Goal: Task Accomplishment & Management: Use online tool/utility

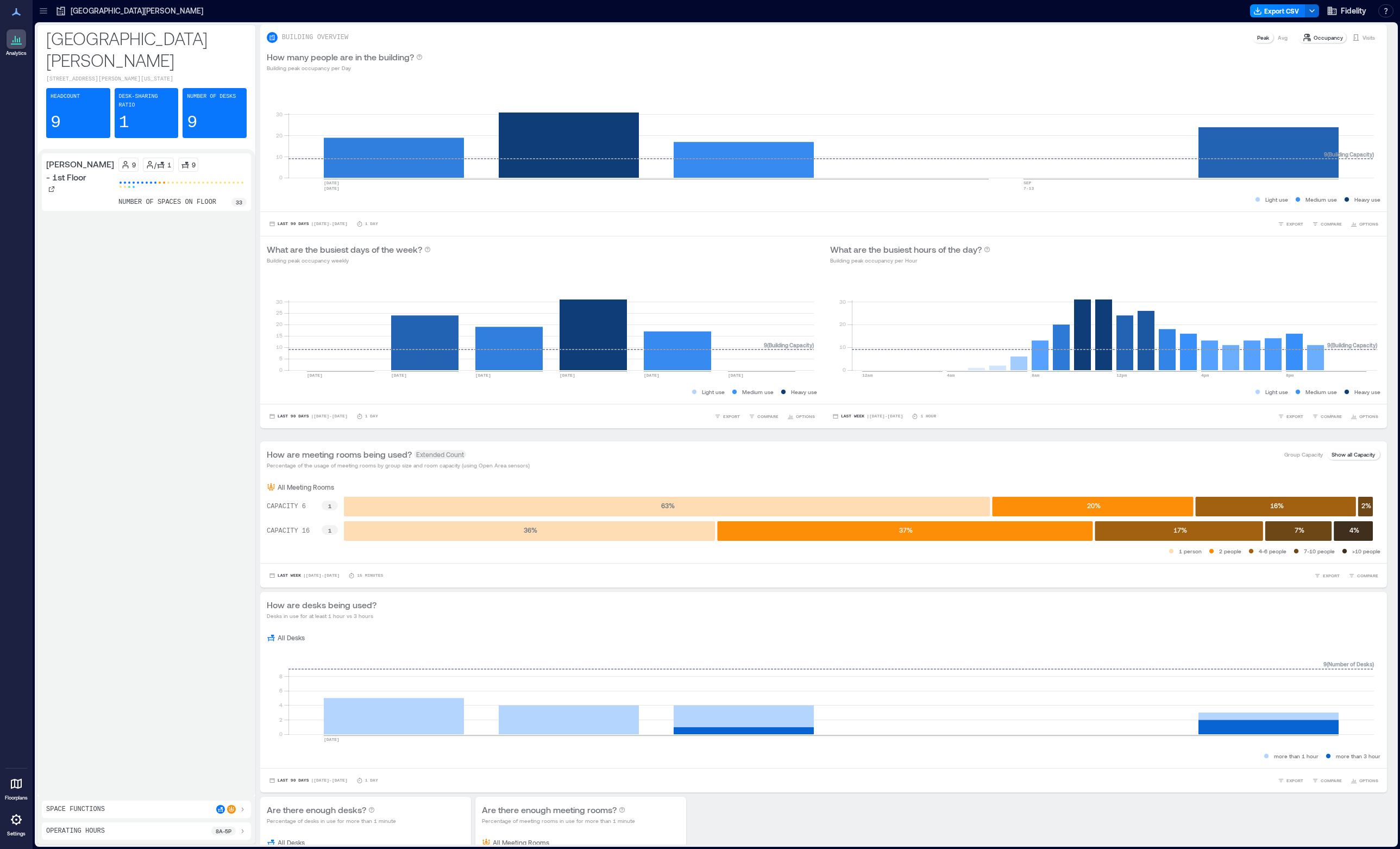
click at [65, 9] on icon at bounding box center [61, 11] width 11 height 11
click at [40, 12] on icon at bounding box center [43, 11] width 11 height 11
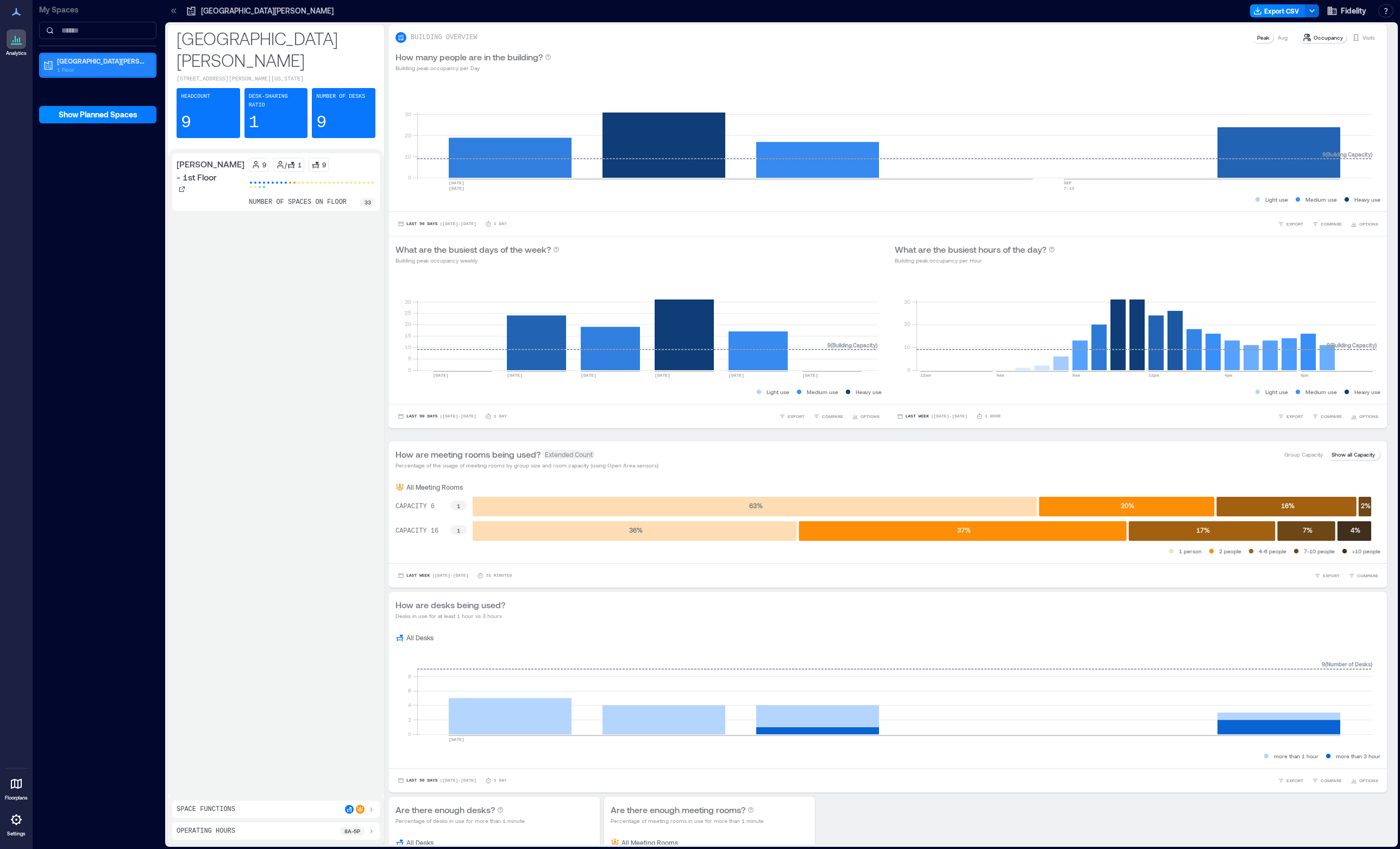
click at [72, 64] on p "[GEOGRAPHIC_DATA][PERSON_NAME]" at bounding box center [102, 61] width 91 height 9
click at [85, 98] on p "[PERSON_NAME] - 1st Floor" at bounding box center [97, 100] width 82 height 9
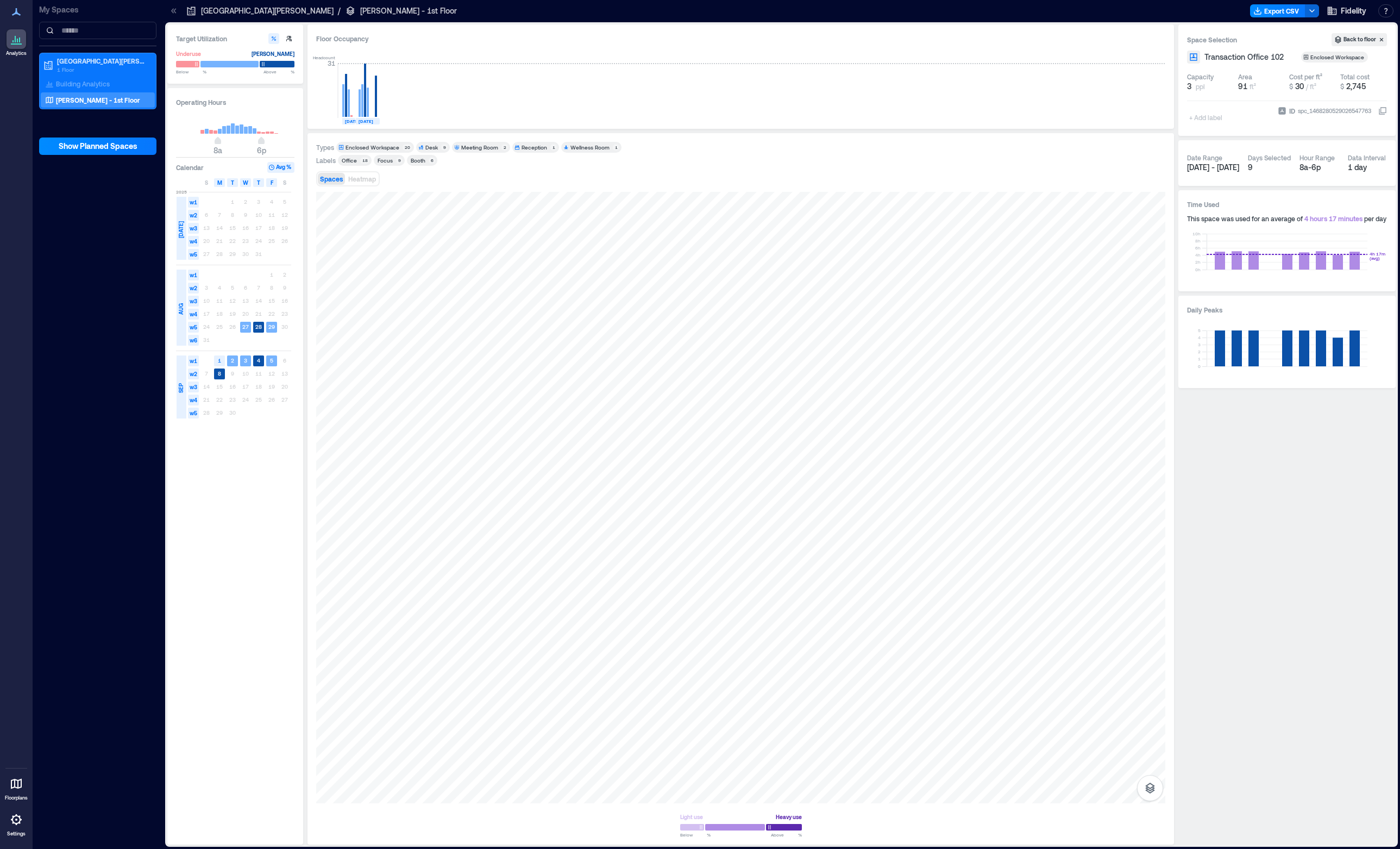
click at [1192, 121] on div "+ Add label" at bounding box center [1207, 111] width 40 height 29
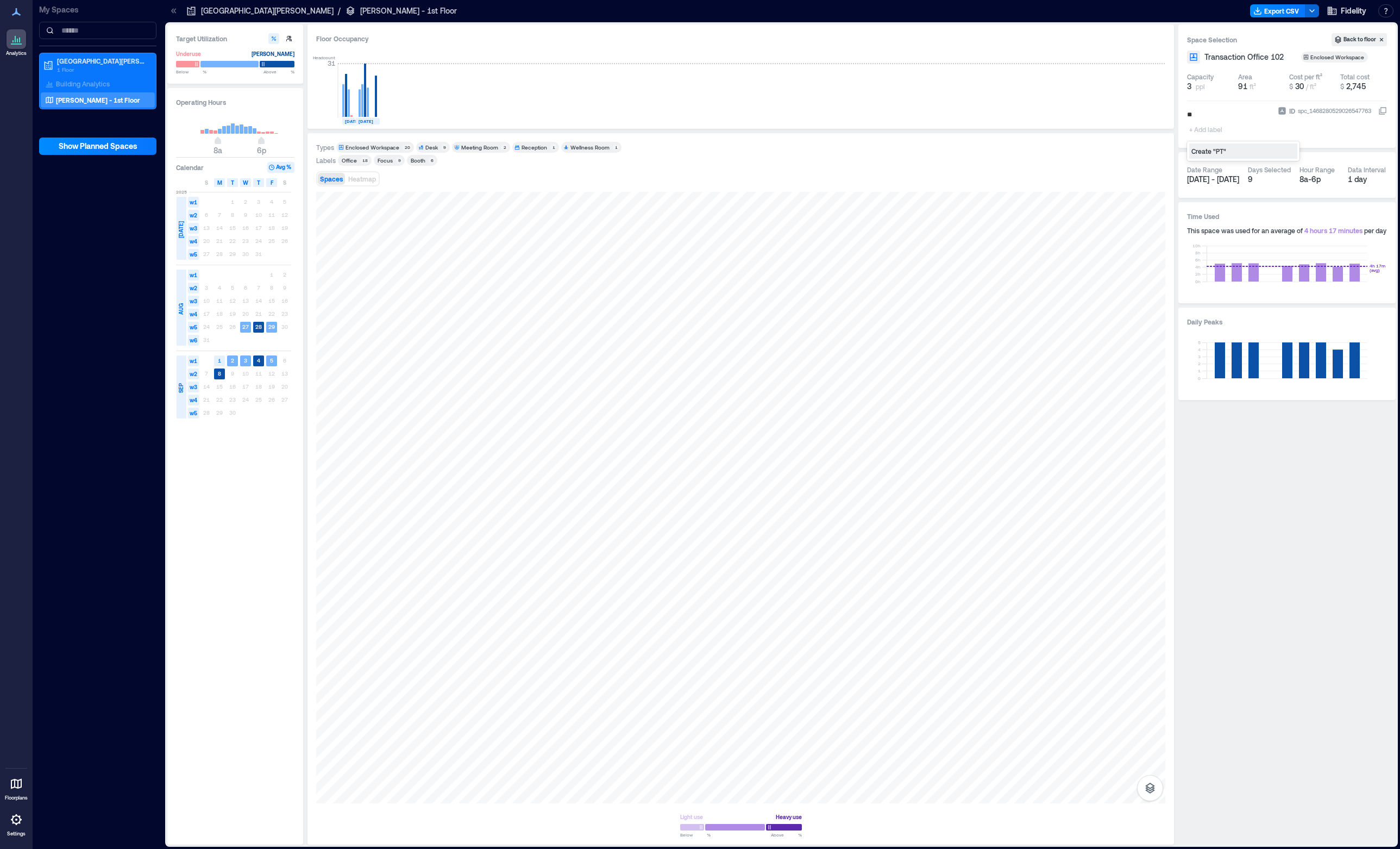
type input "***"
click at [957, 619] on div at bounding box center [741, 497] width 849 height 611
click at [1193, 120] on div "+ Add label" at bounding box center [1207, 122] width 40 height 29
click at [1206, 196] on div "PTO" at bounding box center [1243, 197] width 108 height 15
click at [346, 162] on div "Office" at bounding box center [350, 160] width 15 height 8
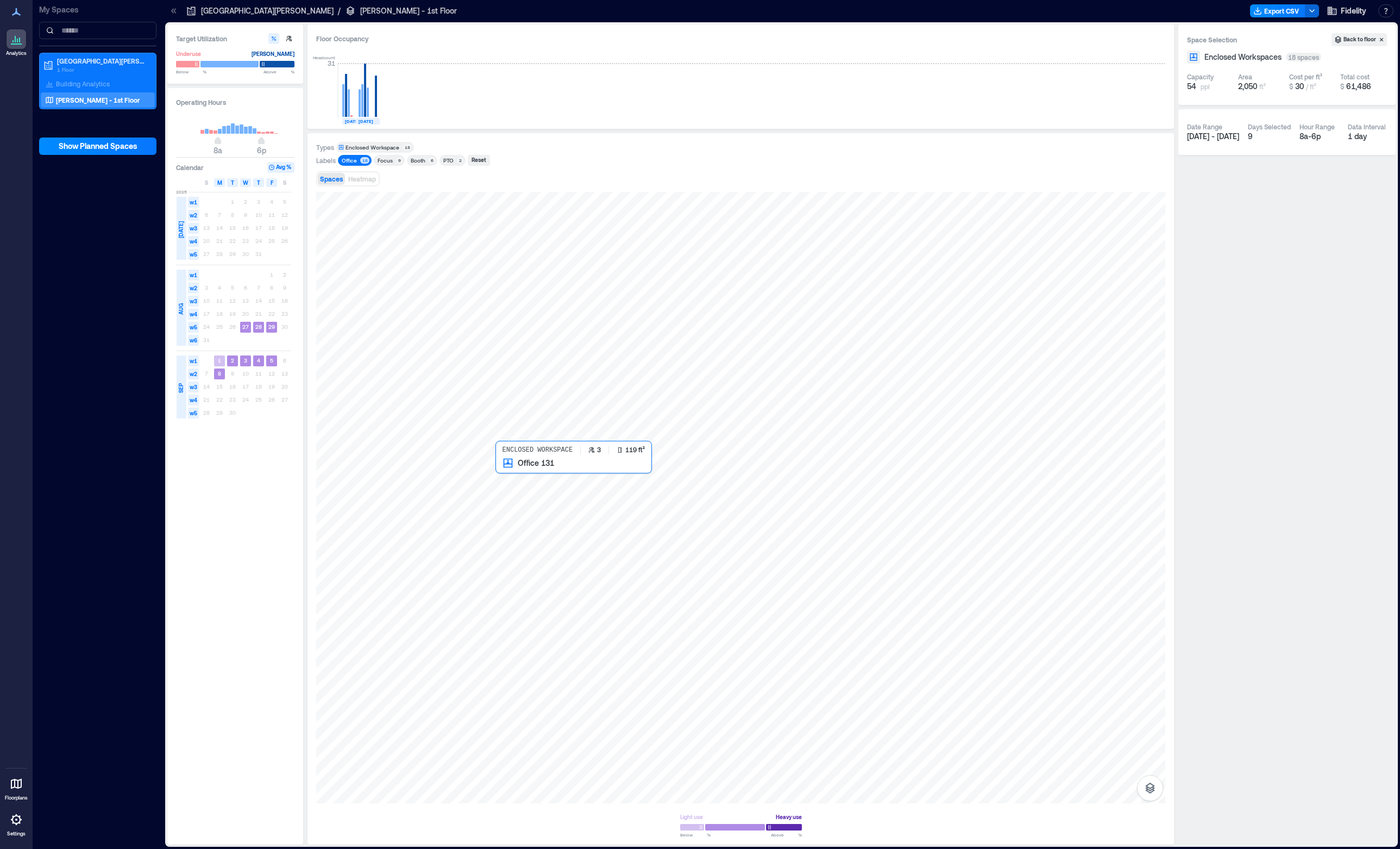
click at [527, 487] on div at bounding box center [741, 497] width 849 height 611
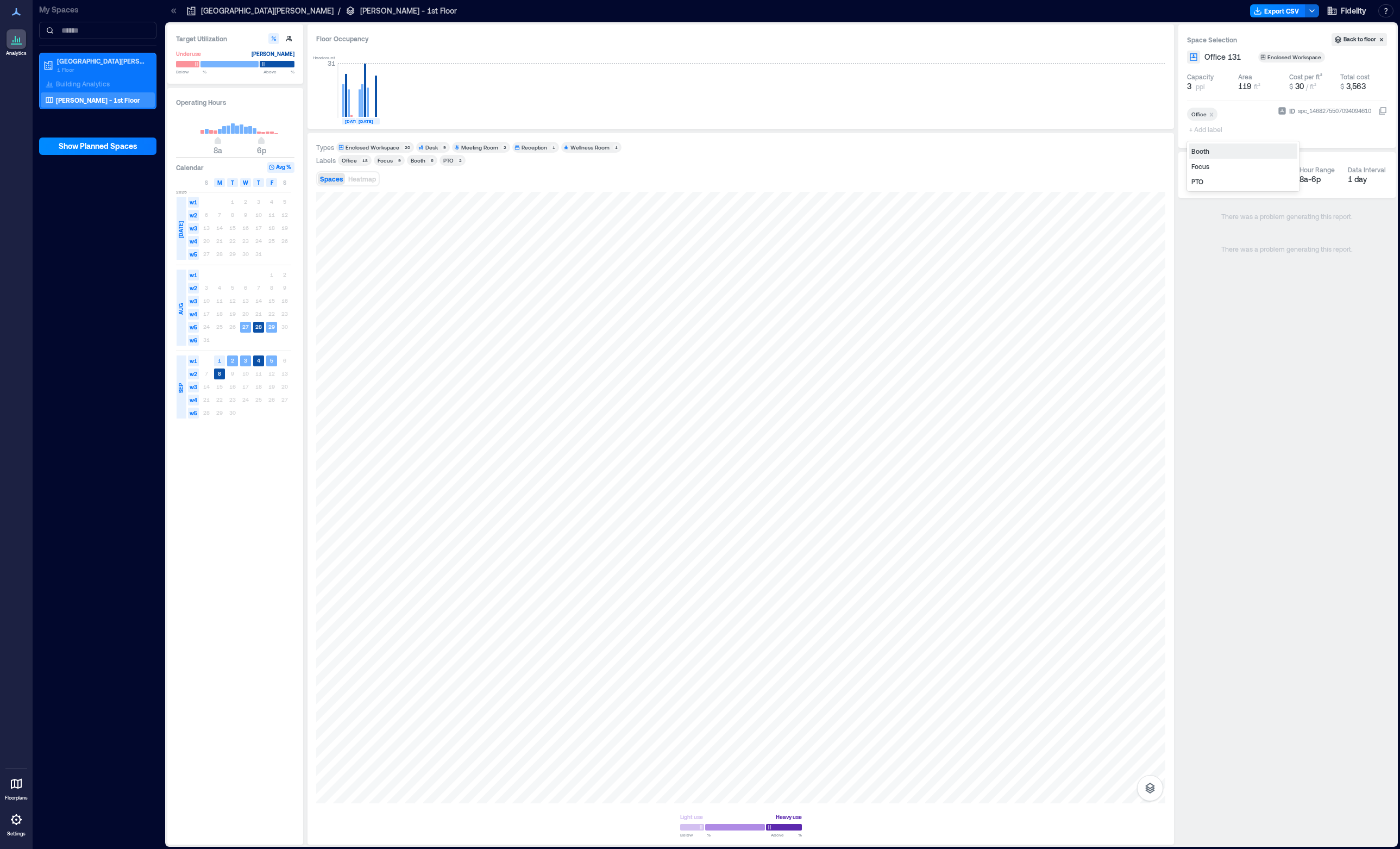
click at [1199, 129] on span "+ Add label" at bounding box center [1207, 129] width 40 height 15
type input "*"
type input "**********"
click at [1222, 148] on div "Create "Guidance Room"" at bounding box center [1243, 151] width 108 height 15
click at [531, 529] on div at bounding box center [741, 497] width 849 height 611
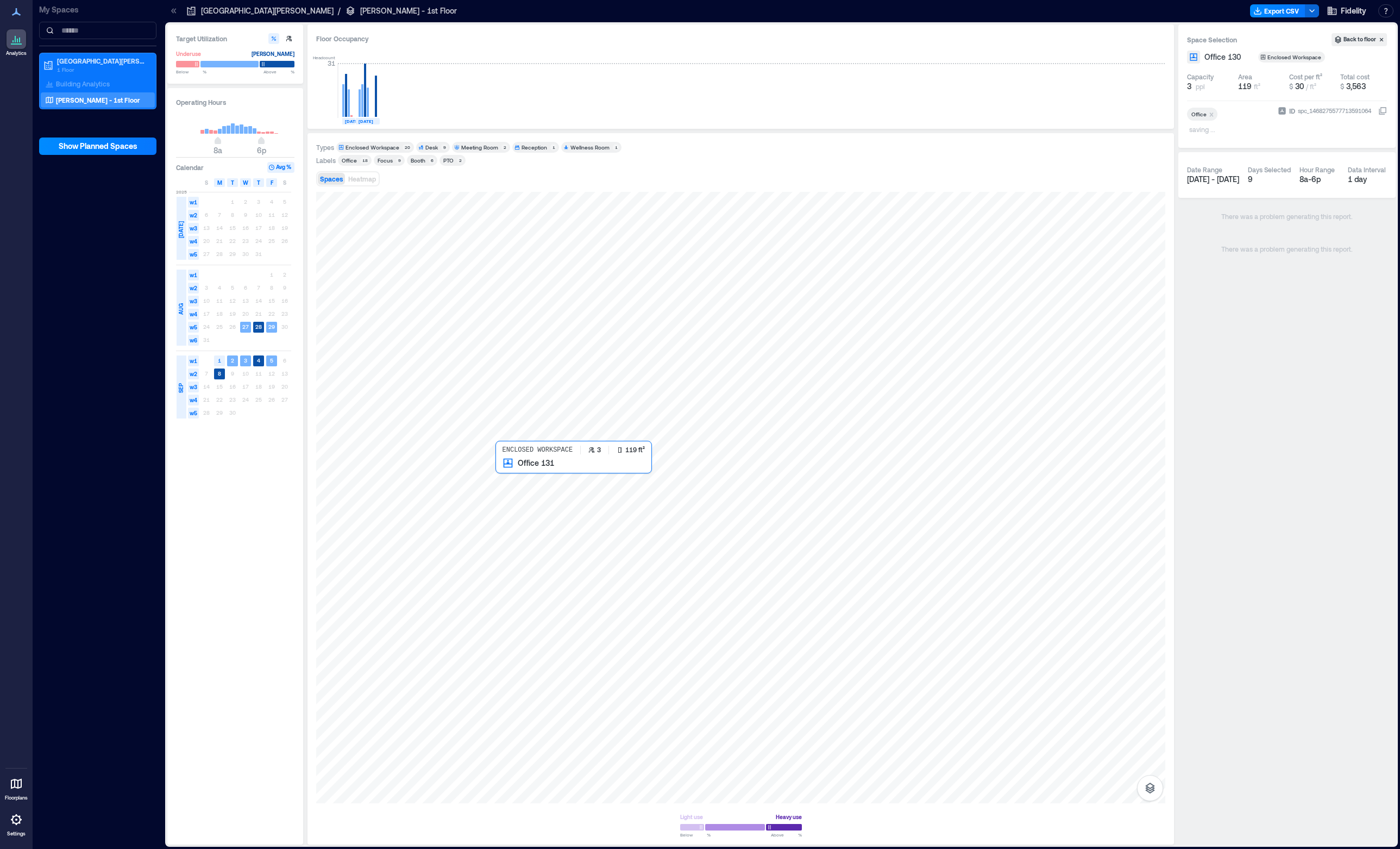
click at [528, 481] on div at bounding box center [741, 497] width 849 height 611
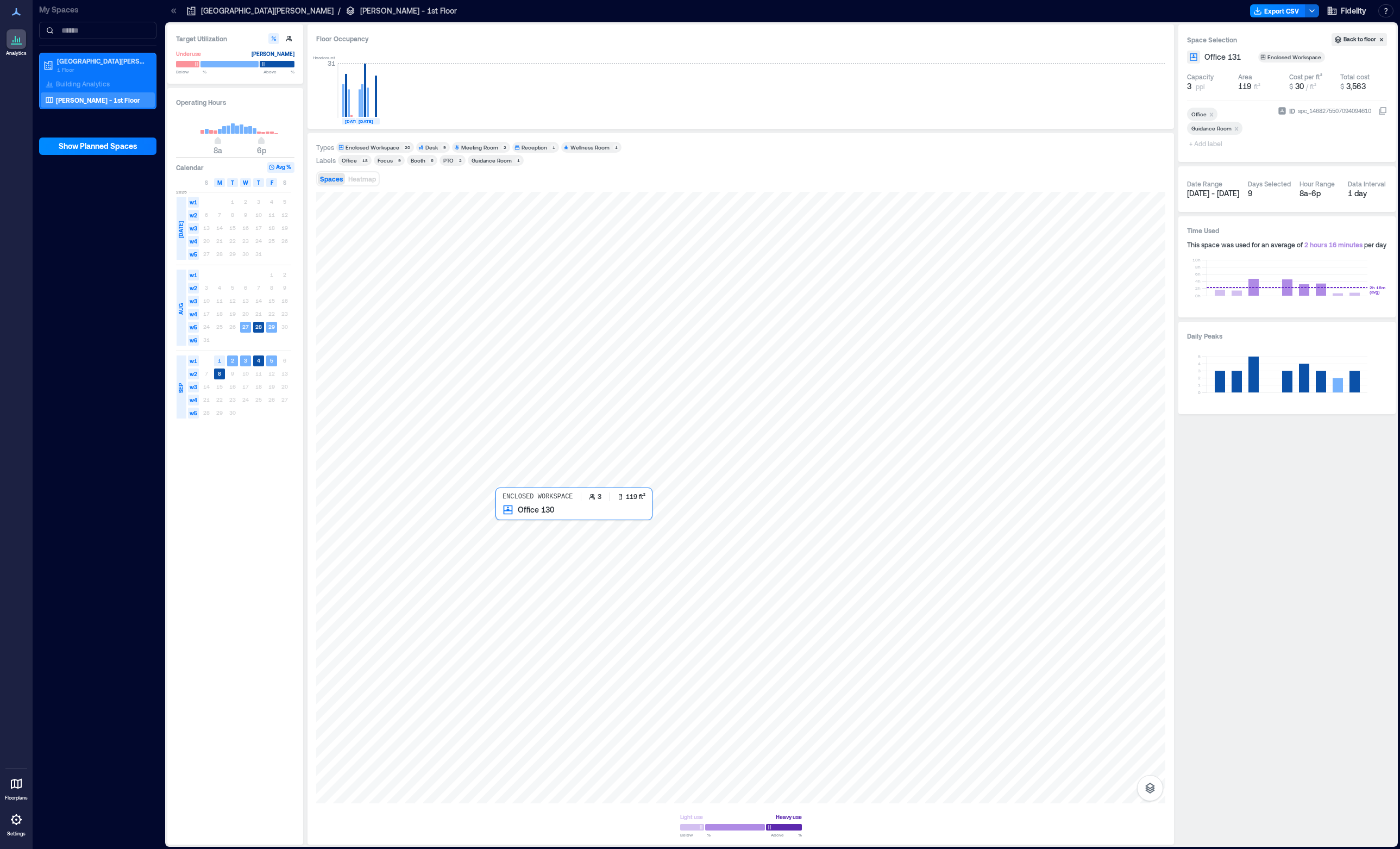
click at [504, 539] on div at bounding box center [741, 497] width 849 height 611
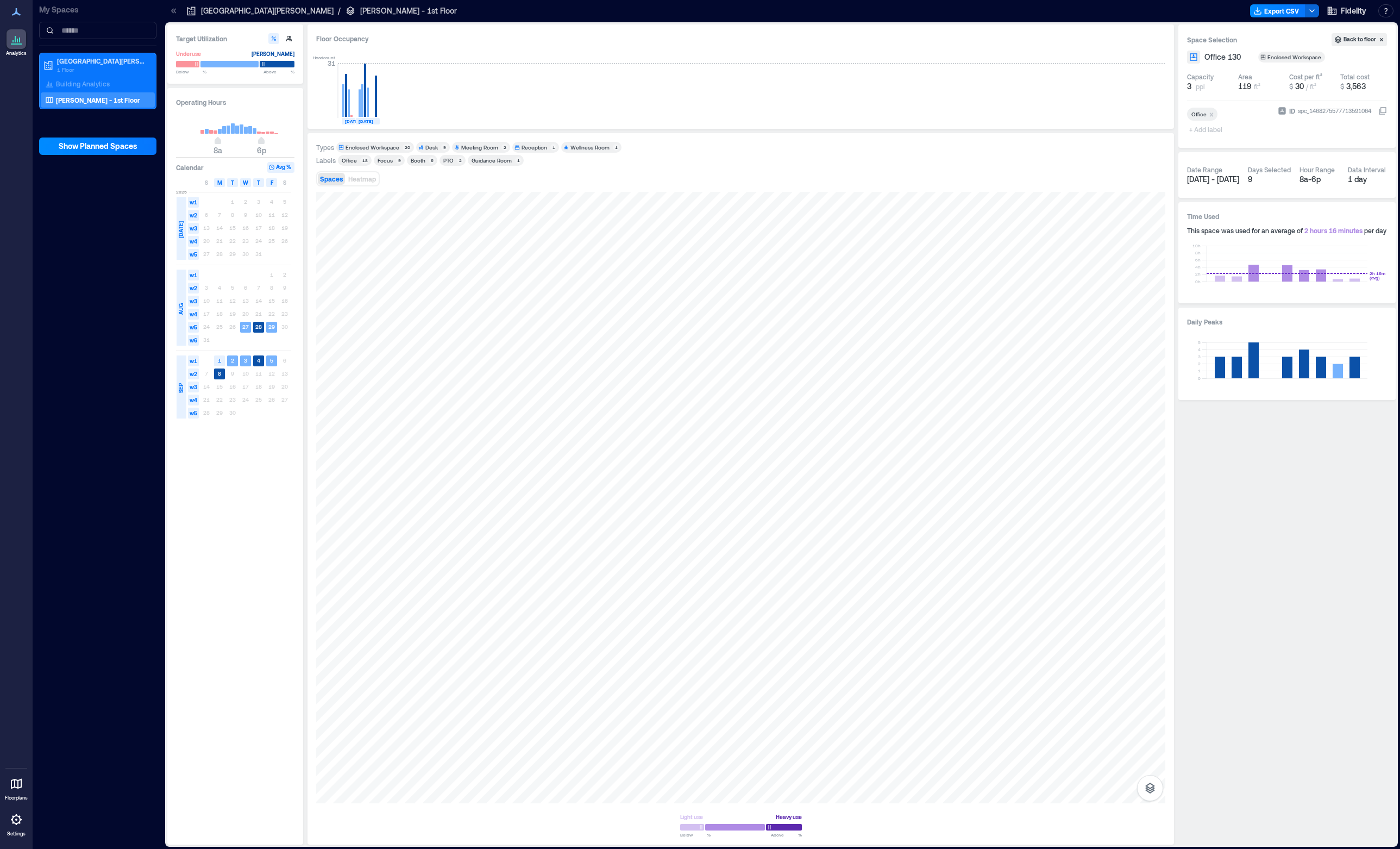
click at [1217, 130] on span "+ Add label" at bounding box center [1207, 129] width 40 height 15
click at [1220, 182] on div "Guidance Room" at bounding box center [1243, 182] width 108 height 15
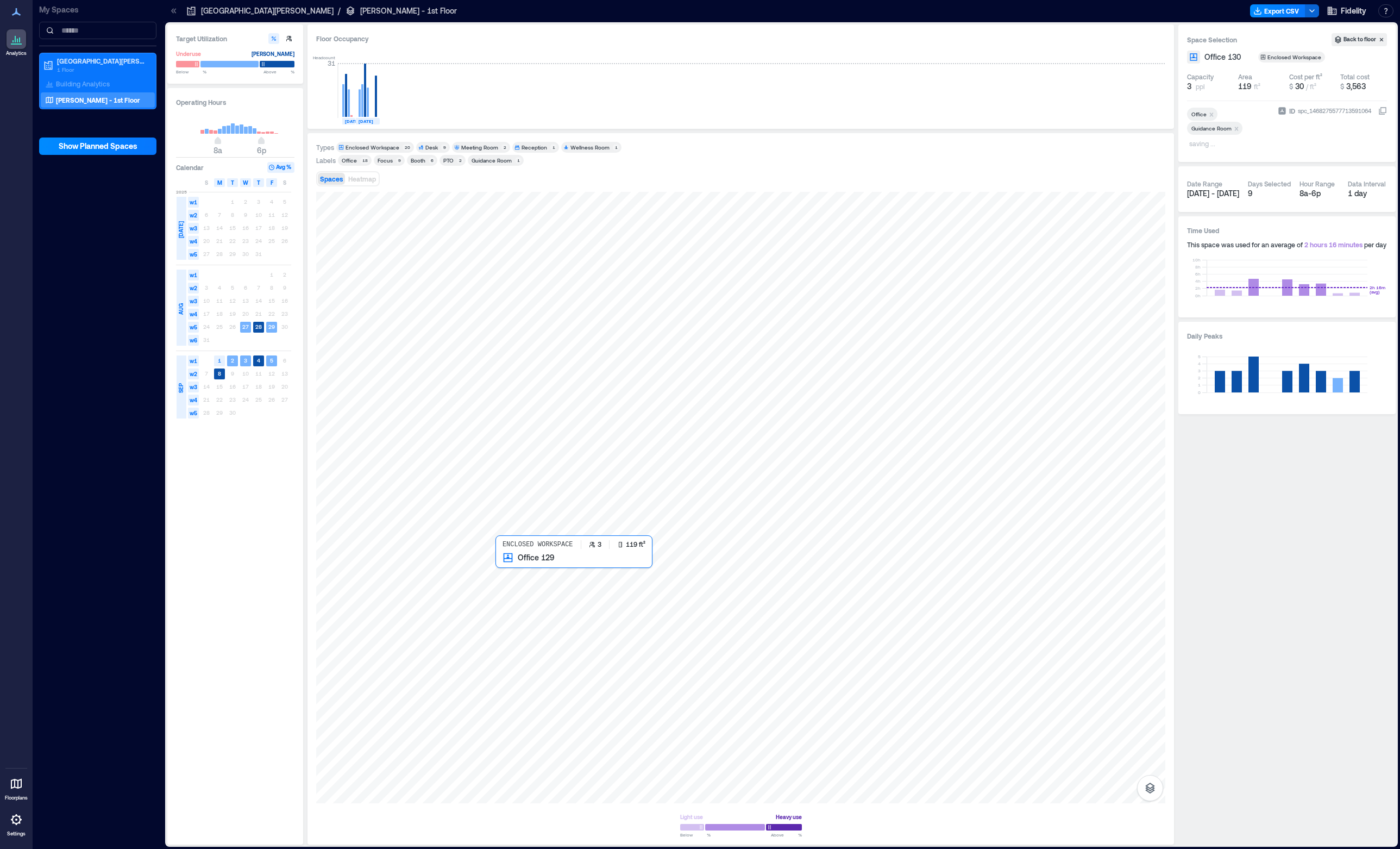
click at [538, 572] on div at bounding box center [741, 497] width 849 height 611
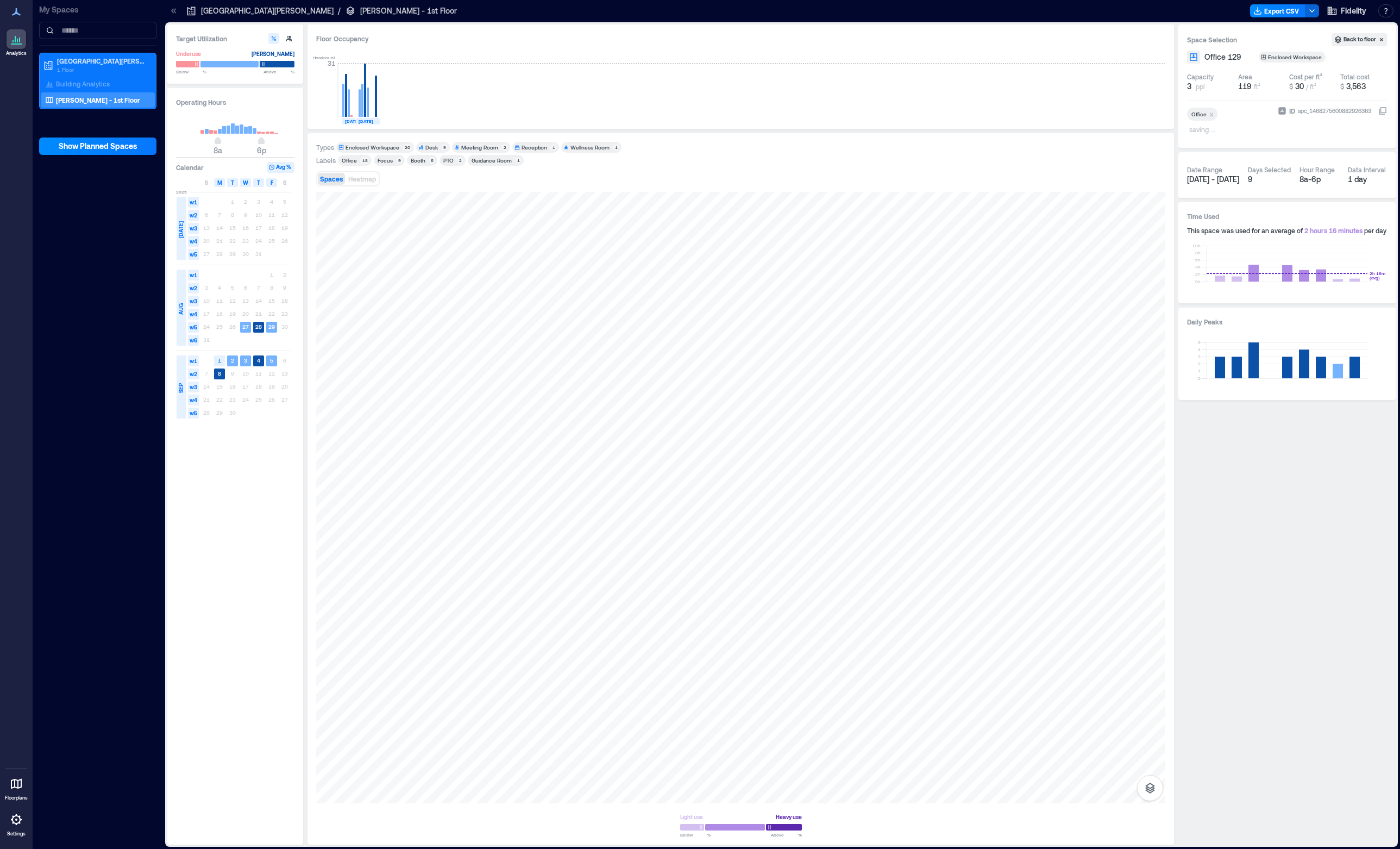
click at [1210, 129] on p "saving ..." at bounding box center [1206, 130] width 33 height 13
click at [1201, 129] on span "+ Add label" at bounding box center [1207, 129] width 40 height 15
click at [1210, 182] on div "Guidance Room" at bounding box center [1243, 182] width 108 height 15
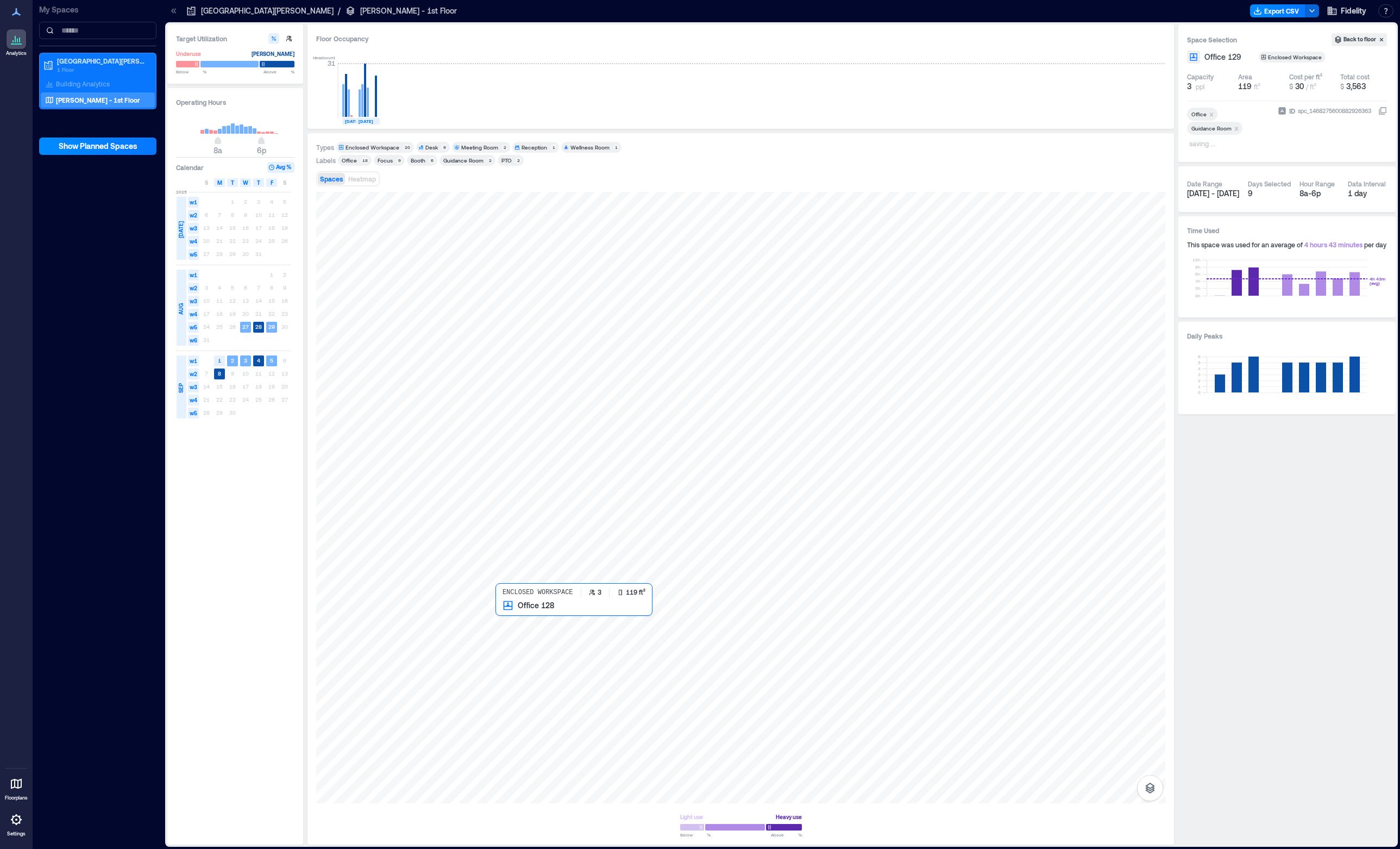
click at [516, 630] on div at bounding box center [741, 497] width 849 height 611
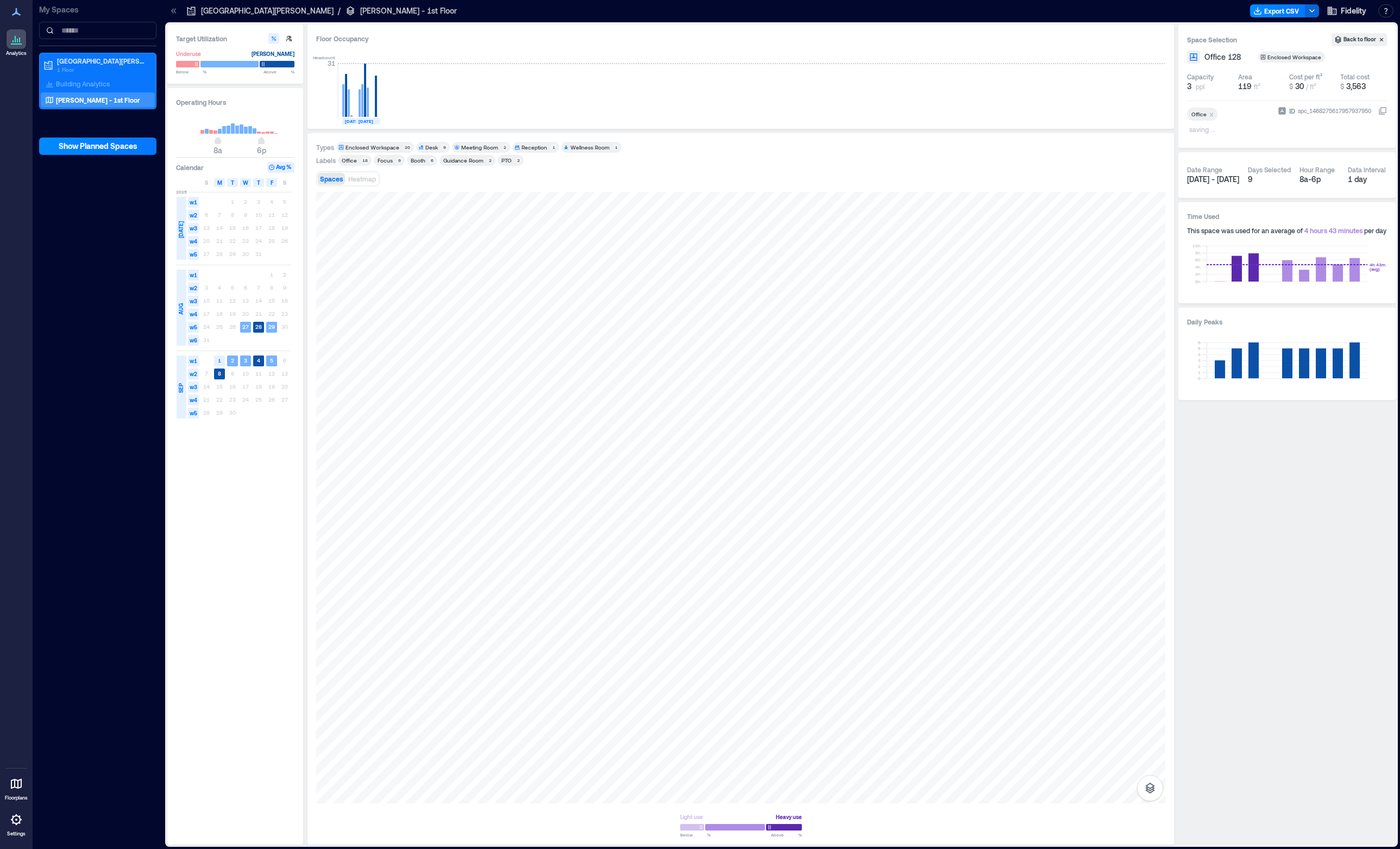
click at [1210, 132] on p "saving ..." at bounding box center [1206, 130] width 33 height 13
click at [1206, 132] on p "saving ..." at bounding box center [1206, 130] width 33 height 13
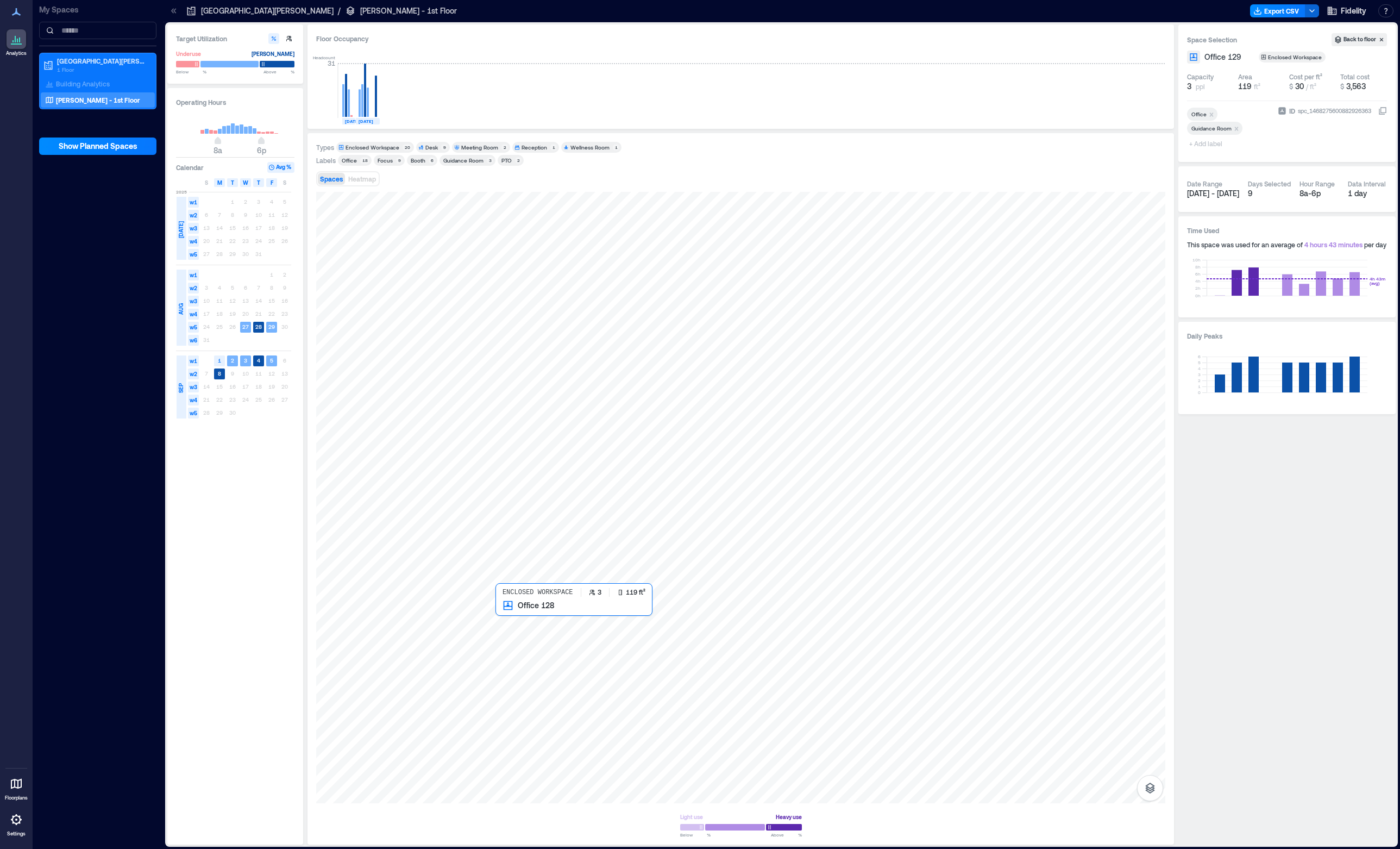
click at [516, 631] on div at bounding box center [741, 497] width 849 height 611
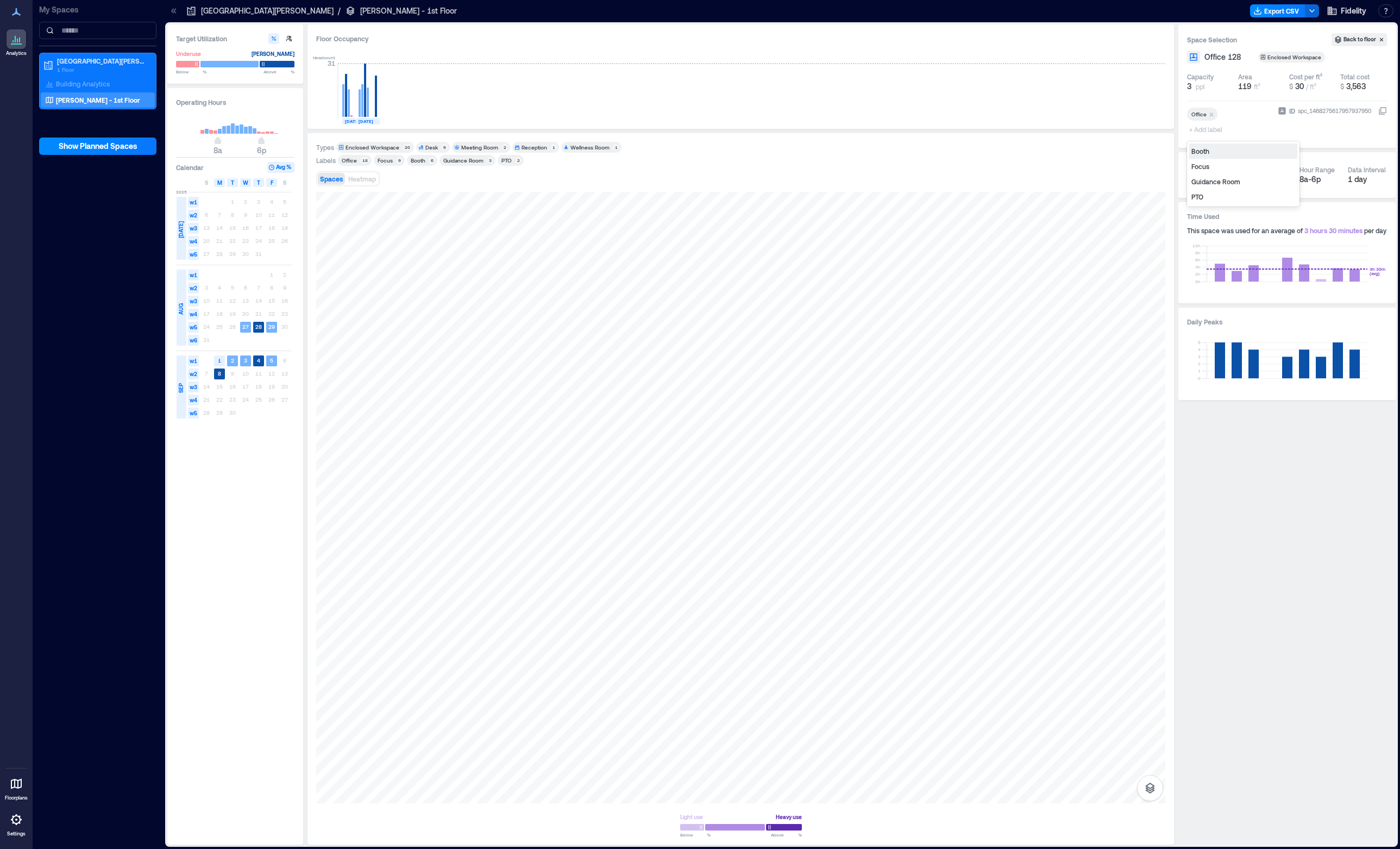
click at [1217, 131] on span "+ Add label" at bounding box center [1207, 129] width 40 height 15
click at [1221, 184] on div "Guidance Room" at bounding box center [1243, 182] width 108 height 15
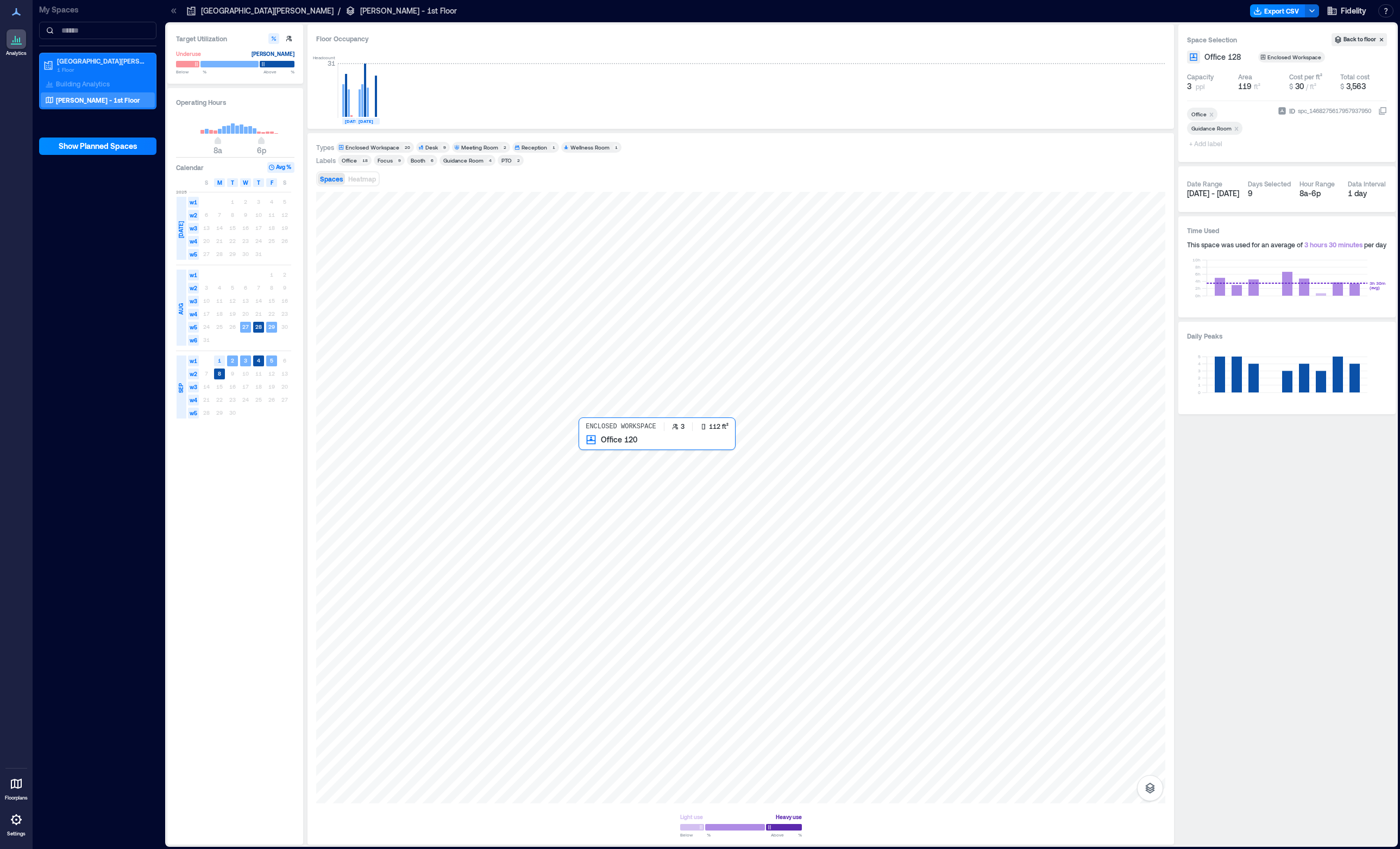
click at [616, 474] on div at bounding box center [741, 497] width 849 height 611
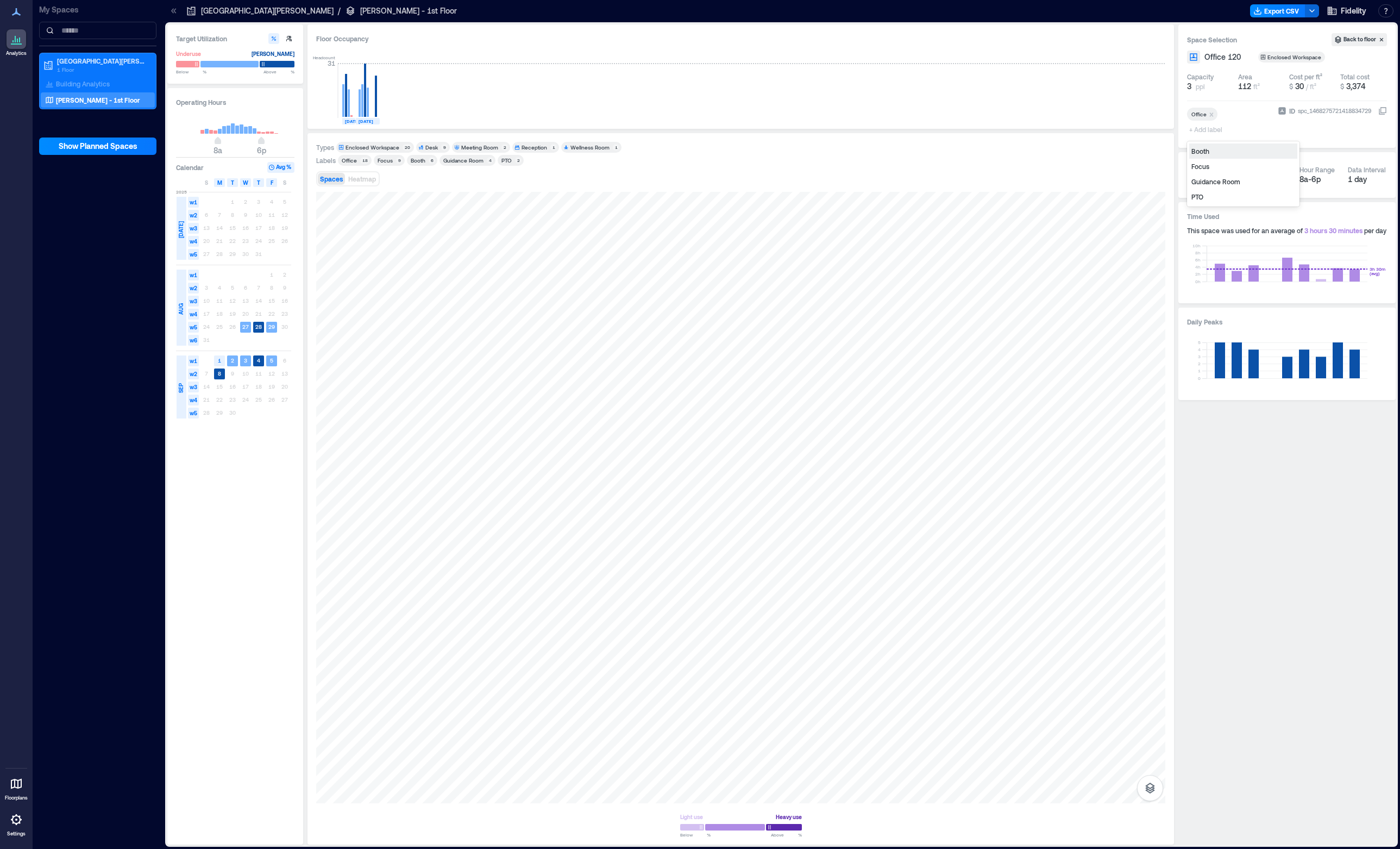
click at [1204, 129] on span "+ Add label" at bounding box center [1207, 129] width 40 height 15
click at [1214, 183] on div "Guidance Room" at bounding box center [1243, 182] width 108 height 15
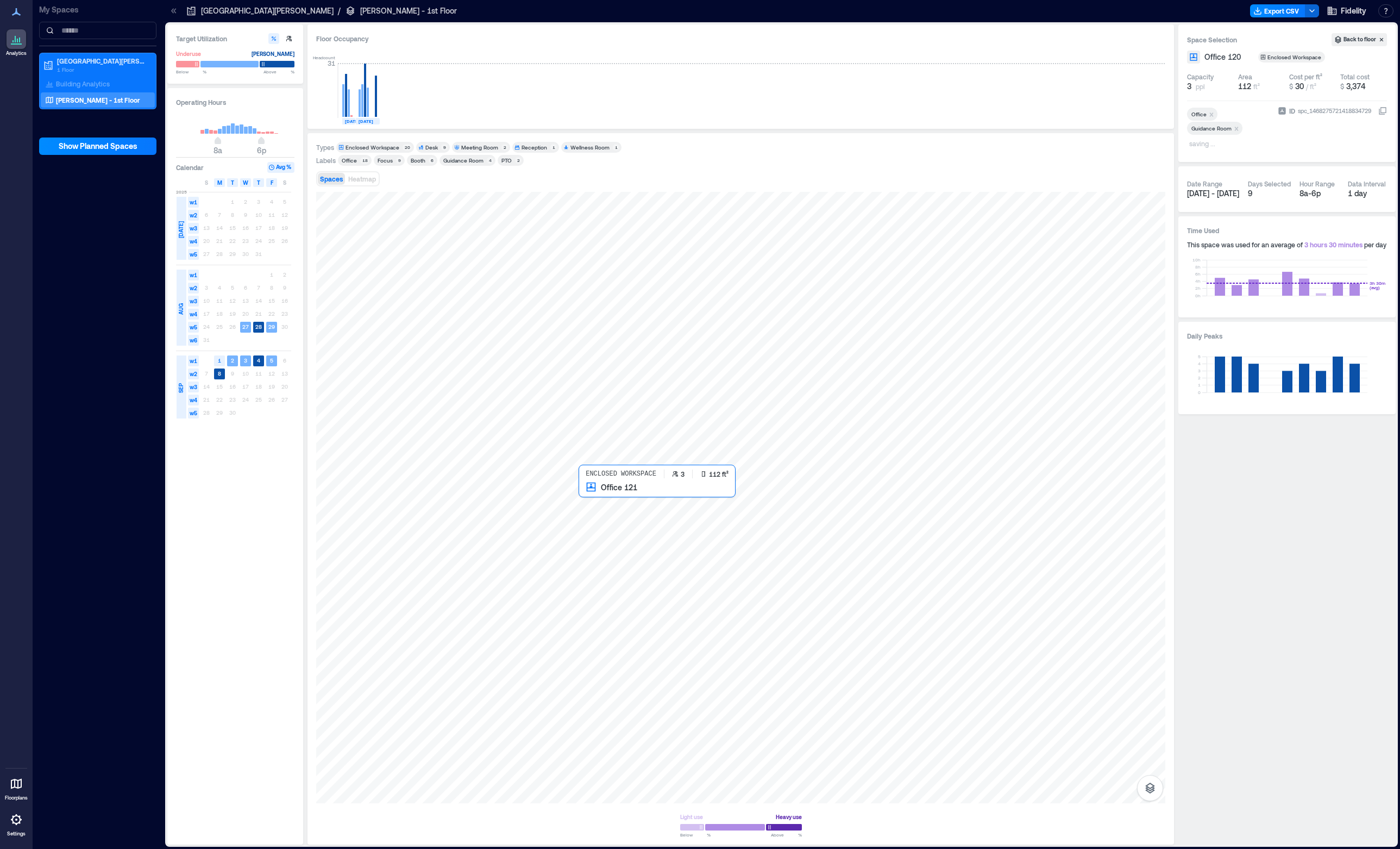
click at [597, 522] on div at bounding box center [741, 497] width 849 height 611
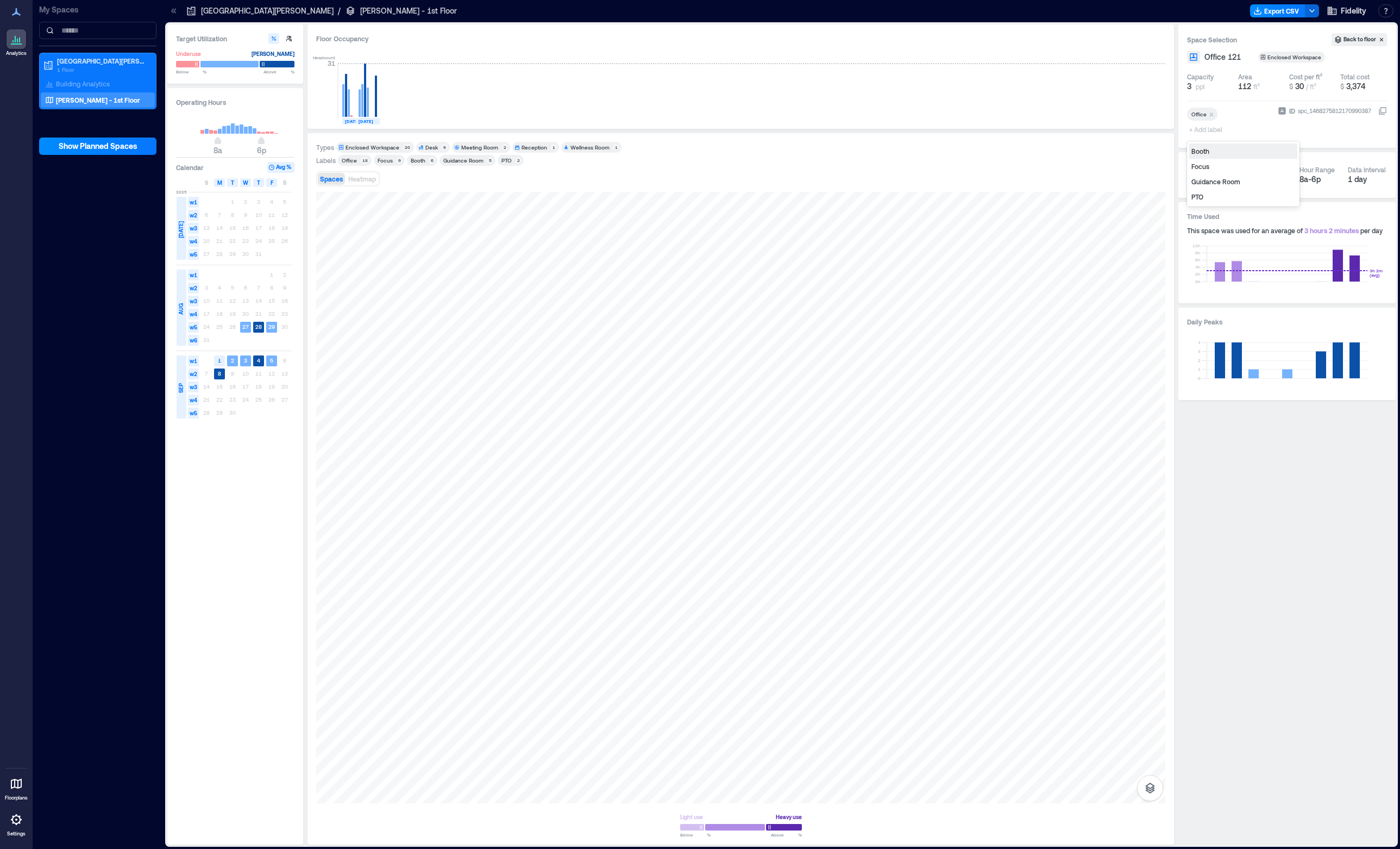
click at [1205, 130] on span "+ Add label" at bounding box center [1207, 129] width 40 height 15
click at [1227, 183] on div "Guidance Room" at bounding box center [1243, 182] width 108 height 15
click at [1207, 132] on p "saving ..." at bounding box center [1206, 130] width 33 height 13
click at [1207, 132] on span "+ Add label" at bounding box center [1207, 129] width 40 height 15
click at [1204, 189] on div "Guidance Room" at bounding box center [1243, 182] width 108 height 15
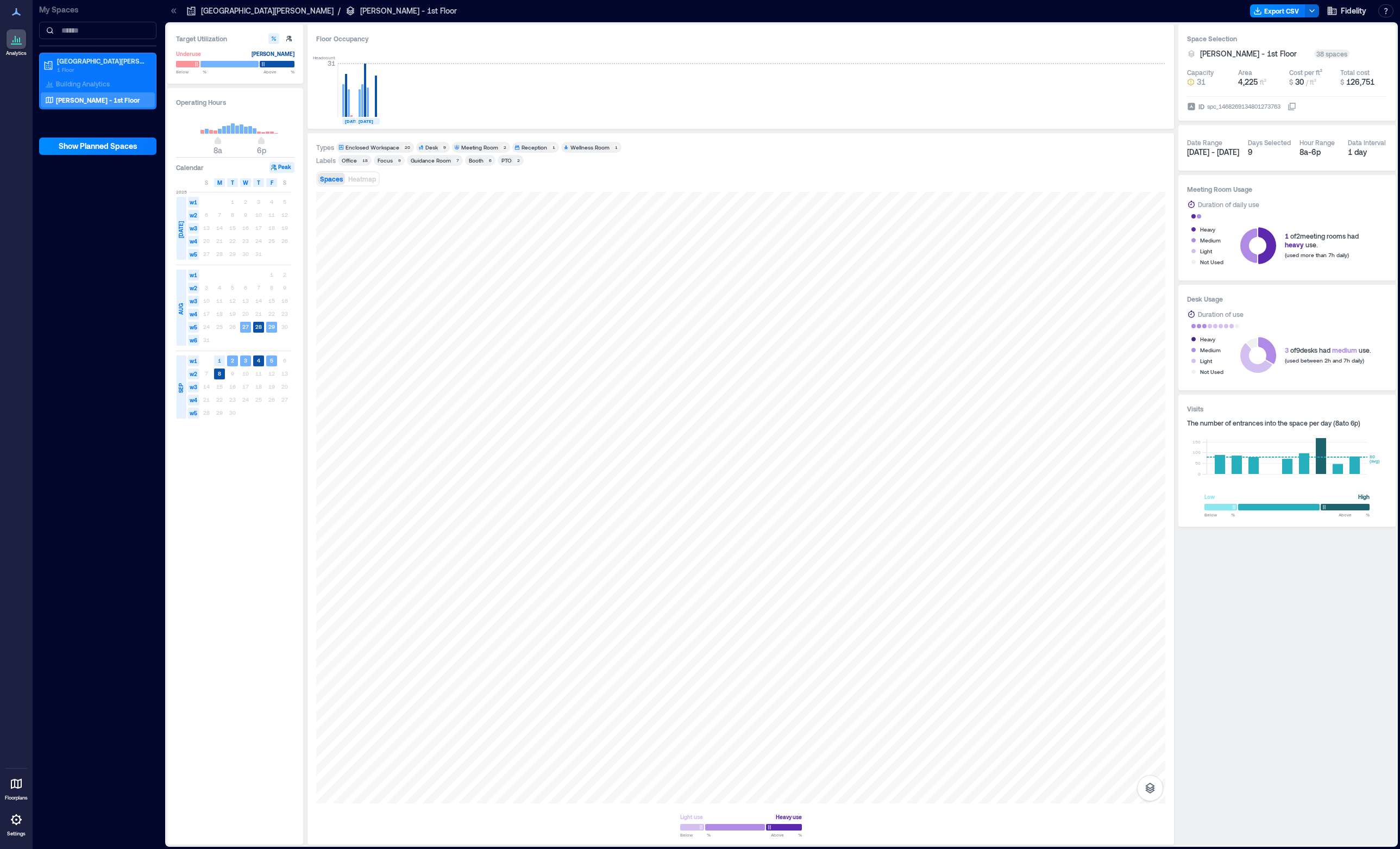
click at [383, 144] on div "Enclosed Workspace" at bounding box center [373, 147] width 54 height 8
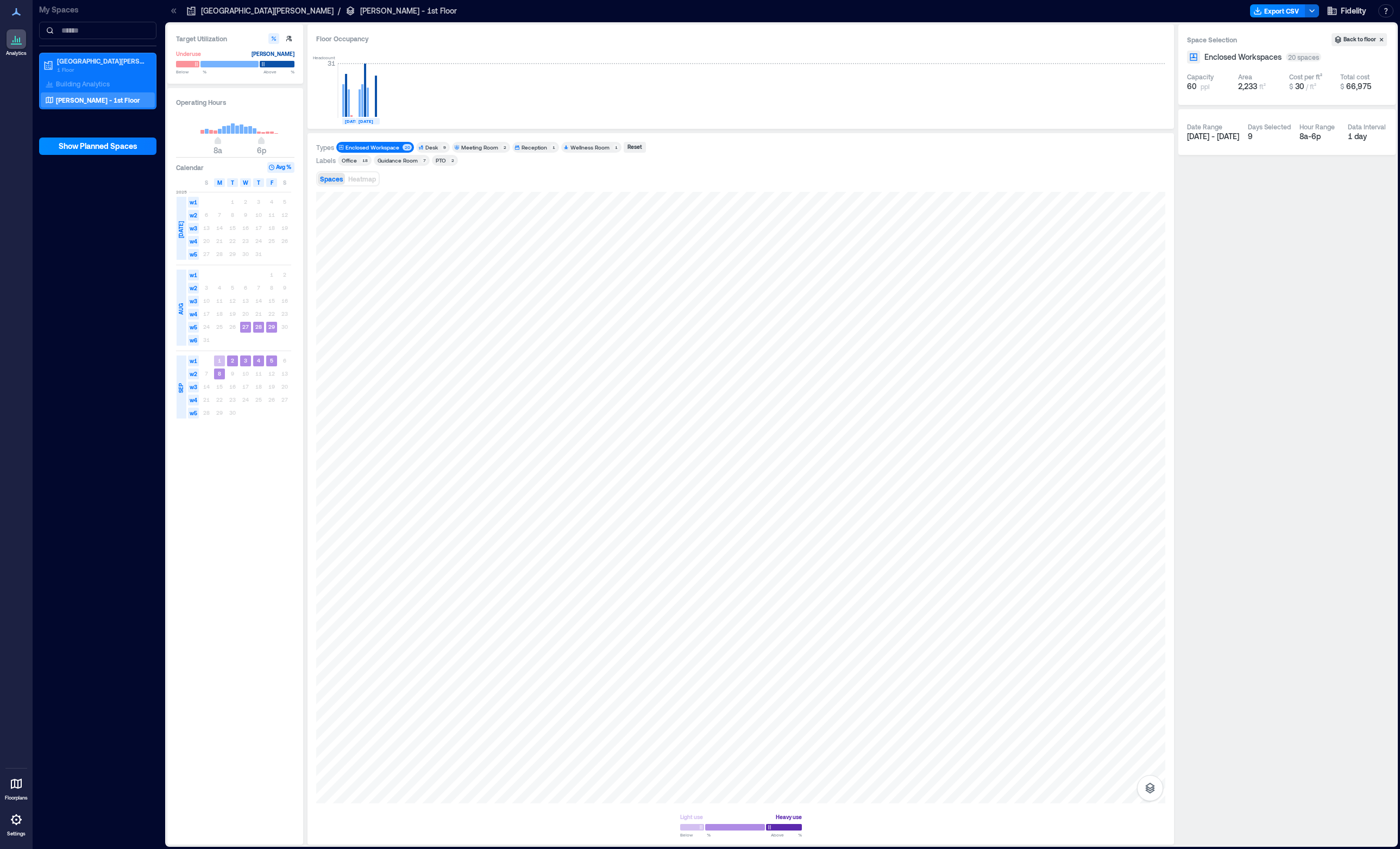
click at [388, 148] on div "Enclosed Workspace" at bounding box center [373, 147] width 54 height 8
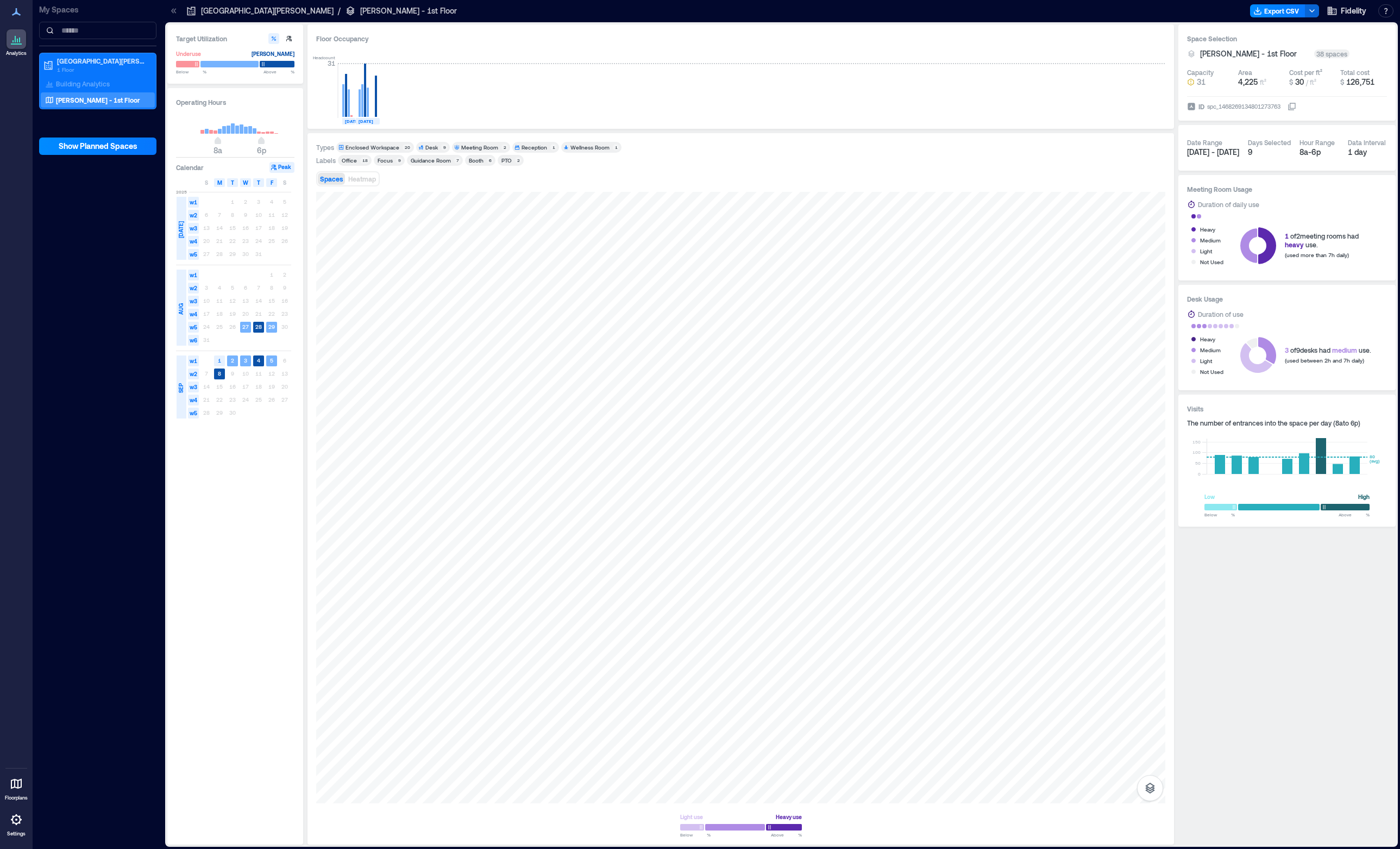
click at [438, 164] on div "Guidance Room" at bounding box center [431, 160] width 40 height 8
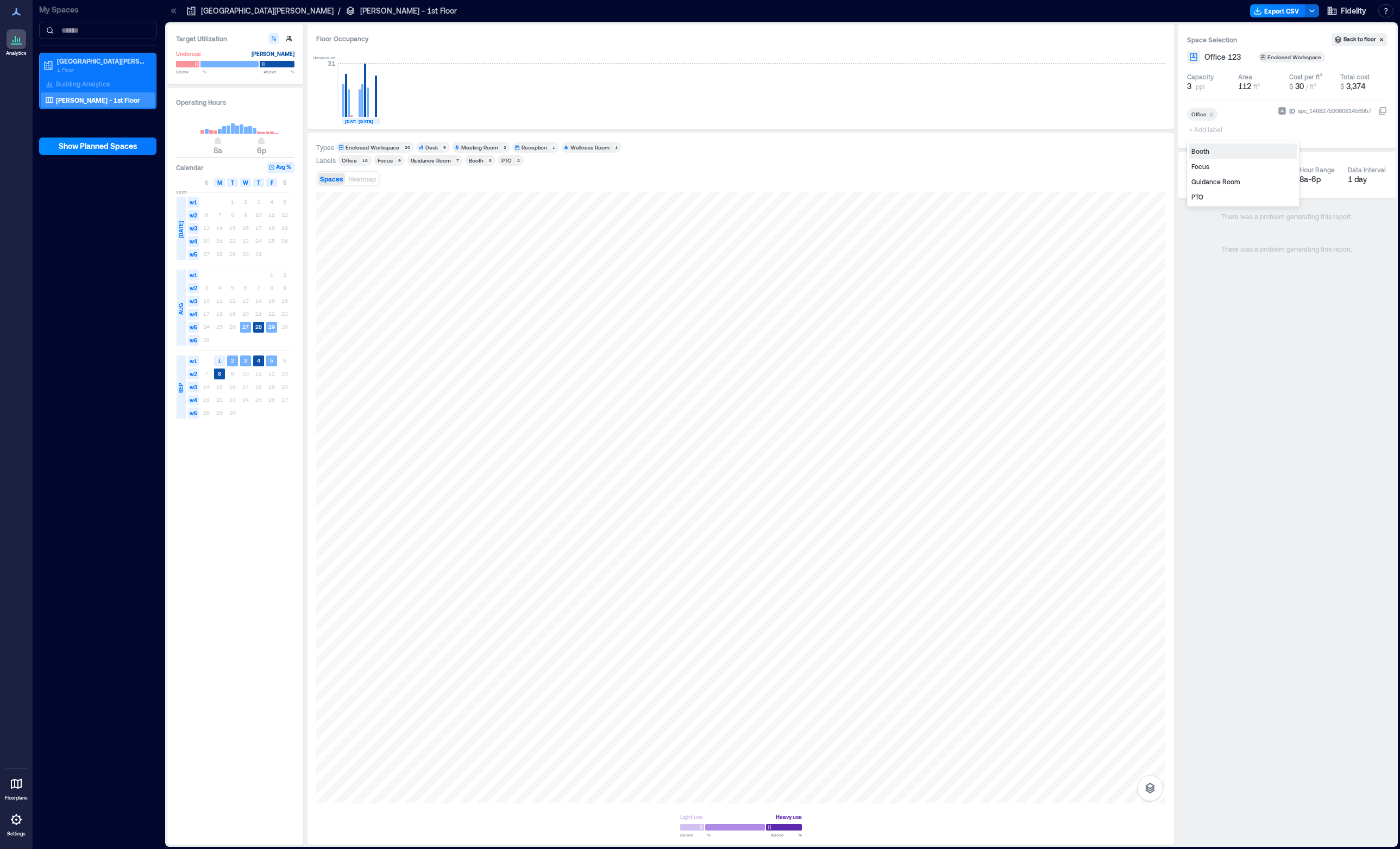
click at [1206, 132] on span "+ Add label" at bounding box center [1207, 129] width 40 height 15
click at [1227, 182] on div "Guidance Room" at bounding box center [1243, 182] width 108 height 15
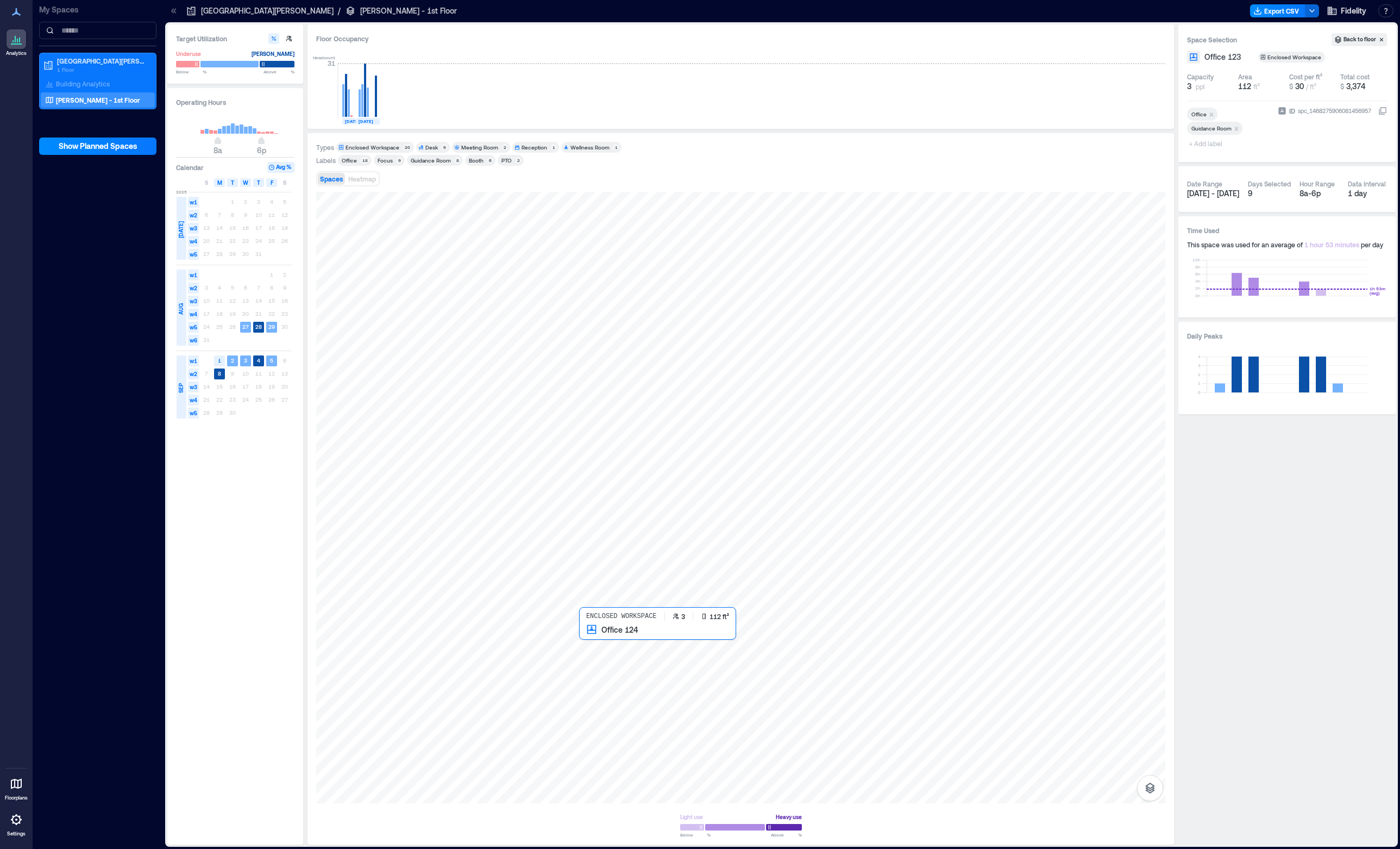
click at [606, 642] on div at bounding box center [741, 497] width 849 height 611
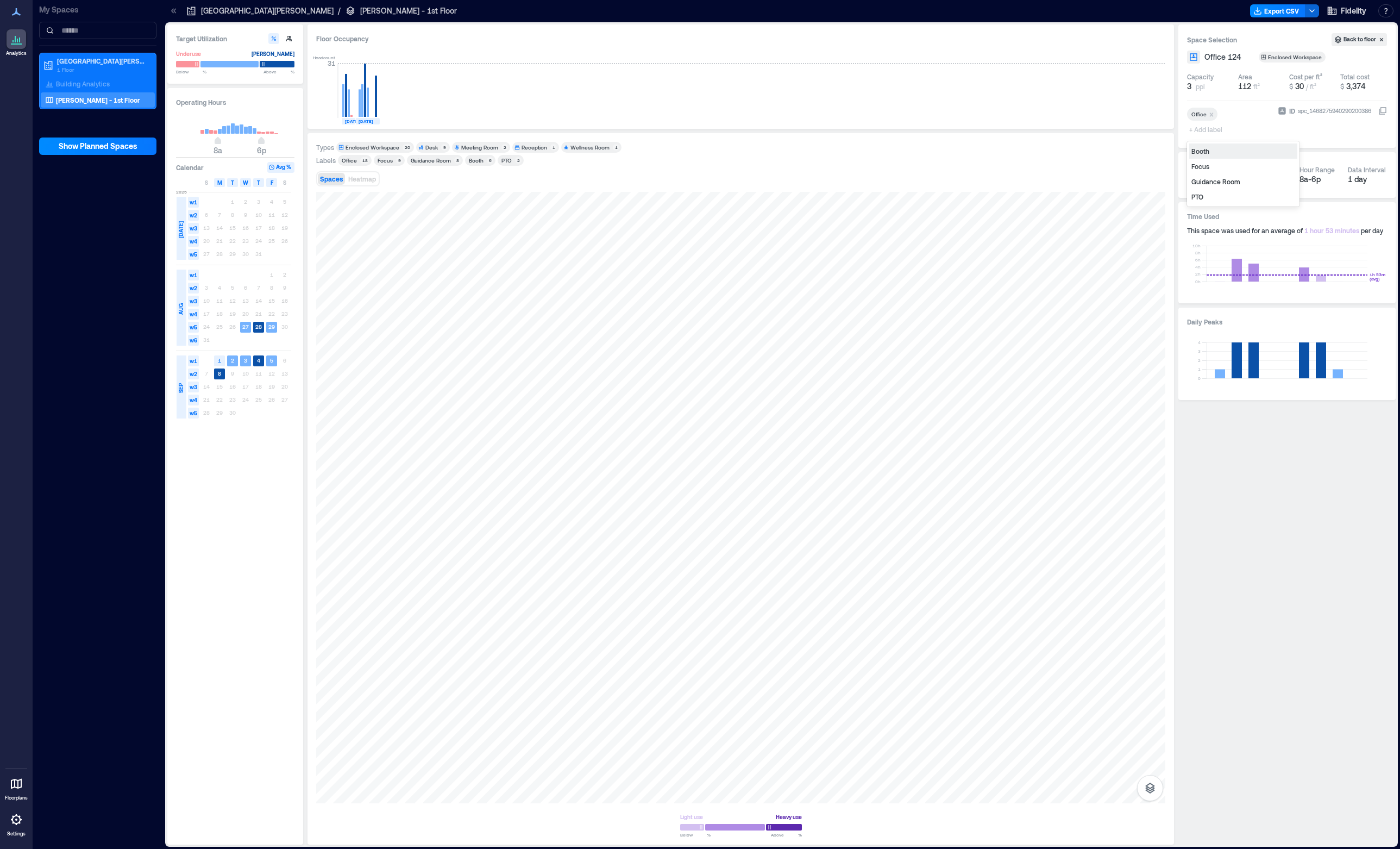
click at [1201, 130] on span "+ Add label" at bounding box center [1207, 129] width 40 height 15
click at [1224, 182] on div "Guidance Room" at bounding box center [1243, 182] width 108 height 15
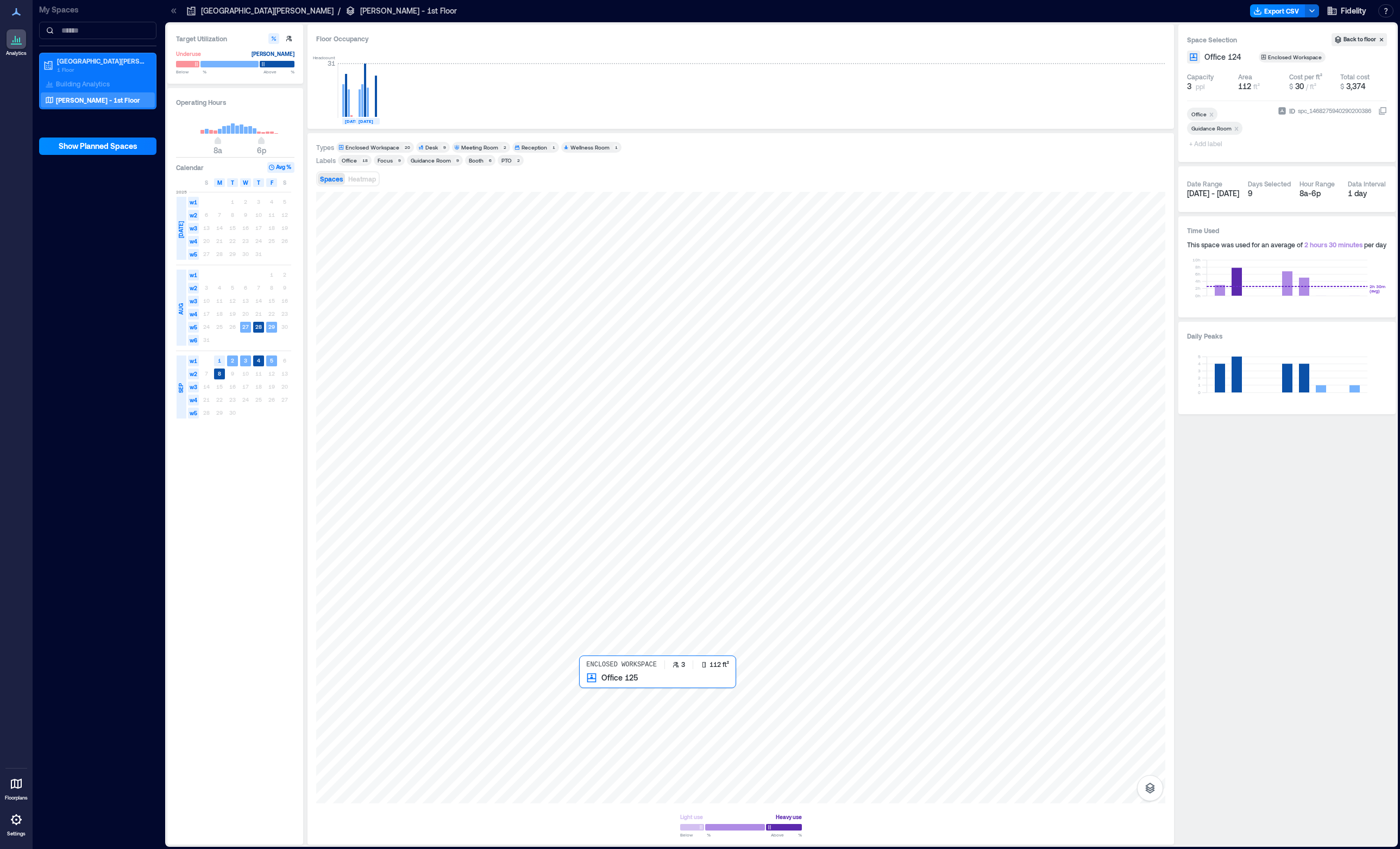
click at [604, 697] on div at bounding box center [741, 497] width 849 height 611
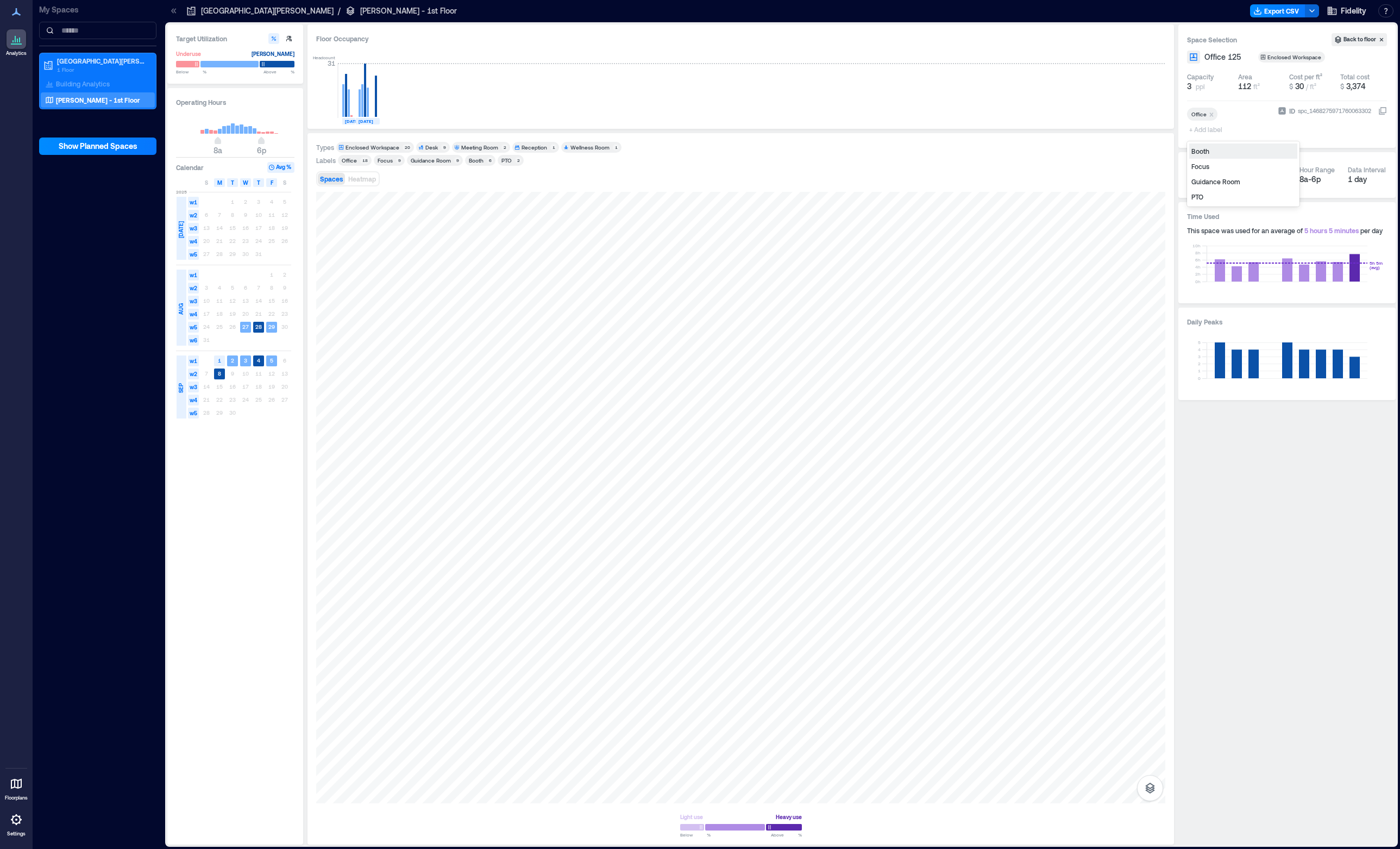
click at [1208, 130] on span "+ Add label" at bounding box center [1207, 129] width 40 height 15
click at [1218, 182] on div "Guidance Room" at bounding box center [1243, 182] width 108 height 15
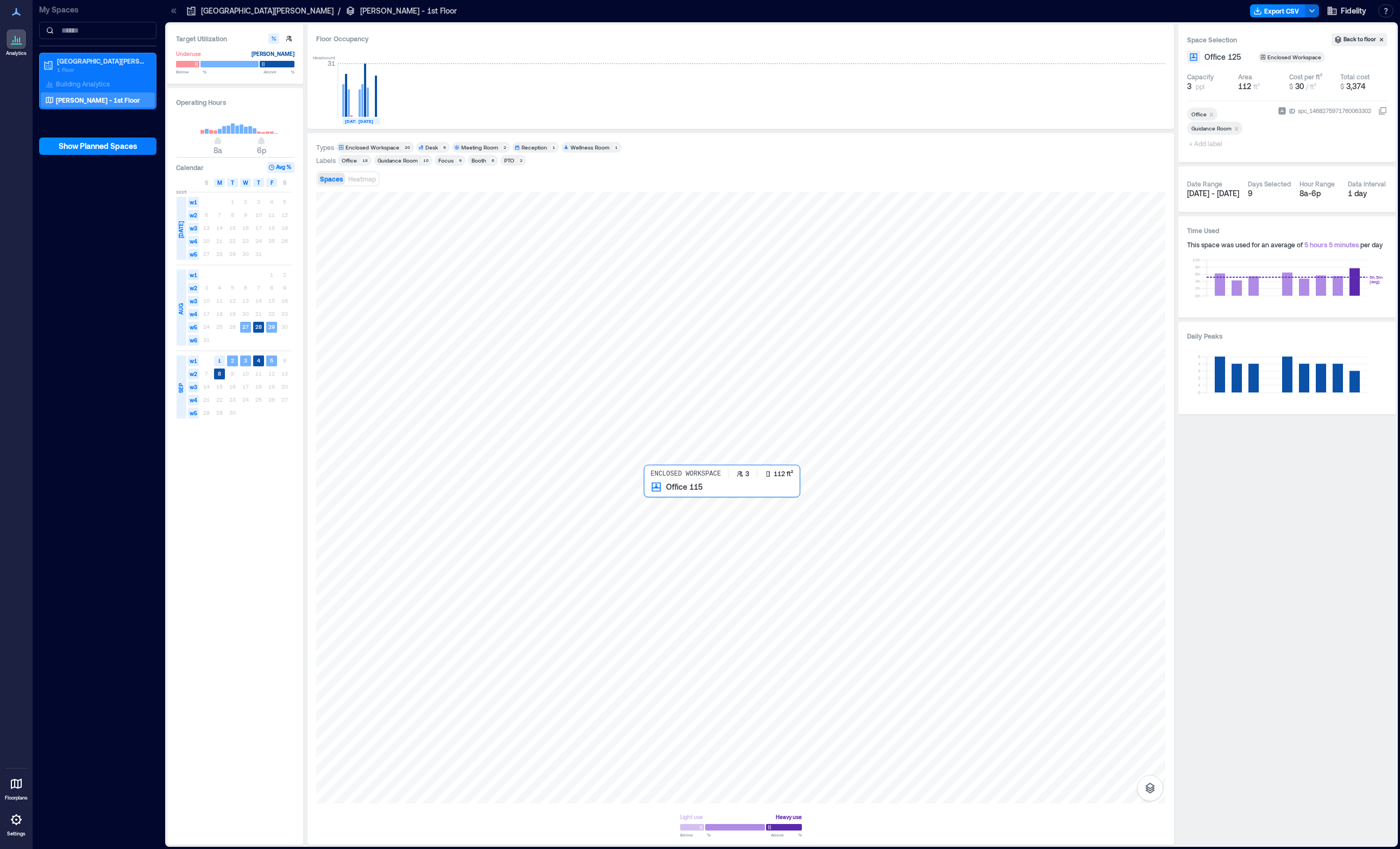
click at [666, 505] on div at bounding box center [741, 497] width 849 height 611
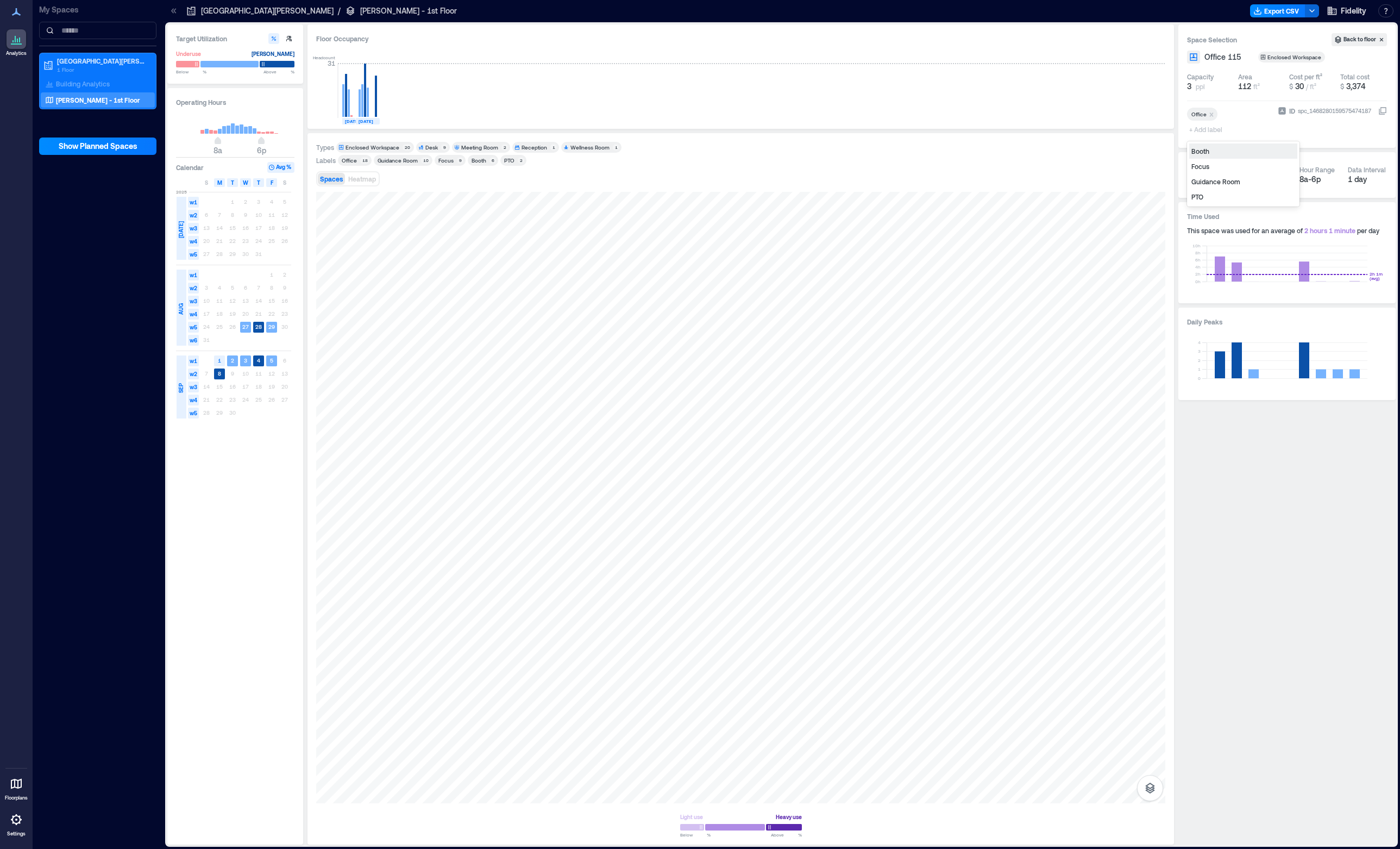
click at [1213, 129] on span "+ Add label" at bounding box center [1207, 129] width 40 height 15
click at [1240, 182] on div "Guidance Room" at bounding box center [1243, 182] width 108 height 15
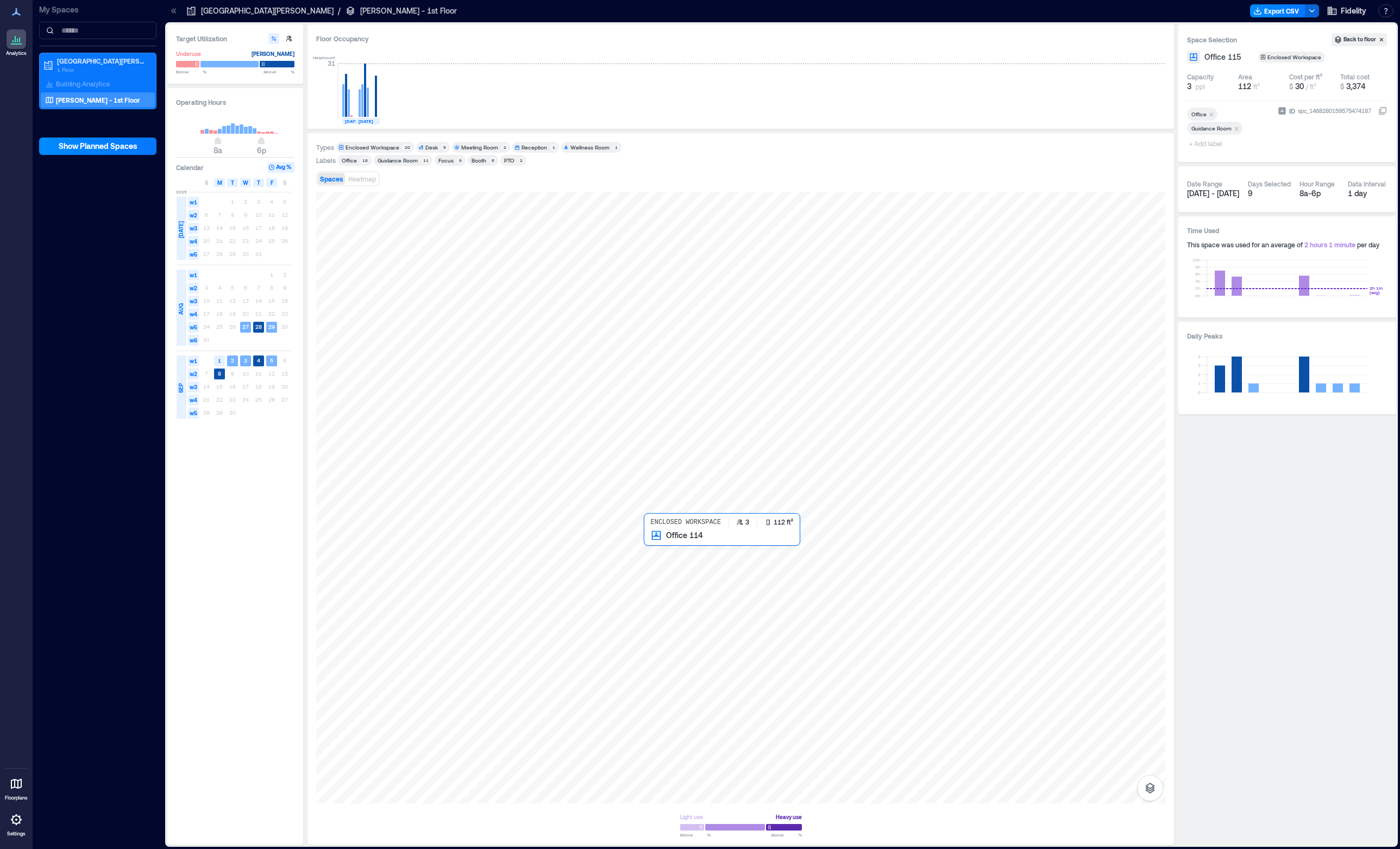
click at [666, 557] on div at bounding box center [741, 497] width 849 height 611
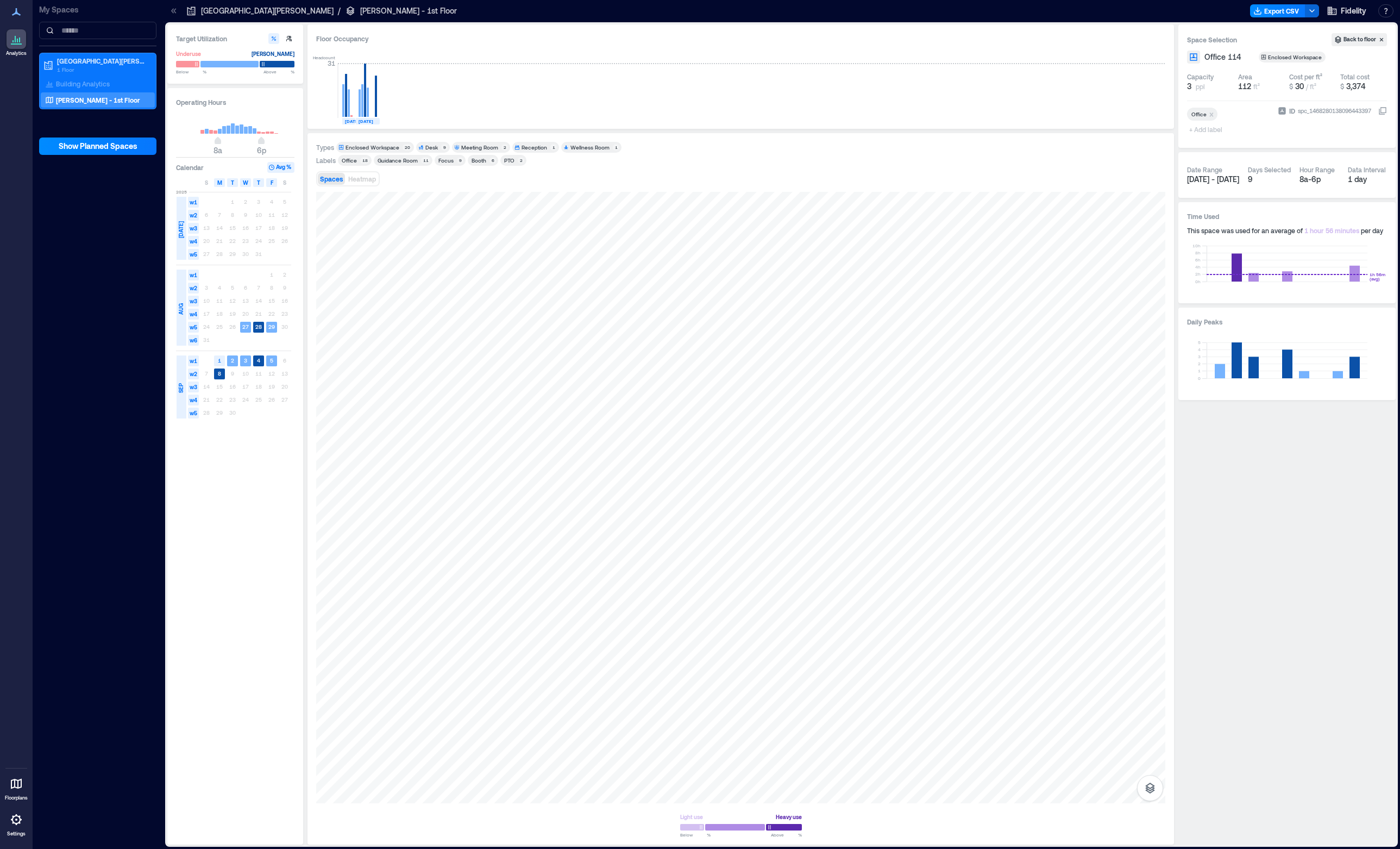
click at [1204, 132] on span "+ Add label" at bounding box center [1207, 129] width 40 height 15
click at [1212, 187] on div "Guidance Room" at bounding box center [1243, 182] width 108 height 15
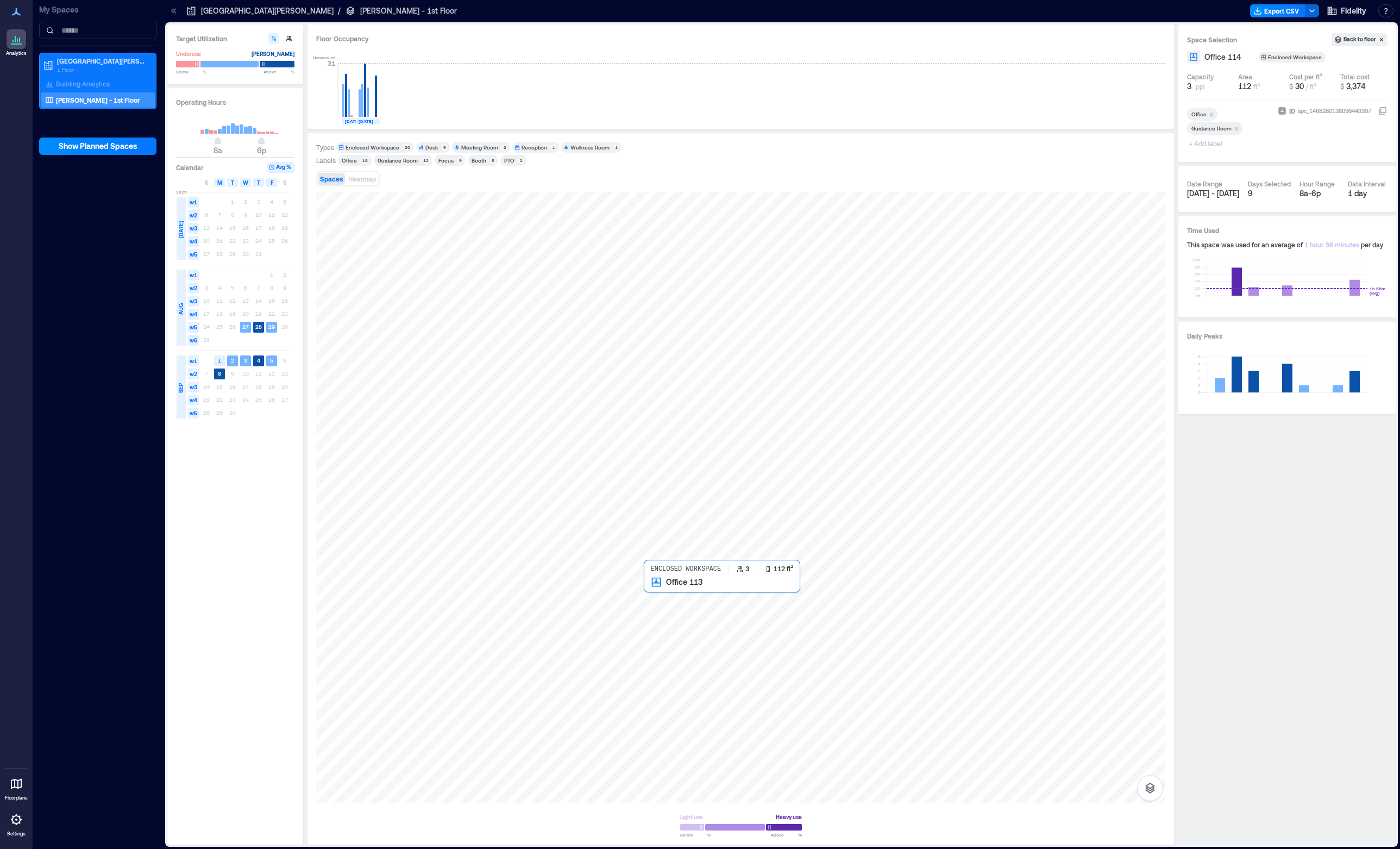
click at [663, 592] on div at bounding box center [741, 497] width 849 height 611
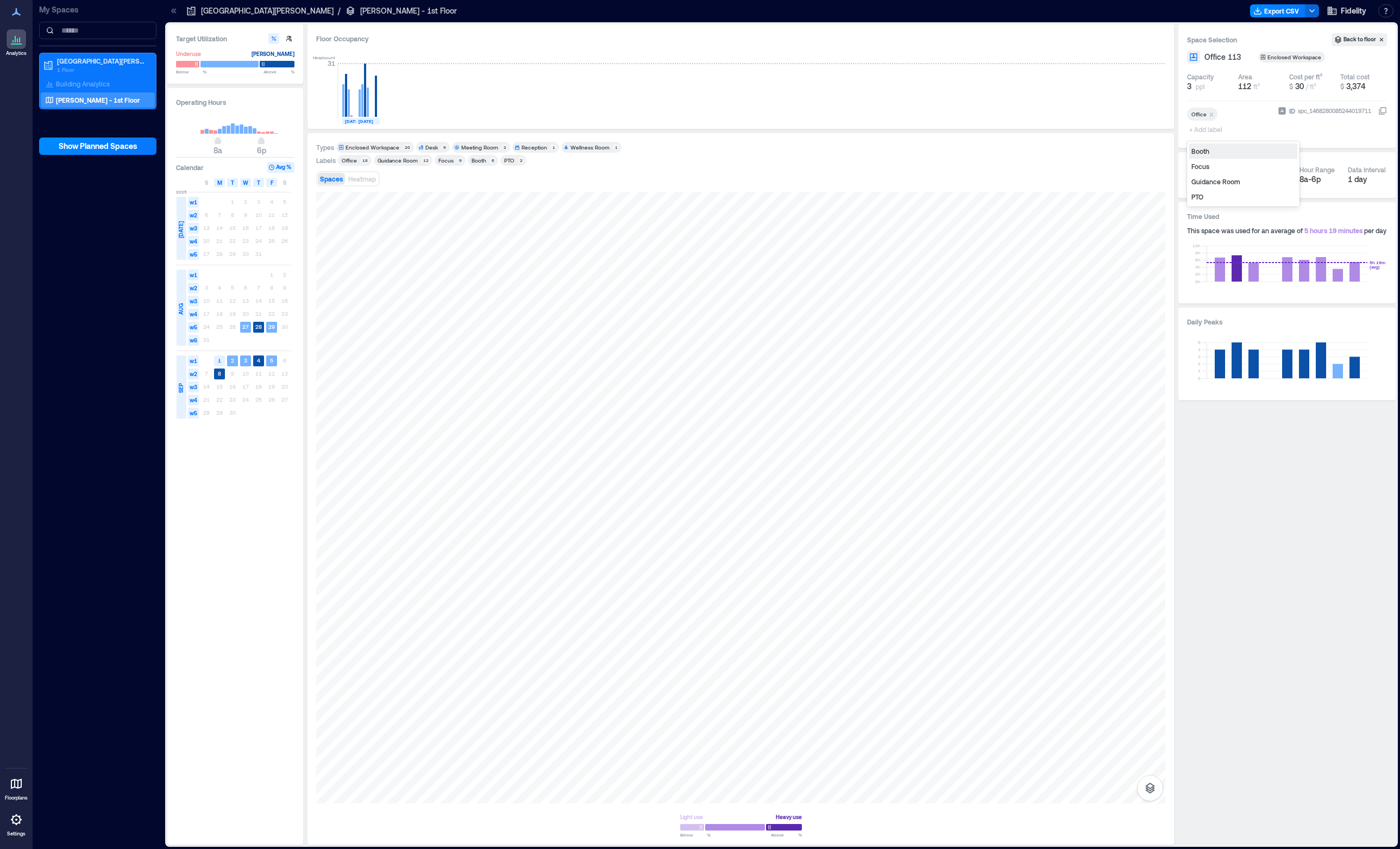
click at [1202, 132] on span "+ Add label" at bounding box center [1207, 129] width 40 height 15
click at [1218, 181] on div "Guidance Room" at bounding box center [1243, 182] width 108 height 15
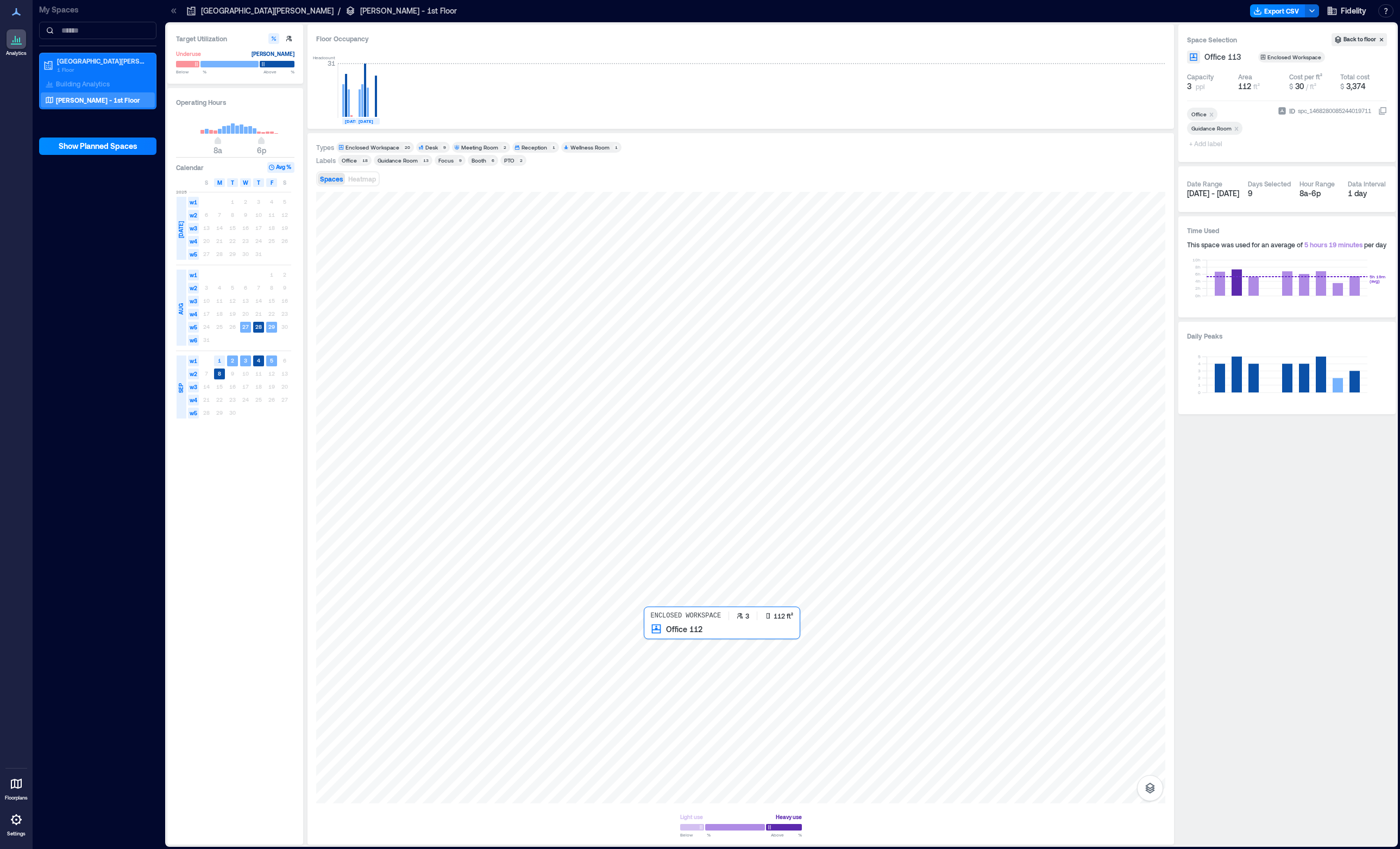
click at [676, 634] on div at bounding box center [741, 497] width 849 height 611
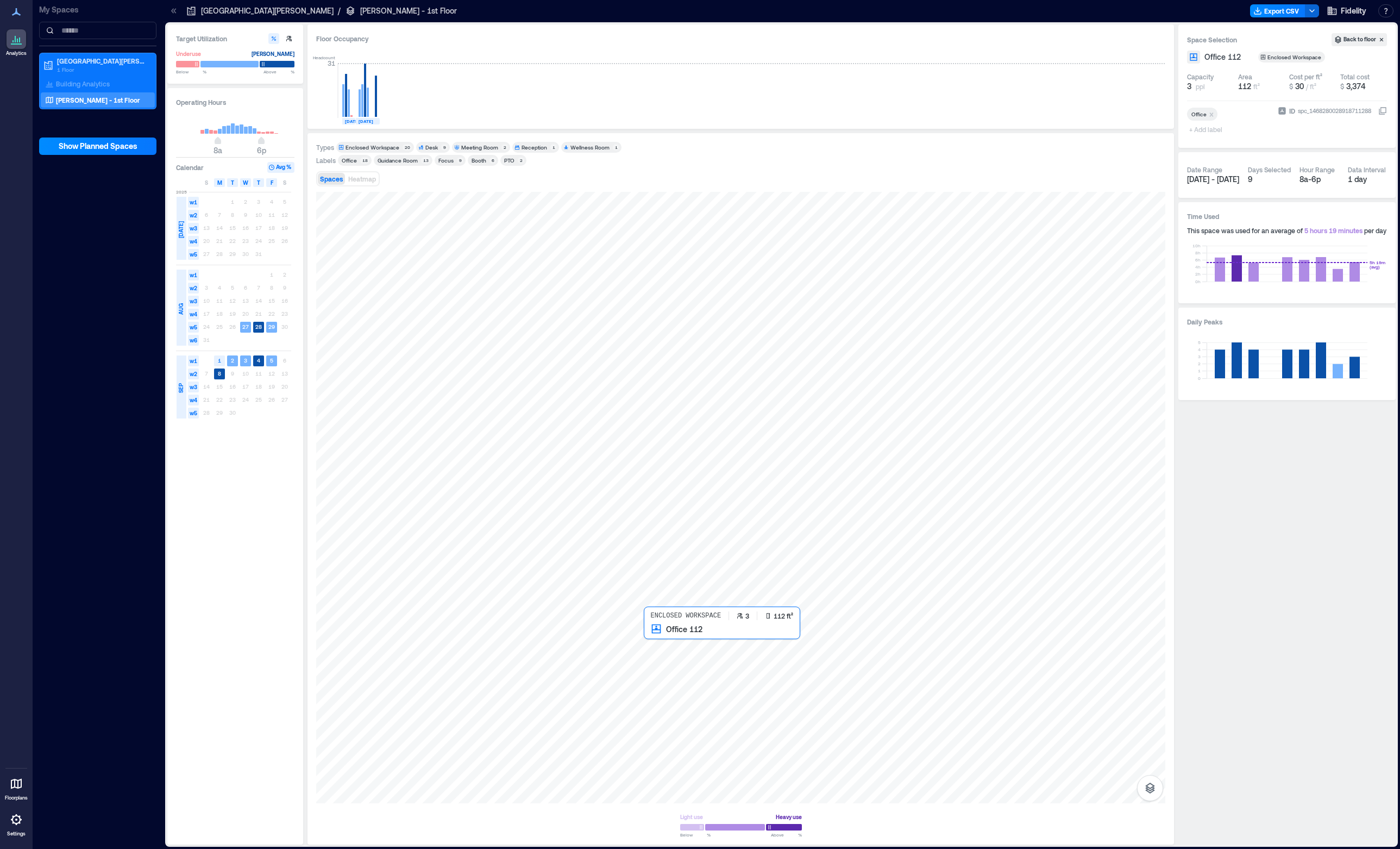
click at [676, 645] on div at bounding box center [741, 497] width 849 height 611
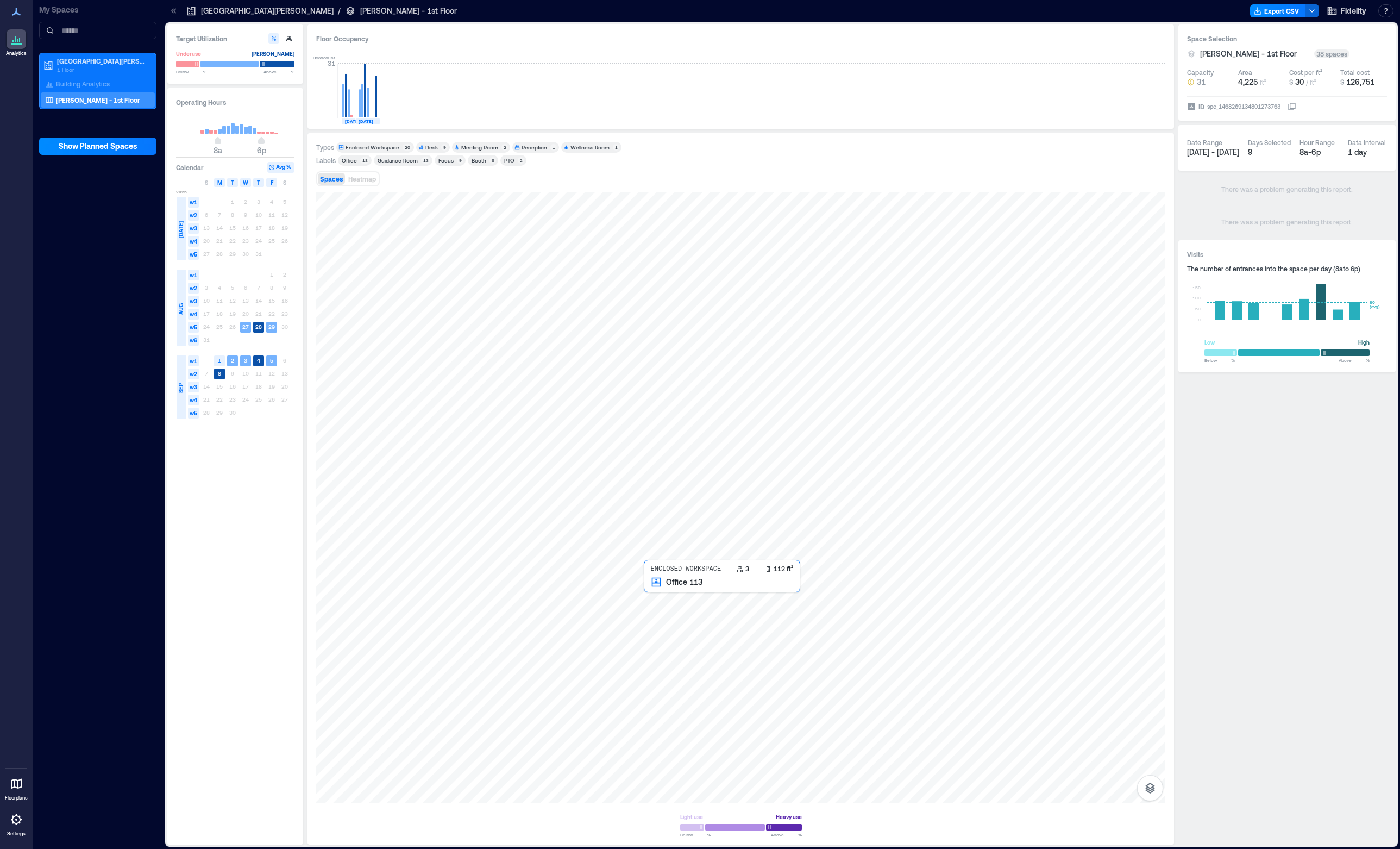
click at [682, 599] on div at bounding box center [741, 497] width 849 height 611
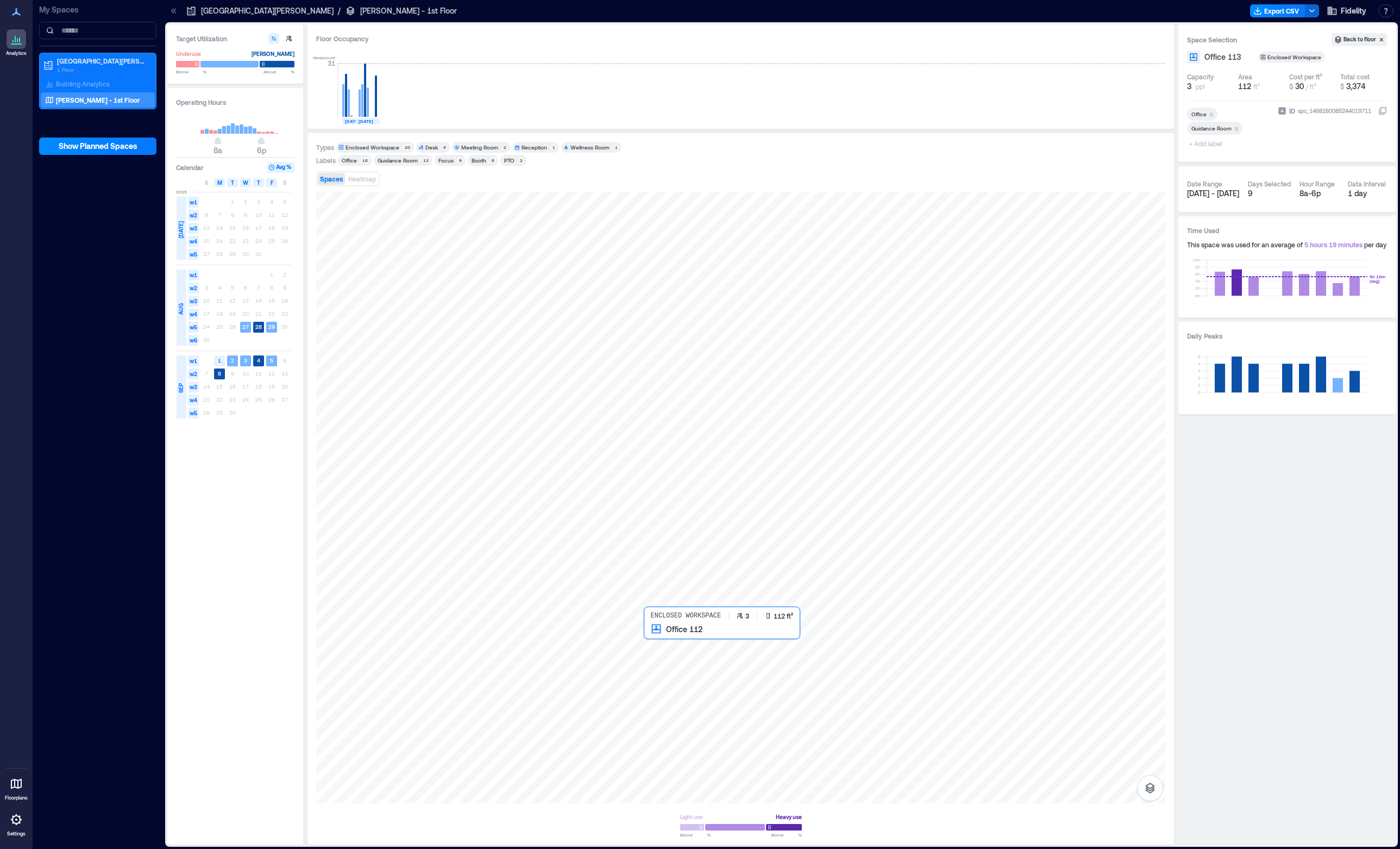
click at [671, 647] on div at bounding box center [741, 497] width 849 height 611
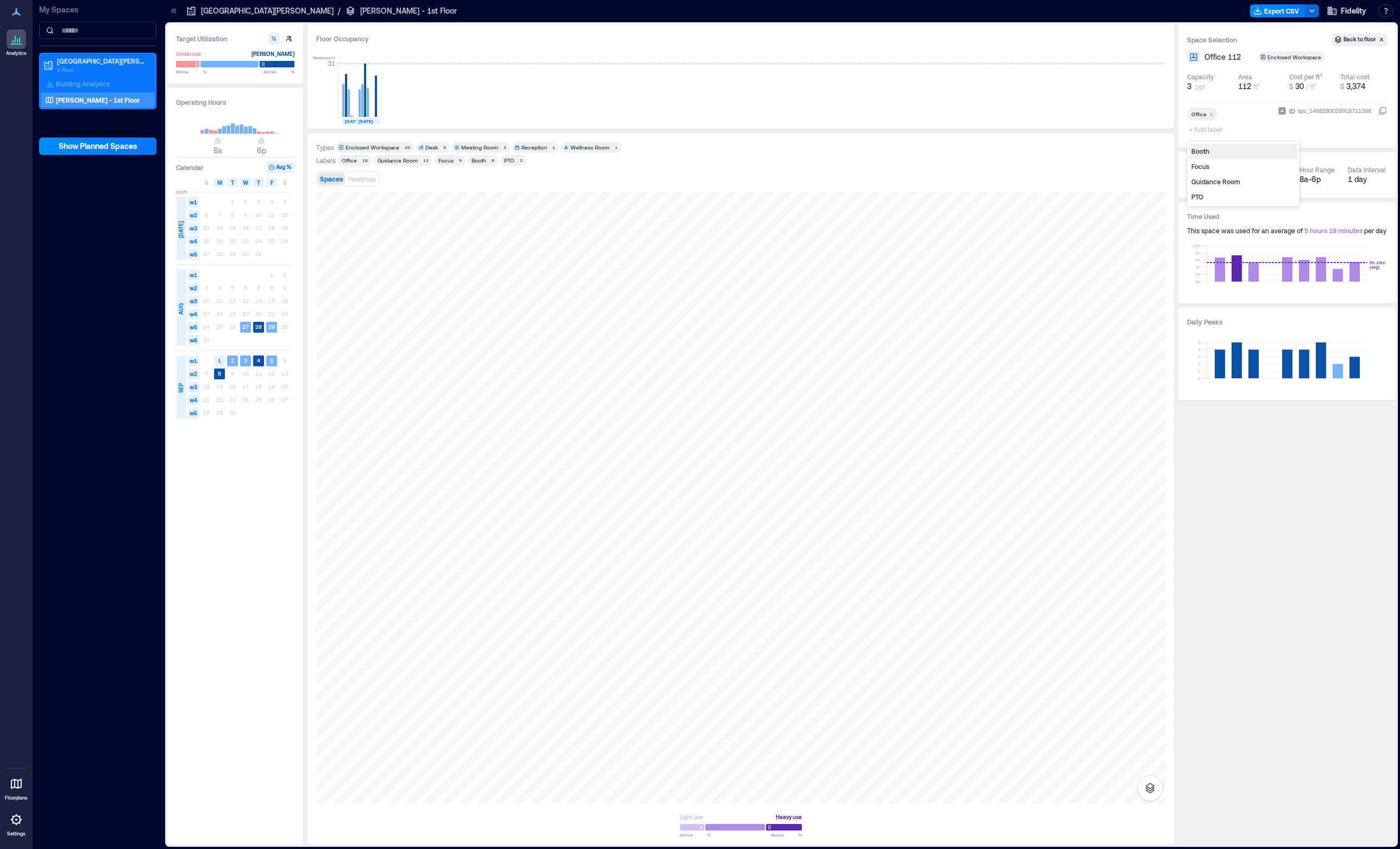
click at [1212, 127] on span "+ Add label" at bounding box center [1207, 129] width 40 height 15
click at [1218, 181] on div "Guidance Room" at bounding box center [1243, 182] width 108 height 15
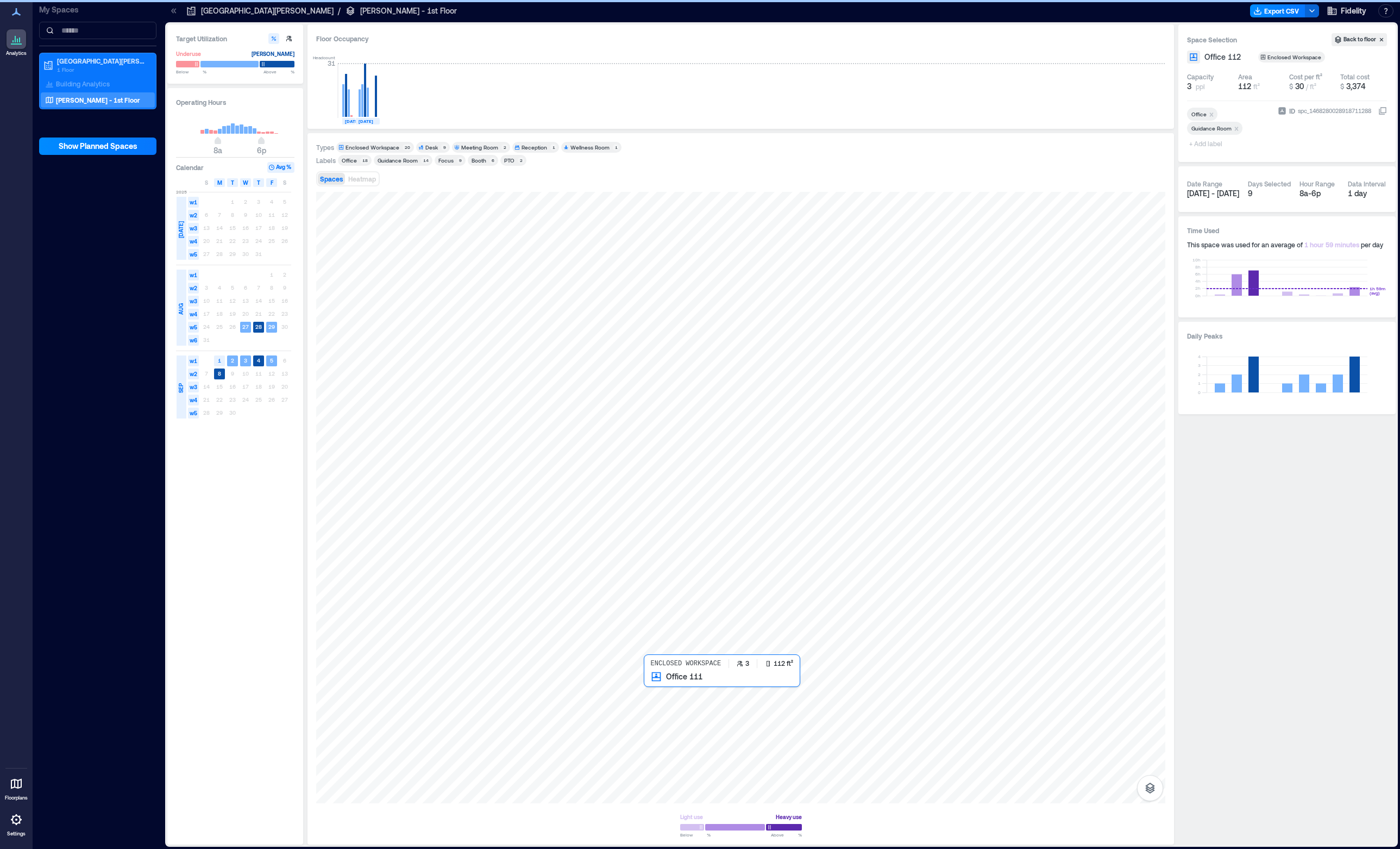
click at [678, 694] on div at bounding box center [741, 497] width 849 height 611
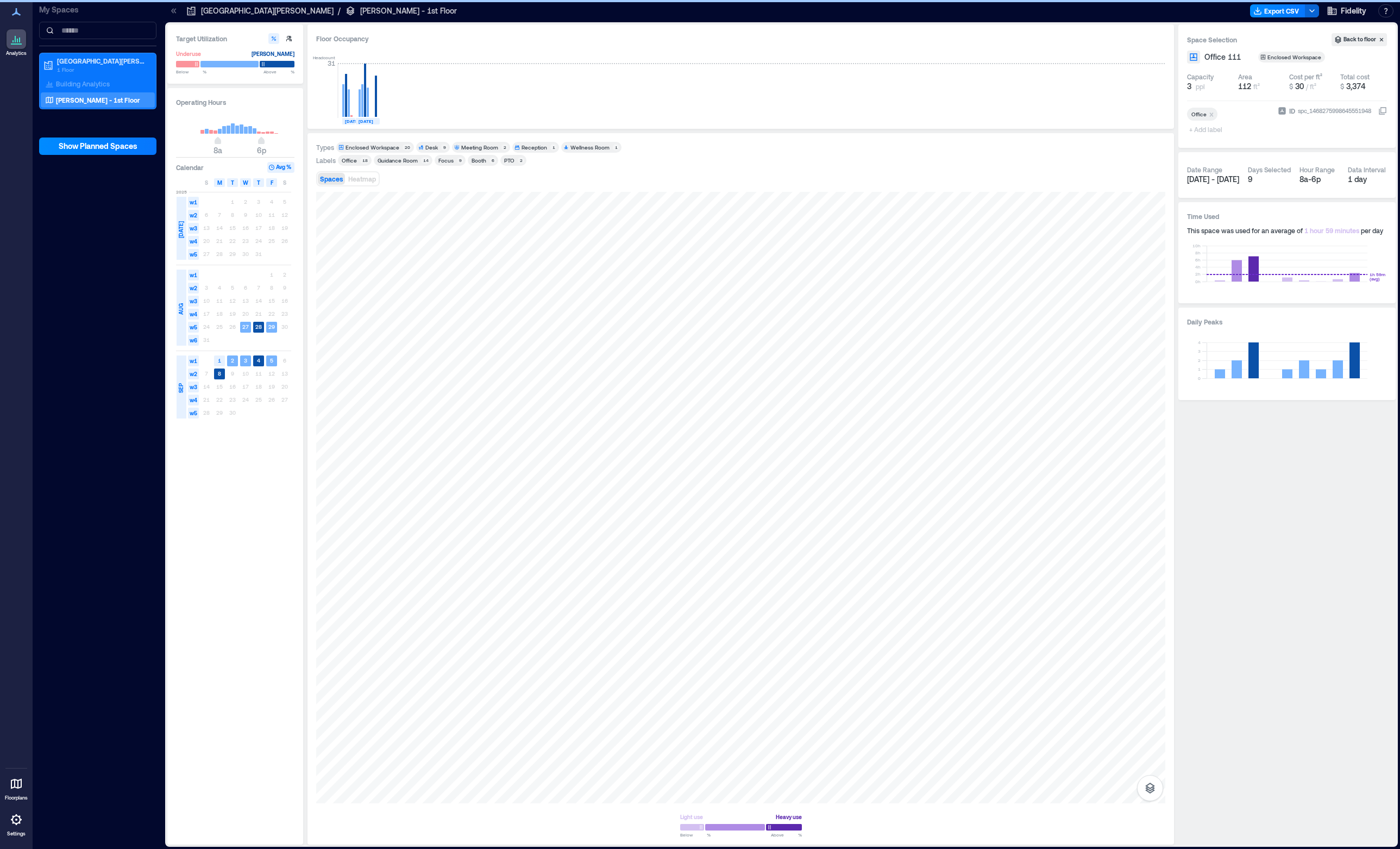
click at [1214, 130] on span "+ Add label" at bounding box center [1207, 129] width 40 height 15
click at [1216, 180] on div "Guidance Room" at bounding box center [1243, 182] width 108 height 15
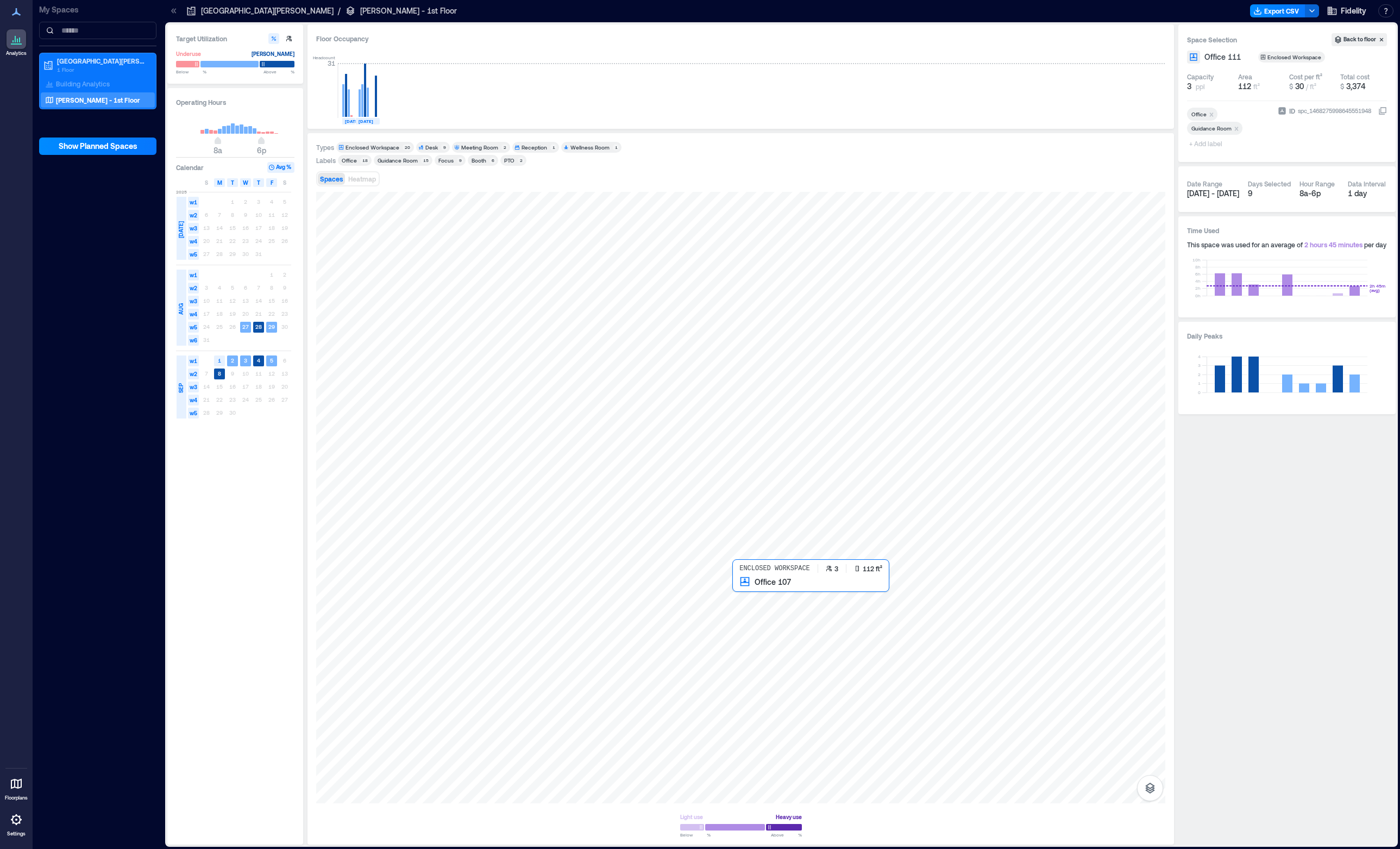
click at [750, 604] on div at bounding box center [741, 497] width 849 height 611
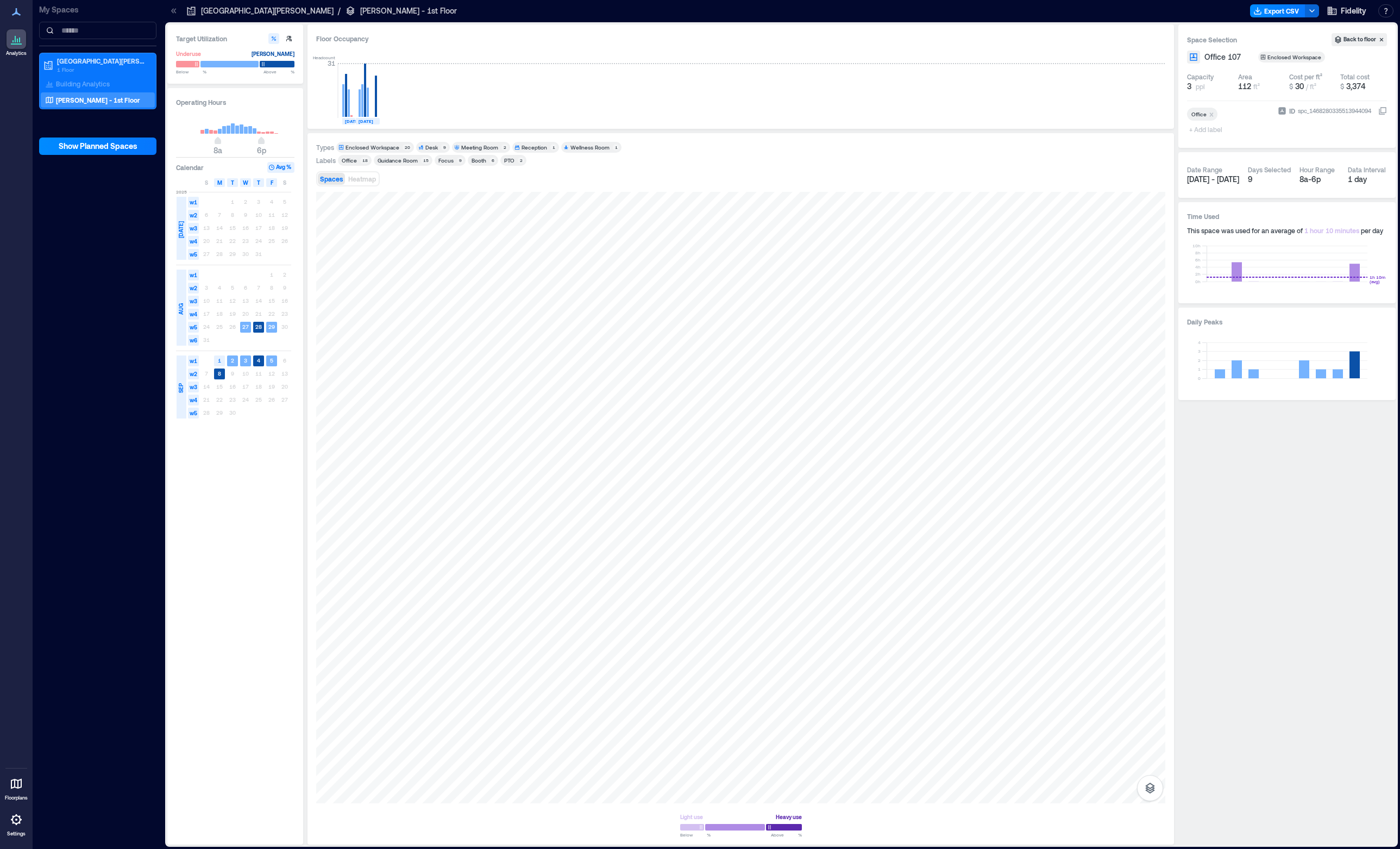
click at [1196, 132] on span "+ Add label" at bounding box center [1207, 129] width 40 height 15
click at [1209, 186] on div "Guidance Room" at bounding box center [1243, 182] width 108 height 15
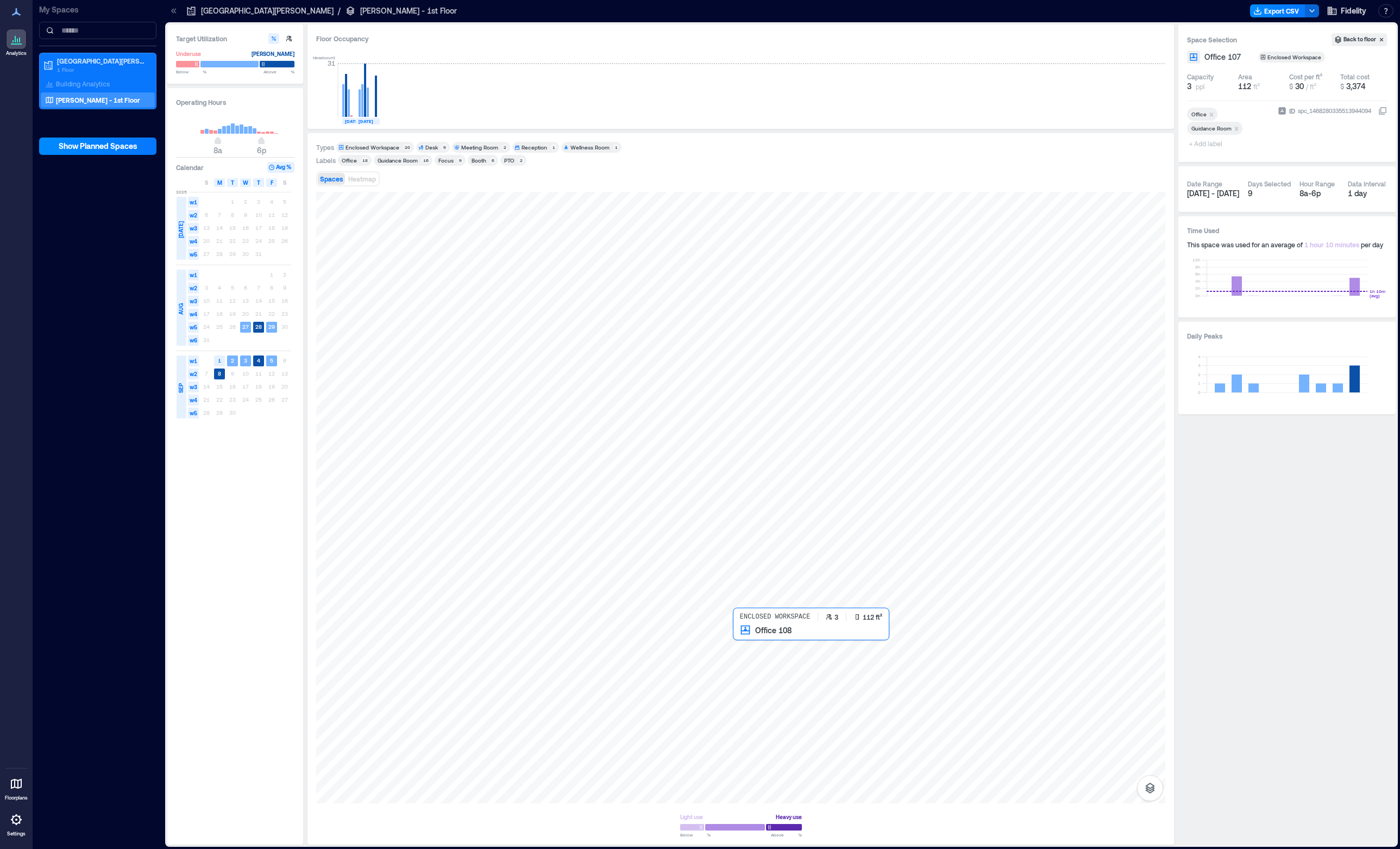
click at [763, 653] on div at bounding box center [741, 497] width 849 height 611
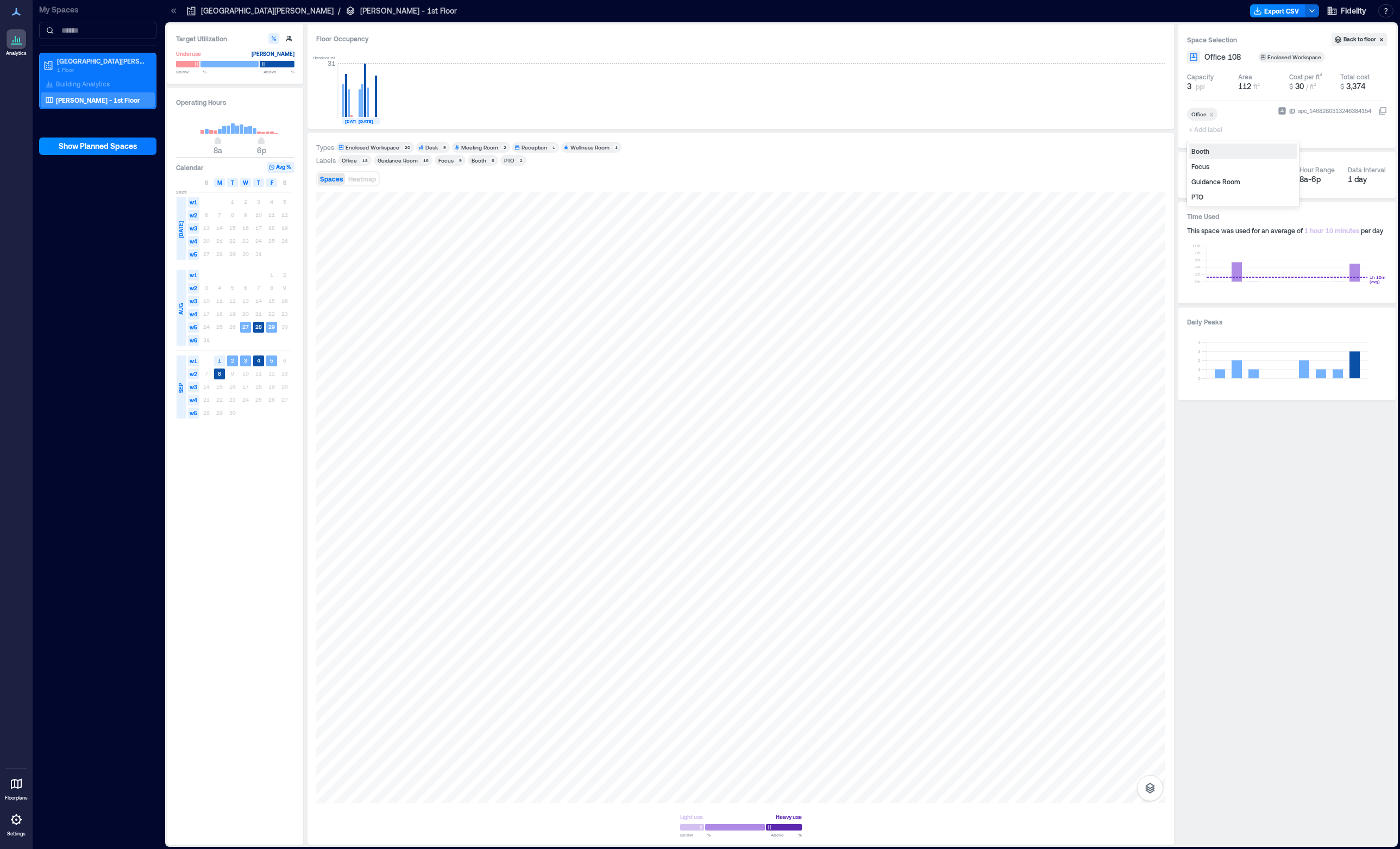
click at [1206, 132] on span "+ Add label" at bounding box center [1207, 129] width 40 height 15
click at [1213, 181] on div "Guidance Room" at bounding box center [1243, 182] width 108 height 15
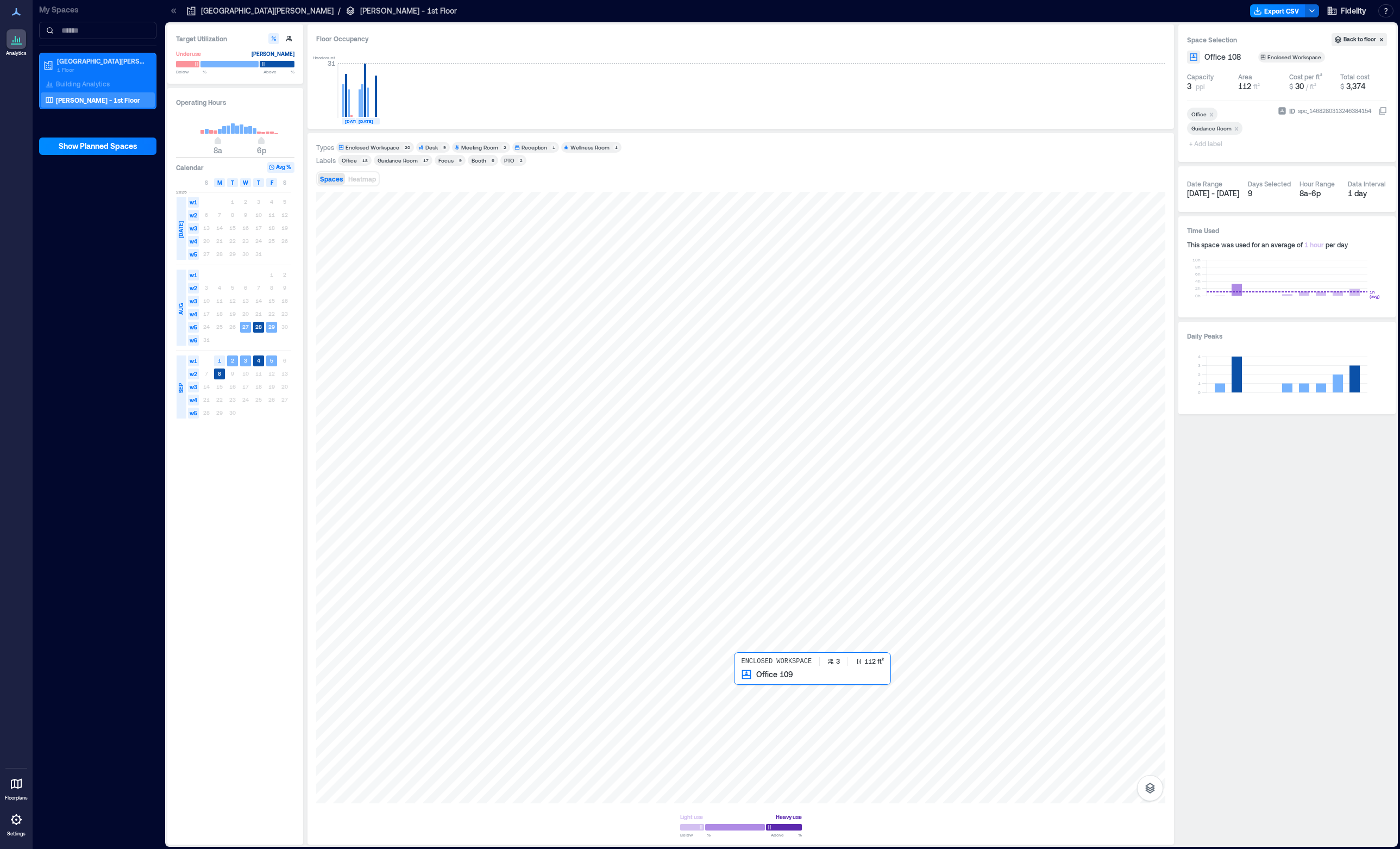
click at [776, 691] on div at bounding box center [741, 497] width 849 height 611
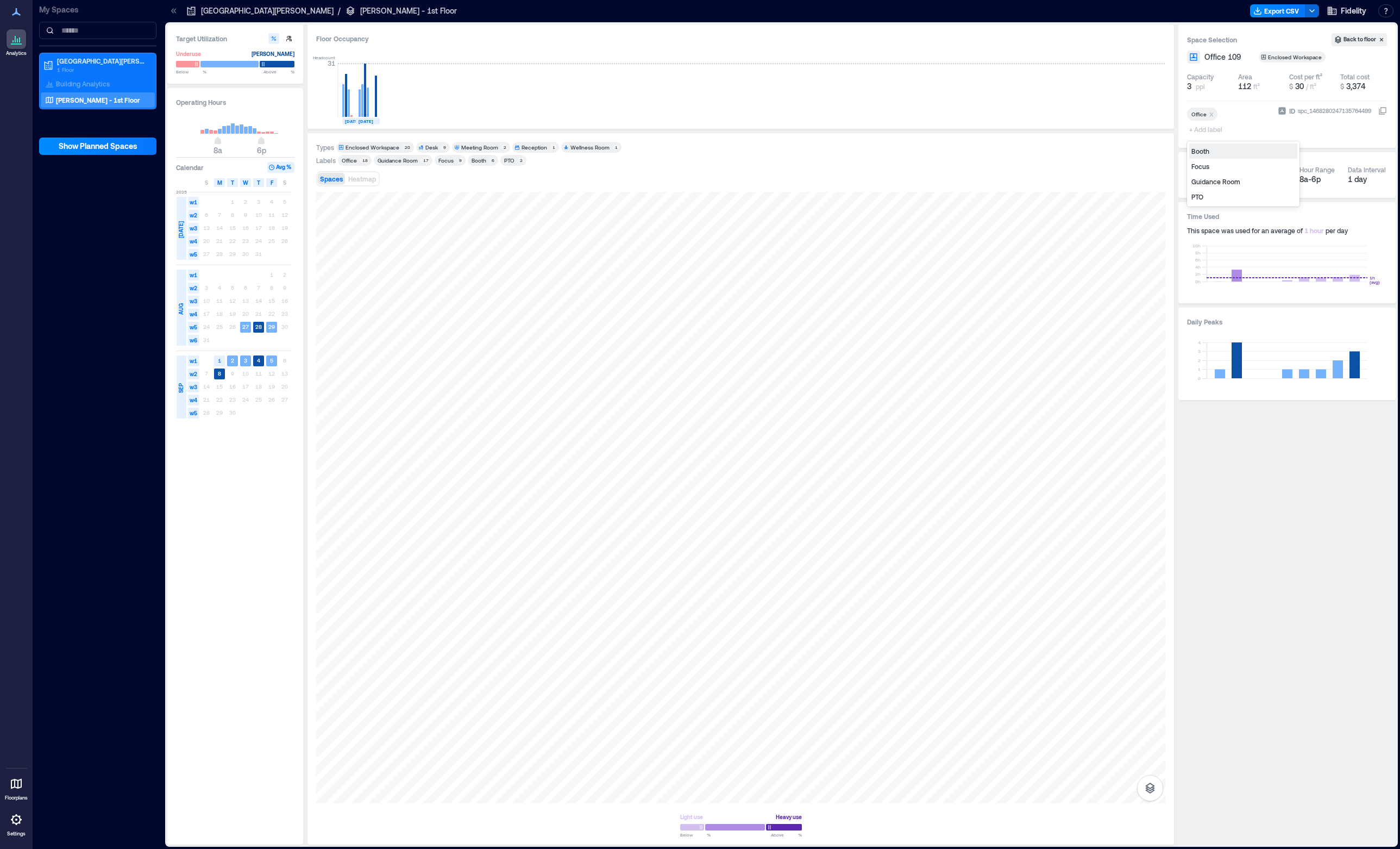
click at [1215, 130] on span "+ Add label" at bounding box center [1207, 129] width 40 height 15
click at [1219, 181] on div "Guidance Room" at bounding box center [1243, 182] width 108 height 15
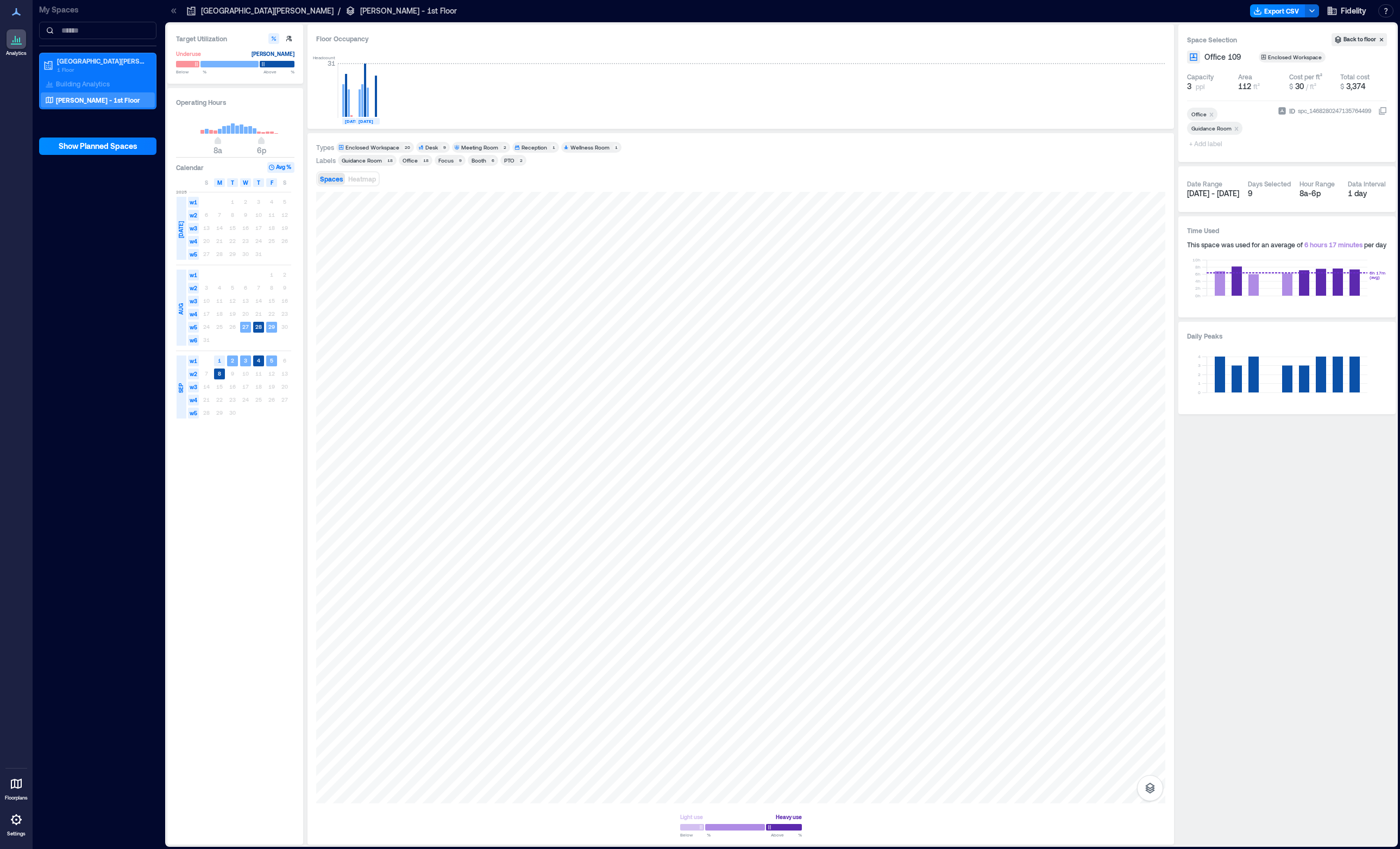
click at [801, 95] on div "Headcount [DATE] [DATE]" at bounding box center [741, 84] width 849 height 72
click at [810, 595] on div at bounding box center [741, 497] width 849 height 611
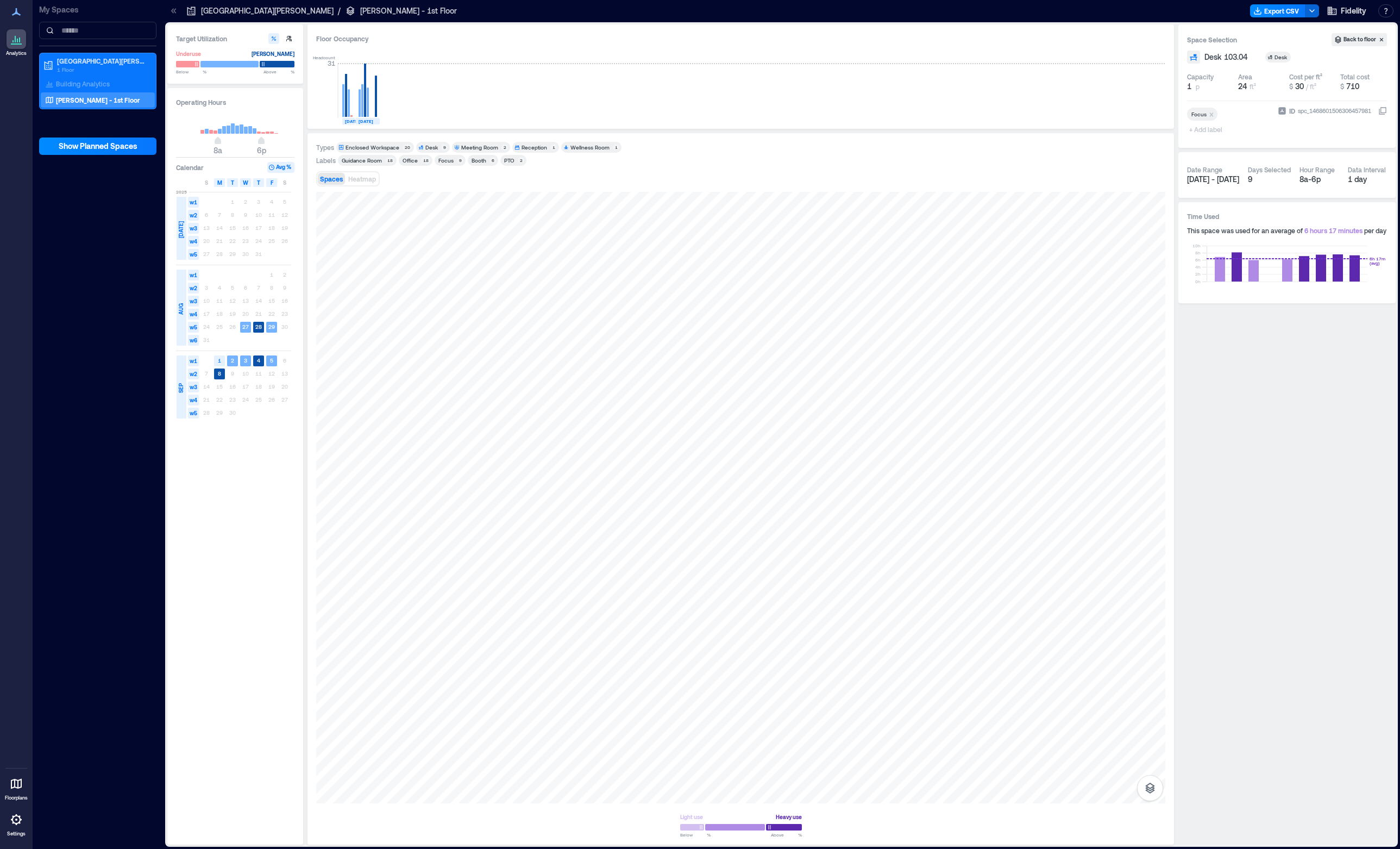
click at [1219, 130] on span "+ Add label" at bounding box center [1207, 129] width 40 height 15
click at [1189, 132] on span "+ Add label" at bounding box center [1207, 129] width 40 height 15
type input "********"
click at [1206, 155] on div "Create "FR Space"" at bounding box center [1243, 151] width 108 height 15
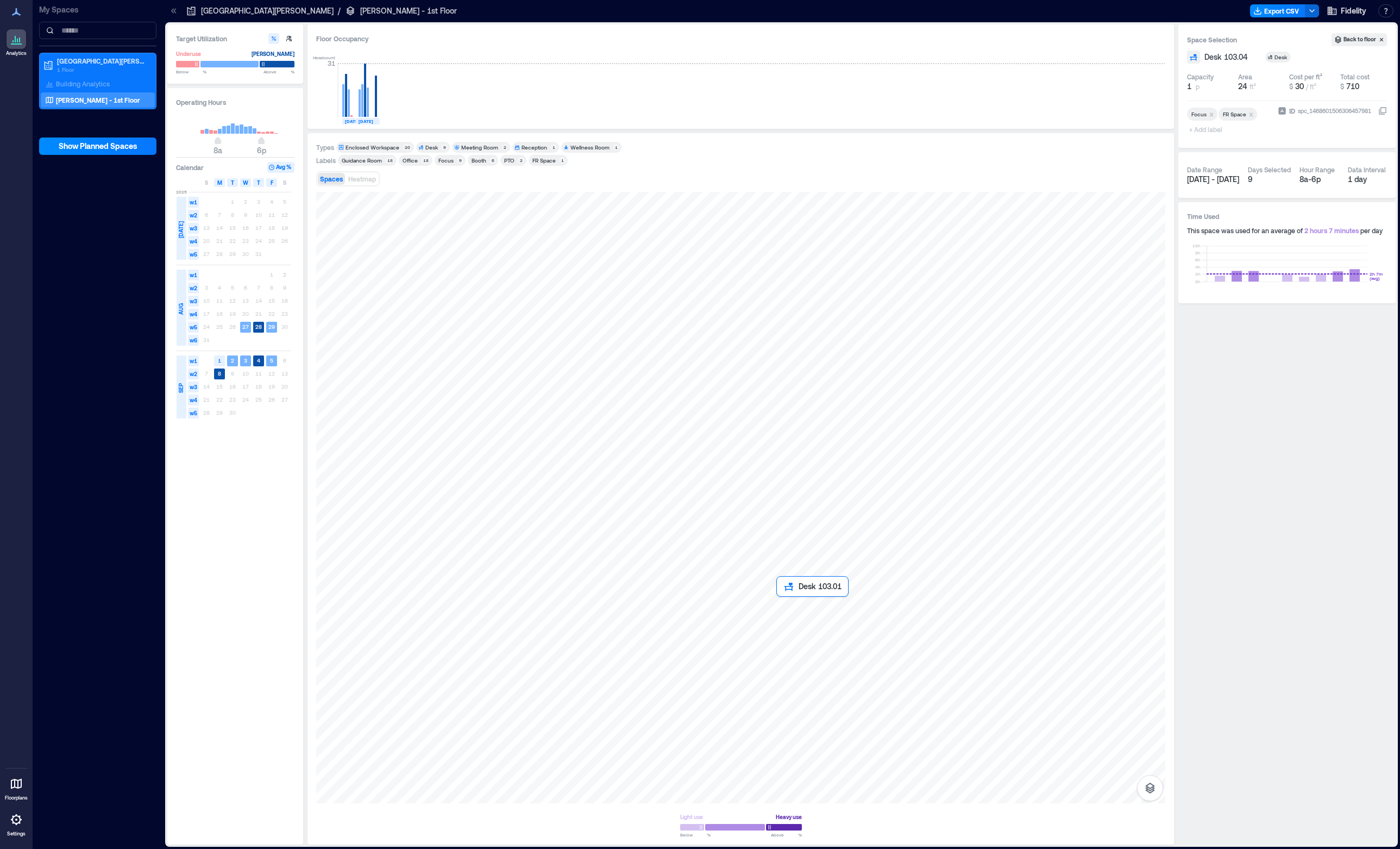
click at [799, 615] on div at bounding box center [741, 497] width 849 height 611
click at [1207, 125] on div at bounding box center [1207, 123] width 40 height 4
click at [1208, 129] on span "+ Add label" at bounding box center [1207, 129] width 40 height 15
click at [1214, 169] on div "FR Space" at bounding box center [1243, 166] width 108 height 15
click at [769, 652] on div at bounding box center [741, 497] width 849 height 611
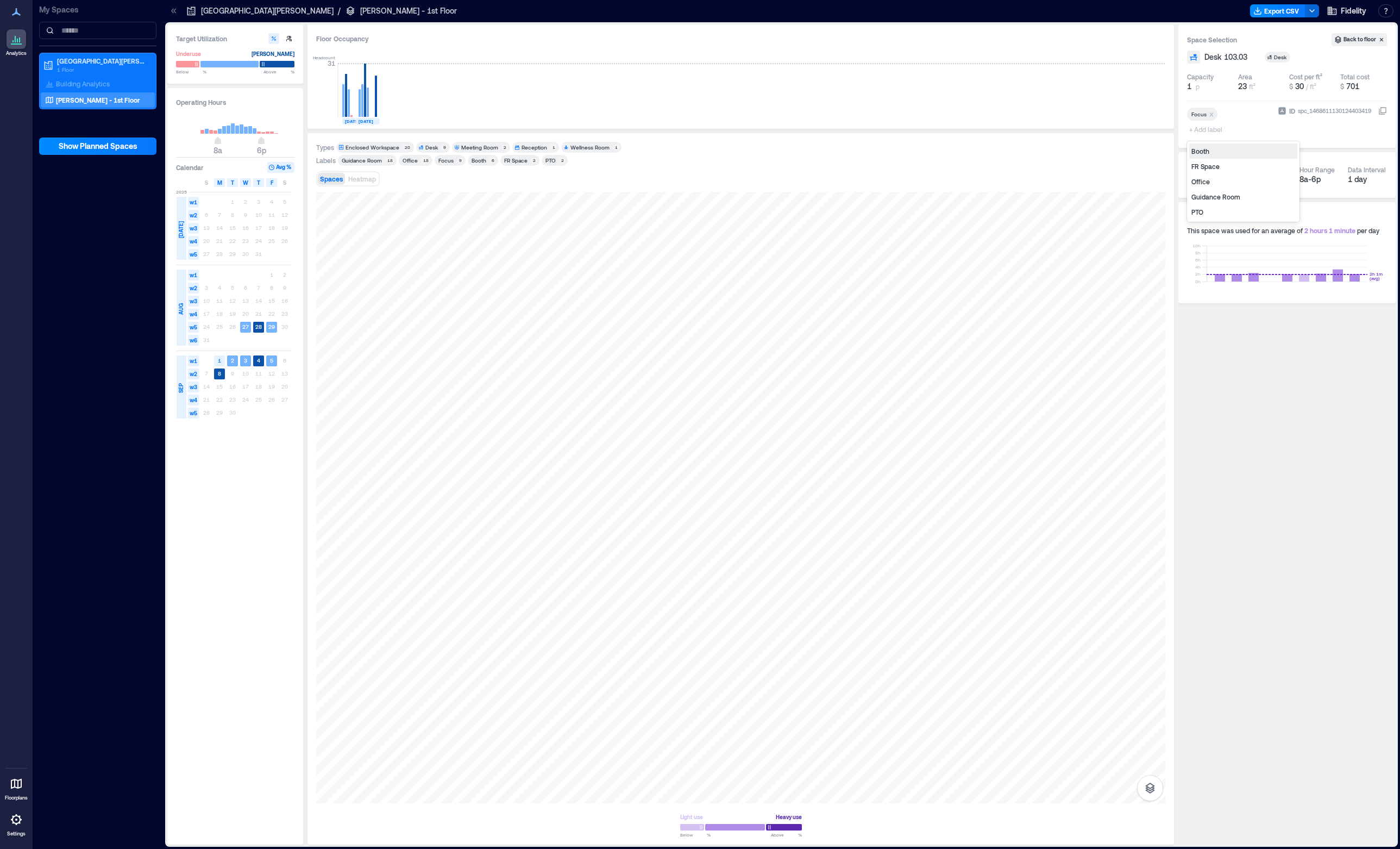
click at [1206, 128] on span "+ Add label" at bounding box center [1207, 129] width 40 height 15
click at [1205, 166] on div "FR Space" at bounding box center [1243, 166] width 108 height 15
click at [801, 621] on div at bounding box center [741, 497] width 849 height 611
click at [762, 619] on div at bounding box center [741, 497] width 849 height 611
click at [764, 661] on div at bounding box center [741, 497] width 849 height 611
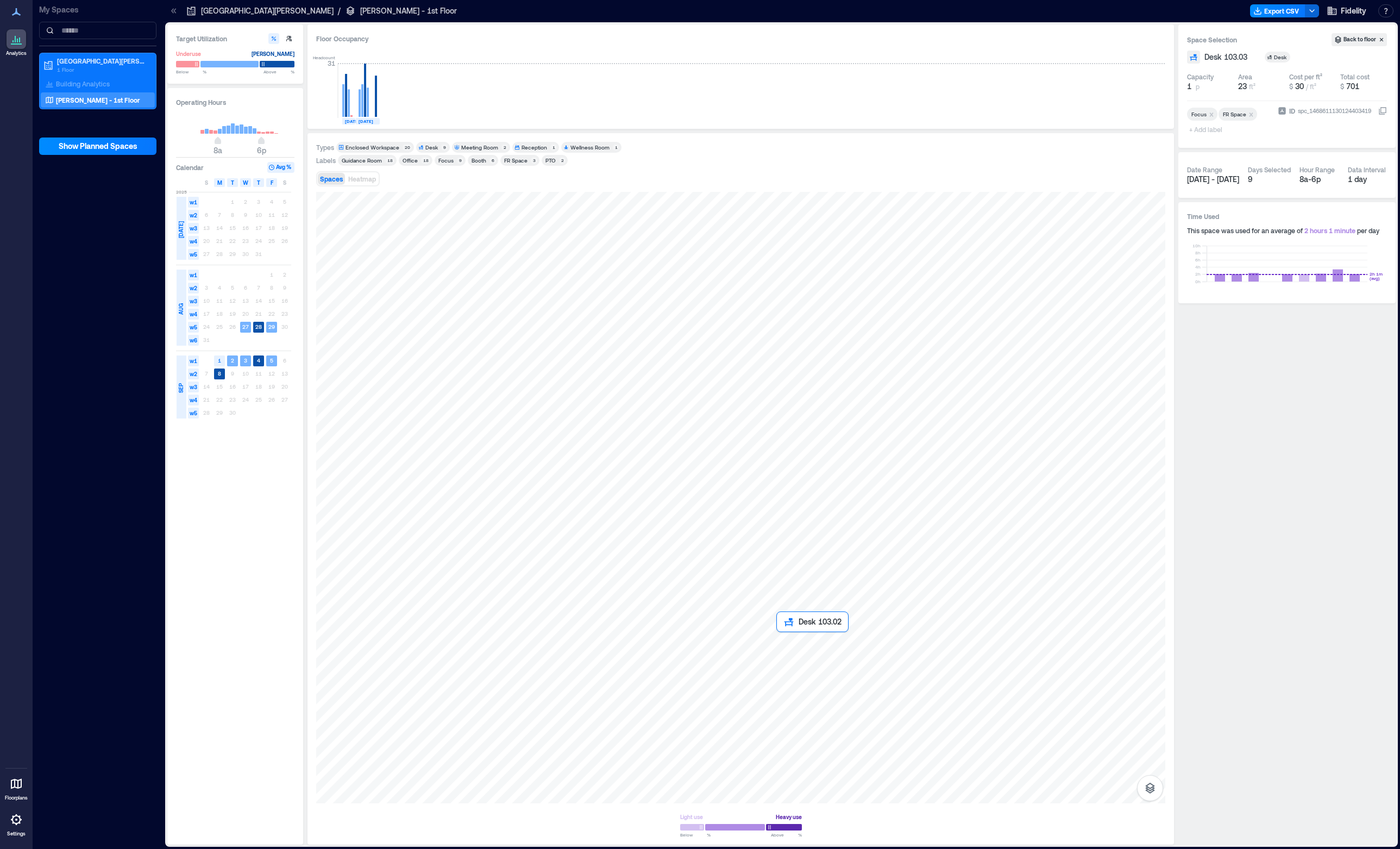
click at [785, 655] on div at bounding box center [741, 497] width 849 height 611
click at [1217, 129] on span "+ Add label" at bounding box center [1207, 129] width 40 height 15
click at [1214, 165] on div "FR Space" at bounding box center [1243, 166] width 108 height 15
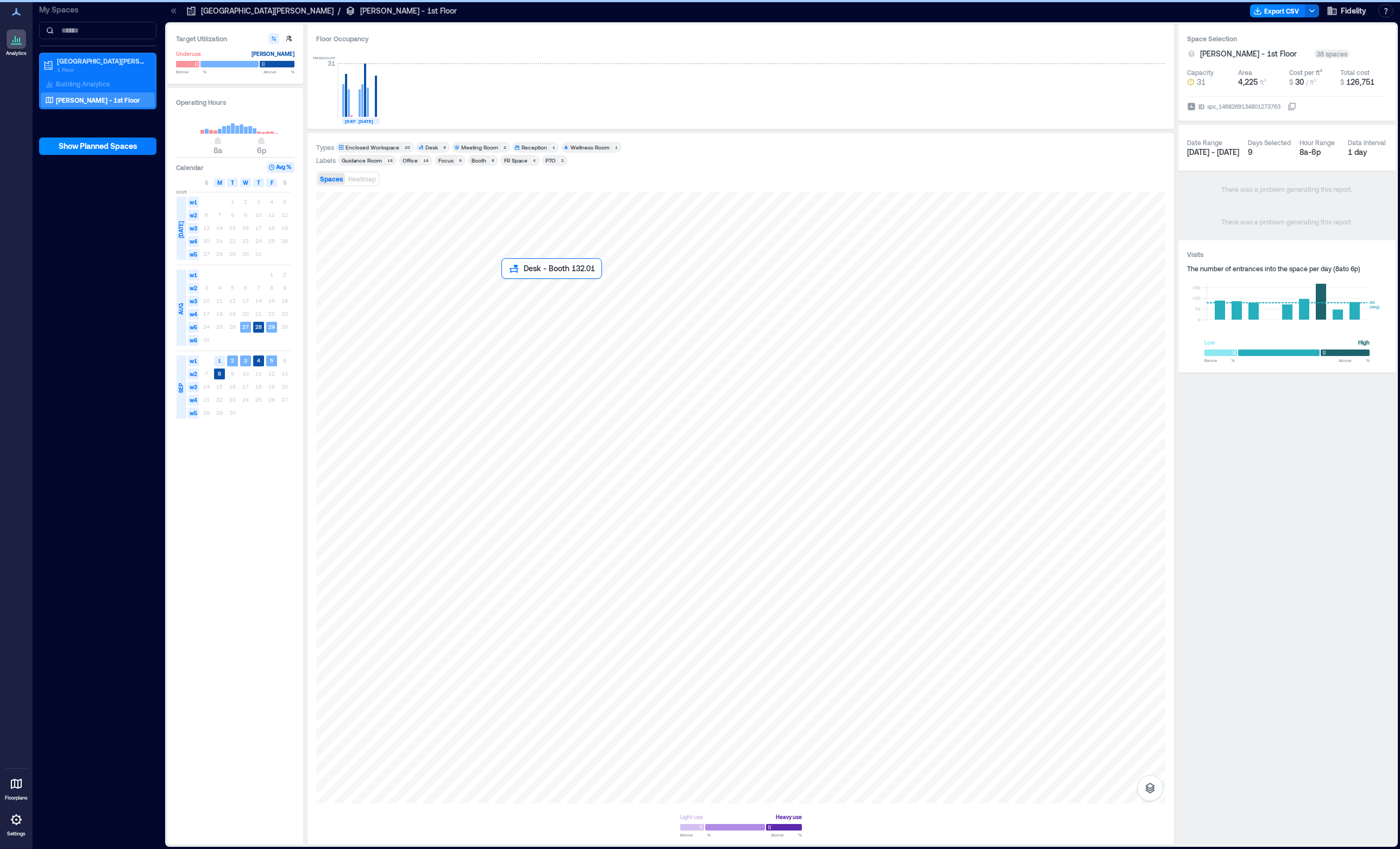
click at [511, 292] on div at bounding box center [741, 497] width 849 height 611
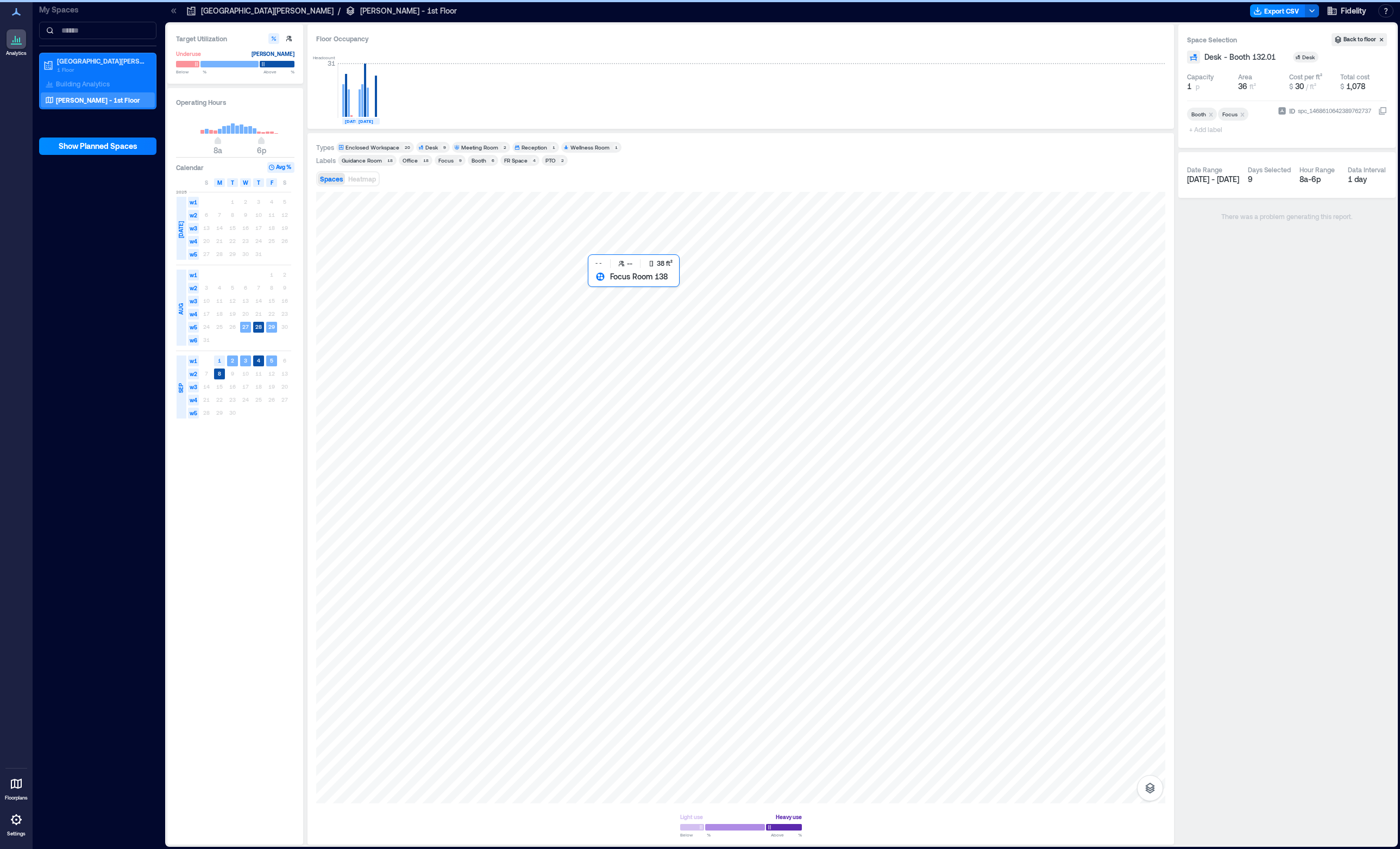
click at [611, 292] on div at bounding box center [741, 497] width 849 height 611
click at [1199, 118] on div "+ Add label" at bounding box center [1207, 111] width 40 height 29
type input "***"
click at [1213, 154] on div "Create "VGR"" at bounding box center [1243, 151] width 108 height 15
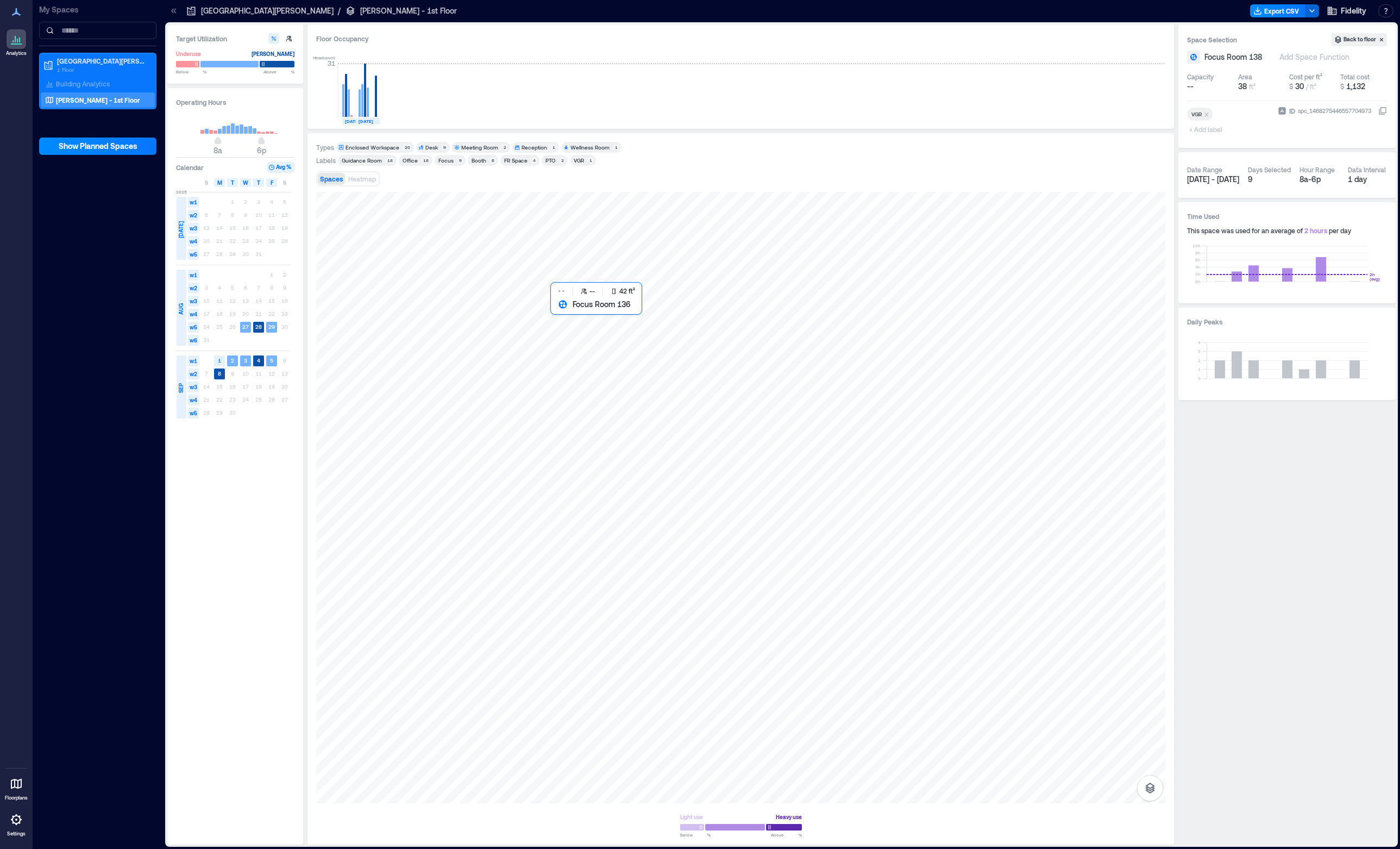
click at [564, 311] on div at bounding box center [741, 497] width 849 height 611
click at [1214, 118] on div "+ Add label" at bounding box center [1207, 122] width 40 height 29
click at [1210, 198] on div "VGR" at bounding box center [1243, 197] width 108 height 15
click at [605, 319] on div at bounding box center [741, 497] width 849 height 611
click at [1199, 121] on div "+ Add label" at bounding box center [1207, 111] width 40 height 29
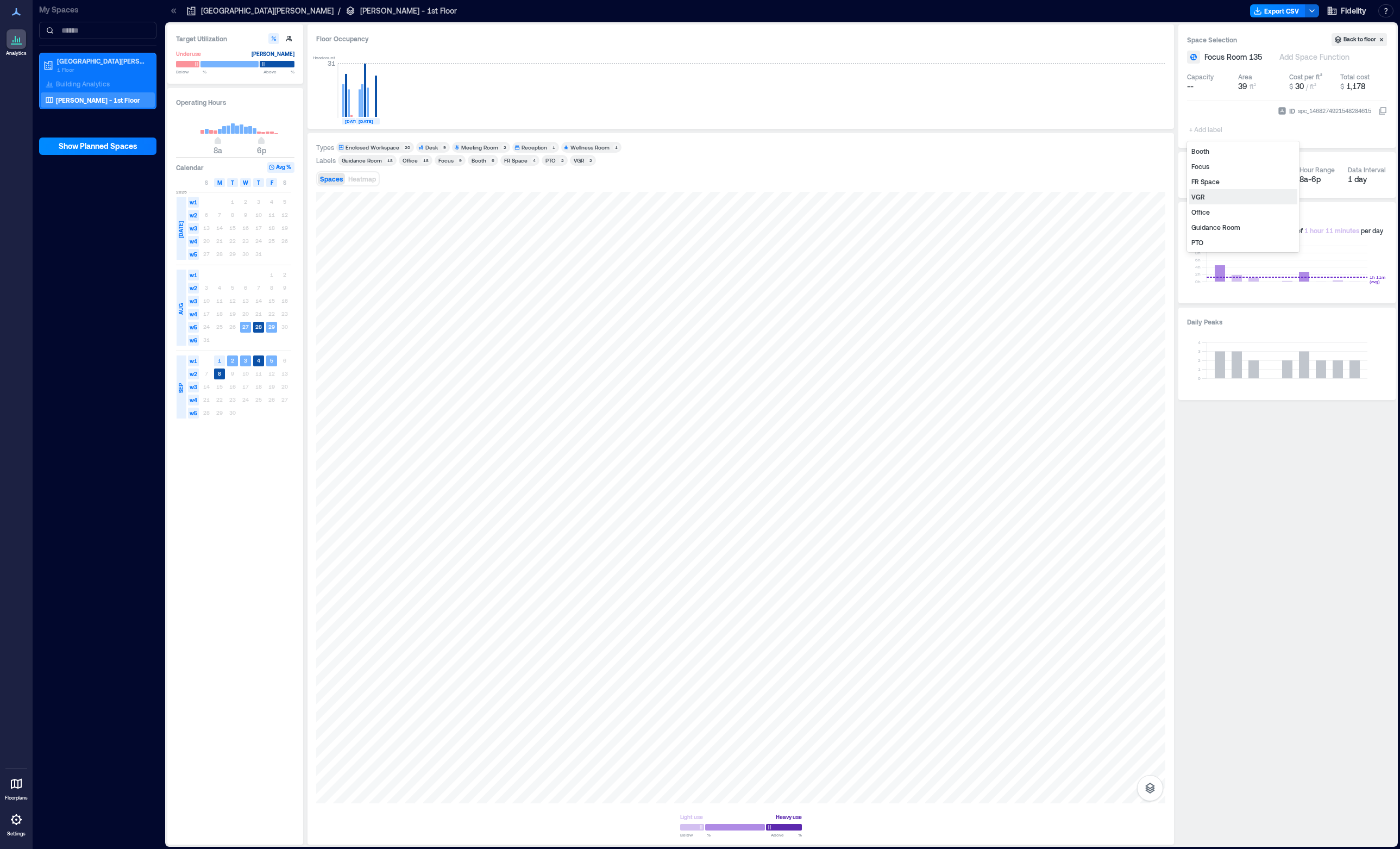
click at [1199, 198] on div "VGR" at bounding box center [1243, 197] width 108 height 15
click at [557, 379] on div at bounding box center [741, 497] width 849 height 611
click at [1199, 118] on div "+ Add label" at bounding box center [1207, 111] width 40 height 29
click at [1206, 198] on div "VGR" at bounding box center [1243, 197] width 108 height 15
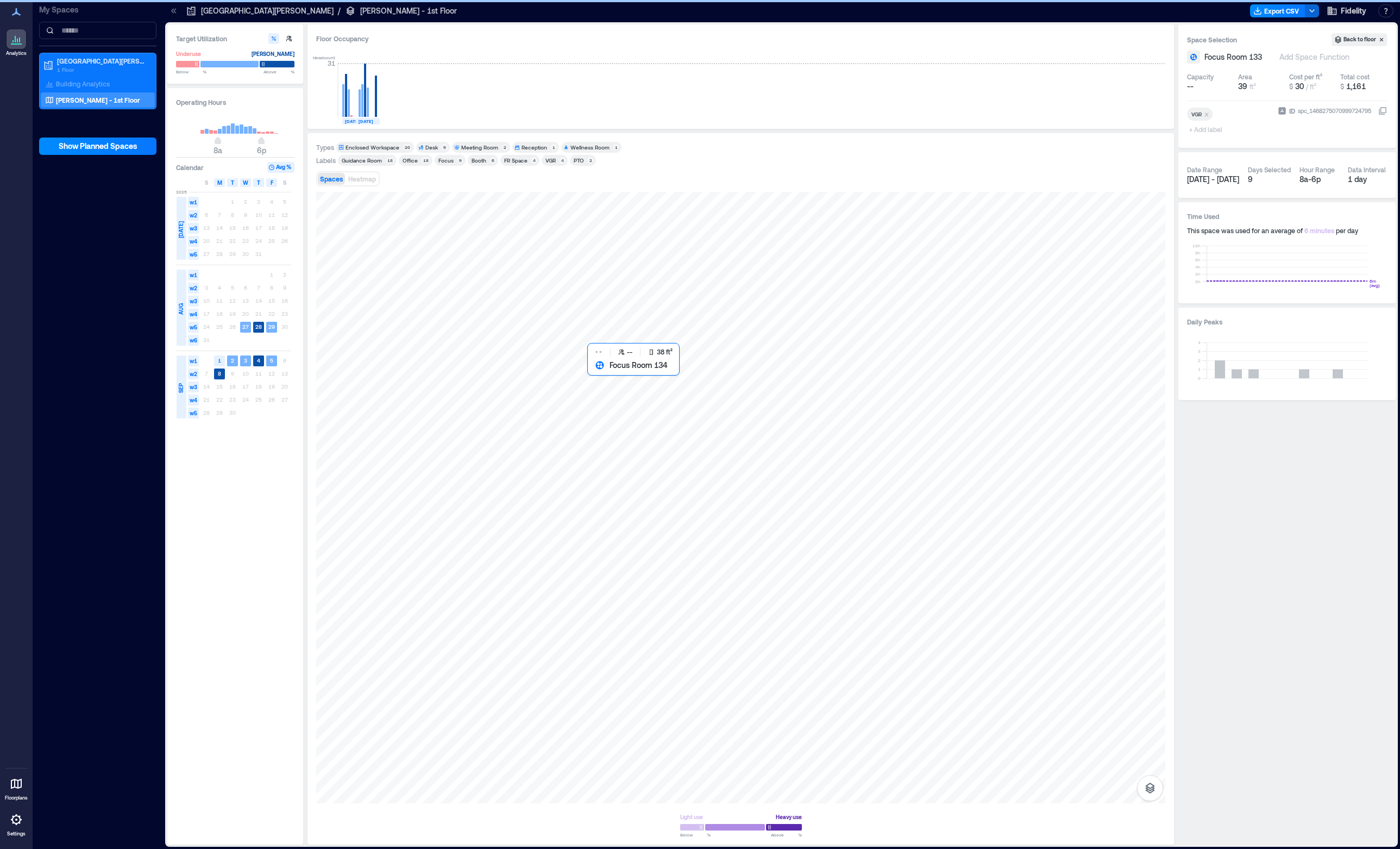
click at [609, 370] on div at bounding box center [741, 497] width 849 height 611
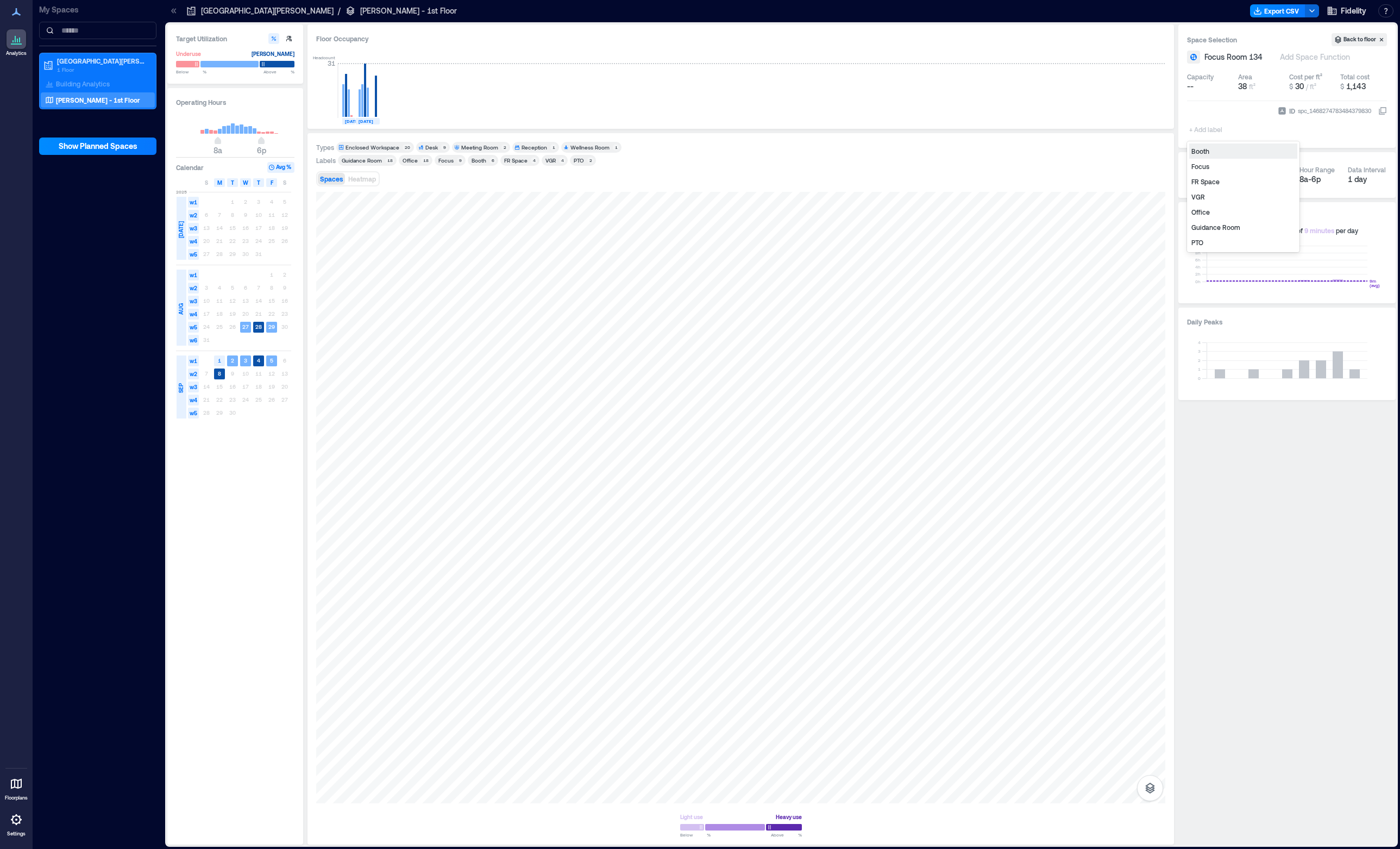
click at [1205, 114] on div "+ Add label" at bounding box center [1207, 122] width 40 height 29
click at [1206, 195] on div "VGR" at bounding box center [1243, 197] width 108 height 15
click at [515, 286] on div at bounding box center [741, 497] width 849 height 611
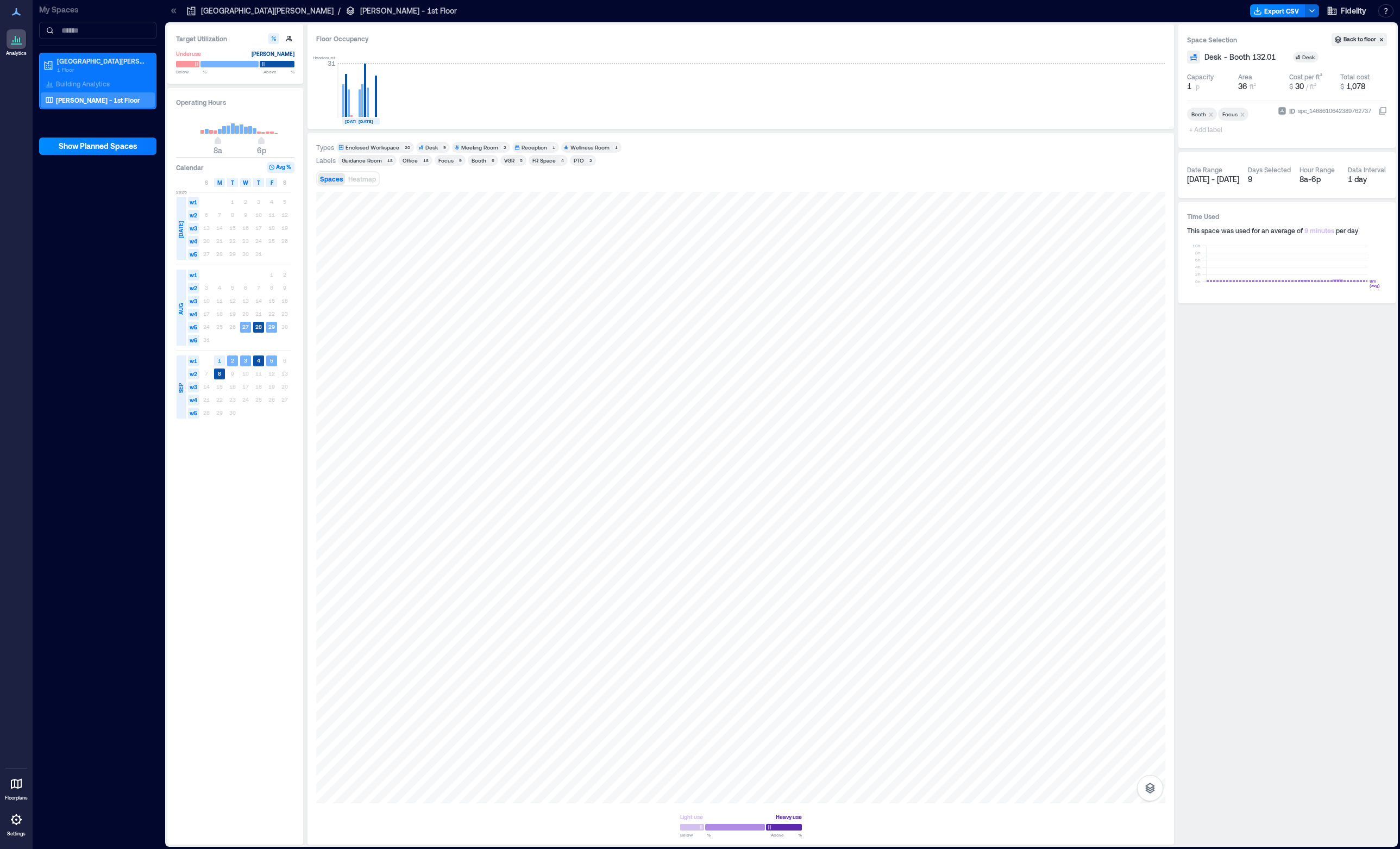
click at [1217, 131] on span "+ Add label" at bounding box center [1207, 129] width 40 height 15
type input "**********"
click at [1225, 166] on div "Create "Private WS"" at bounding box center [1243, 166] width 108 height 15
click at [518, 343] on div at bounding box center [741, 497] width 849 height 611
click at [1211, 134] on span "+ Add label" at bounding box center [1207, 129] width 40 height 15
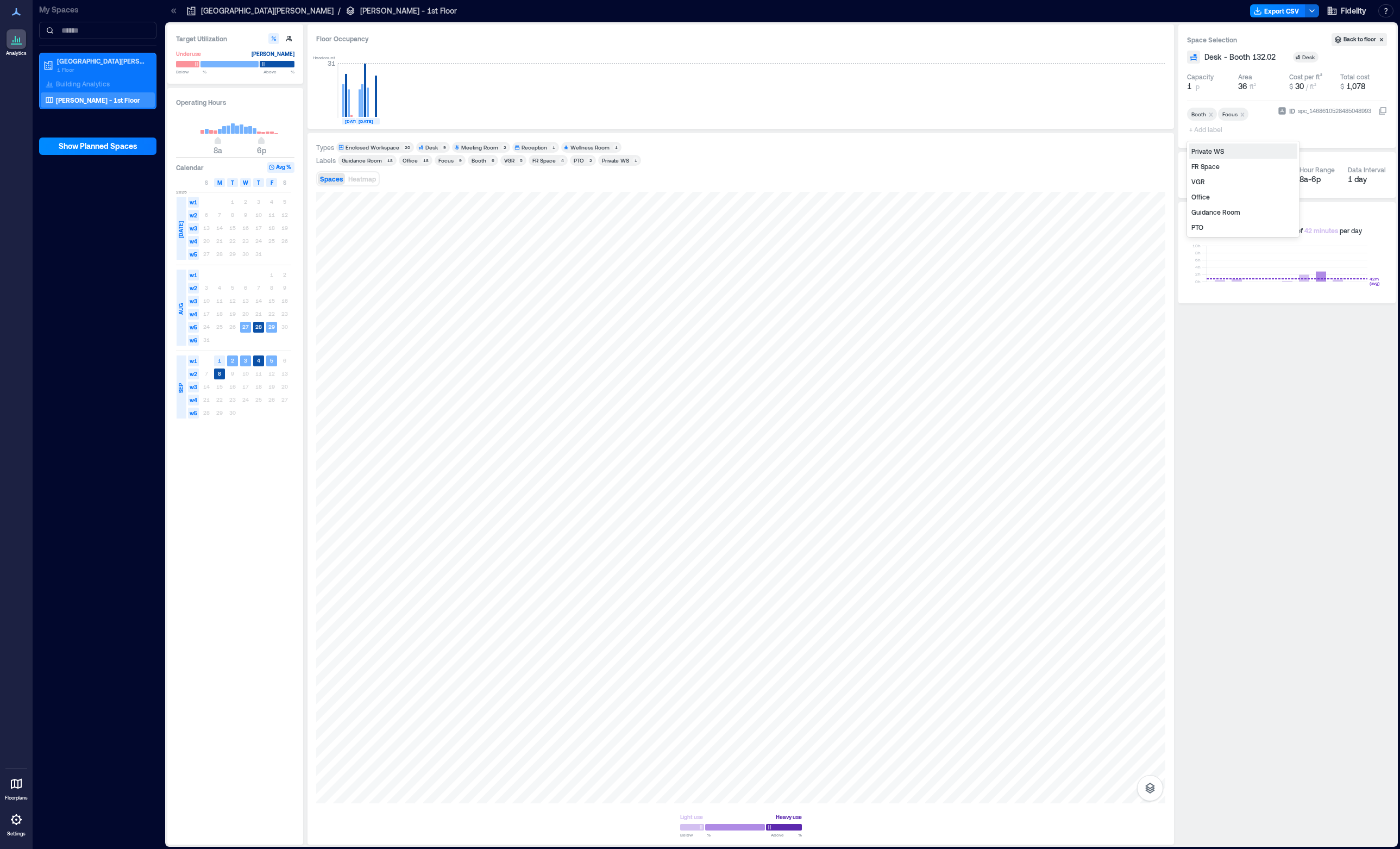
click at [1212, 153] on div "Private WS" at bounding box center [1243, 151] width 108 height 15
click at [513, 381] on div at bounding box center [741, 497] width 849 height 611
click at [1219, 132] on span "+ Add label" at bounding box center [1207, 129] width 40 height 15
click at [1219, 152] on div "Private WS" at bounding box center [1243, 151] width 108 height 15
click at [508, 412] on div at bounding box center [741, 497] width 849 height 611
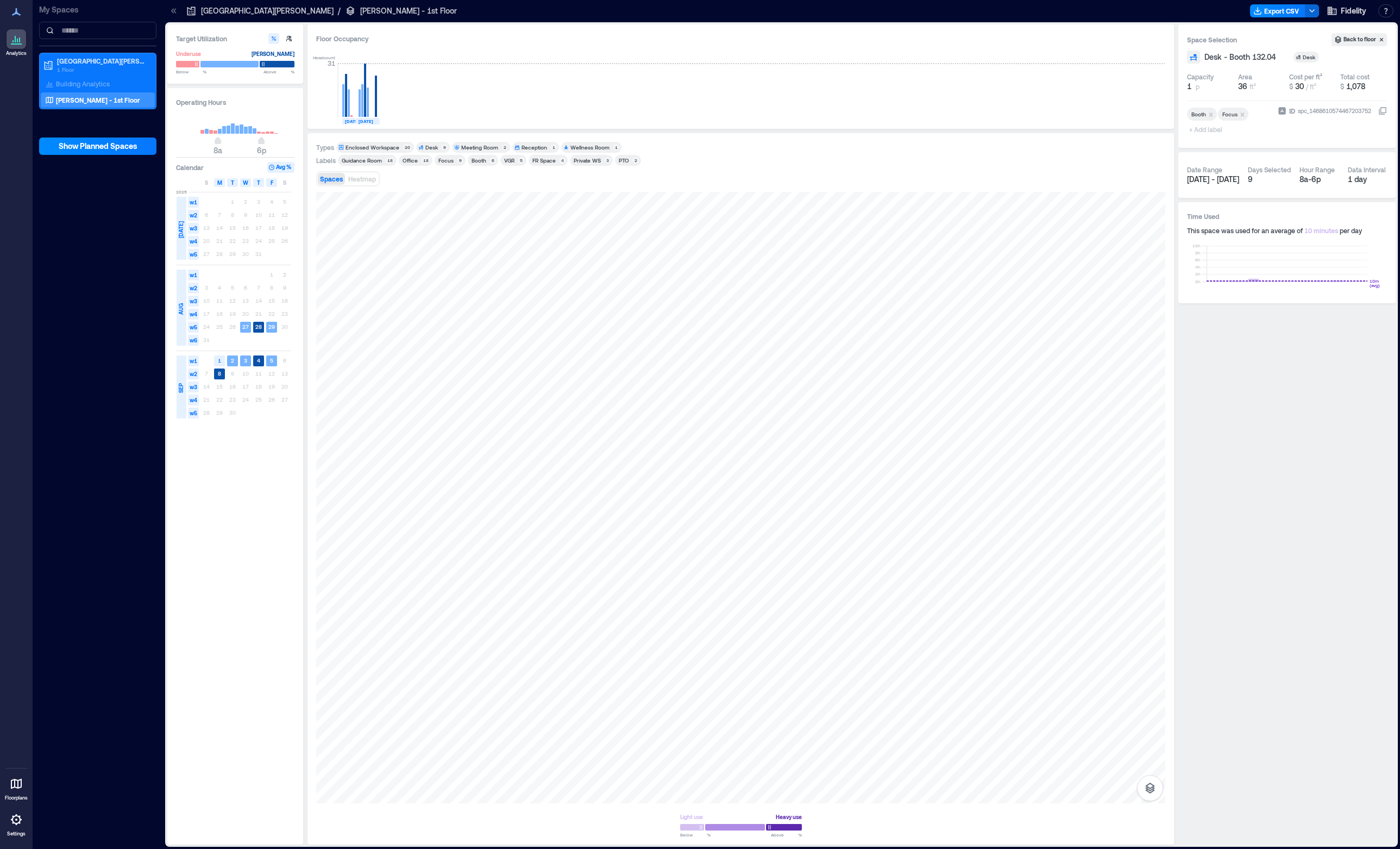
click at [1220, 130] on span "+ Add label" at bounding box center [1207, 129] width 40 height 15
click at [1219, 151] on div "Private WS" at bounding box center [1243, 151] width 108 height 15
click at [519, 440] on div at bounding box center [741, 497] width 849 height 611
click at [1210, 129] on span "+ Add label" at bounding box center [1207, 129] width 40 height 15
click at [1221, 152] on div "Private WS" at bounding box center [1243, 151] width 108 height 15
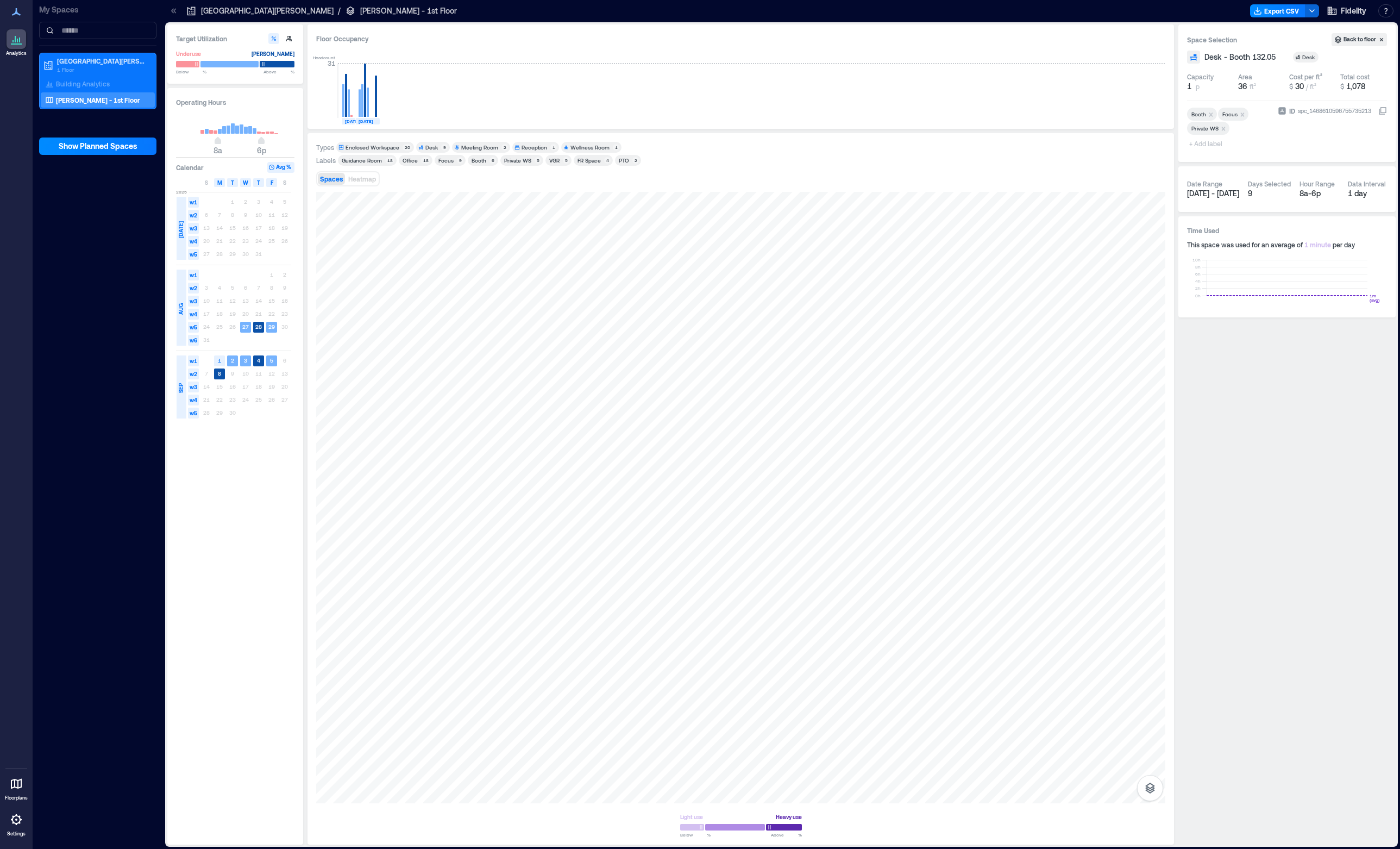
click at [519, 162] on div "Private WS" at bounding box center [518, 160] width 27 height 8
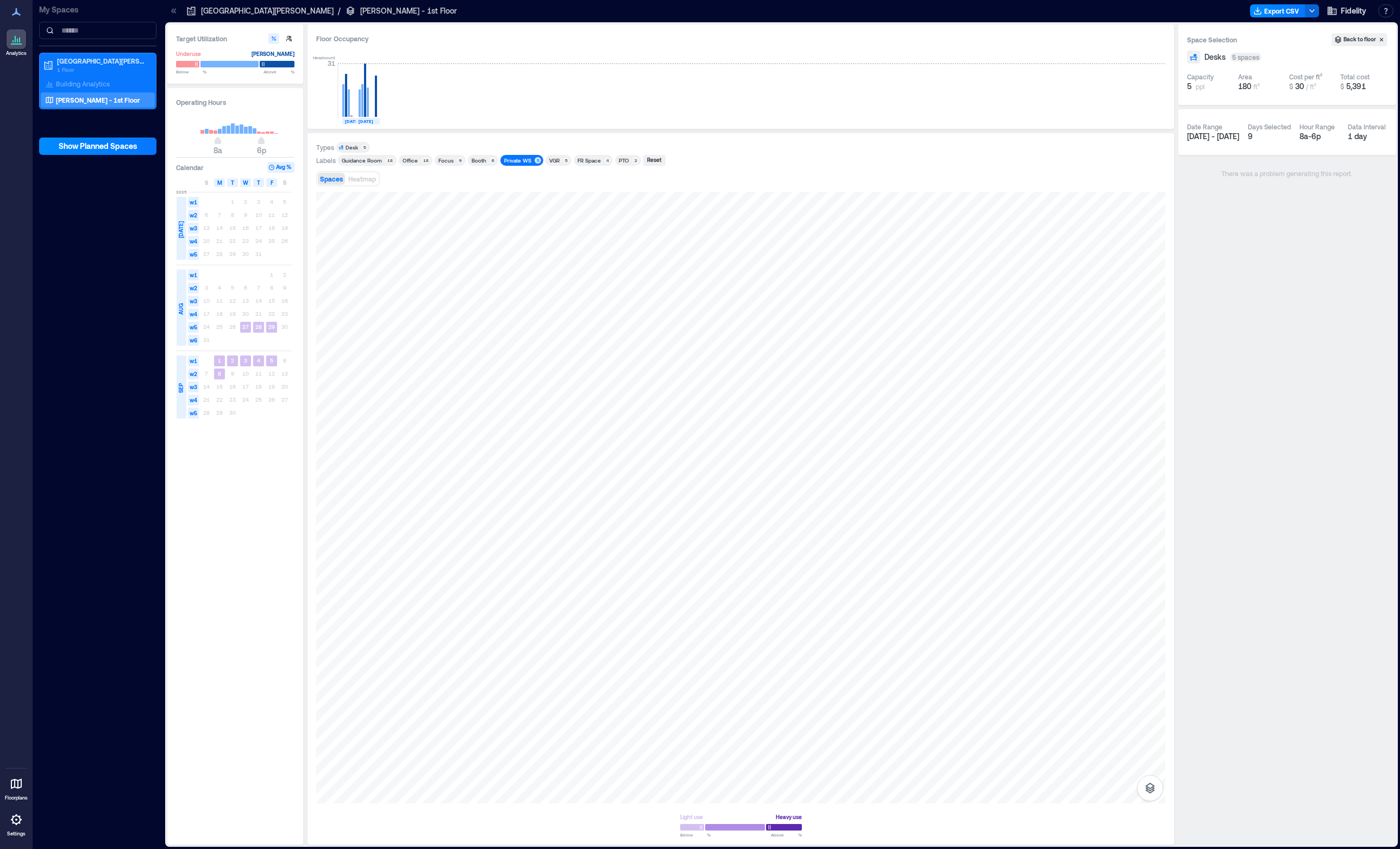
click at [477, 155] on div "Booth 6" at bounding box center [483, 160] width 31 height 11
click at [515, 159] on div "Private WS" at bounding box center [518, 160] width 27 height 8
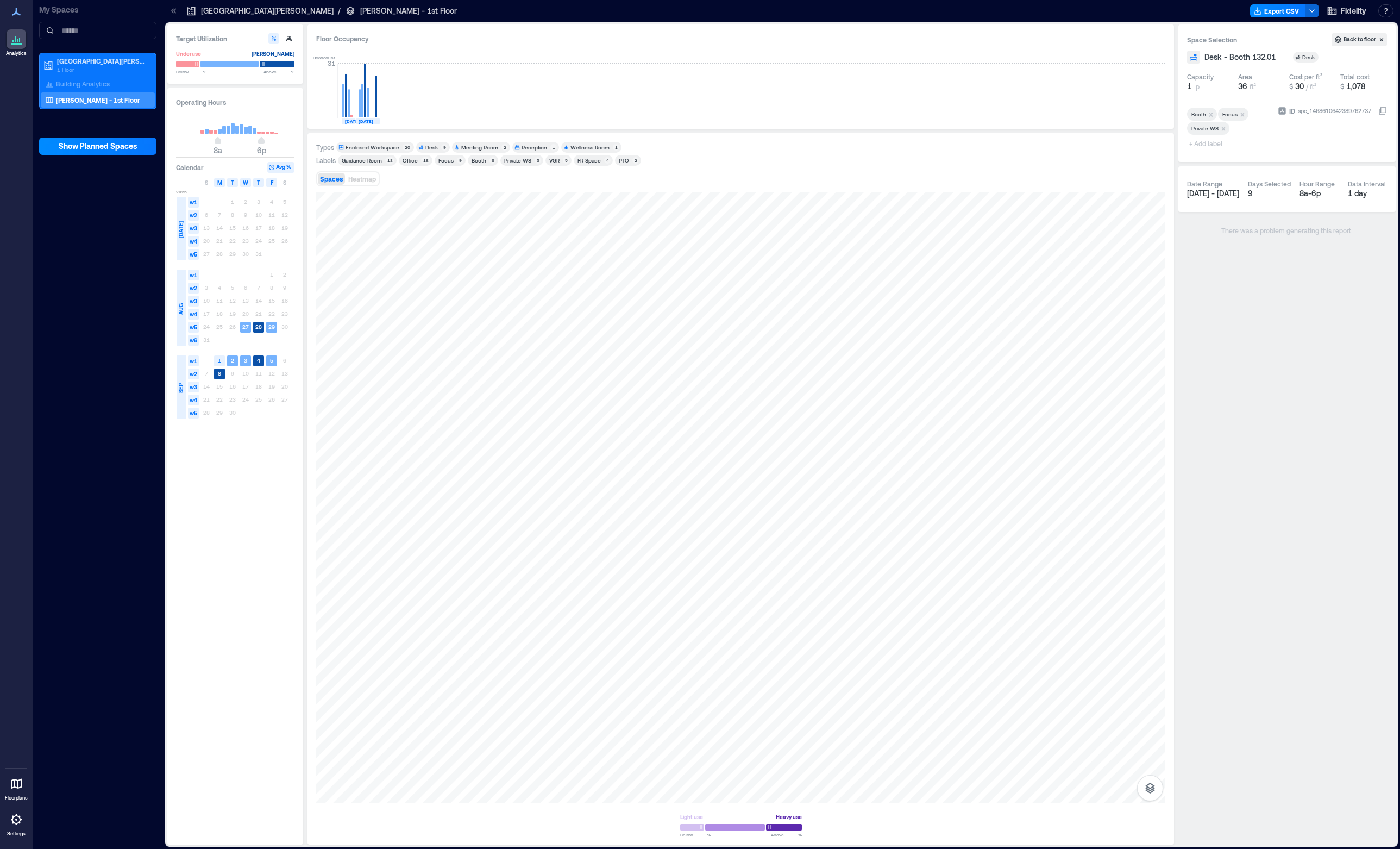
click at [1210, 114] on icon "Remove Booth" at bounding box center [1211, 114] width 8 height 8
click at [513, 350] on div at bounding box center [741, 497] width 849 height 611
click at [1212, 112] on icon "Remove Booth" at bounding box center [1211, 114] width 8 height 8
click at [519, 377] on div at bounding box center [741, 497] width 849 height 611
click at [1210, 114] on icon "Remove Booth" at bounding box center [1211, 114] width 8 height 8
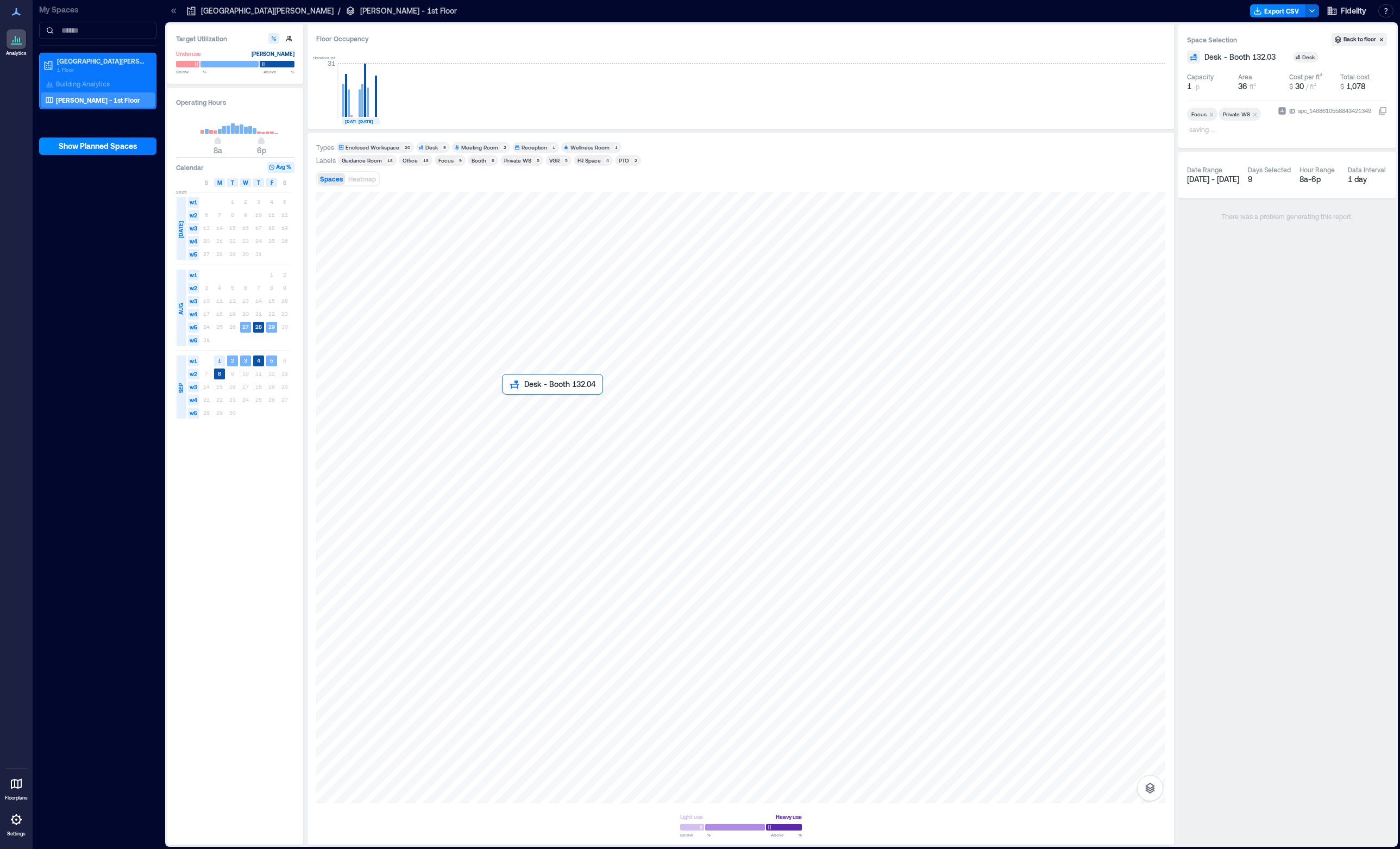
click at [512, 409] on div at bounding box center [741, 497] width 849 height 611
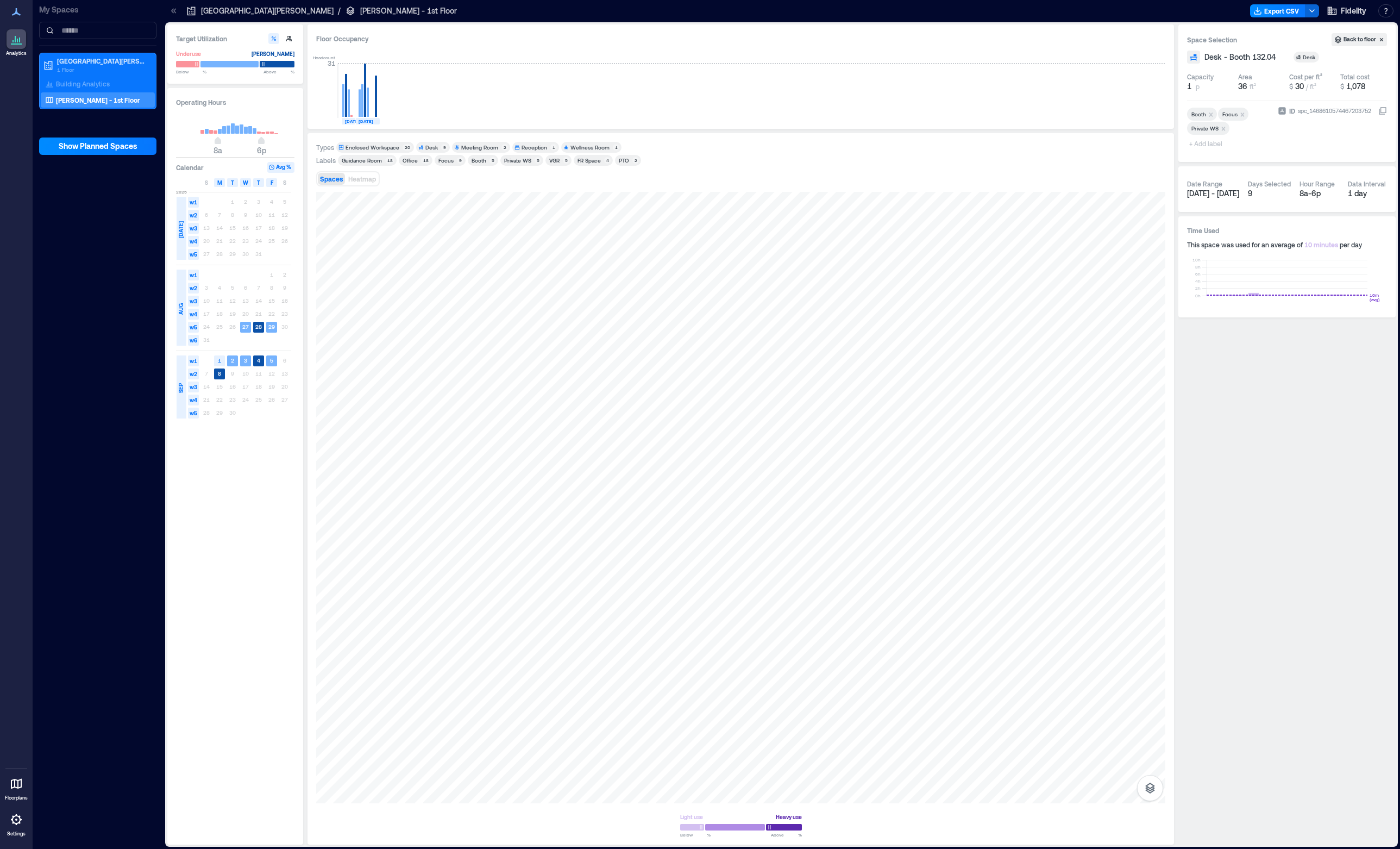
click at [1210, 114] on icon "Remove Booth" at bounding box center [1212, 114] width 4 height 4
click at [509, 439] on div at bounding box center [741, 497] width 849 height 611
click at [1212, 113] on icon "Remove Booth" at bounding box center [1211, 114] width 8 height 8
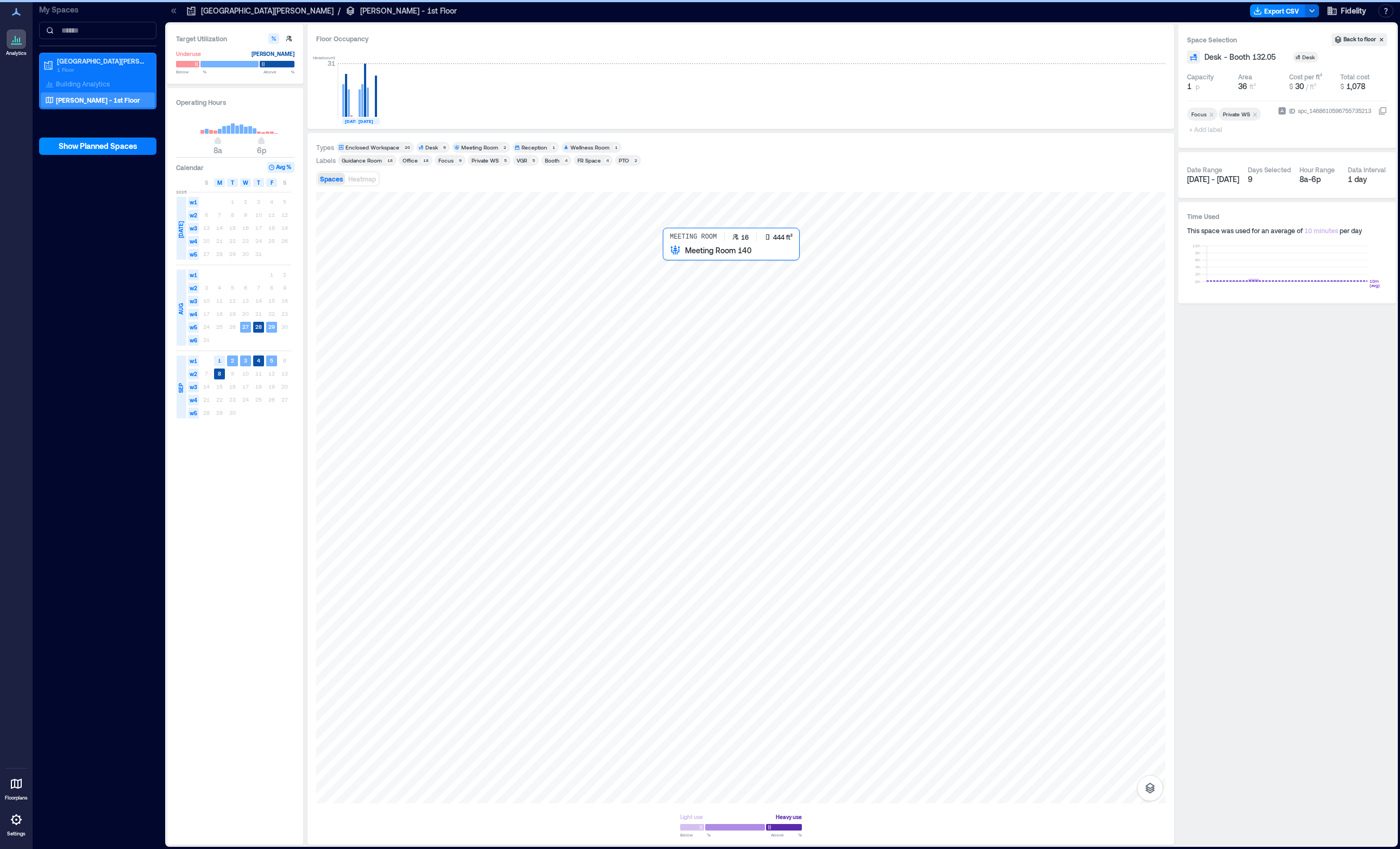
click at [666, 323] on div at bounding box center [741, 497] width 849 height 611
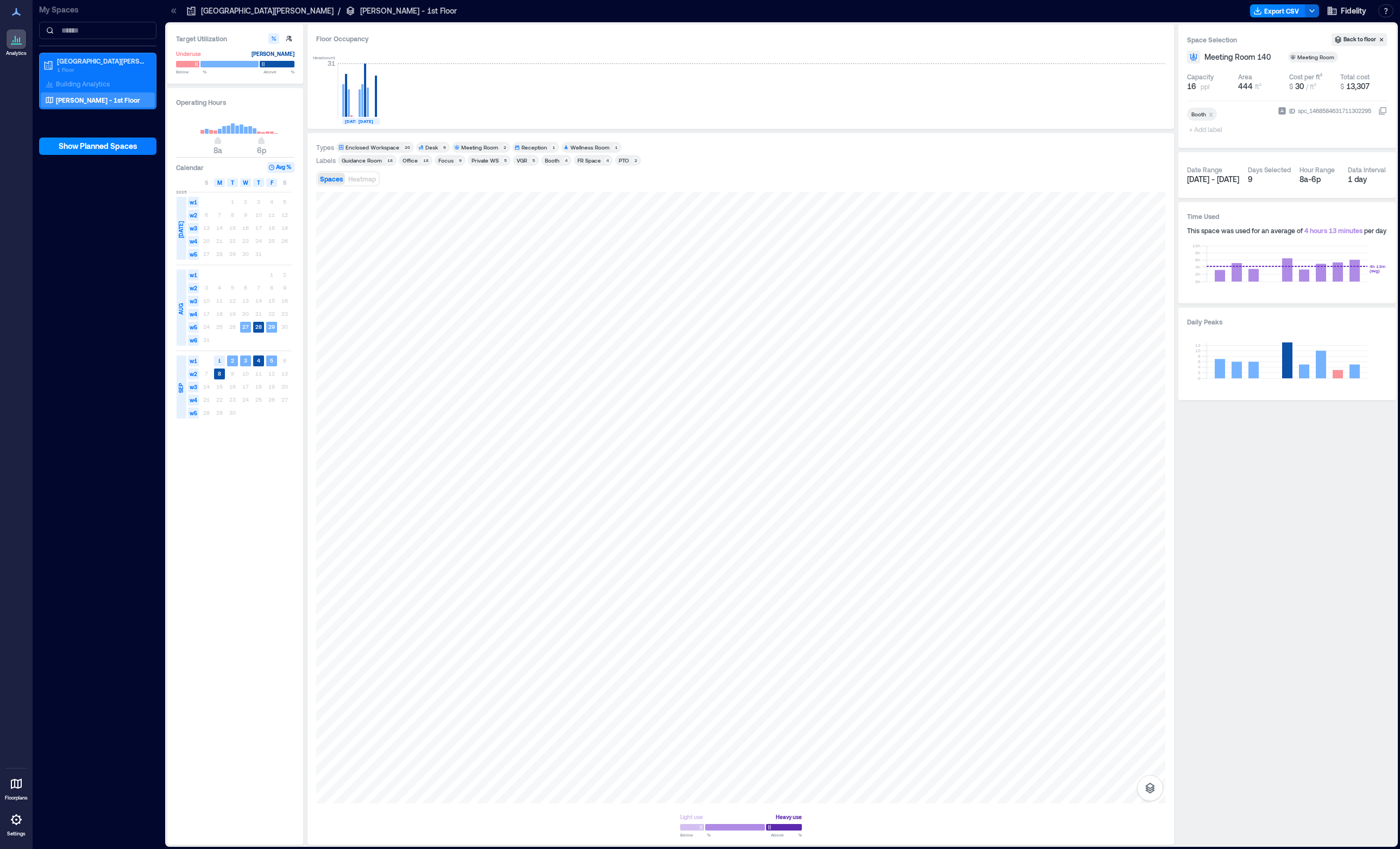
click at [1212, 112] on icon "Remove Booth" at bounding box center [1211, 114] width 8 height 8
click at [595, 163] on div "Booth" at bounding box center [593, 160] width 15 height 8
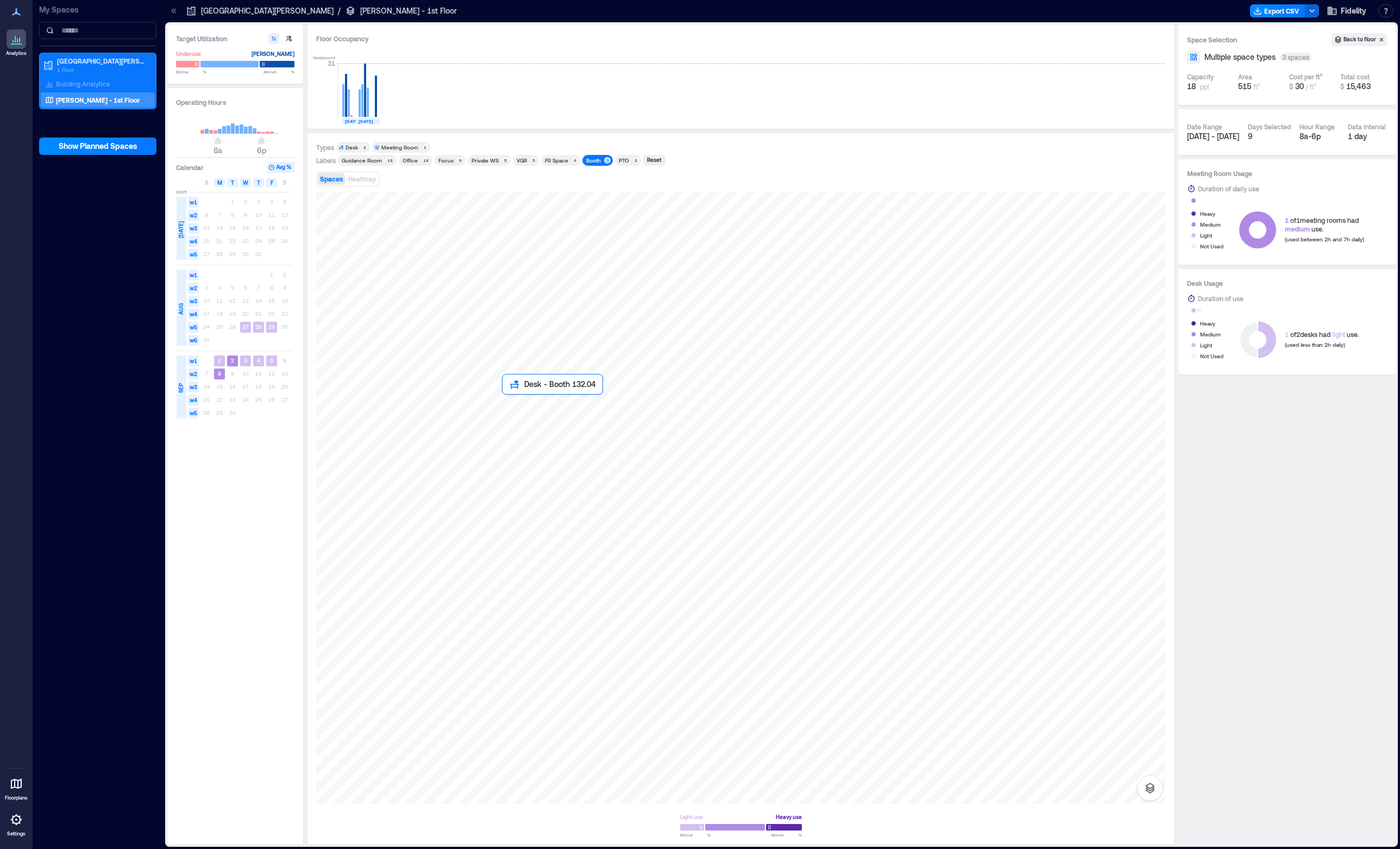
click at [519, 405] on div at bounding box center [741, 497] width 849 height 611
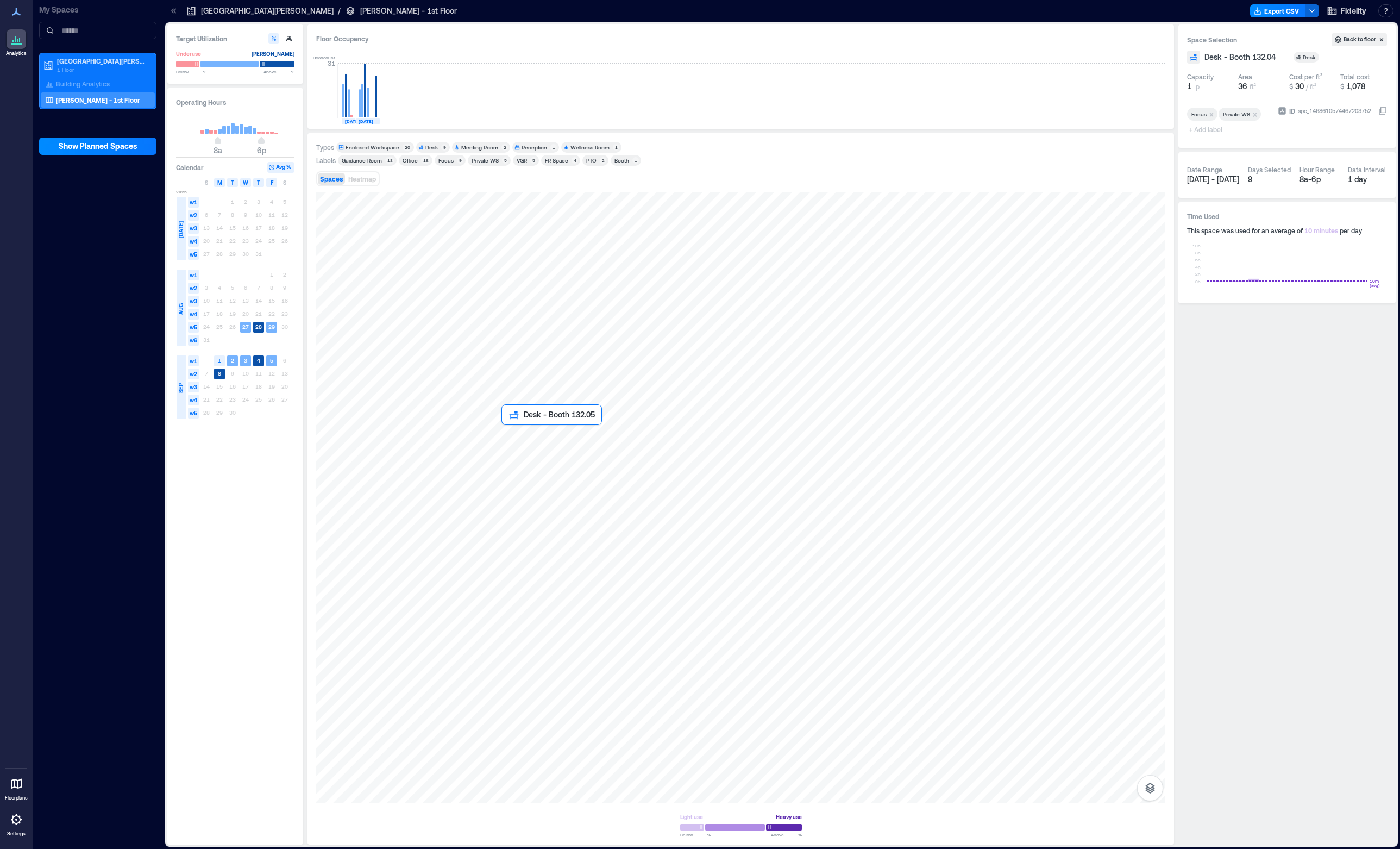
click at [514, 436] on div at bounding box center [741, 497] width 849 height 611
click at [413, 159] on div "Office" at bounding box center [410, 160] width 15 height 8
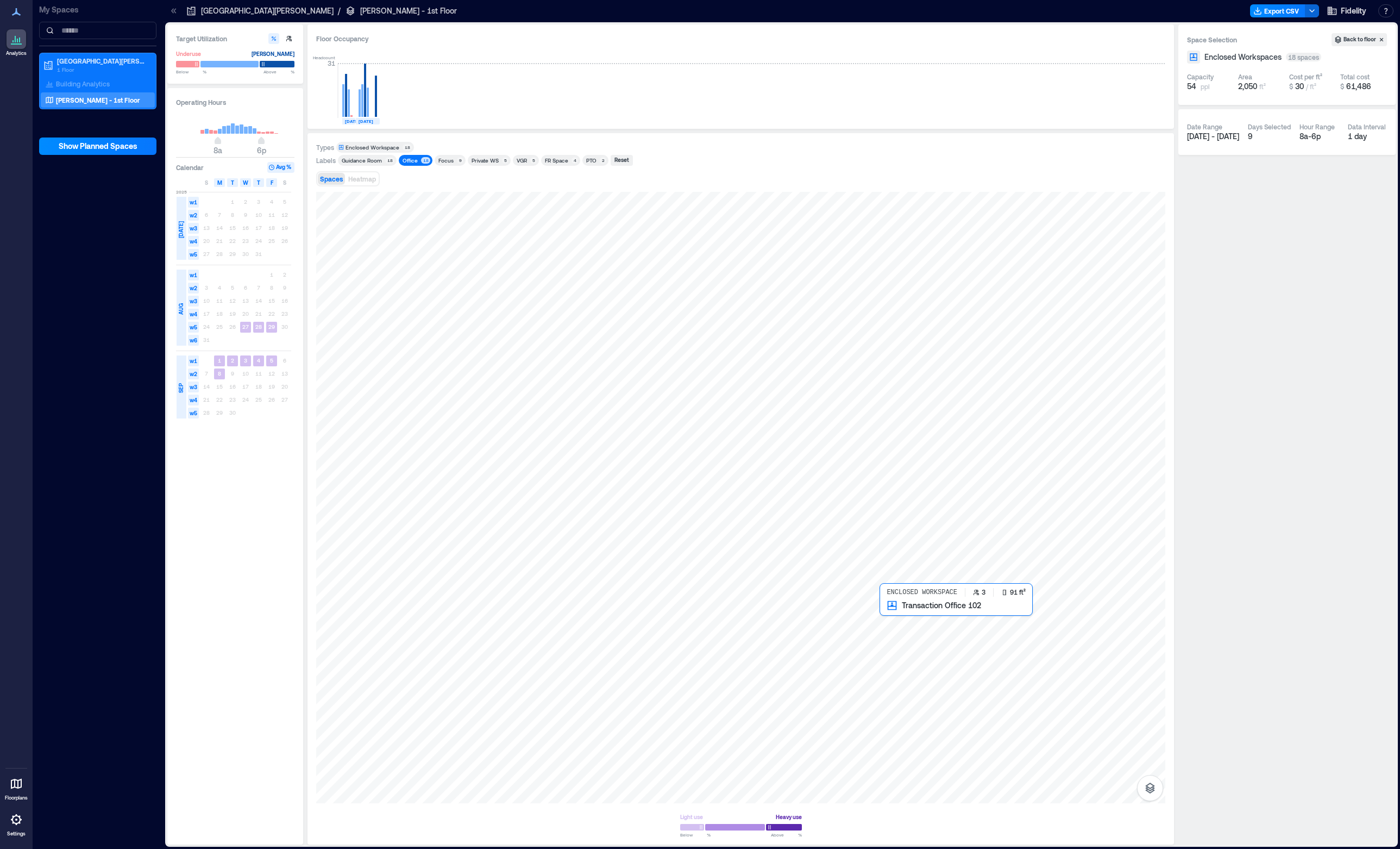
click at [899, 624] on div at bounding box center [741, 497] width 849 height 611
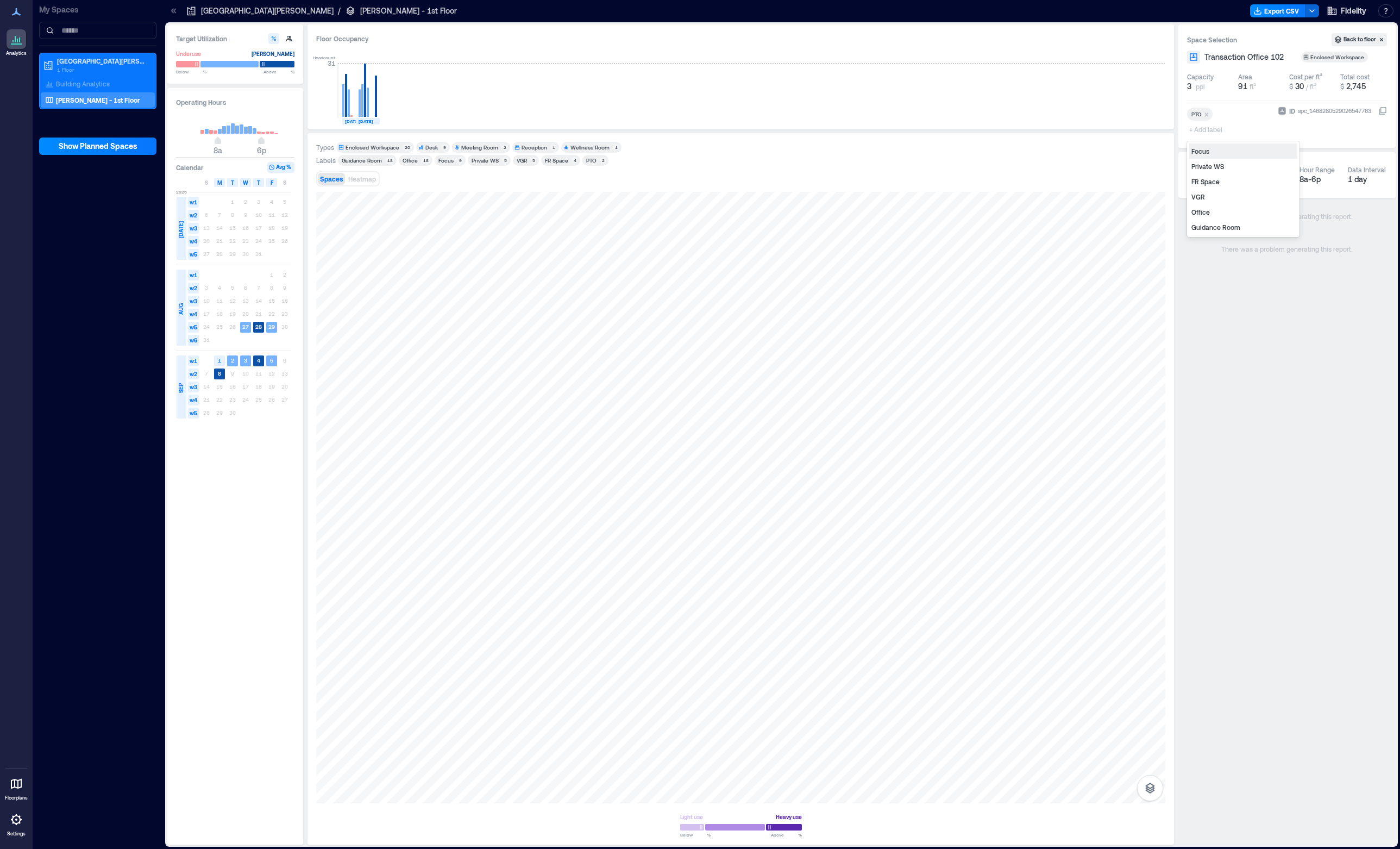
click at [1209, 129] on span "+ Add label" at bounding box center [1207, 129] width 40 height 15
click at [1209, 209] on div "Office" at bounding box center [1243, 212] width 108 height 15
click at [948, 623] on div at bounding box center [741, 497] width 849 height 611
click at [1213, 130] on p "saving ..." at bounding box center [1206, 130] width 33 height 13
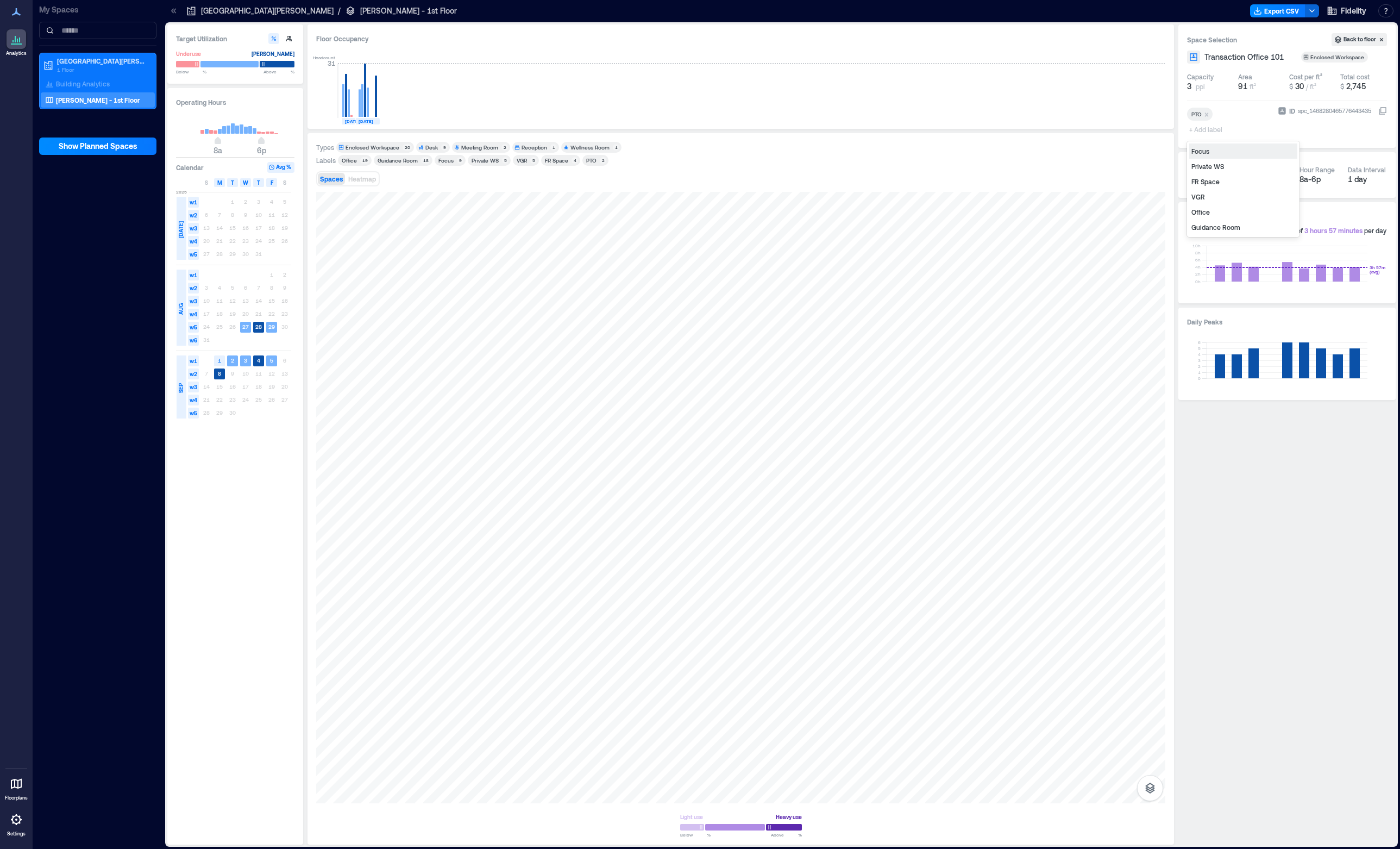
click at [1217, 127] on span "+ Add label" at bounding box center [1207, 129] width 40 height 15
click at [1221, 212] on div "Office" at bounding box center [1243, 212] width 108 height 15
click at [353, 162] on div "Office" at bounding box center [350, 160] width 15 height 8
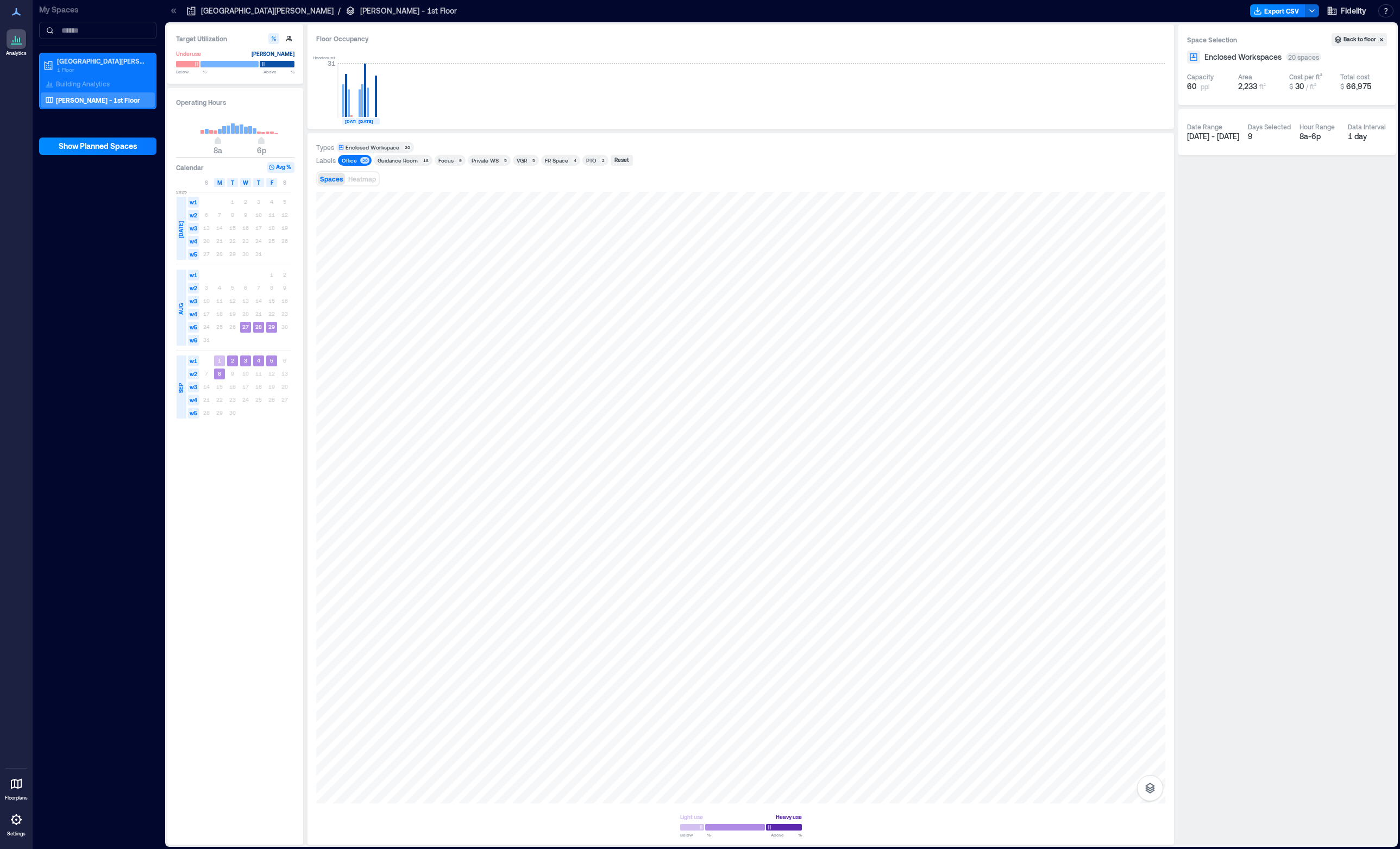
click at [387, 159] on div "Guidance Room" at bounding box center [397, 160] width 40 height 8
click at [353, 162] on div "Office" at bounding box center [350, 160] width 15 height 8
click at [397, 162] on div "Guidance Room" at bounding box center [397, 160] width 40 height 8
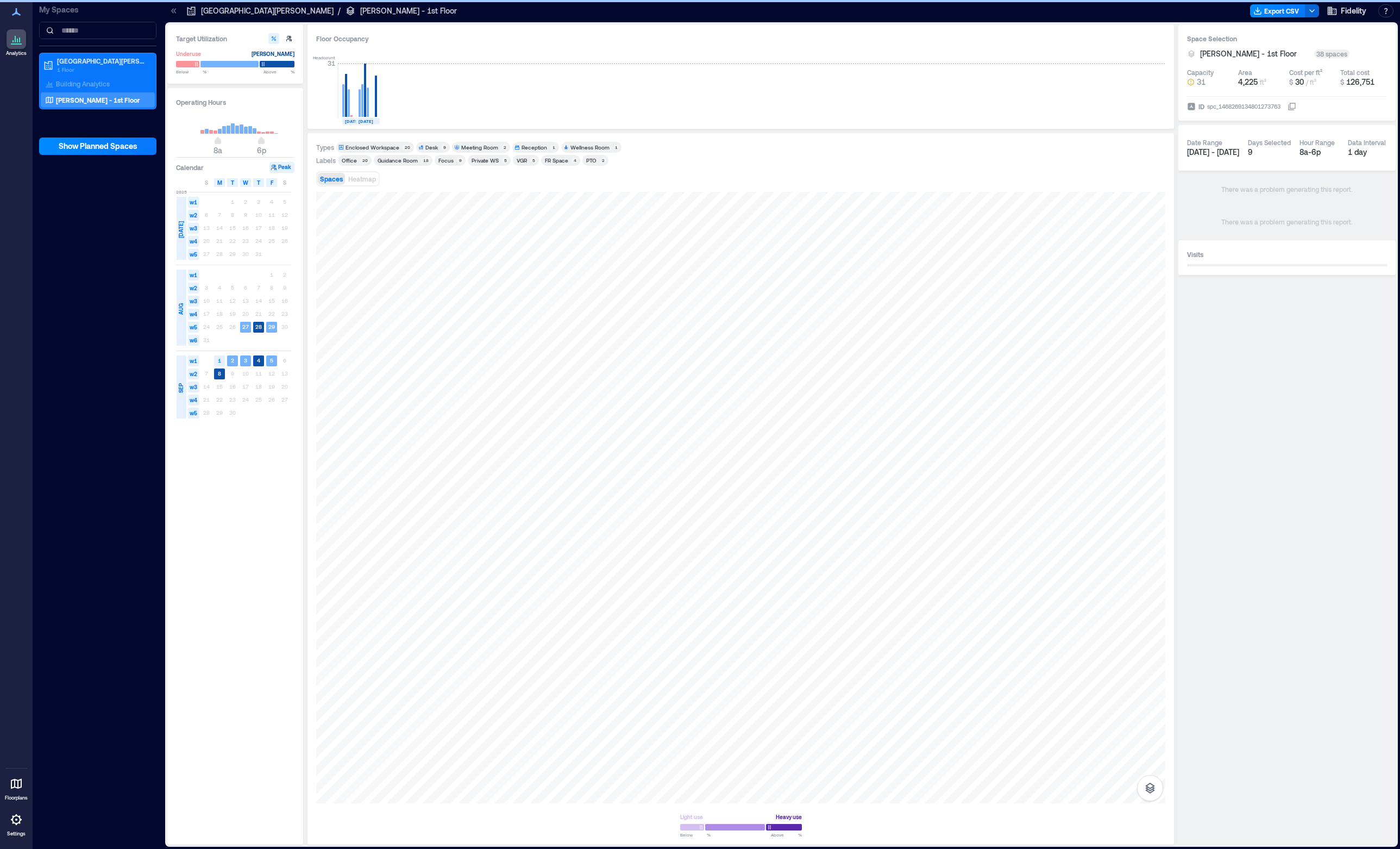
click at [438, 160] on div "Focus" at bounding box center [446, 160] width 15 height 8
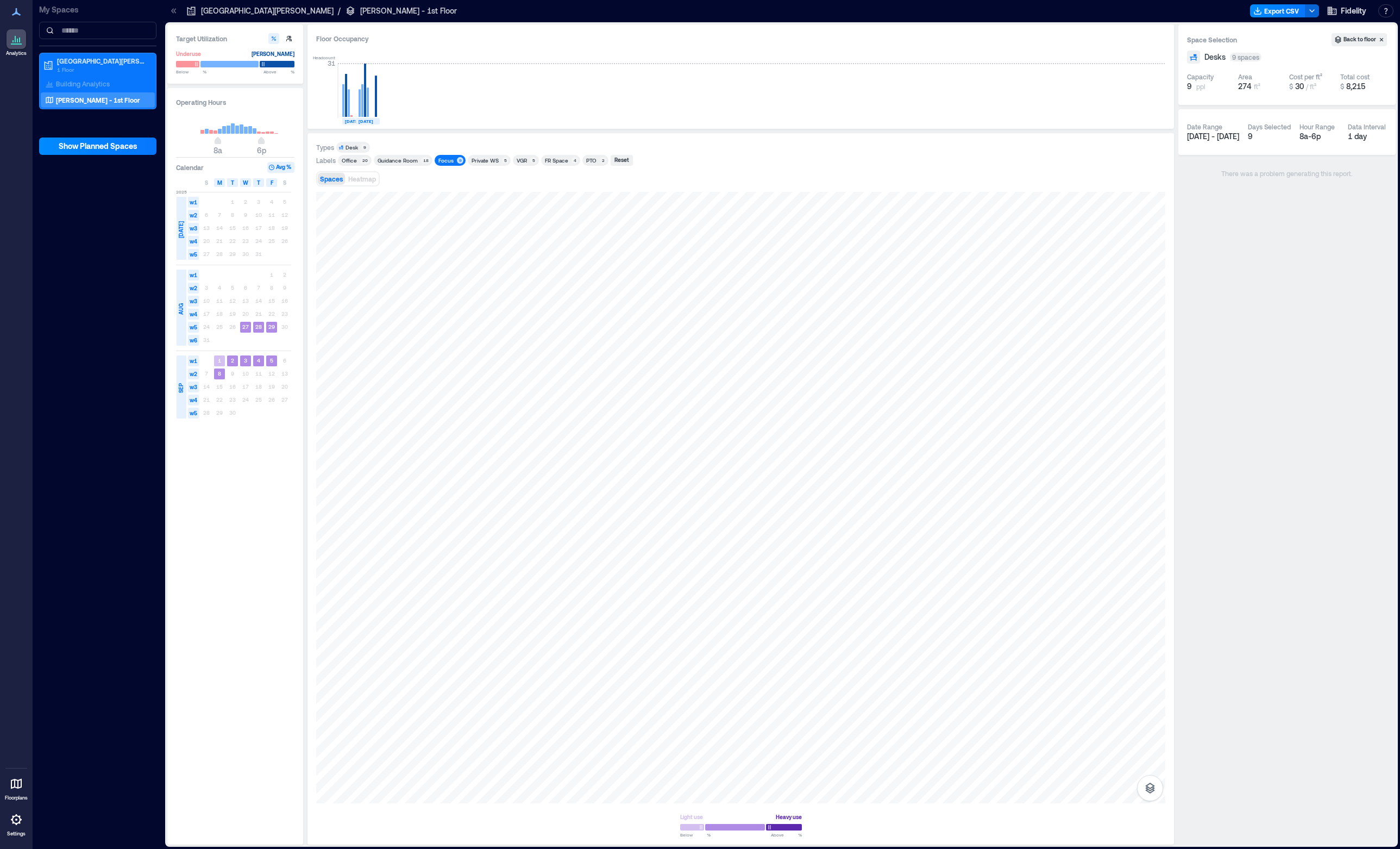
click at [438, 160] on div "Focus" at bounding box center [446, 160] width 15 height 8
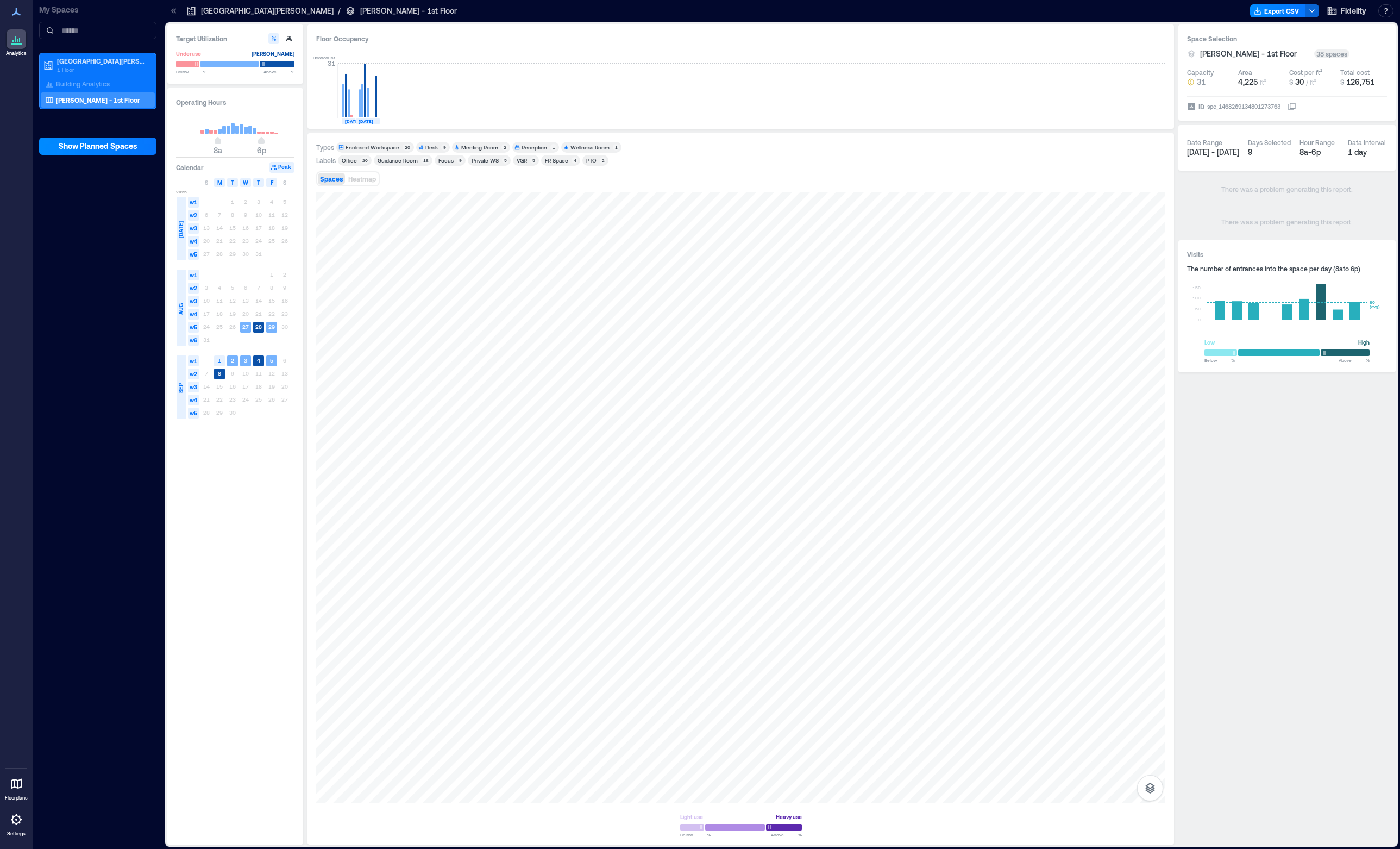
click at [477, 162] on div "Private WS" at bounding box center [485, 160] width 27 height 8
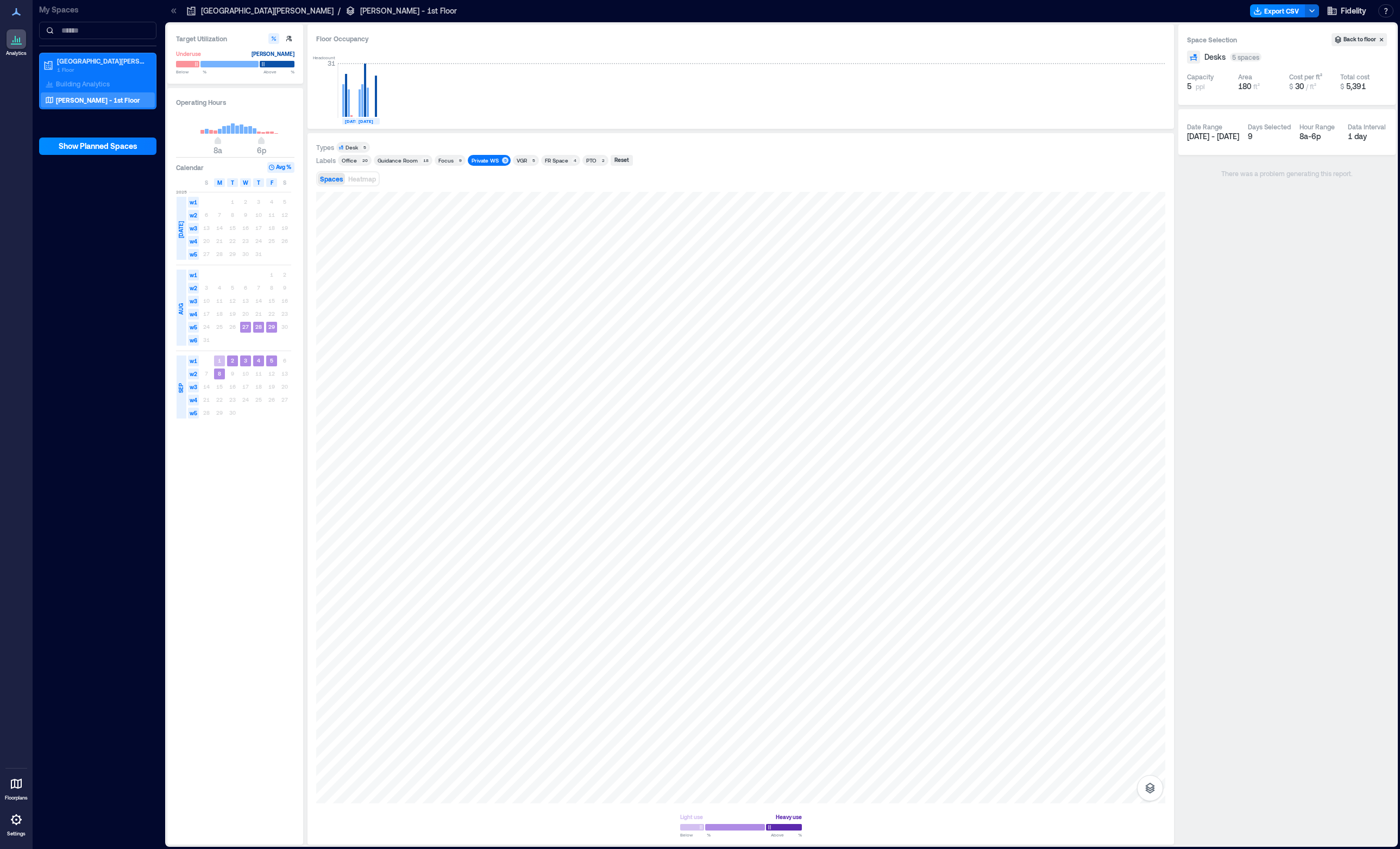
click at [477, 162] on div "Private WS" at bounding box center [485, 160] width 27 height 8
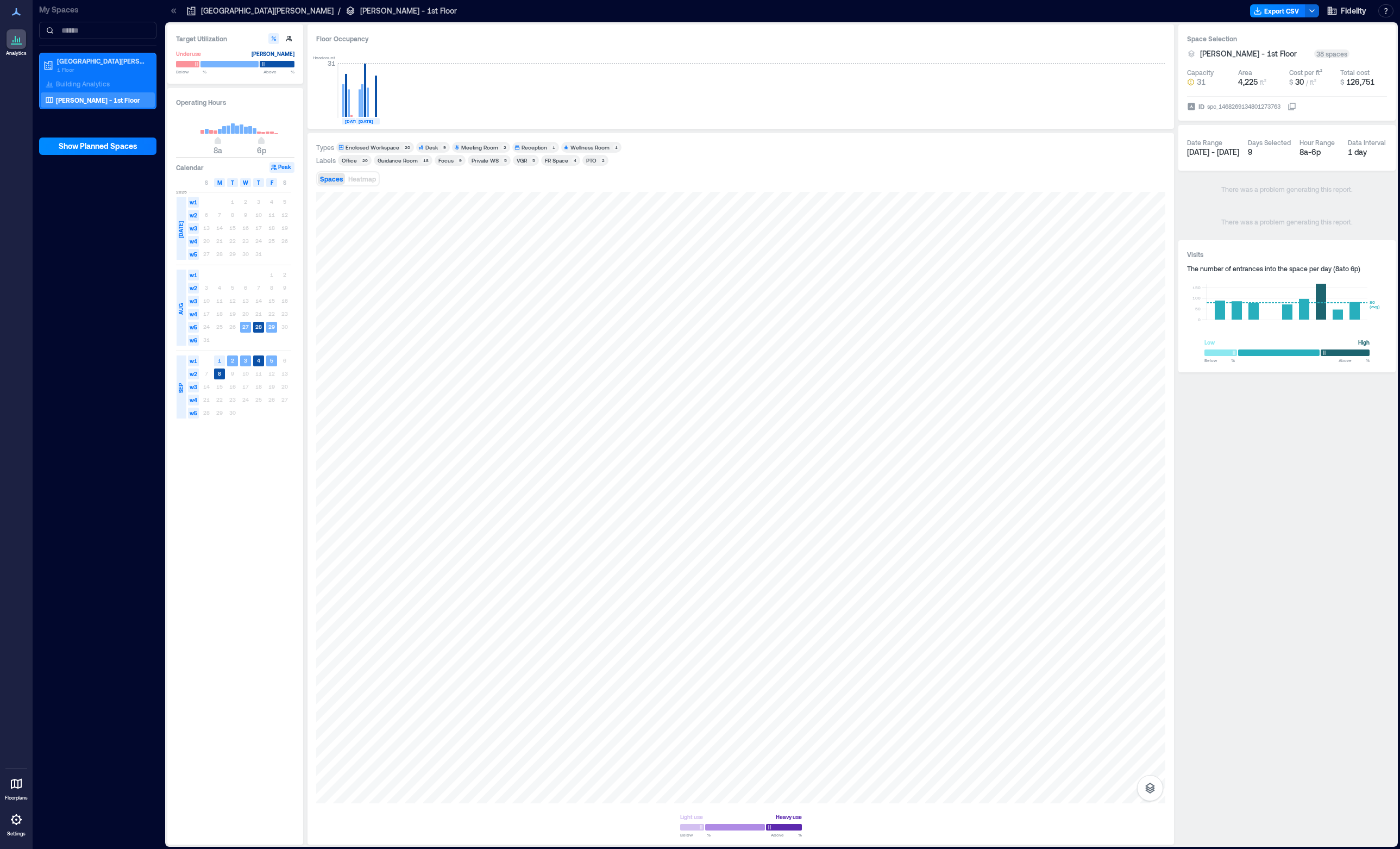
click at [517, 162] on div "VGR" at bounding box center [522, 160] width 10 height 8
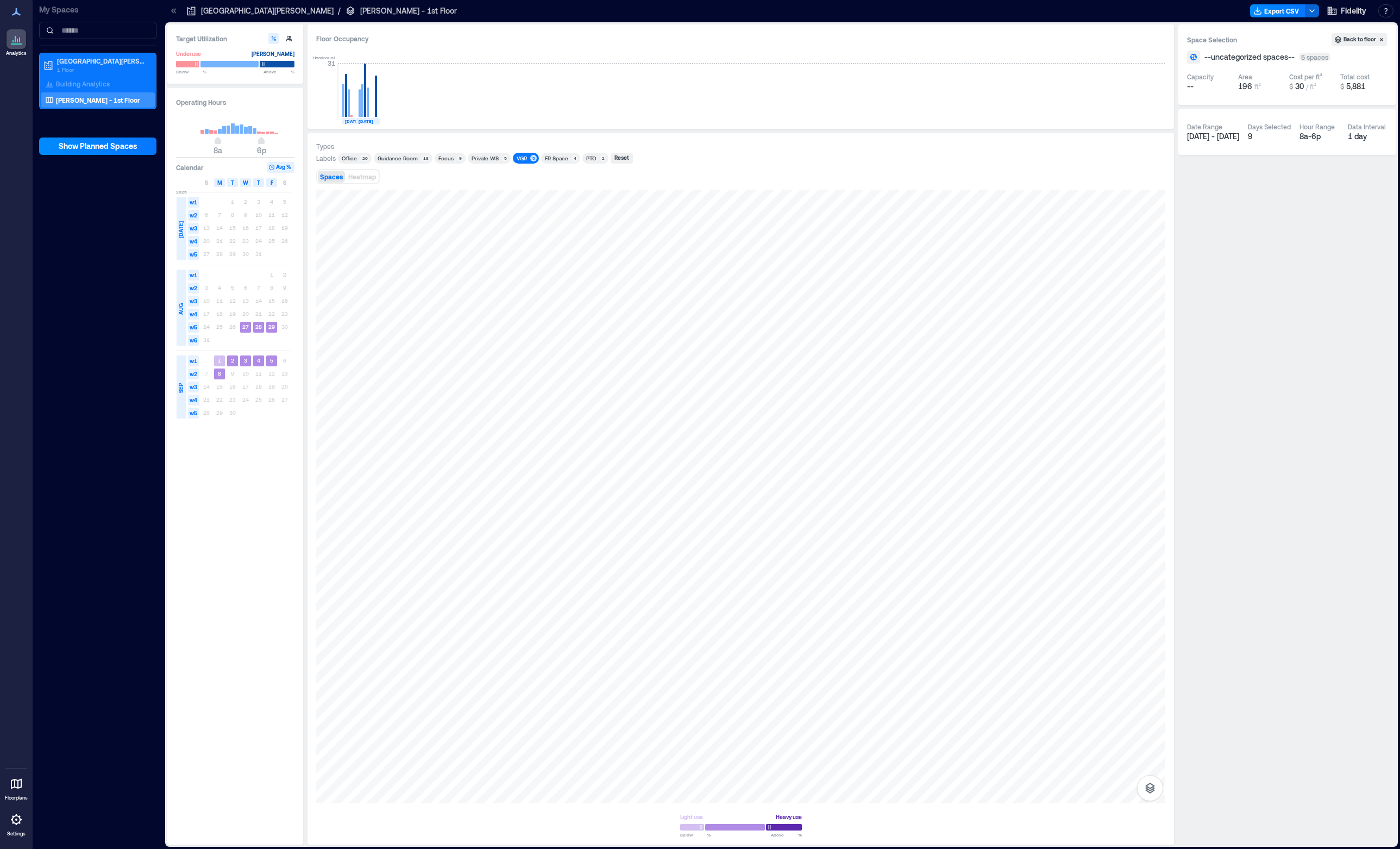
click at [514, 162] on div "VGR 5" at bounding box center [526, 158] width 26 height 11
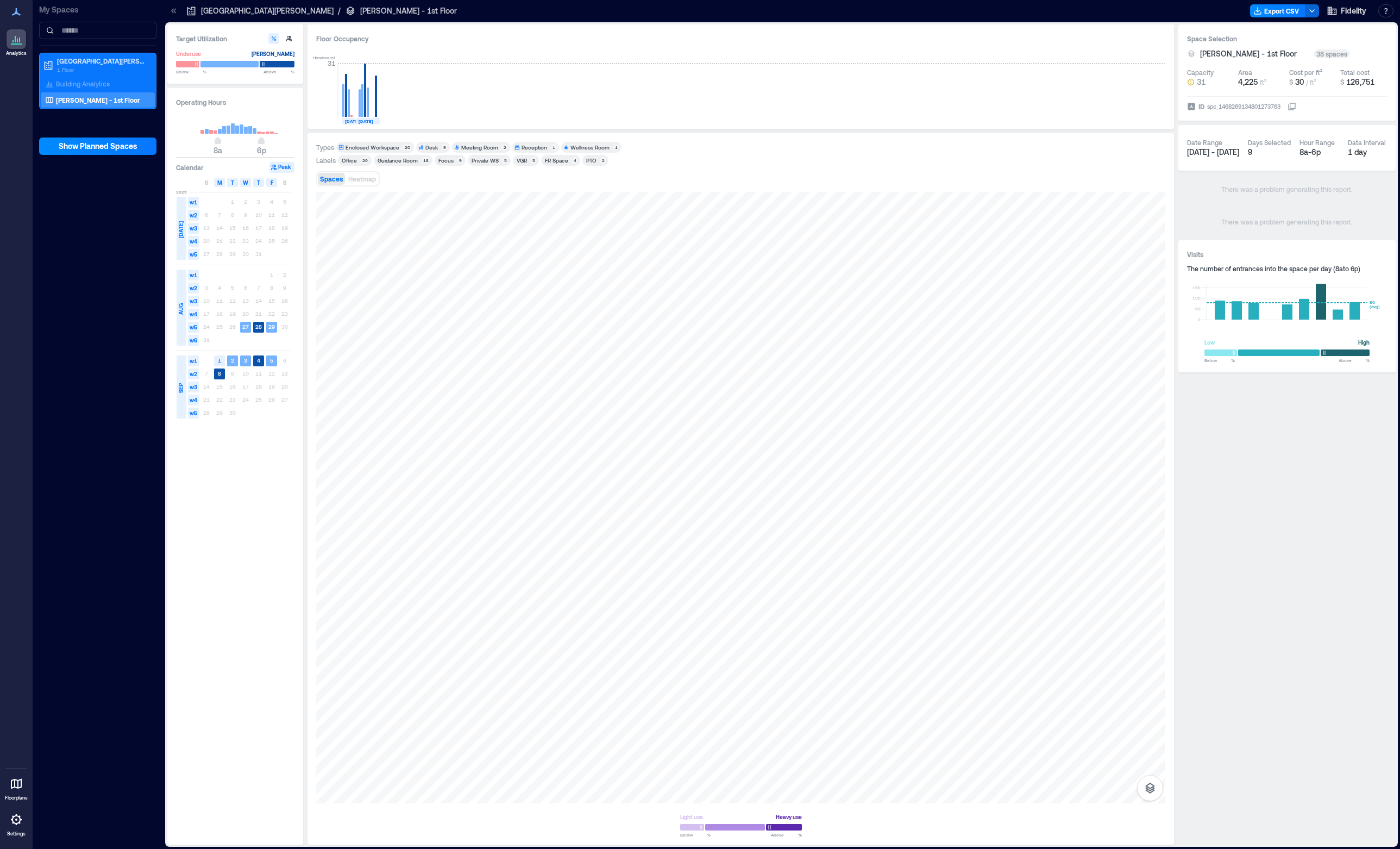
click at [557, 162] on div "FR Space" at bounding box center [557, 160] width 24 height 8
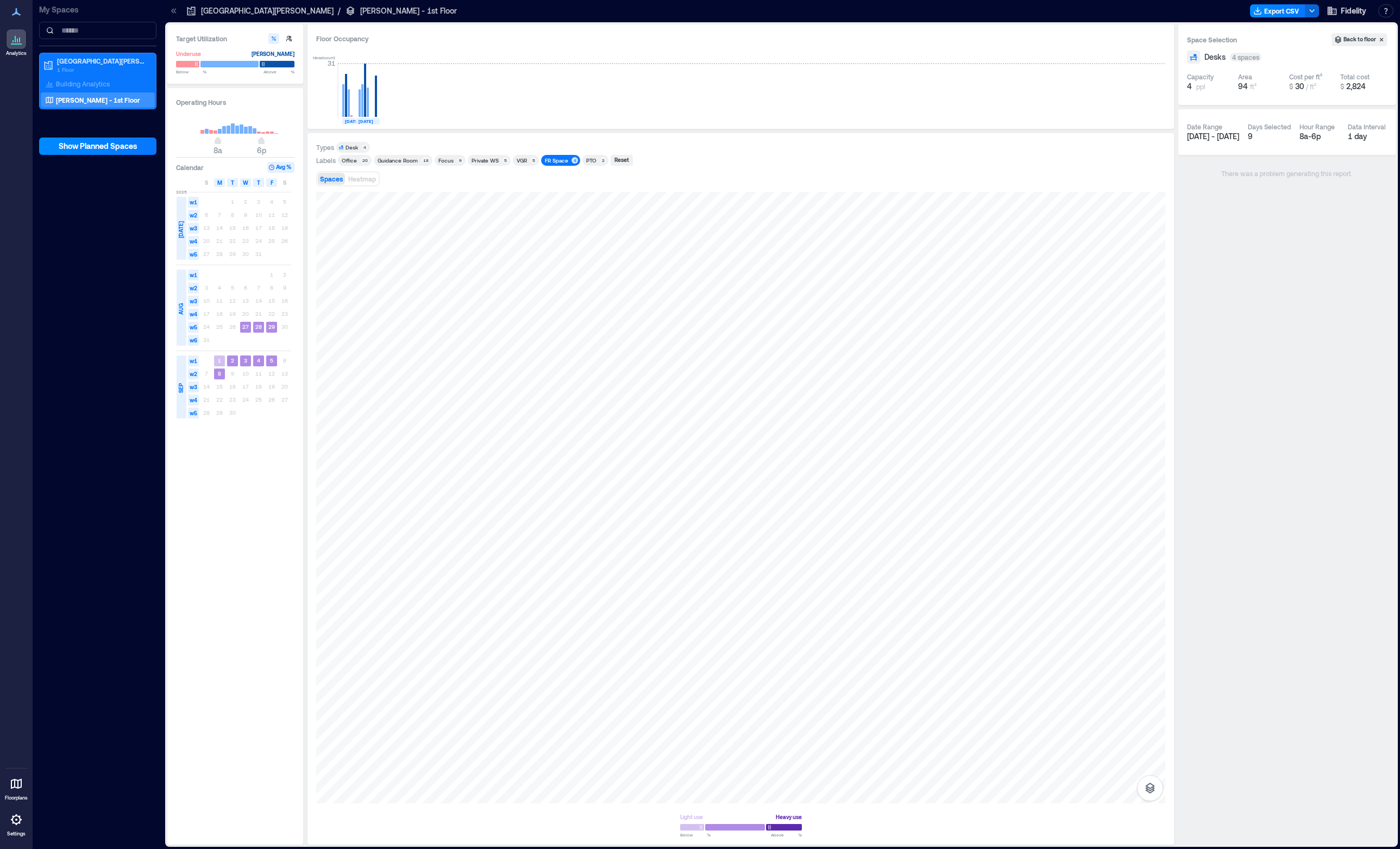
click at [557, 162] on div "FR Space" at bounding box center [557, 160] width 24 height 8
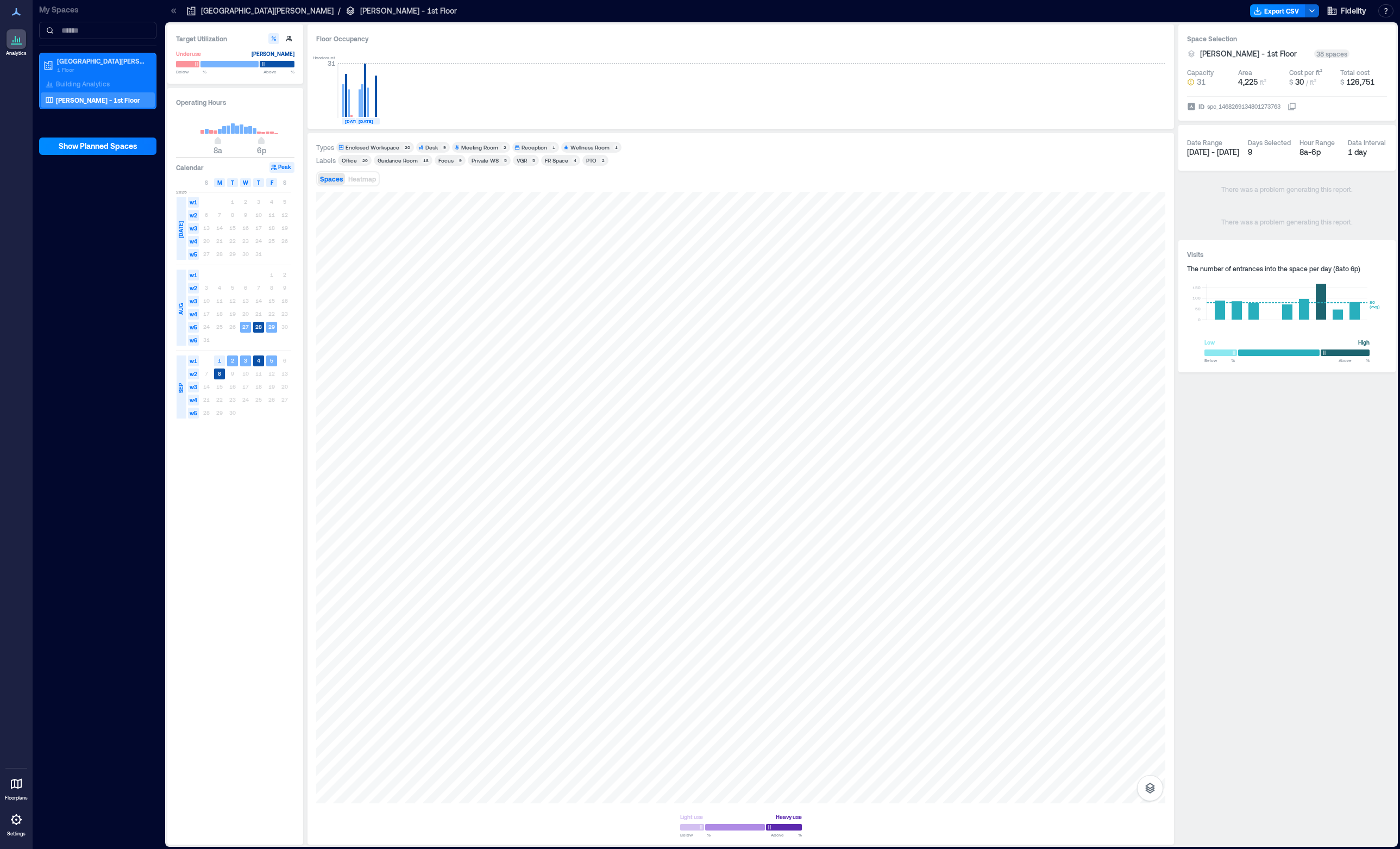
click at [593, 163] on div "PTO" at bounding box center [591, 160] width 10 height 8
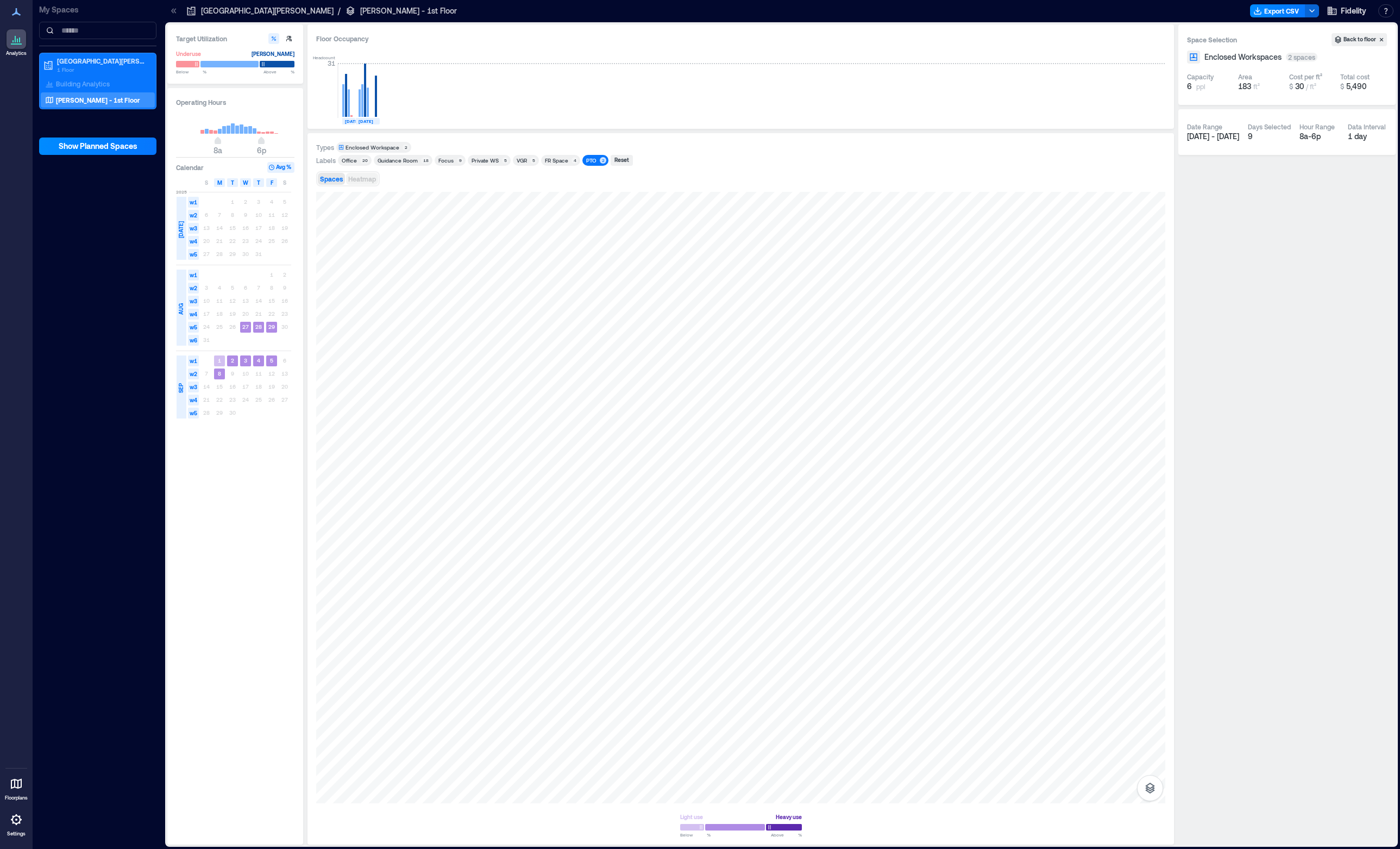
click at [373, 179] on span "Heatmap" at bounding box center [362, 179] width 27 height 8
click at [219, 373] on text "8" at bounding box center [219, 373] width 3 height 6
click at [586, 164] on div "PTO 2" at bounding box center [595, 160] width 26 height 11
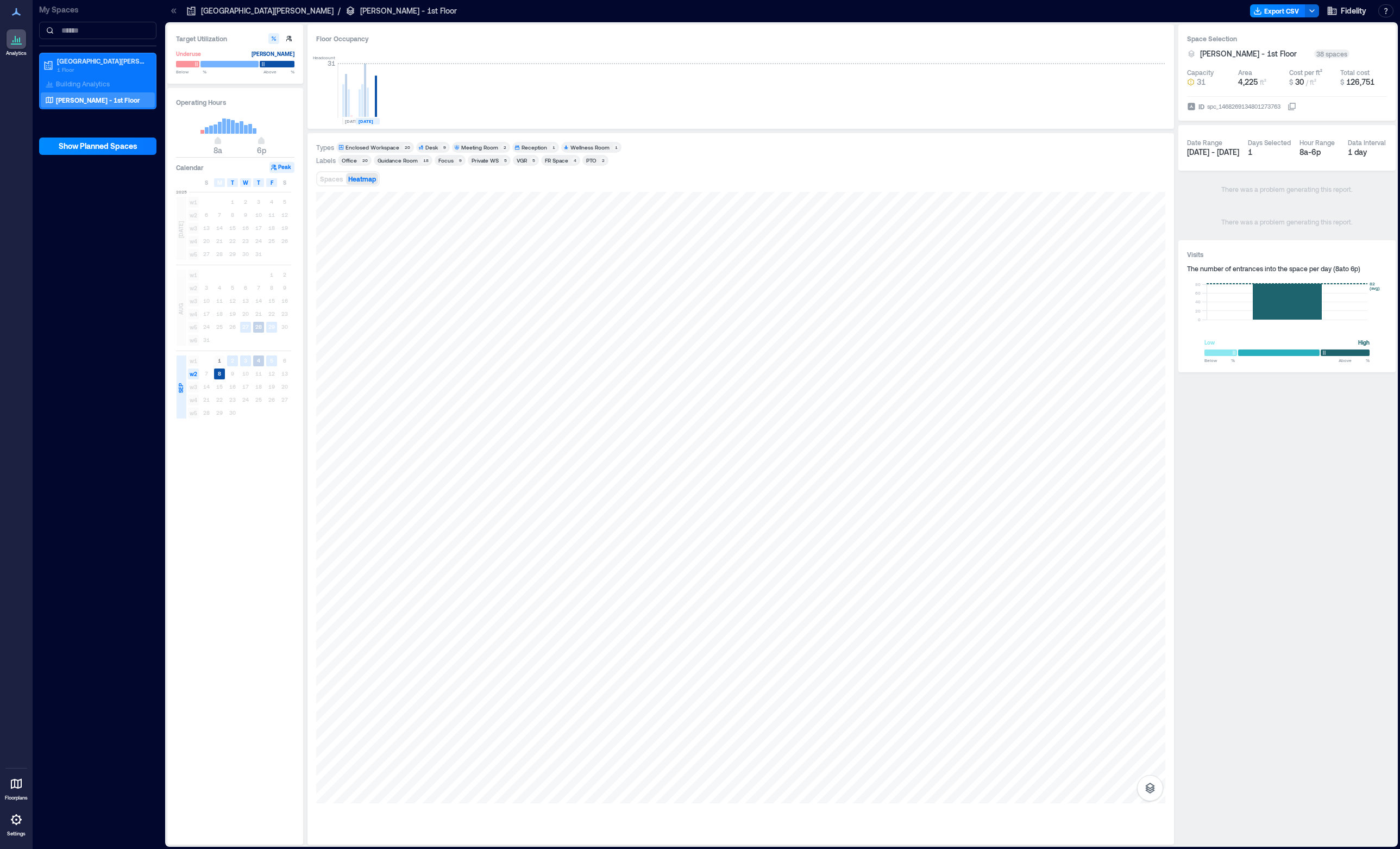
type input "****"
type input "**"
type input "****"
type input "**"
type input "****"
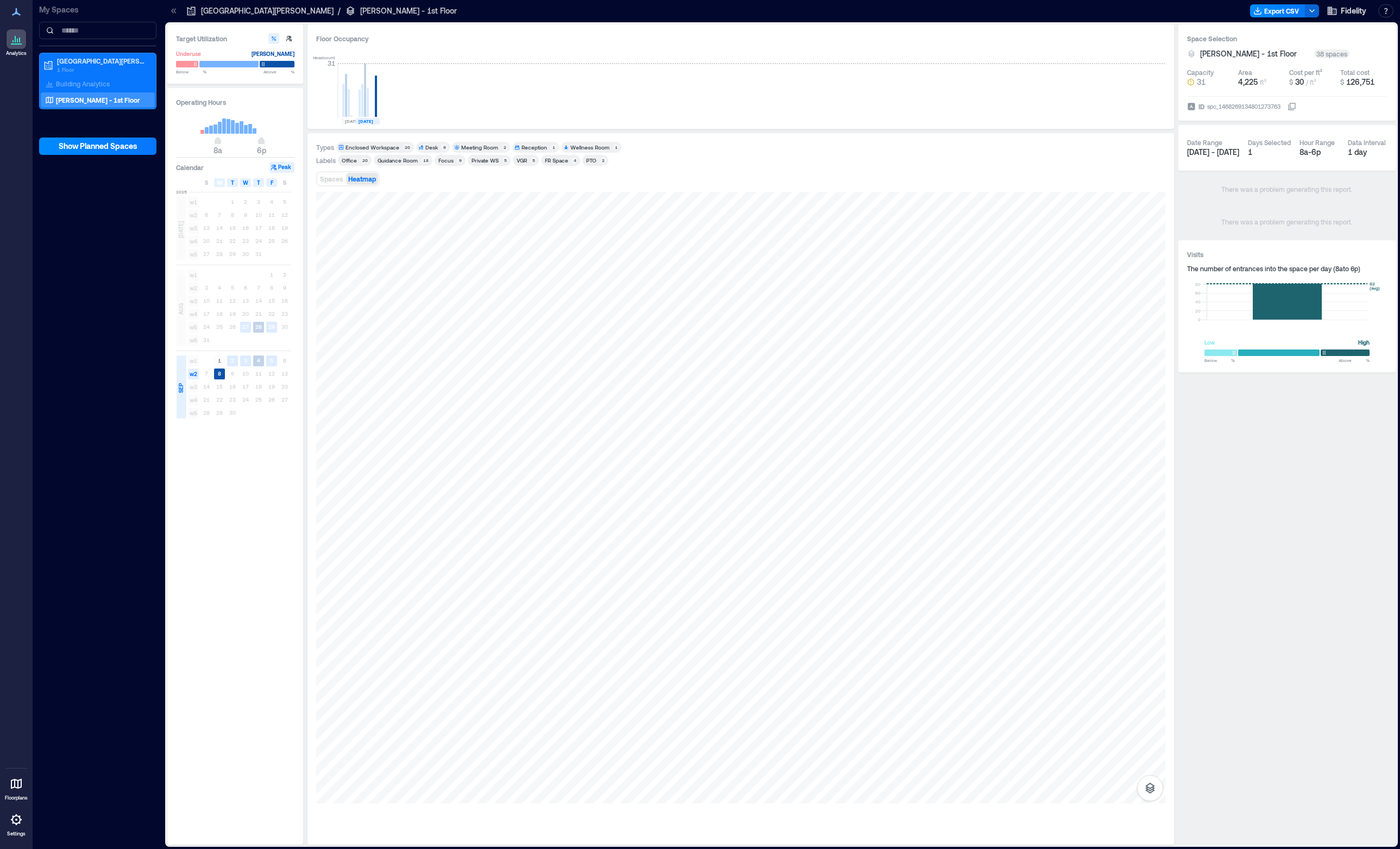
type input "**"
type input "***"
type input "**"
click at [199, 67] on span at bounding box center [200, 64] width 6 height 6
click at [274, 361] on rect at bounding box center [272, 361] width 11 height 11
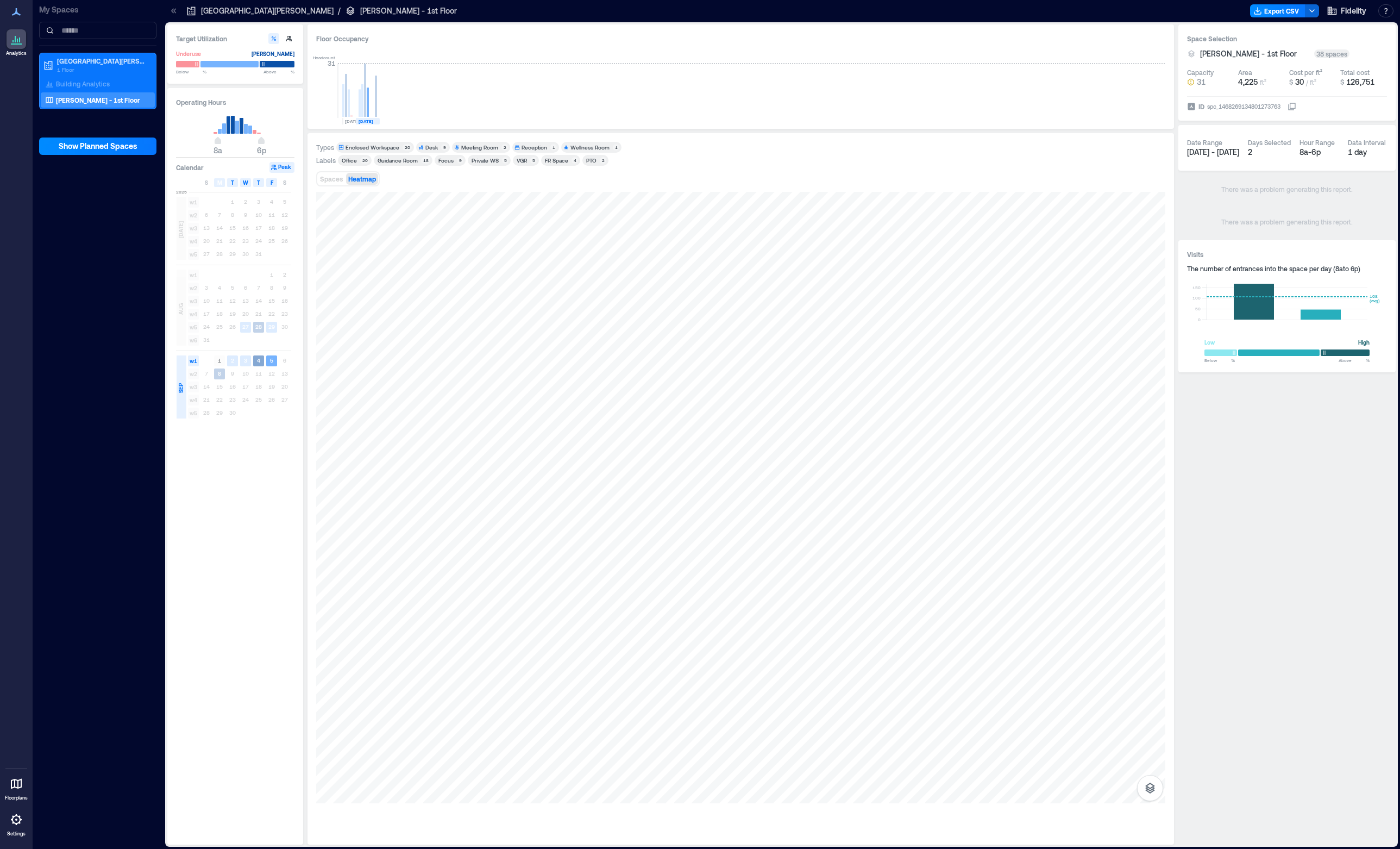
click at [259, 361] on text "4" at bounding box center [258, 361] width 3 height 6
click at [249, 361] on rect at bounding box center [245, 361] width 11 height 11
click at [89, 79] on div "Building Analytics" at bounding box center [77, 83] width 69 height 11
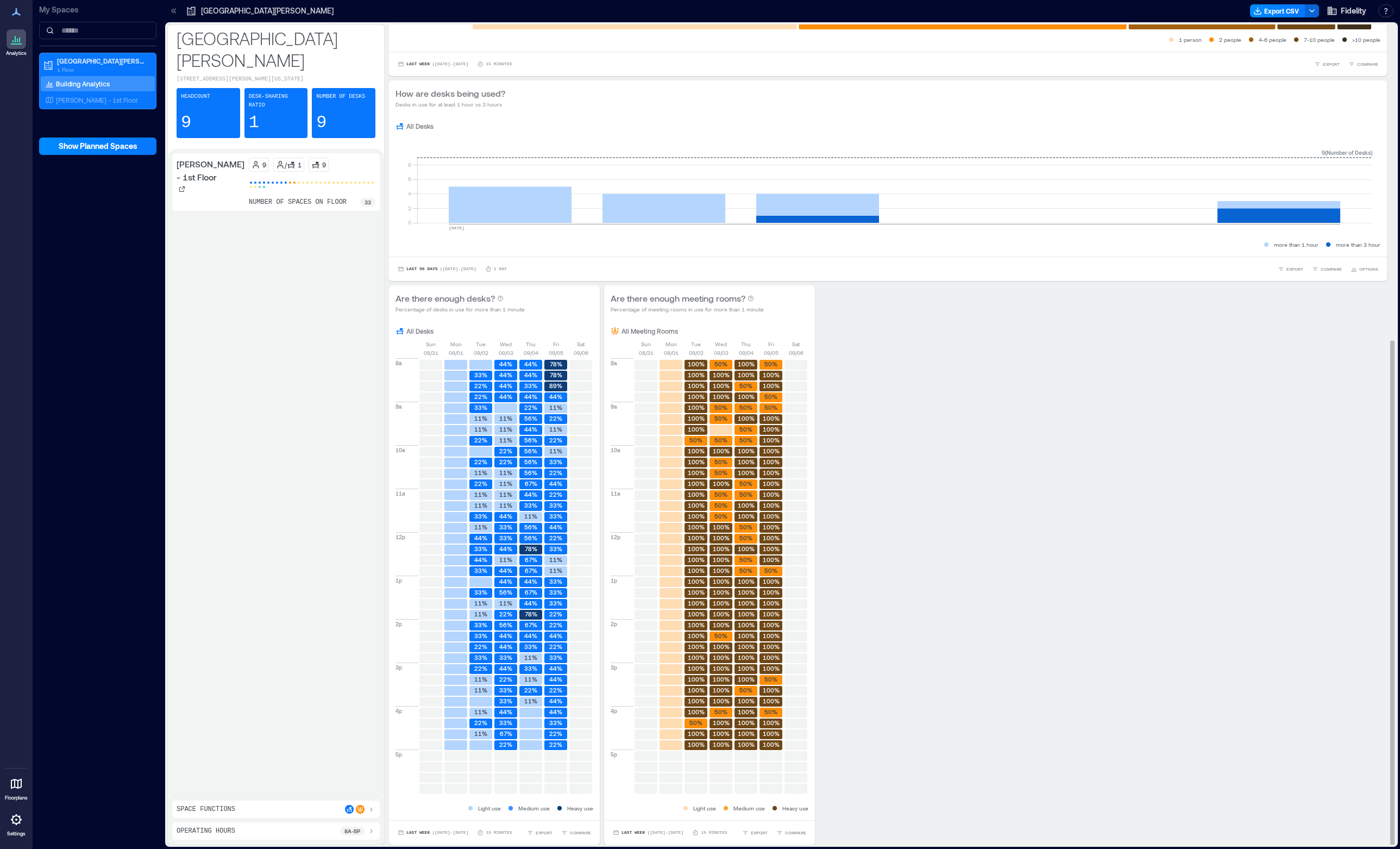
scroll to position [1, 0]
click at [773, 372] on text "100%" at bounding box center [771, 373] width 17 height 7
click at [550, 384] on text "89%" at bounding box center [556, 384] width 13 height 7
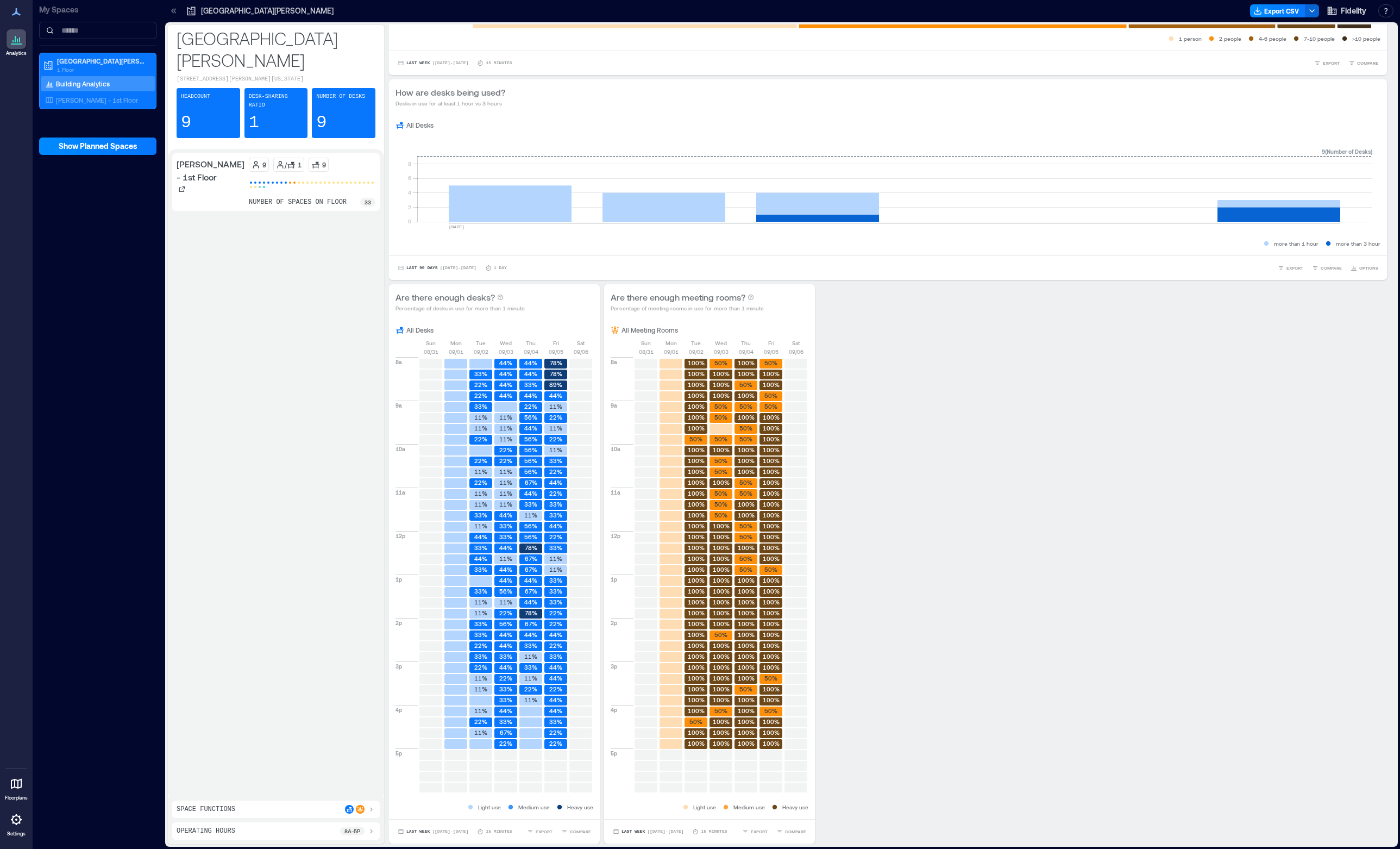
click at [335, 811] on div "Space Functions" at bounding box center [275, 809] width 199 height 9
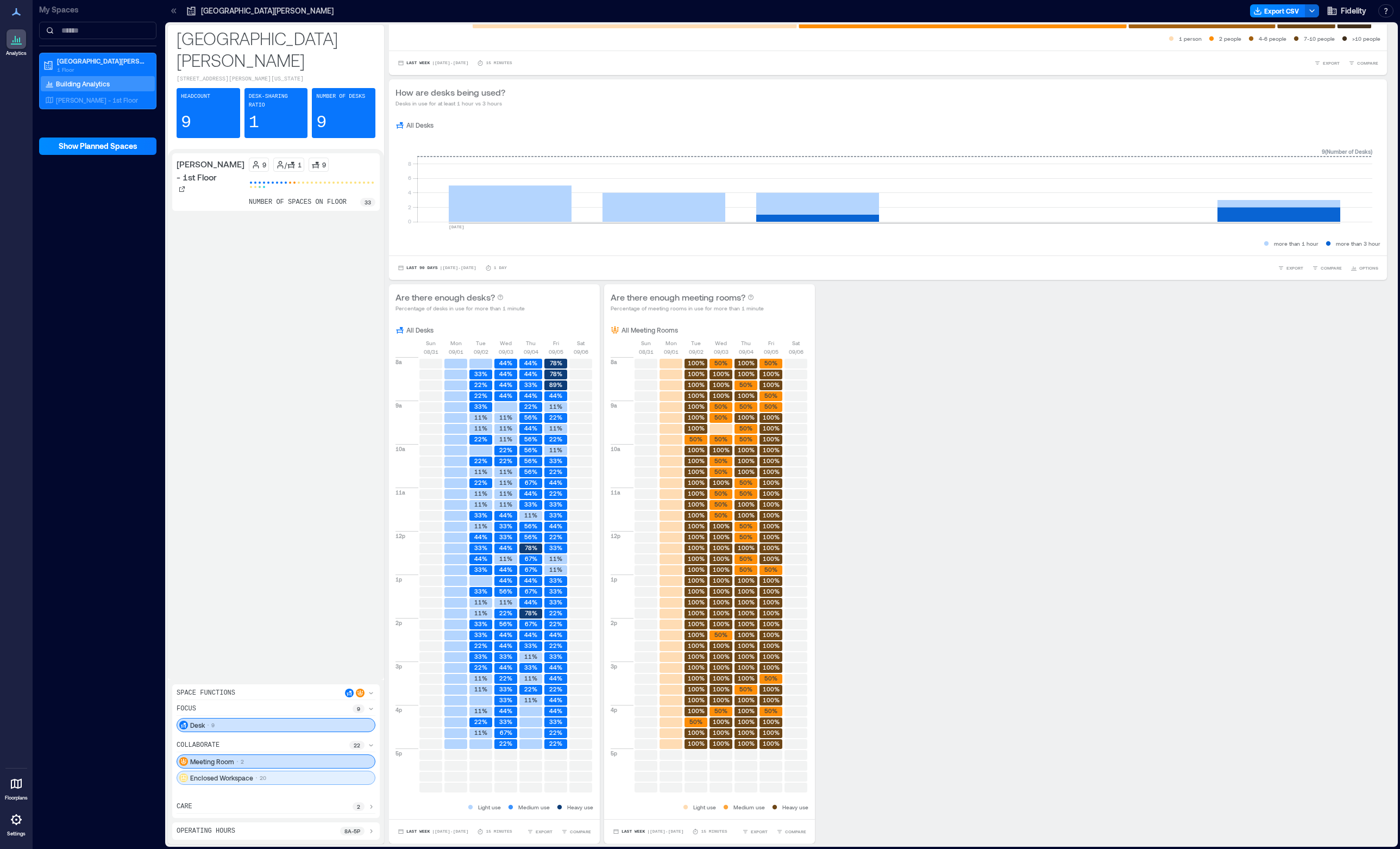
click at [299, 777] on div "Enclosed Workspace 20" at bounding box center [275, 778] width 199 height 14
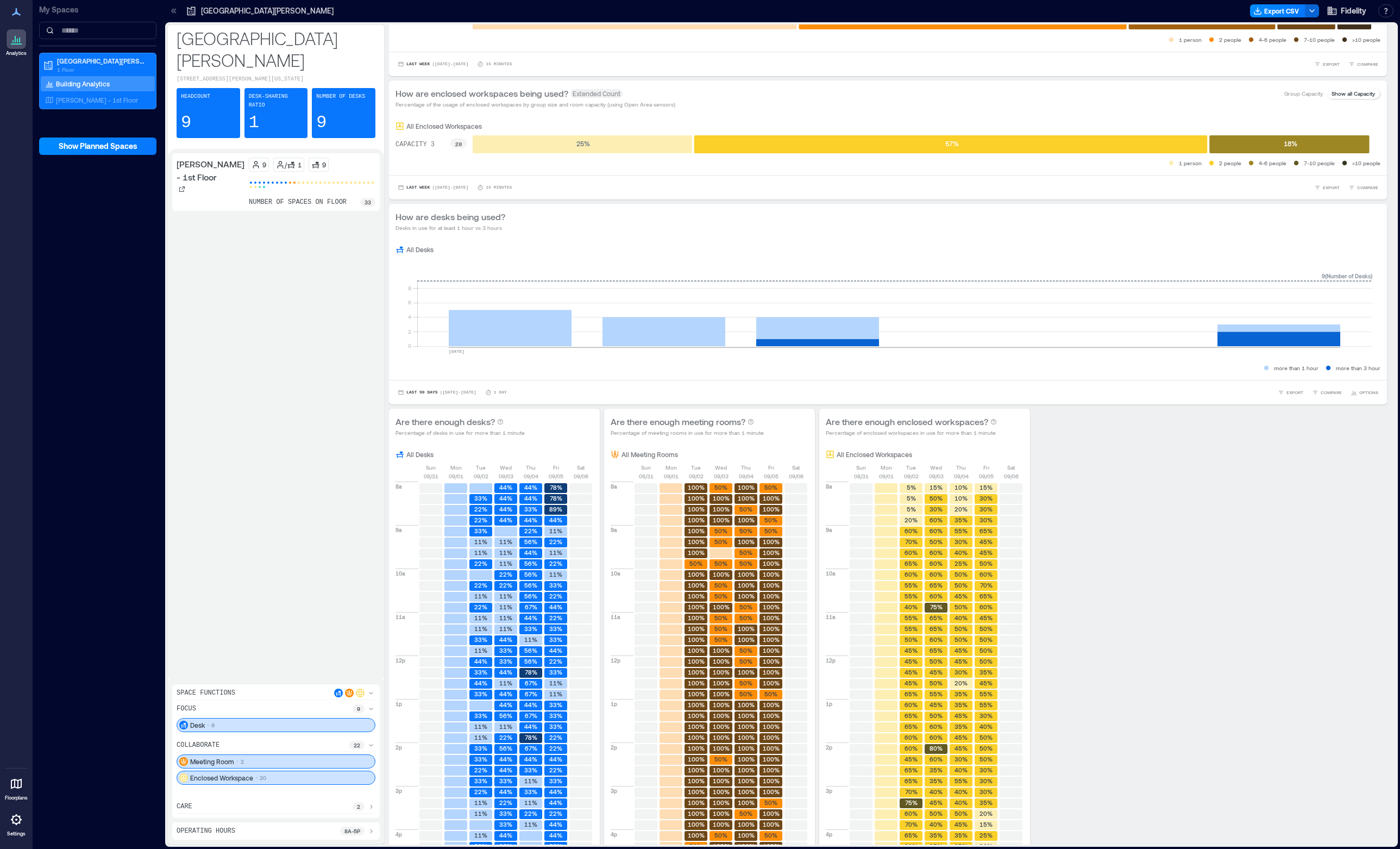
scroll to position [0, 0]
click at [299, 777] on div "Enclosed Workspace 20" at bounding box center [275, 778] width 199 height 14
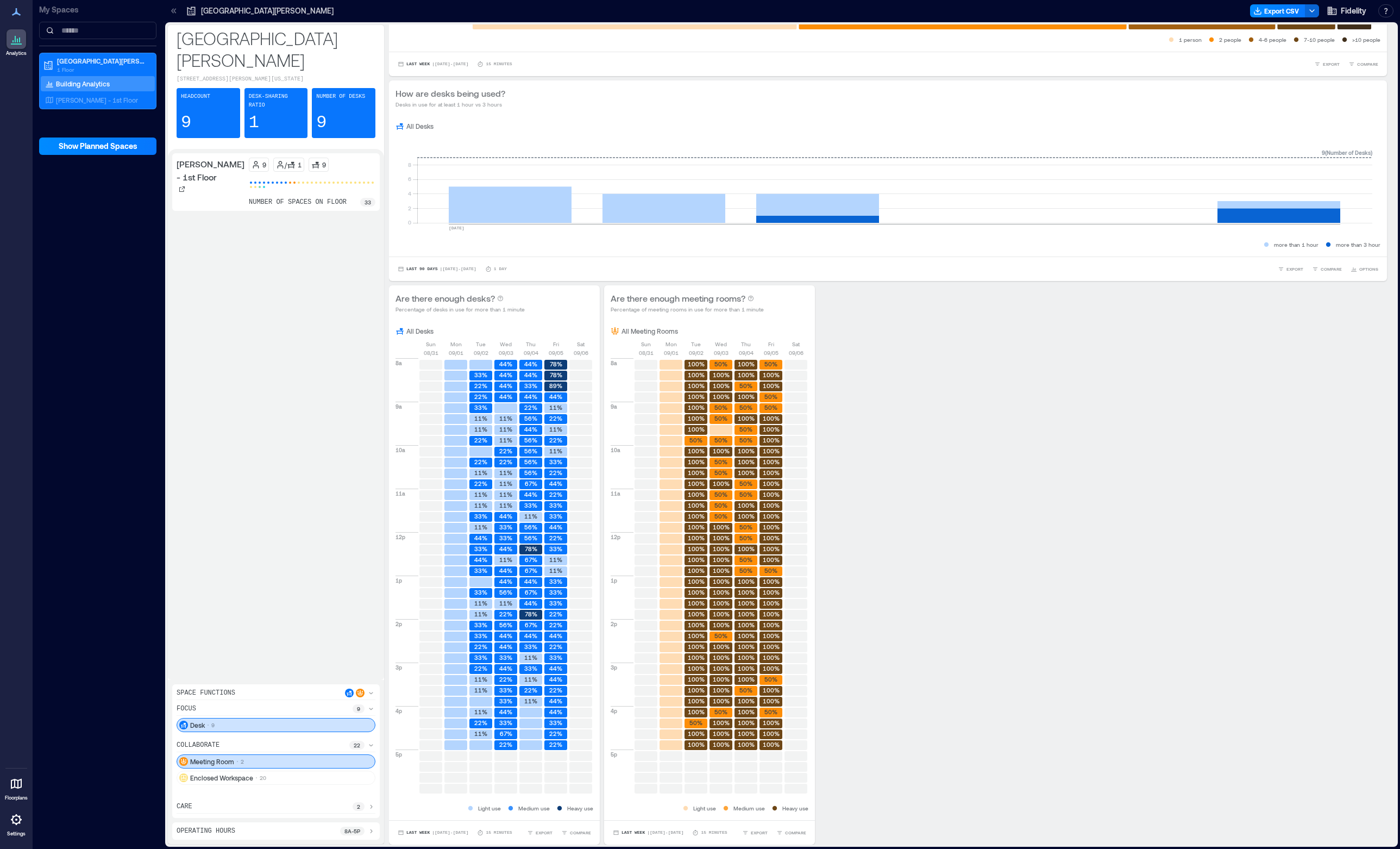
click at [366, 807] on div "2" at bounding box center [364, 807] width 23 height 9
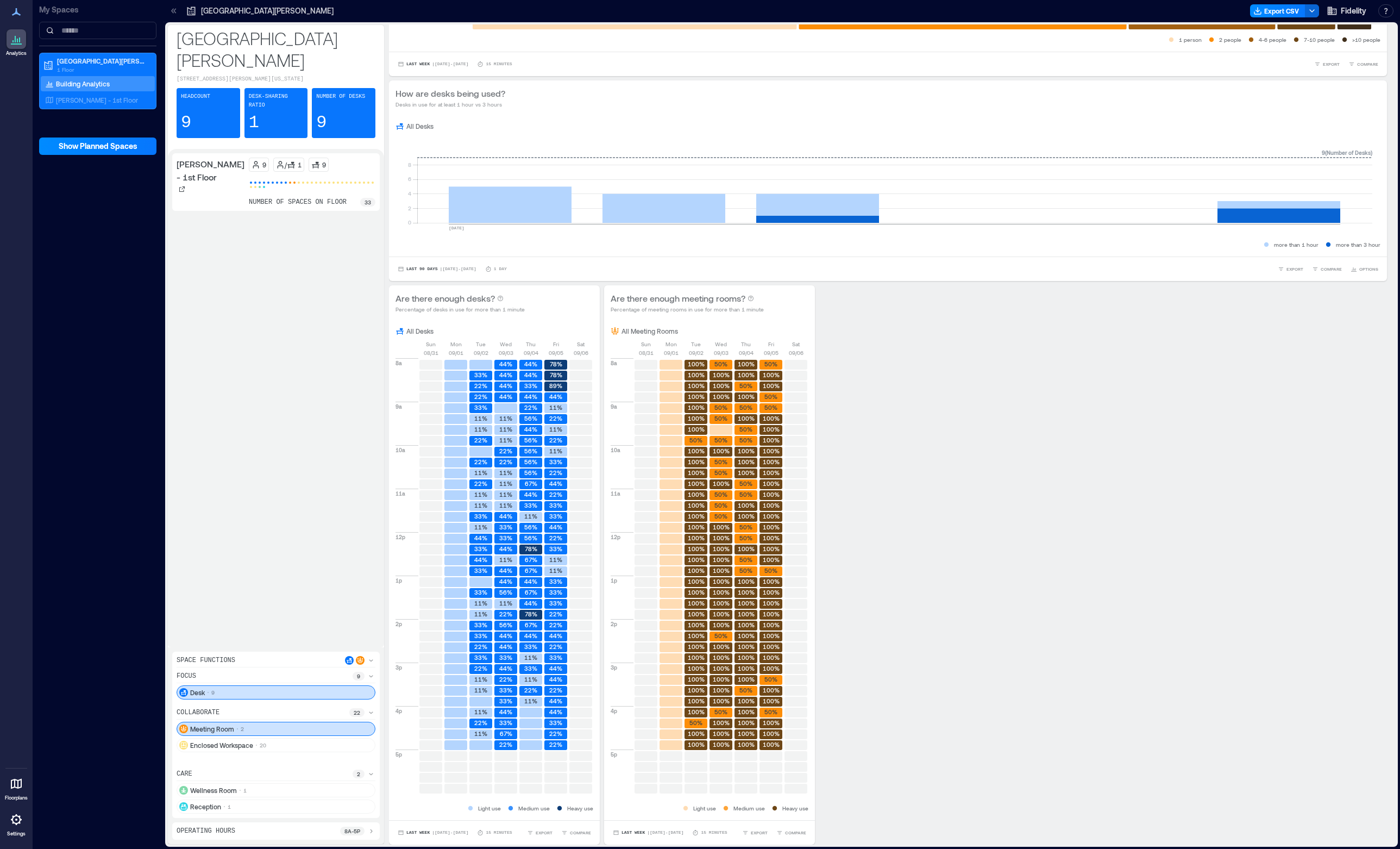
click at [370, 773] on icon at bounding box center [371, 774] width 9 height 9
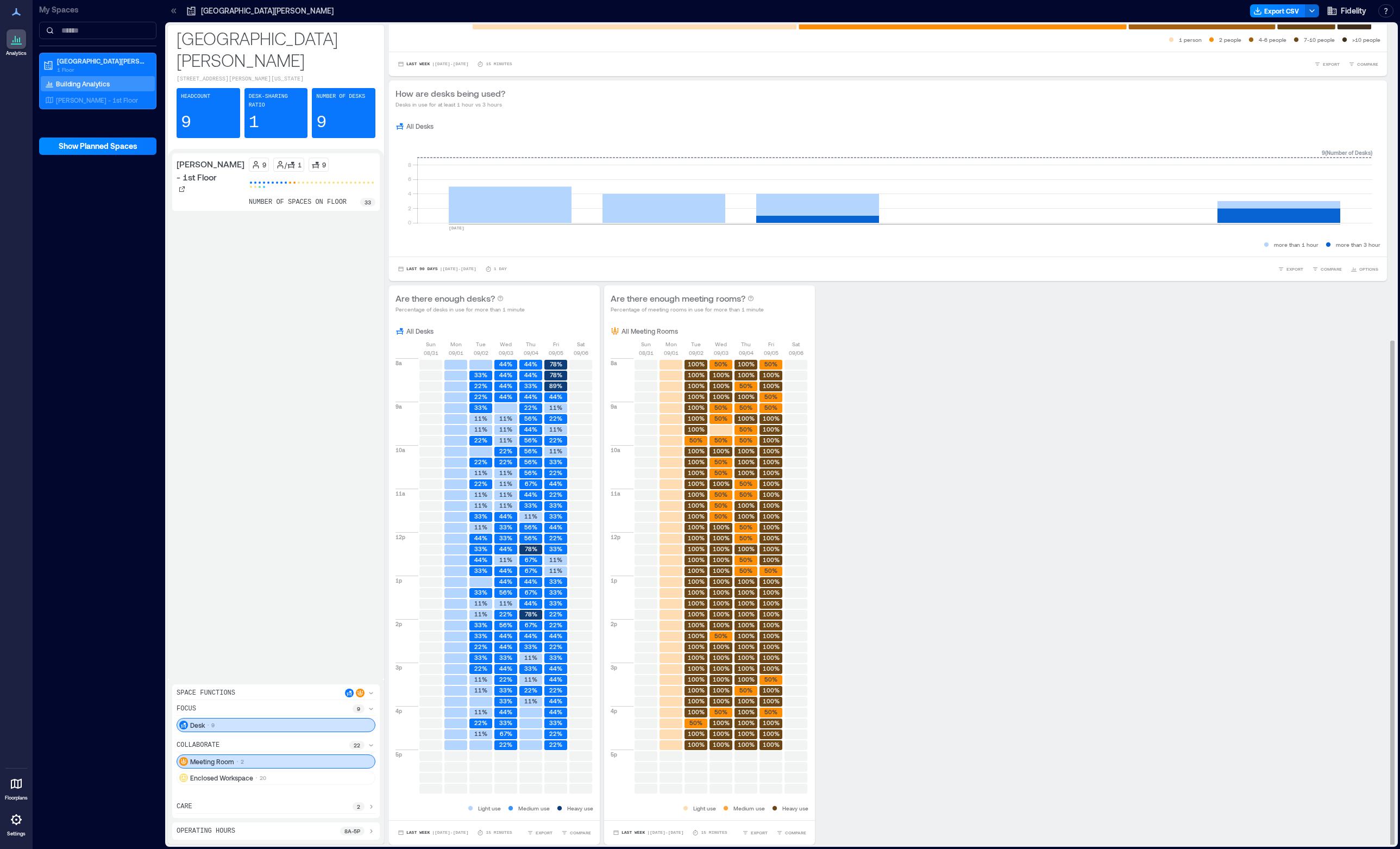
scroll to position [1, 0]
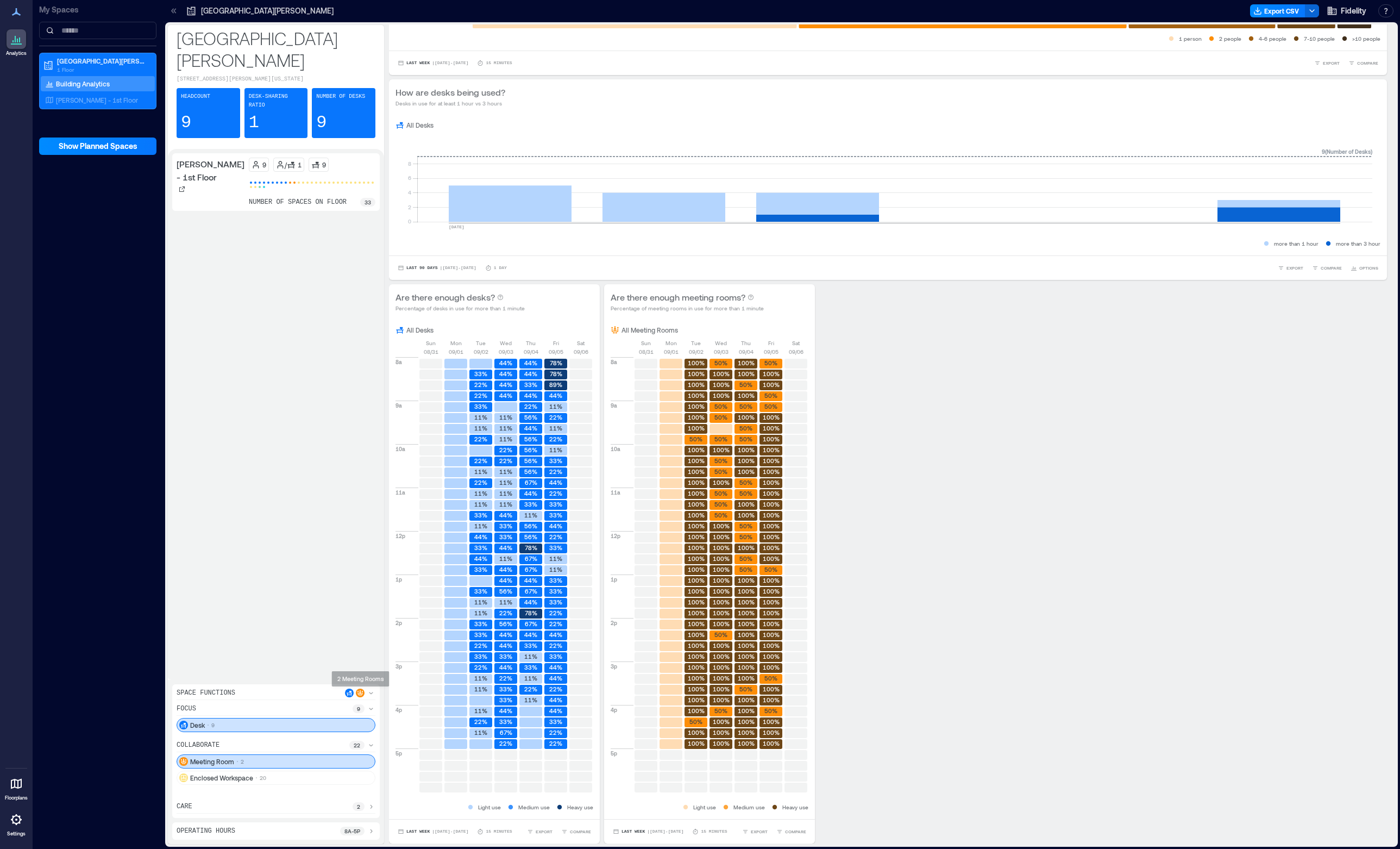
click at [369, 690] on icon at bounding box center [371, 693] width 9 height 9
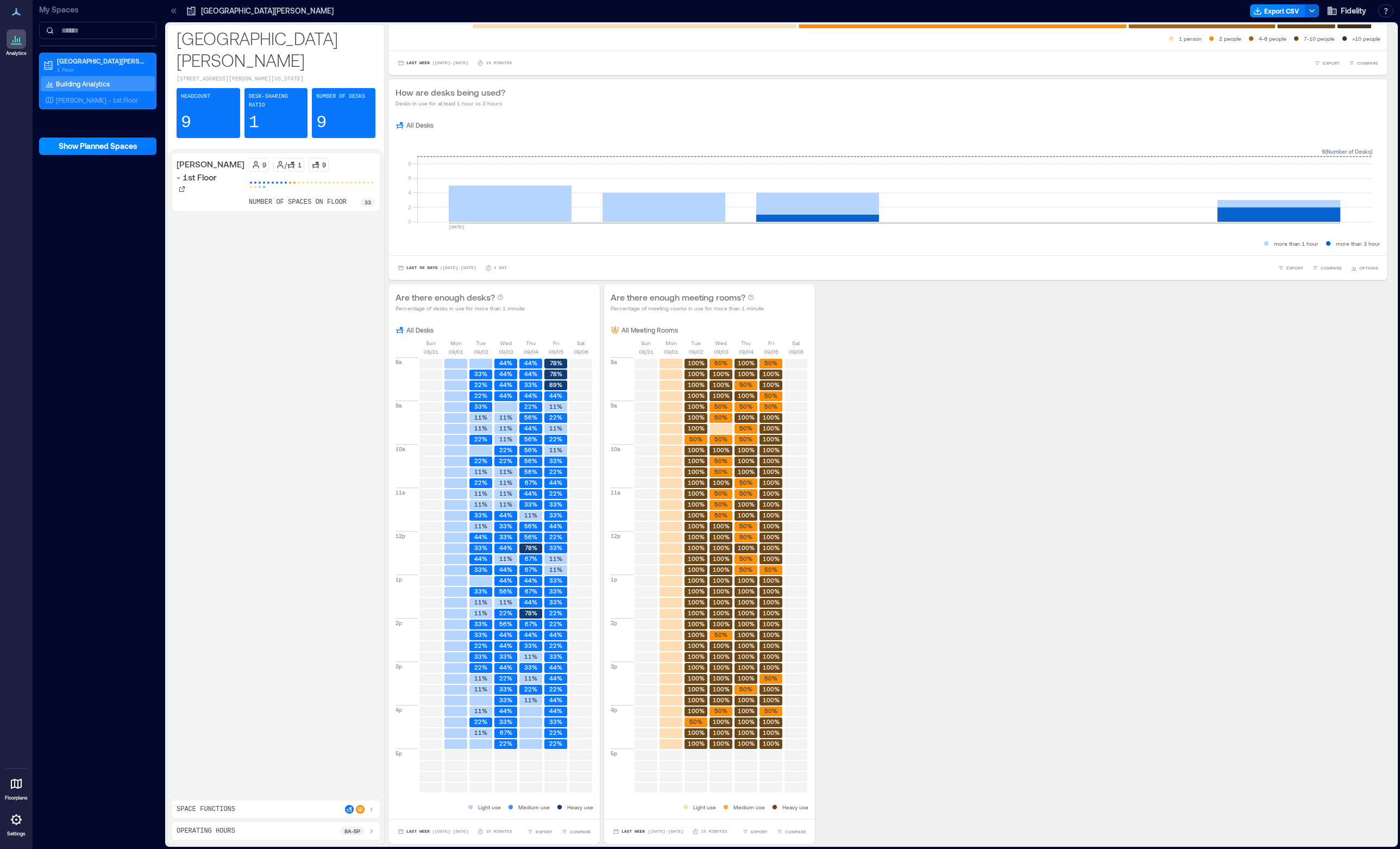
click at [371, 808] on icon at bounding box center [371, 809] width 2 height 4
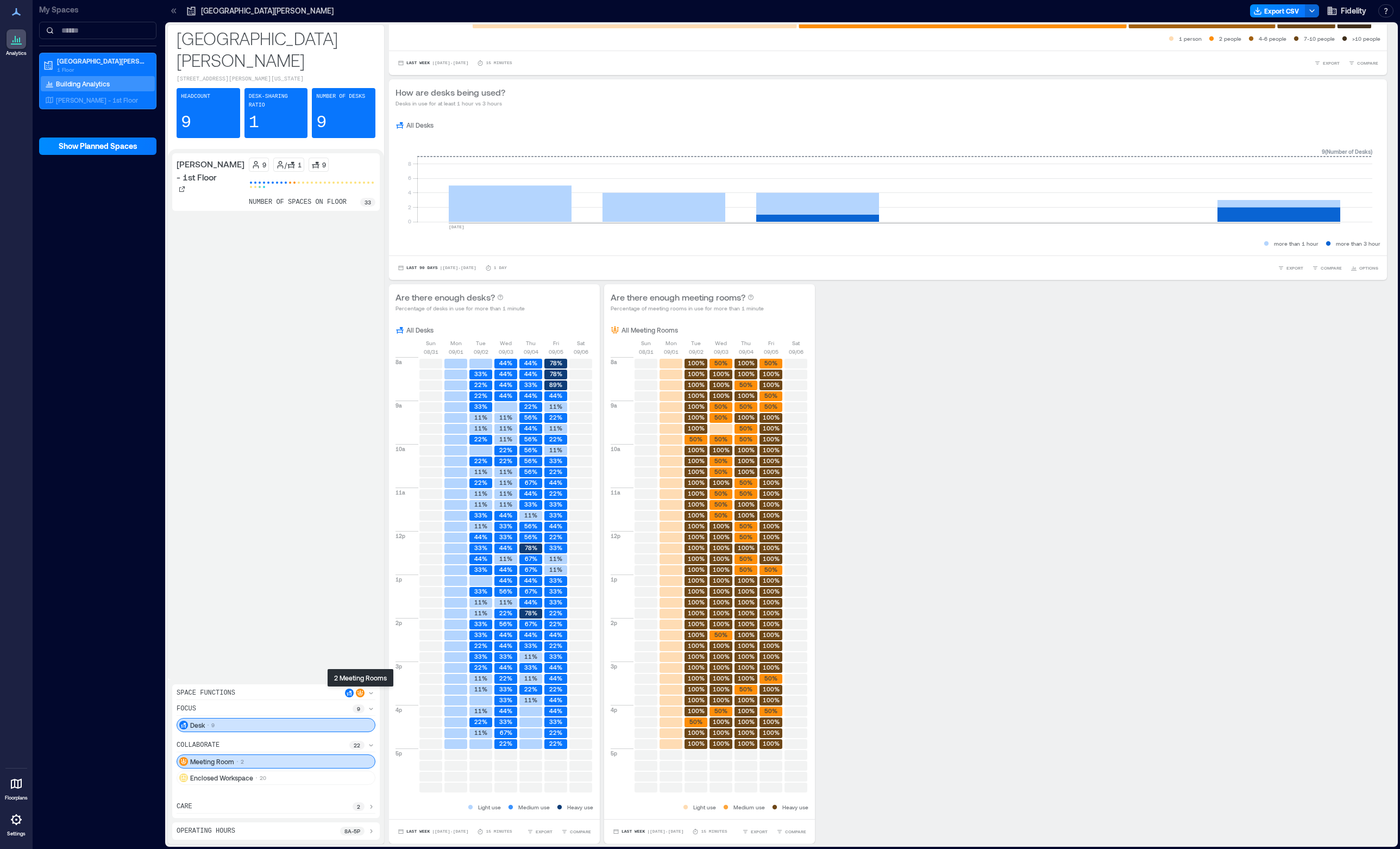
click at [357, 691] on icon at bounding box center [360, 693] width 6 height 6
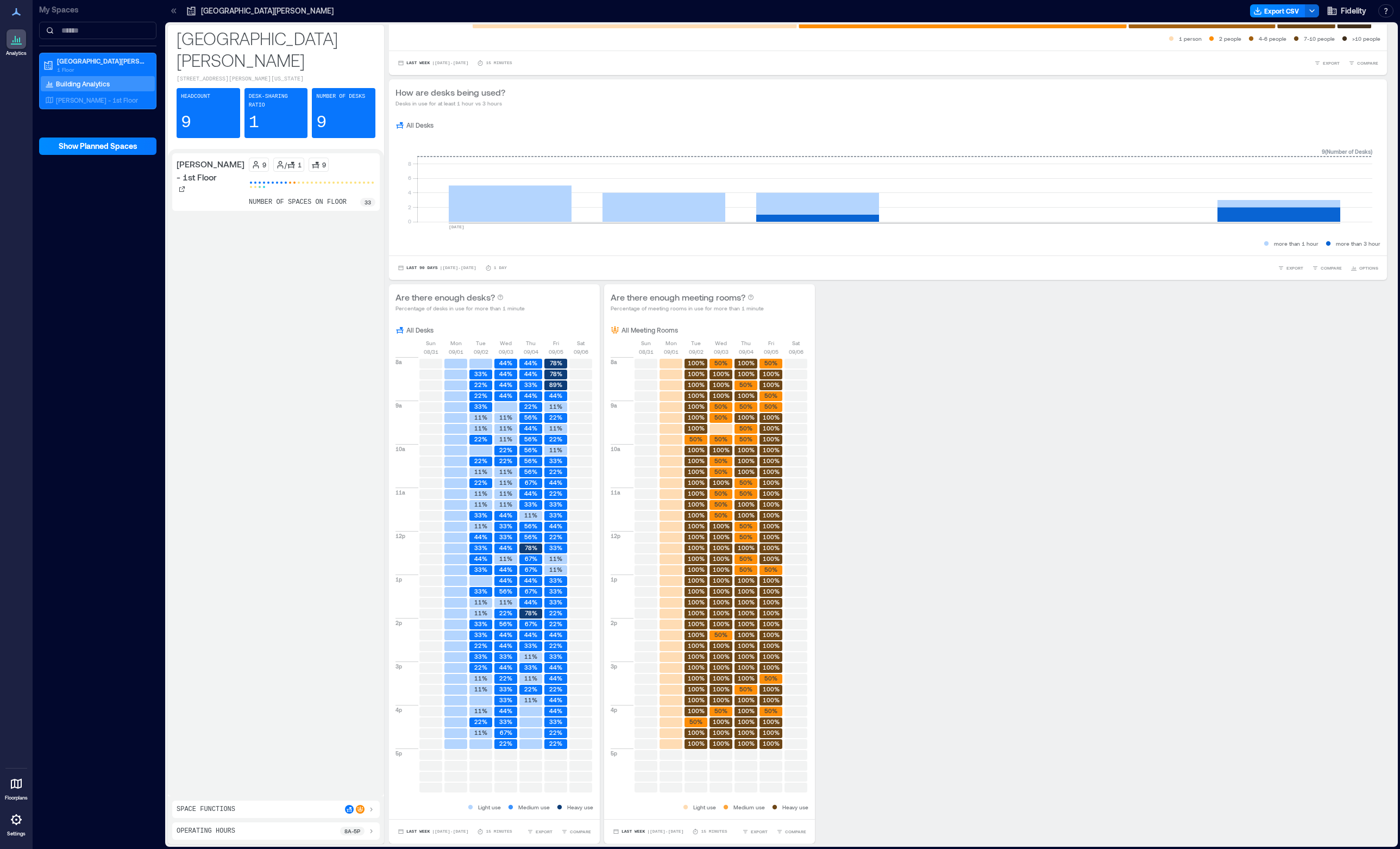
click at [323, 807] on div "Space Functions" at bounding box center [275, 809] width 199 height 9
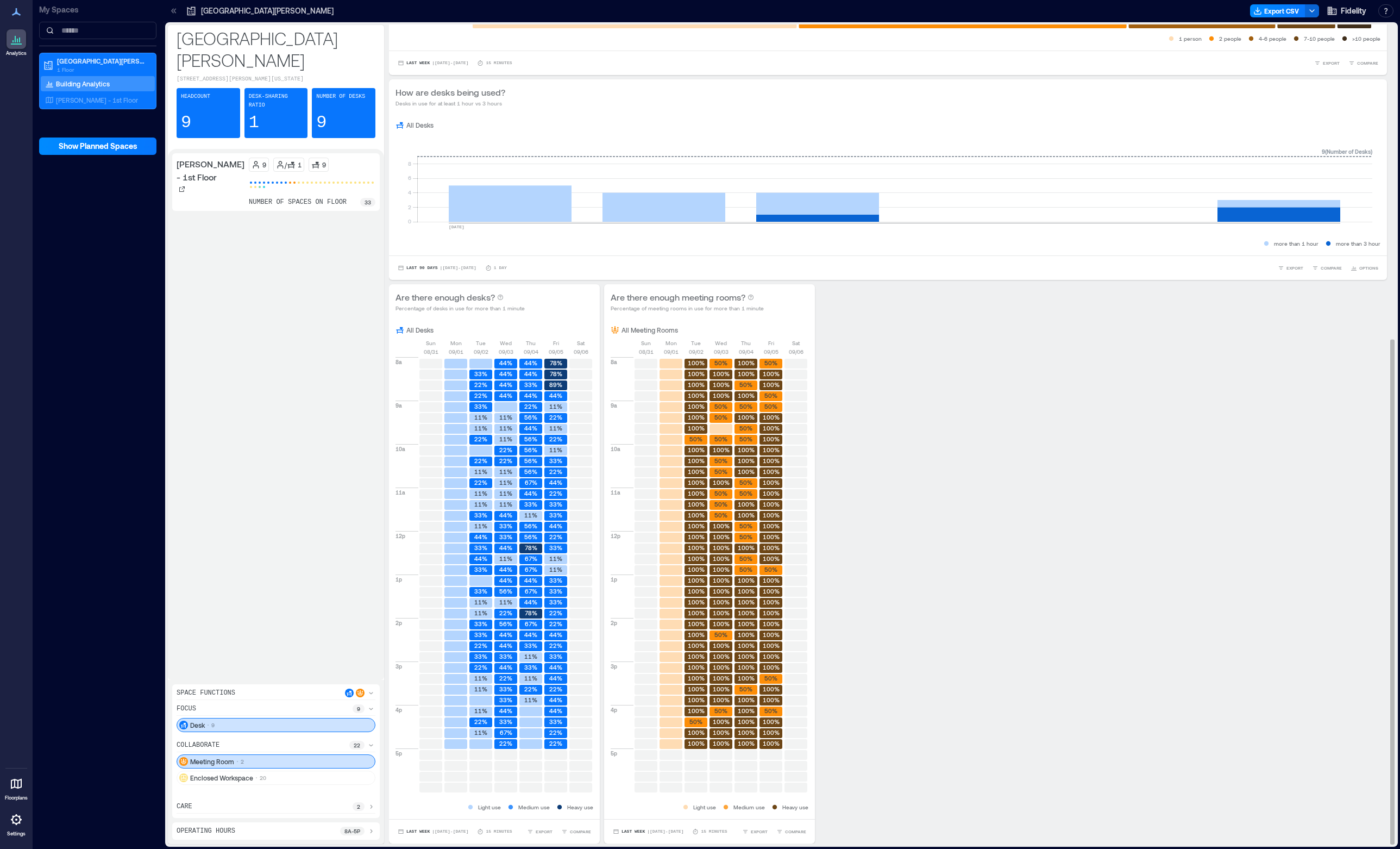
click at [422, 332] on p "All Desks" at bounding box center [420, 330] width 27 height 9
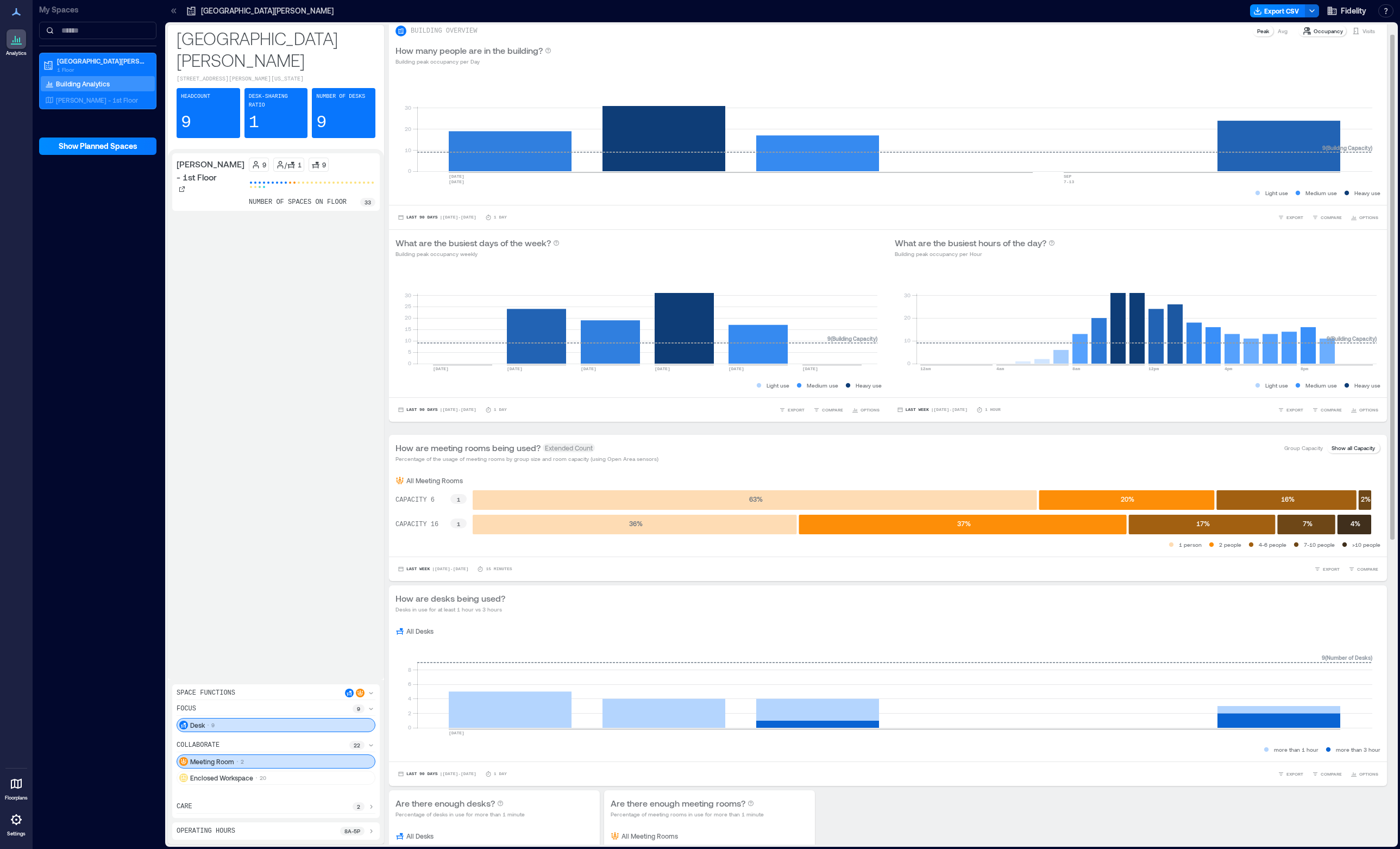
scroll to position [0, 0]
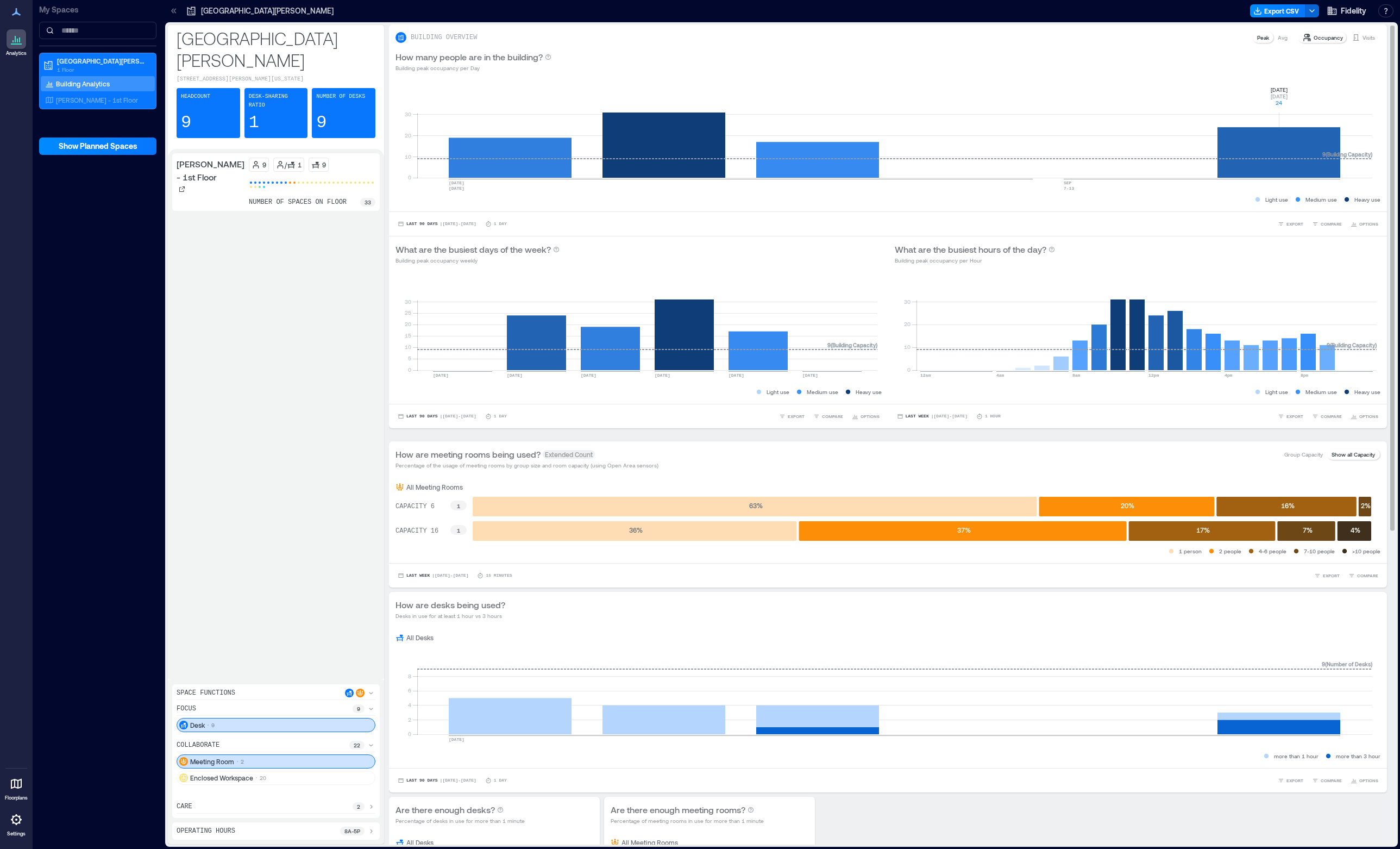
click at [1252, 139] on rect at bounding box center [895, 131] width 955 height 93
click at [850, 502] on rect at bounding box center [755, 506] width 564 height 20
click at [1305, 456] on p "Group Capacity" at bounding box center [1304, 455] width 38 height 9
click at [1335, 456] on p "Show all Capacity" at bounding box center [1353, 455] width 43 height 9
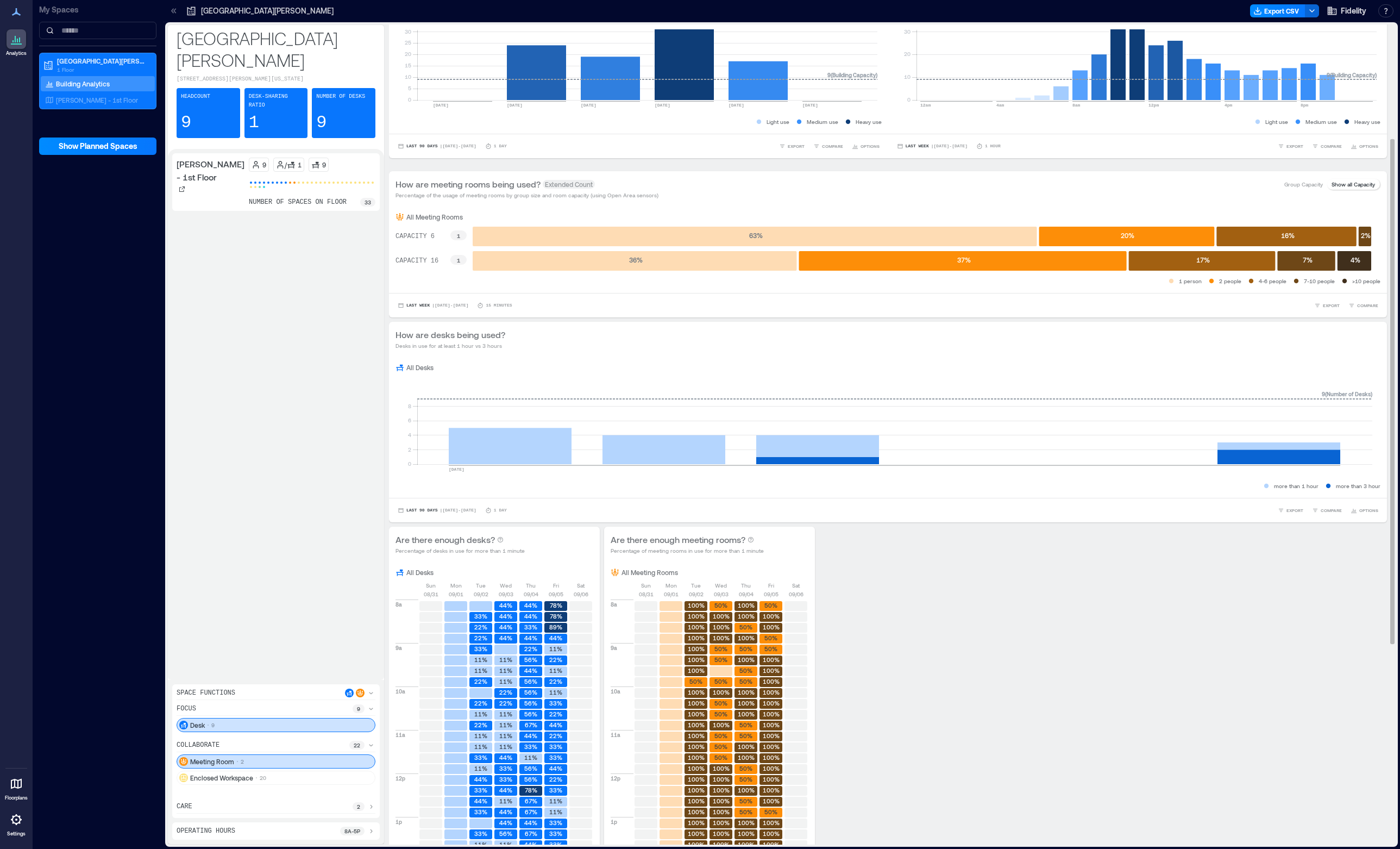
scroll to position [272, 0]
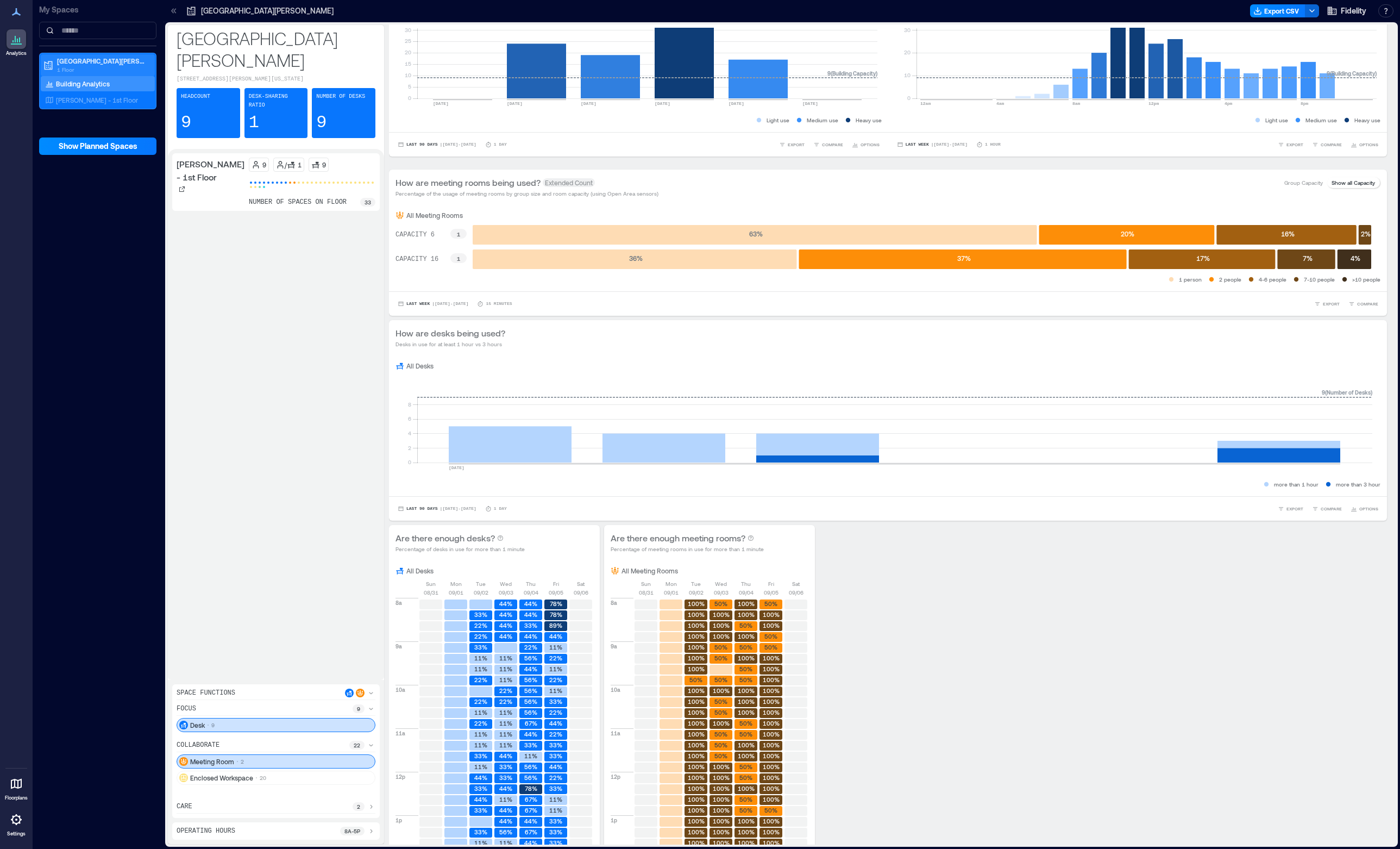
click at [82, 63] on p "[GEOGRAPHIC_DATA][PERSON_NAME]" at bounding box center [102, 61] width 91 height 9
click at [92, 98] on p "[PERSON_NAME] - 1st Floor" at bounding box center [97, 100] width 82 height 9
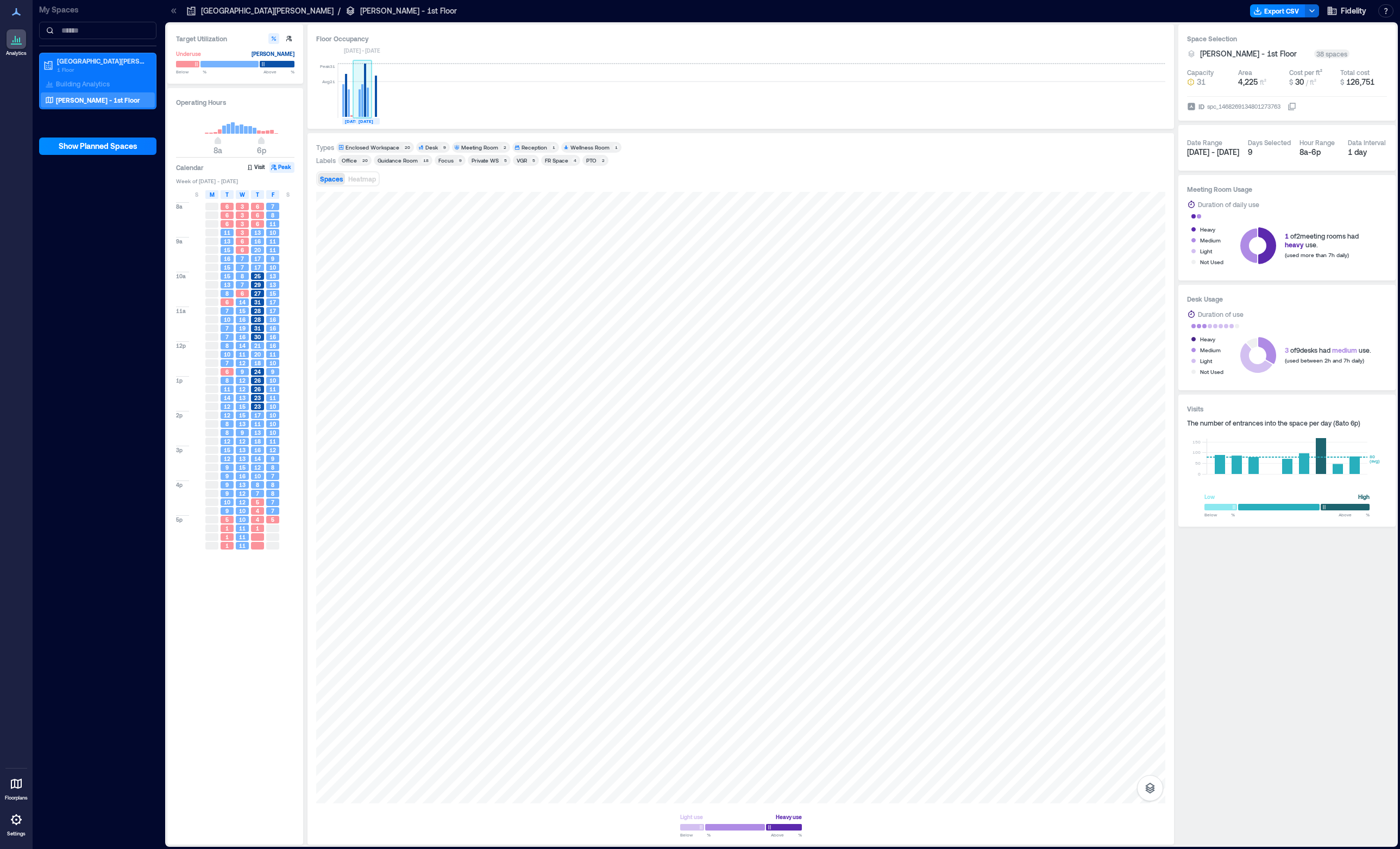
click at [365, 107] on rect at bounding box center [365, 90] width 2 height 53
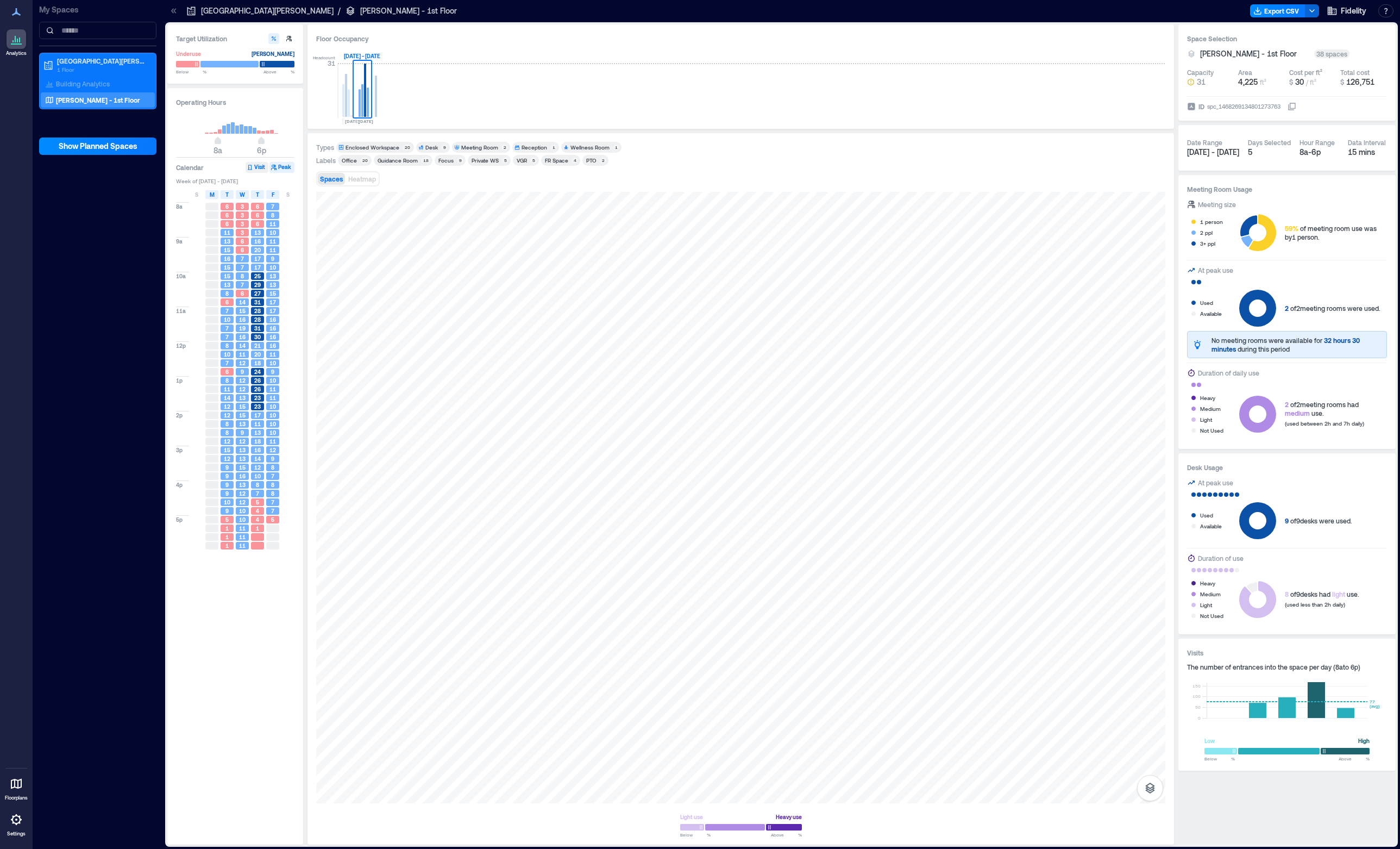
click at [249, 167] on icon "button" at bounding box center [250, 167] width 6 height 6
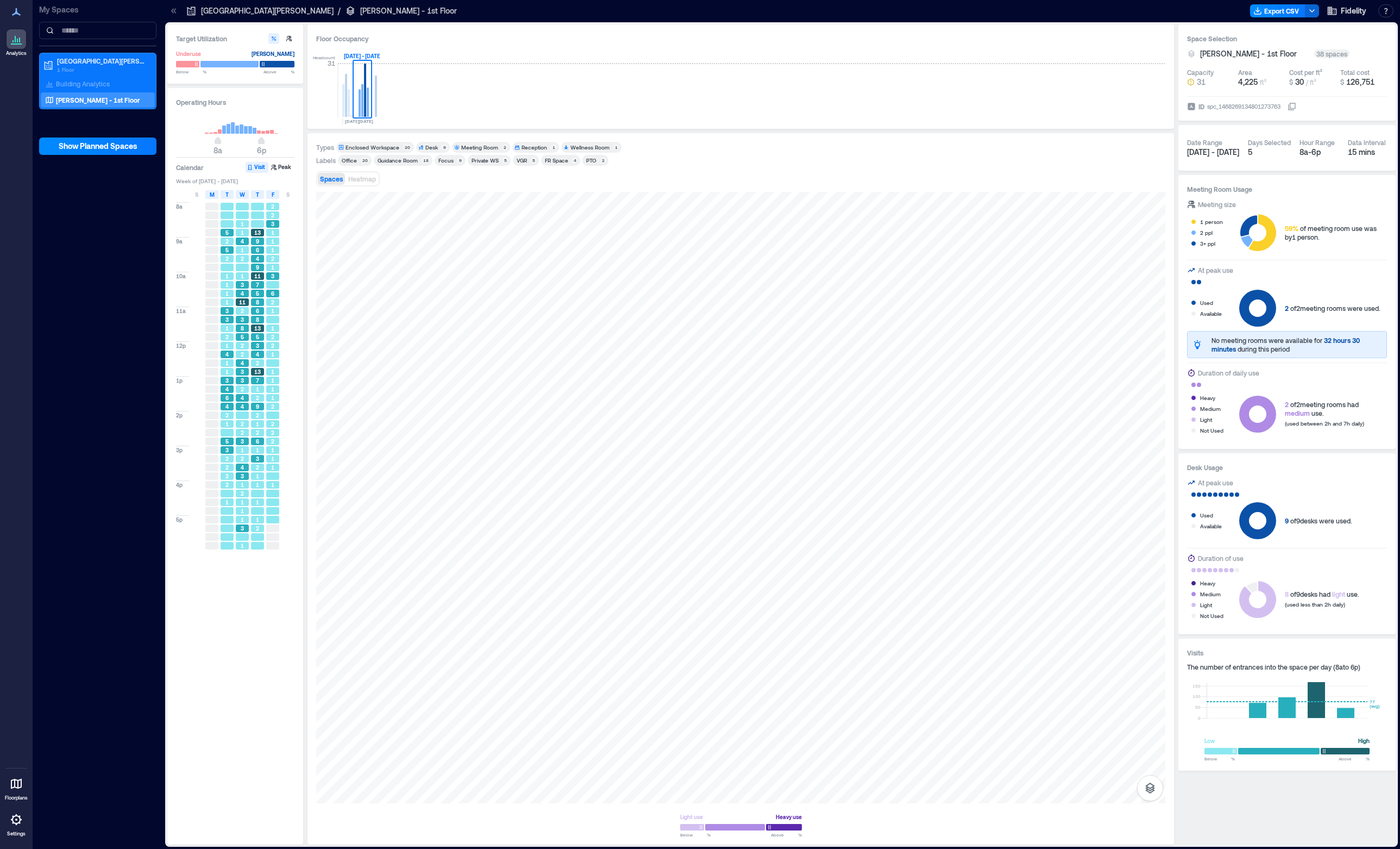
click at [272, 226] on span "3" at bounding box center [272, 224] width 3 height 8
click at [271, 296] on span "6" at bounding box center [272, 293] width 3 height 8
click at [371, 180] on span "Heatmap" at bounding box center [362, 179] width 27 height 8
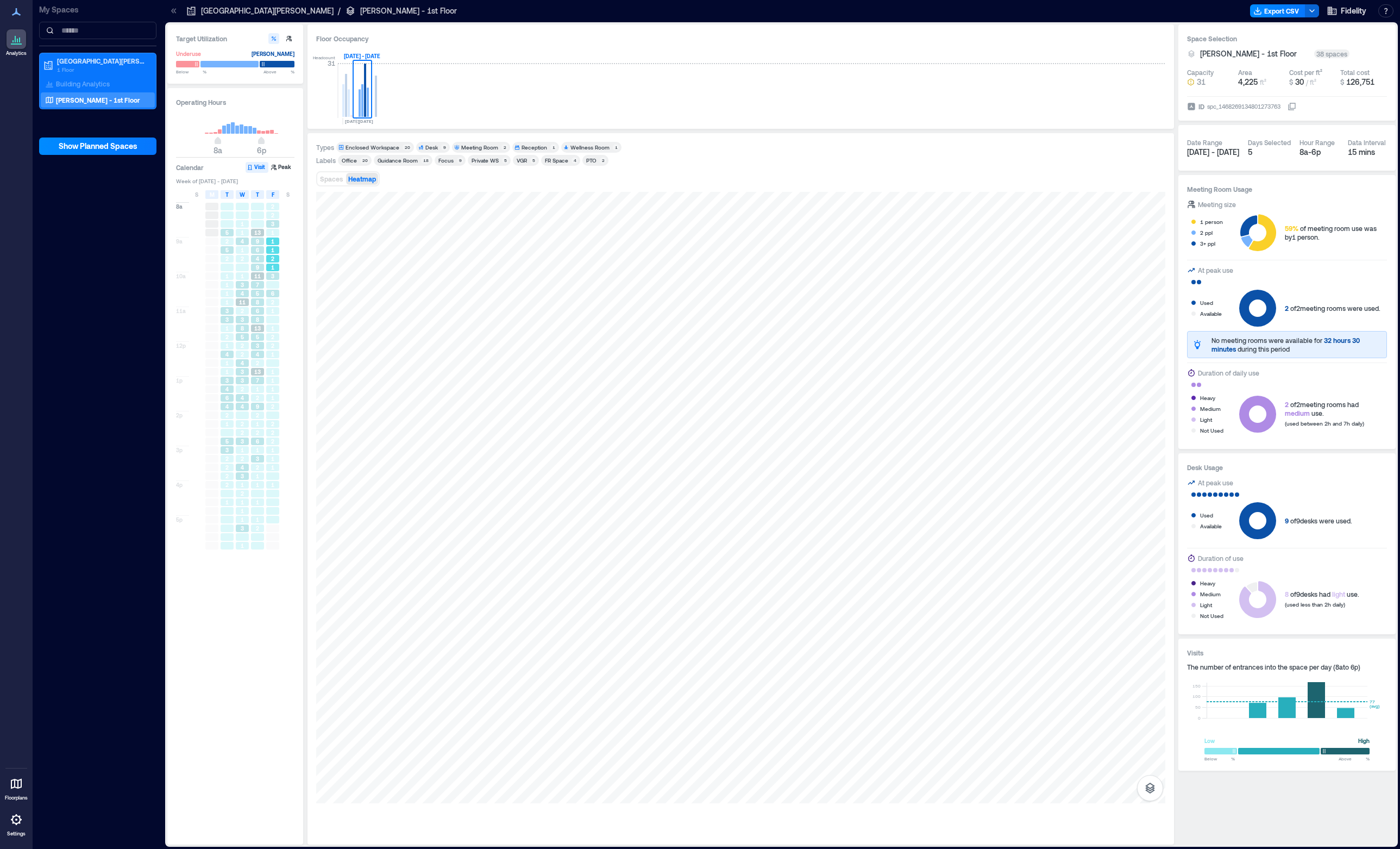
click at [272, 260] on span "2" at bounding box center [272, 259] width 3 height 8
click at [273, 286] on div at bounding box center [273, 285] width 13 height 8
click at [273, 318] on div at bounding box center [273, 320] width 13 height 8
click at [273, 351] on span "1" at bounding box center [272, 354] width 3 height 8
click at [275, 389] on div "1" at bounding box center [273, 389] width 13 height 8
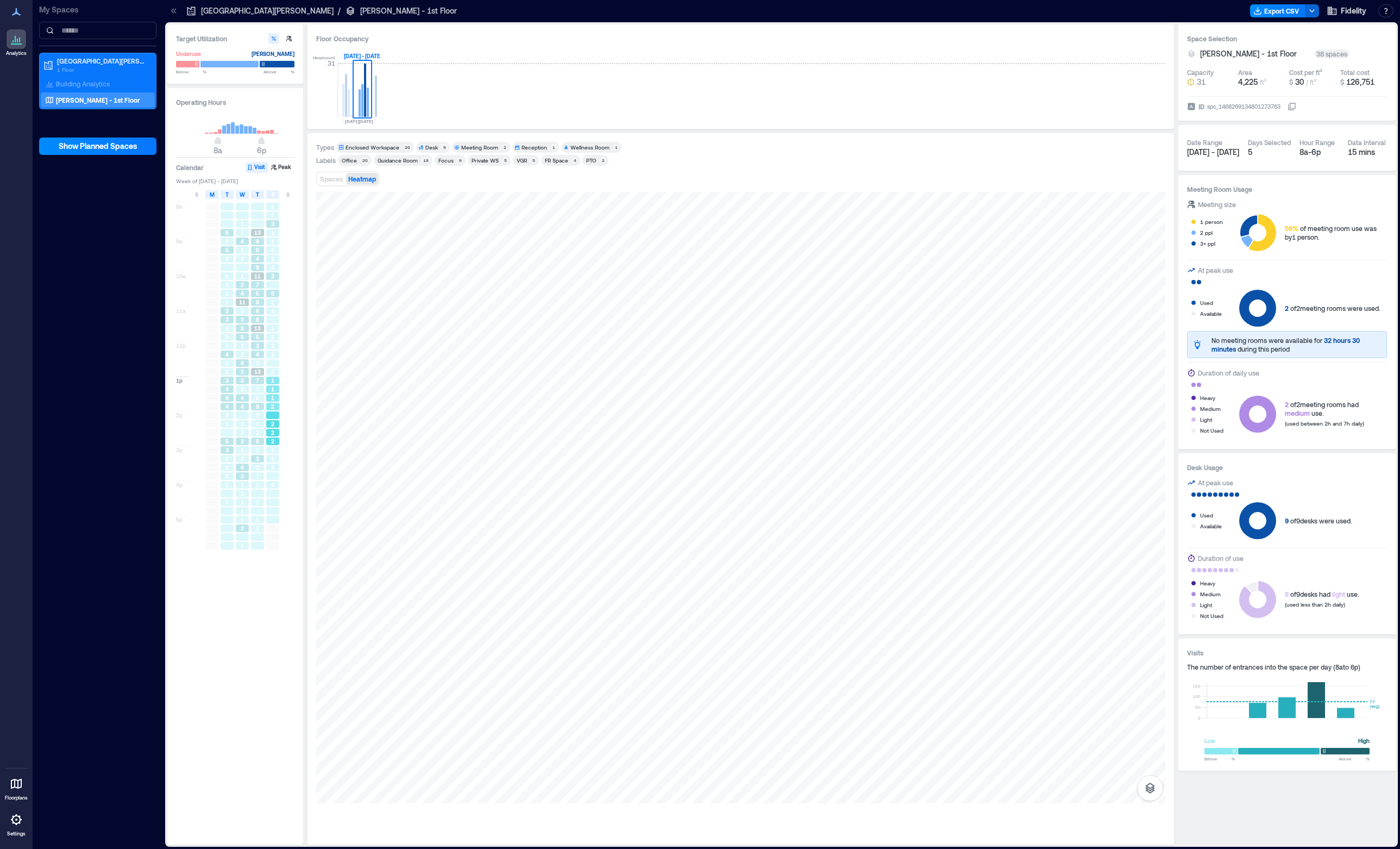
click at [270, 424] on div "2" at bounding box center [273, 424] width 13 height 8
click at [275, 458] on div "1" at bounding box center [273, 459] width 13 height 8
click at [275, 491] on div at bounding box center [273, 494] width 13 height 8
click at [259, 250] on span "6" at bounding box center [257, 250] width 3 height 8
click at [270, 214] on div "2" at bounding box center [273, 215] width 13 height 8
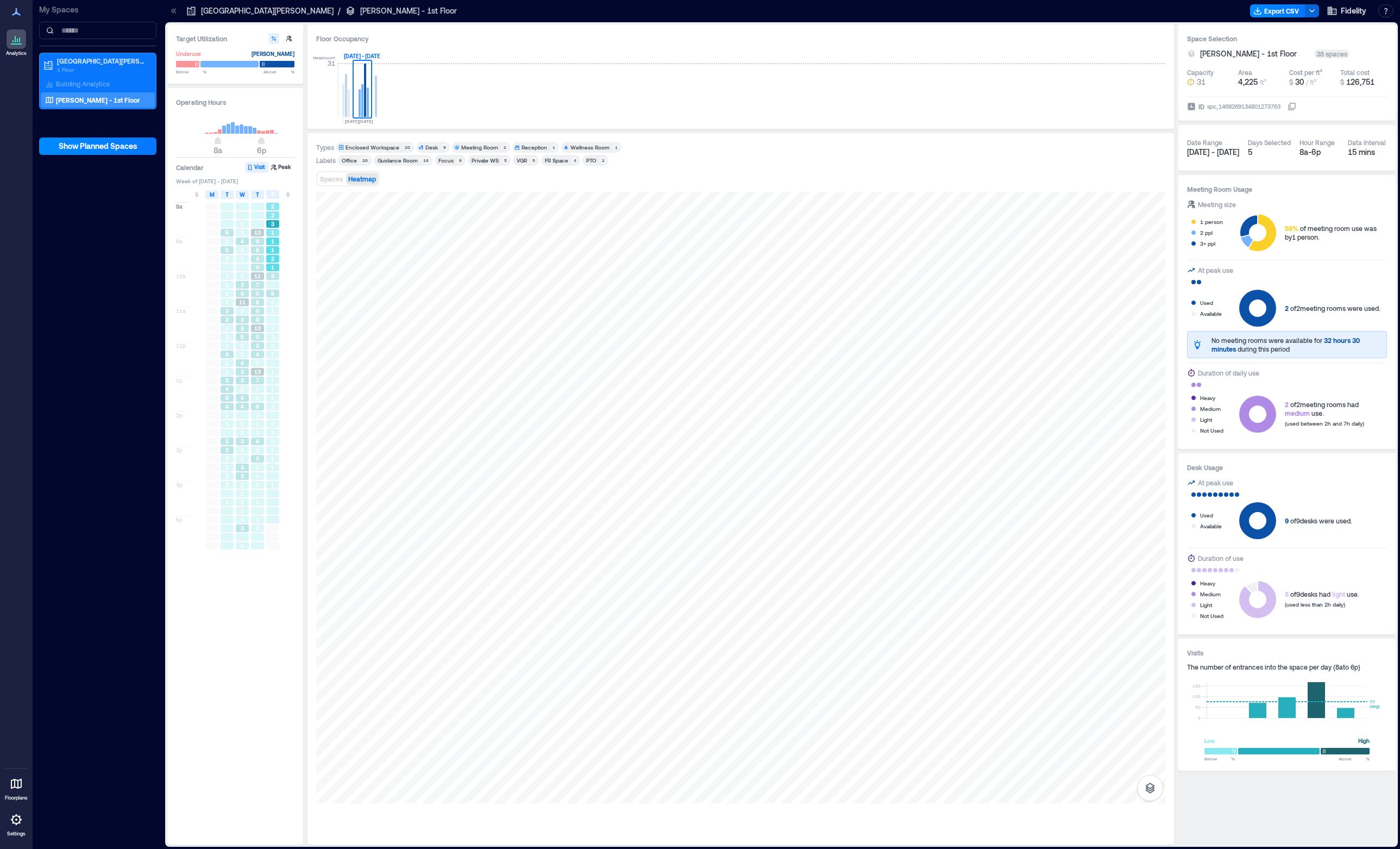
click at [272, 245] on div "1" at bounding box center [273, 242] width 15 height 9
click at [276, 288] on div at bounding box center [273, 285] width 13 height 8
click at [276, 318] on div at bounding box center [273, 320] width 13 height 8
click at [272, 353] on span "1" at bounding box center [272, 354] width 3 height 8
click at [272, 382] on span "1" at bounding box center [272, 380] width 3 height 8
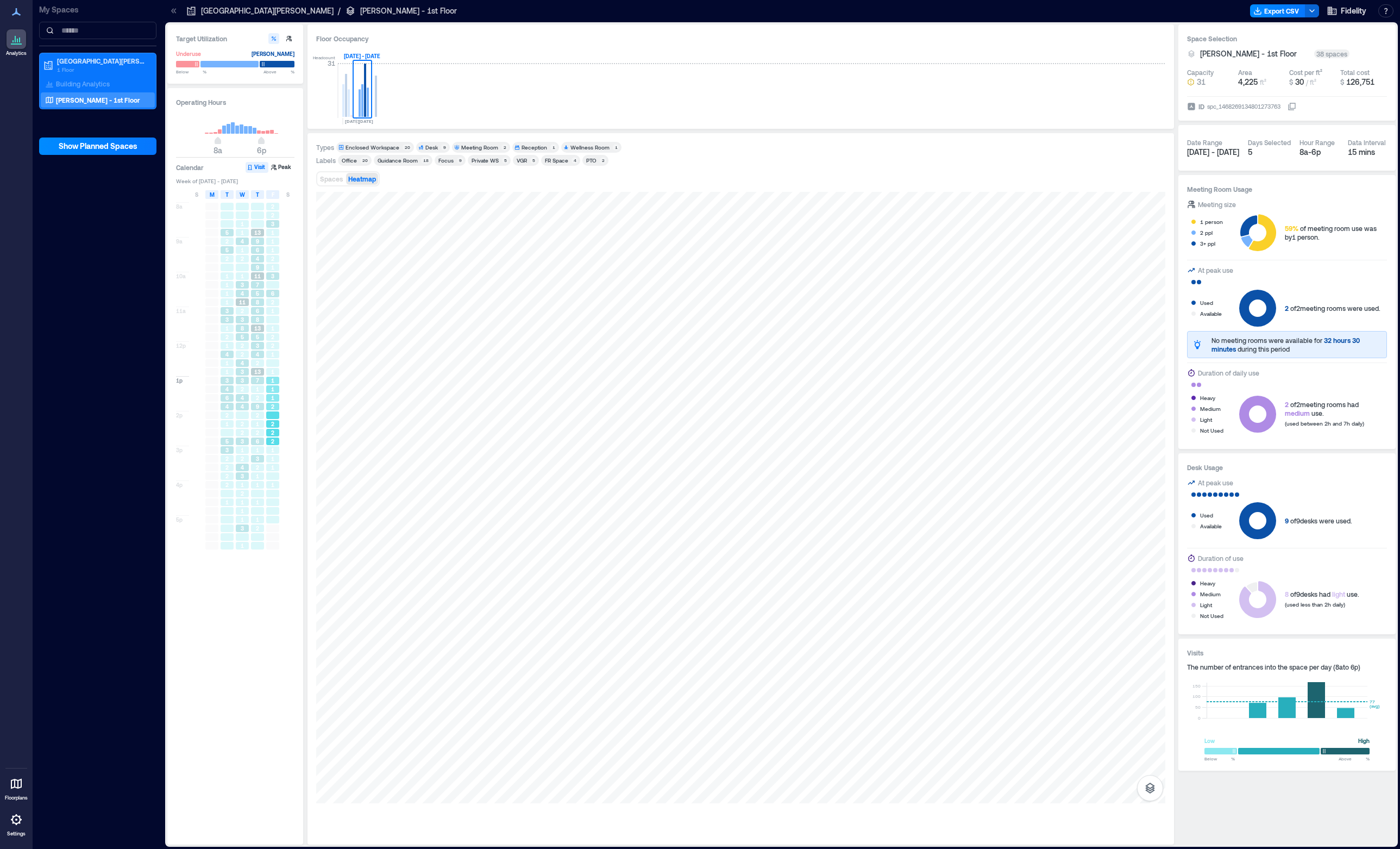
click at [270, 418] on div at bounding box center [273, 416] width 13 height 8
click at [273, 453] on span "1" at bounding box center [272, 450] width 3 height 8
click at [273, 488] on span "1" at bounding box center [272, 485] width 3 height 8
click at [275, 459] on div "1" at bounding box center [273, 459] width 13 height 8
click at [272, 431] on span "2" at bounding box center [272, 433] width 3 height 8
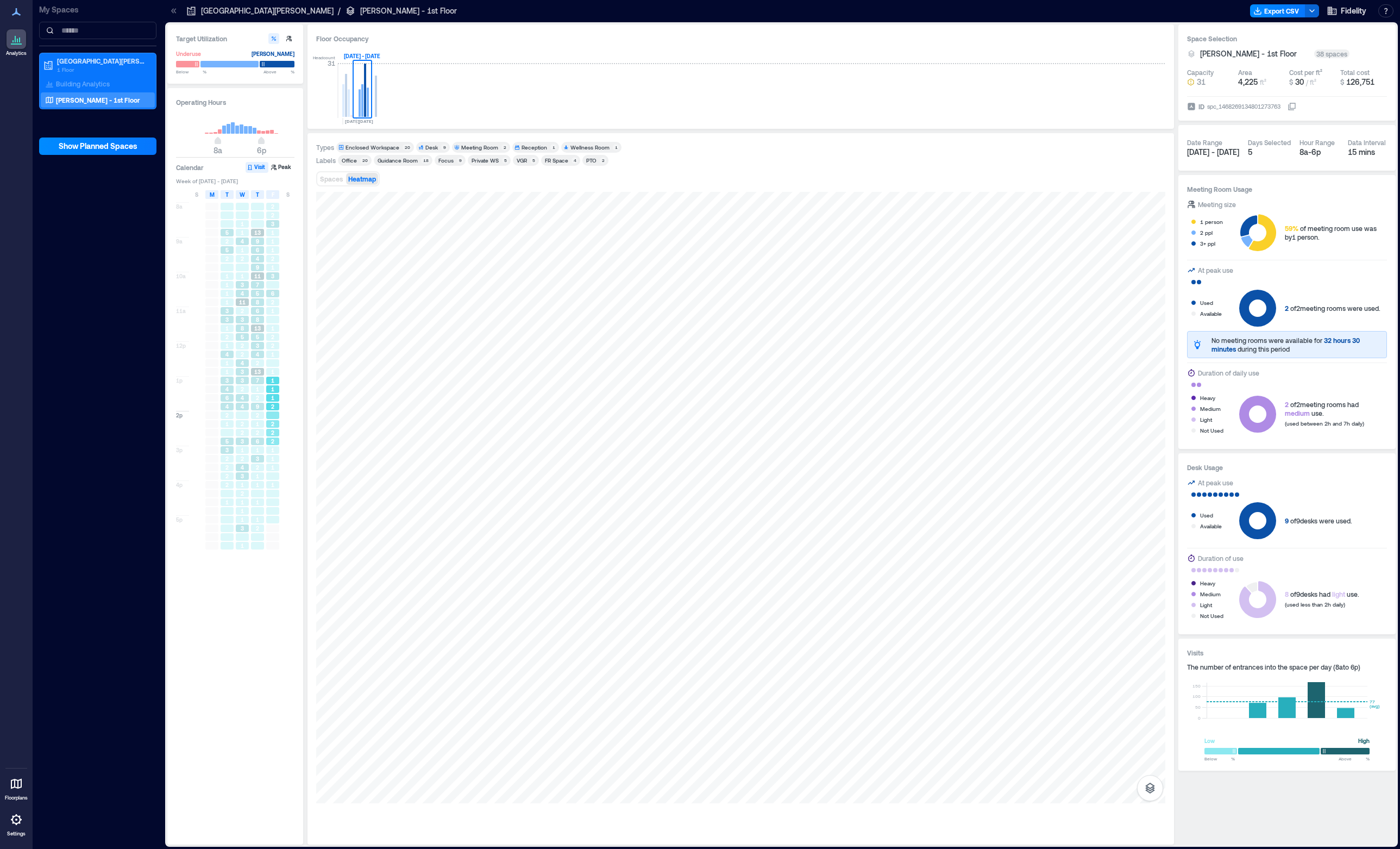
click at [275, 394] on div "1" at bounding box center [273, 398] width 13 height 8
click at [243, 225] on span "1" at bounding box center [242, 224] width 3 height 8
click at [243, 247] on span "1" at bounding box center [242, 250] width 3 height 8
click at [244, 281] on div "3" at bounding box center [242, 285] width 15 height 9
click at [241, 318] on span "3" at bounding box center [242, 320] width 3 height 8
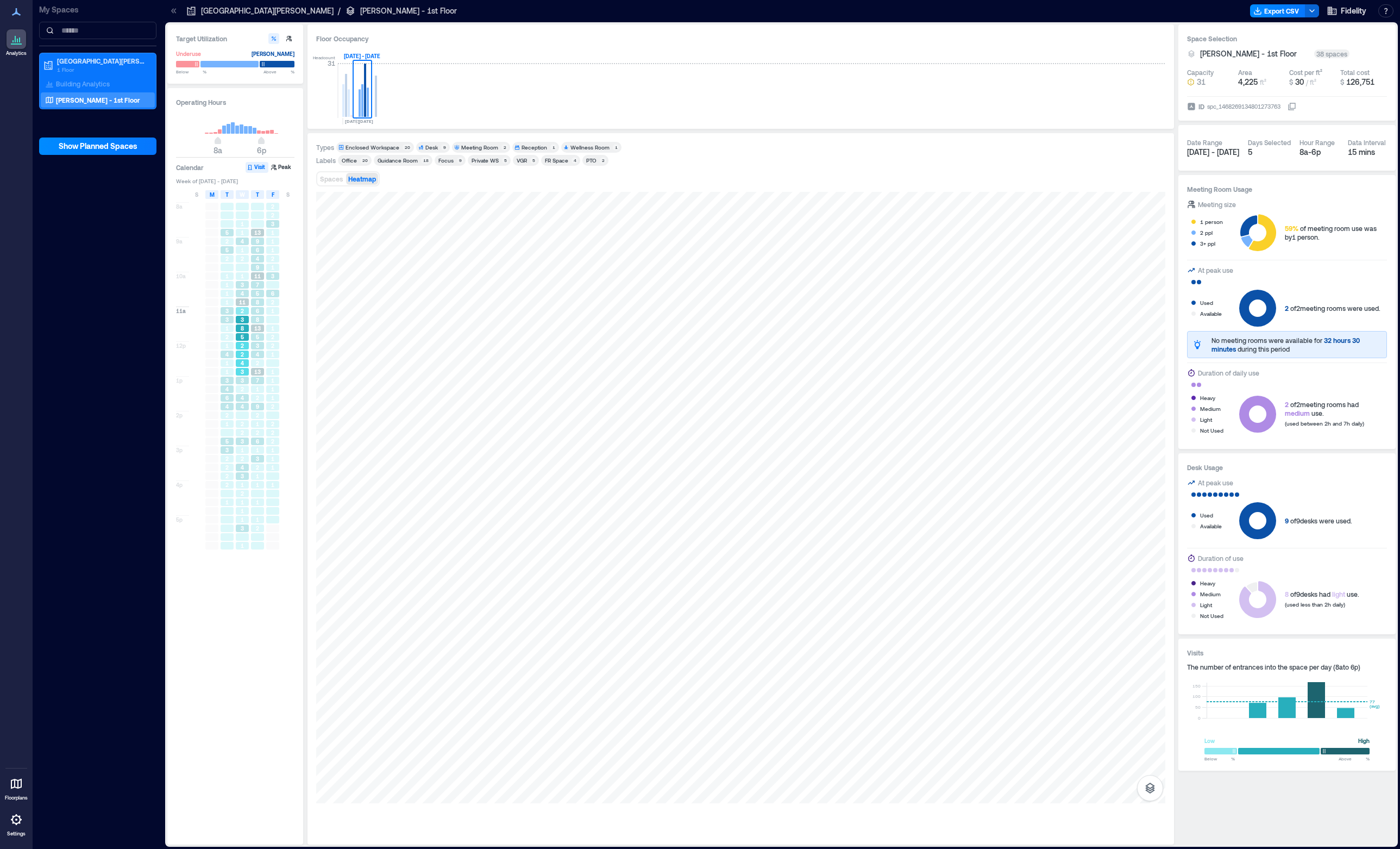
click at [245, 353] on div "2" at bounding box center [242, 354] width 13 height 8
click at [245, 382] on div "3" at bounding box center [242, 380] width 13 height 8
click at [245, 413] on div at bounding box center [242, 416] width 13 height 8
click at [245, 445] on div "3" at bounding box center [242, 441] width 13 height 8
click at [247, 458] on div "2" at bounding box center [242, 459] width 13 height 8
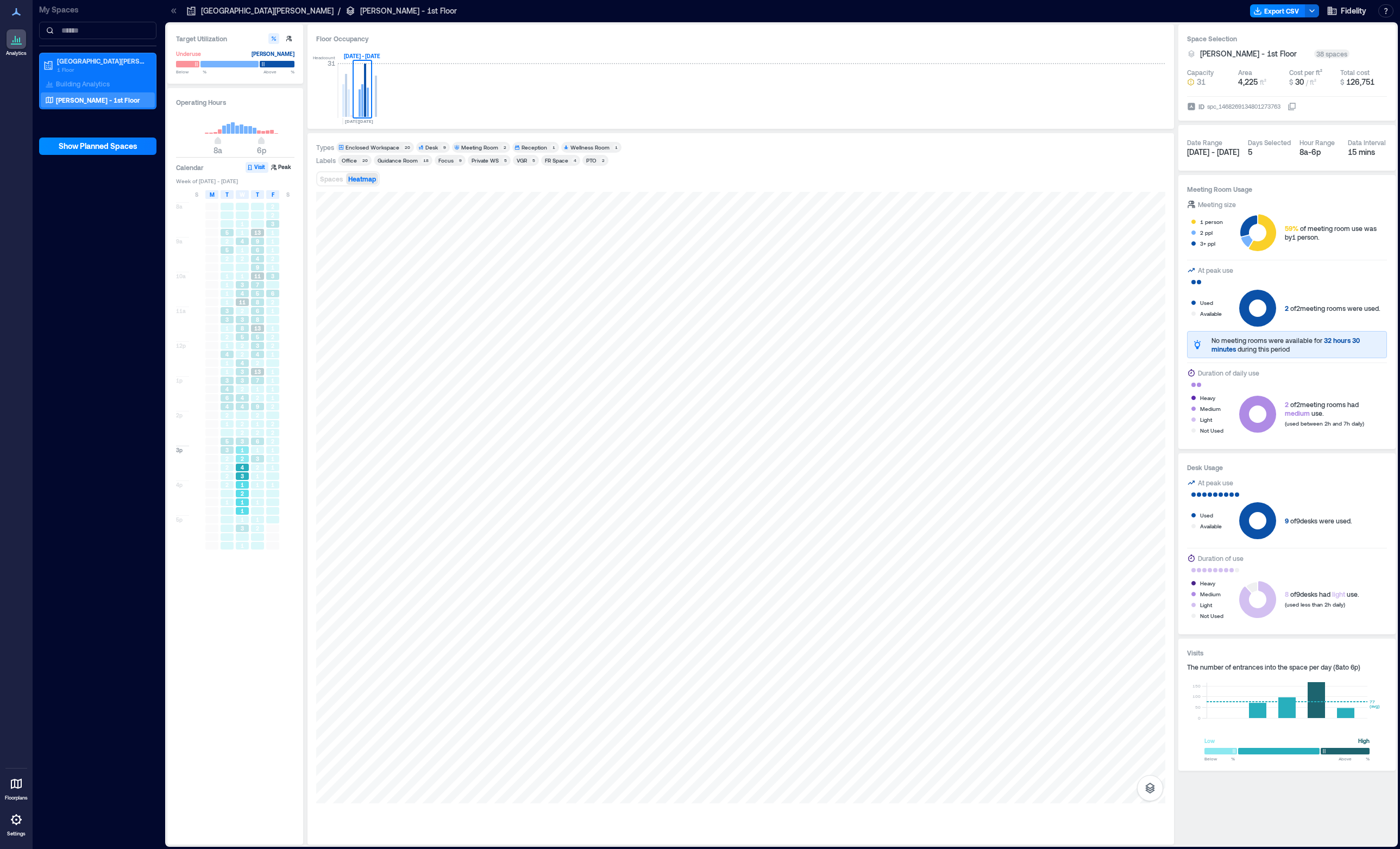
click at [243, 492] on span "2" at bounding box center [242, 494] width 3 height 8
click at [238, 531] on div "3" at bounding box center [242, 528] width 13 height 8
click at [238, 502] on div "1" at bounding box center [242, 502] width 13 height 8
click at [241, 466] on span "4" at bounding box center [242, 467] width 3 height 8
click at [245, 437] on div "2" at bounding box center [242, 433] width 13 height 8
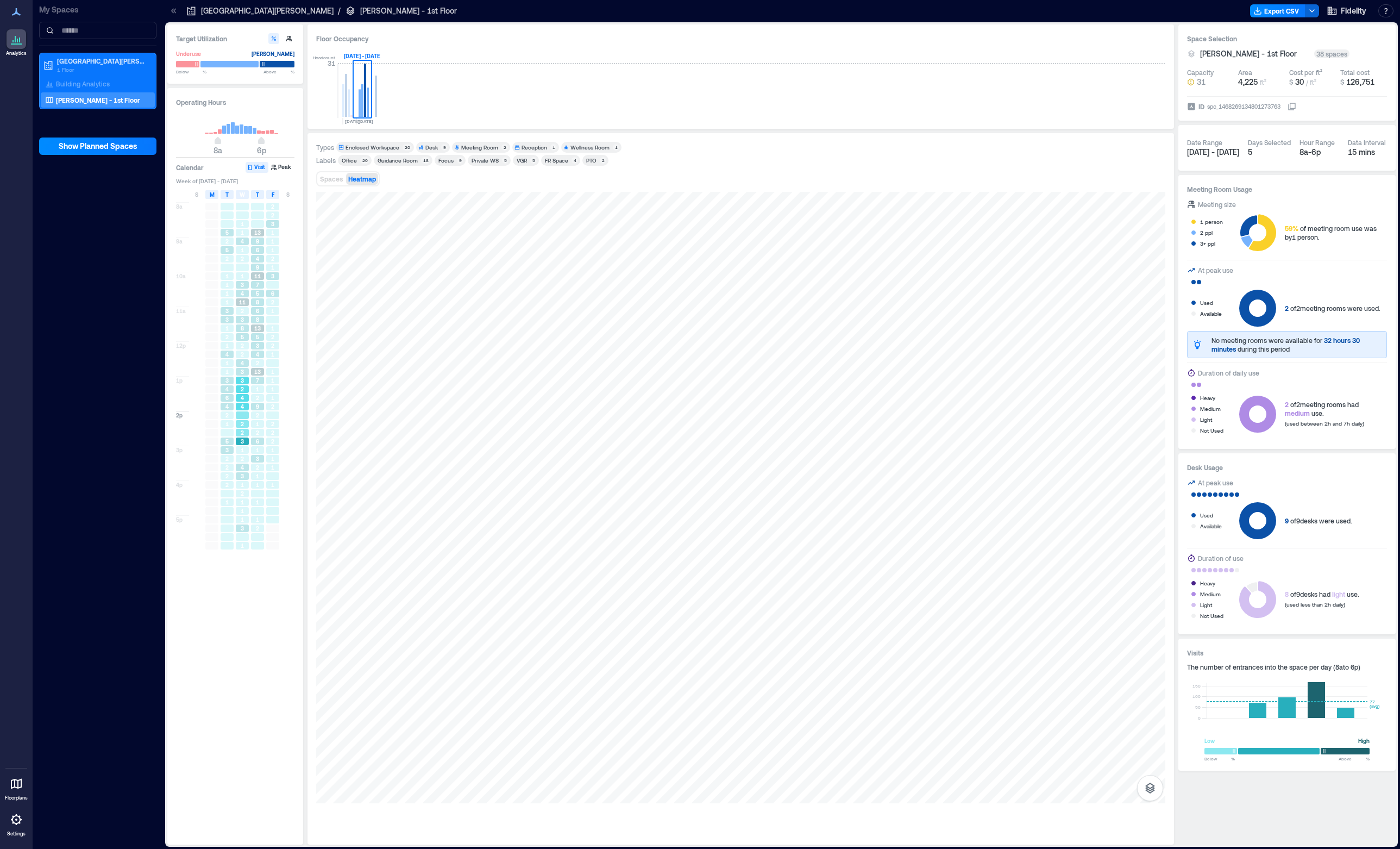
click at [247, 397] on div "4" at bounding box center [242, 398] width 13 height 8
click at [242, 359] on div "4" at bounding box center [242, 363] width 15 height 9
click at [241, 334] on span "5" at bounding box center [242, 337] width 3 height 8
click at [256, 234] on span "13" at bounding box center [258, 233] width 6 height 8
click at [261, 247] on div "6" at bounding box center [258, 250] width 13 height 8
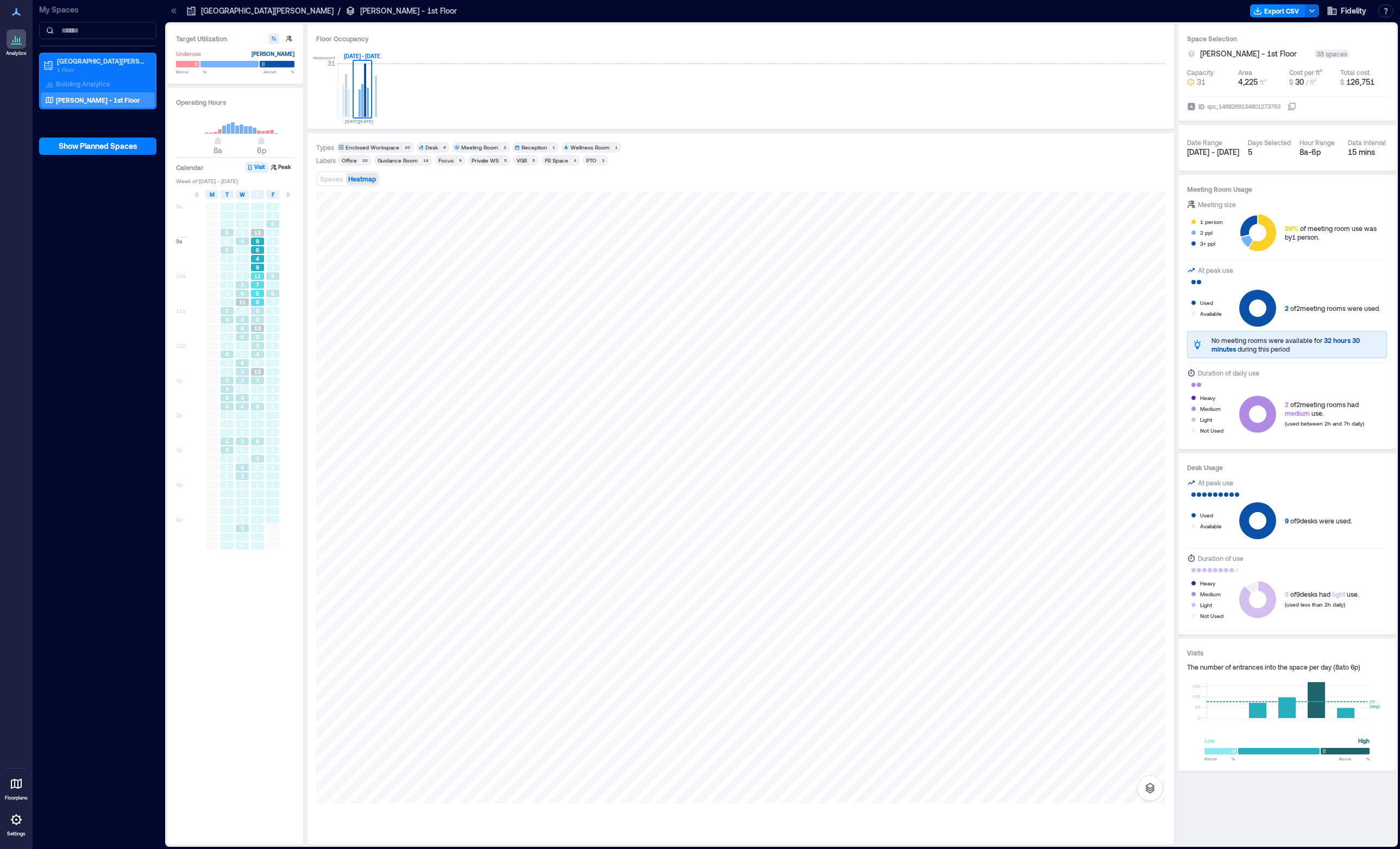
click at [259, 283] on div "7" at bounding box center [258, 285] width 13 height 8
click at [259, 306] on span "8" at bounding box center [257, 302] width 3 height 8
click at [259, 318] on div "8" at bounding box center [258, 320] width 13 height 8
click at [262, 352] on div "4" at bounding box center [258, 354] width 13 height 8
click at [258, 389] on span "1" at bounding box center [257, 389] width 3 height 8
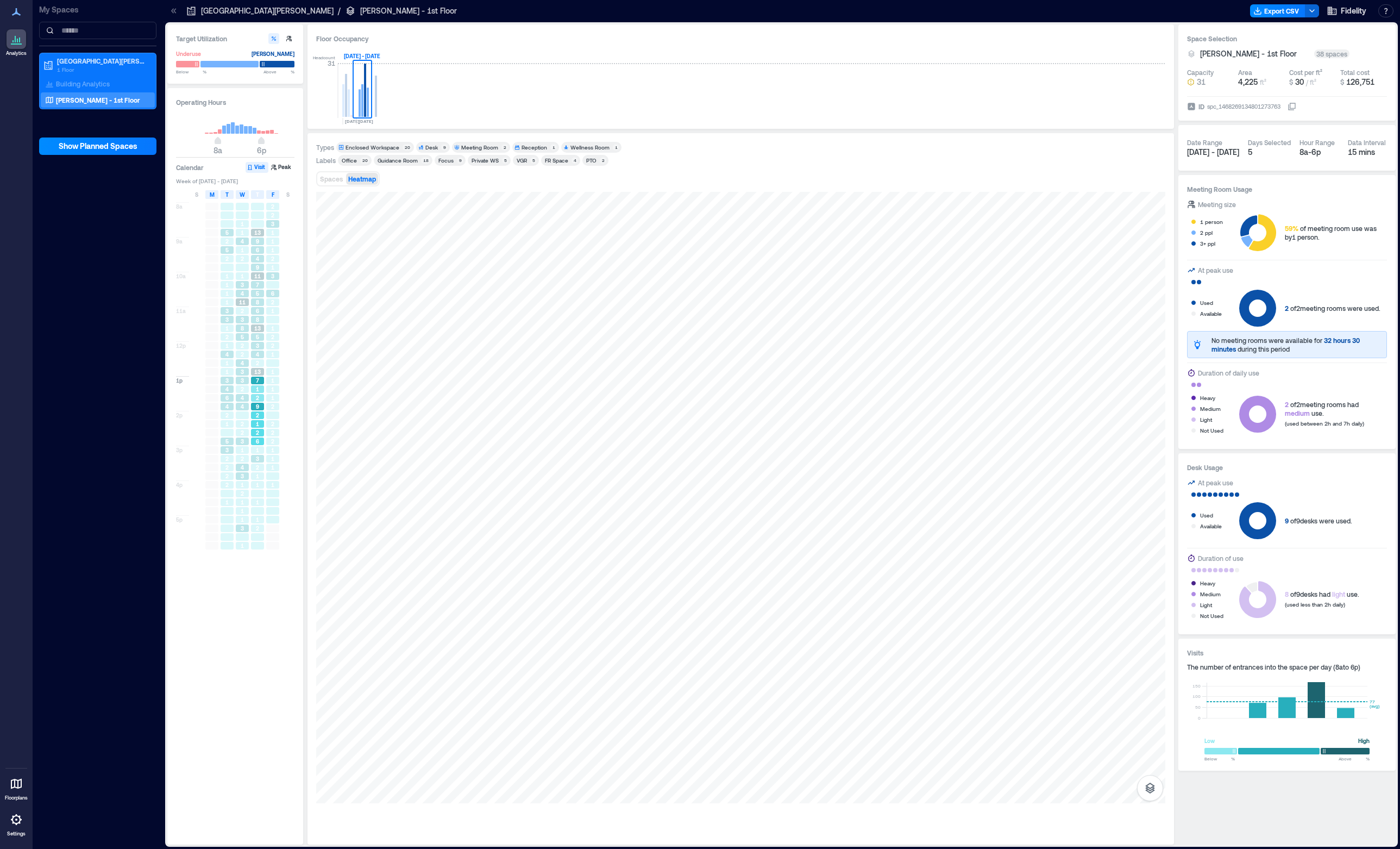
click at [259, 426] on span "1" at bounding box center [257, 424] width 3 height 8
click at [258, 455] on div "1" at bounding box center [258, 450] width 15 height 9
click at [253, 489] on div "1" at bounding box center [258, 485] width 15 height 9
click at [257, 524] on div "1" at bounding box center [258, 520] width 15 height 9
click at [257, 505] on span "1" at bounding box center [257, 502] width 3 height 8
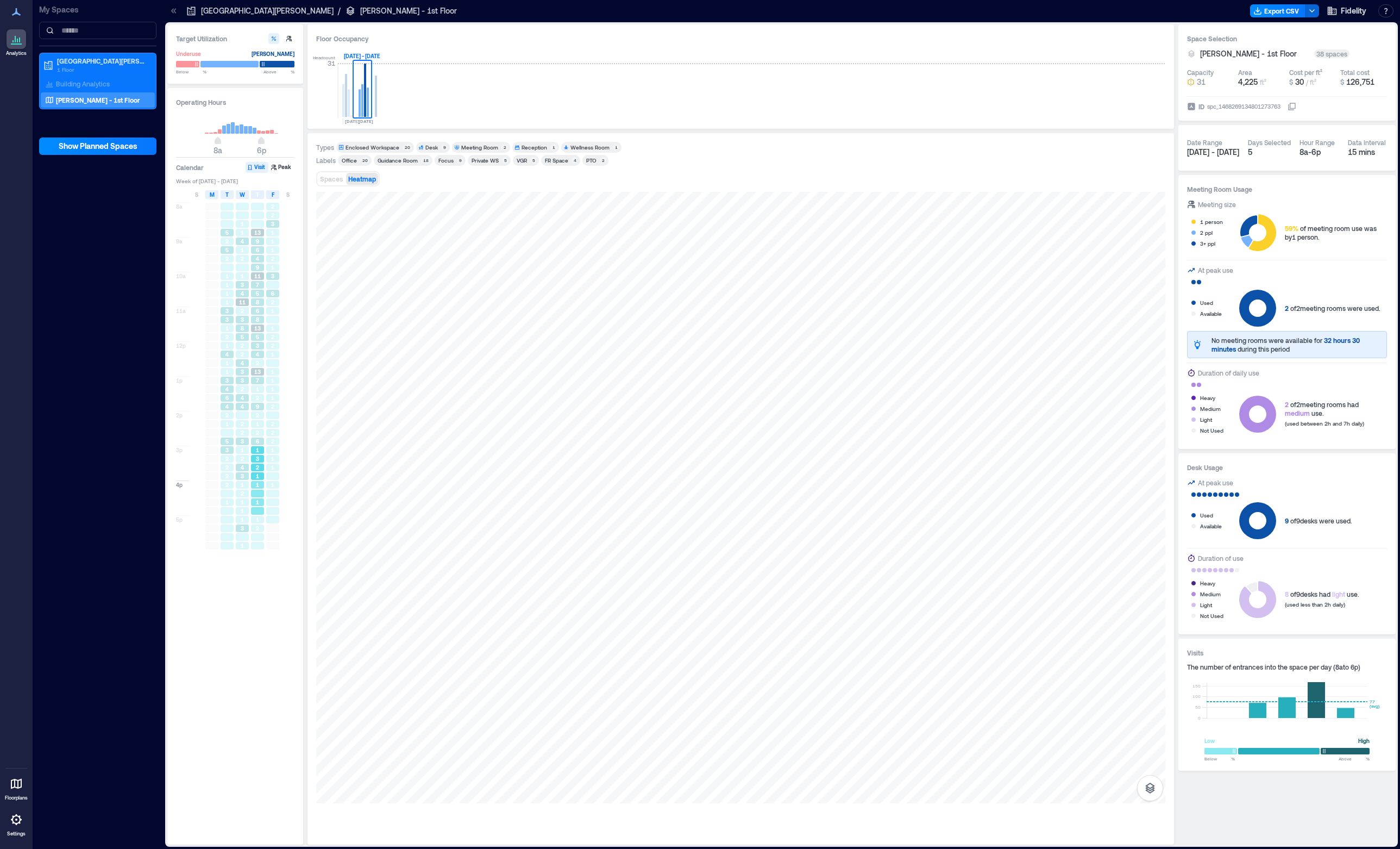
click at [256, 473] on span "1" at bounding box center [257, 476] width 3 height 8
click at [255, 424] on div "1" at bounding box center [258, 424] width 13 height 8
click at [256, 400] on span "2" at bounding box center [257, 398] width 3 height 8
click at [224, 232] on div "5" at bounding box center [227, 233] width 13 height 8
click at [224, 254] on div "5" at bounding box center [227, 250] width 13 height 8
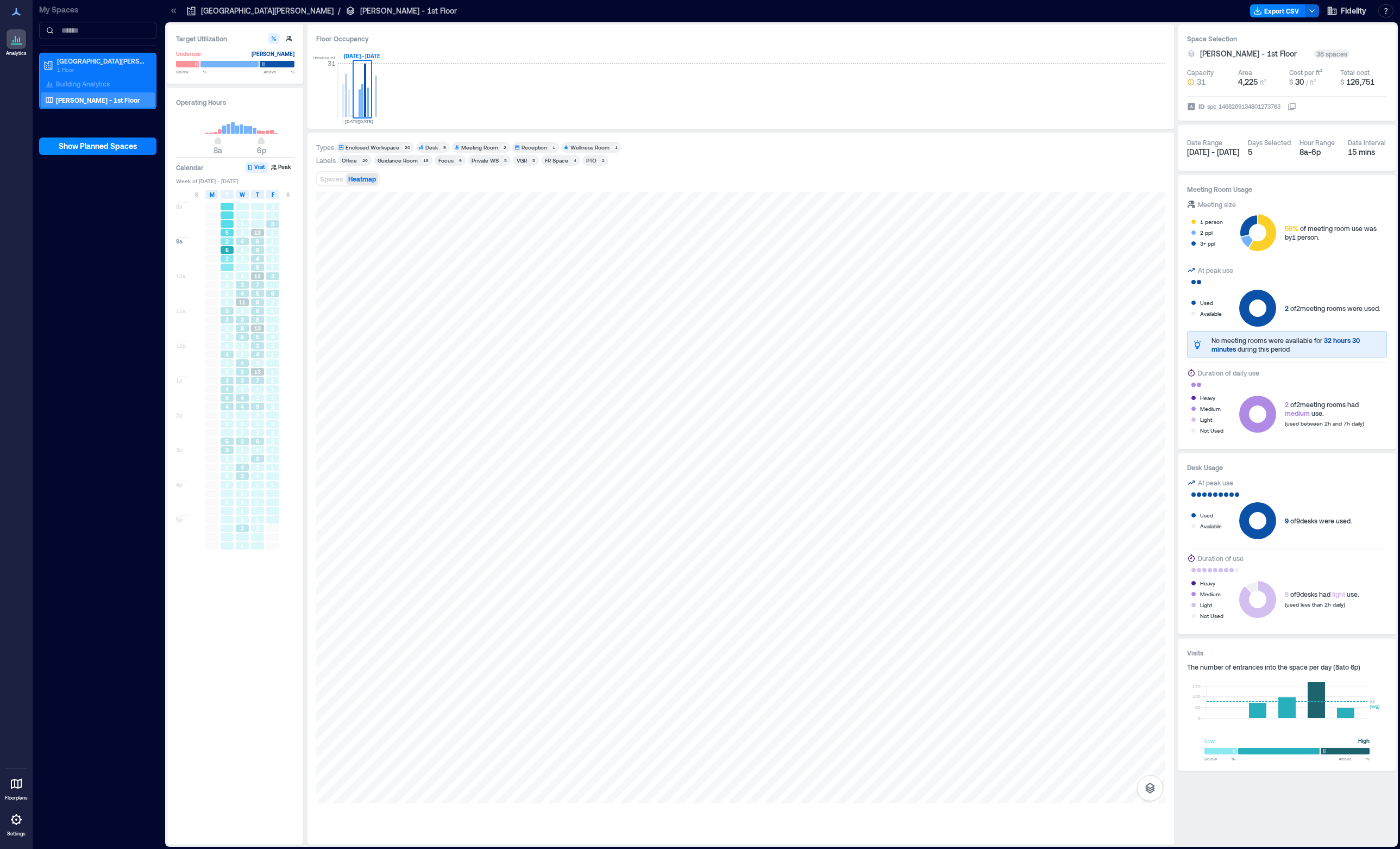
click at [229, 230] on div "5" at bounding box center [227, 233] width 13 height 8
click at [330, 178] on span "Spaces" at bounding box center [332, 179] width 23 height 8
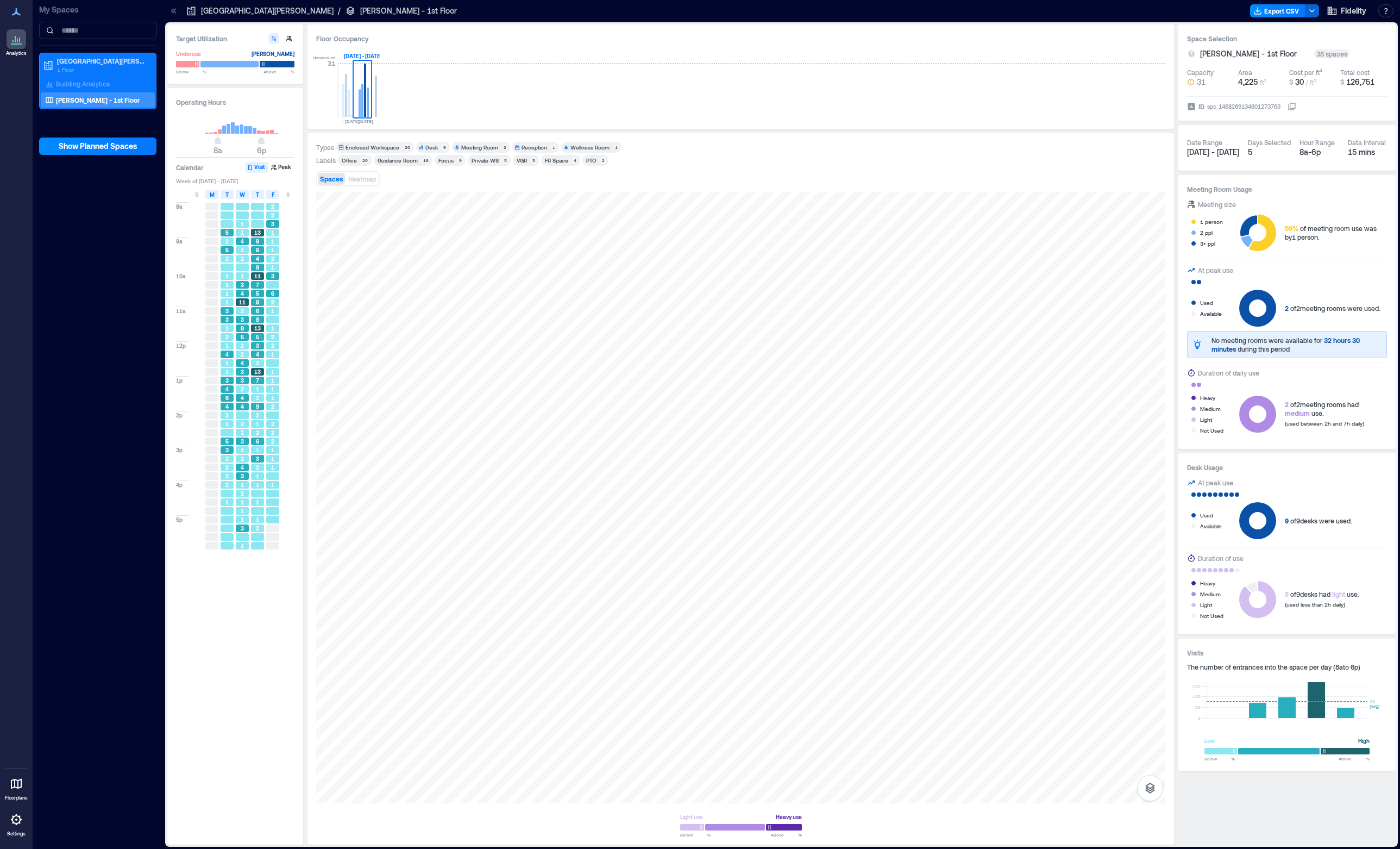
click at [241, 261] on span "2" at bounding box center [242, 259] width 3 height 8
click at [239, 246] on div "1" at bounding box center [242, 250] width 15 height 9
click at [232, 231] on div "5" at bounding box center [227, 233] width 13 height 8
click at [361, 178] on span "Heatmap" at bounding box center [362, 179] width 27 height 8
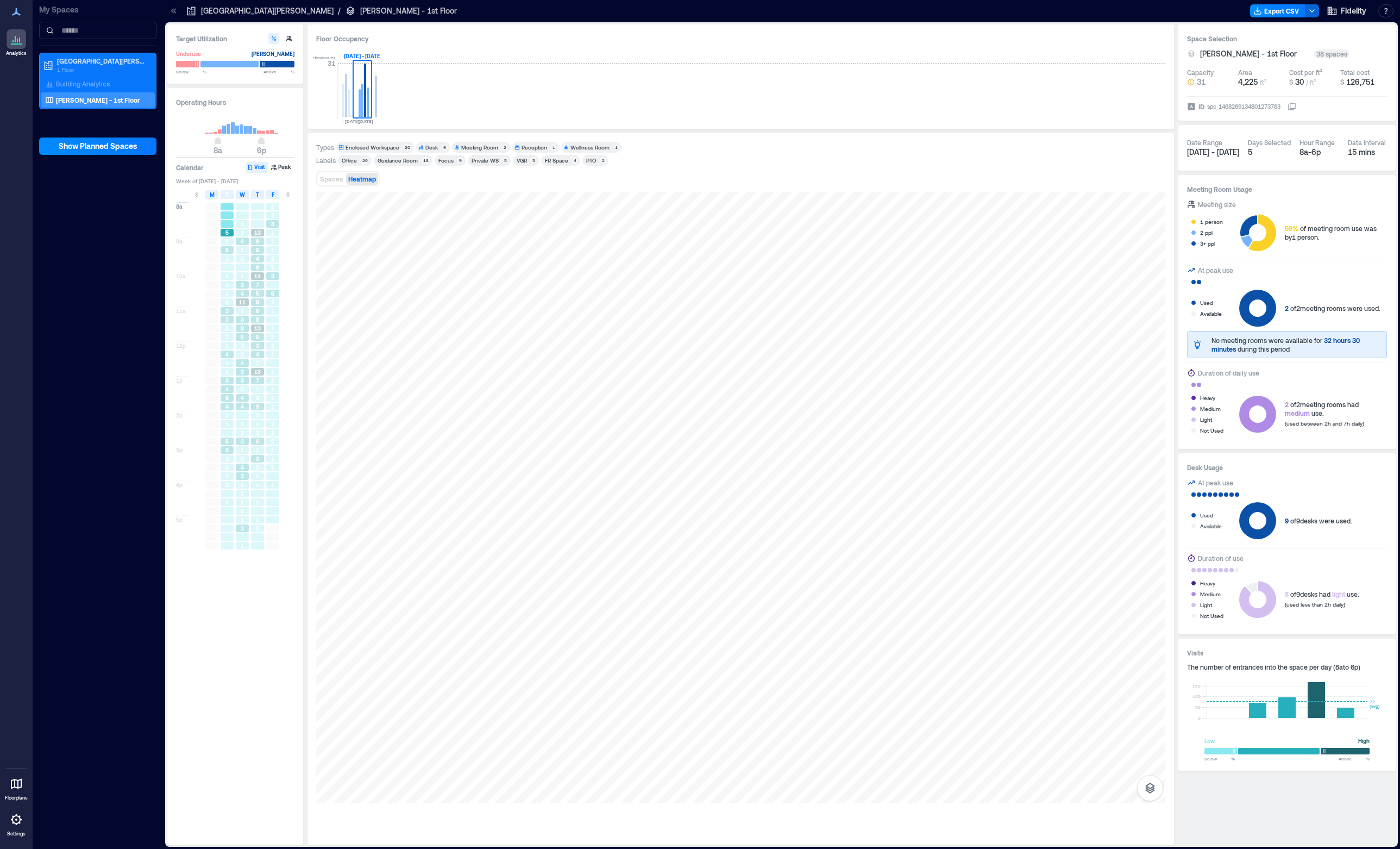
click at [259, 166] on button "Visit" at bounding box center [257, 167] width 23 height 11
click at [254, 229] on div "13" at bounding box center [258, 233] width 15 height 9
click at [278, 173] on button "Peak" at bounding box center [282, 167] width 25 height 11
click at [257, 226] on span "6" at bounding box center [257, 224] width 3 height 8
click at [241, 226] on span "3" at bounding box center [242, 224] width 3 height 8
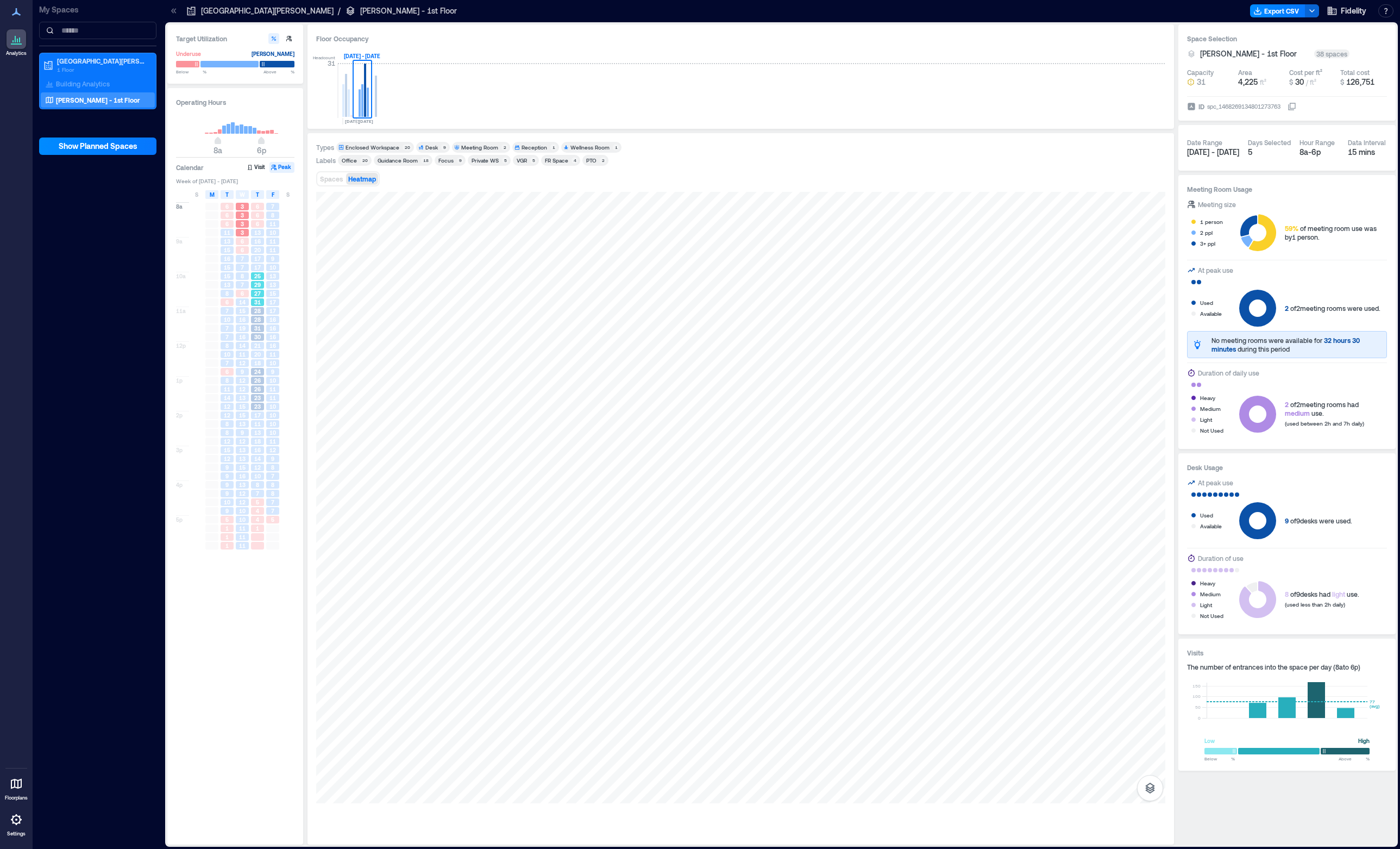
click at [256, 293] on span "27" at bounding box center [258, 293] width 6 height 8
click at [259, 324] on div "28" at bounding box center [258, 320] width 15 height 9
click at [261, 290] on div "27" at bounding box center [258, 293] width 13 height 8
click at [257, 254] on span "20" at bounding box center [258, 250] width 6 height 8
click at [260, 282] on span "29" at bounding box center [258, 285] width 6 height 8
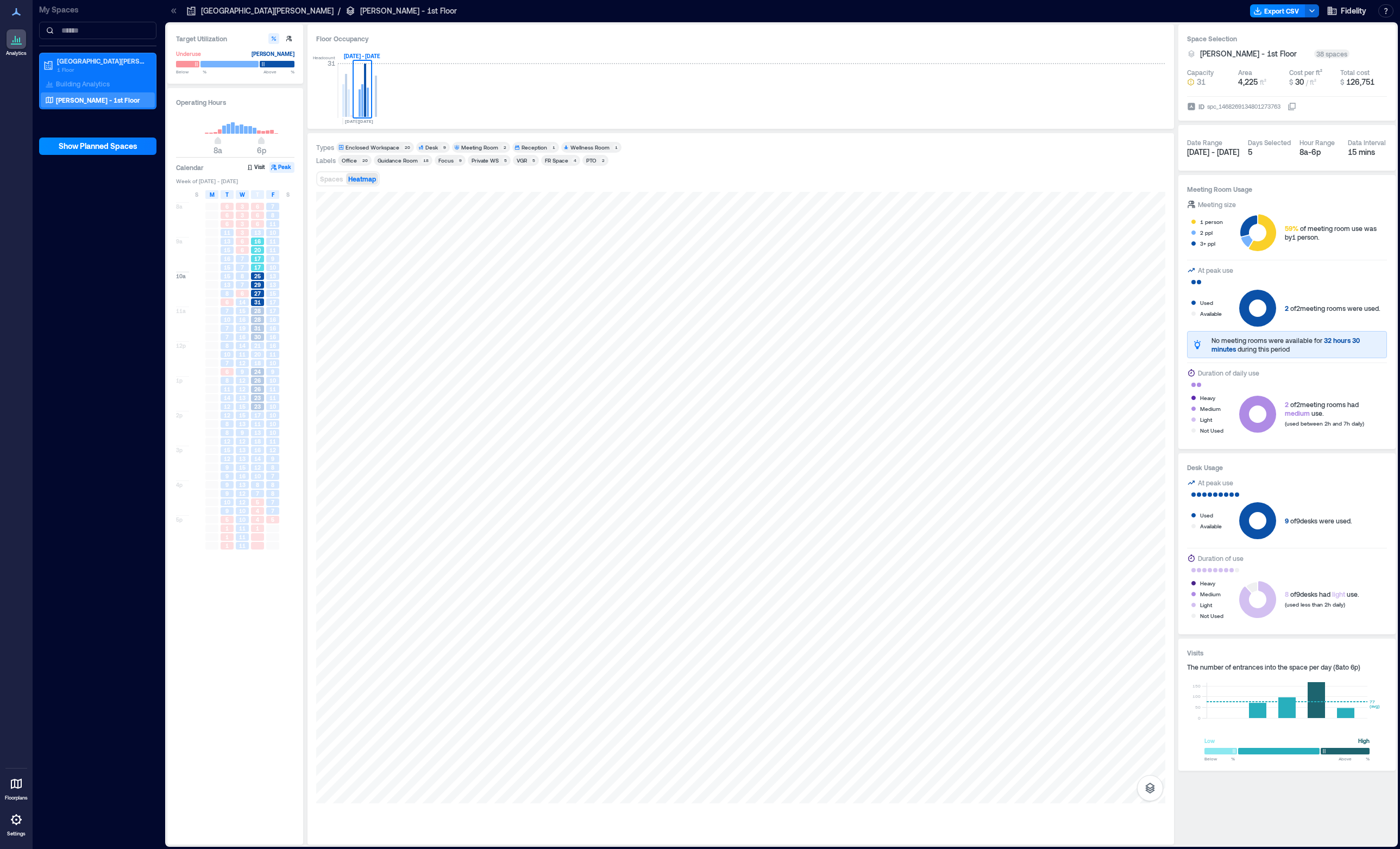
click at [260, 263] on span "17" at bounding box center [258, 259] width 6 height 8
click at [261, 290] on div "27" at bounding box center [258, 293] width 13 height 8
click at [1248, 227] on icon at bounding box center [1248, 225] width 18 height 22
click at [1255, 244] on icon at bounding box center [1263, 233] width 27 height 37
click at [1265, 309] on icon at bounding box center [1258, 308] width 37 height 37
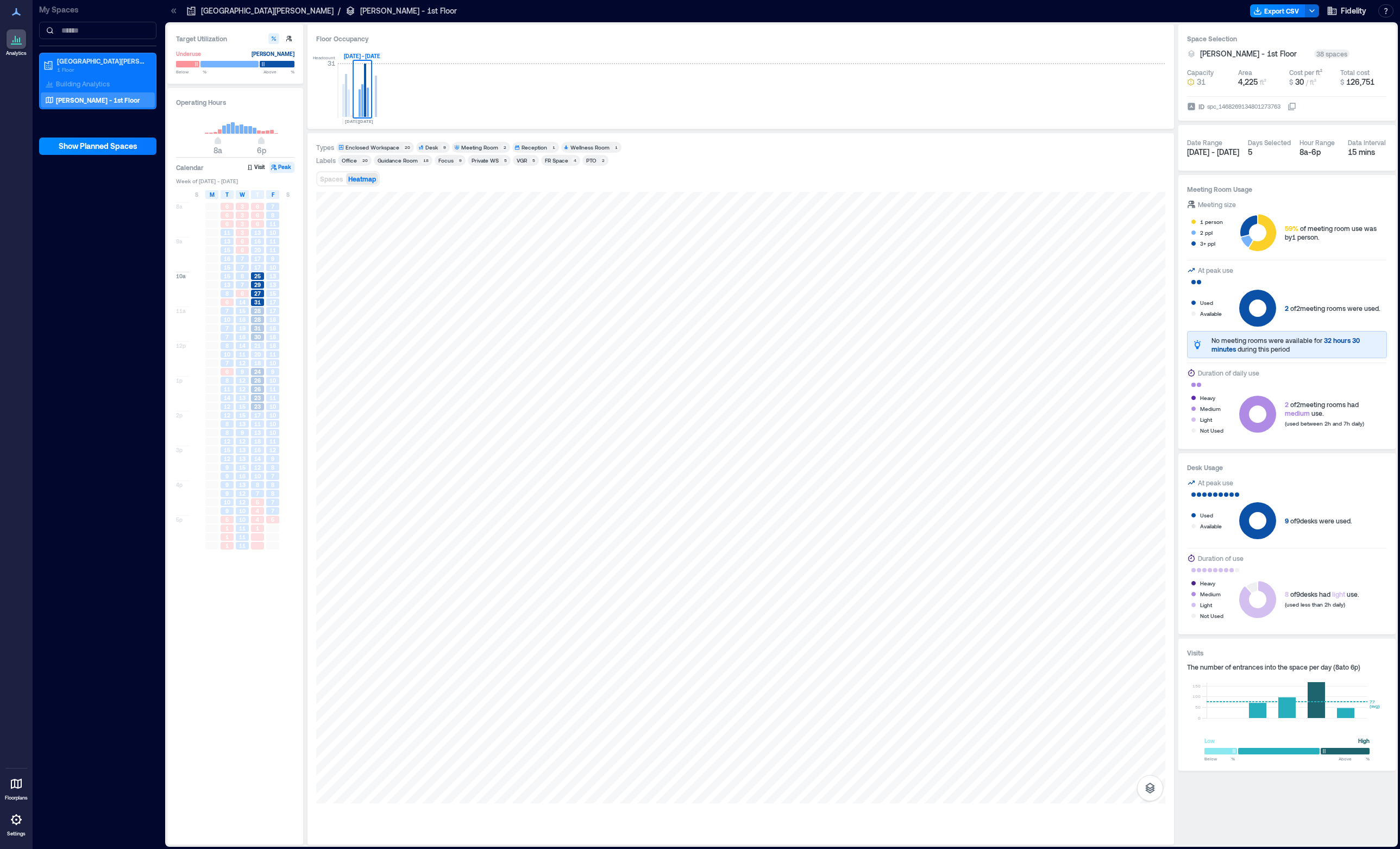
click at [1252, 348] on div "No meeting rooms were available for 32 hours 30 minutes during this period" at bounding box center [1296, 344] width 171 height 17
click at [1245, 409] on icon at bounding box center [1258, 414] width 37 height 37
click at [1249, 224] on icon at bounding box center [1248, 225] width 18 height 22
click at [1270, 518] on icon at bounding box center [1258, 521] width 37 height 37
click at [428, 147] on div "Desk" at bounding box center [432, 147] width 13 height 8
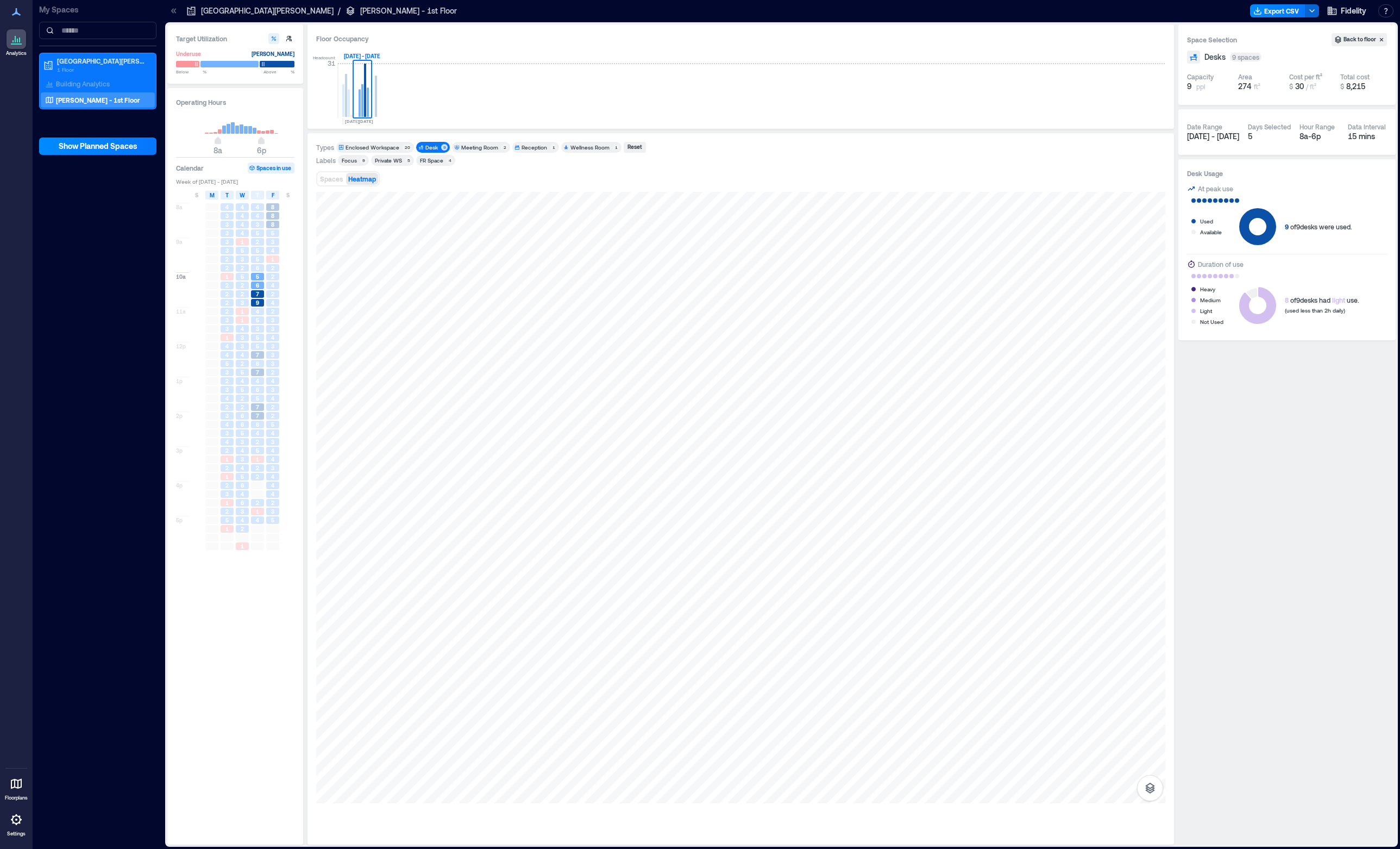
click at [259, 169] on button "Spaces in use" at bounding box center [271, 167] width 47 height 11
click at [262, 326] on div "3" at bounding box center [258, 329] width 13 height 8
click at [256, 287] on span "6" at bounding box center [257, 285] width 3 height 8
click at [332, 179] on span "Spaces" at bounding box center [332, 179] width 23 height 8
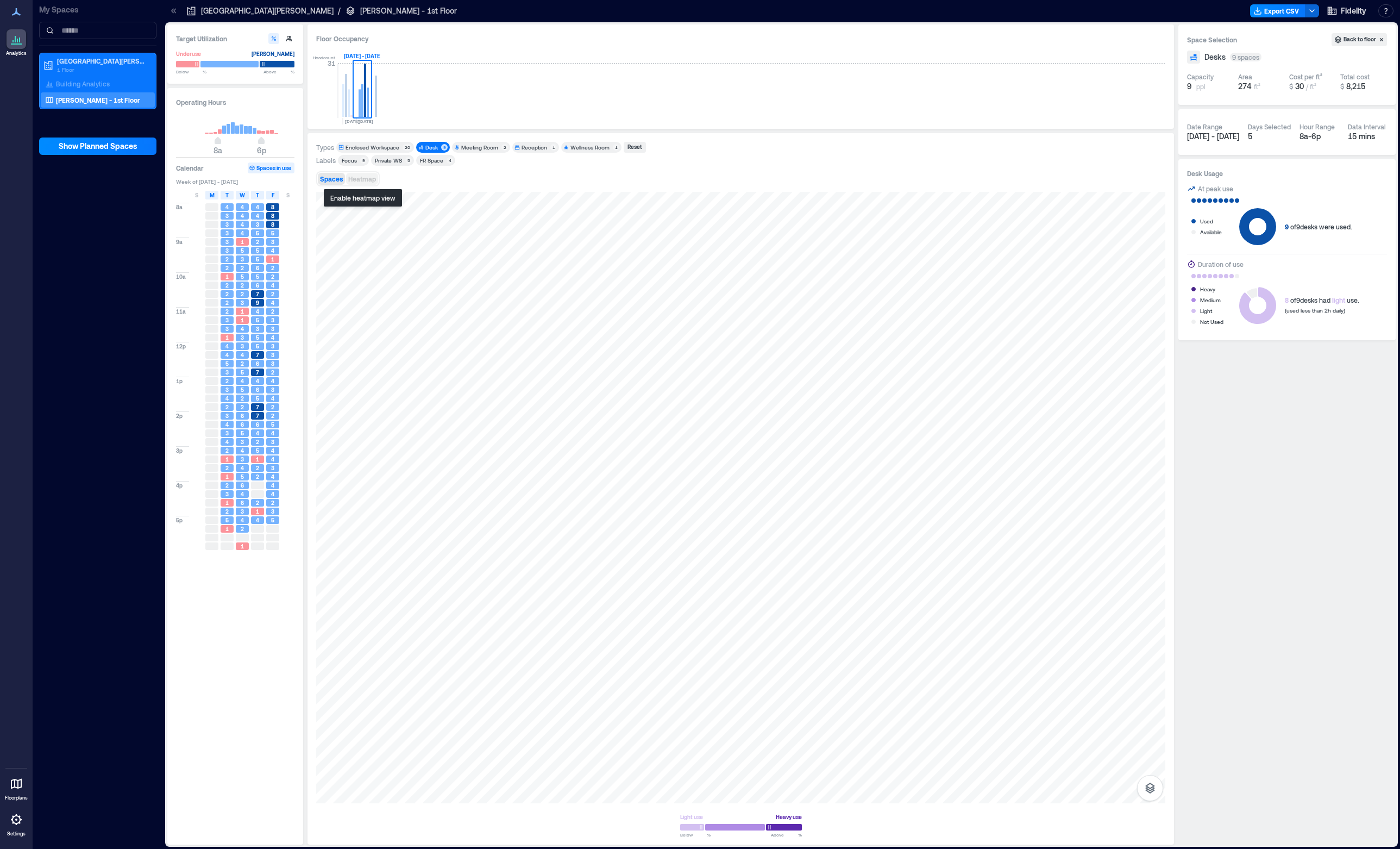
click at [363, 180] on span "Heatmap" at bounding box center [362, 179] width 27 height 8
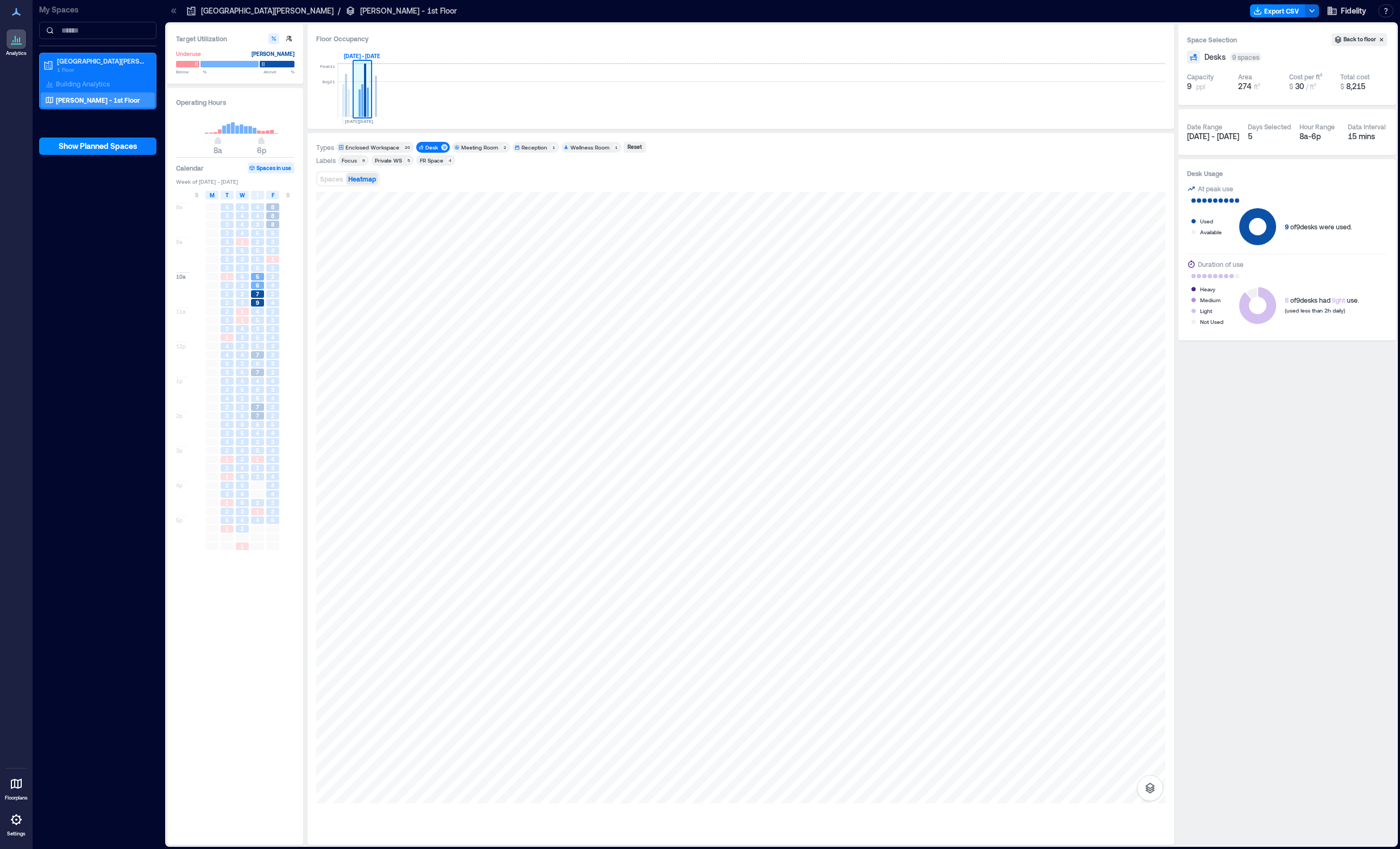
click at [368, 104] on rect at bounding box center [367, 102] width 2 height 29
click at [1229, 137] on span "[DATE] - [DATE]" at bounding box center [1213, 136] width 52 height 9
click at [426, 148] on div "Desk" at bounding box center [432, 147] width 13 height 8
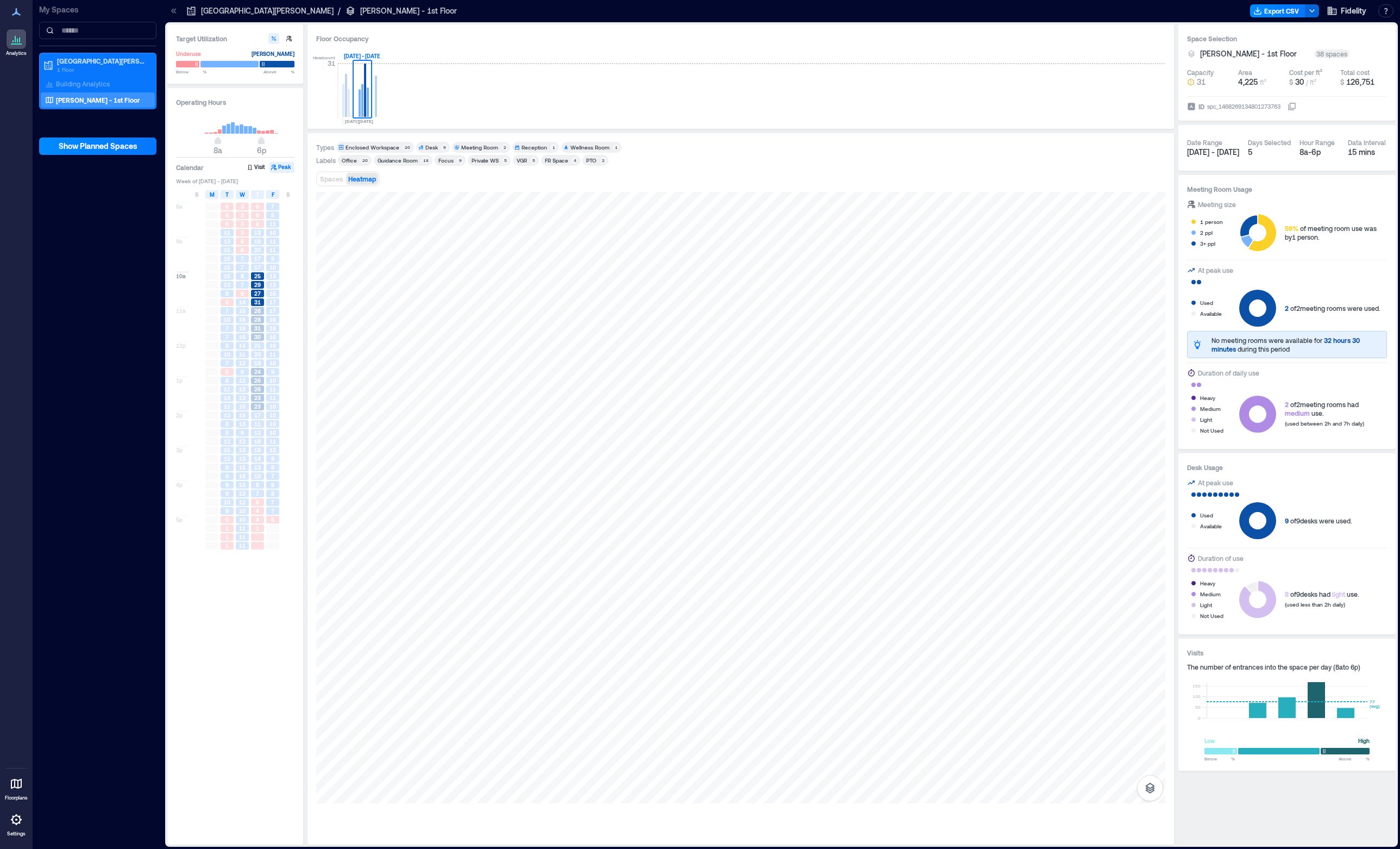
click at [401, 161] on div "Guidance Room" at bounding box center [397, 160] width 40 height 8
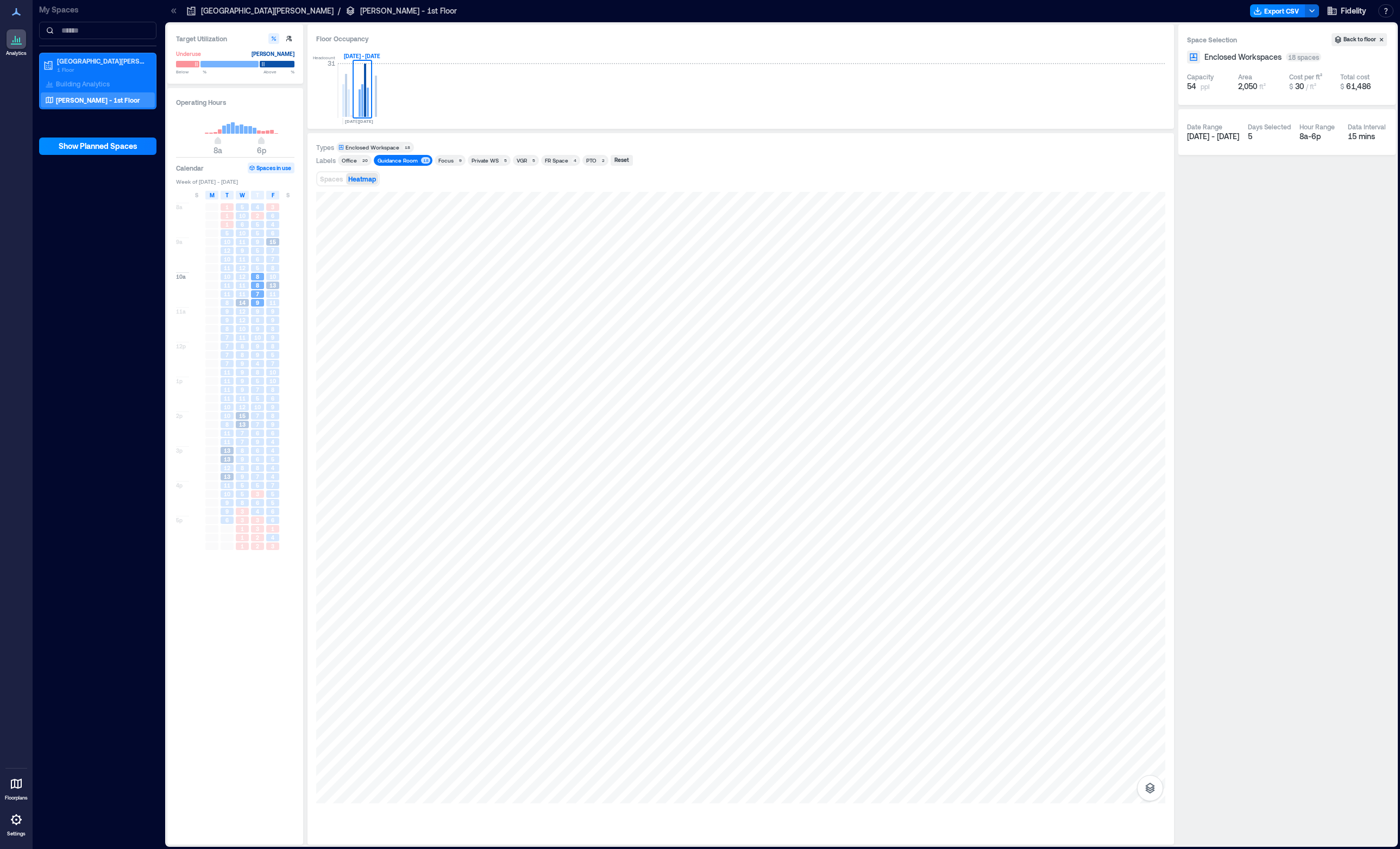
click at [383, 144] on div "Enclosed Workspace" at bounding box center [373, 147] width 54 height 8
click at [391, 158] on div "Guidance Room" at bounding box center [397, 160] width 40 height 8
click at [339, 178] on span "Spaces" at bounding box center [332, 179] width 23 height 8
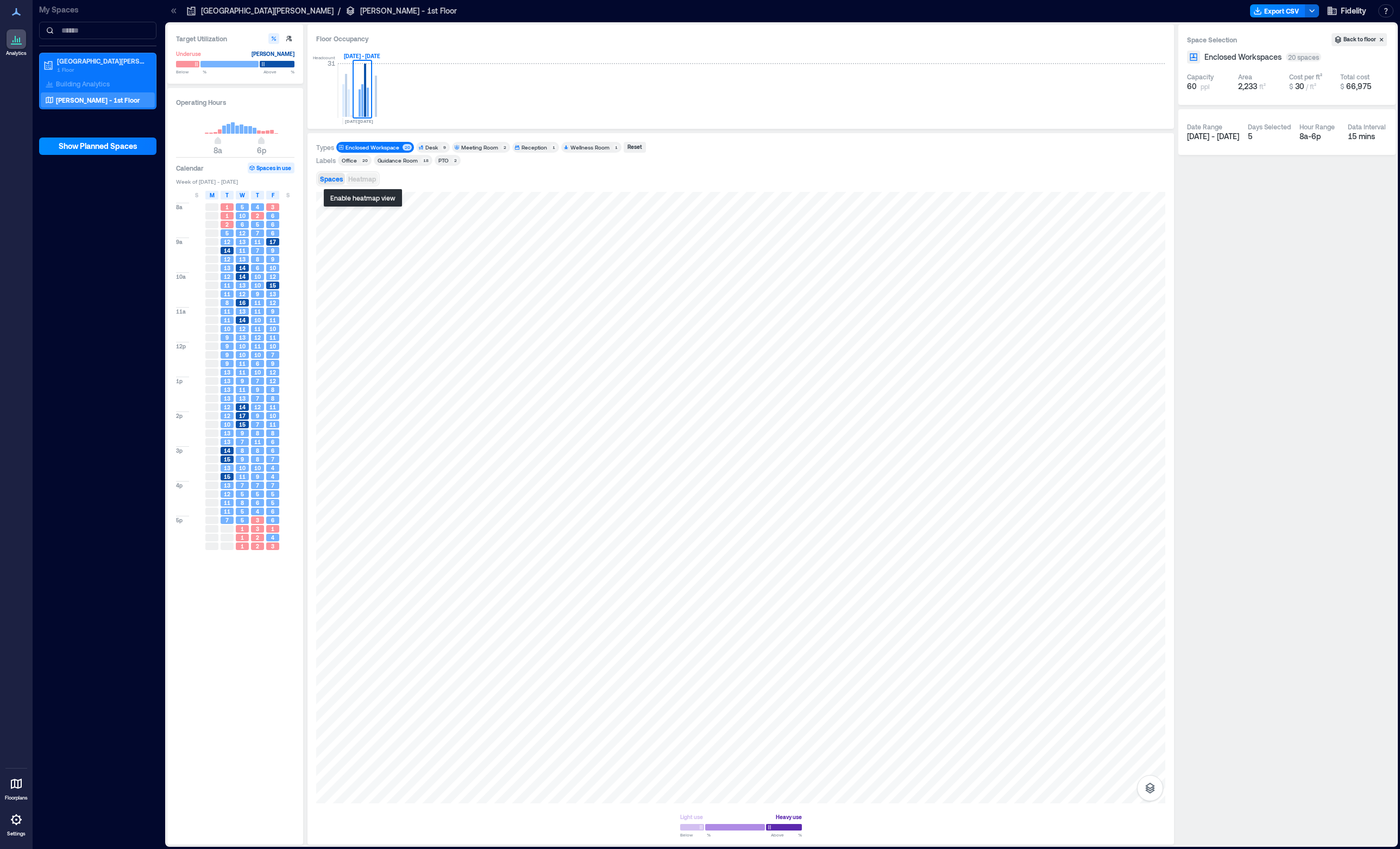
click at [353, 178] on span "Heatmap" at bounding box center [362, 179] width 27 height 8
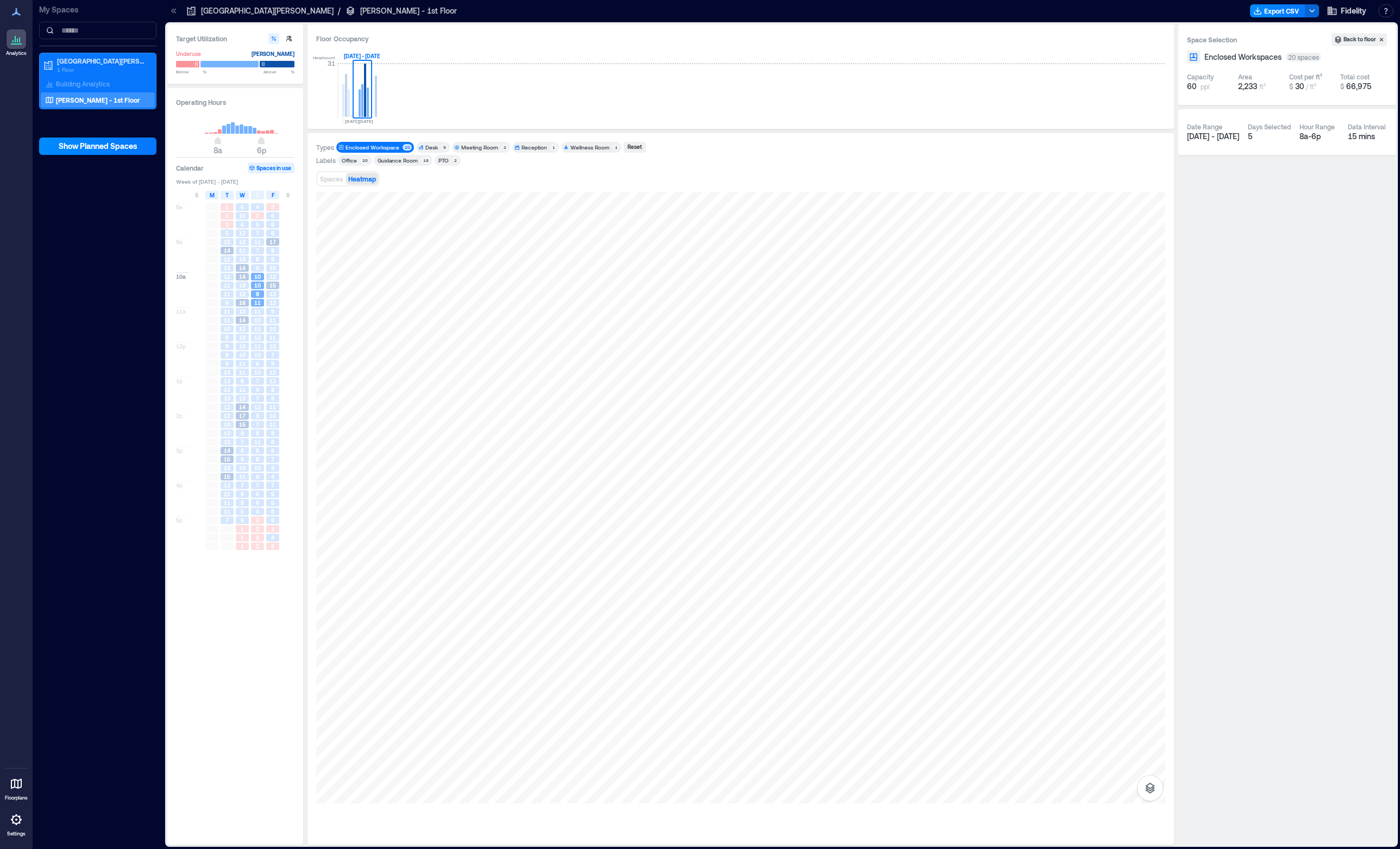
click at [385, 145] on div "Enclosed Workspace" at bounding box center [373, 147] width 54 height 8
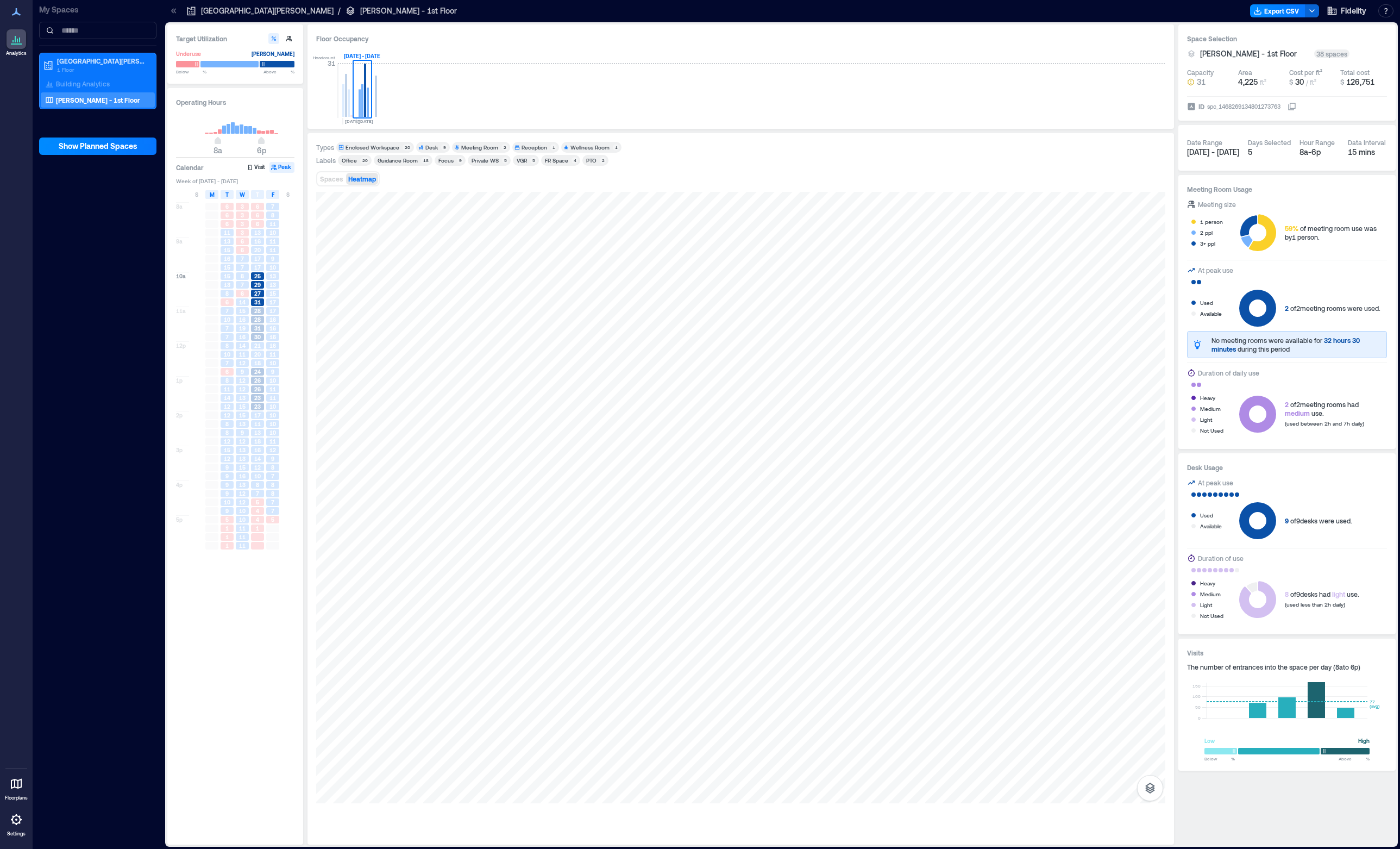
click at [431, 148] on div "Desk" at bounding box center [432, 147] width 13 height 8
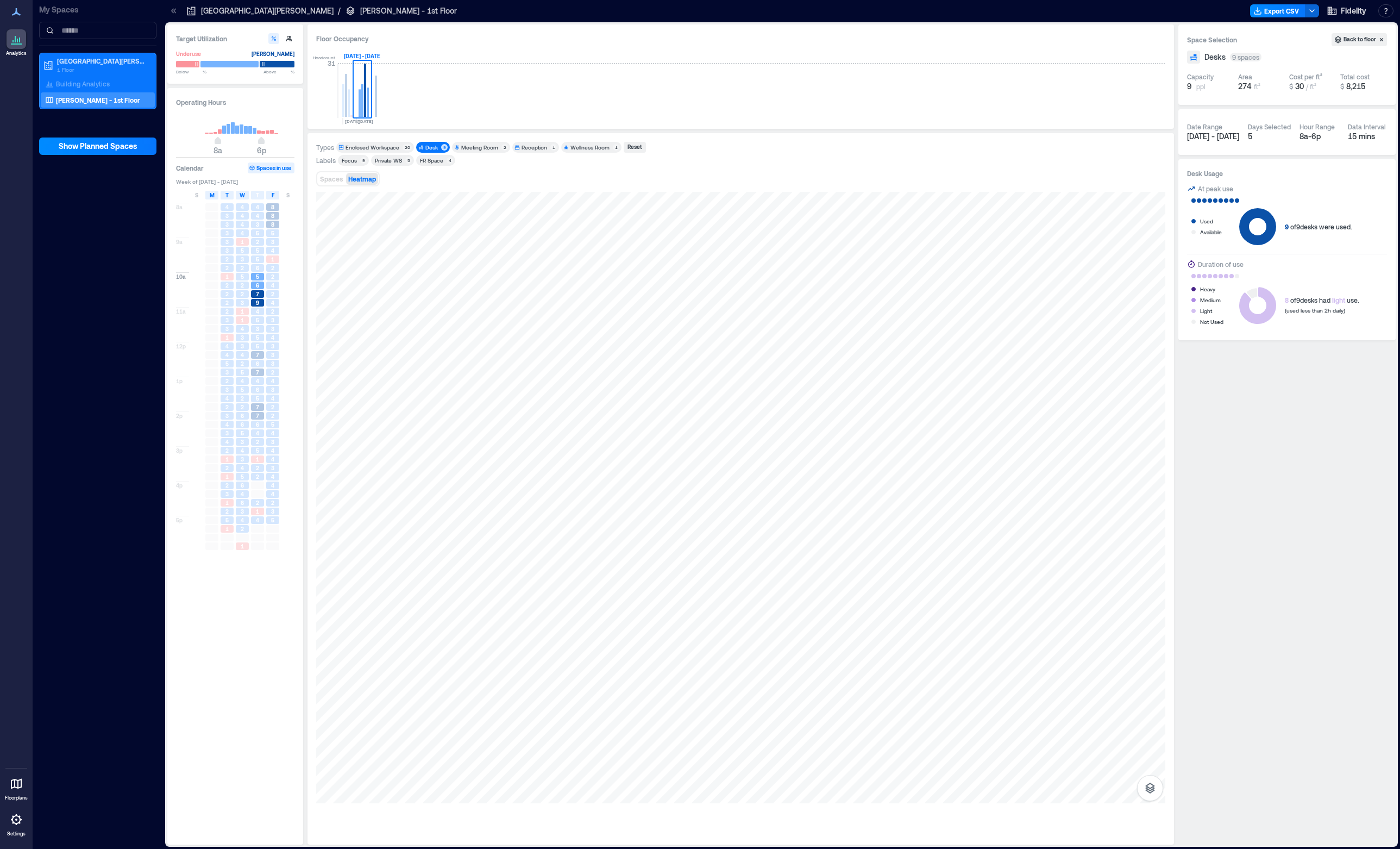
click at [431, 148] on div "Desk" at bounding box center [432, 147] width 13 height 8
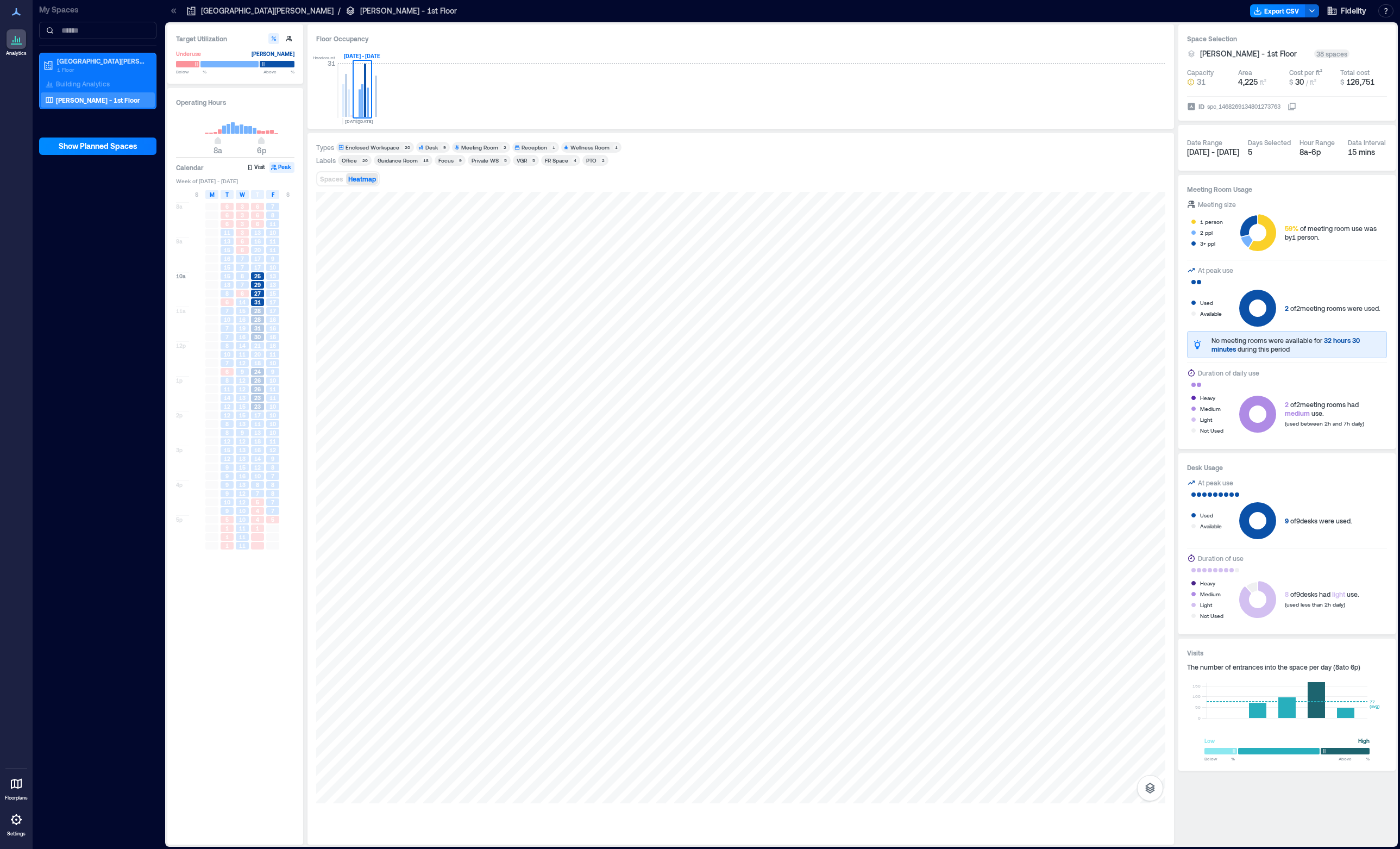
click at [391, 146] on div "Enclosed Workspace" at bounding box center [373, 147] width 54 height 8
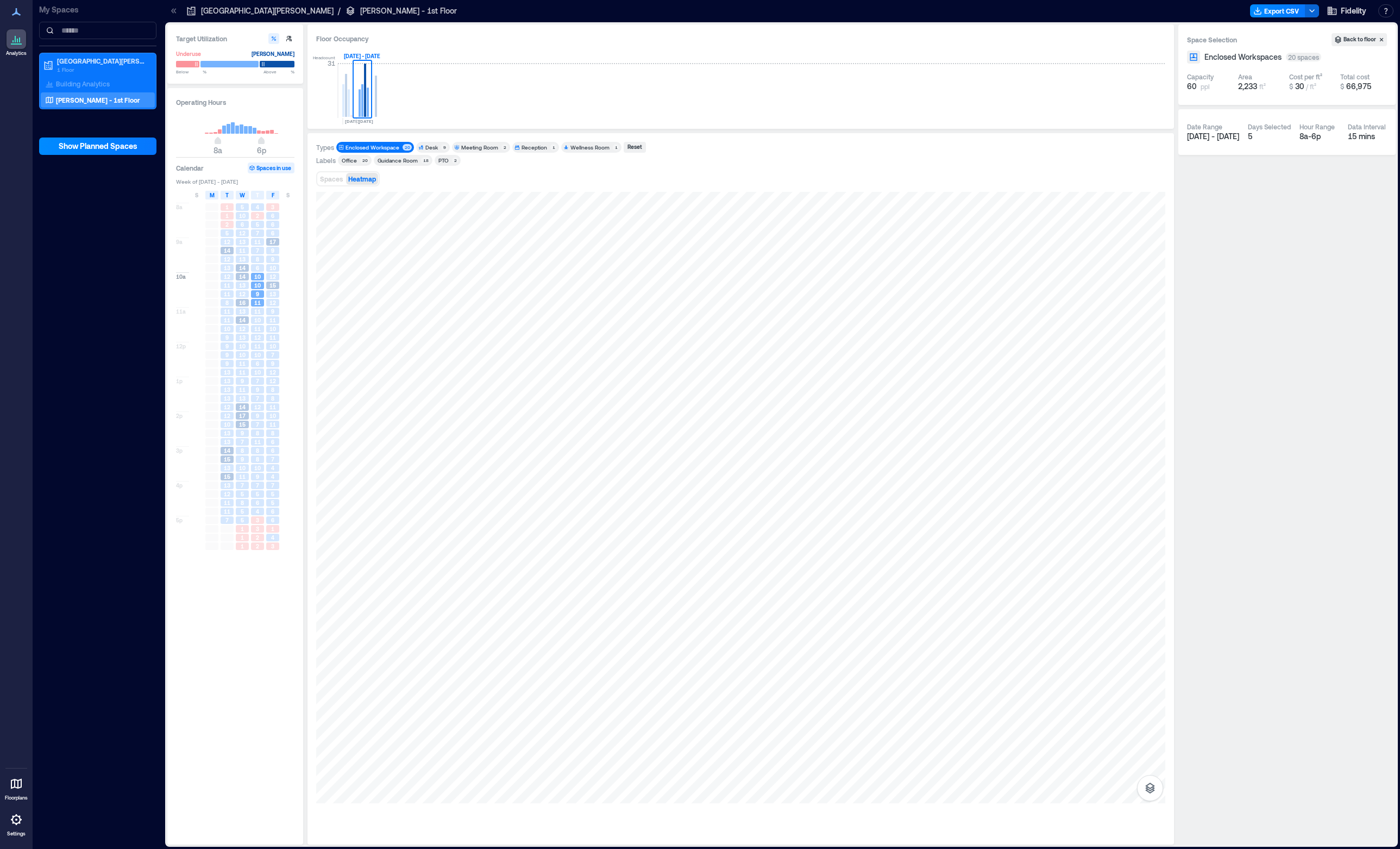
click at [391, 146] on div "Enclosed Workspace" at bounding box center [373, 147] width 54 height 8
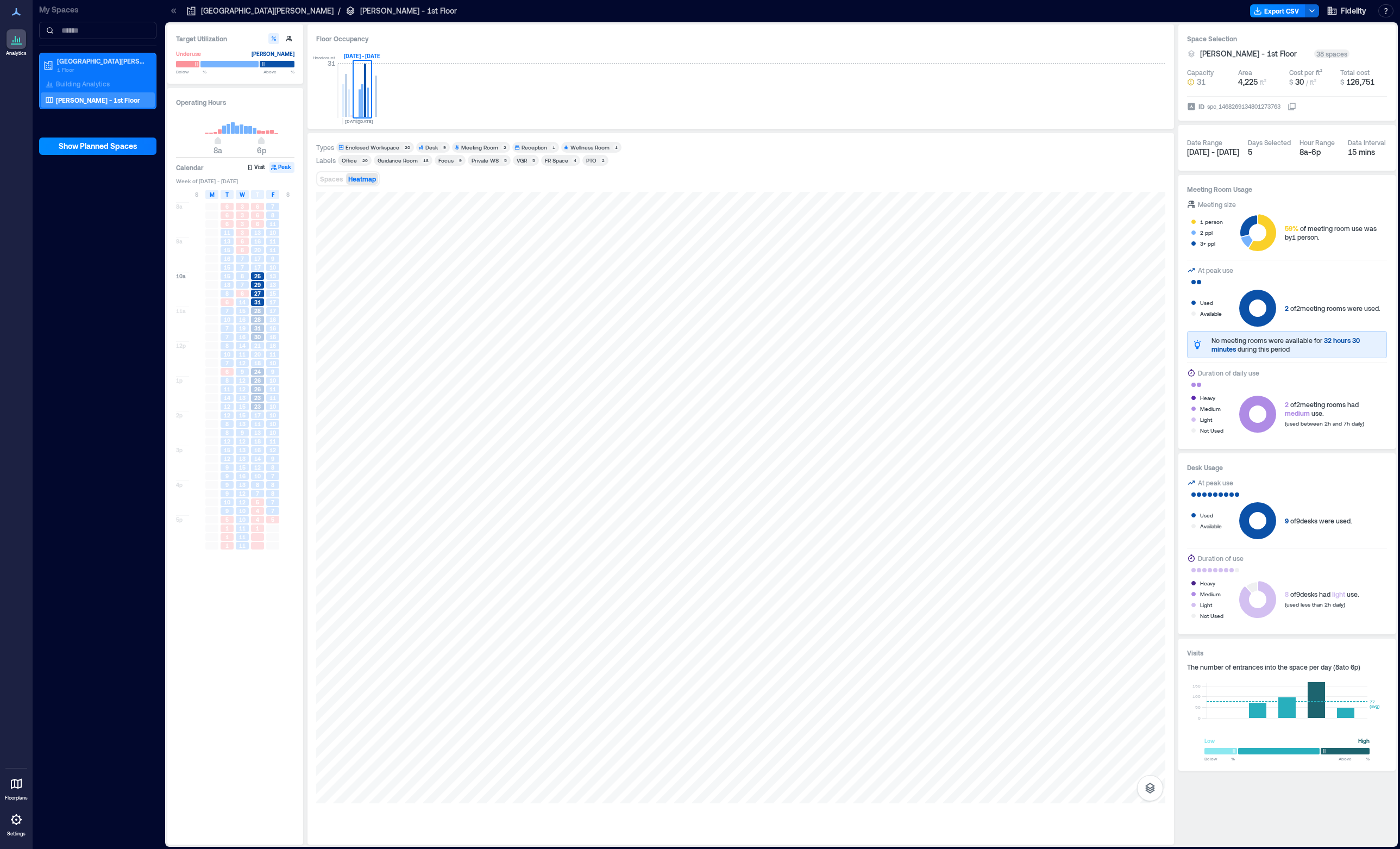
click at [473, 148] on div "Meeting Room" at bounding box center [480, 147] width 37 height 8
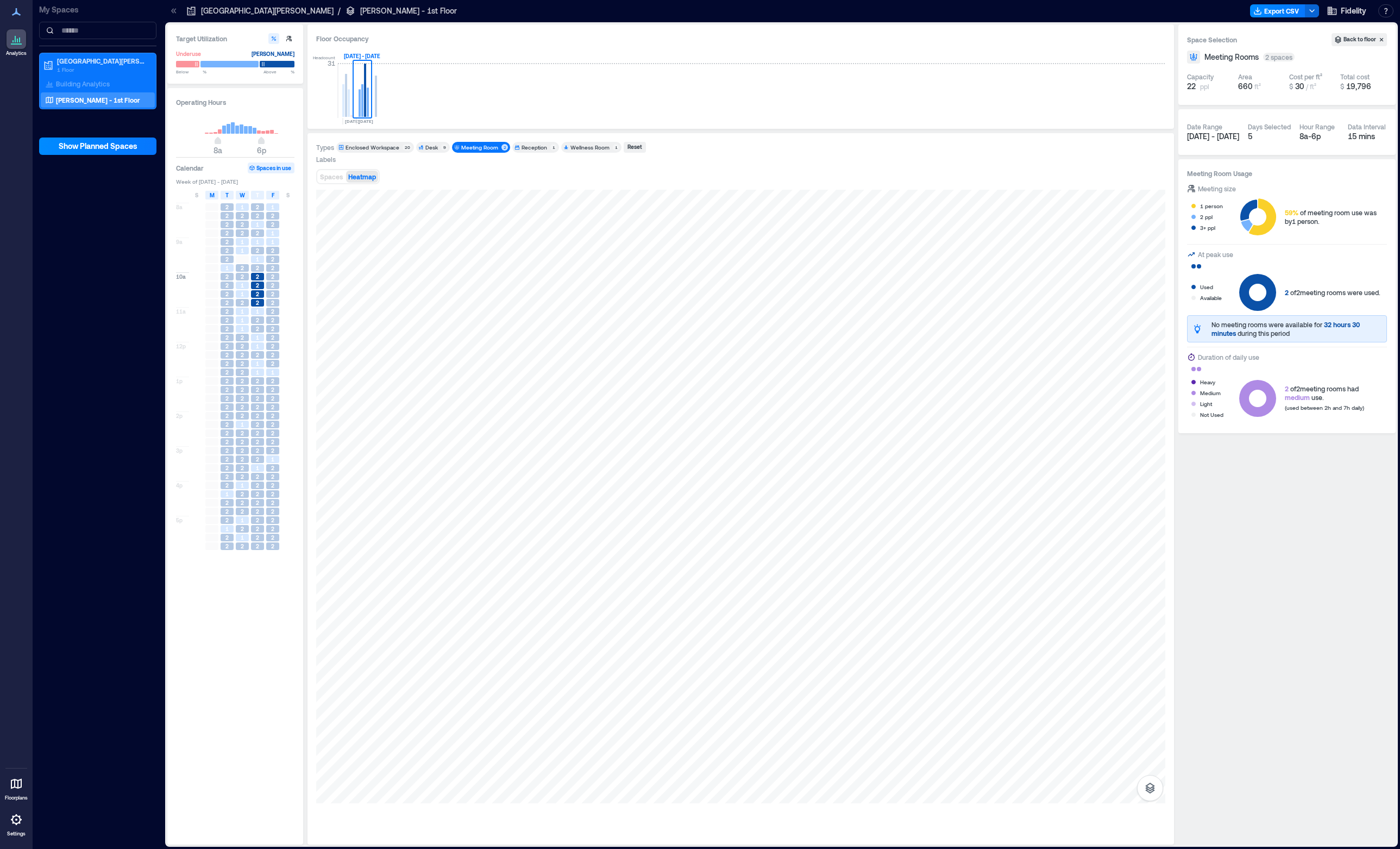
click at [473, 148] on div "Meeting Room" at bounding box center [480, 147] width 37 height 8
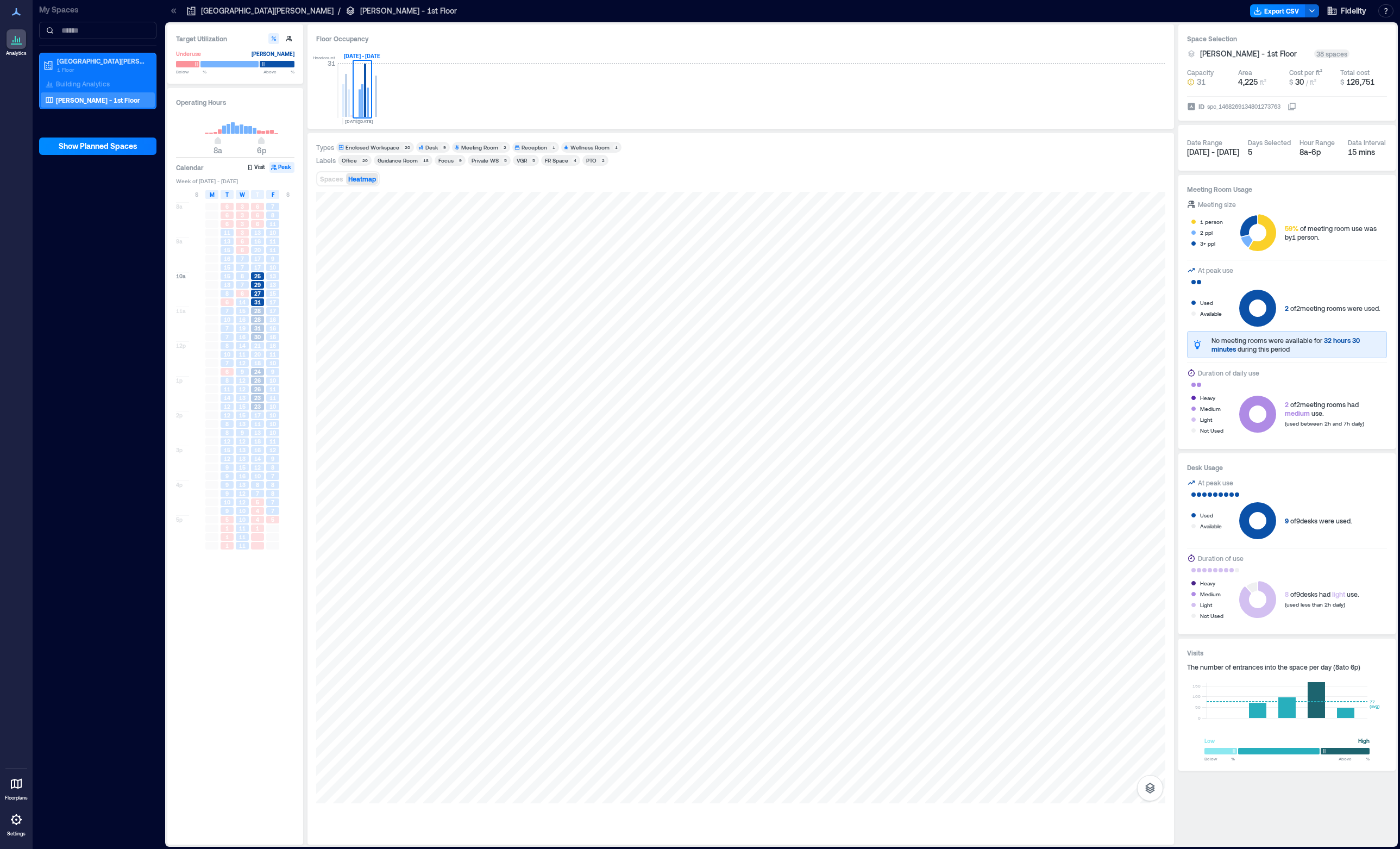
click at [398, 162] on div "Guidance Room" at bounding box center [397, 160] width 40 height 8
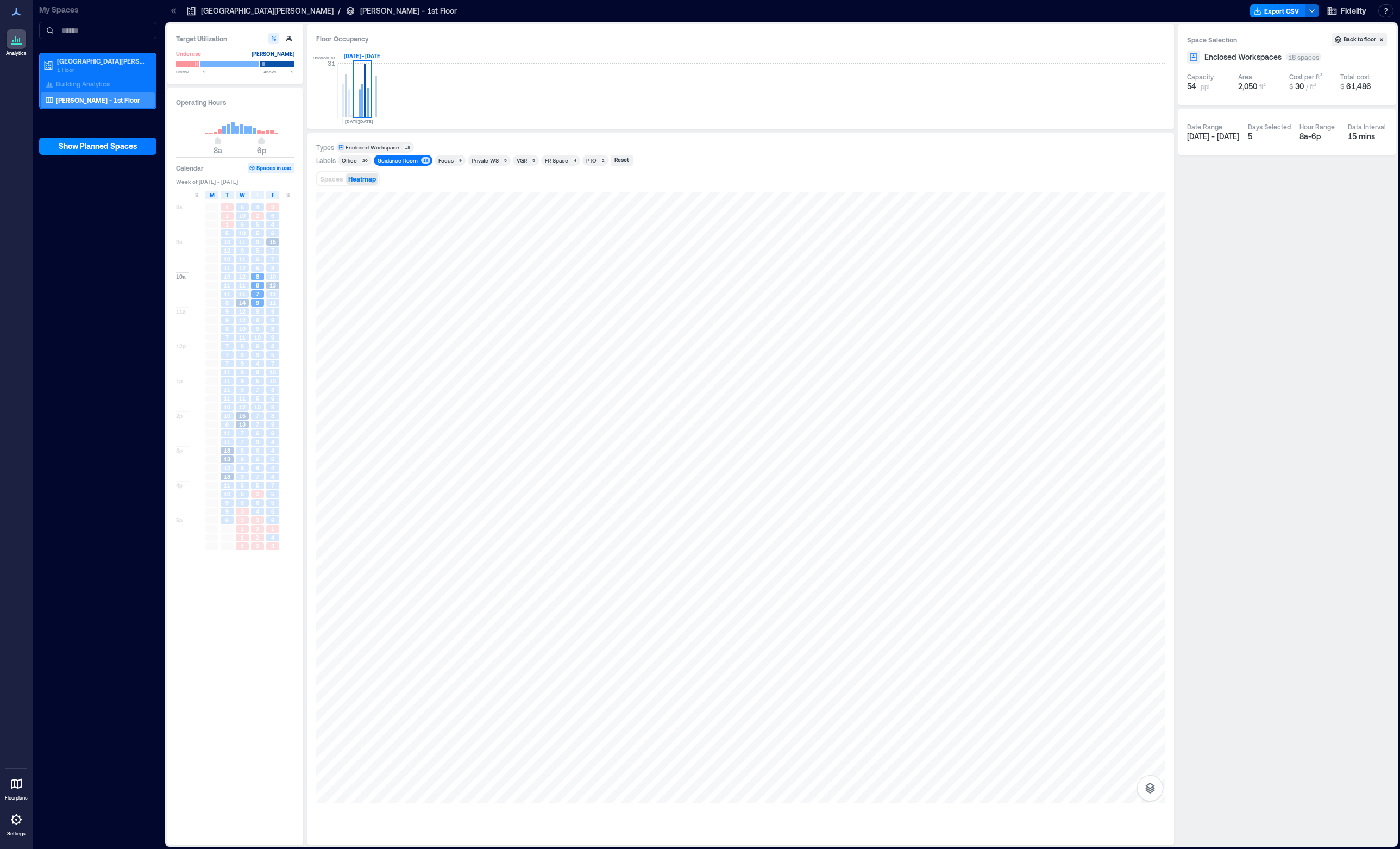
click at [398, 162] on div "Guidance Room" at bounding box center [397, 160] width 40 height 8
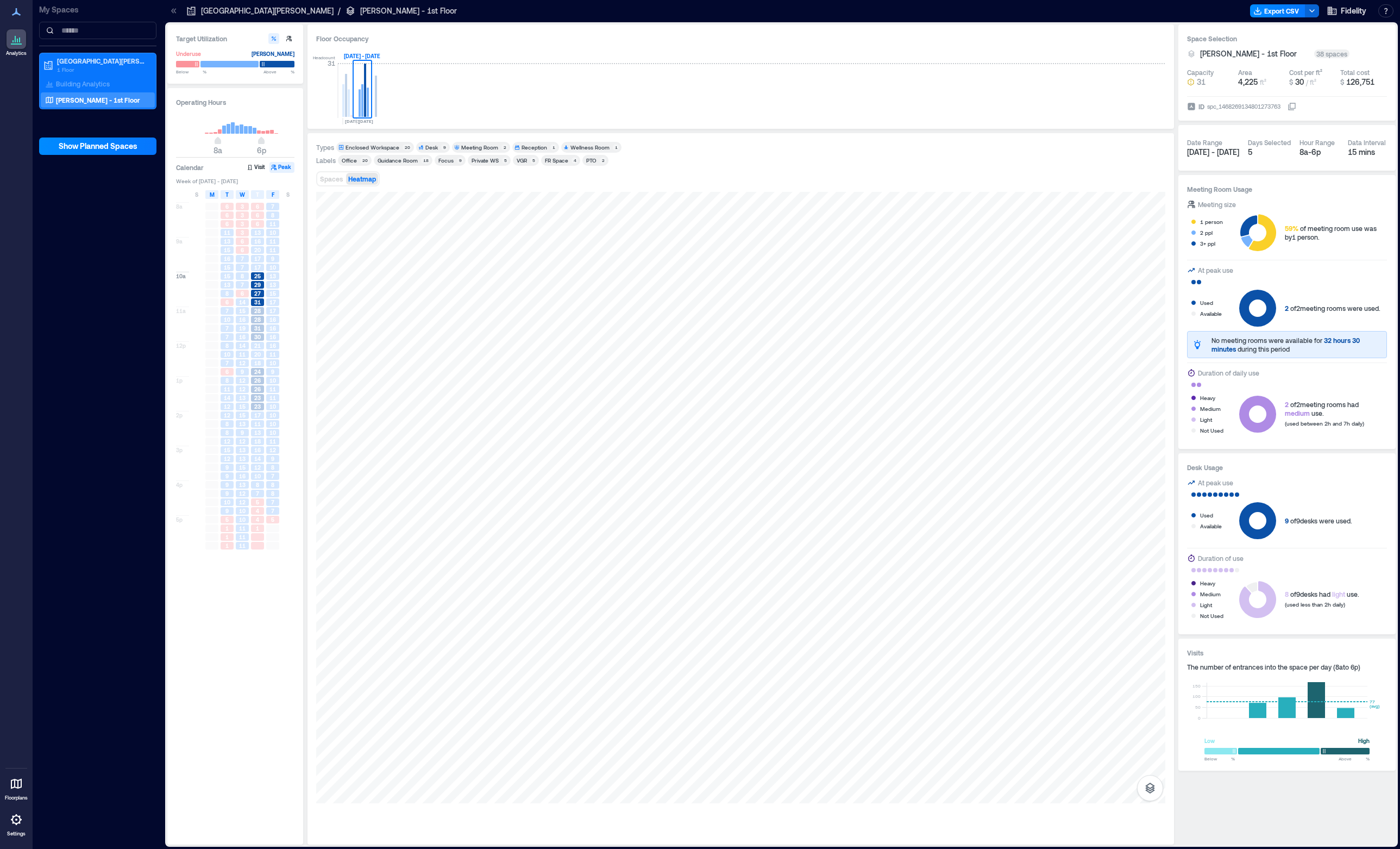
click at [390, 148] on div "Enclosed Workspace" at bounding box center [373, 147] width 54 height 8
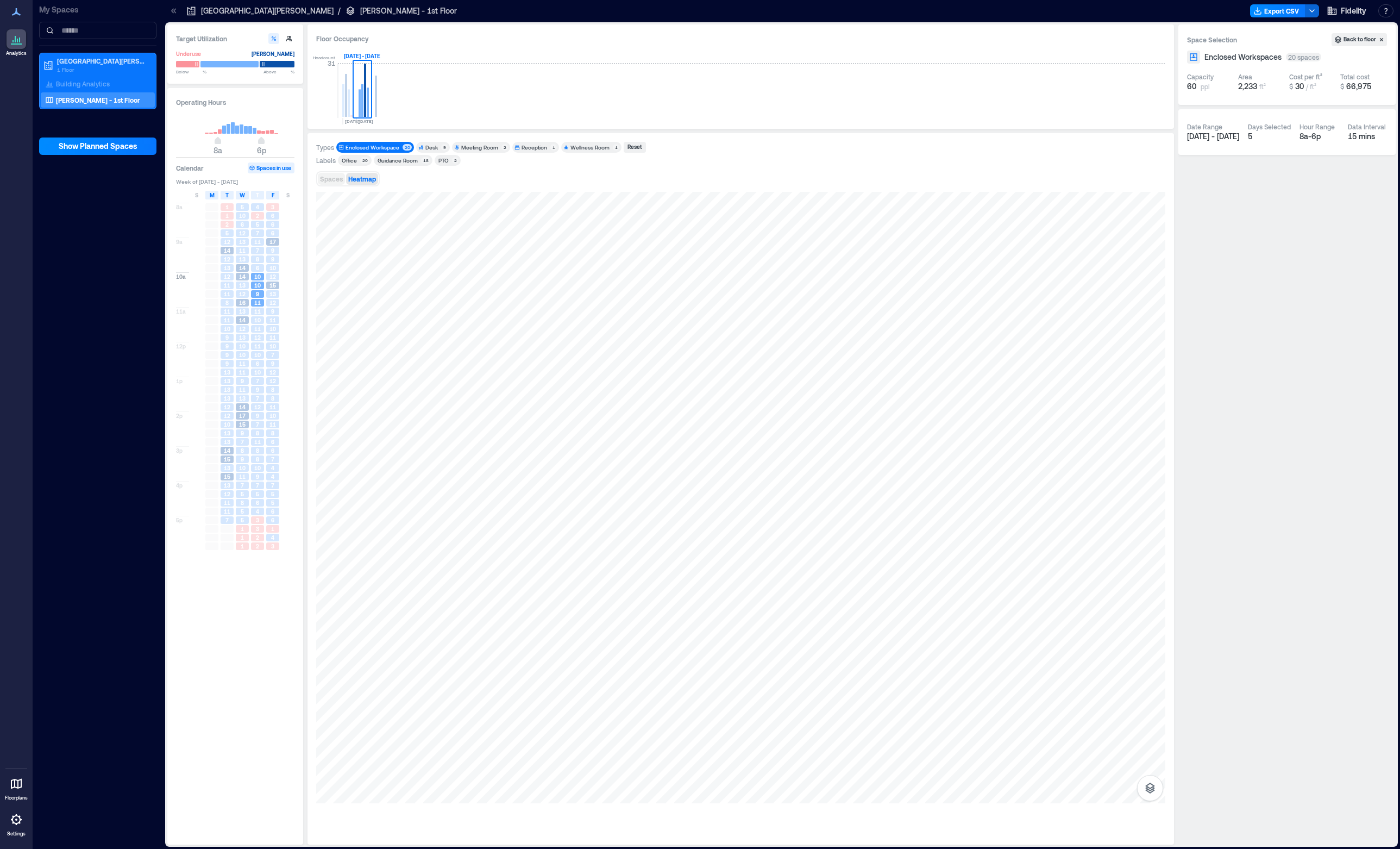
click at [332, 182] on span "Spaces" at bounding box center [332, 179] width 23 height 8
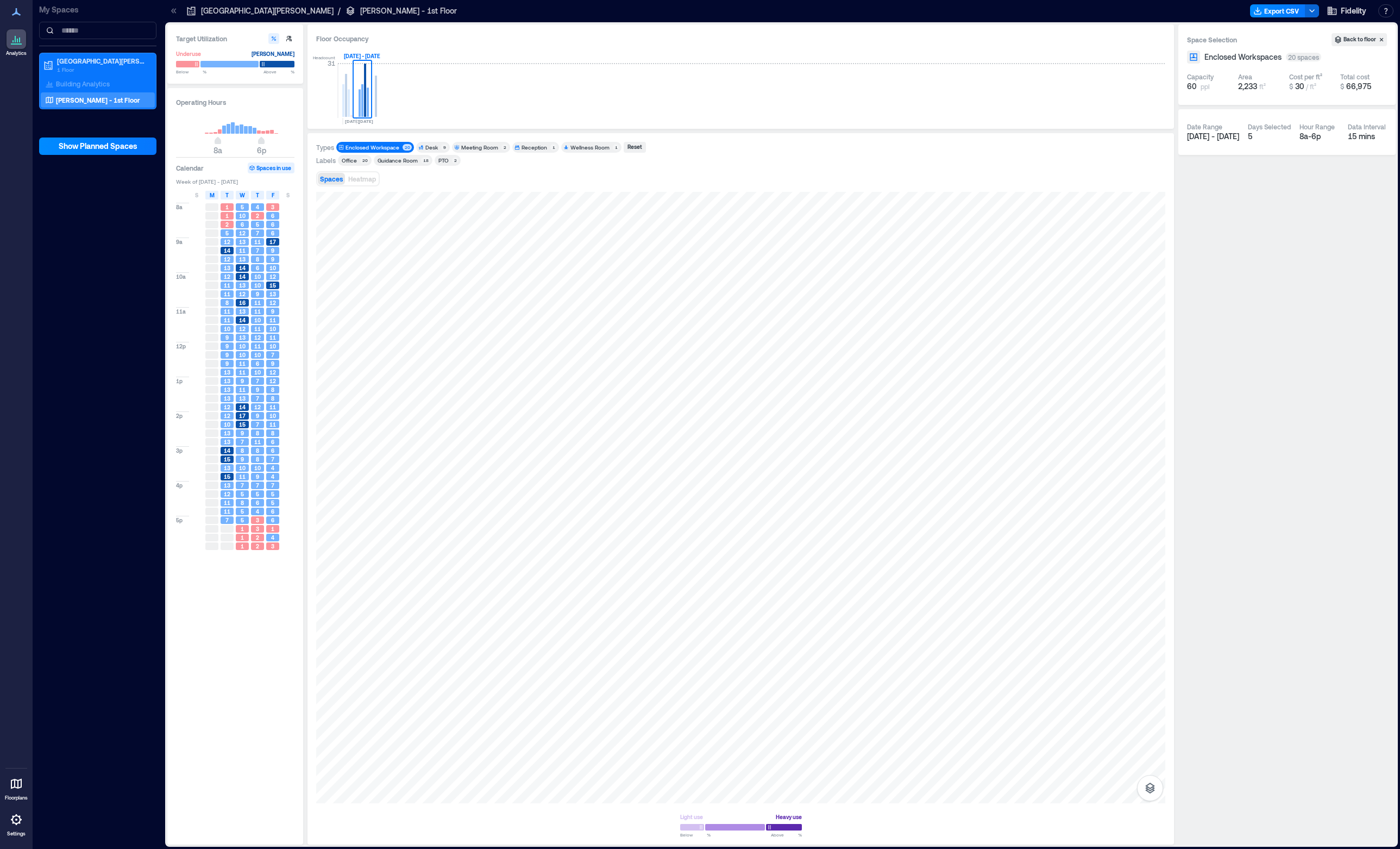
click at [378, 148] on div "Enclosed Workspace" at bounding box center [373, 147] width 54 height 8
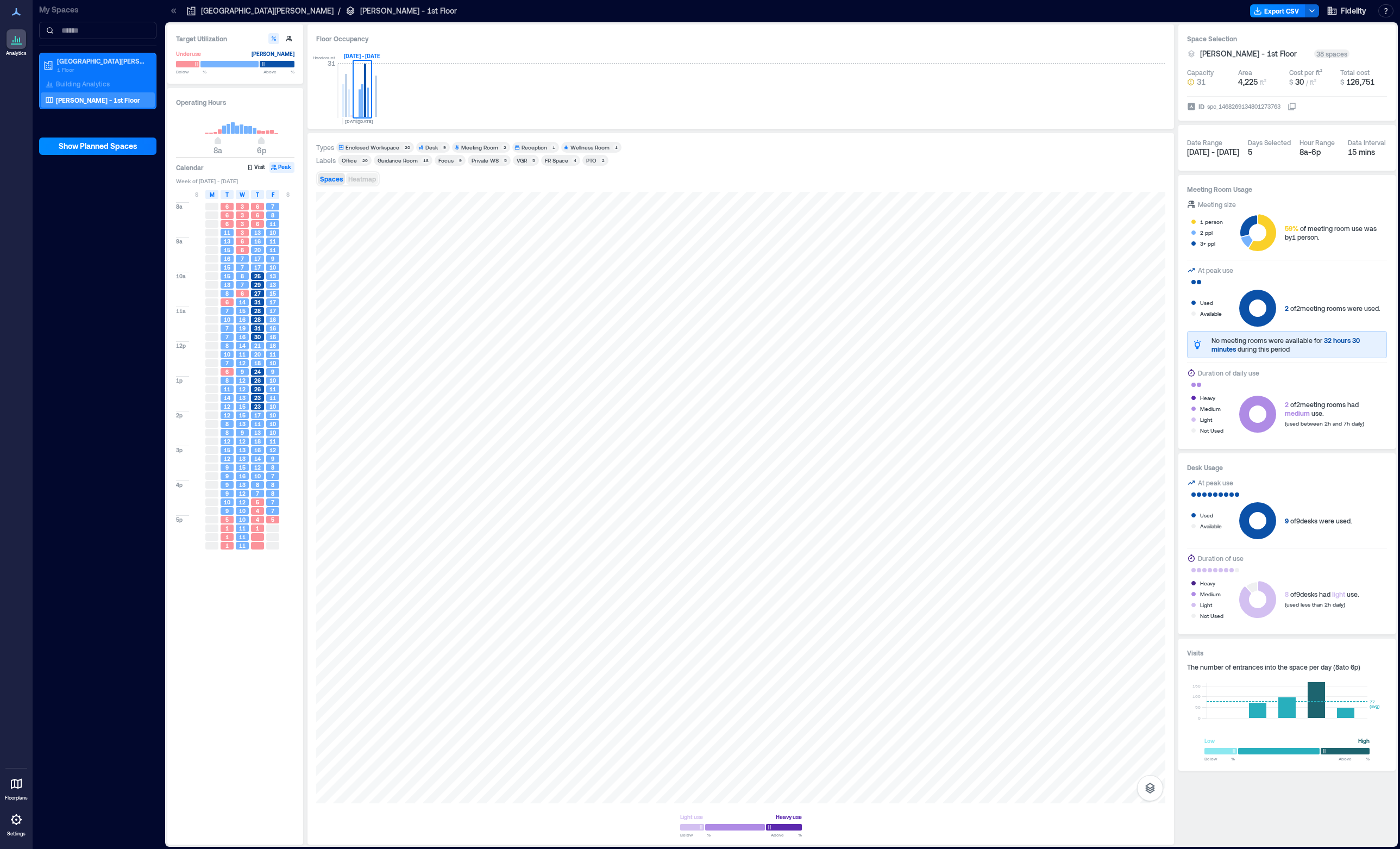
click at [364, 180] on span "Heatmap" at bounding box center [362, 179] width 27 height 8
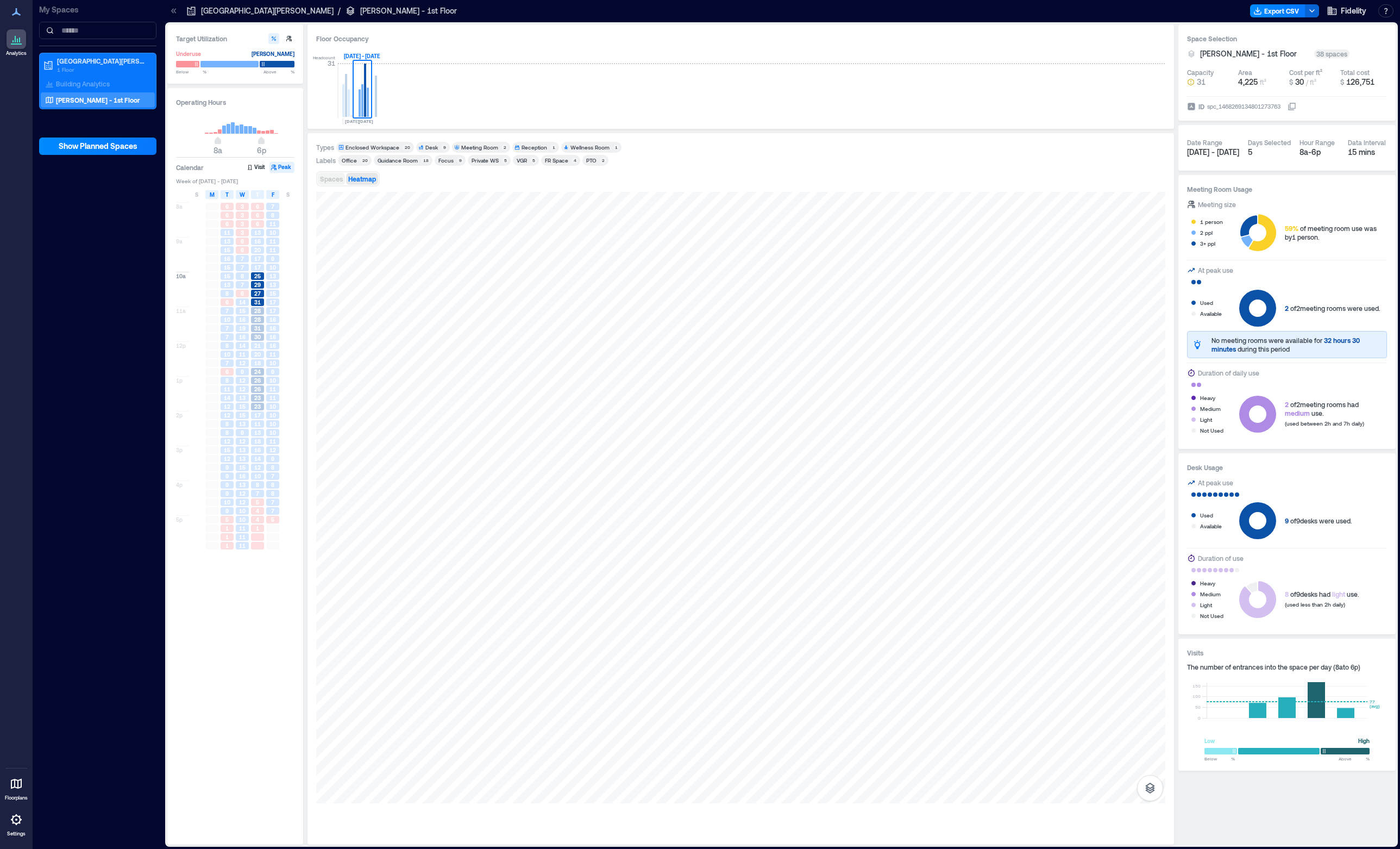
click at [328, 183] on button "Spaces" at bounding box center [331, 178] width 27 height 12
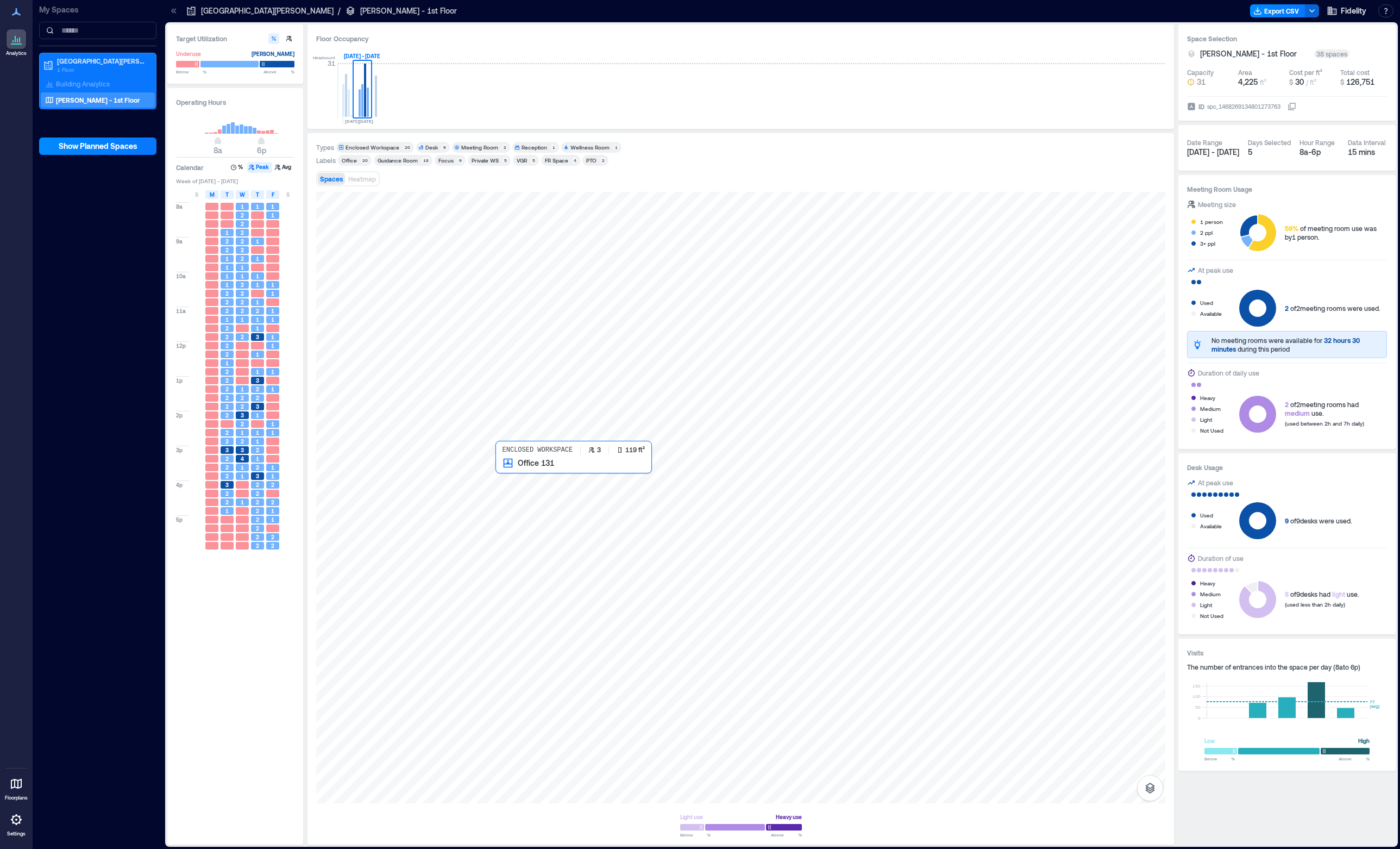
click at [539, 484] on div at bounding box center [741, 497] width 849 height 611
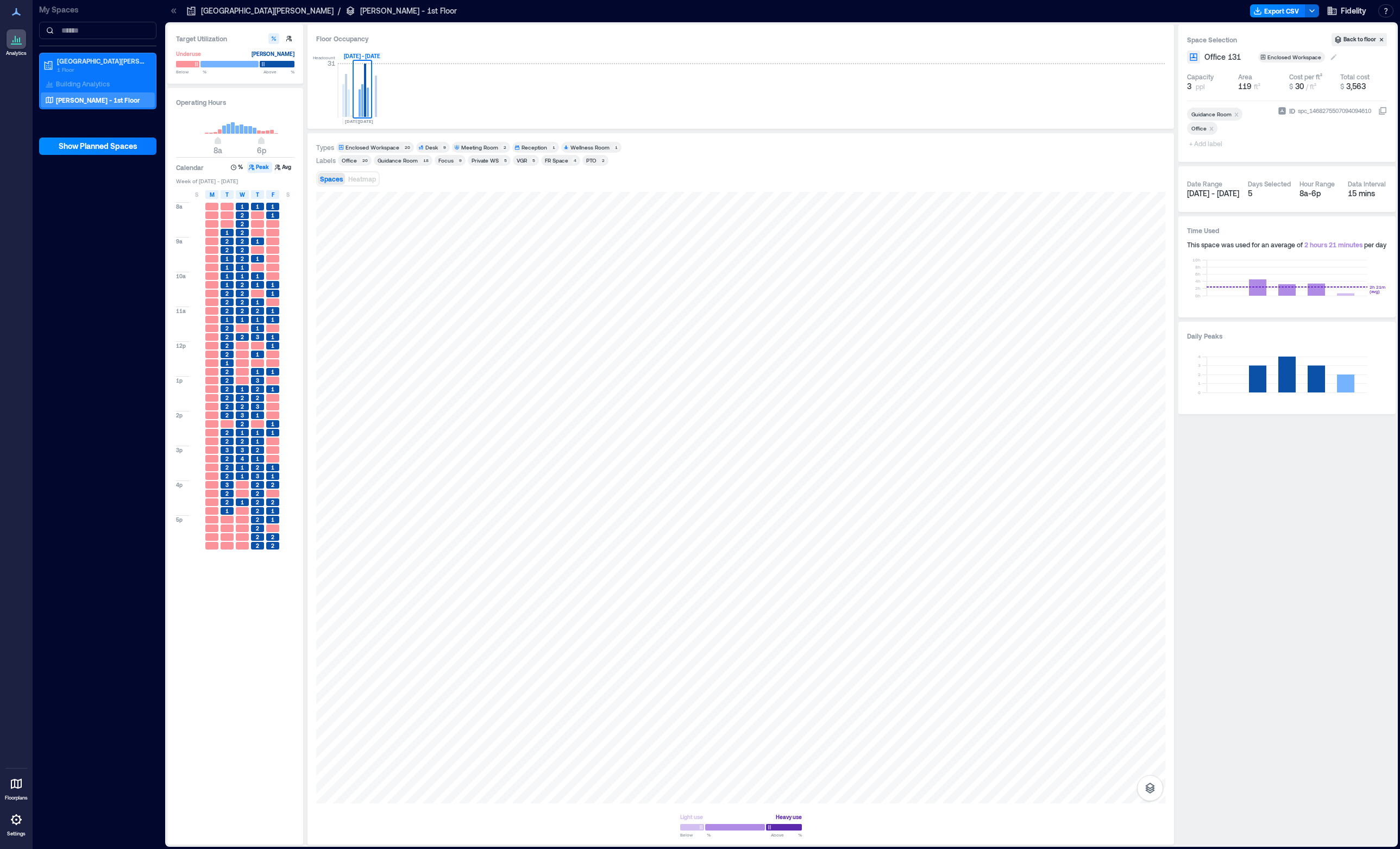
click at [1332, 55] on icon at bounding box center [1334, 57] width 9 height 9
type input "**********"
click at [1367, 56] on div "Office 131 Enclosed Workspace" at bounding box center [1287, 57] width 200 height 13
click at [1334, 56] on icon at bounding box center [1334, 57] width 9 height 9
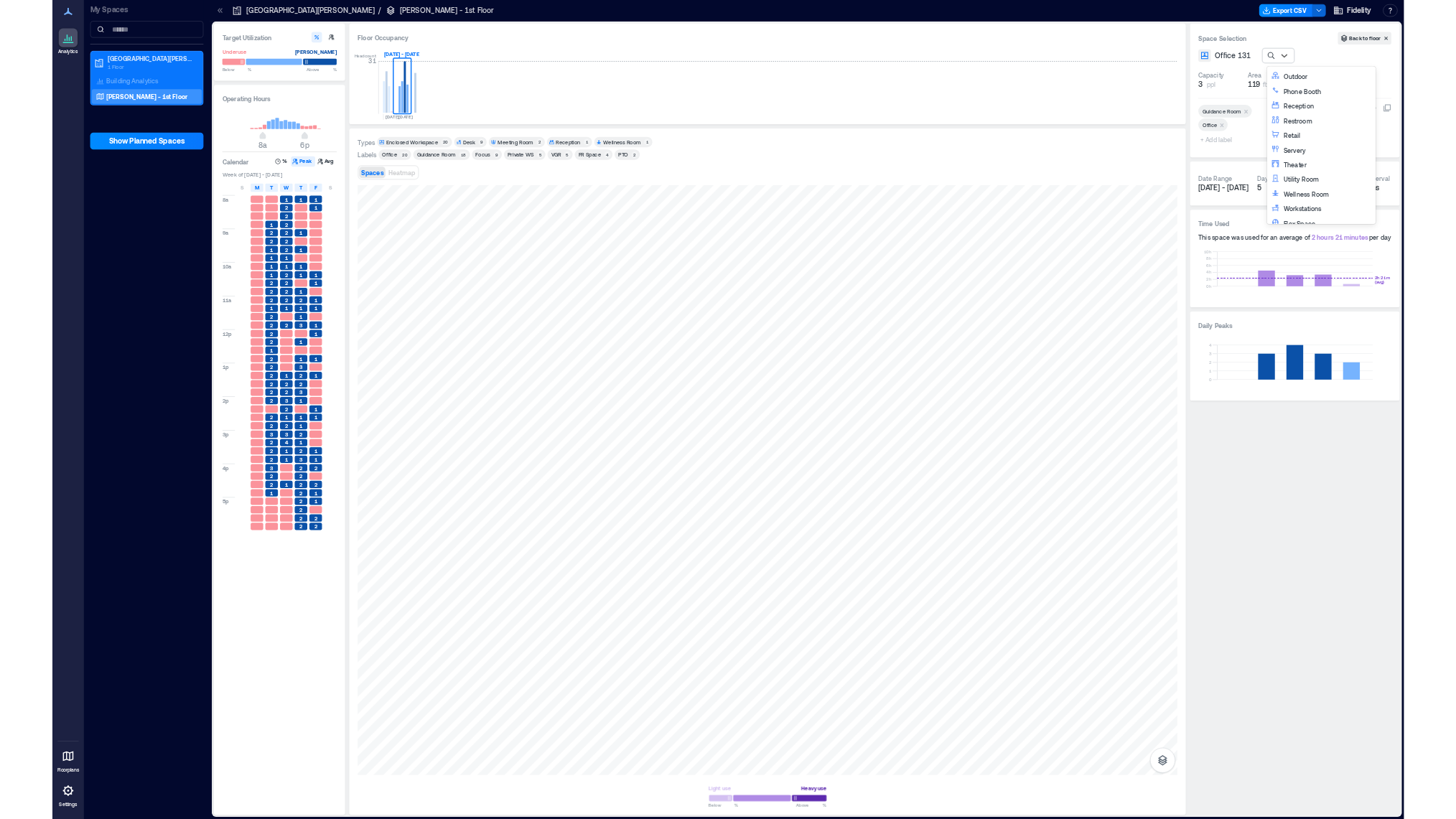
scroll to position [333, 0]
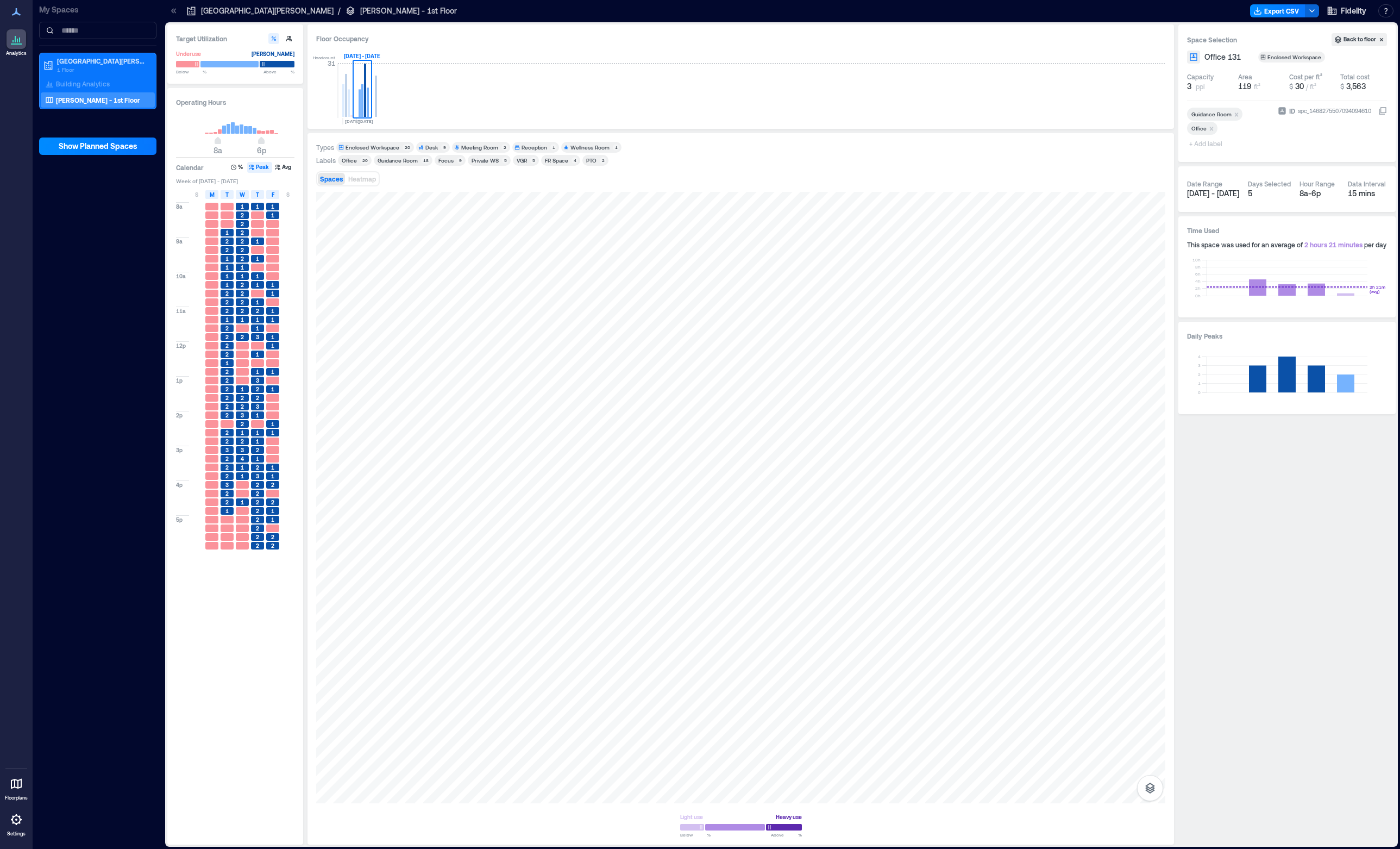
click at [1127, 171] on div "Spaces Heatmap" at bounding box center [741, 179] width 849 height 22
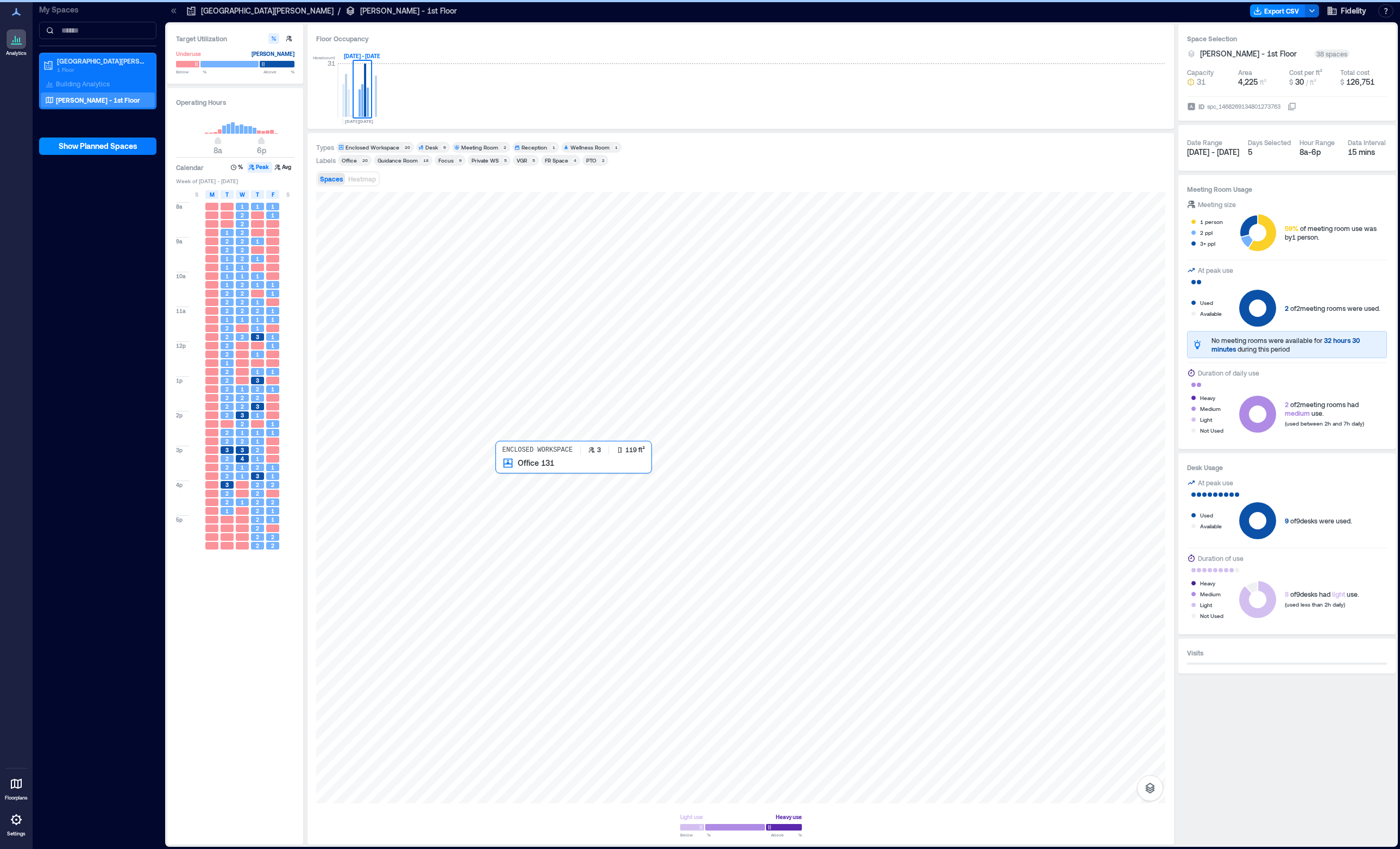
click at [518, 483] on div at bounding box center [741, 497] width 849 height 611
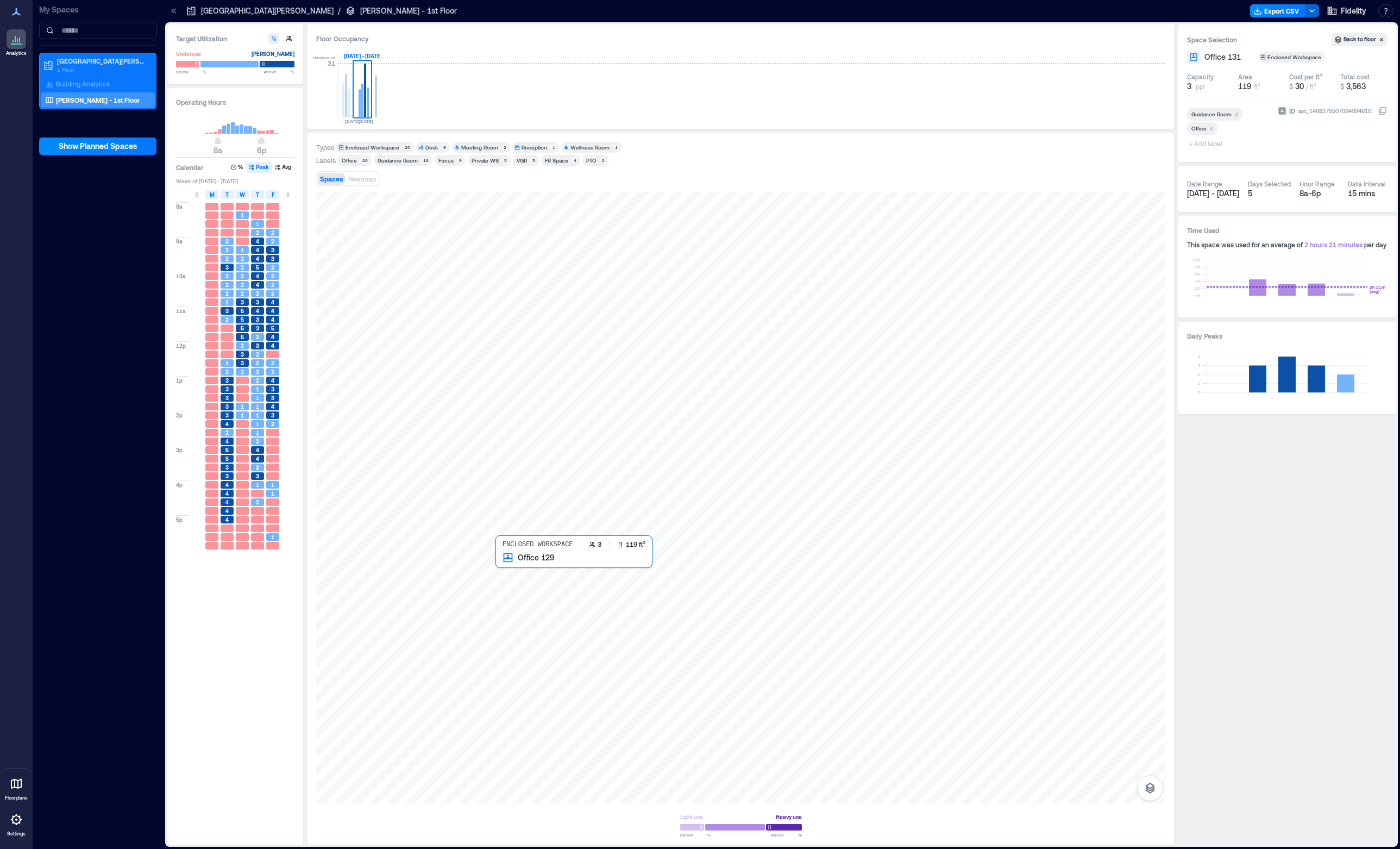
click at [524, 579] on div at bounding box center [741, 497] width 849 height 611
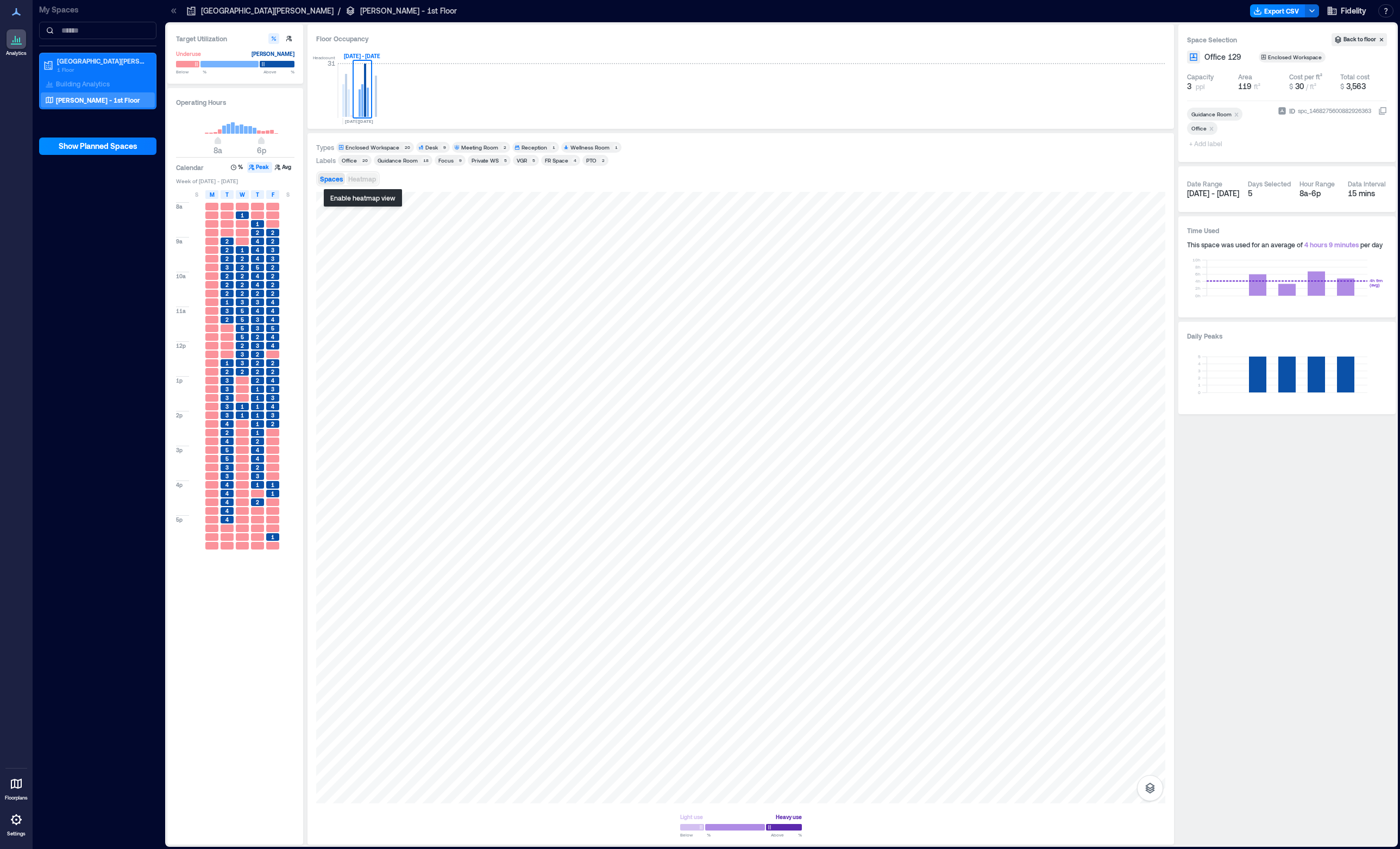
click at [368, 173] on button "Heatmap" at bounding box center [362, 178] width 32 height 12
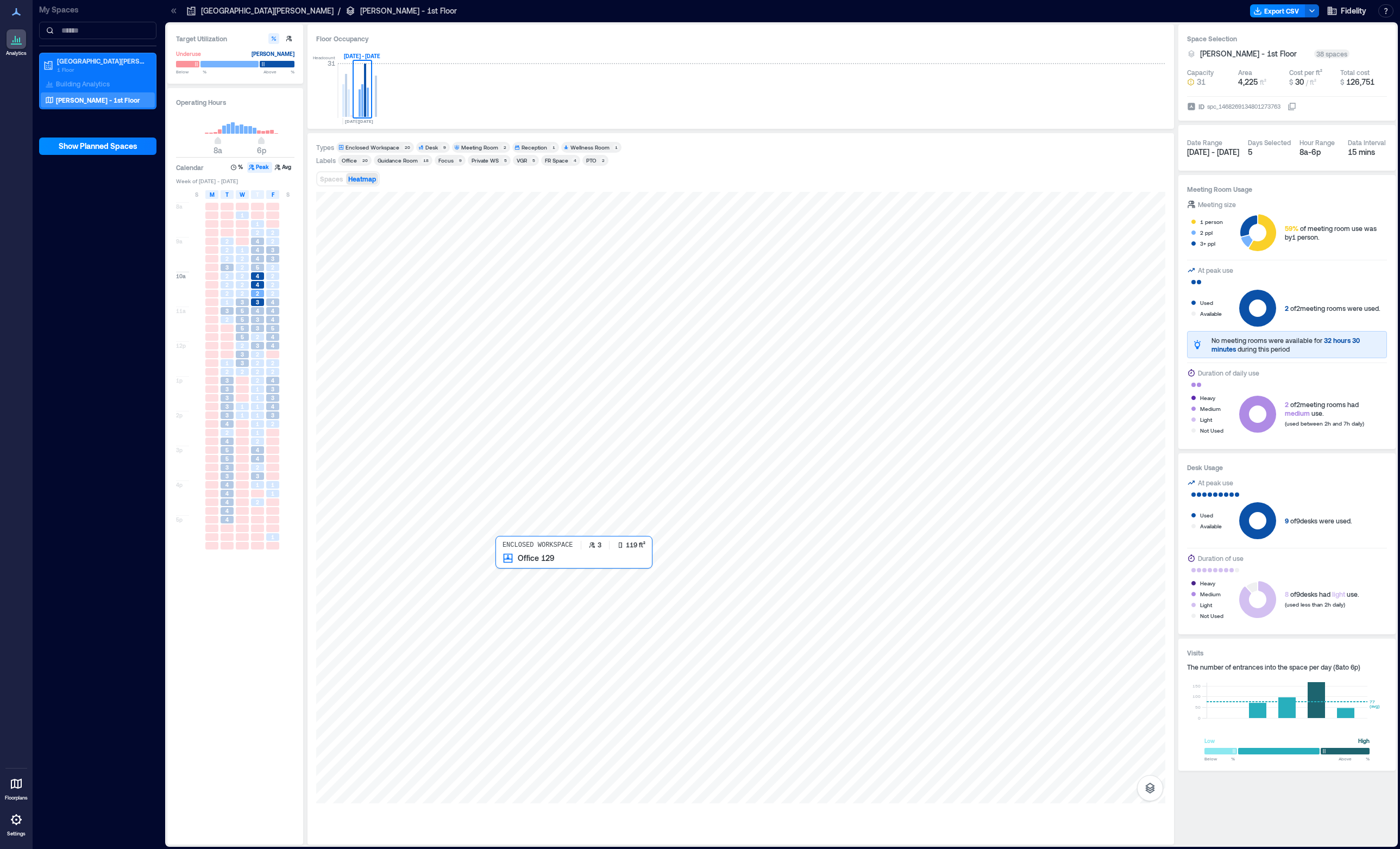
click at [525, 577] on div at bounding box center [741, 497] width 849 height 611
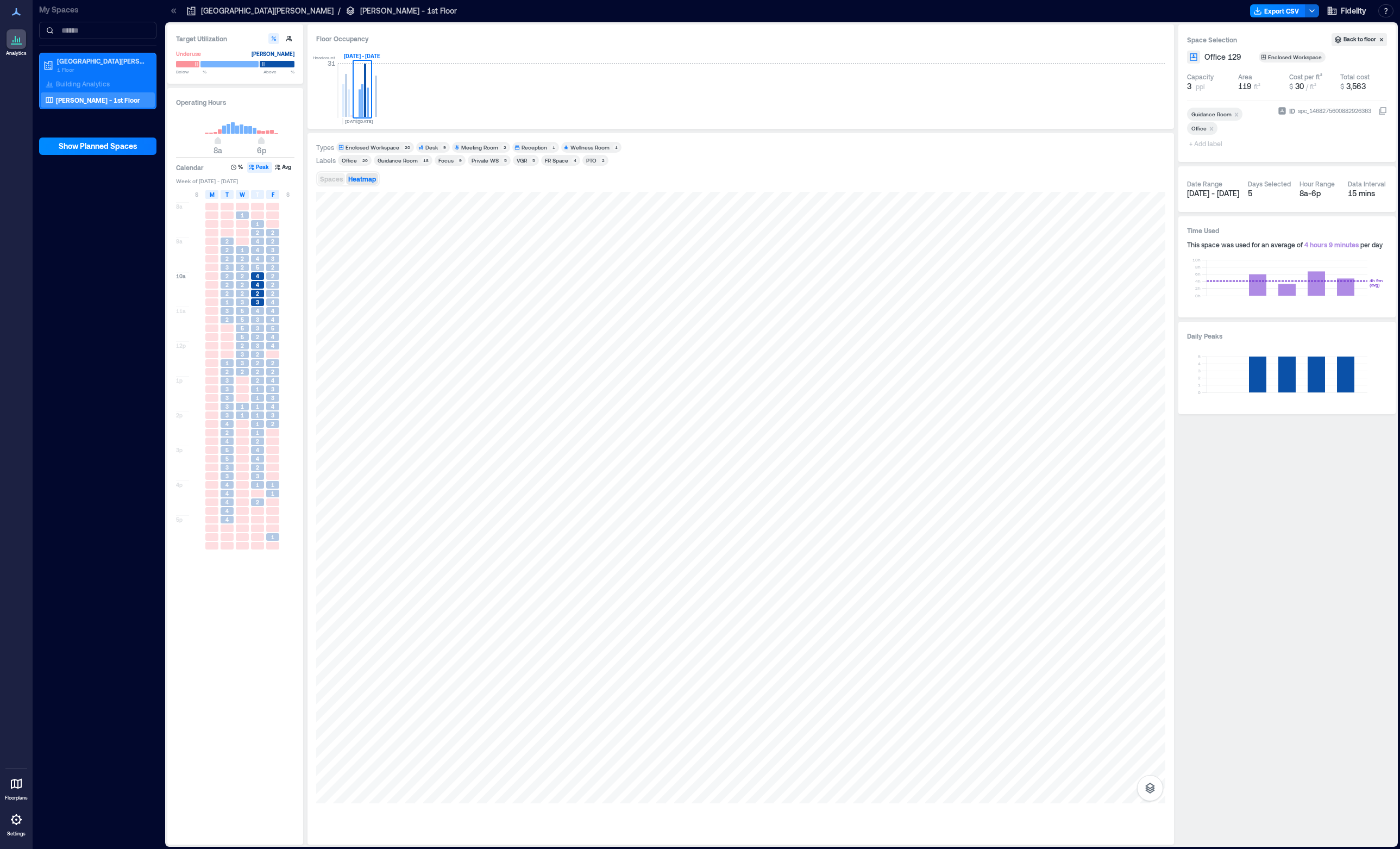
click at [334, 183] on span "Spaces" at bounding box center [332, 179] width 23 height 8
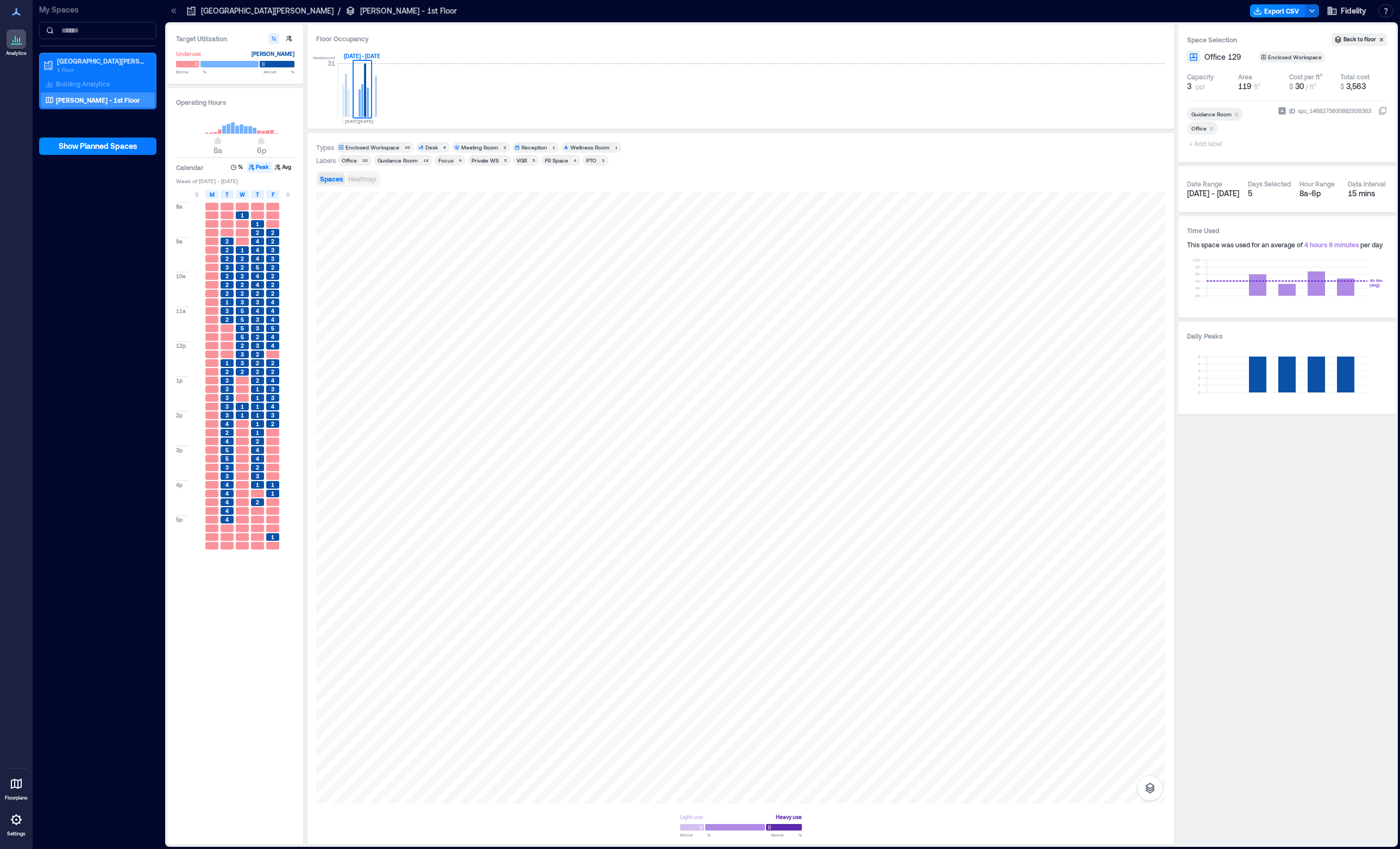
click at [358, 182] on span "Heatmap" at bounding box center [362, 179] width 27 height 8
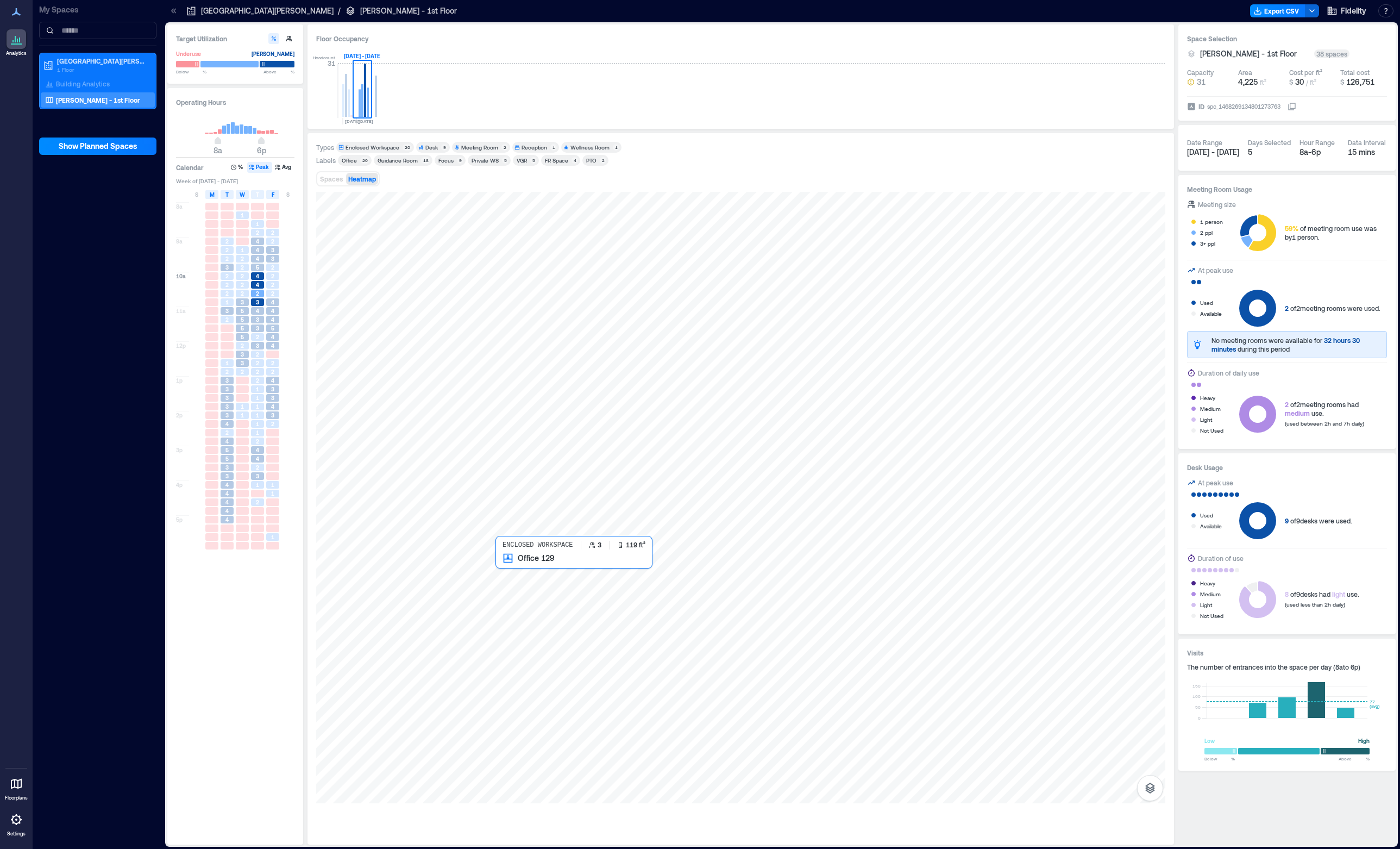
click at [528, 579] on div at bounding box center [741, 497] width 849 height 611
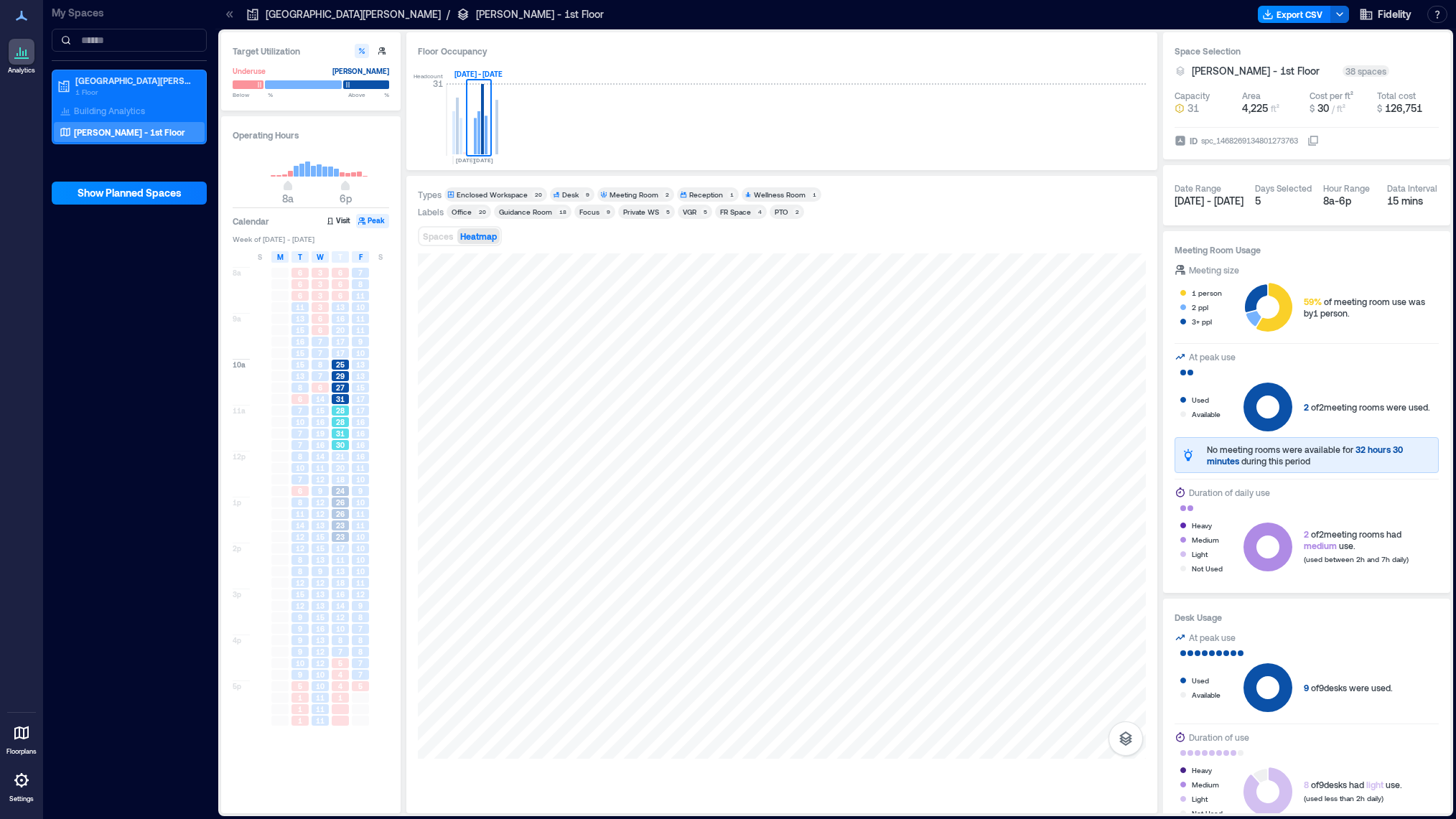
click at [343, 423] on span "28" at bounding box center [340, 422] width 8 height 10
click at [361, 323] on span "11" at bounding box center [361, 319] width 8 height 10
click at [366, 377] on div "13" at bounding box center [361, 377] width 17 height 10
click at [365, 426] on span "16" at bounding box center [361, 422] width 8 height 10
click at [115, 108] on p "Building Analytics" at bounding box center [110, 111] width 71 height 12
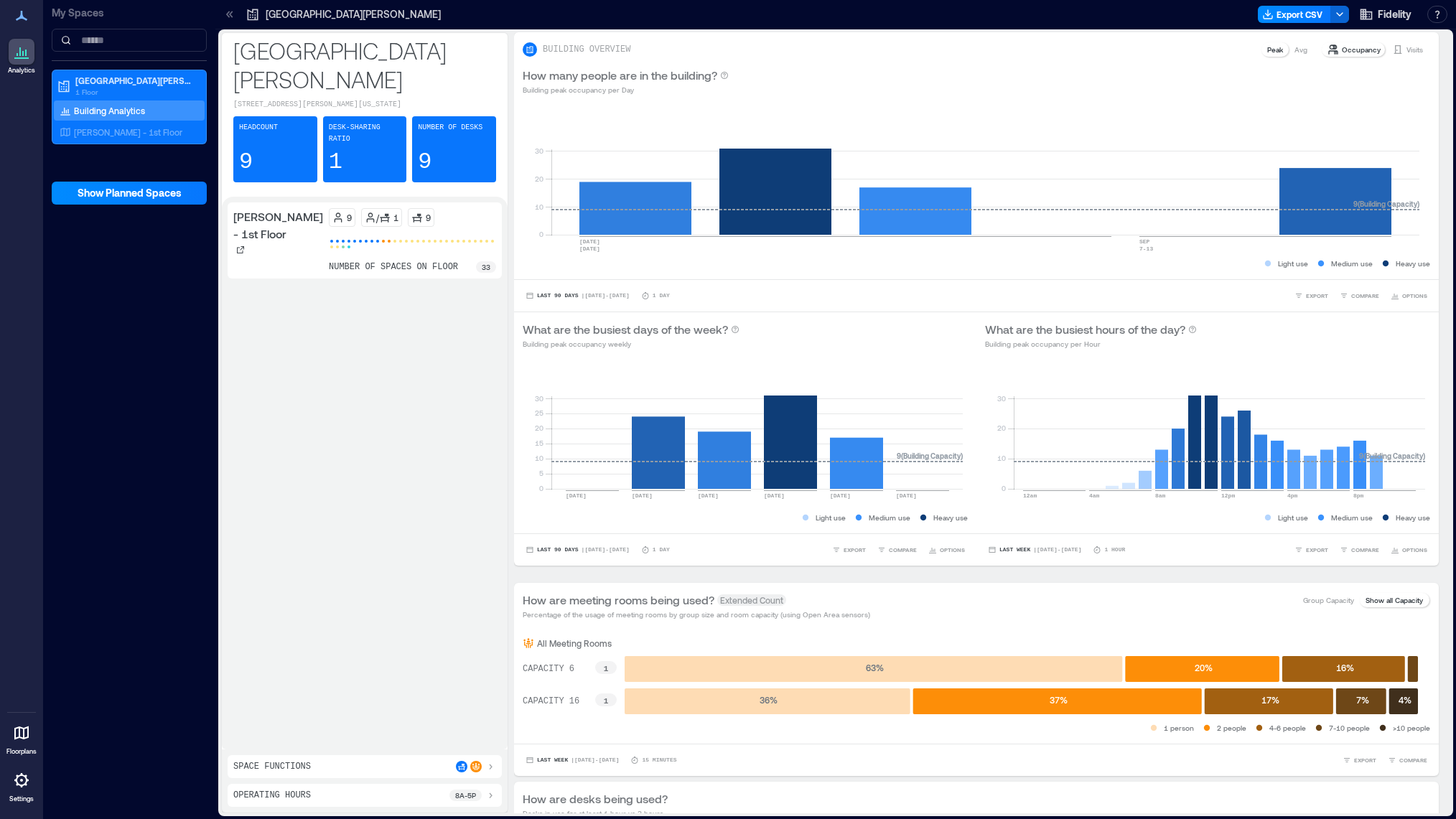
click at [470, 261] on div "number of spaces on floor 33" at bounding box center [412, 267] width 167 height 12
click at [488, 764] on icon at bounding box center [491, 767] width 12 height 12
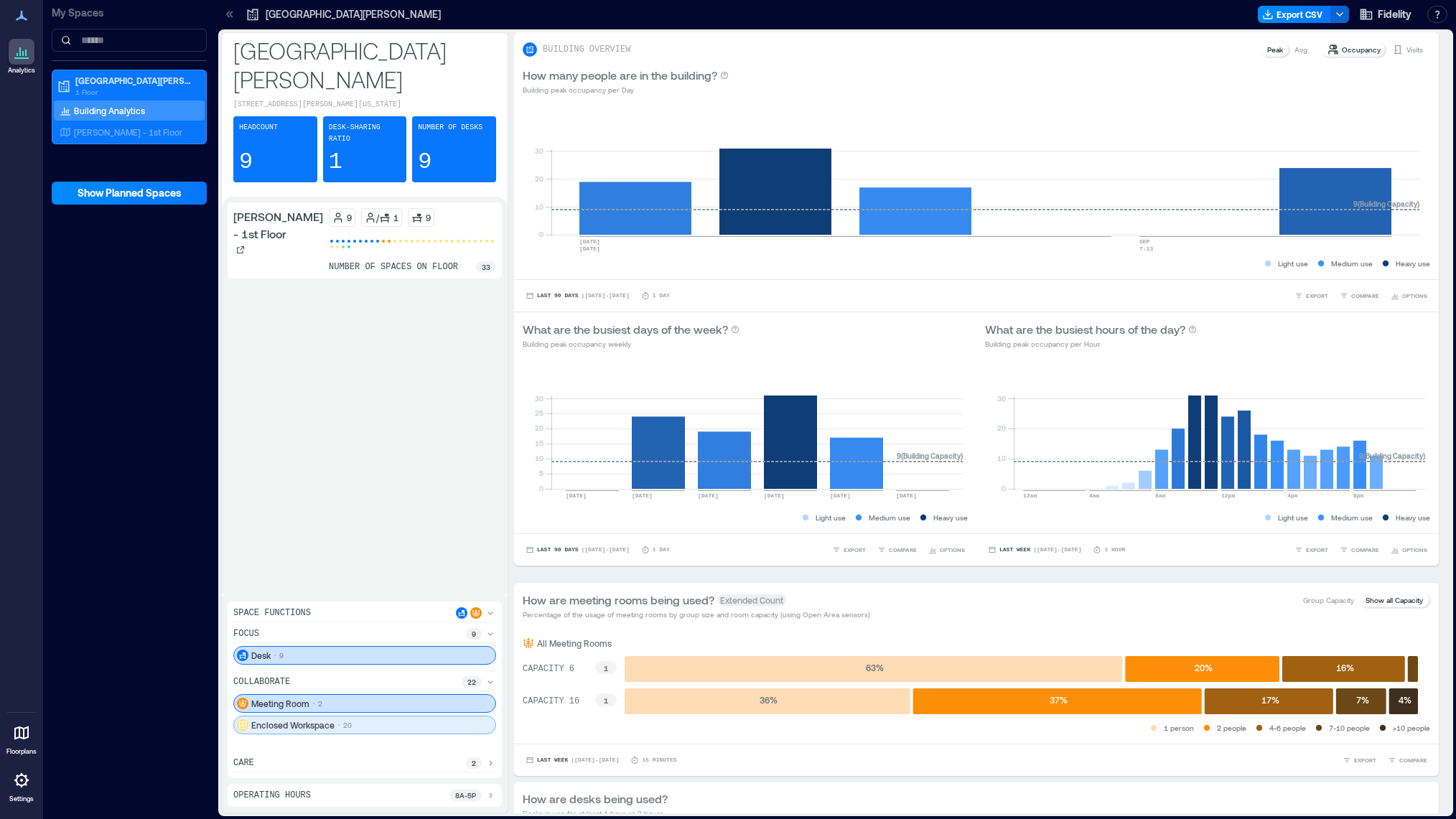
click at [353, 726] on div "Enclosed Workspace 20" at bounding box center [364, 725] width 263 height 19
click at [411, 212] on icon at bounding box center [417, 218] width 12 height 12
click at [259, 121] on div "Headcount 9" at bounding box center [274, 149] width 84 height 66
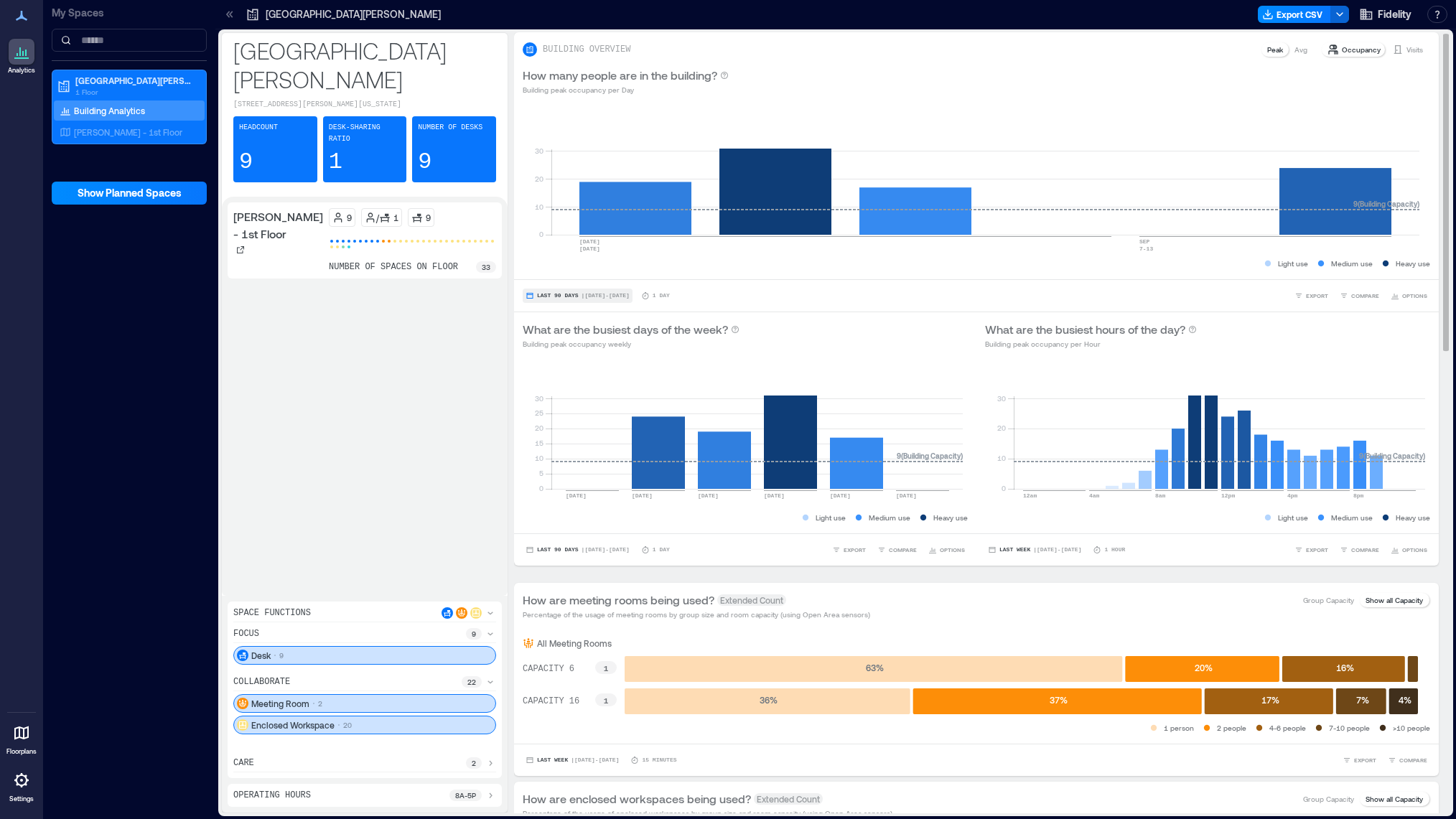
click at [540, 296] on span "Last 90 Days" at bounding box center [557, 296] width 41 height 0
click at [1306, 226] on rect at bounding box center [986, 173] width 868 height 122
click at [1339, 547] on button "COMPARE" at bounding box center [1360, 550] width 46 height 14
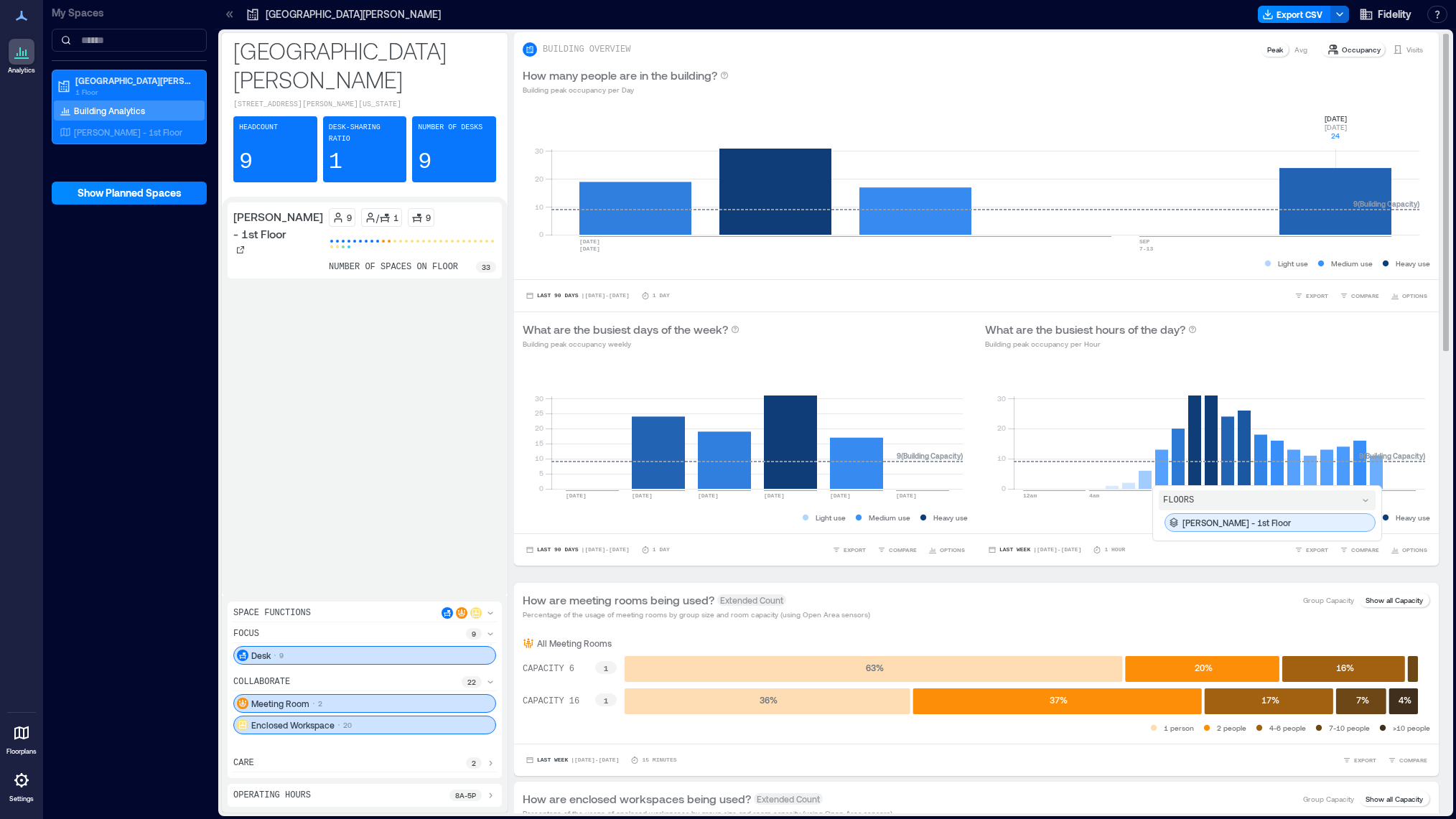
click at [1350, 524] on div "[PERSON_NAME] - 1st Floor" at bounding box center [1270, 523] width 211 height 19
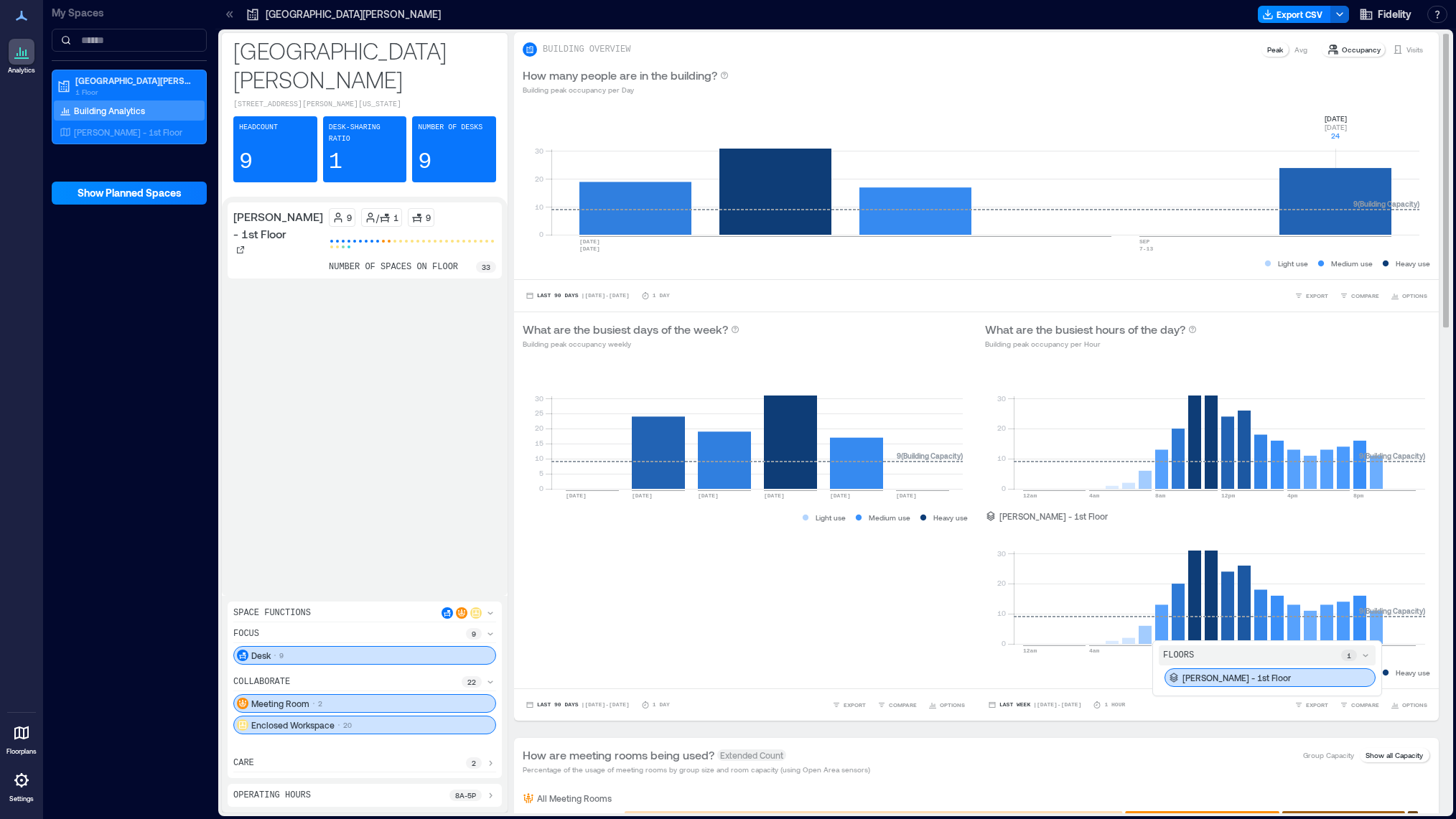
click at [1360, 657] on icon at bounding box center [1366, 655] width 12 height 12
click at [1062, 685] on div "0 10 20 30 12am 4am 8am 12pm 4pm 8pm 9 ( Building Capacity ) [PERSON_NAME] - 1s…" at bounding box center [1208, 523] width 463 height 330
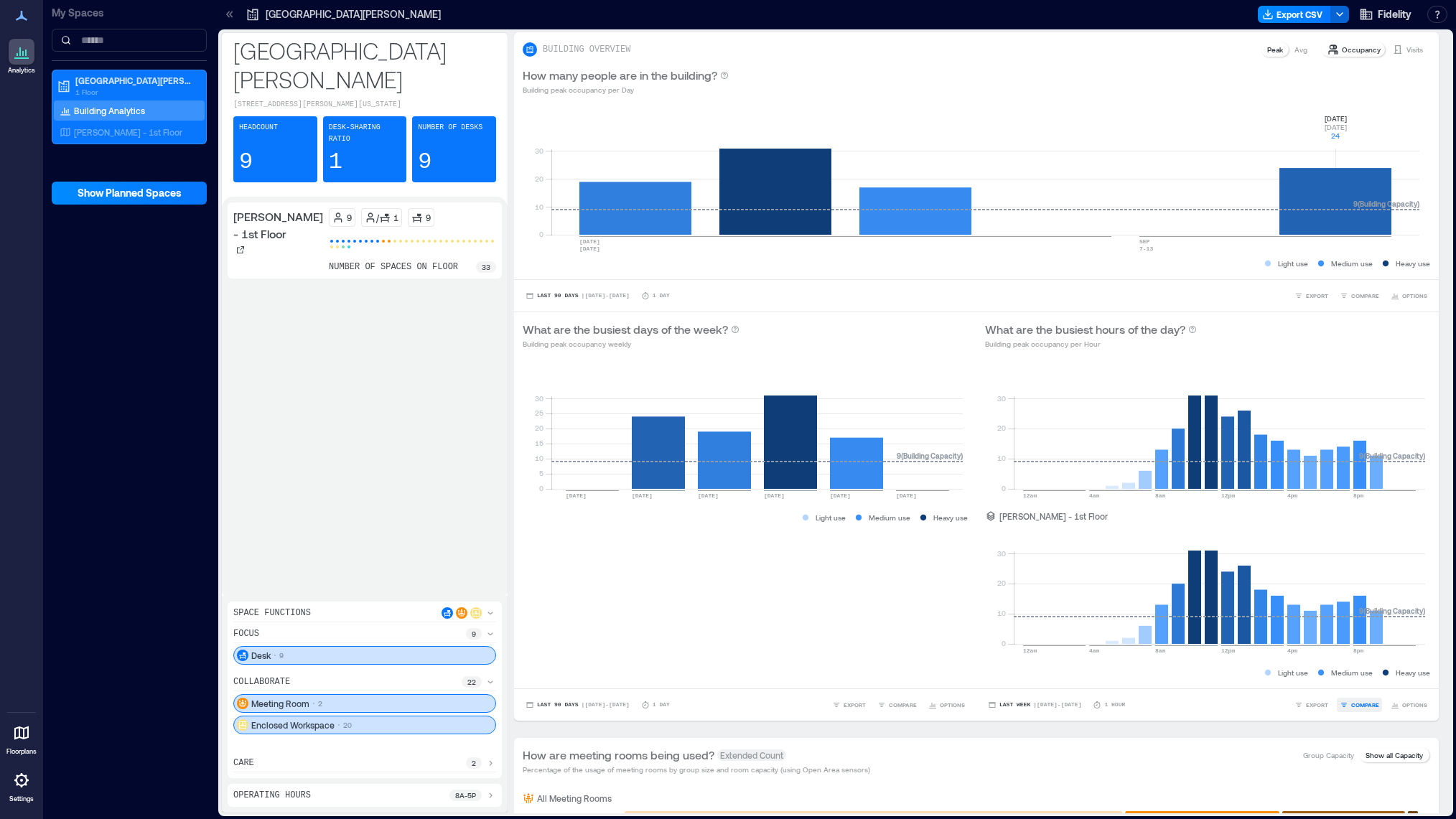
click at [1351, 704] on span "COMPARE" at bounding box center [1365, 705] width 28 height 8
click at [1326, 678] on div "[PERSON_NAME] - 1st Floor" at bounding box center [1270, 678] width 211 height 19
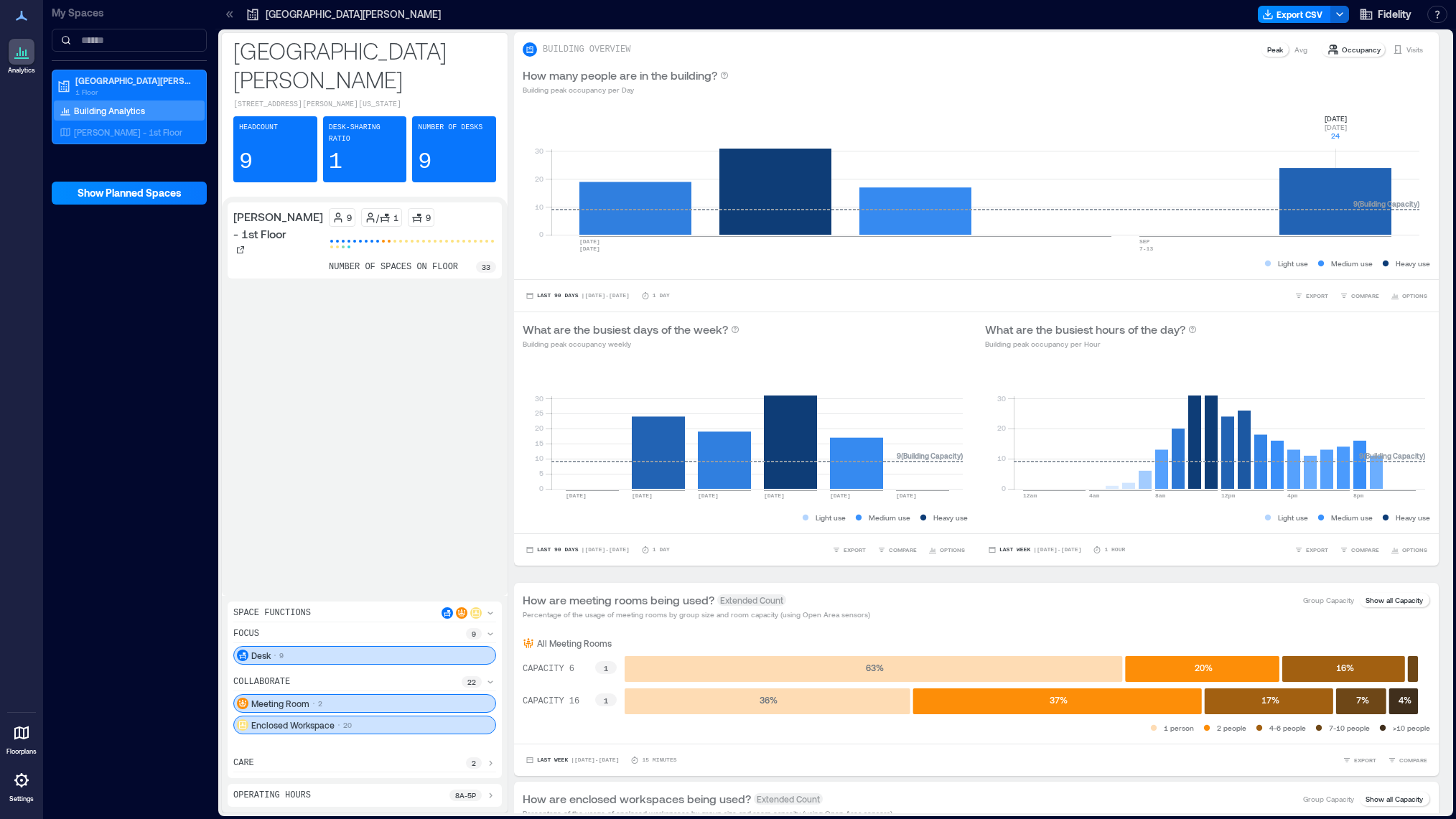
click at [1140, 561] on div "Last Week | [DATE] - [DATE] 1 Hour EXPORT COMPARE FLOORS [PERSON_NAME] - 1st Fl…" at bounding box center [1208, 550] width 463 height 32
click at [932, 545] on icon "button" at bounding box center [932, 550] width 8 height 8
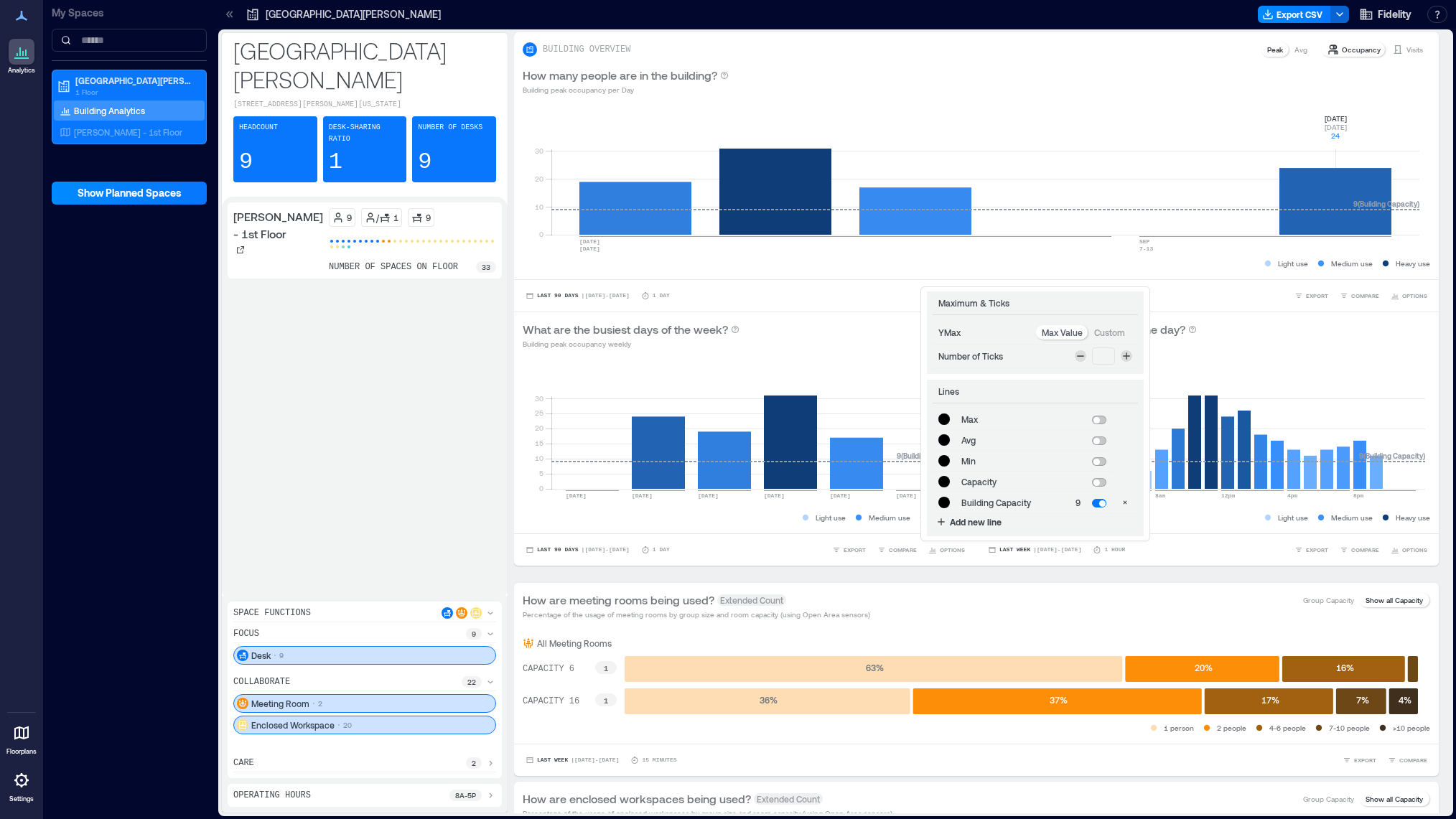
click at [1099, 422] on span at bounding box center [1097, 420] width 7 height 7
type input "*******"
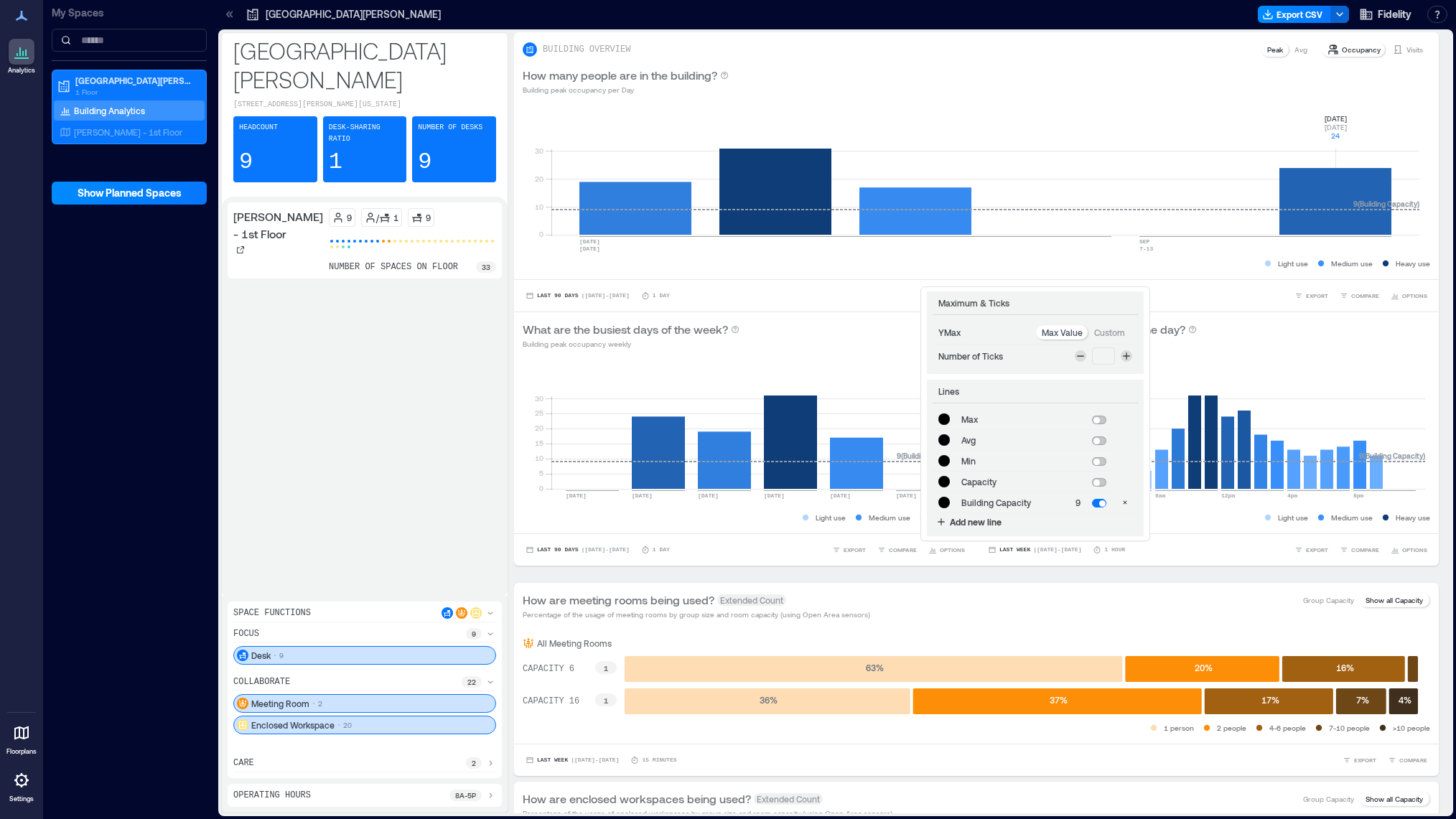
type input "*******"
click at [1099, 422] on span at bounding box center [1099, 420] width 14 height 8
type input "*******"
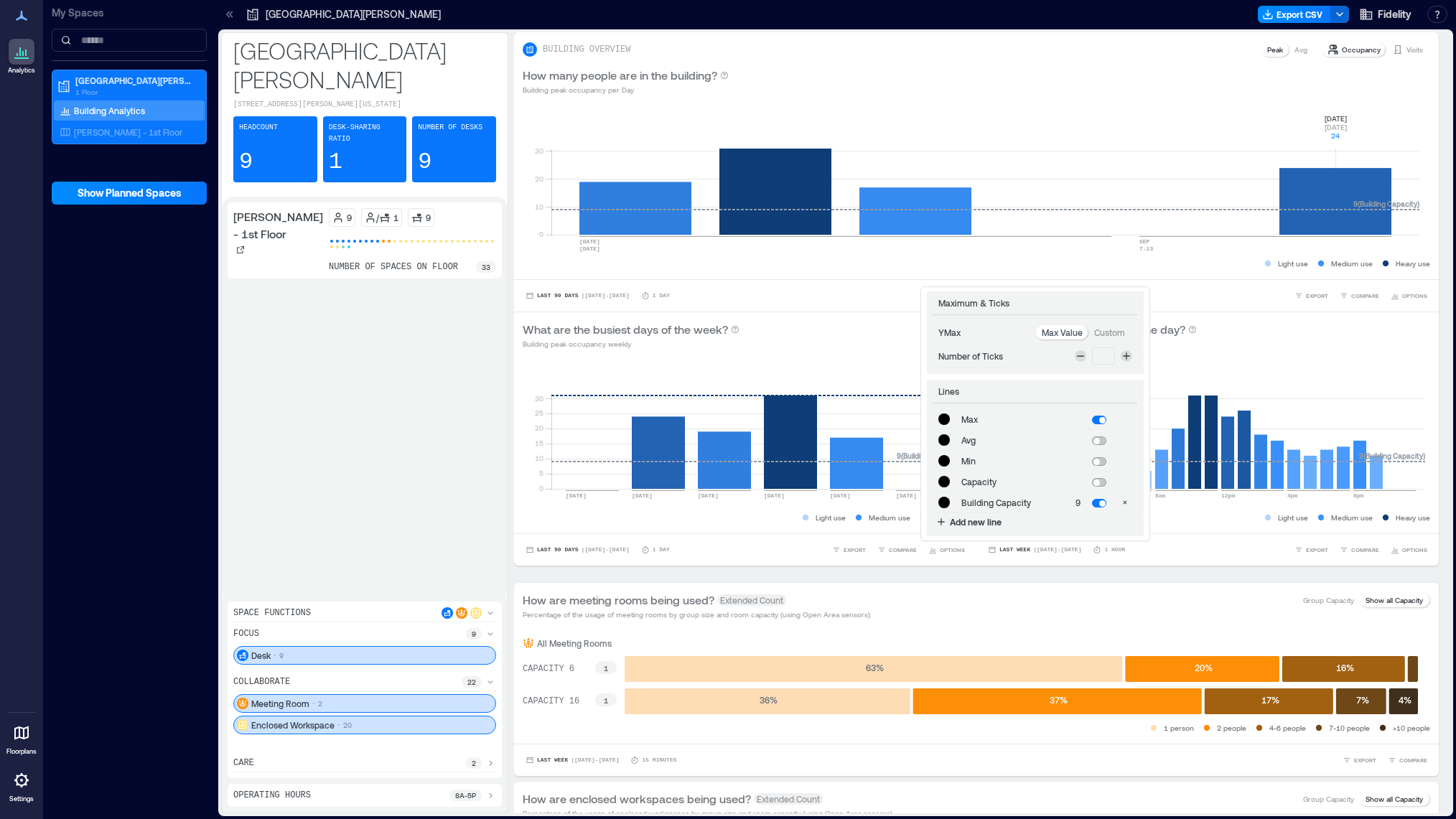
type input "*******"
click at [1100, 438] on span at bounding box center [1099, 441] width 14 height 8
type input "*******"
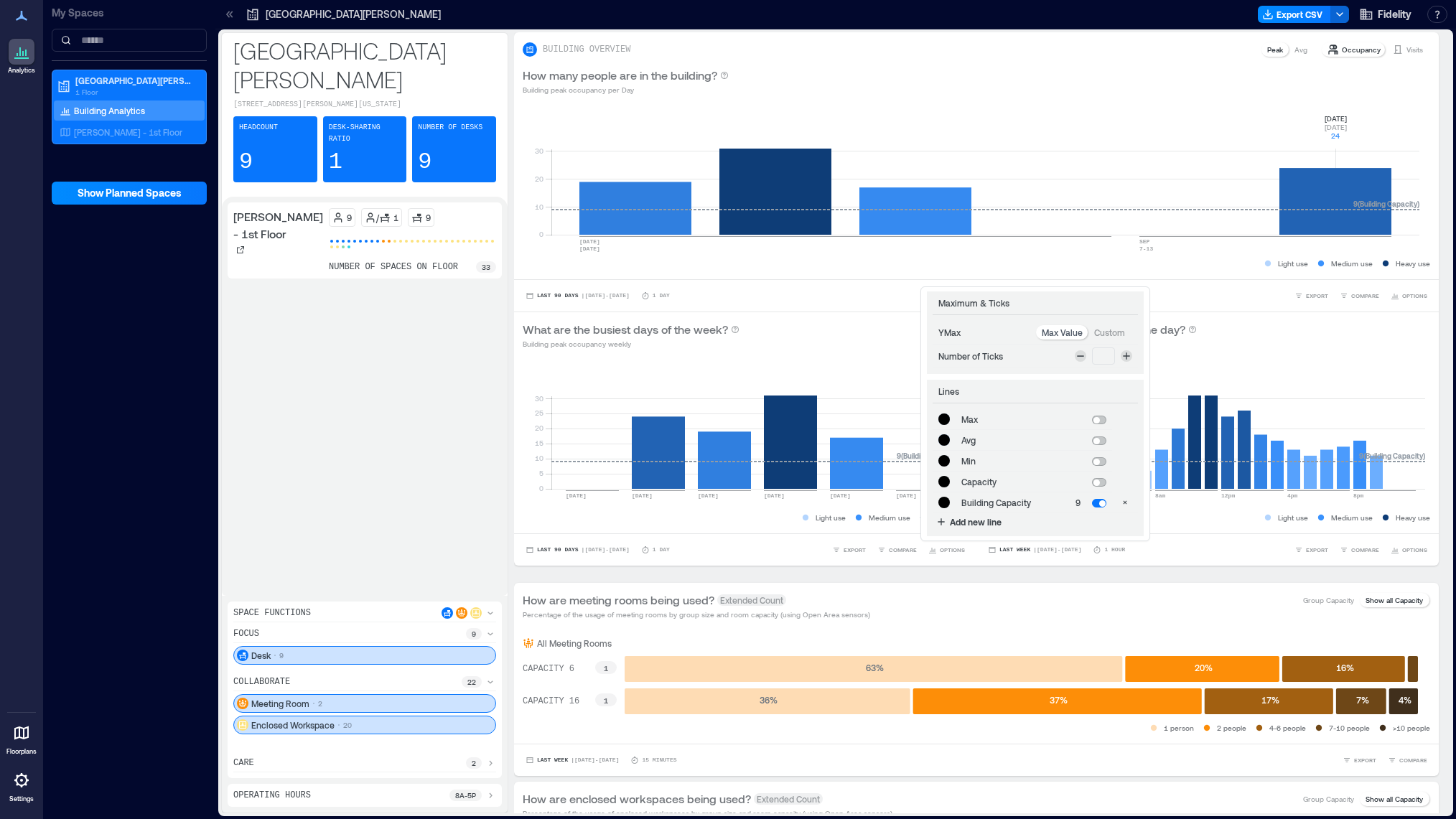
type input "*******"
click at [1100, 480] on span at bounding box center [1099, 482] width 14 height 8
type input "*******"
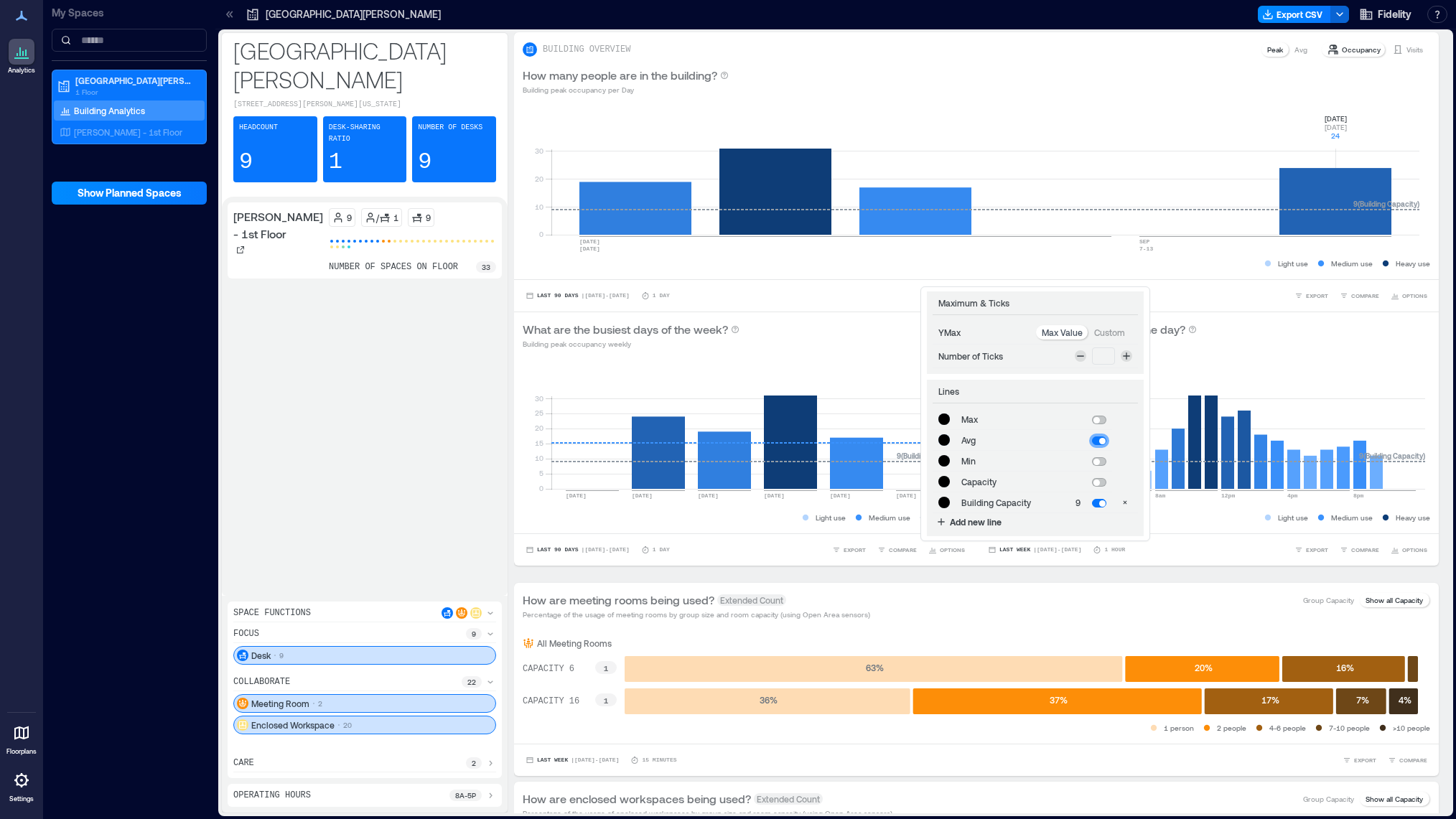
type input "*******"
click at [1100, 480] on span at bounding box center [1103, 483] width 7 height 7
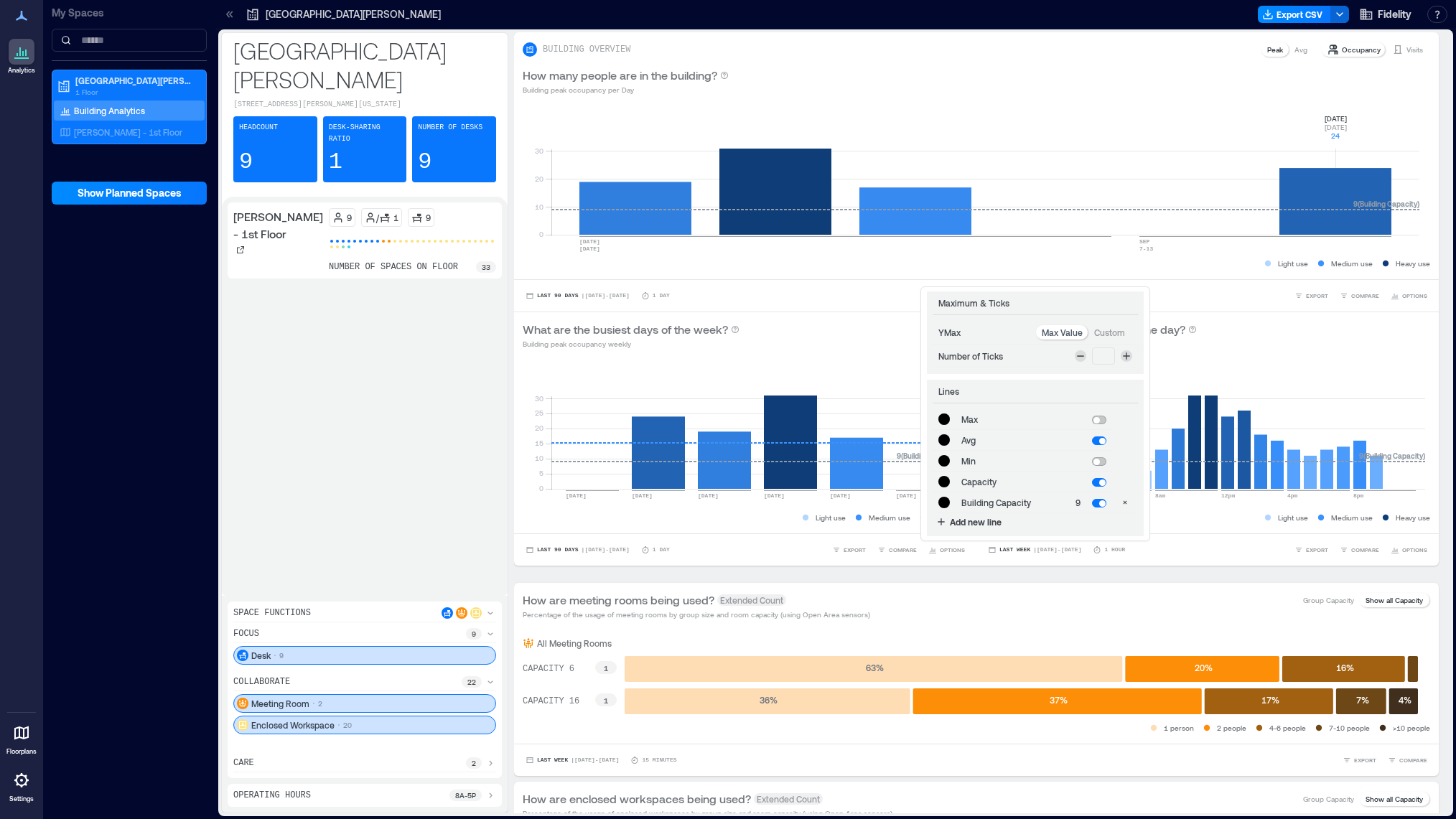
type input "*******"
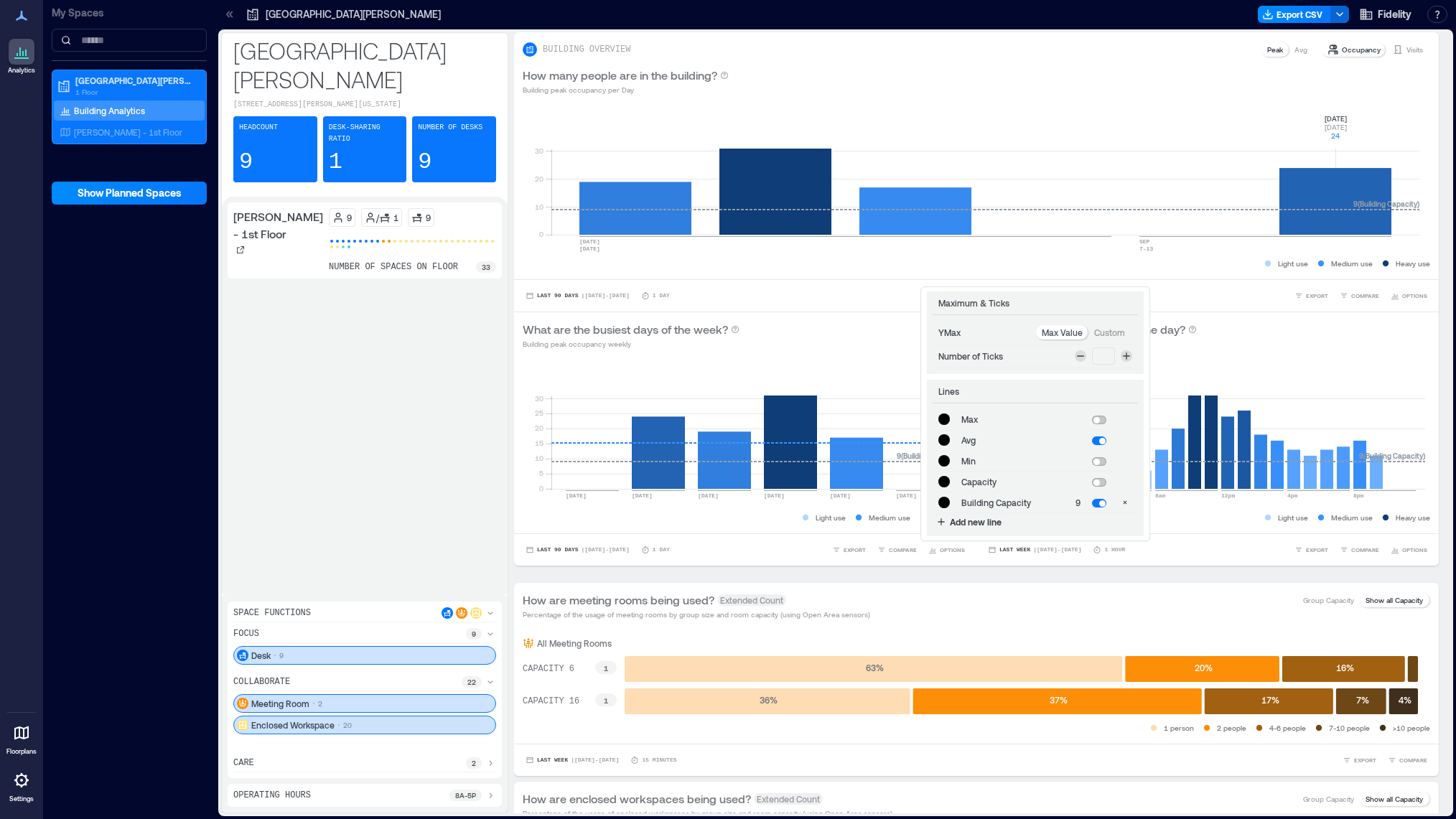
click at [1187, 361] on div "0 10 20 30 12am 4am 8am 12pm 4pm 8pm 9 ( Building Capacity ) Light use Medium u…" at bounding box center [1208, 445] width 463 height 175
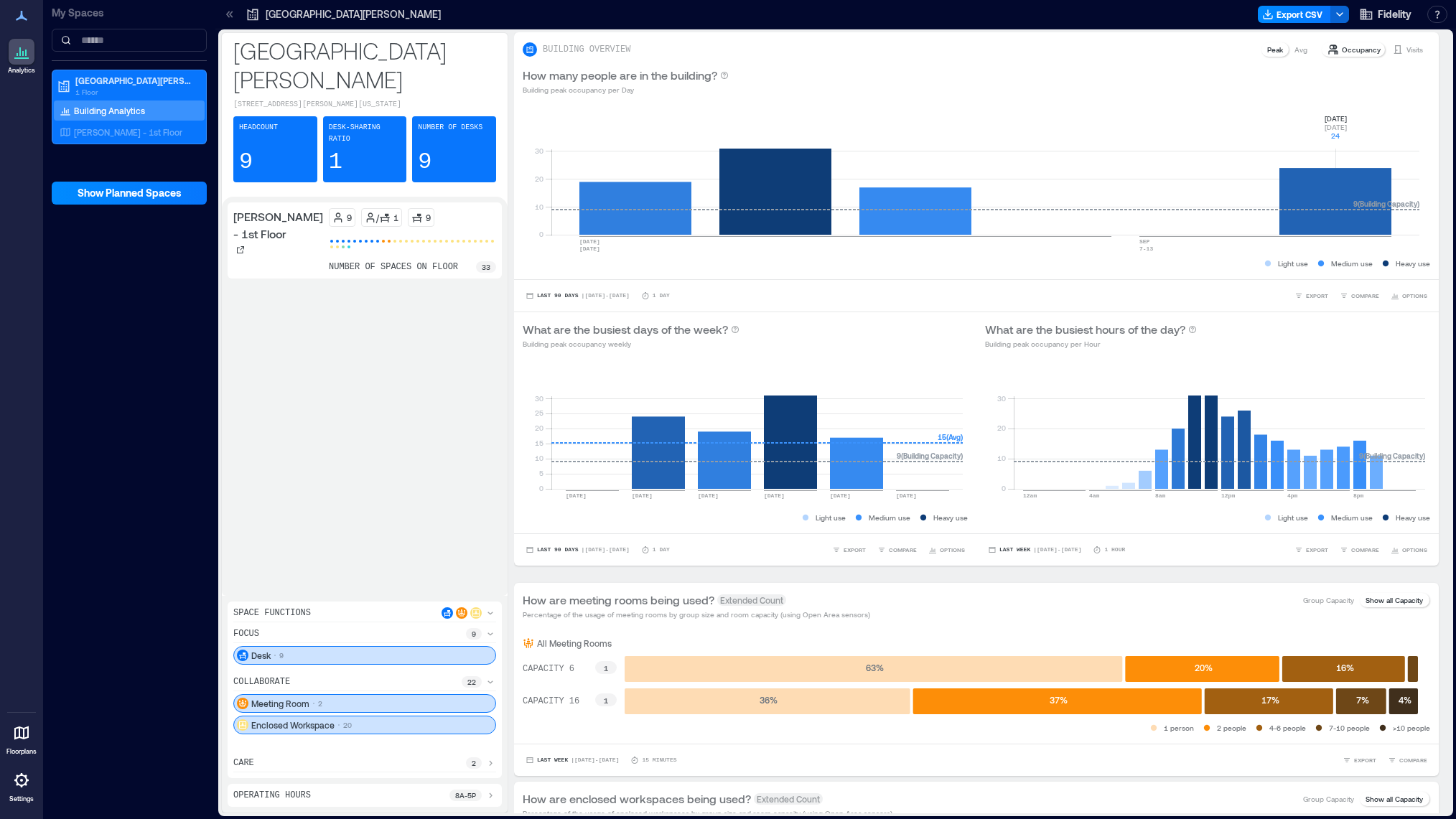
click at [252, 148] on p "9" at bounding box center [246, 162] width 14 height 29
click at [333, 212] on icon at bounding box center [339, 218] width 12 height 12
click at [95, 93] on p "1 Floor" at bounding box center [135, 92] width 121 height 12
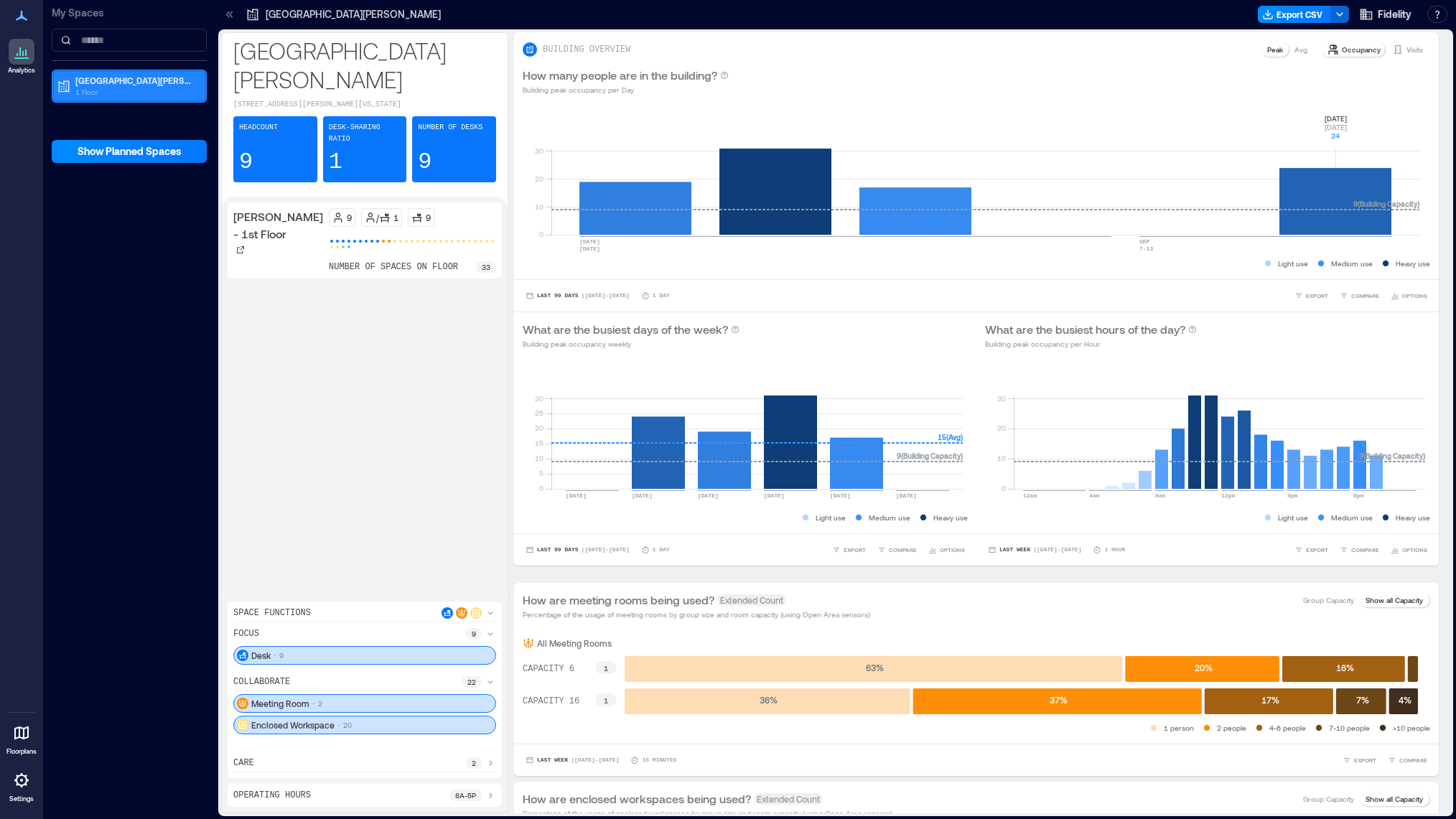
click at [95, 93] on p "1 Floor" at bounding box center [135, 92] width 121 height 12
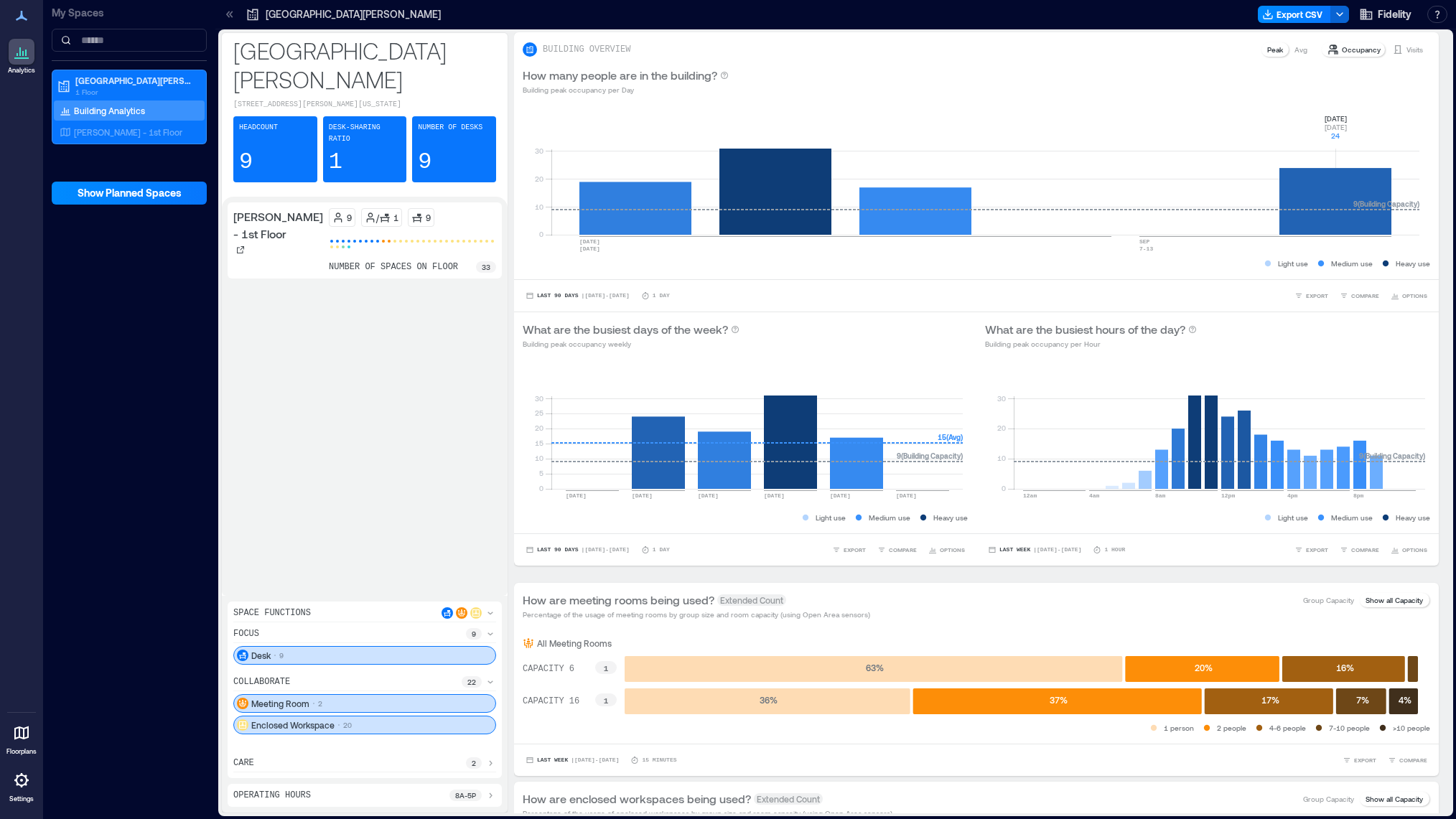
click at [101, 107] on p "Building Analytics" at bounding box center [110, 111] width 71 height 12
click at [104, 131] on p "[PERSON_NAME] - 1st Floor" at bounding box center [128, 133] width 108 height 12
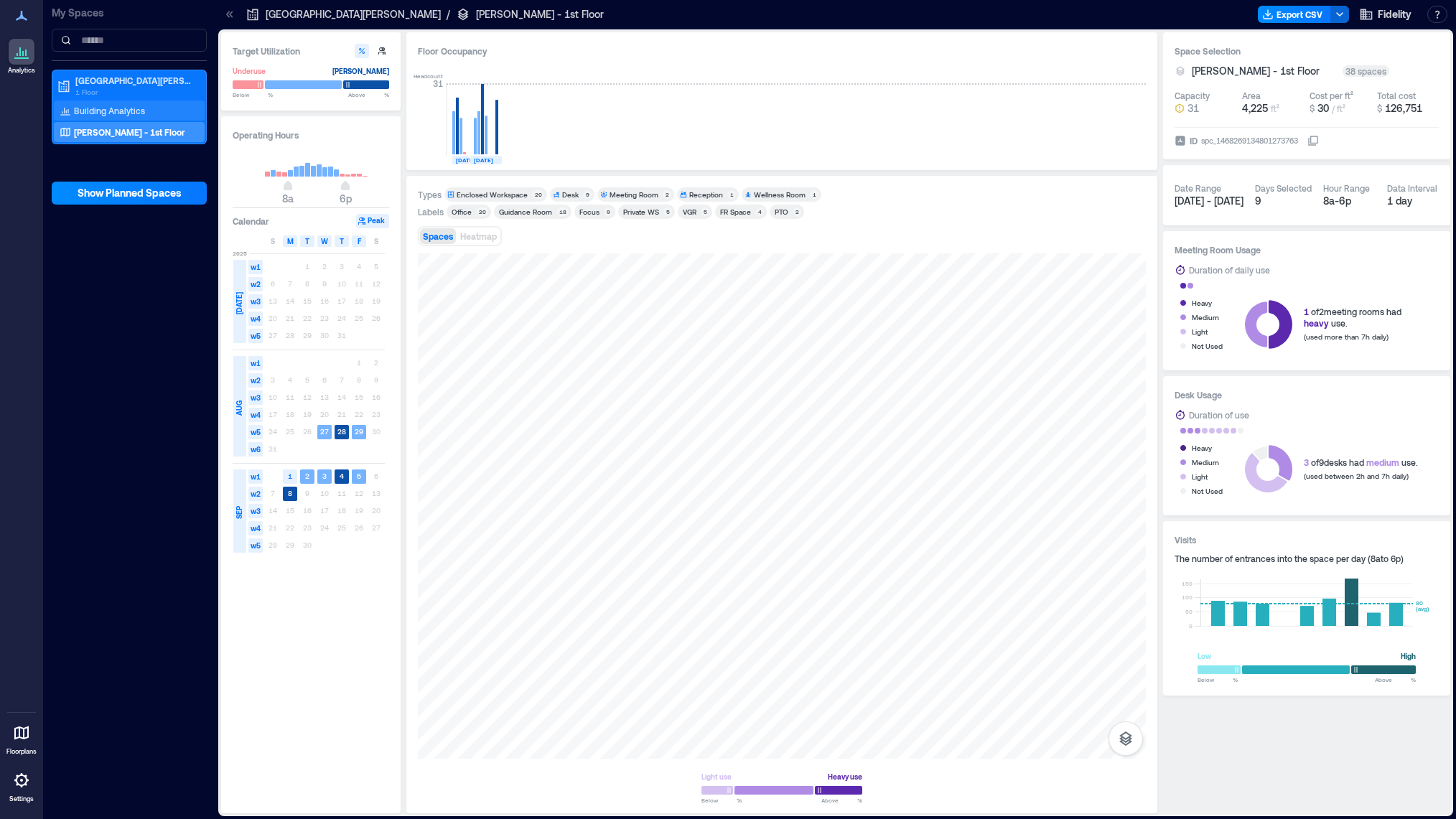
click at [107, 108] on p "Building Analytics" at bounding box center [110, 111] width 71 height 12
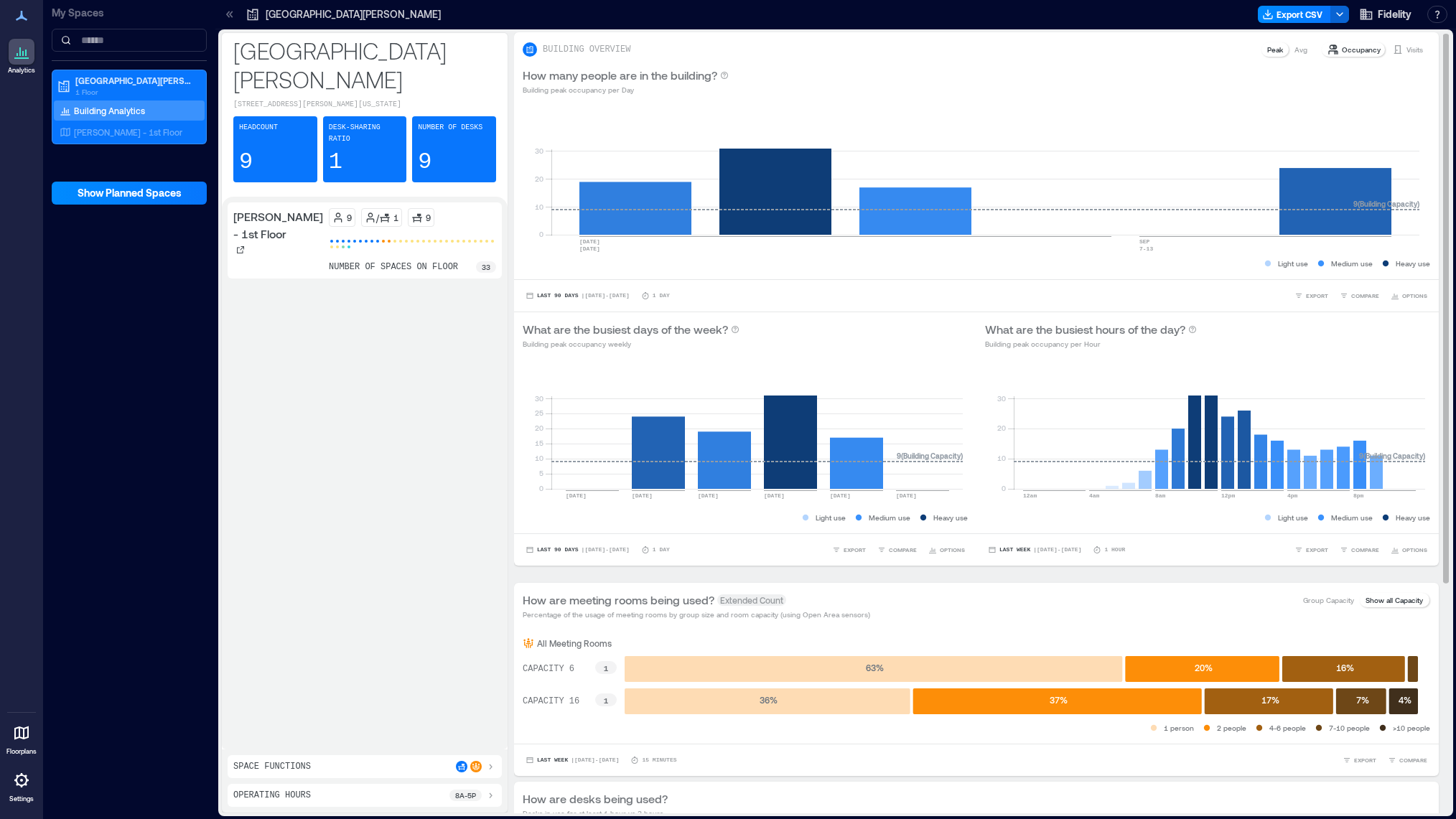
click at [1353, 53] on p "Occupancy" at bounding box center [1361, 50] width 39 height 12
click at [1410, 51] on p "Visits" at bounding box center [1415, 50] width 17 height 12
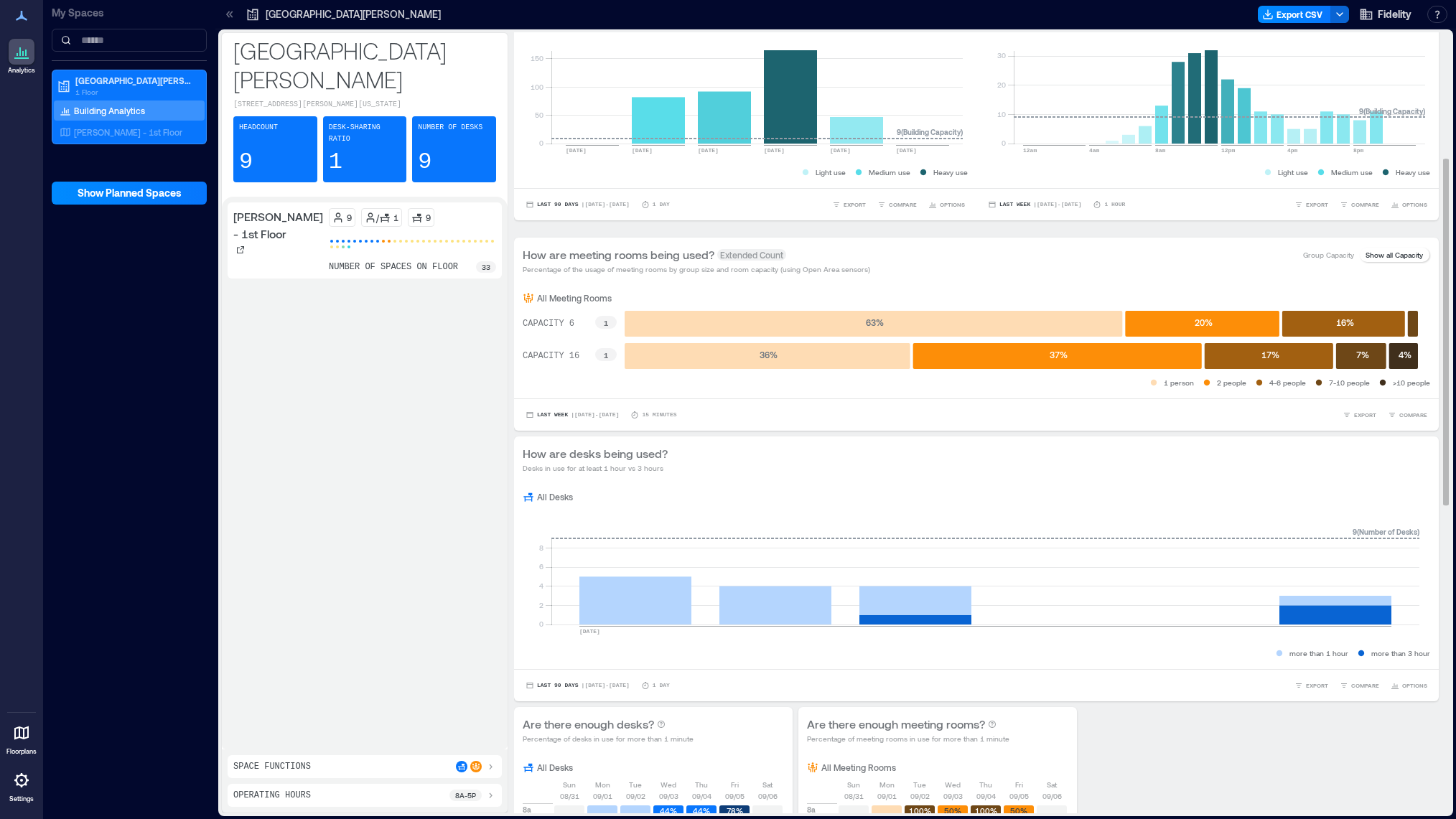
scroll to position [359, 0]
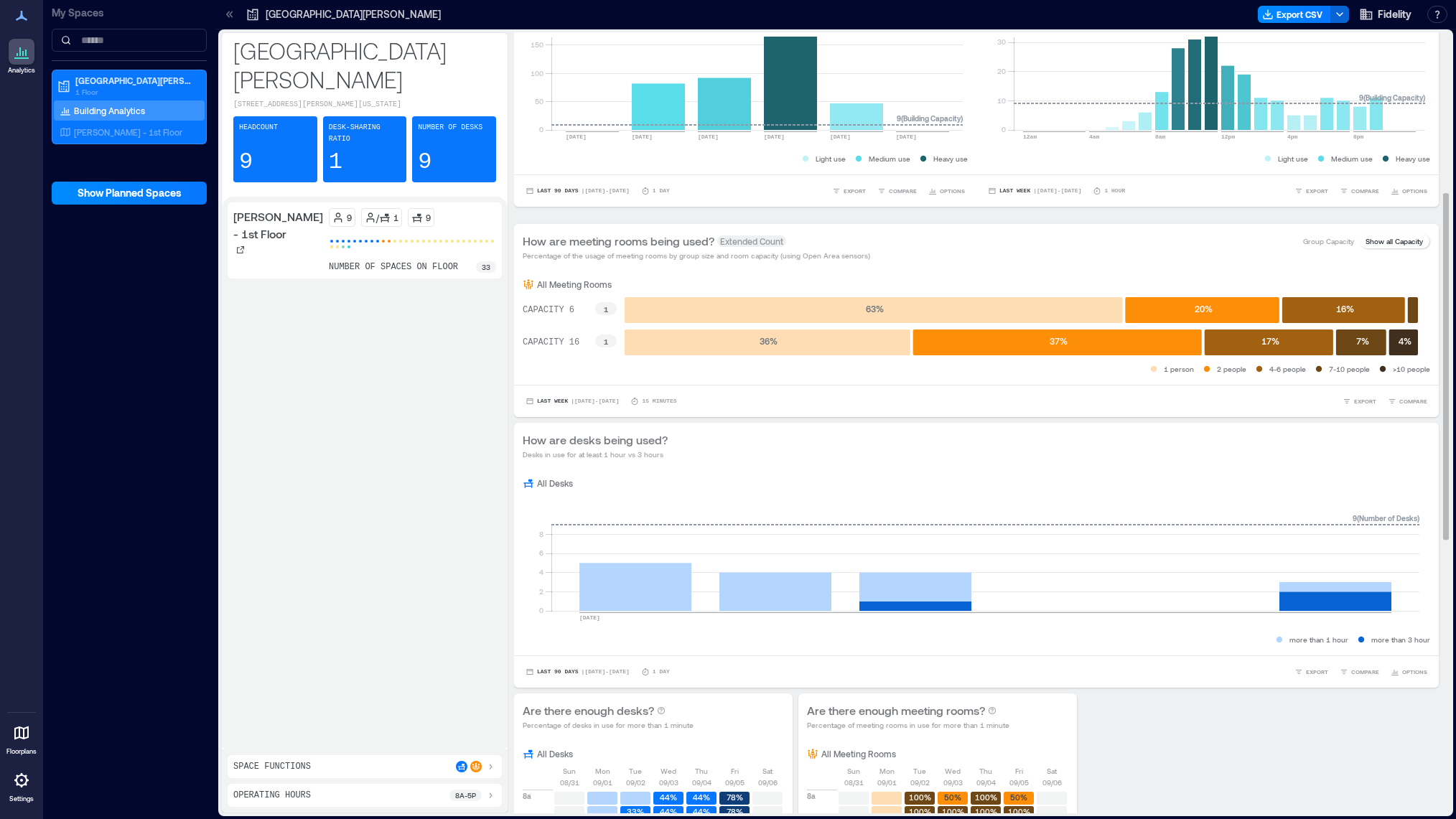
click at [1366, 241] on p "Show all Capacity" at bounding box center [1394, 241] width 57 height 12
click at [1320, 244] on p "Group Capacity" at bounding box center [1328, 241] width 51 height 12
click at [1379, 241] on p "Show all Capacity" at bounding box center [1394, 241] width 57 height 12
click at [1328, 241] on p "Group Capacity" at bounding box center [1328, 241] width 51 height 12
click at [1371, 241] on p "Show all Capacity" at bounding box center [1394, 241] width 57 height 12
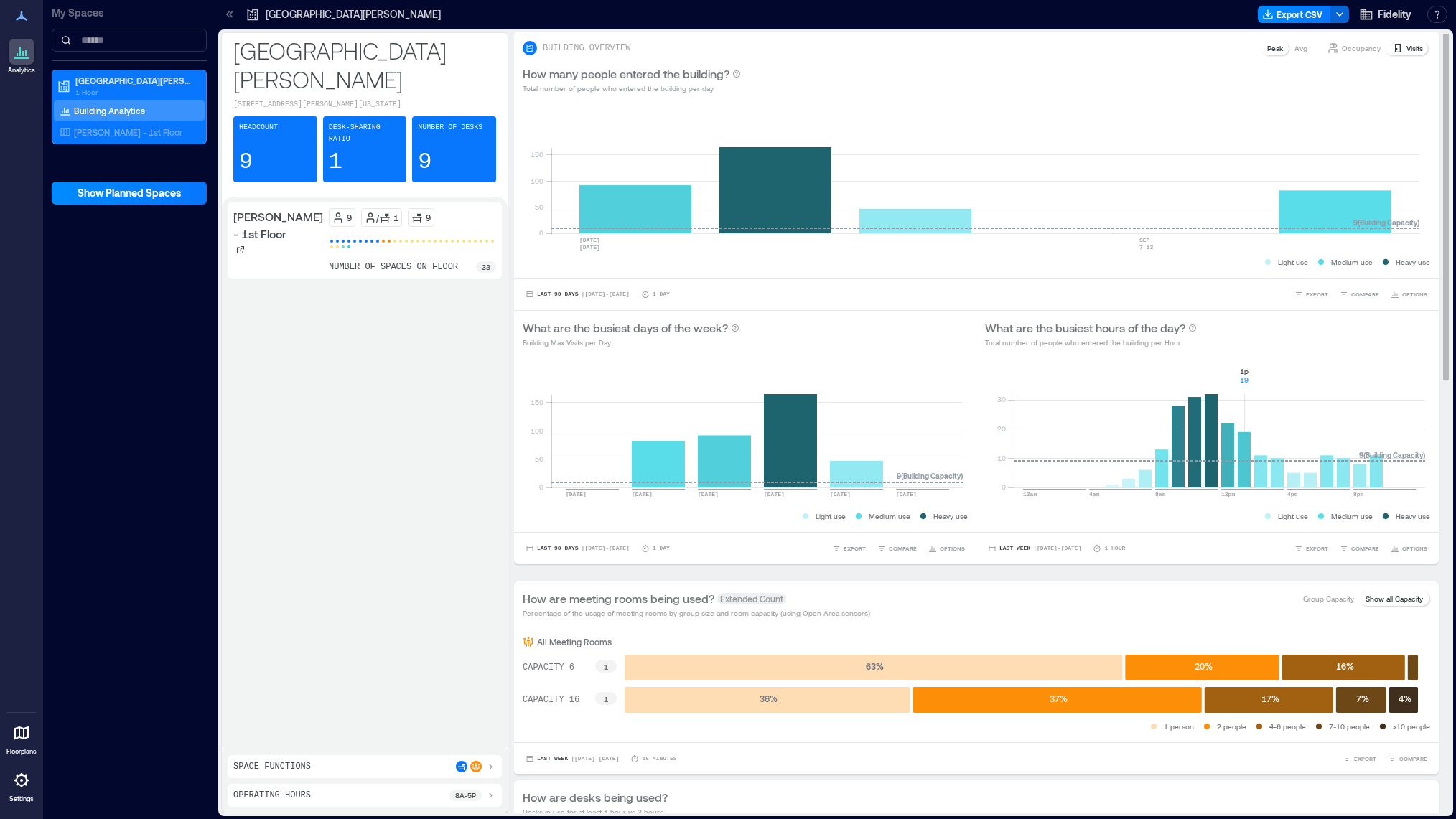
scroll to position [0, 0]
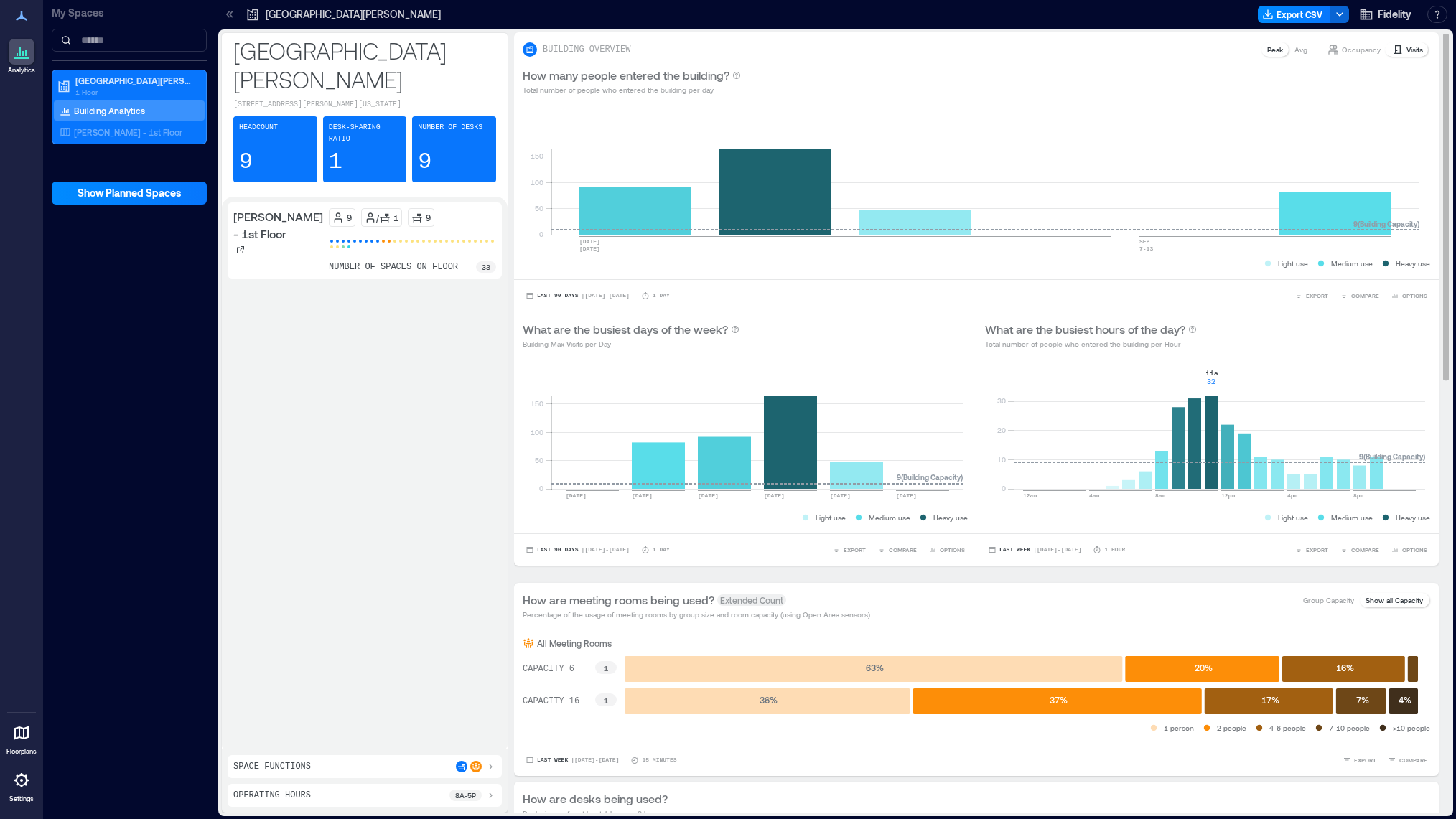
click at [1207, 408] on rect at bounding box center [1219, 427] width 411 height 122
click at [1343, 41] on div "BUILDING OVERVIEW Peak Avg Occupancy Visits" at bounding box center [976, 45] width 925 height 26
click at [1343, 52] on p "Occupancy" at bounding box center [1361, 50] width 39 height 12
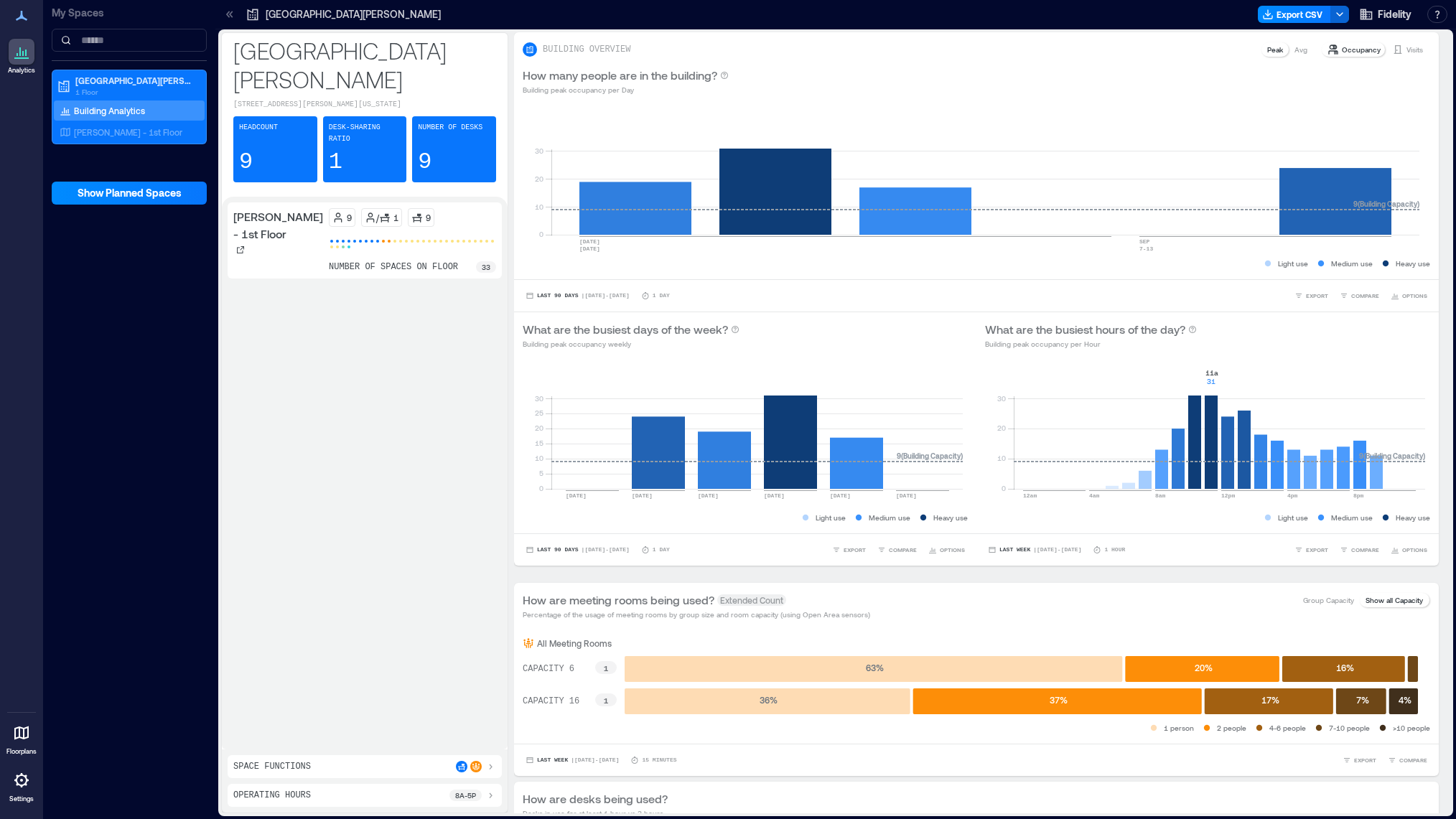
click at [481, 261] on p "33" at bounding box center [486, 267] width 8 height 12
click at [1388, 205] on rect at bounding box center [986, 173] width 868 height 122
click at [274, 18] on p "[GEOGRAPHIC_DATA][PERSON_NAME]" at bounding box center [353, 14] width 175 height 14
click at [231, 16] on icon at bounding box center [231, 14] width 3 height 7
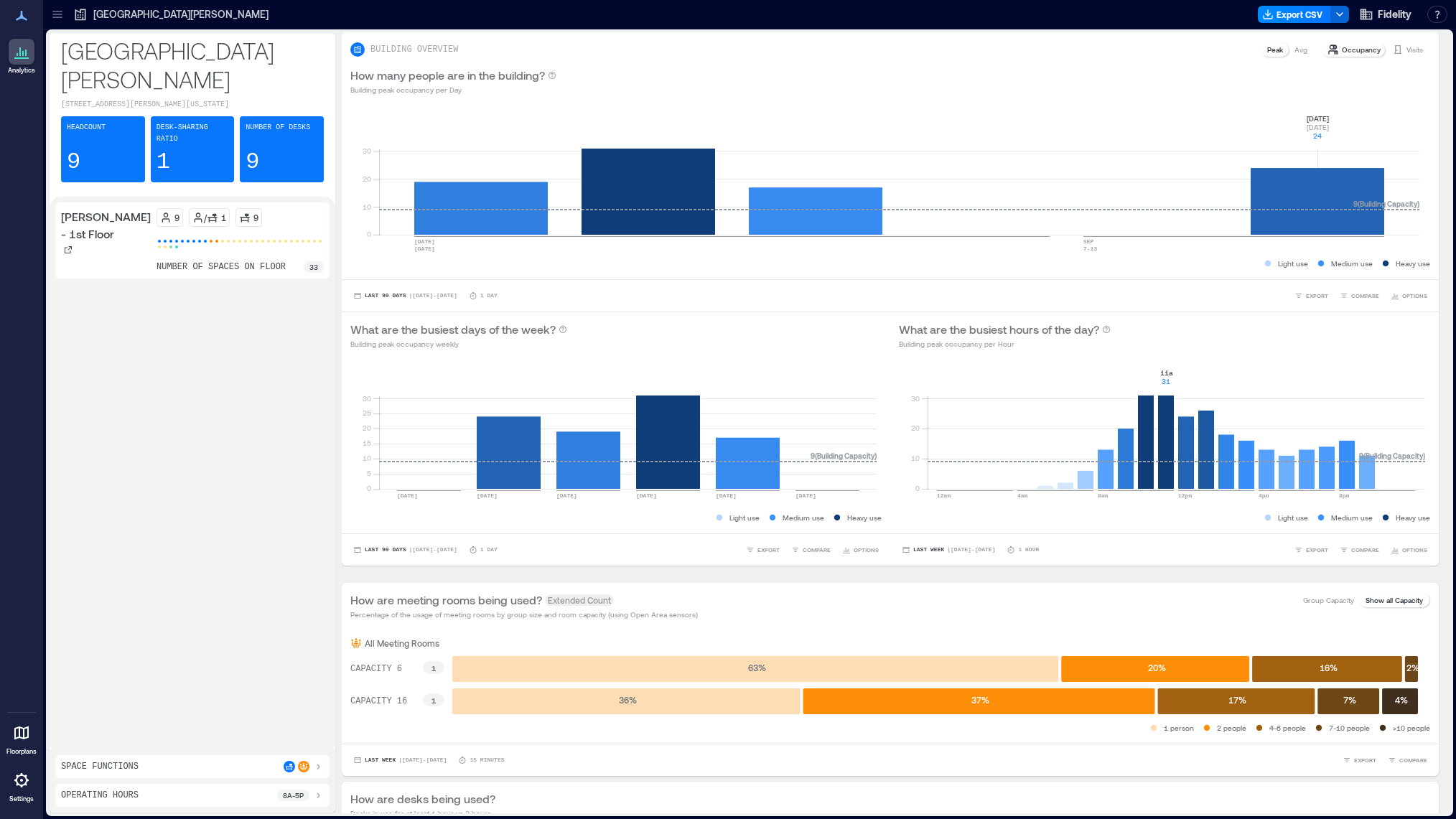
click at [52, 16] on icon at bounding box center [57, 14] width 14 height 14
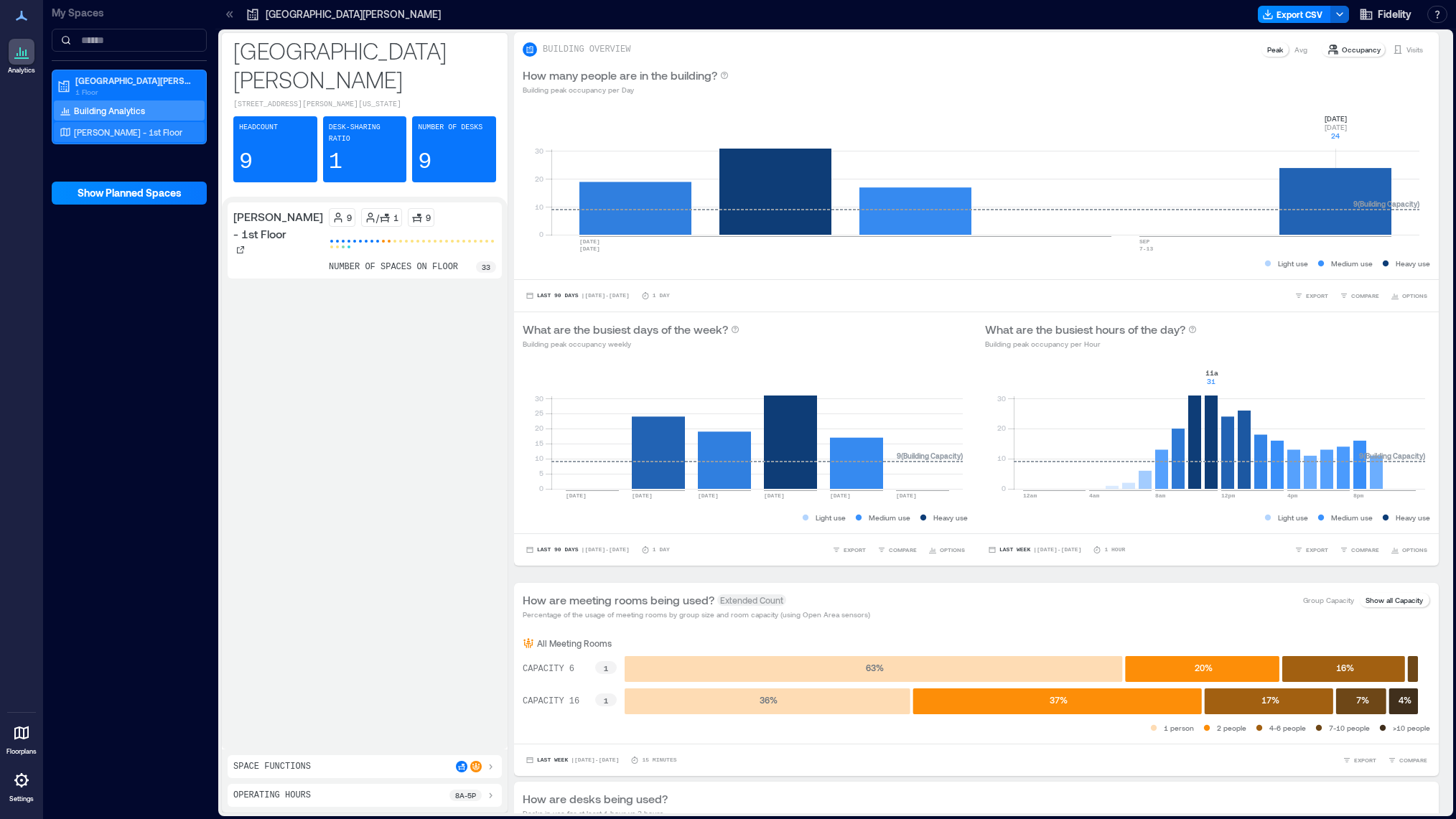
click at [127, 130] on p "[PERSON_NAME] - 1st Floor" at bounding box center [128, 133] width 108 height 12
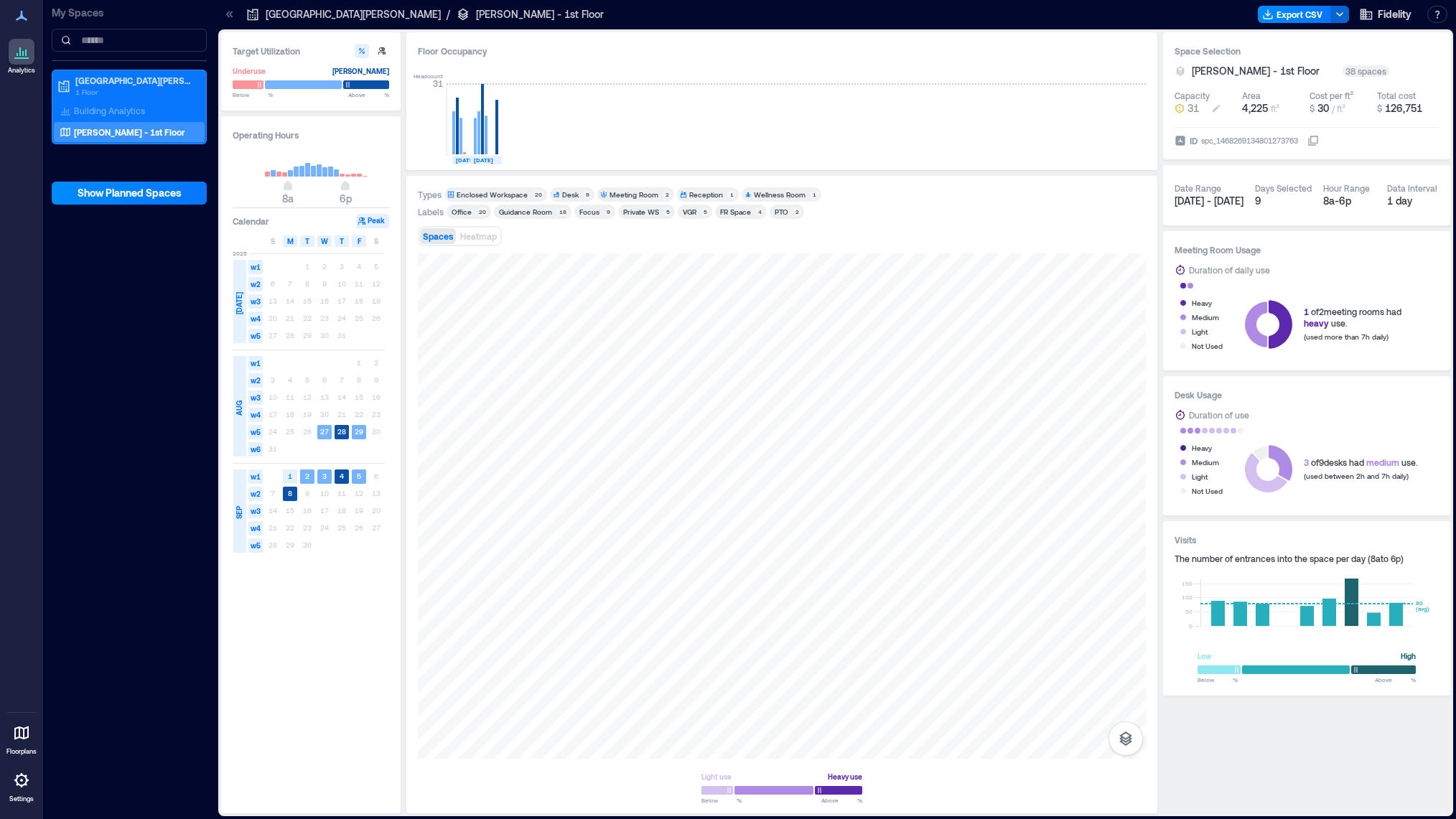
click at [1219, 104] on icon at bounding box center [1216, 109] width 12 height 12
type input "**"
click at [1357, 110] on icon at bounding box center [1357, 109] width 12 height 12
type input "*"
click at [1396, 62] on div "Space Selection [PERSON_NAME] - 1st Floor 38 spaces Capacity 32 ppl Area 4,225 …" at bounding box center [1307, 95] width 287 height 127
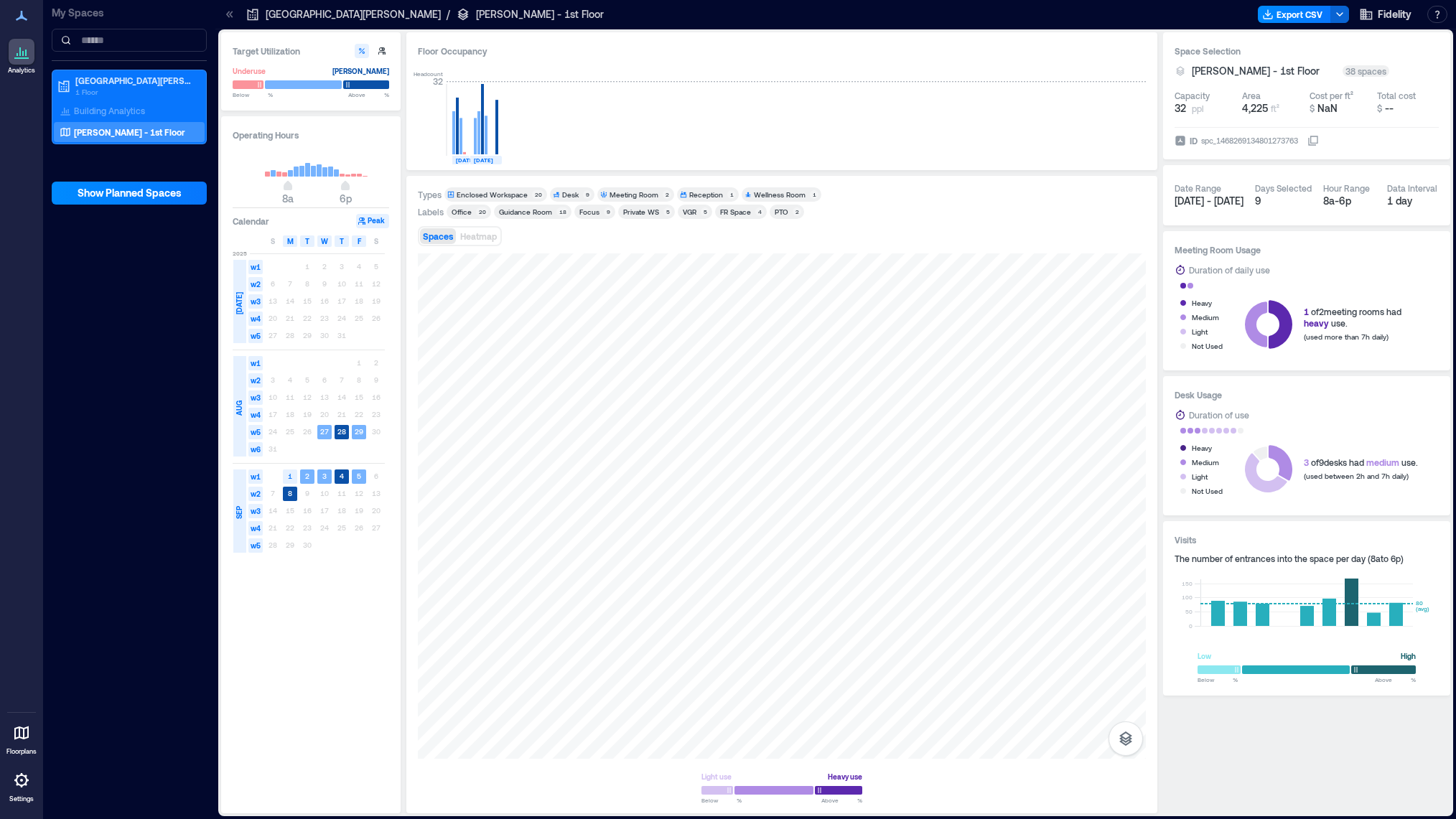
click at [557, 192] on icon at bounding box center [557, 194] width 8 height 8
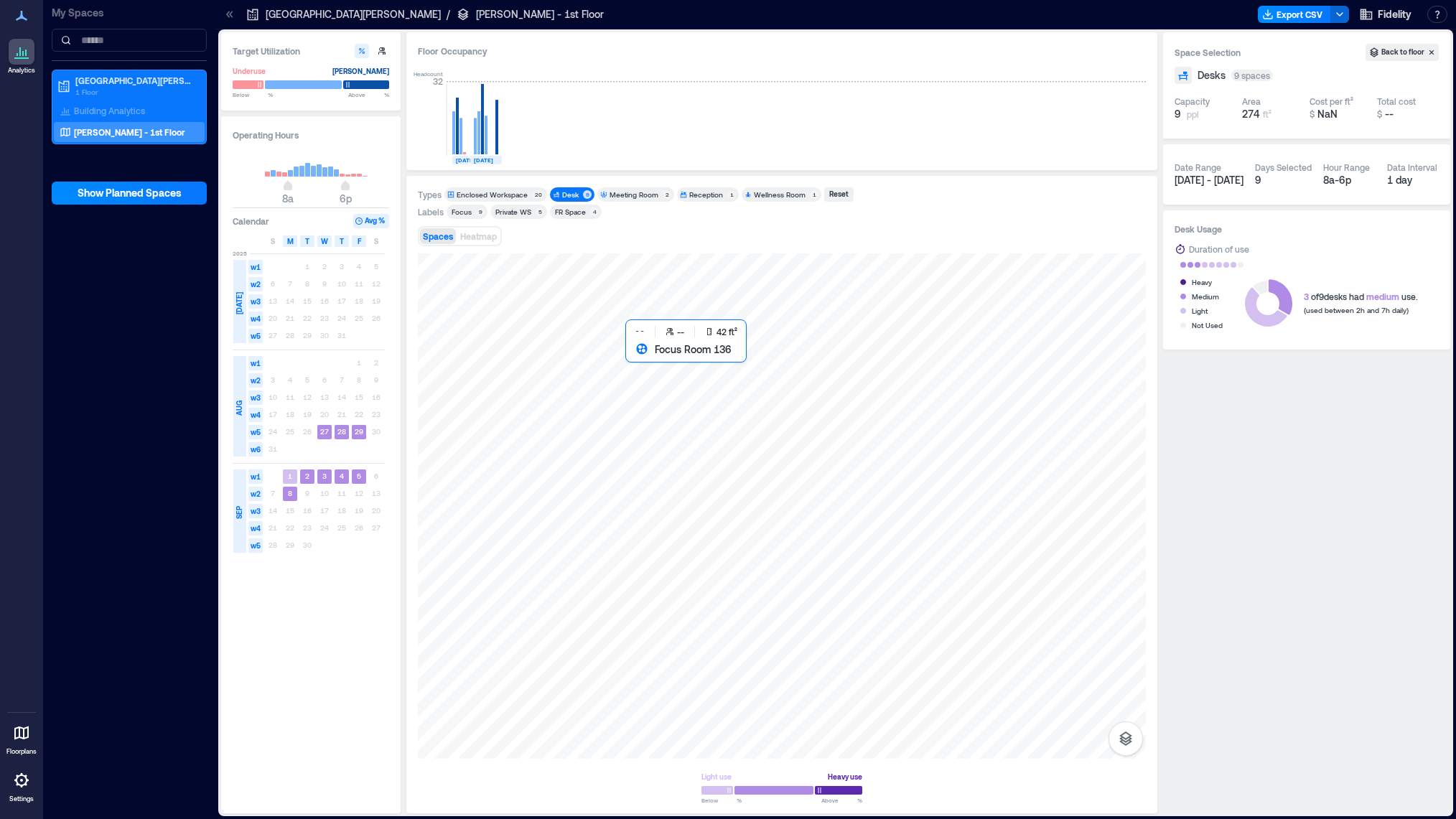
click at [640, 361] on div at bounding box center [782, 506] width 728 height 506
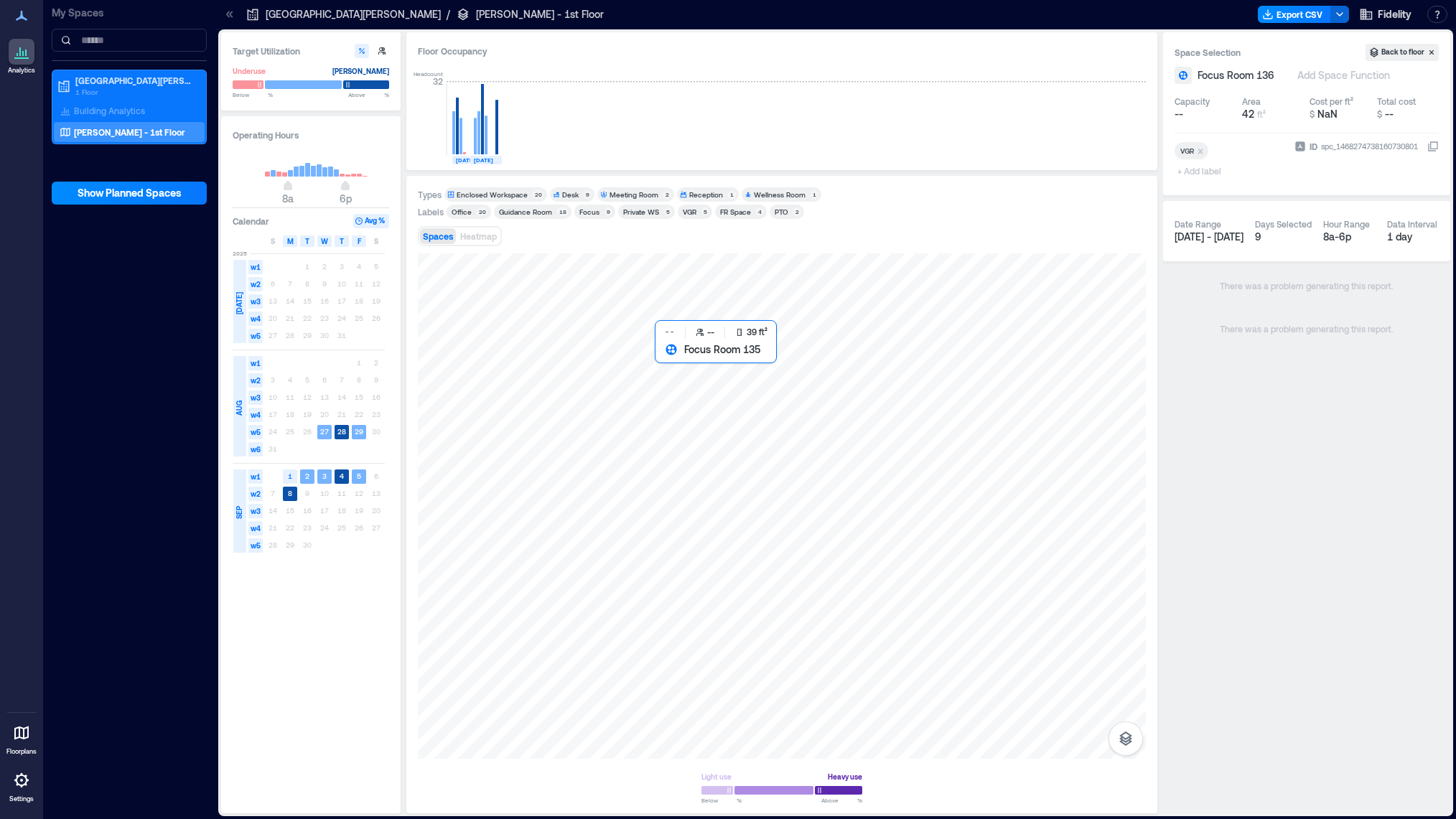
click at [669, 359] on div at bounding box center [782, 506] width 728 height 506
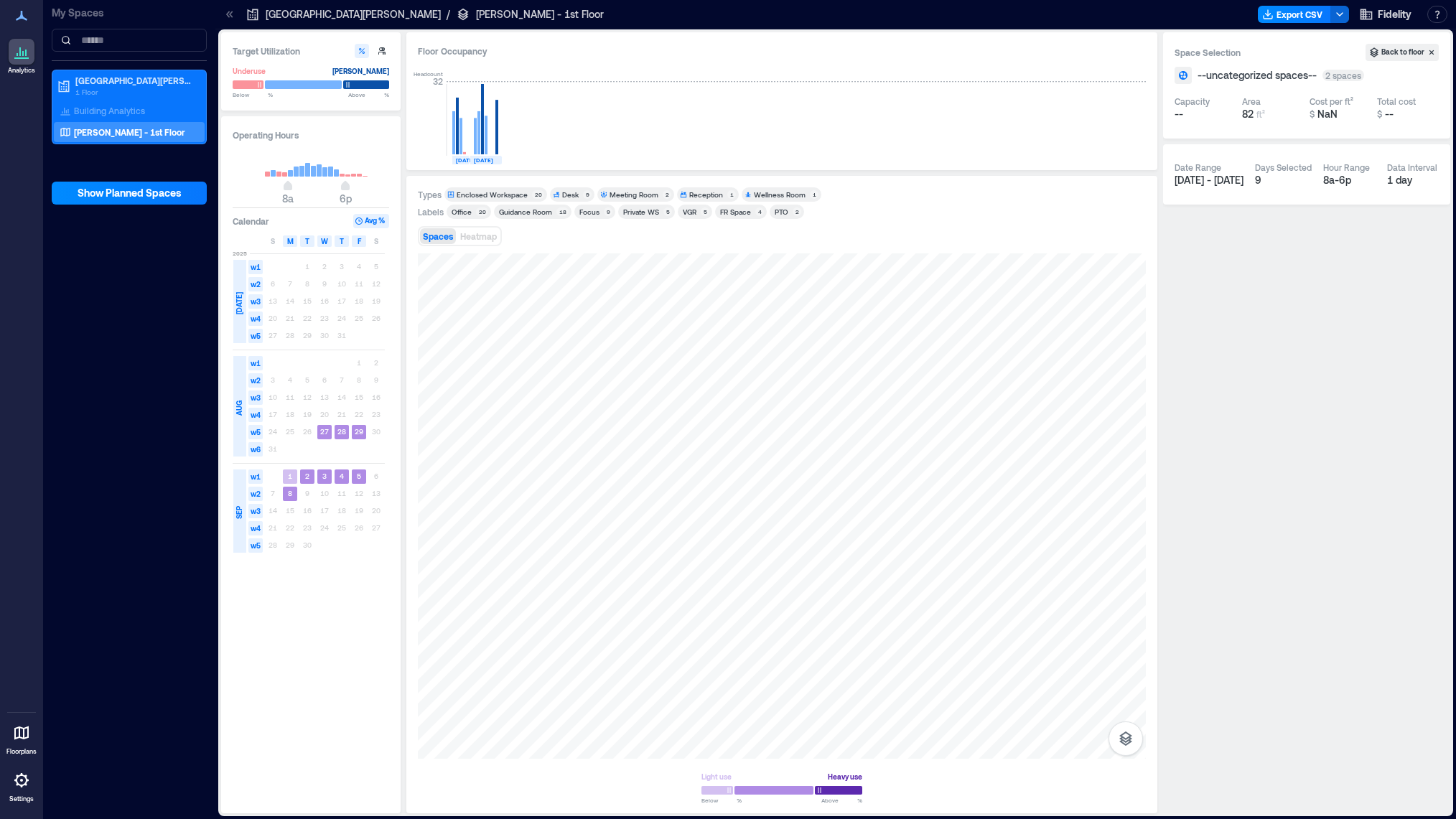
click at [1346, 75] on div "2 spaces" at bounding box center [1343, 75] width 41 height 12
click at [635, 361] on div at bounding box center [782, 506] width 728 height 506
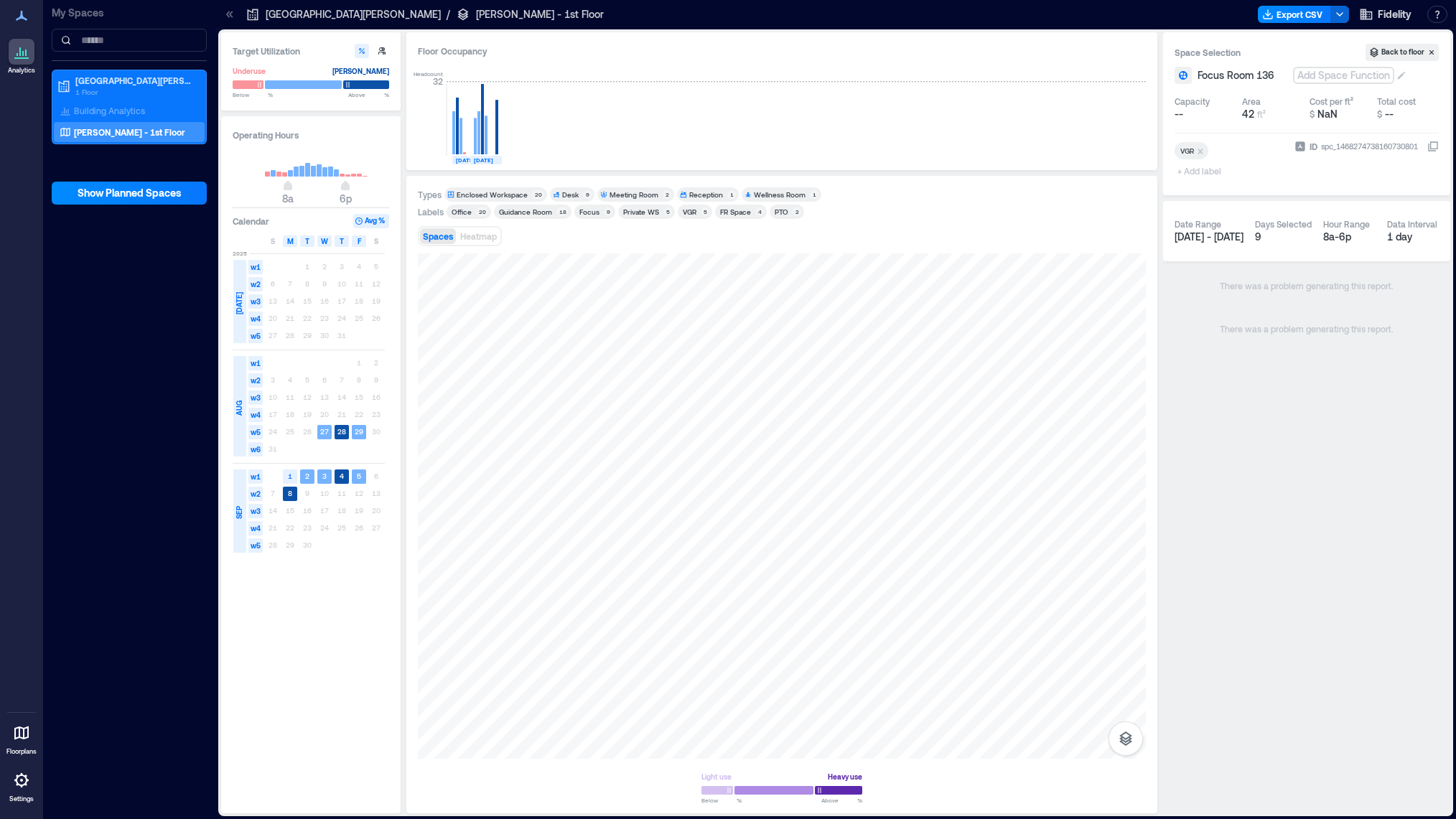
click at [1332, 76] on div "Add Space Function" at bounding box center [1344, 75] width 98 height 14
click at [1328, 142] on div "Desk" at bounding box center [1381, 144] width 120 height 14
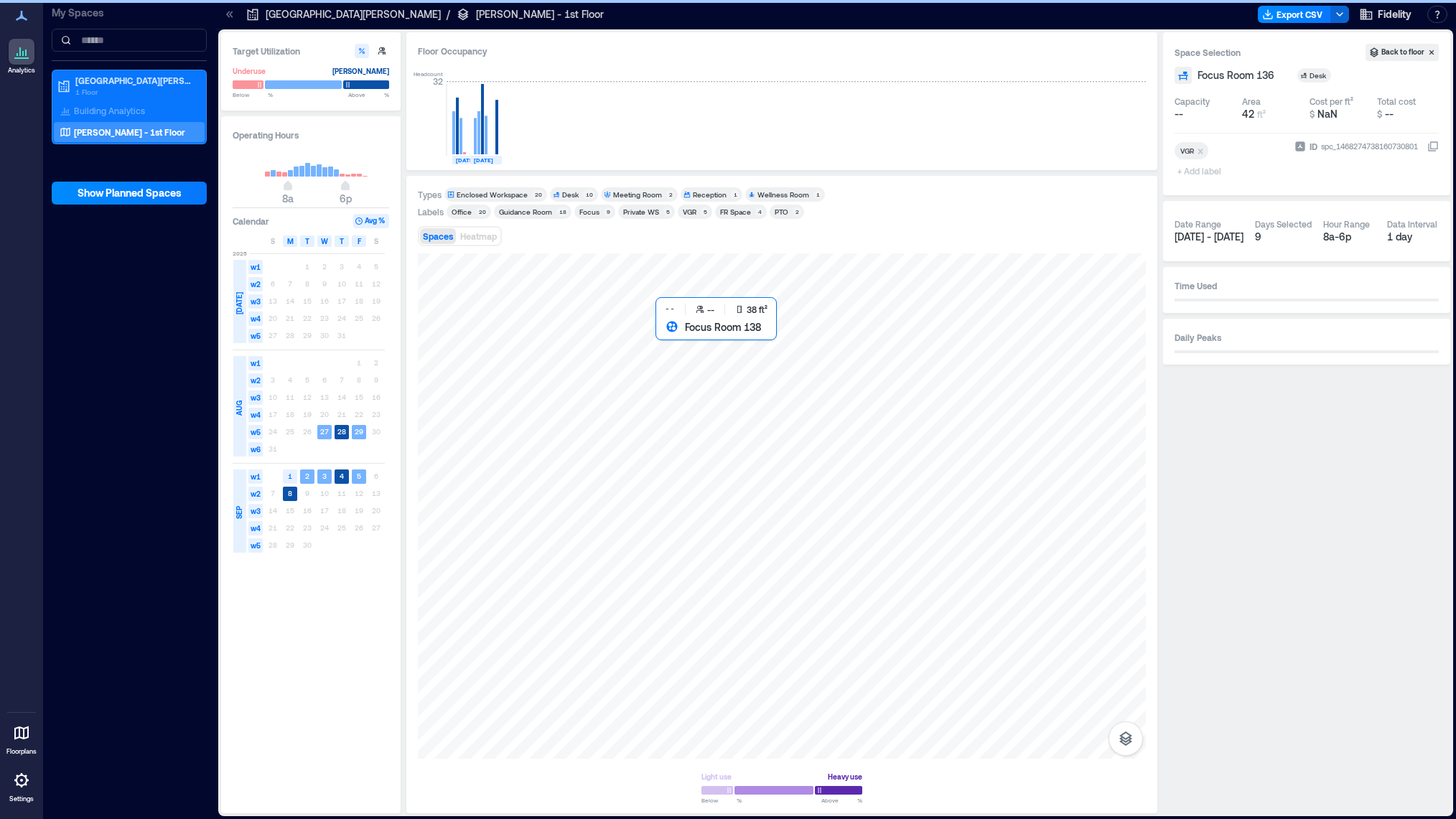
click at [668, 339] on div at bounding box center [782, 506] width 728 height 506
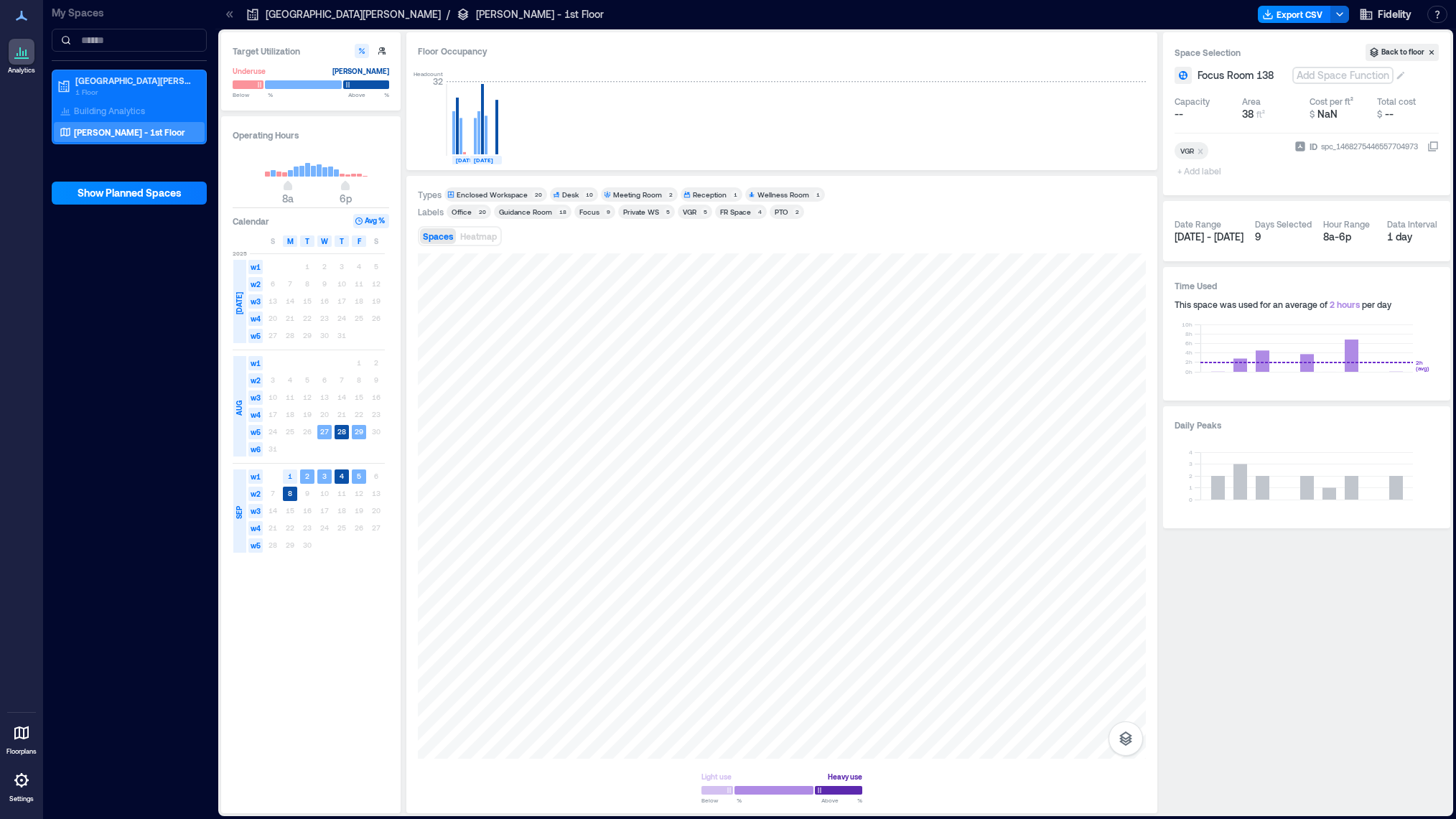
click at [1321, 76] on div "Add Space Function" at bounding box center [1343, 75] width 98 height 14
click at [1333, 142] on div "Desk" at bounding box center [1381, 144] width 120 height 14
click at [670, 359] on div at bounding box center [782, 506] width 728 height 506
click at [1345, 79] on div "Add Space Function" at bounding box center [1343, 75] width 98 height 14
click at [1331, 149] on div "Desk" at bounding box center [1381, 144] width 120 height 14
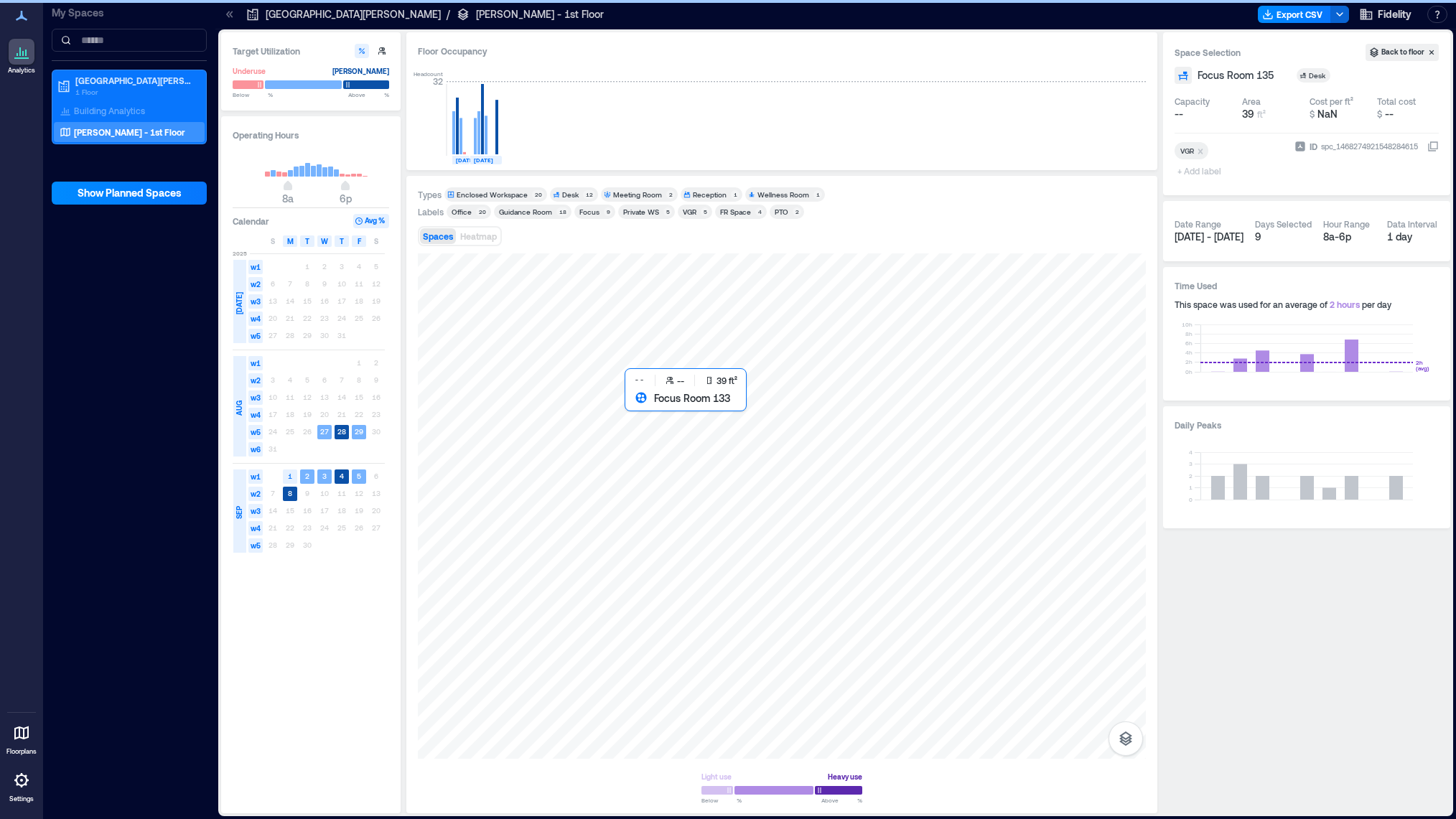
click at [632, 410] on div at bounding box center [782, 506] width 728 height 506
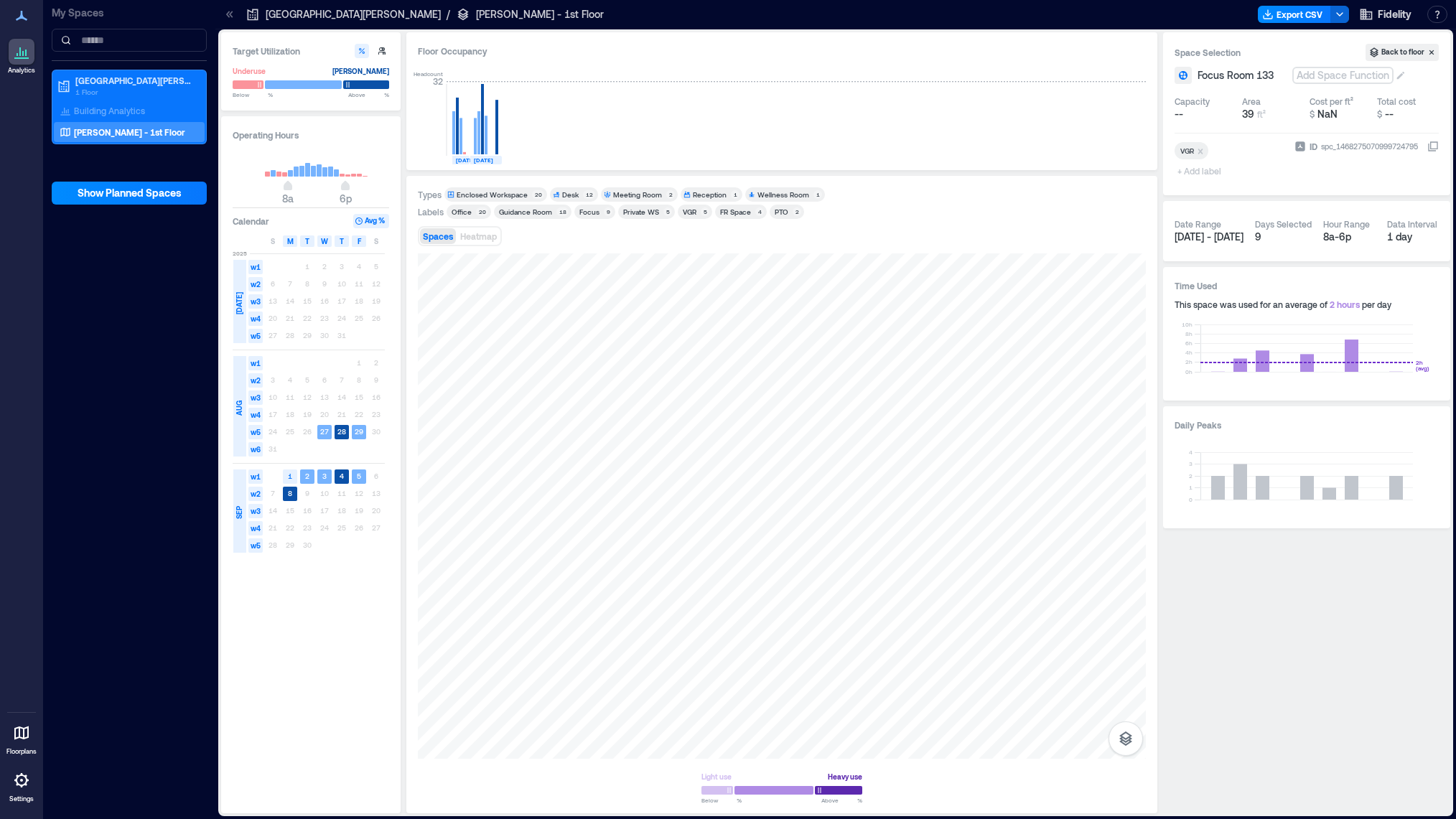
click at [1351, 77] on div "Add Space Function" at bounding box center [1343, 75] width 98 height 14
click at [1333, 141] on div "Desk" at bounding box center [1381, 144] width 120 height 14
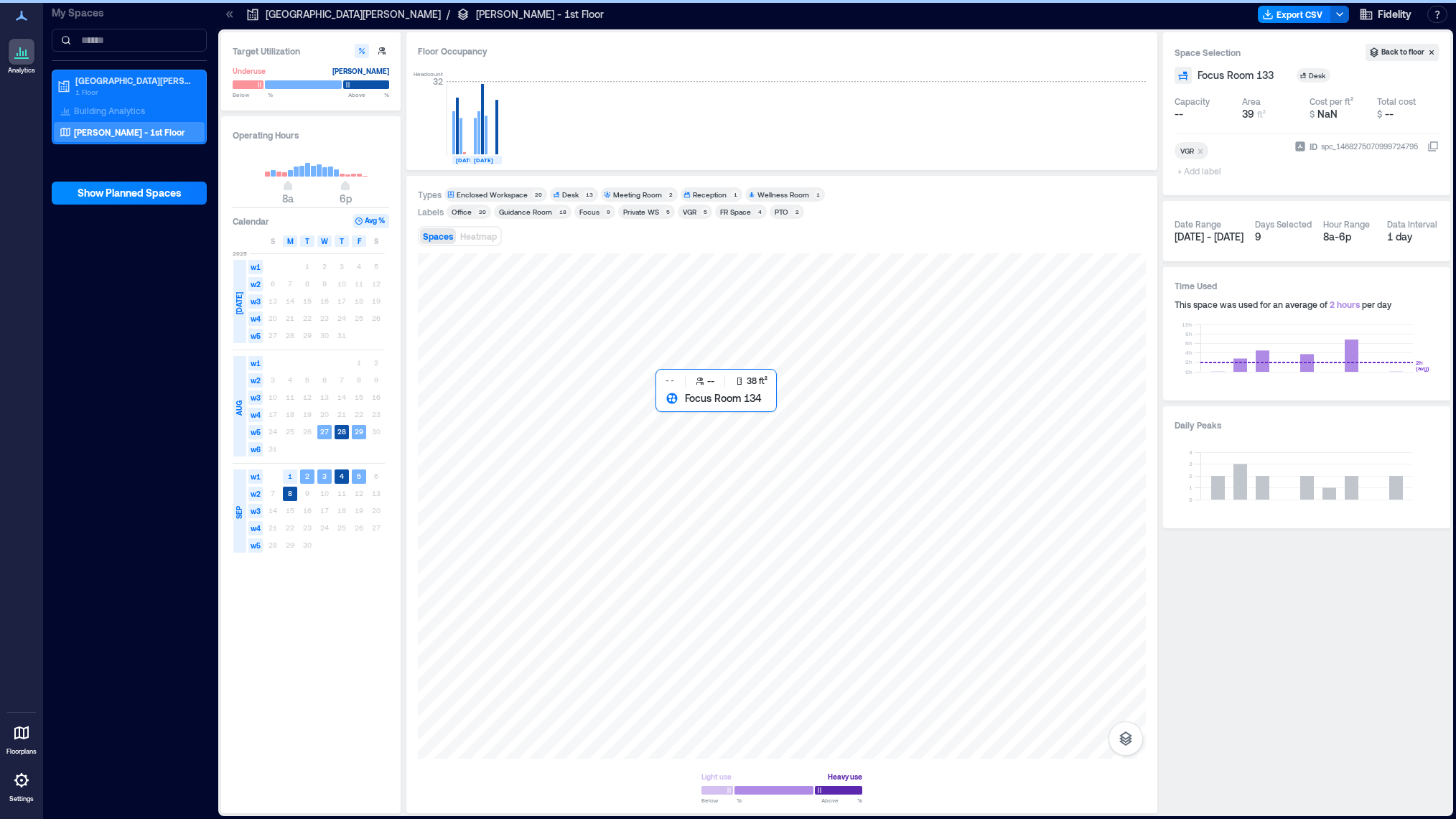
click at [676, 406] on div at bounding box center [782, 506] width 728 height 506
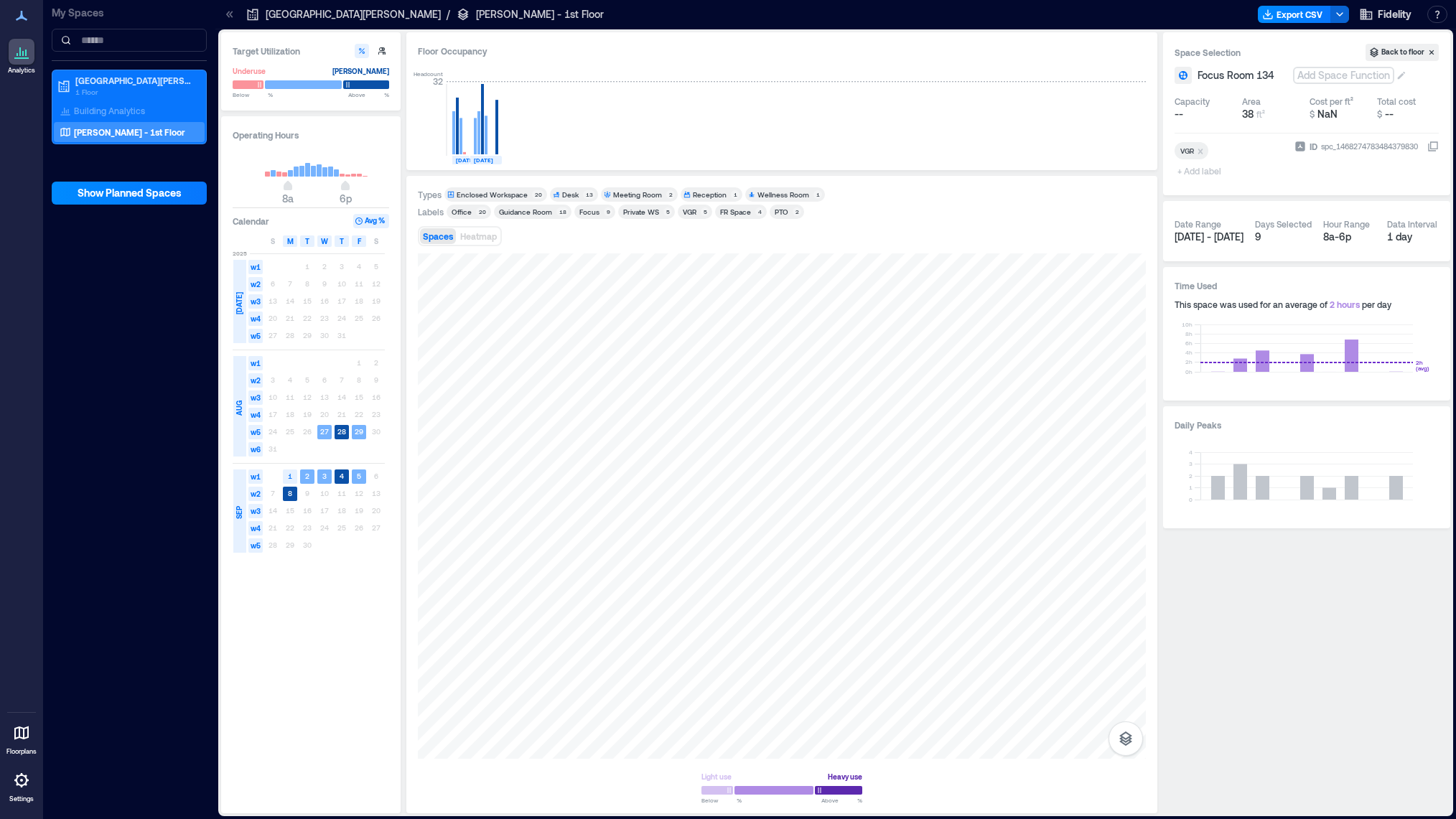
click at [1360, 78] on div "Add Space Function" at bounding box center [1344, 75] width 98 height 14
click at [1334, 148] on div "Desk" at bounding box center [1381, 144] width 120 height 14
click at [593, 341] on div at bounding box center [782, 506] width 728 height 506
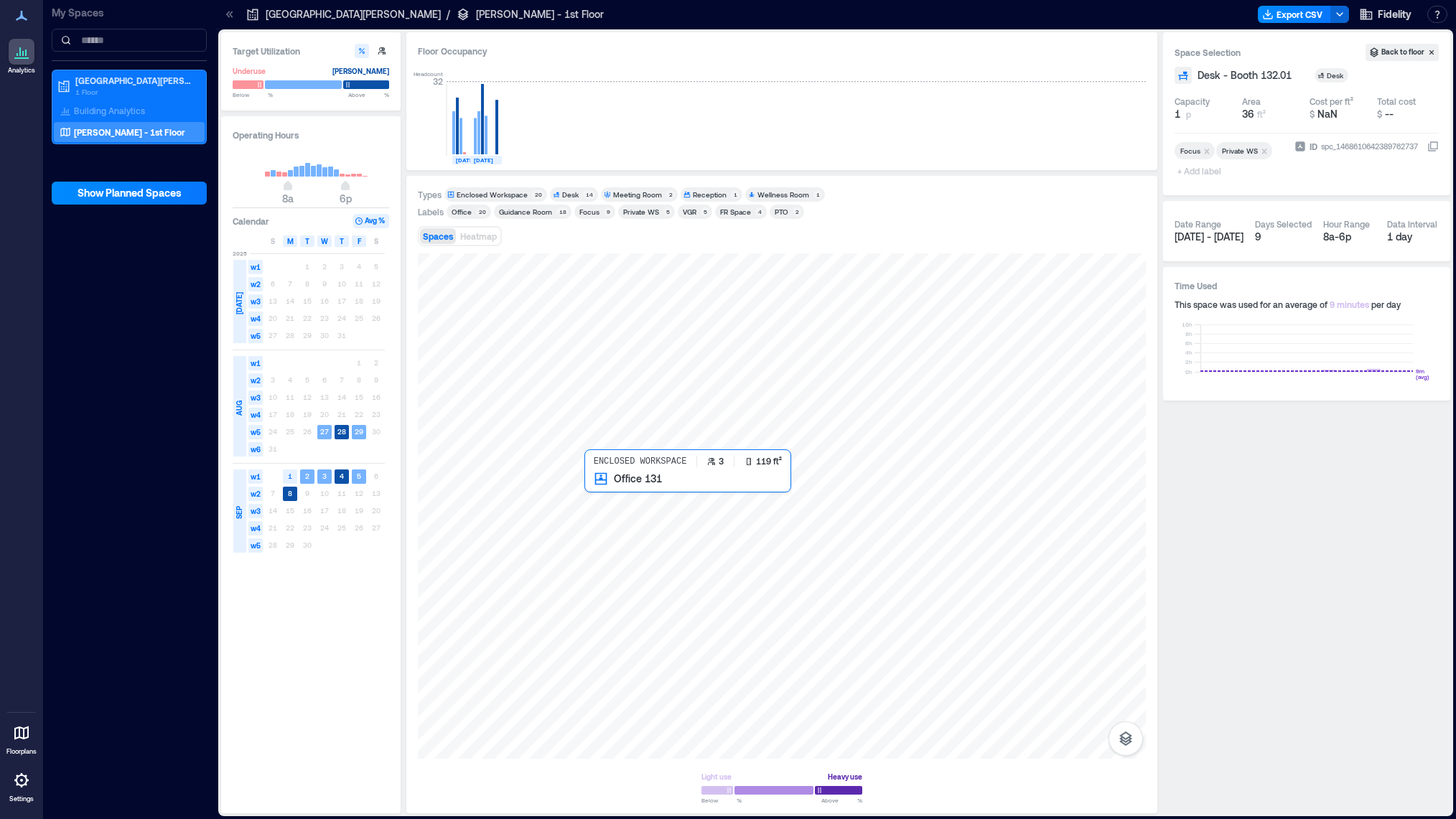
click at [614, 496] on div at bounding box center [782, 506] width 728 height 506
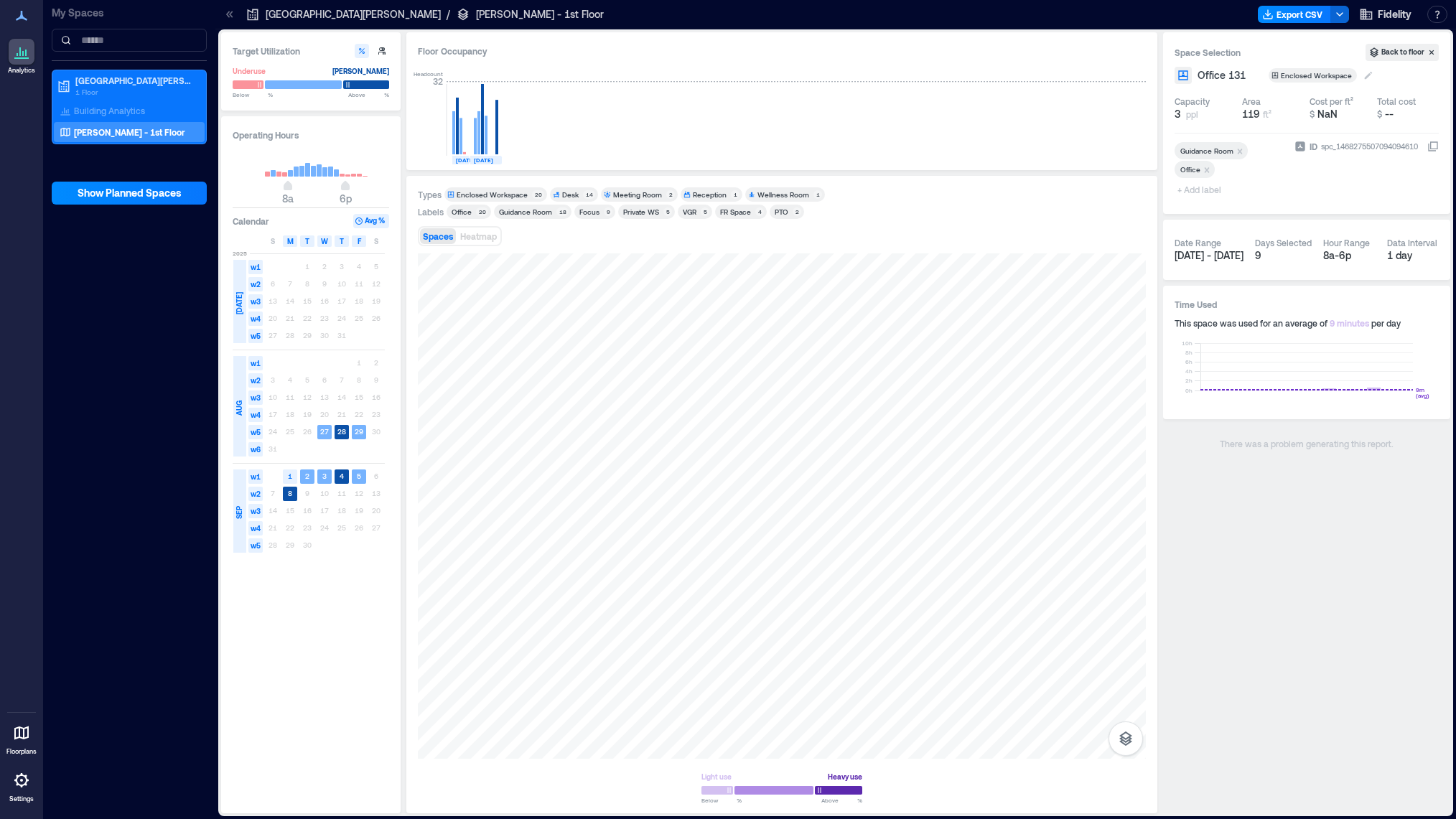
click at [1364, 75] on icon at bounding box center [1369, 75] width 12 height 12
click at [1318, 144] on div "Desk" at bounding box center [1351, 144] width 120 height 14
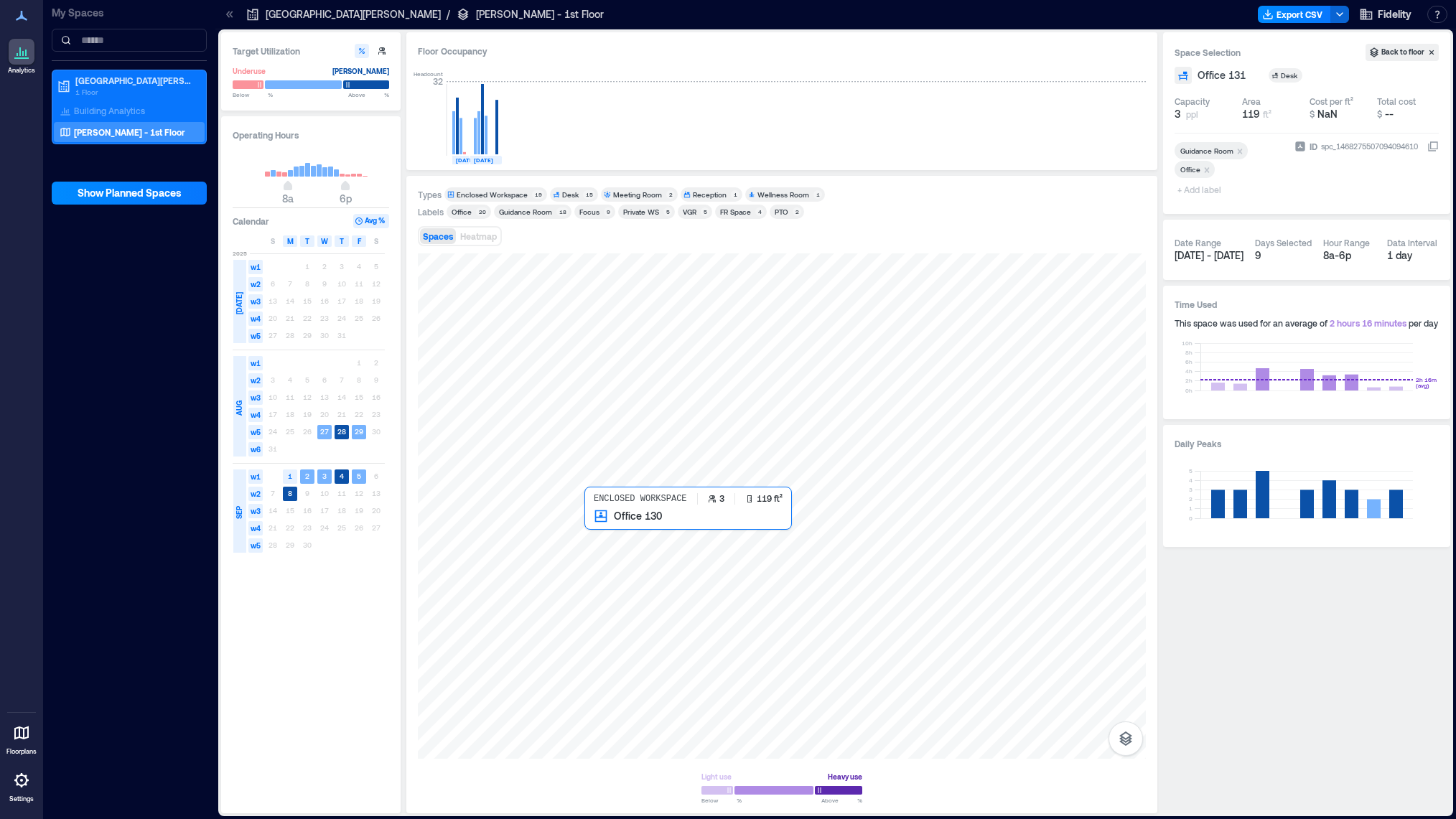
click at [593, 531] on div at bounding box center [782, 506] width 728 height 506
click at [1363, 76] on icon at bounding box center [1369, 75] width 12 height 12
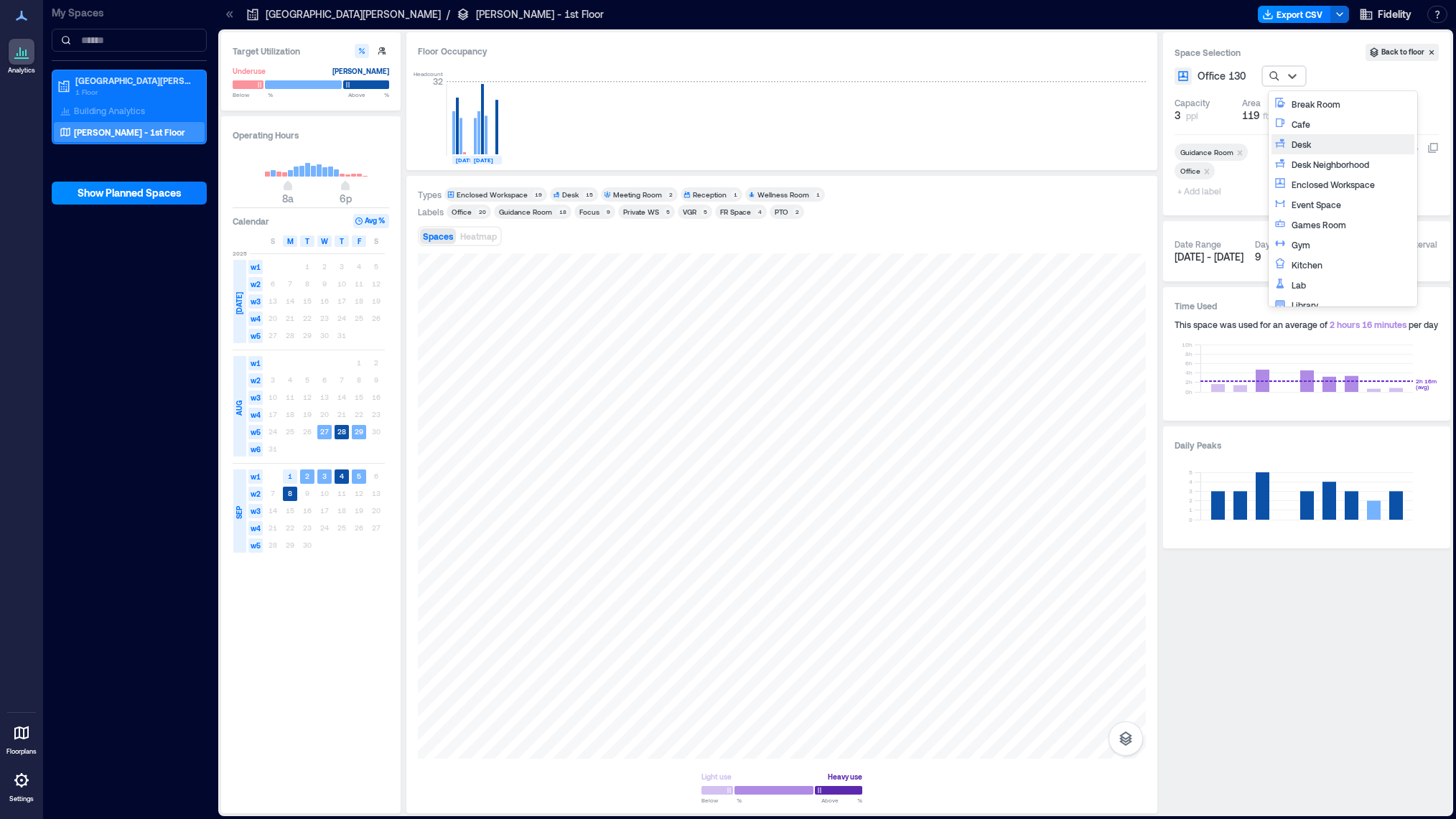
click at [1301, 144] on div "Desk" at bounding box center [1351, 144] width 120 height 14
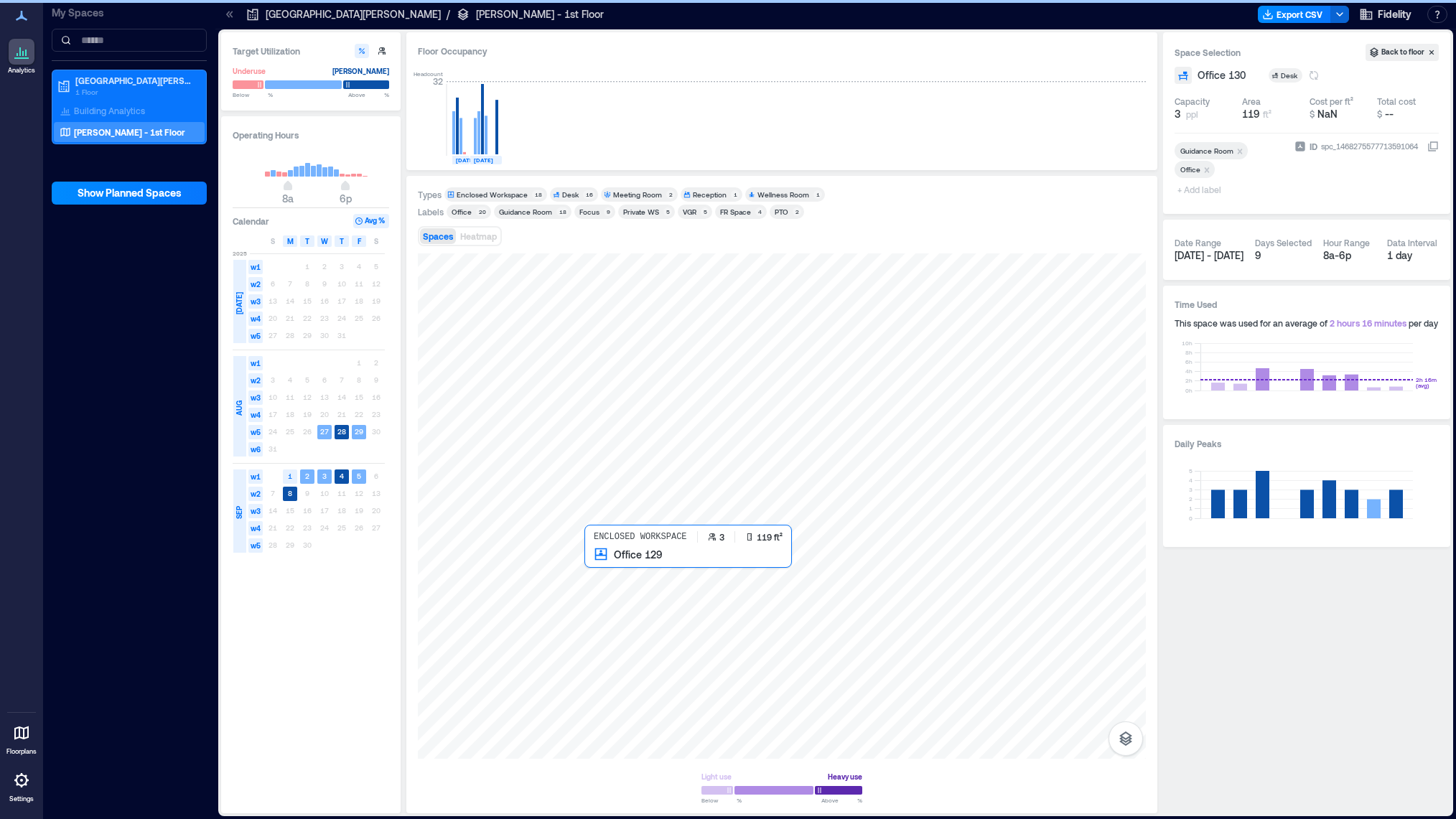
click at [613, 572] on div at bounding box center [782, 506] width 728 height 506
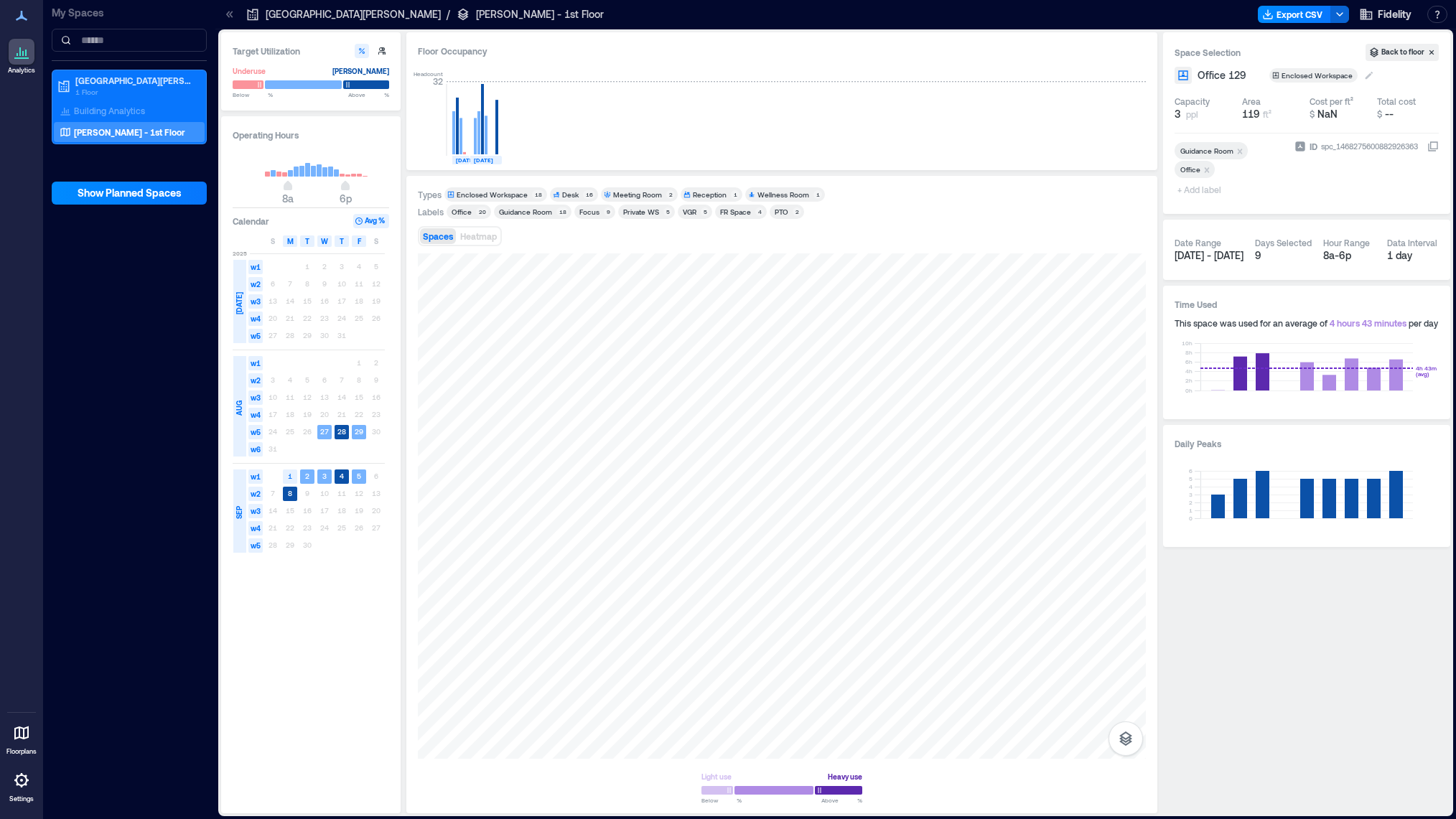
click at [1364, 76] on icon at bounding box center [1370, 75] width 12 height 12
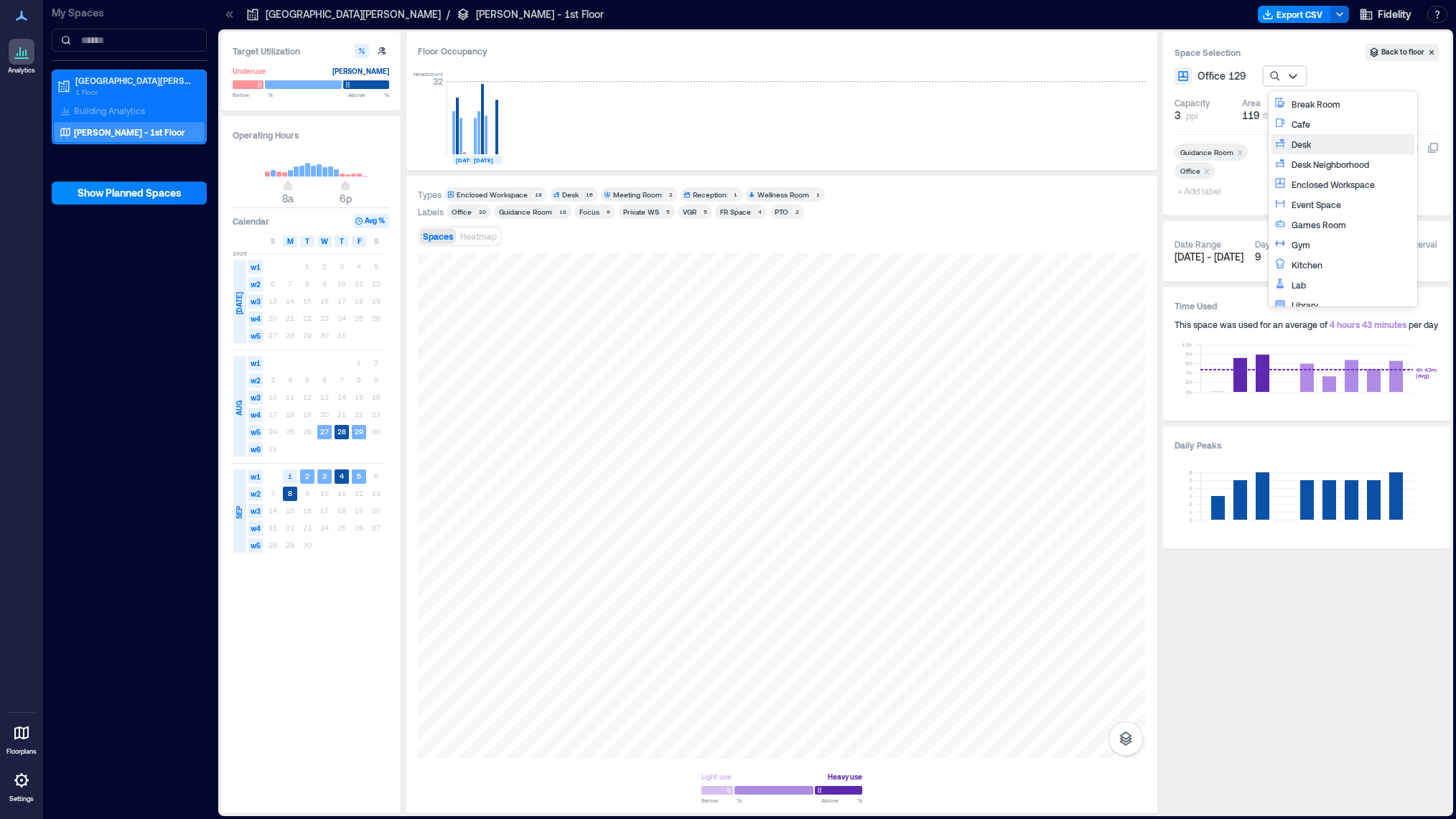
click at [1316, 143] on div "Desk" at bounding box center [1351, 144] width 120 height 14
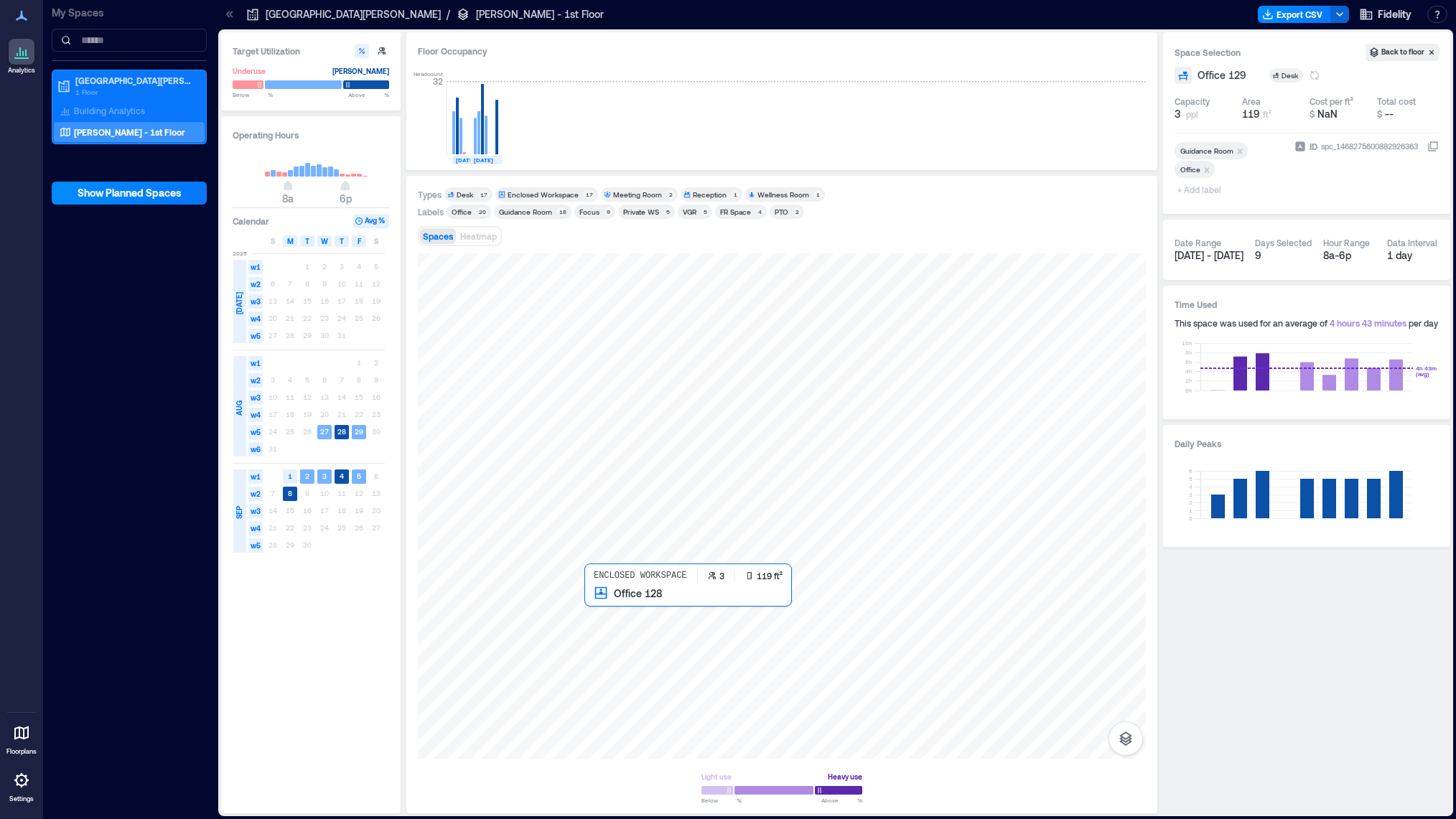
click at [606, 612] on div at bounding box center [782, 506] width 728 height 506
click at [1364, 76] on icon at bounding box center [1369, 75] width 12 height 12
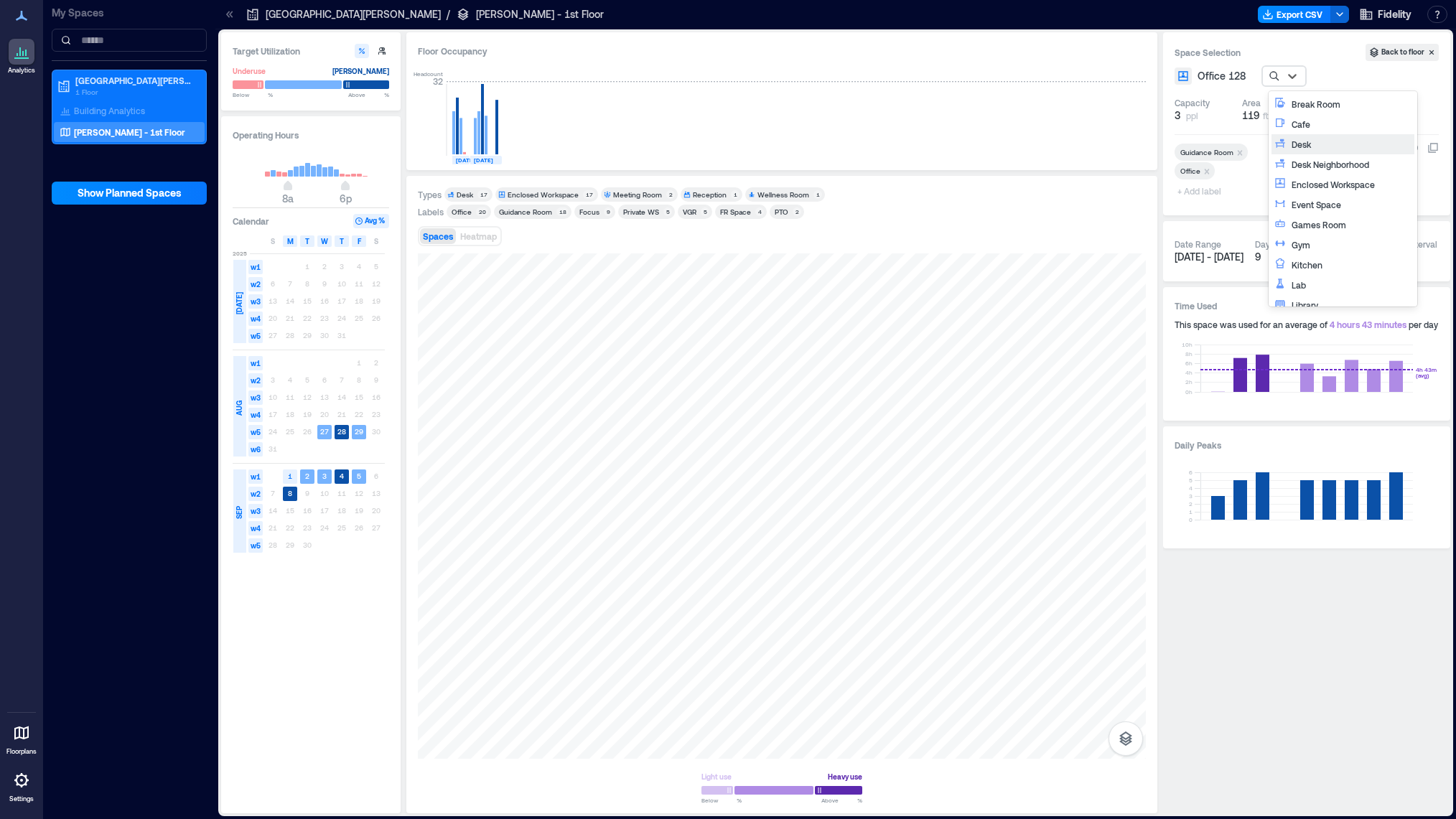
click at [1322, 139] on div "Desk" at bounding box center [1351, 144] width 120 height 14
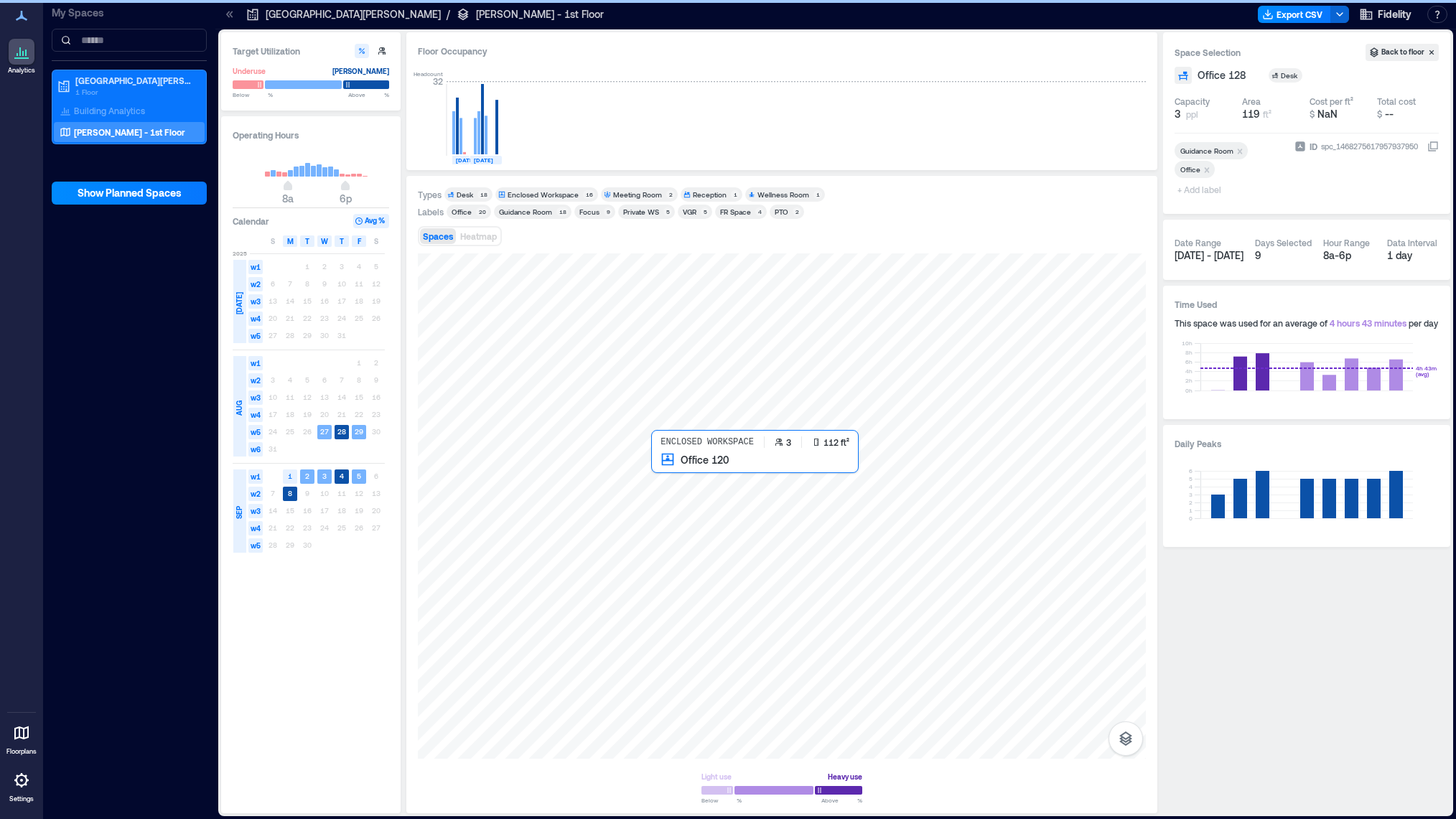
click at [683, 475] on div at bounding box center [782, 506] width 728 height 506
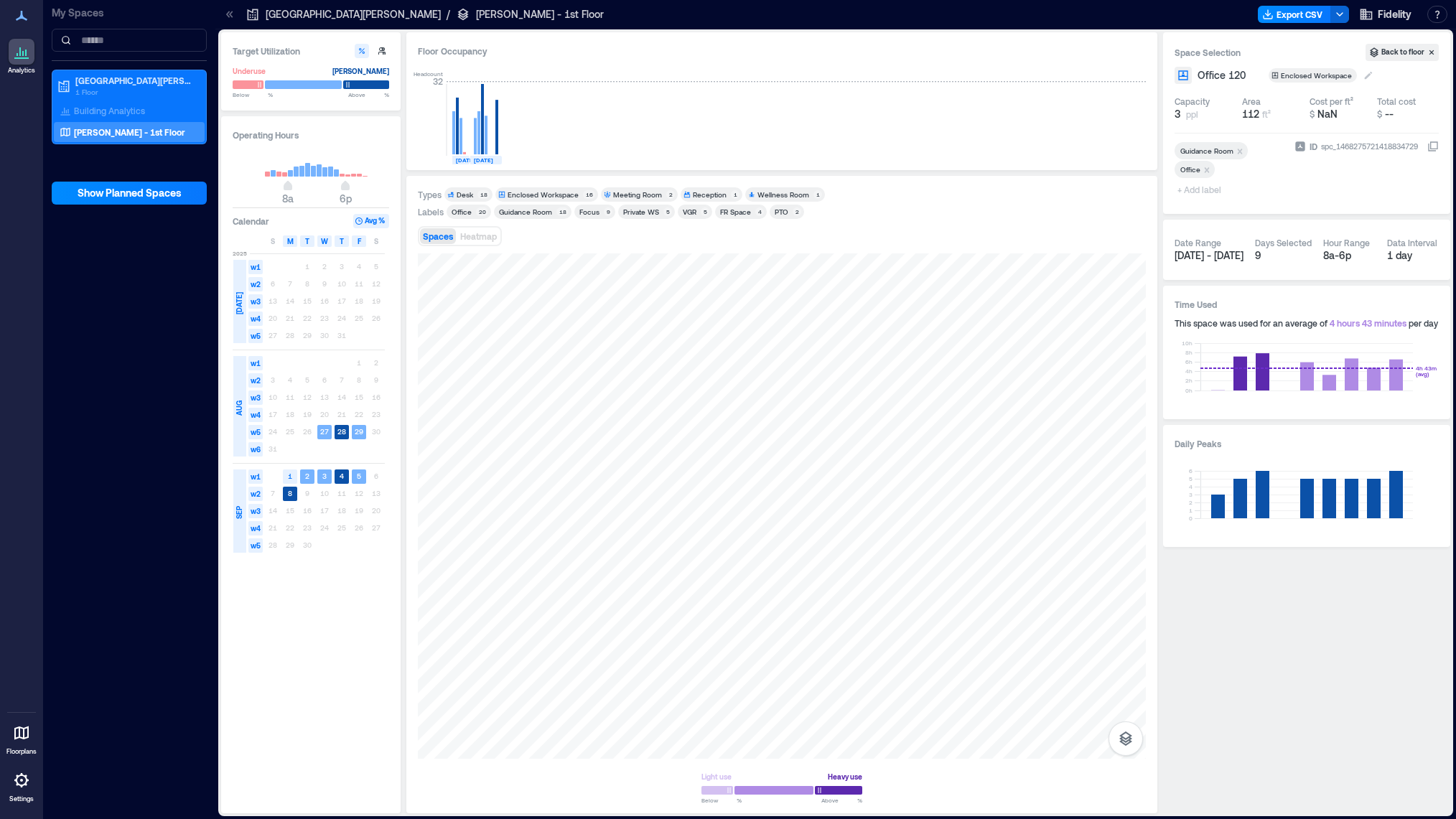
click at [1364, 74] on icon at bounding box center [1369, 75] width 12 height 12
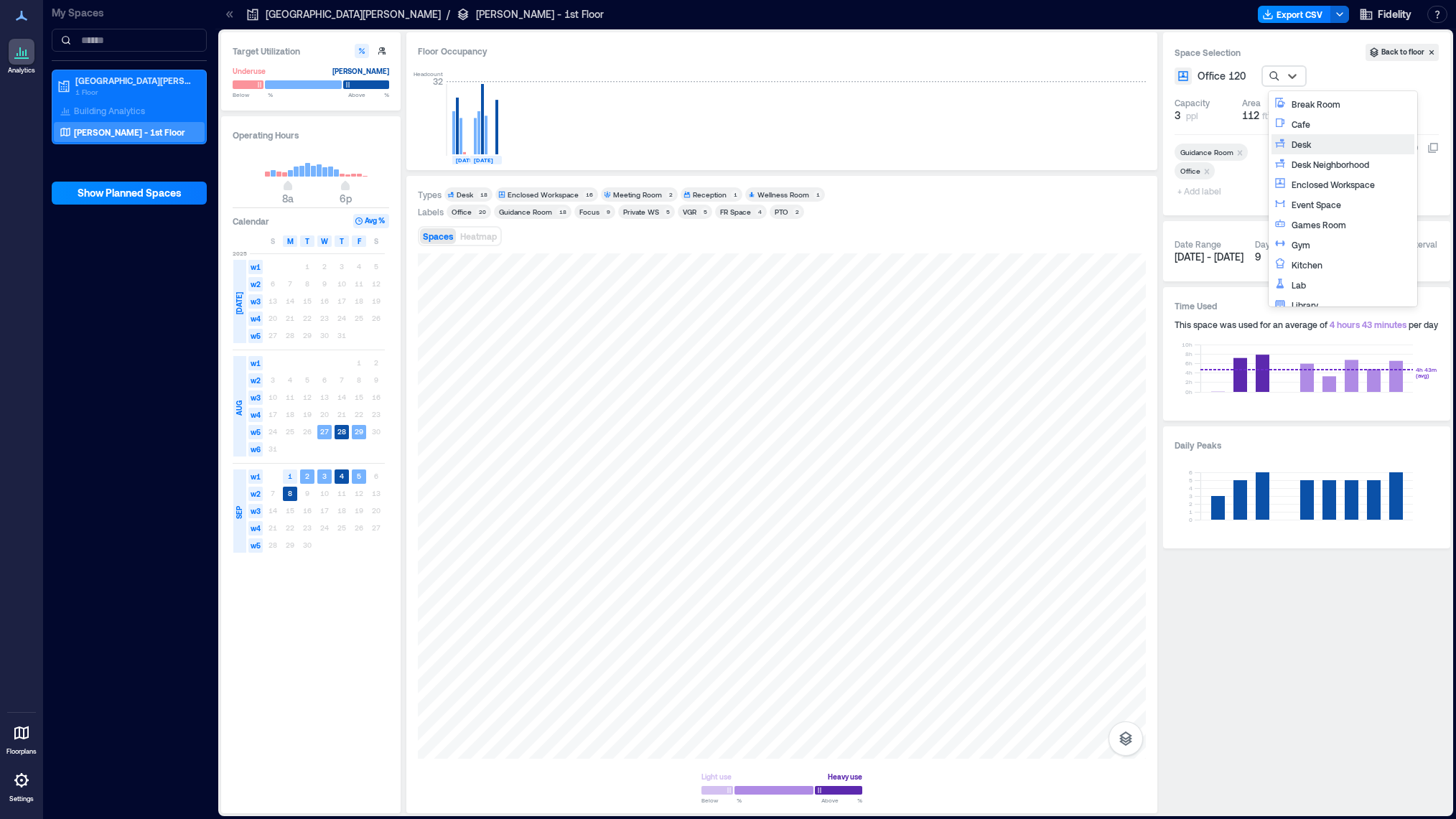
click at [1314, 142] on div "Desk" at bounding box center [1351, 144] width 120 height 14
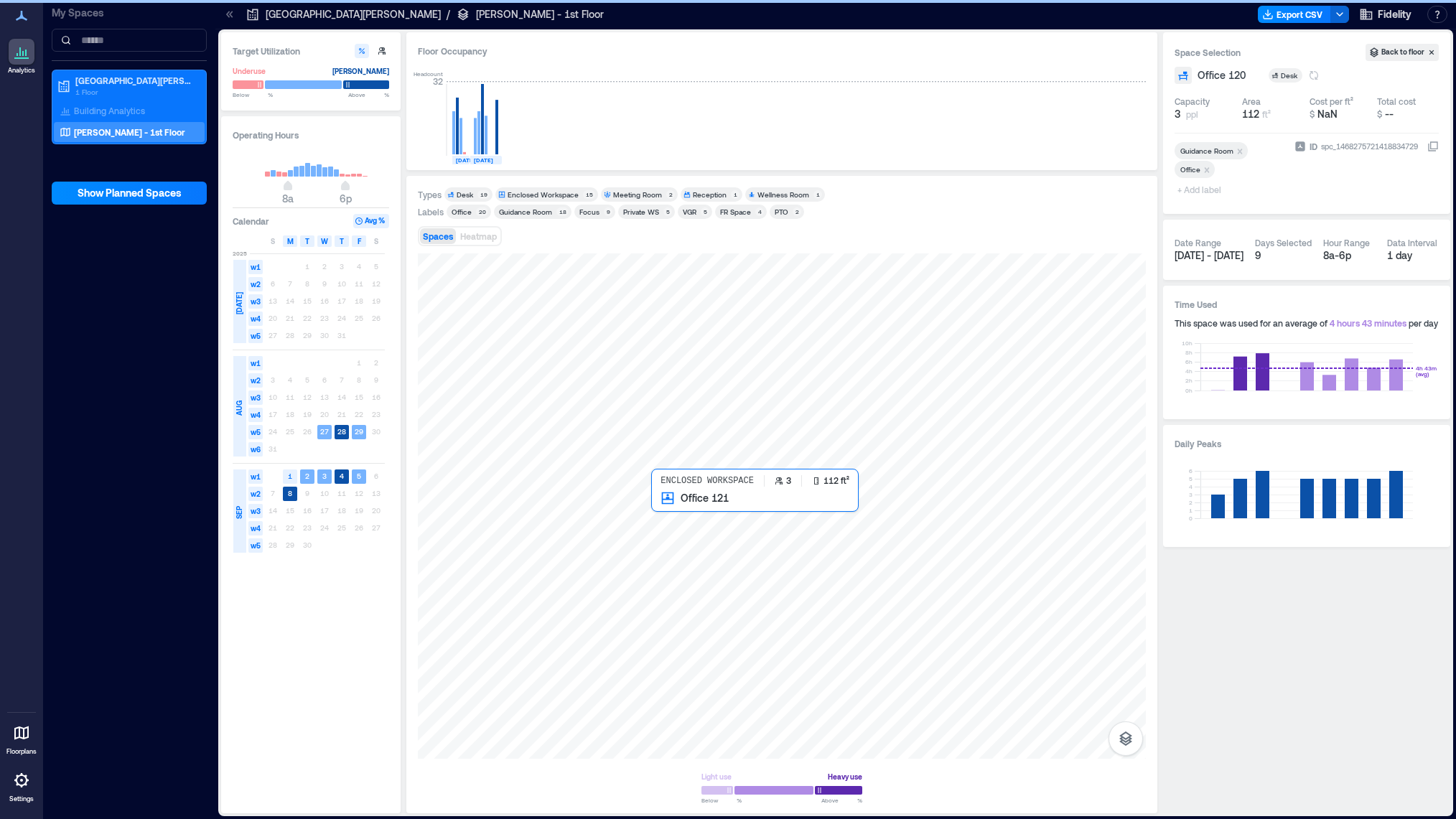
click at [687, 515] on div at bounding box center [782, 506] width 728 height 506
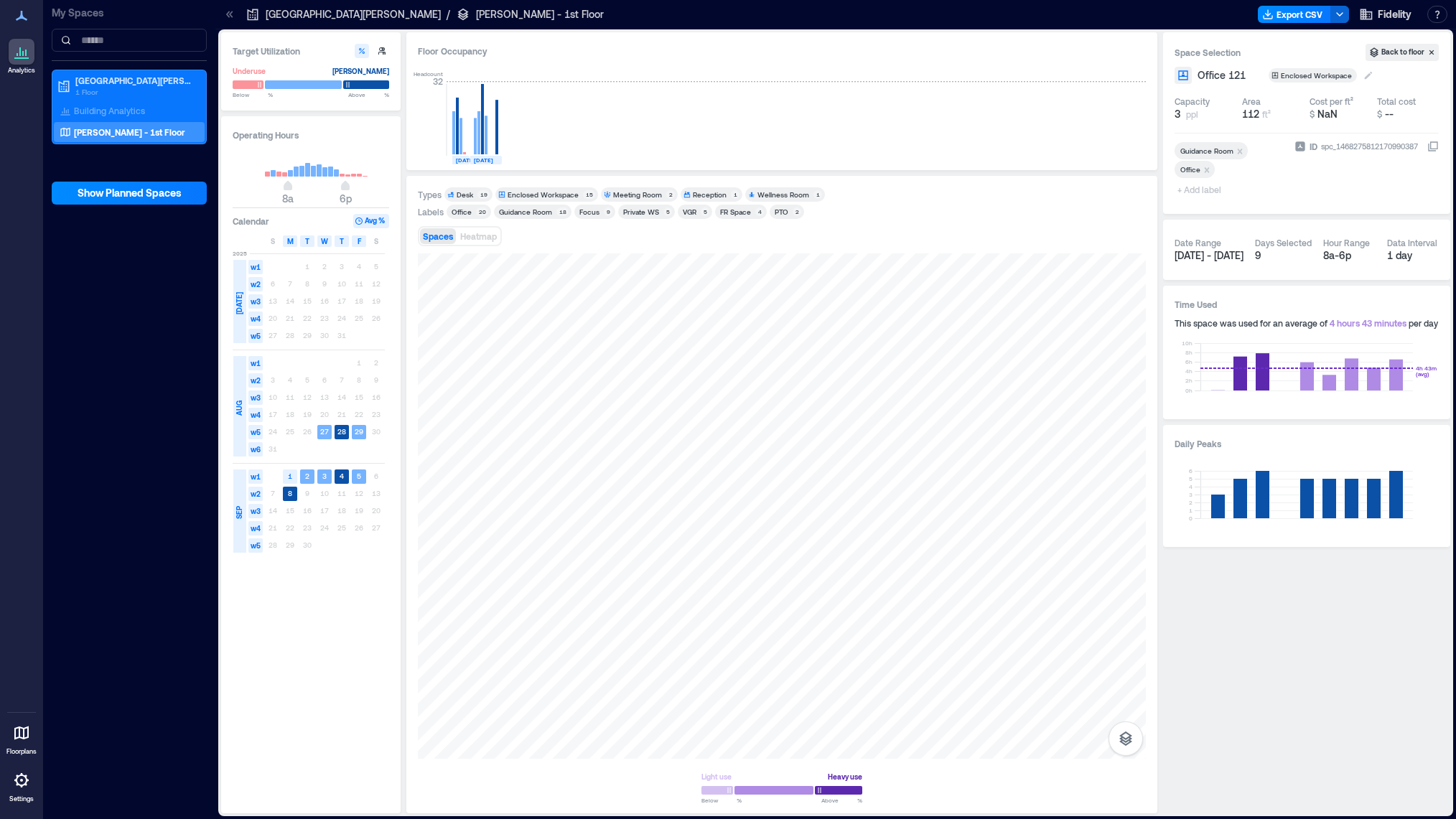
click at [1368, 78] on icon at bounding box center [1369, 75] width 12 height 12
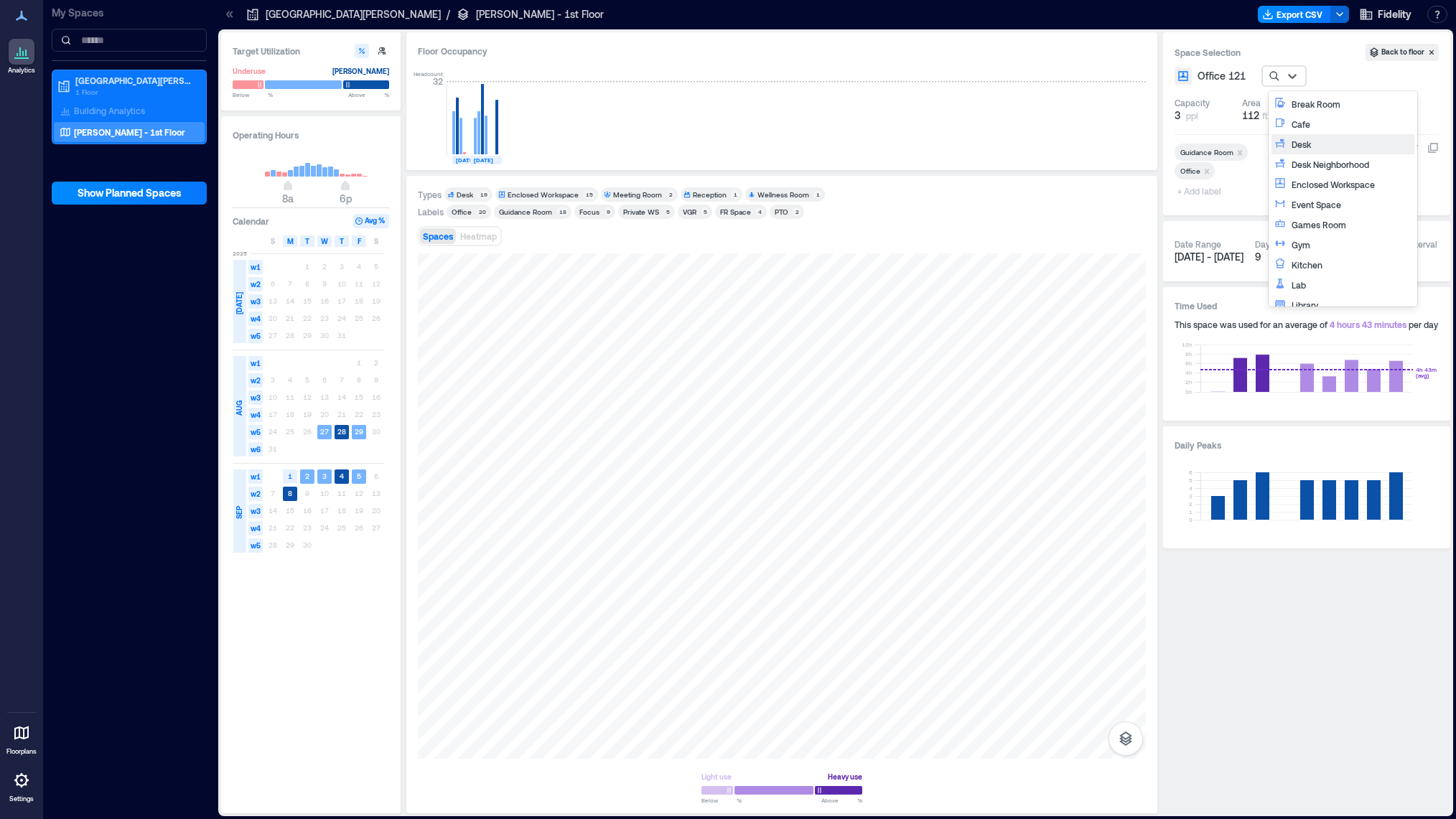
click at [1330, 143] on div "Desk" at bounding box center [1351, 144] width 120 height 14
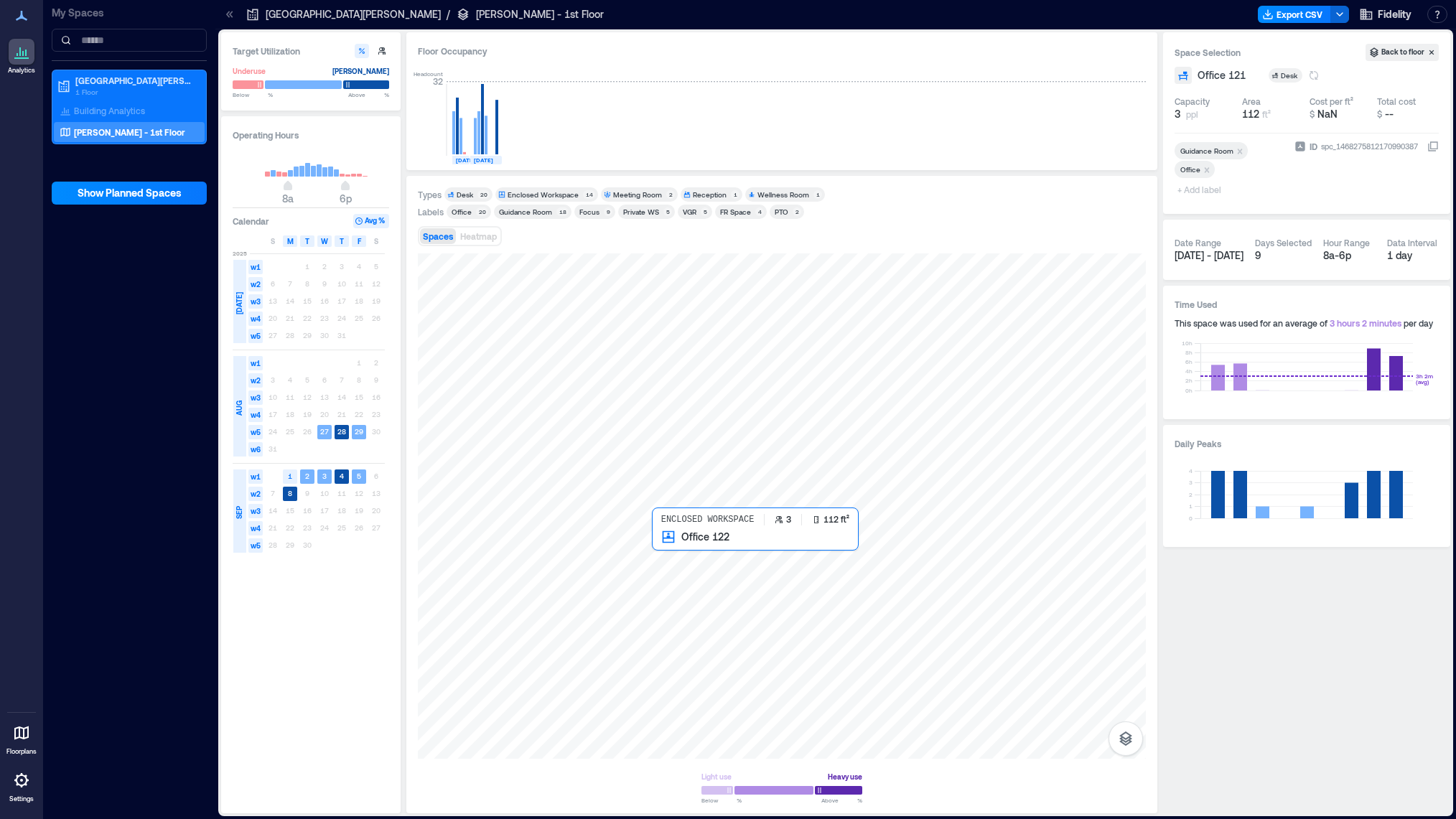
click at [678, 552] on div at bounding box center [782, 506] width 728 height 506
click at [1367, 75] on icon at bounding box center [1368, 75] width 8 height 8
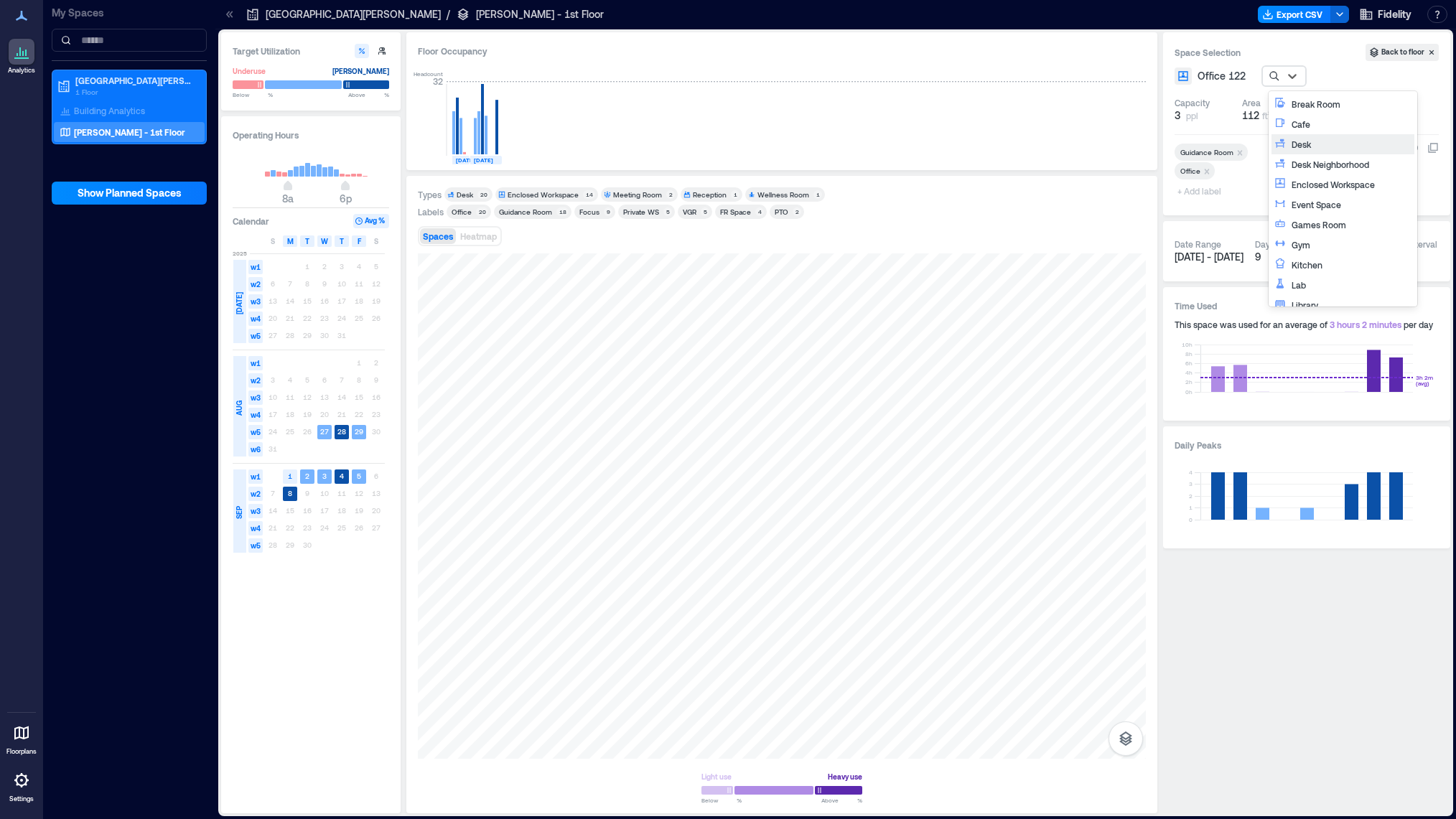
click at [1339, 142] on div "Desk" at bounding box center [1351, 144] width 120 height 14
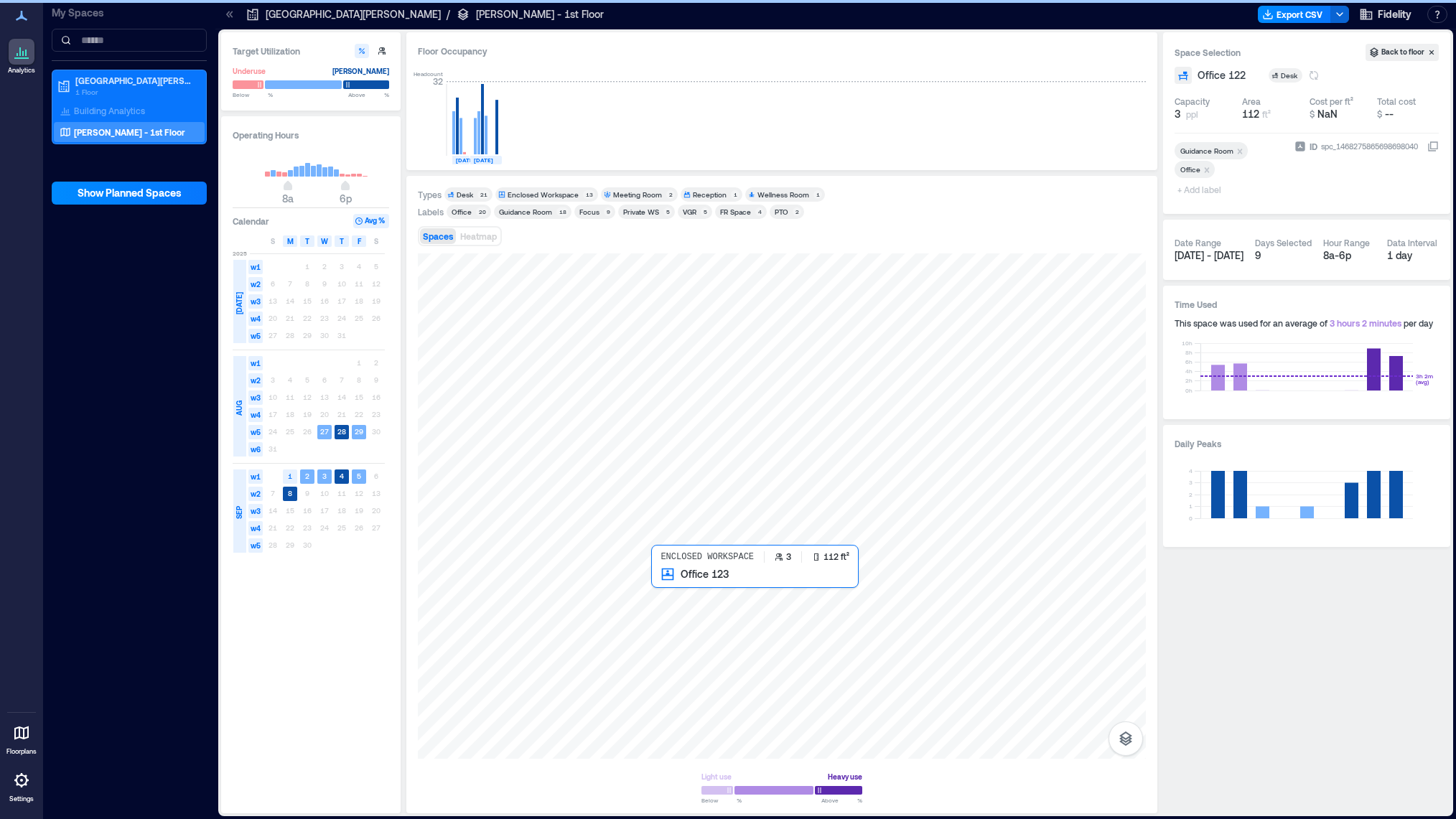
click at [680, 590] on div at bounding box center [782, 506] width 728 height 506
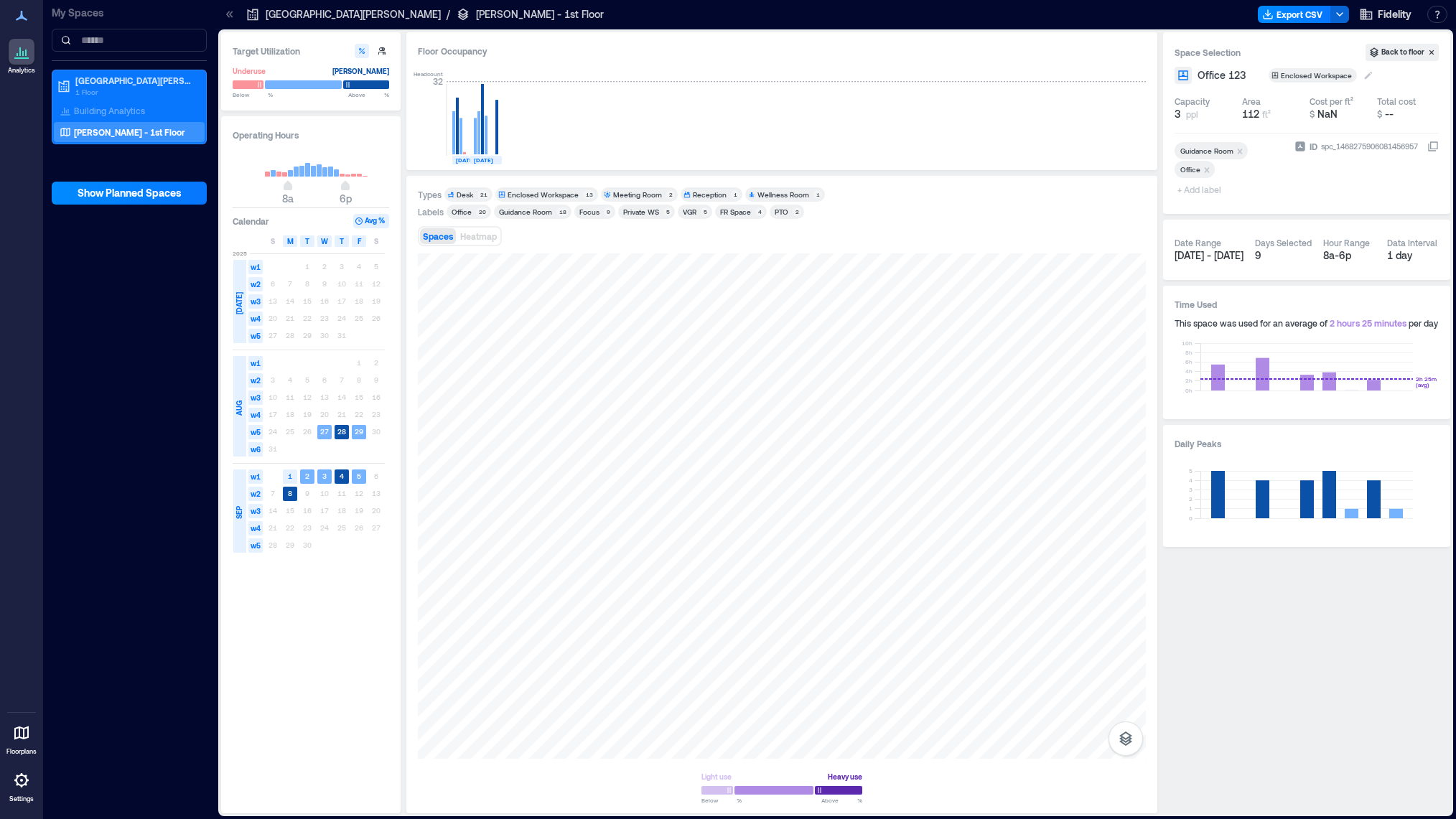
click at [1365, 76] on icon at bounding box center [1368, 75] width 8 height 8
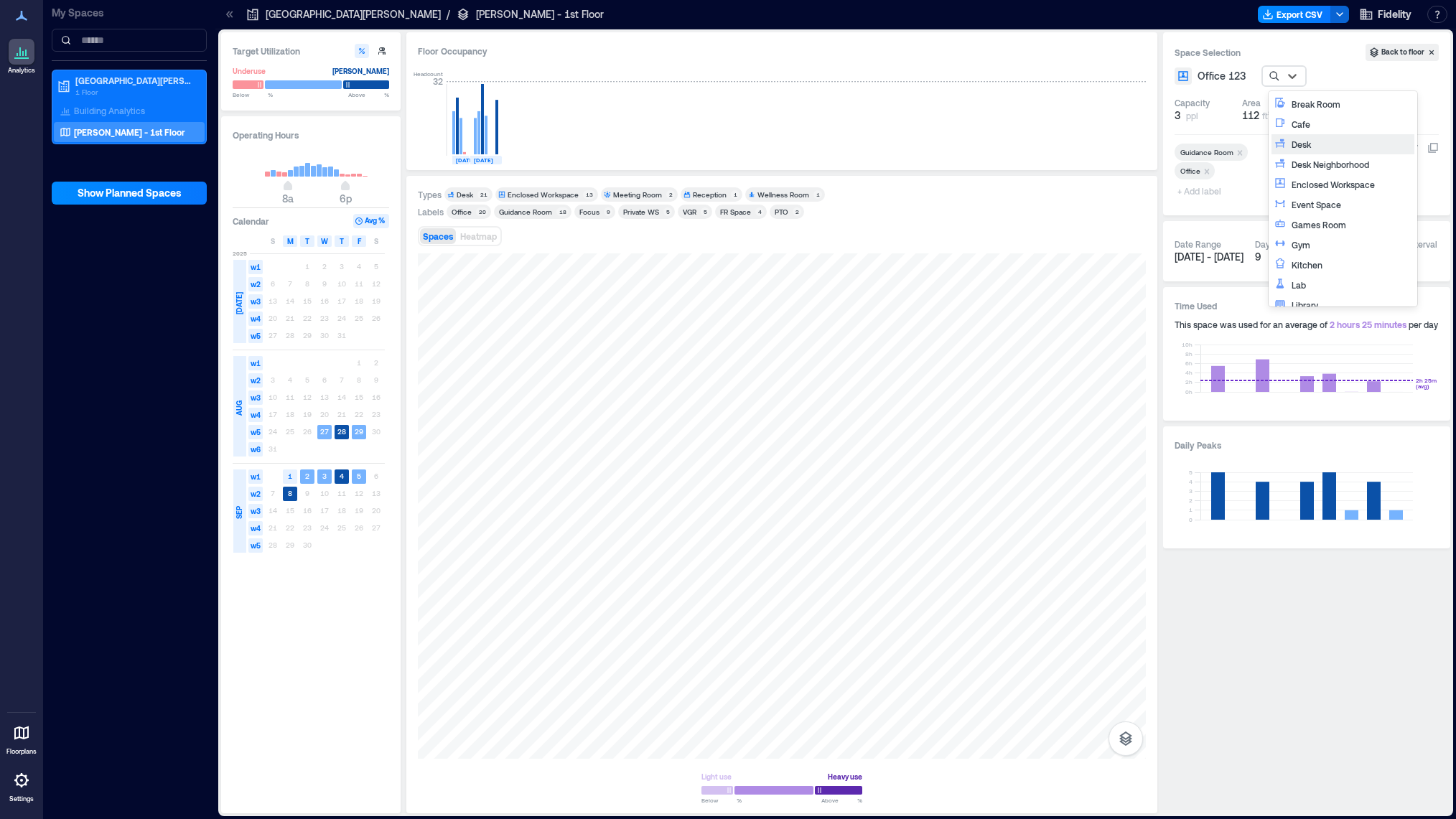
click at [1337, 148] on div "Desk" at bounding box center [1351, 144] width 120 height 14
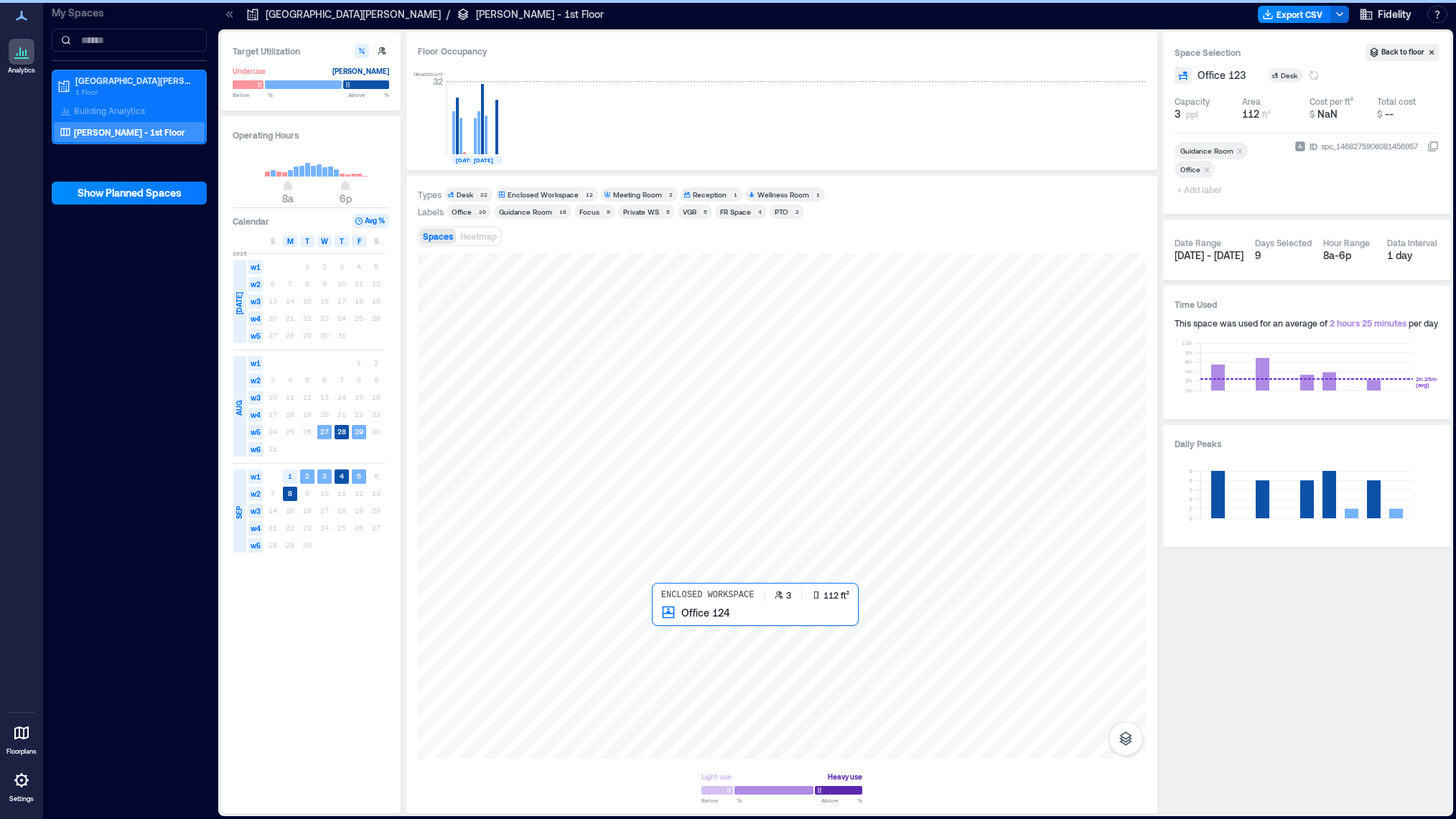
click at [682, 630] on div at bounding box center [782, 506] width 728 height 506
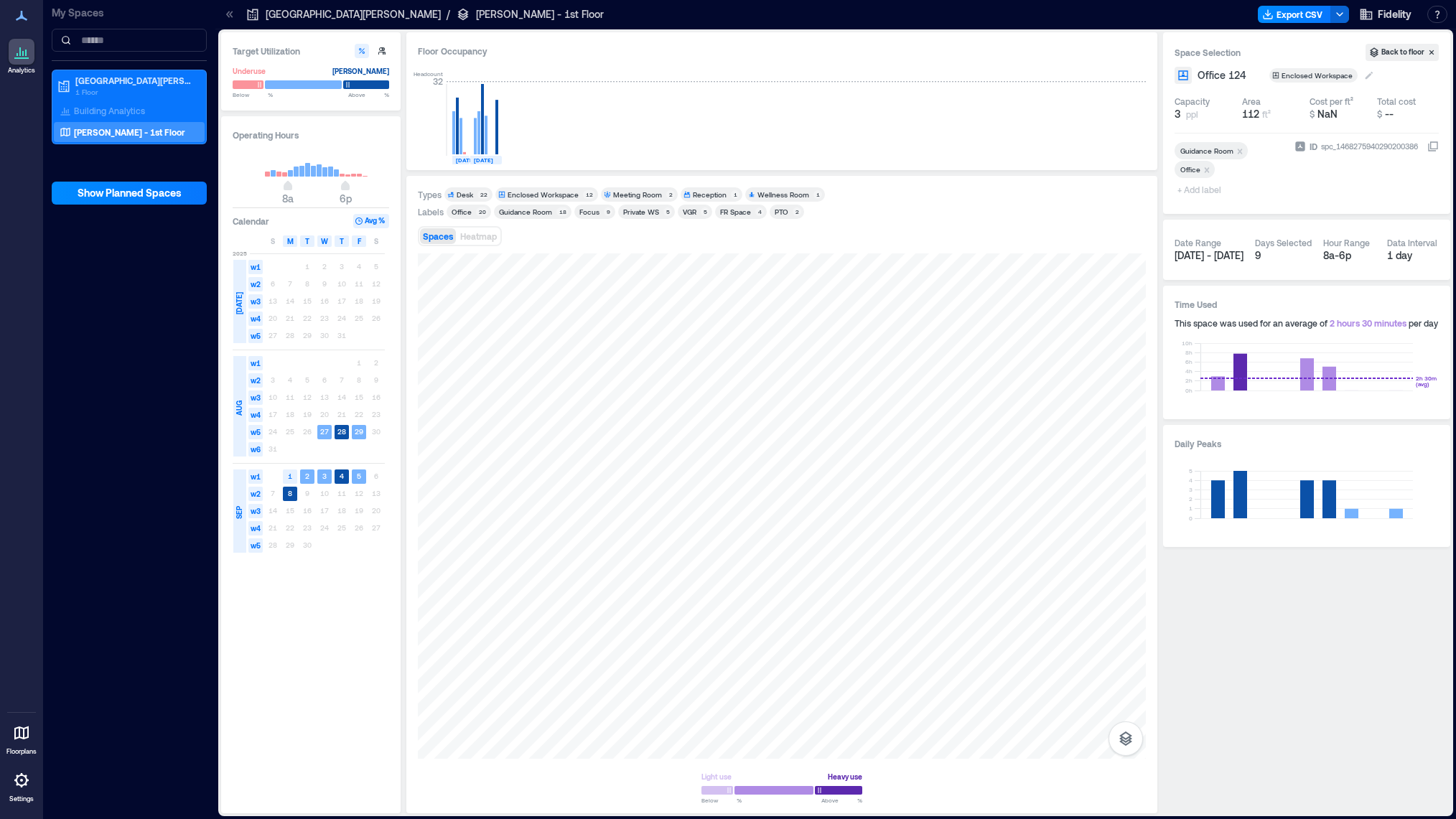
click at [1366, 78] on icon at bounding box center [1369, 75] width 8 height 8
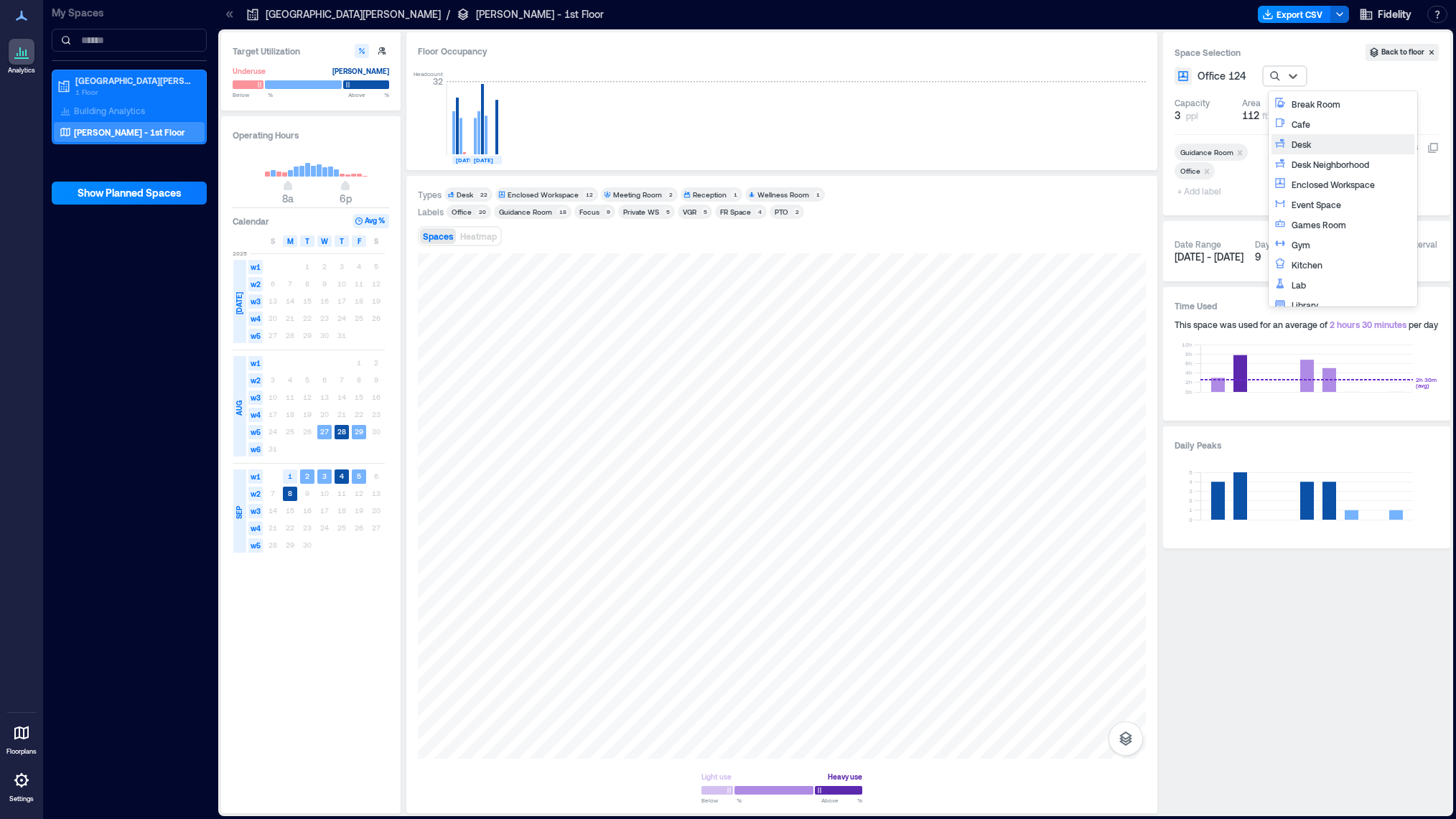
click at [1340, 140] on div "Desk" at bounding box center [1351, 144] width 120 height 14
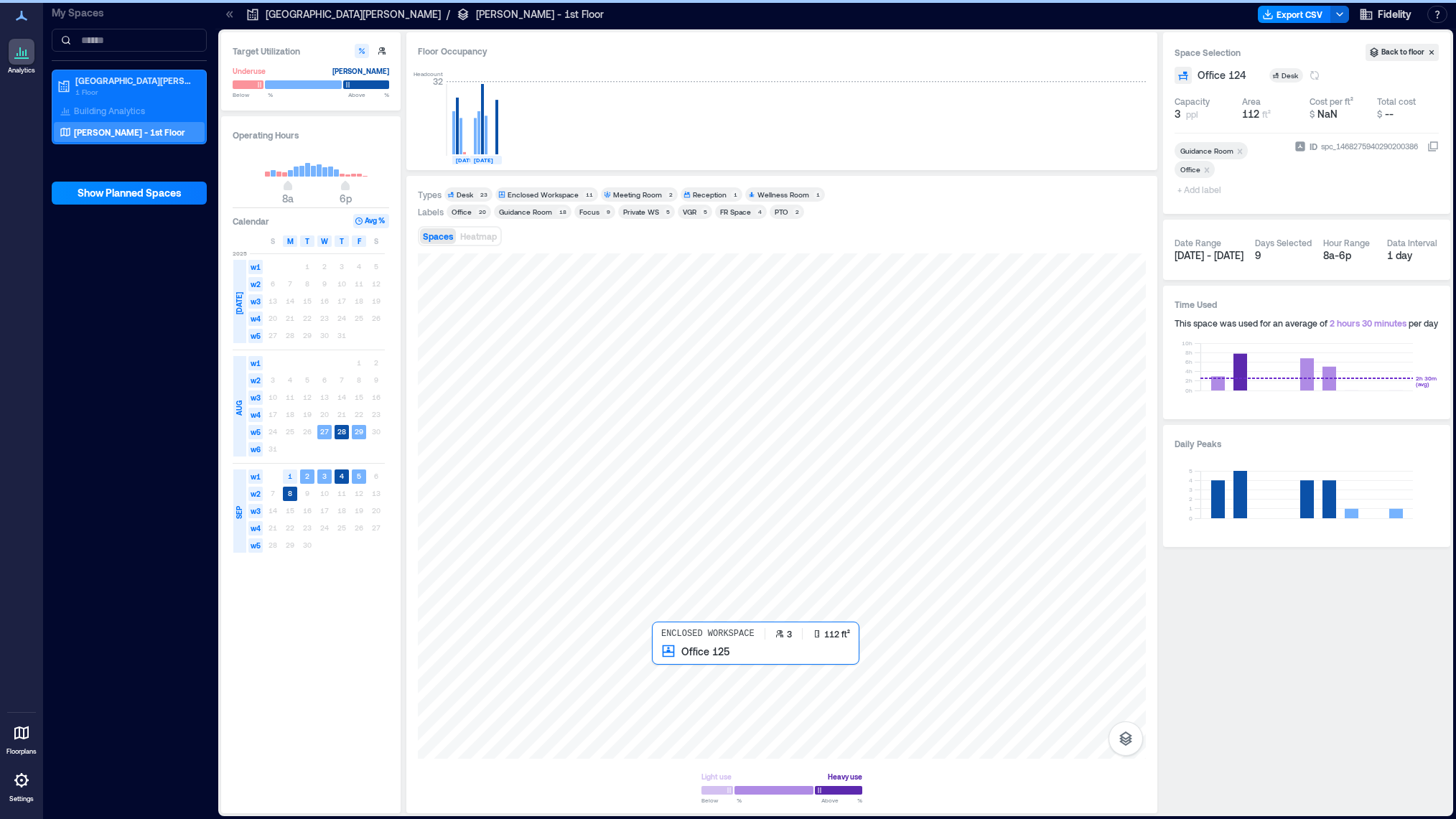
click at [660, 658] on div at bounding box center [782, 506] width 728 height 506
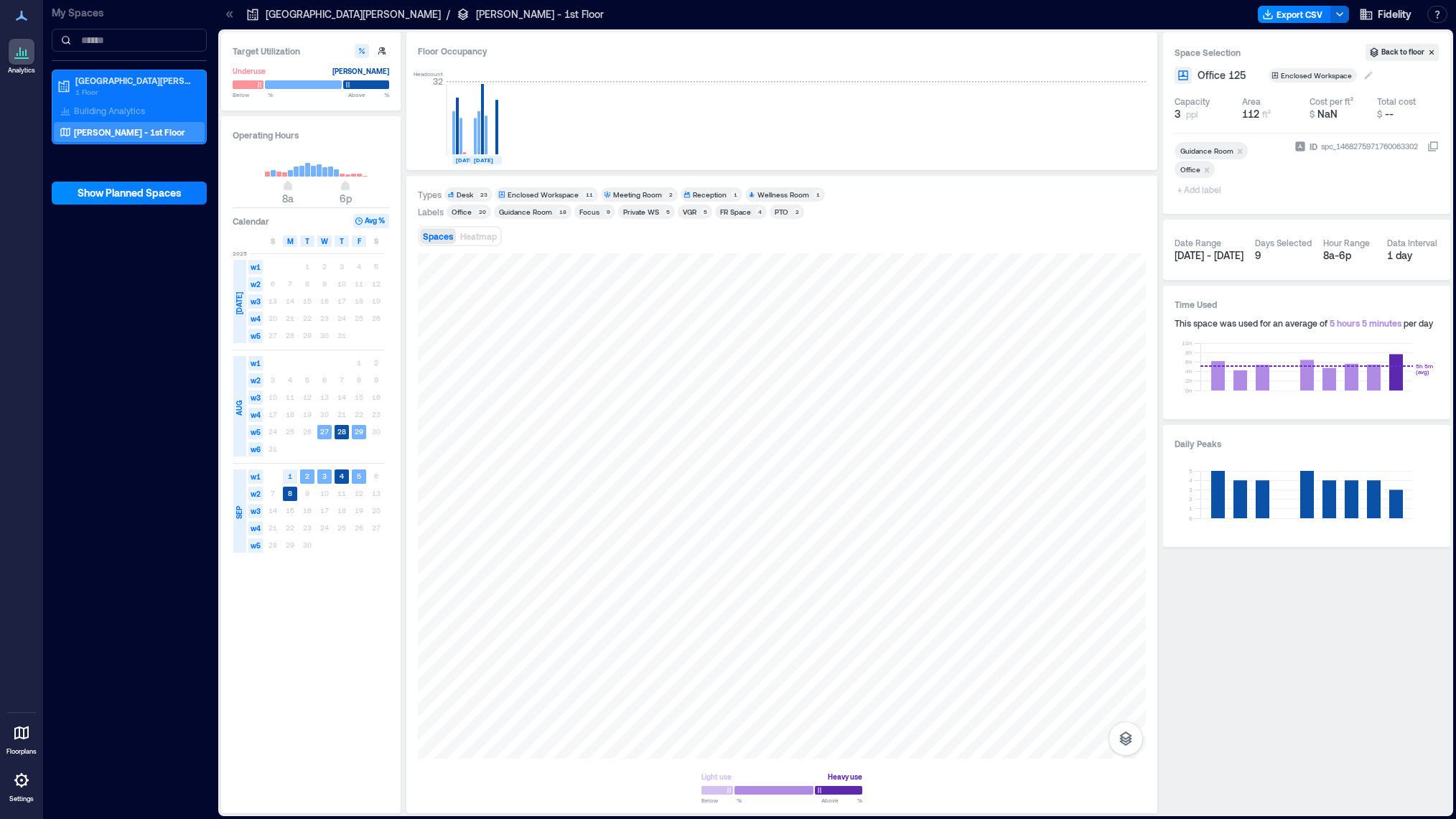
click at [1363, 78] on icon at bounding box center [1369, 75] width 12 height 12
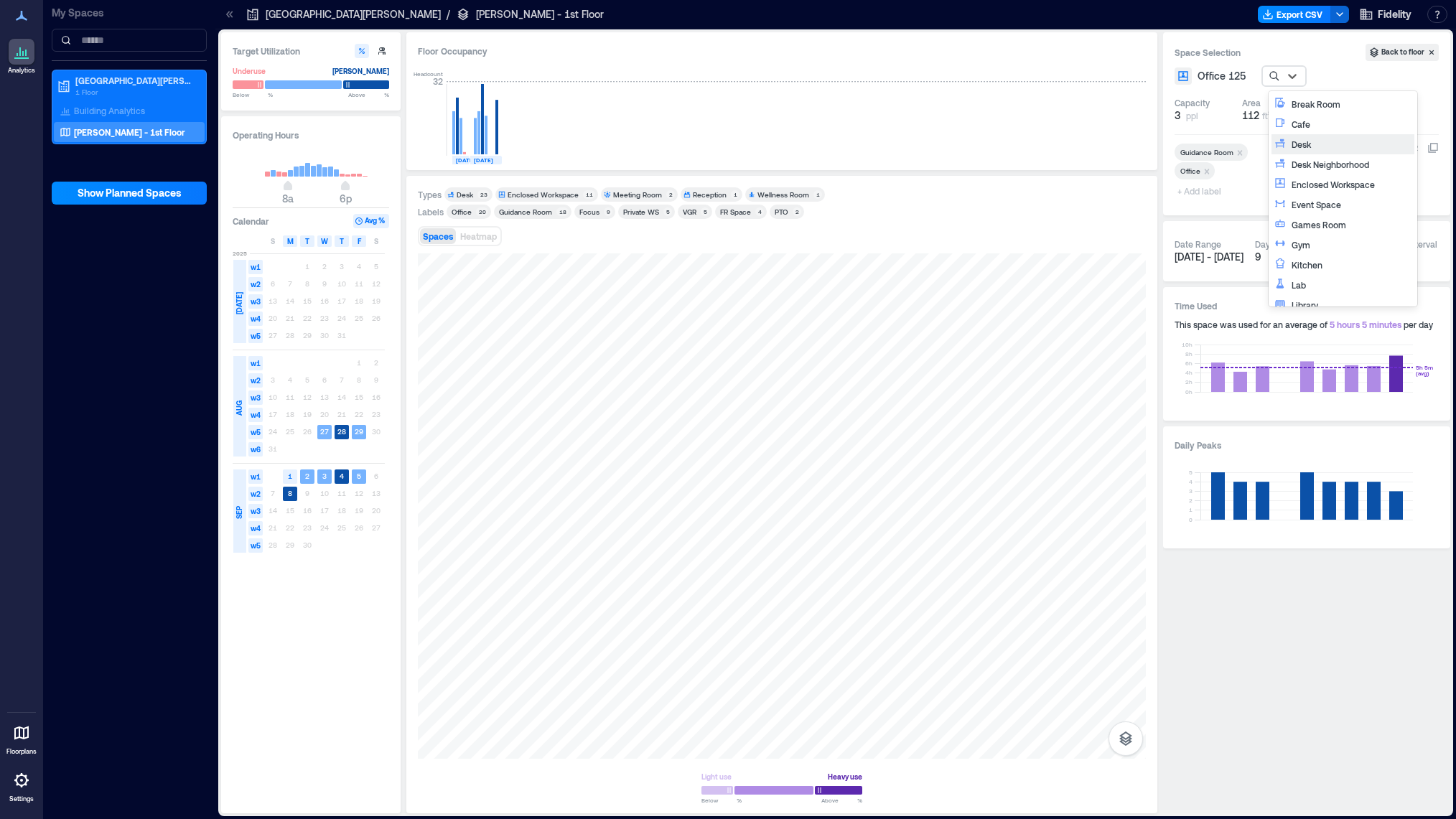
click at [1330, 143] on div "Desk" at bounding box center [1351, 144] width 120 height 14
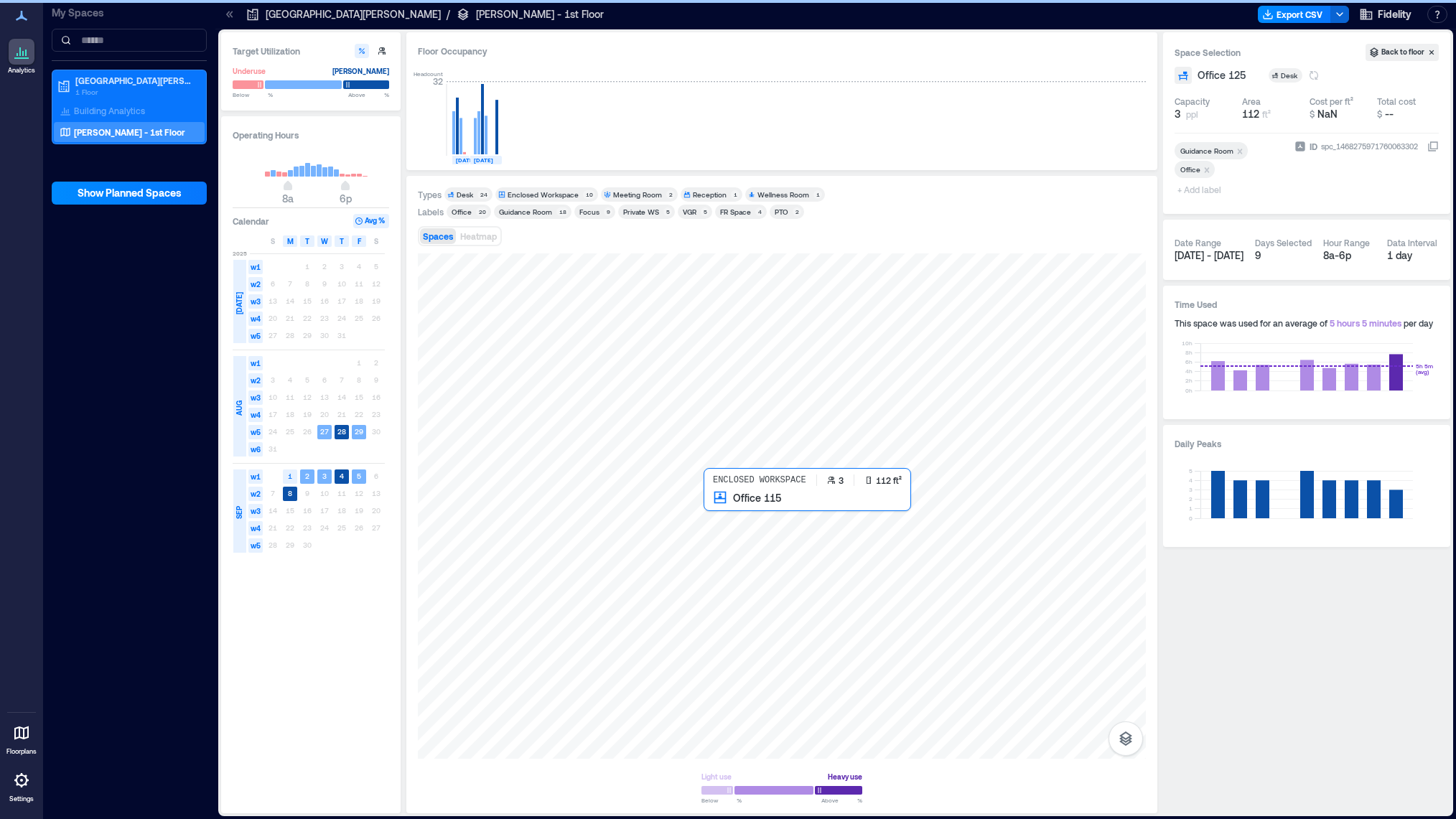
click at [739, 524] on div at bounding box center [782, 506] width 728 height 506
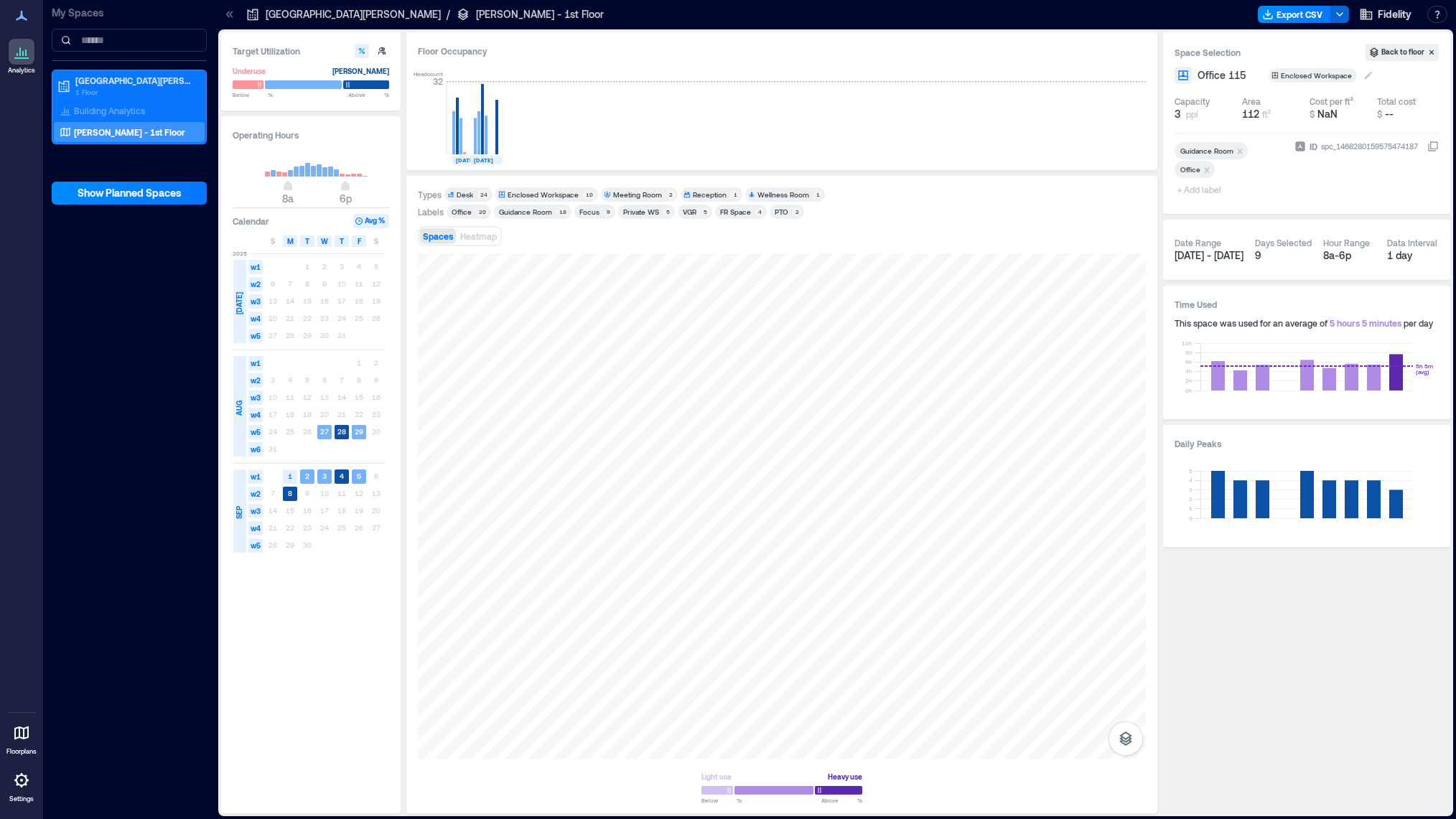
click at [1364, 80] on icon at bounding box center [1369, 75] width 12 height 12
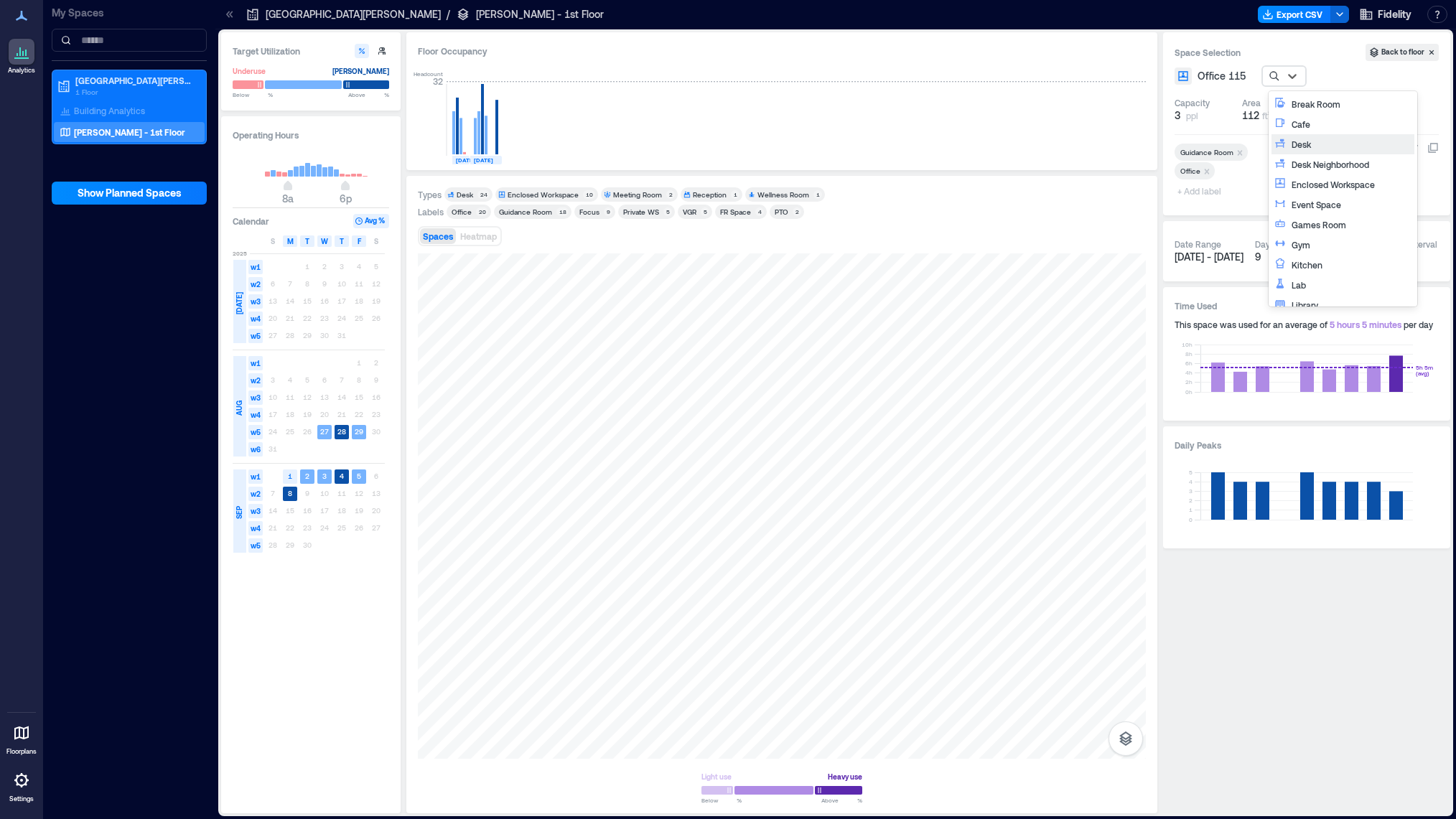
click at [1341, 145] on div "Desk" at bounding box center [1351, 144] width 120 height 14
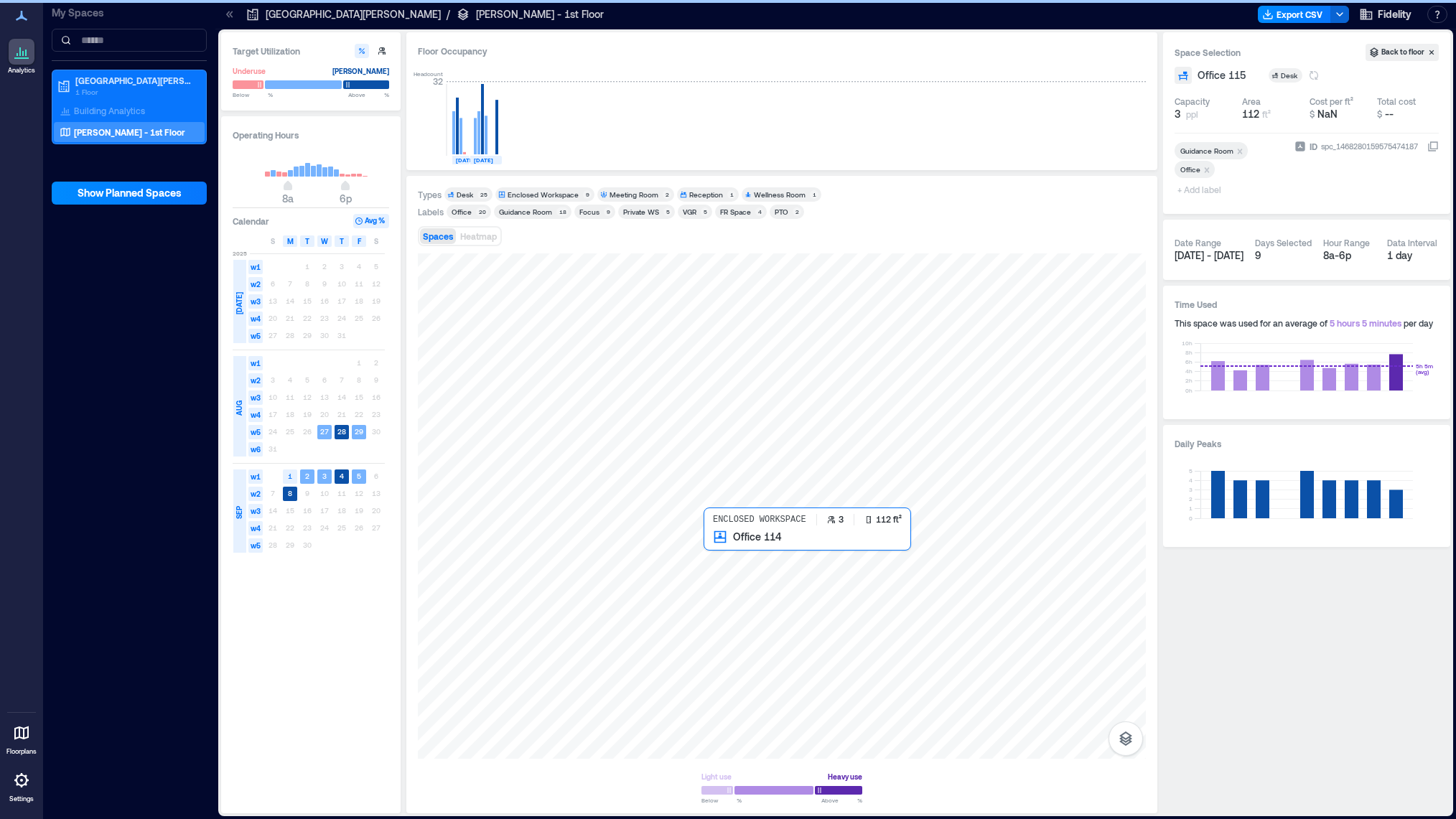
click at [731, 553] on div at bounding box center [782, 506] width 728 height 506
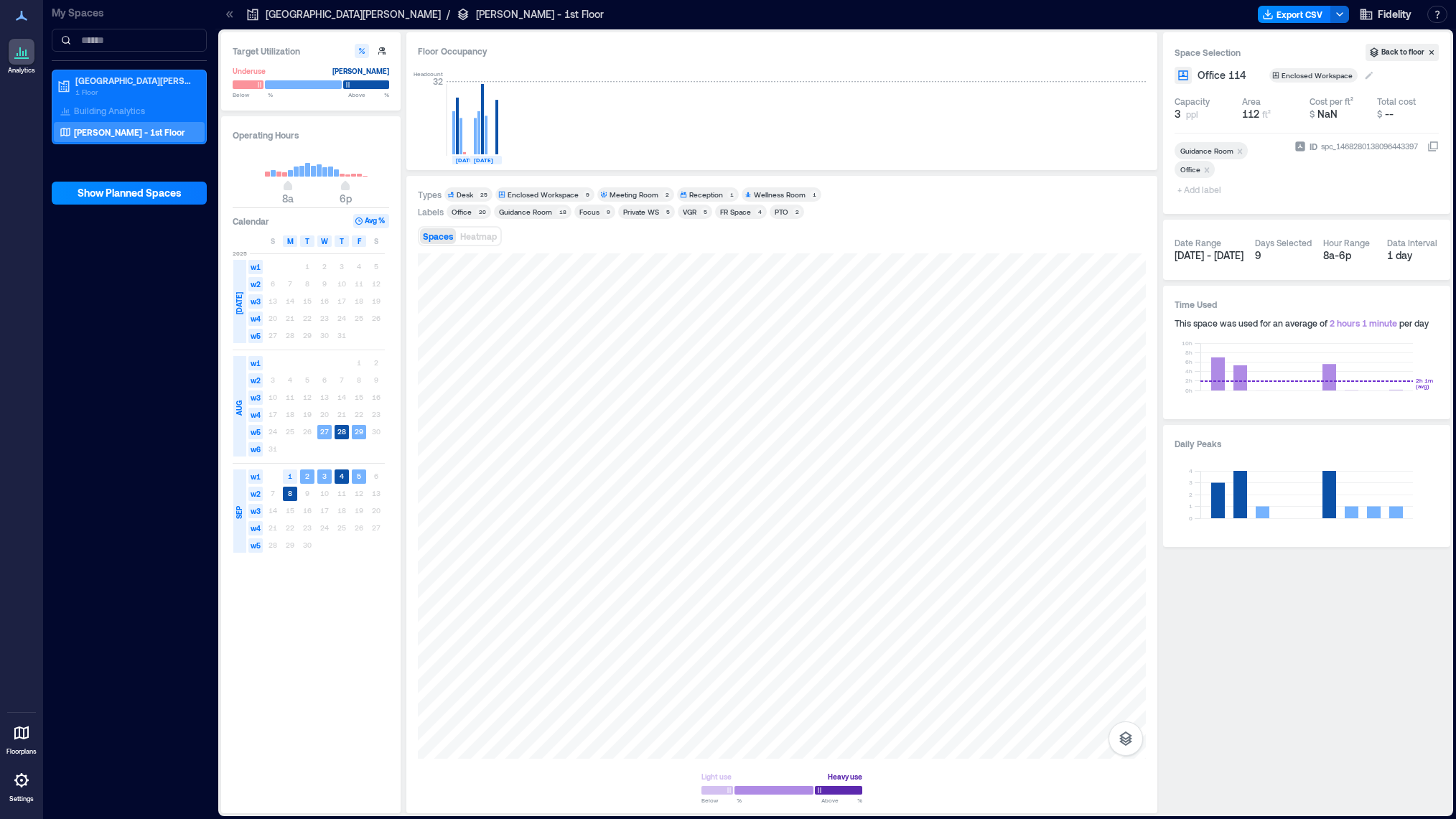
click at [1366, 78] on icon at bounding box center [1369, 75] width 8 height 8
click at [1339, 141] on div "Desk" at bounding box center [1351, 144] width 120 height 14
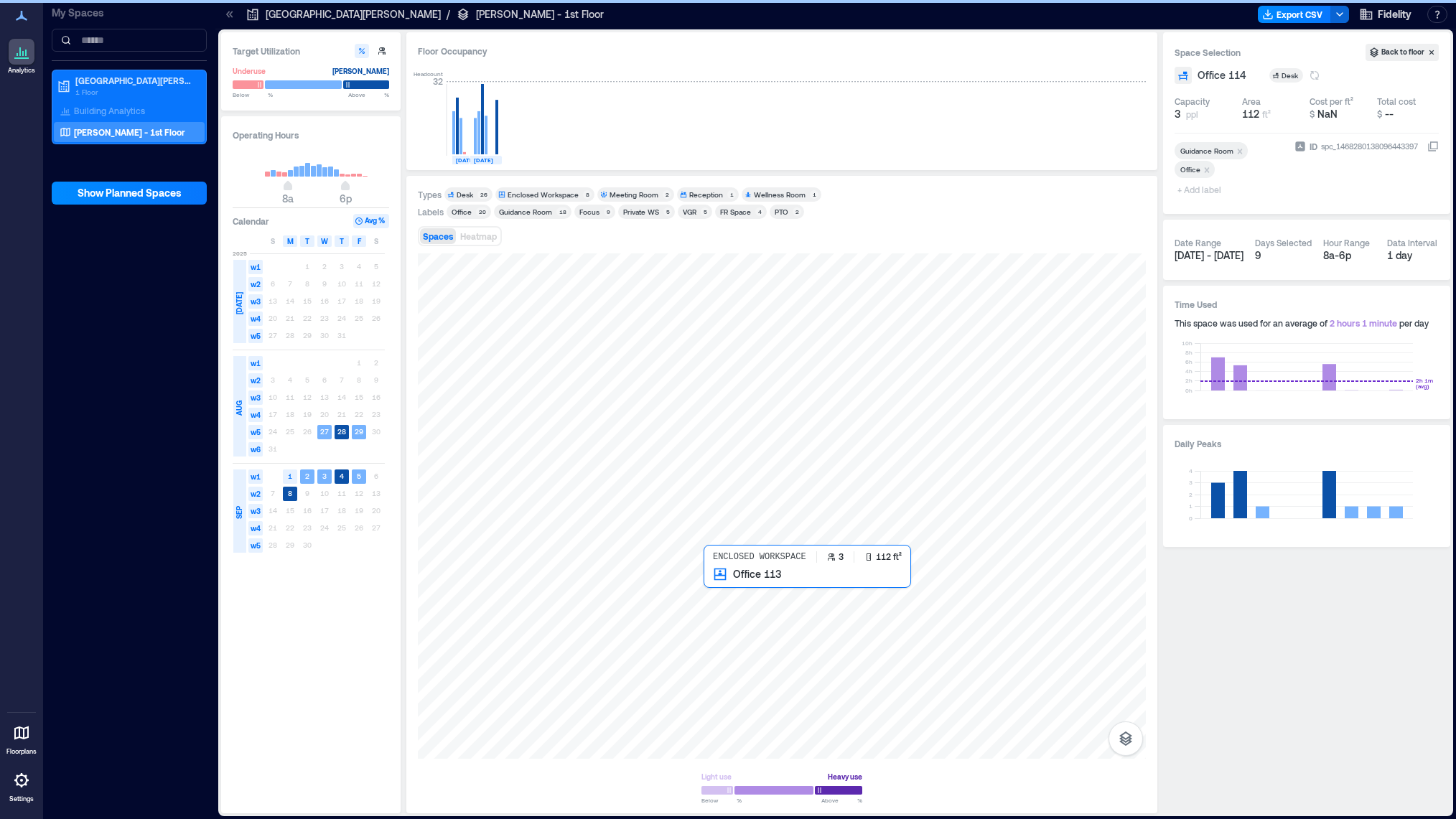
click at [720, 594] on div at bounding box center [782, 506] width 728 height 506
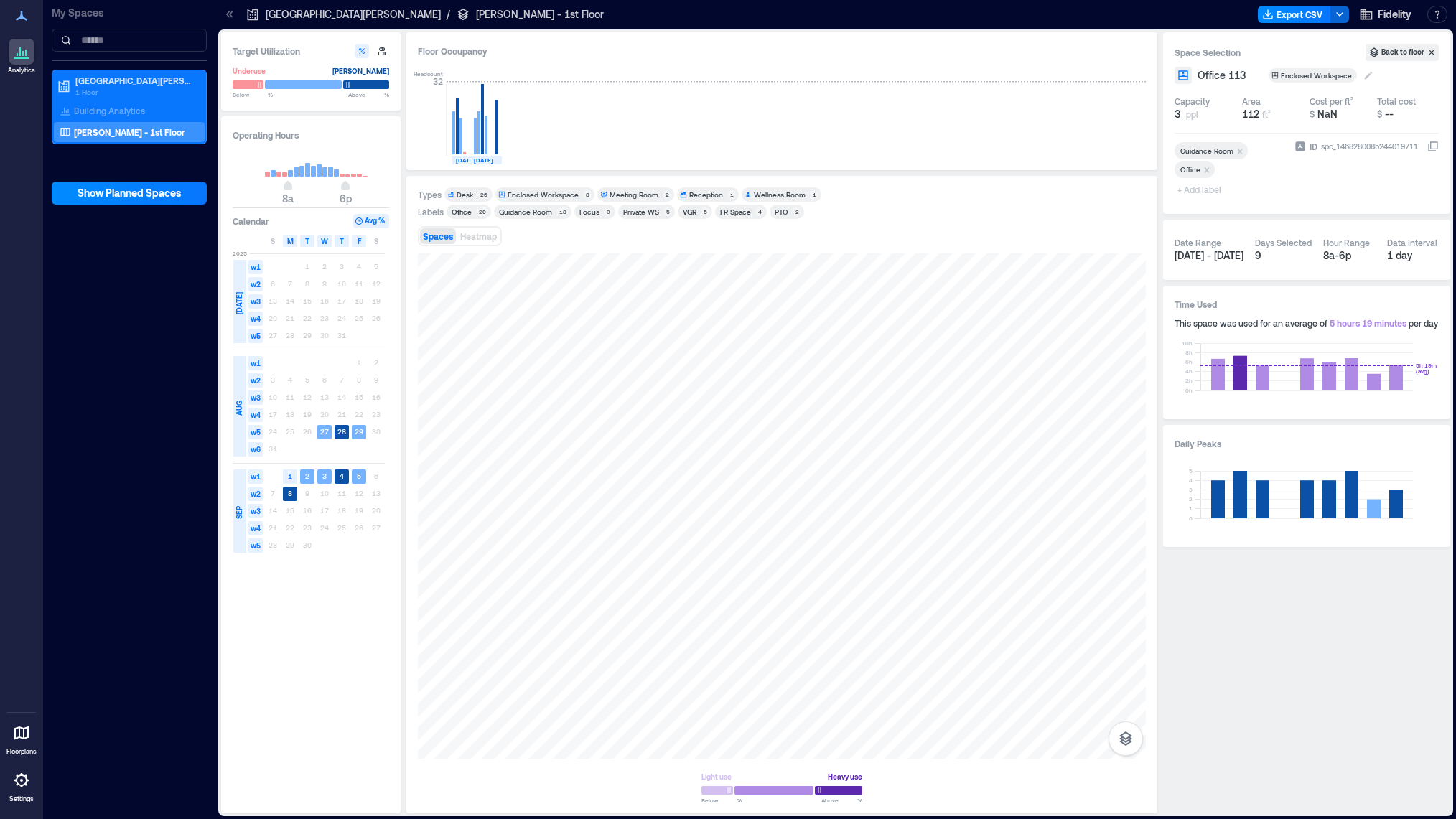
click at [1366, 75] on icon at bounding box center [1368, 75] width 8 height 8
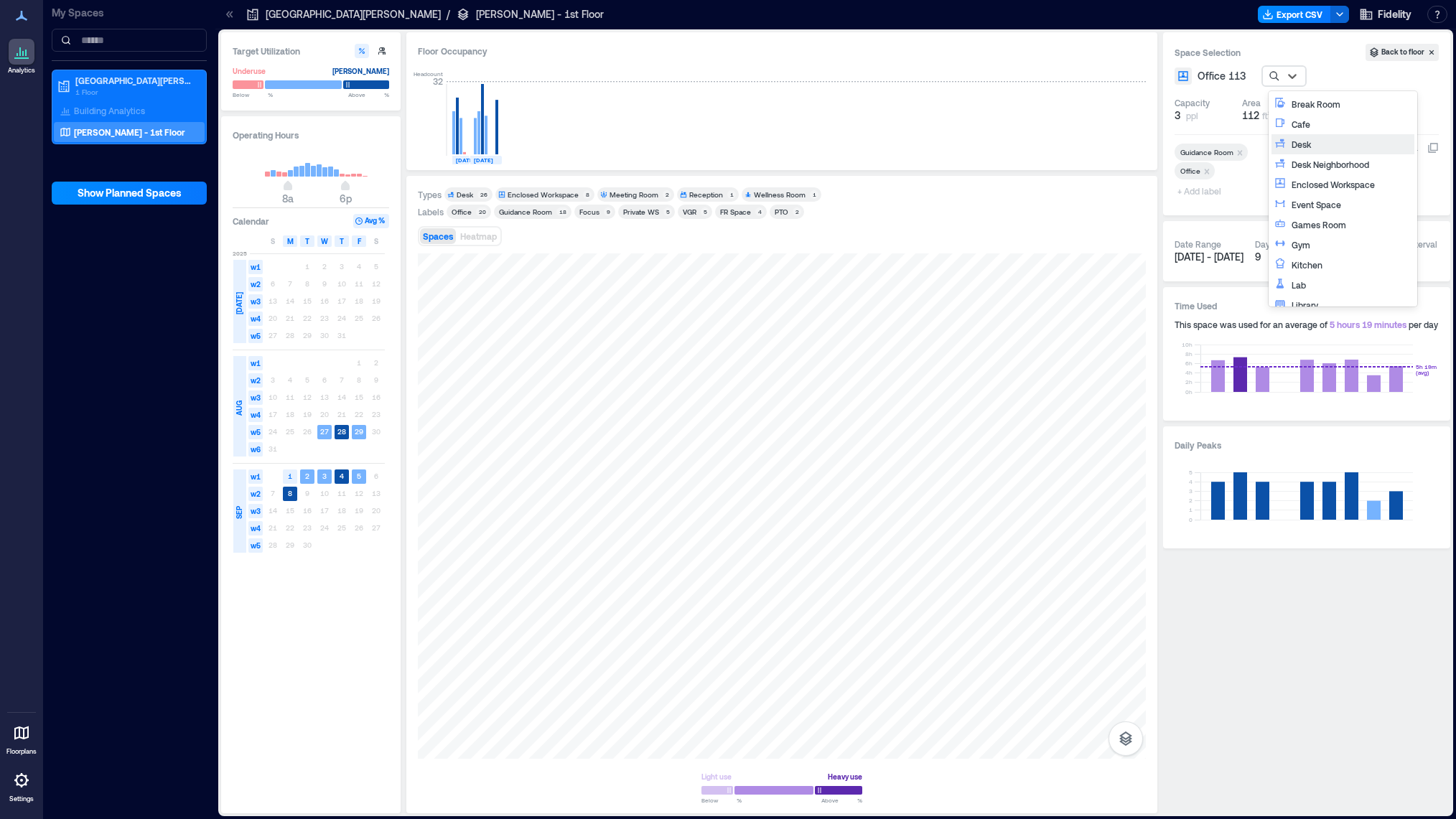
click at [1351, 141] on div "Desk" at bounding box center [1351, 144] width 120 height 14
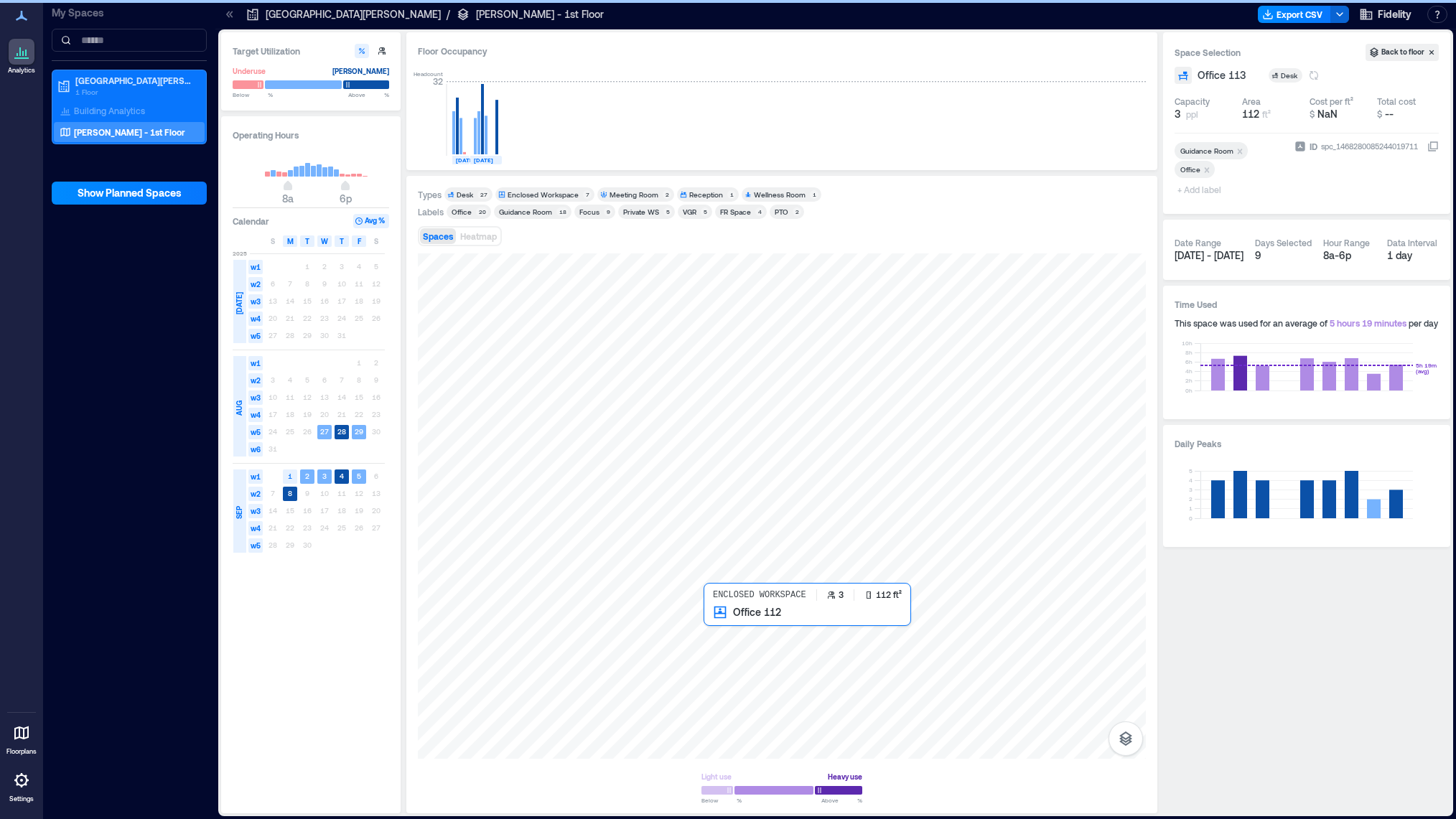
click at [725, 632] on div at bounding box center [782, 506] width 728 height 506
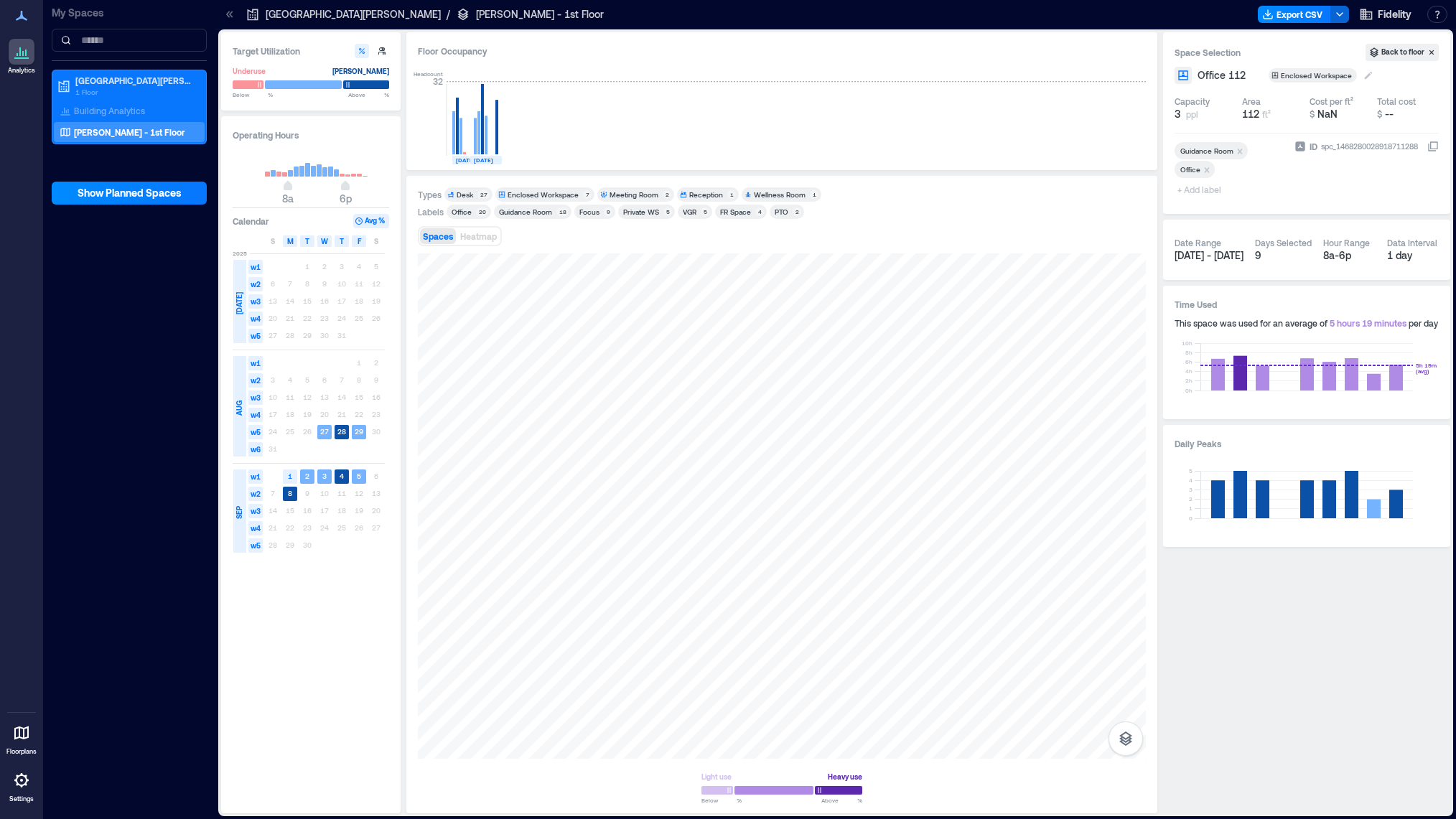
click at [1370, 74] on icon at bounding box center [1369, 75] width 12 height 12
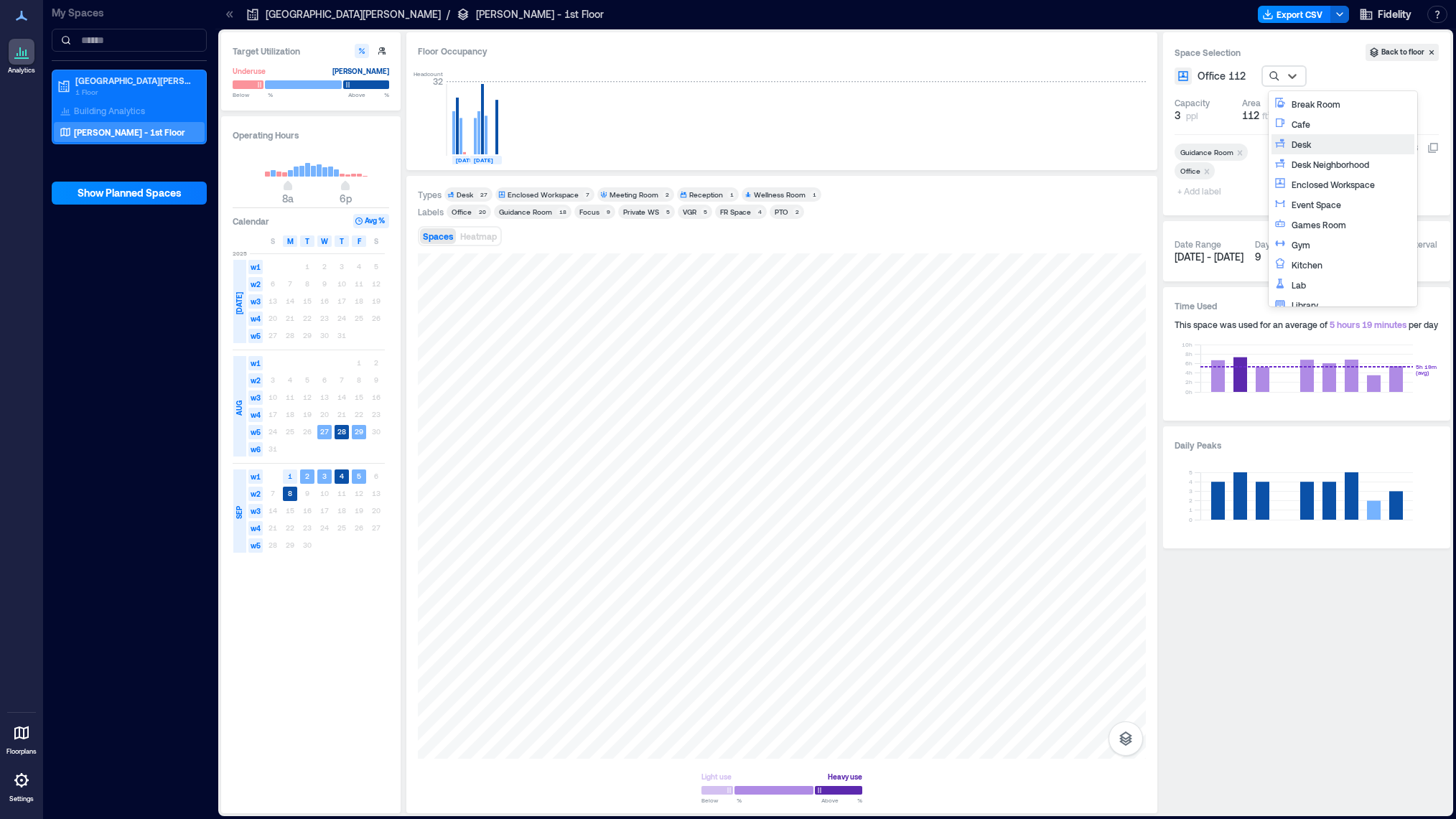
click at [1350, 145] on div "Desk" at bounding box center [1351, 144] width 120 height 14
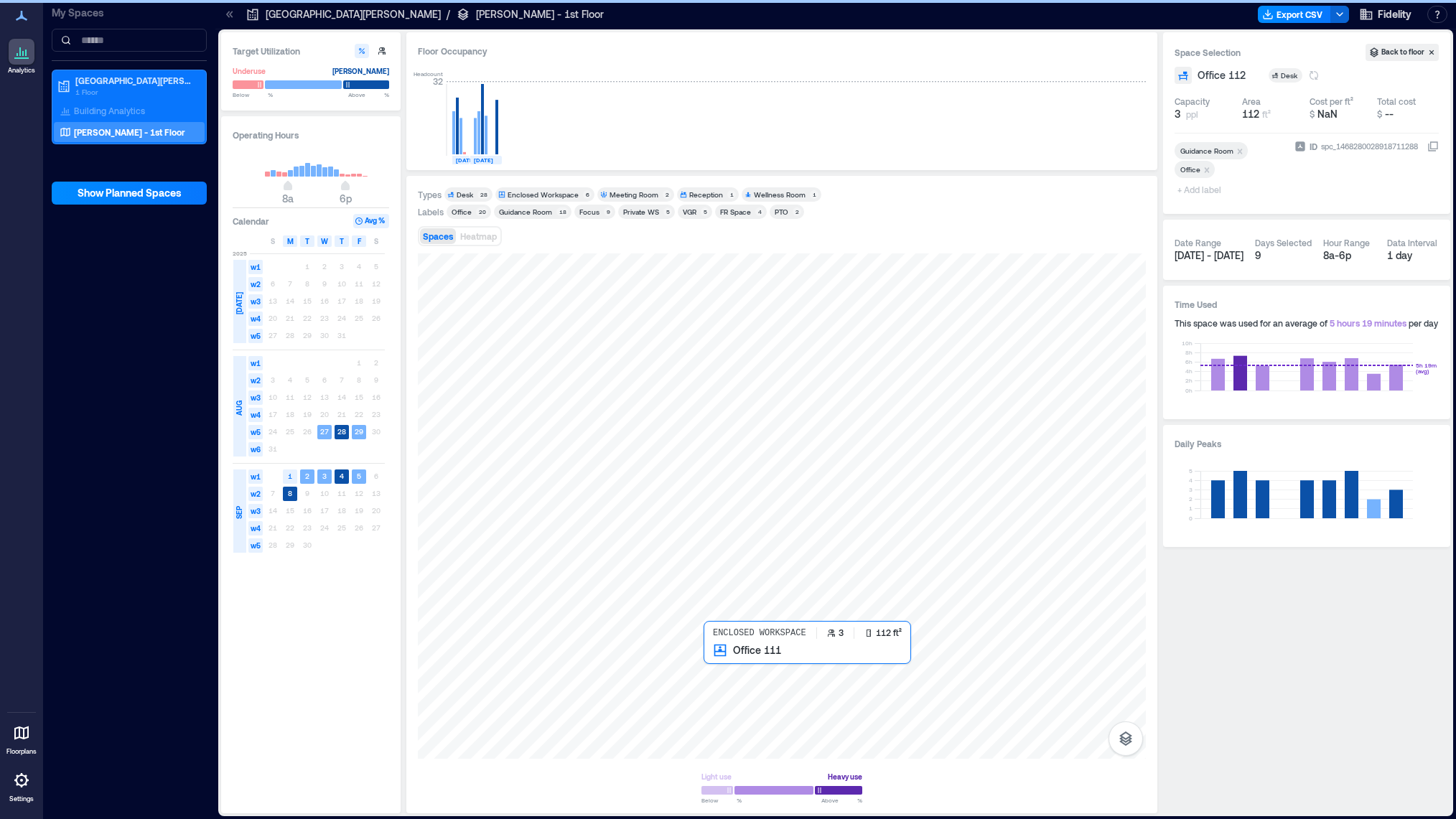
click at [732, 669] on div at bounding box center [782, 506] width 728 height 506
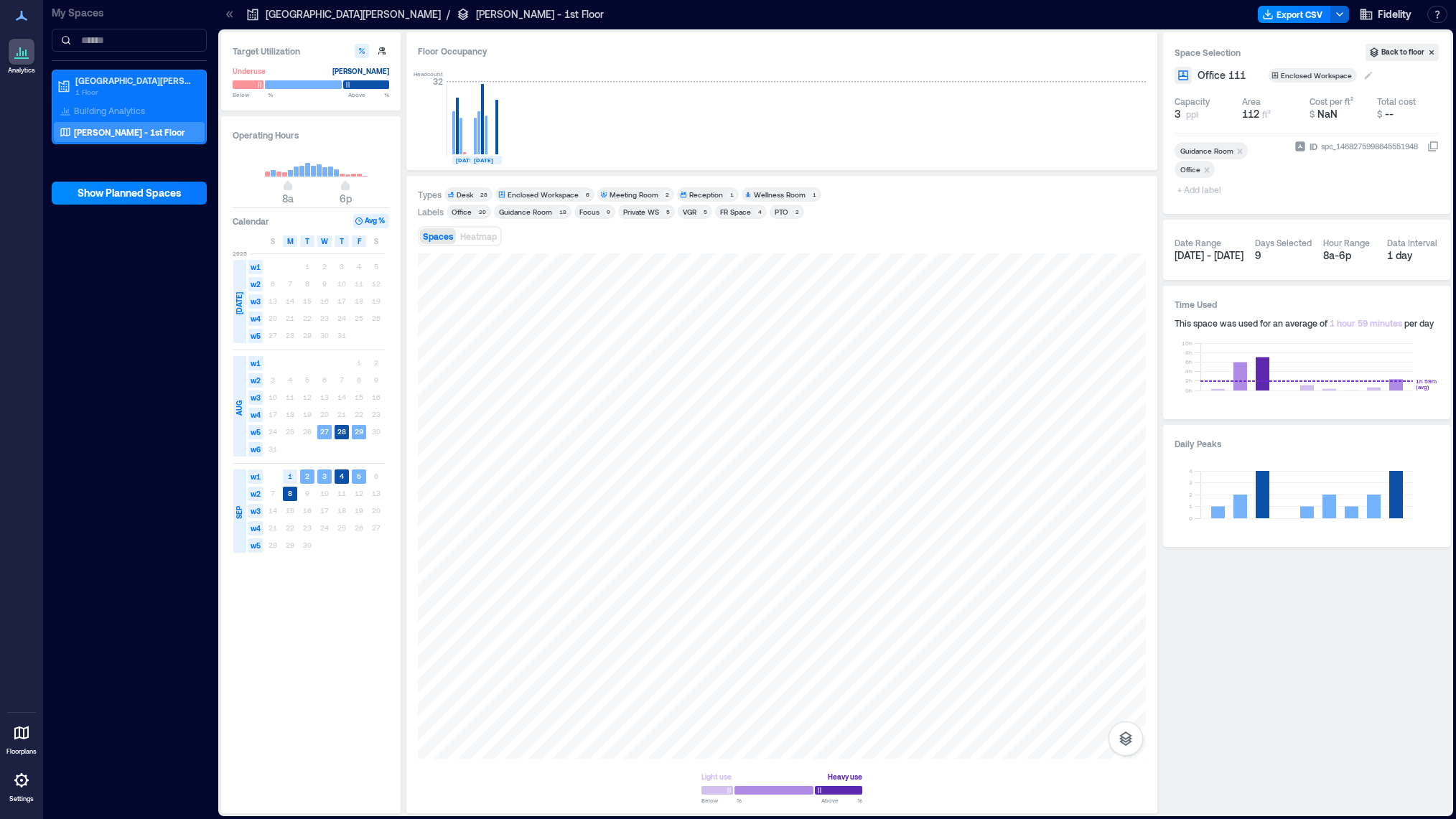
click at [1364, 76] on icon at bounding box center [1369, 75] width 12 height 12
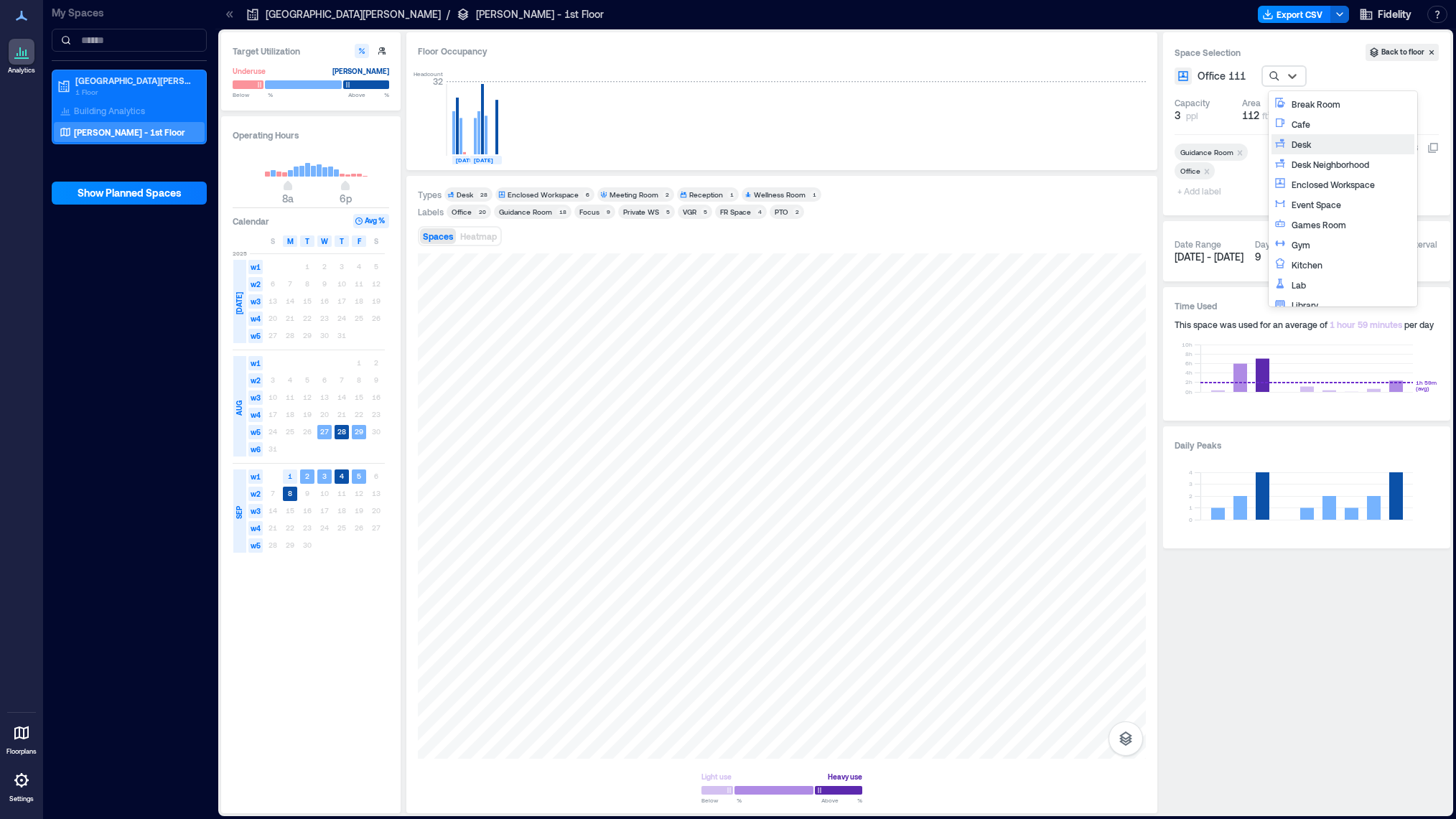
click at [1345, 142] on div "Desk" at bounding box center [1351, 144] width 120 height 14
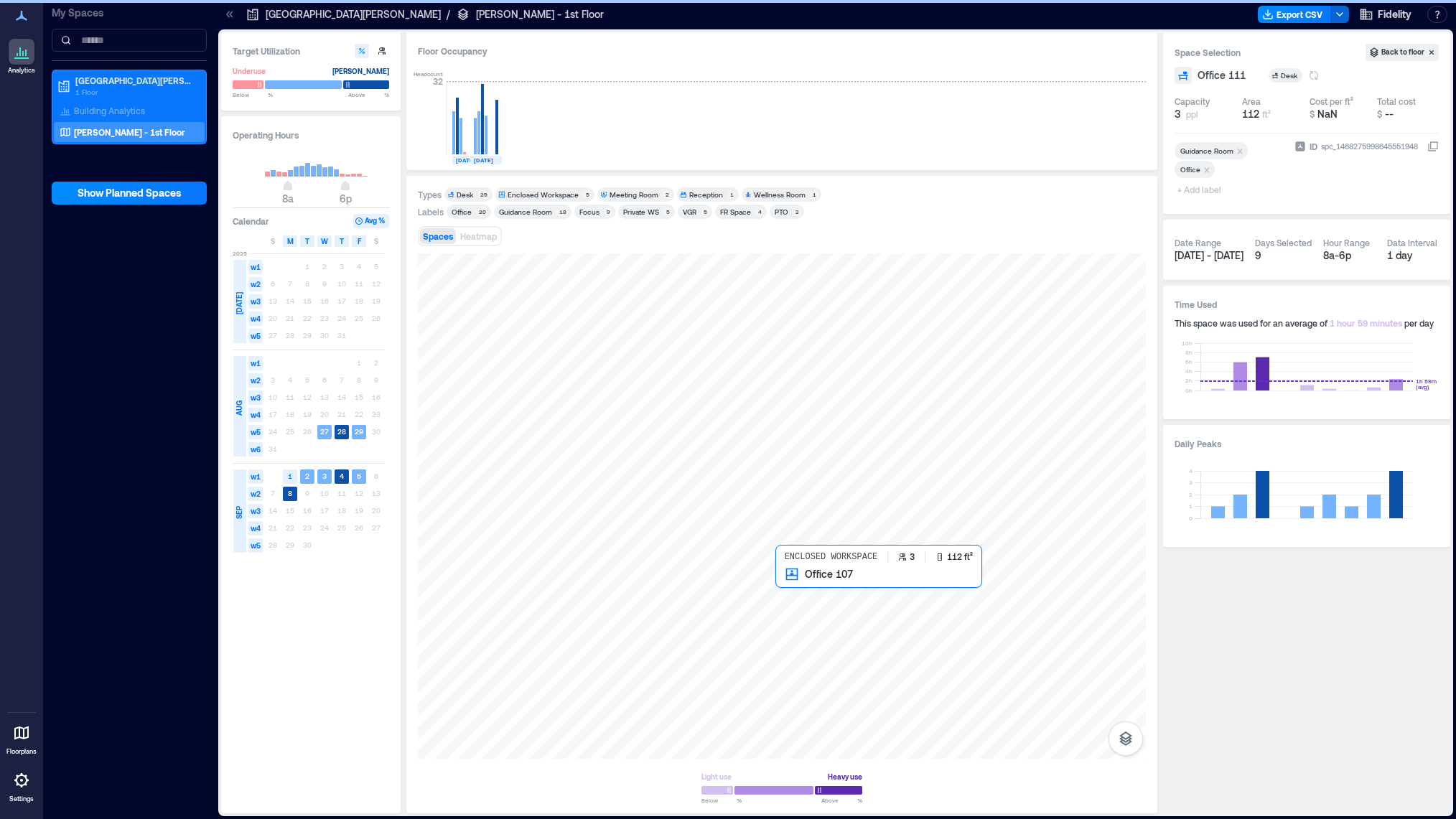
click at [793, 594] on div at bounding box center [782, 506] width 728 height 506
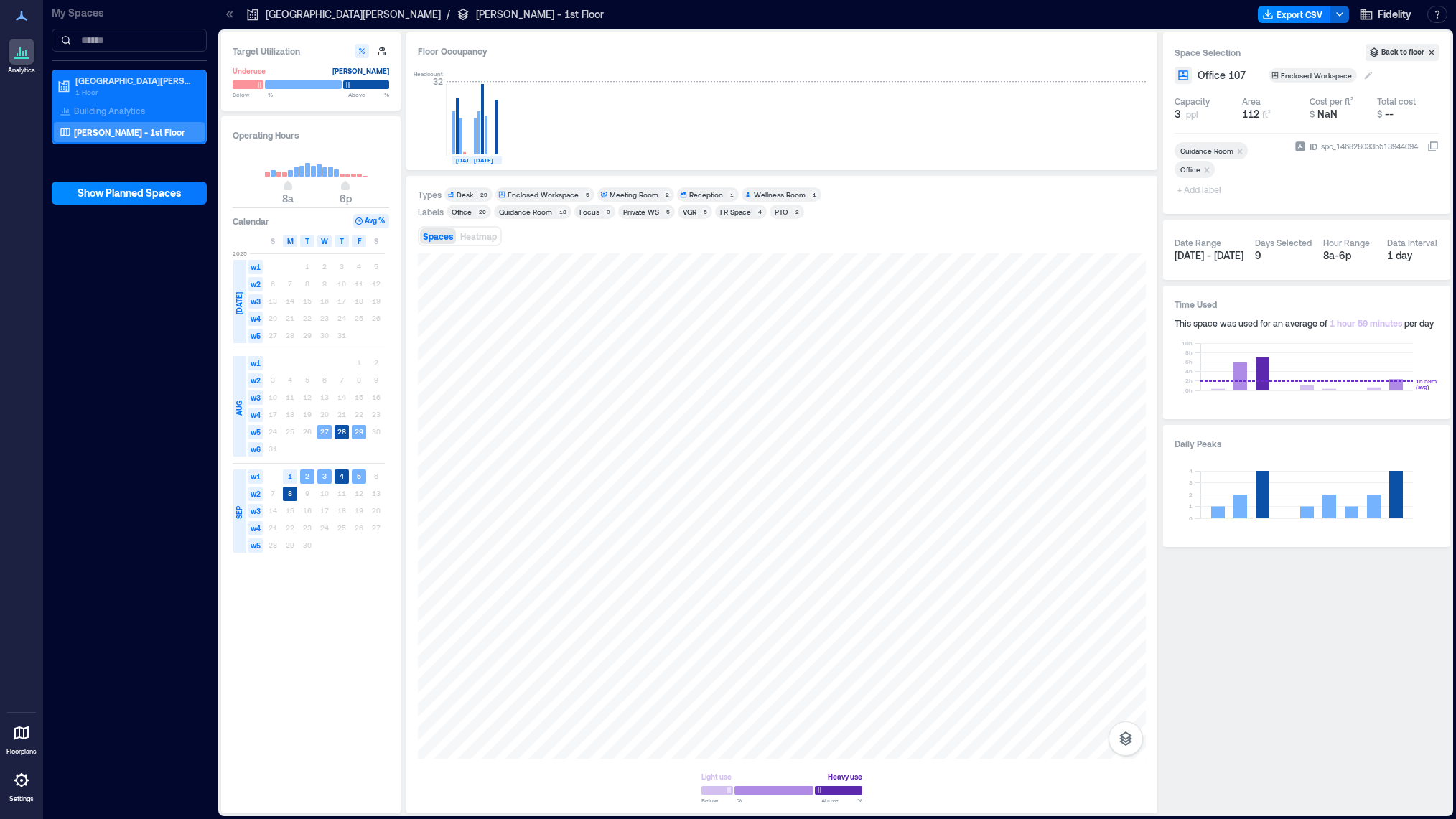
click at [1366, 75] on icon at bounding box center [1368, 75] width 8 height 8
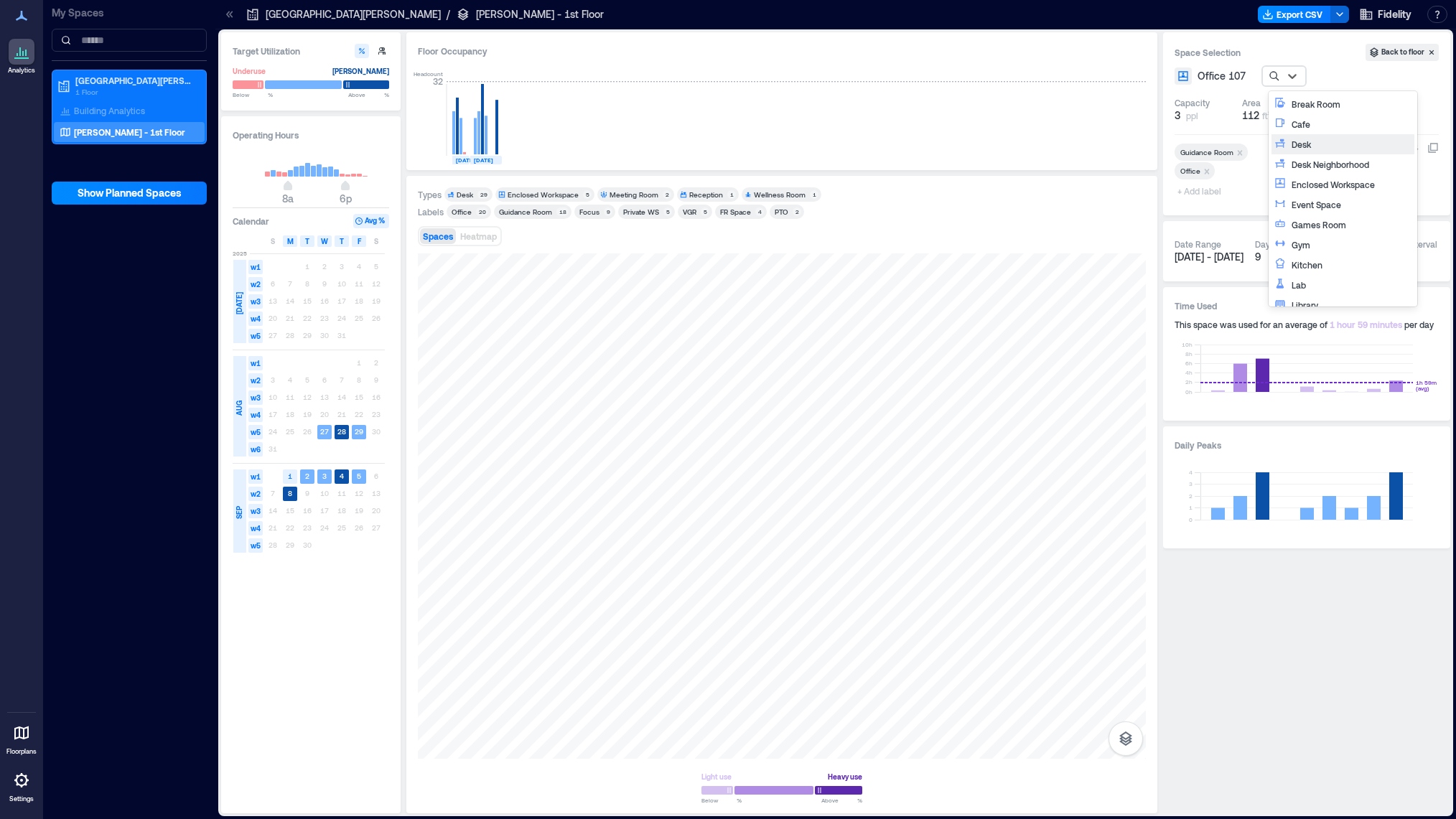
click at [1334, 143] on div "Desk" at bounding box center [1351, 144] width 120 height 14
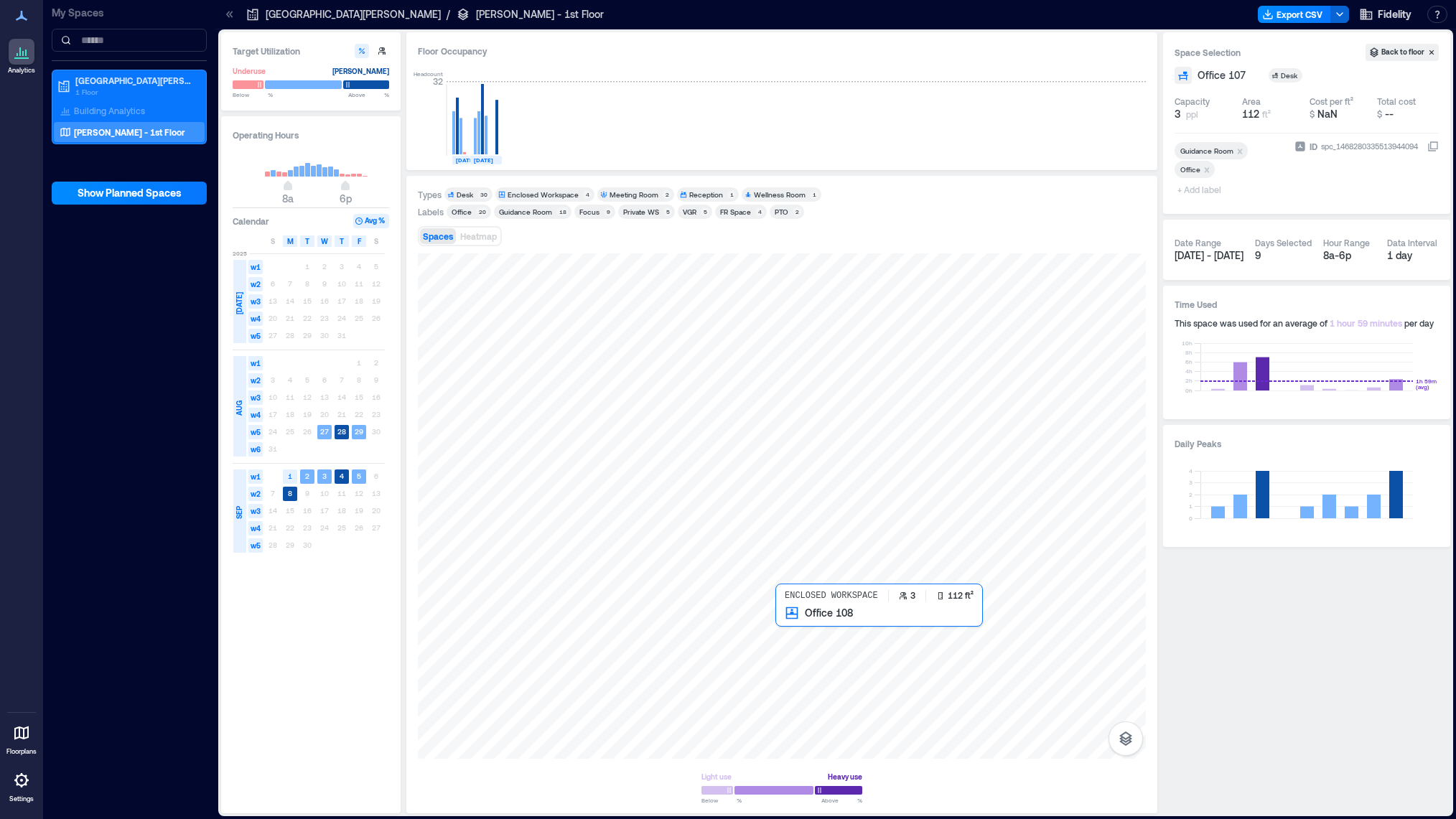
click at [812, 626] on div at bounding box center [782, 506] width 728 height 506
click at [1363, 78] on icon at bounding box center [1369, 75] width 12 height 12
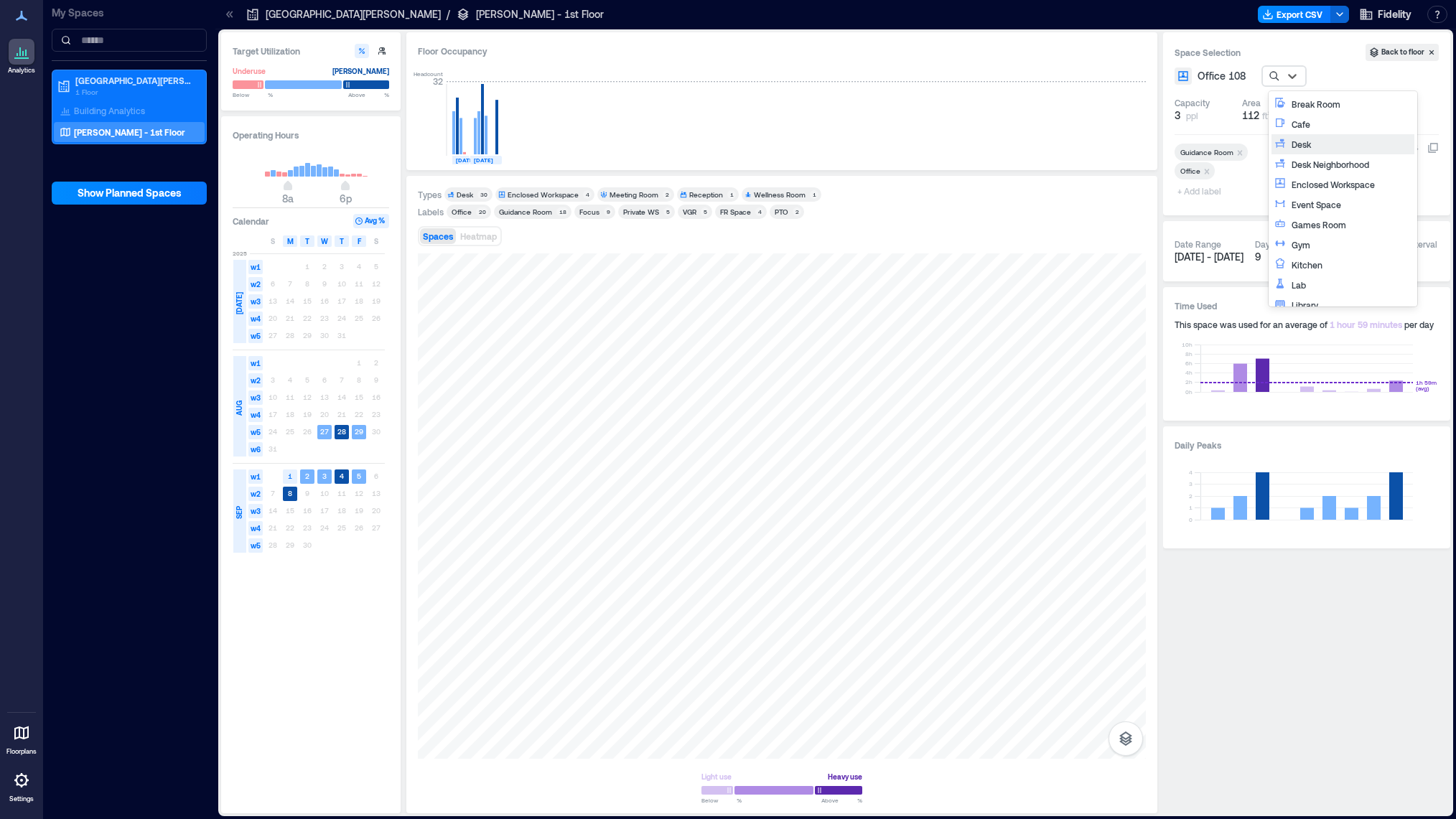
click at [1307, 141] on div "Desk" at bounding box center [1351, 144] width 120 height 14
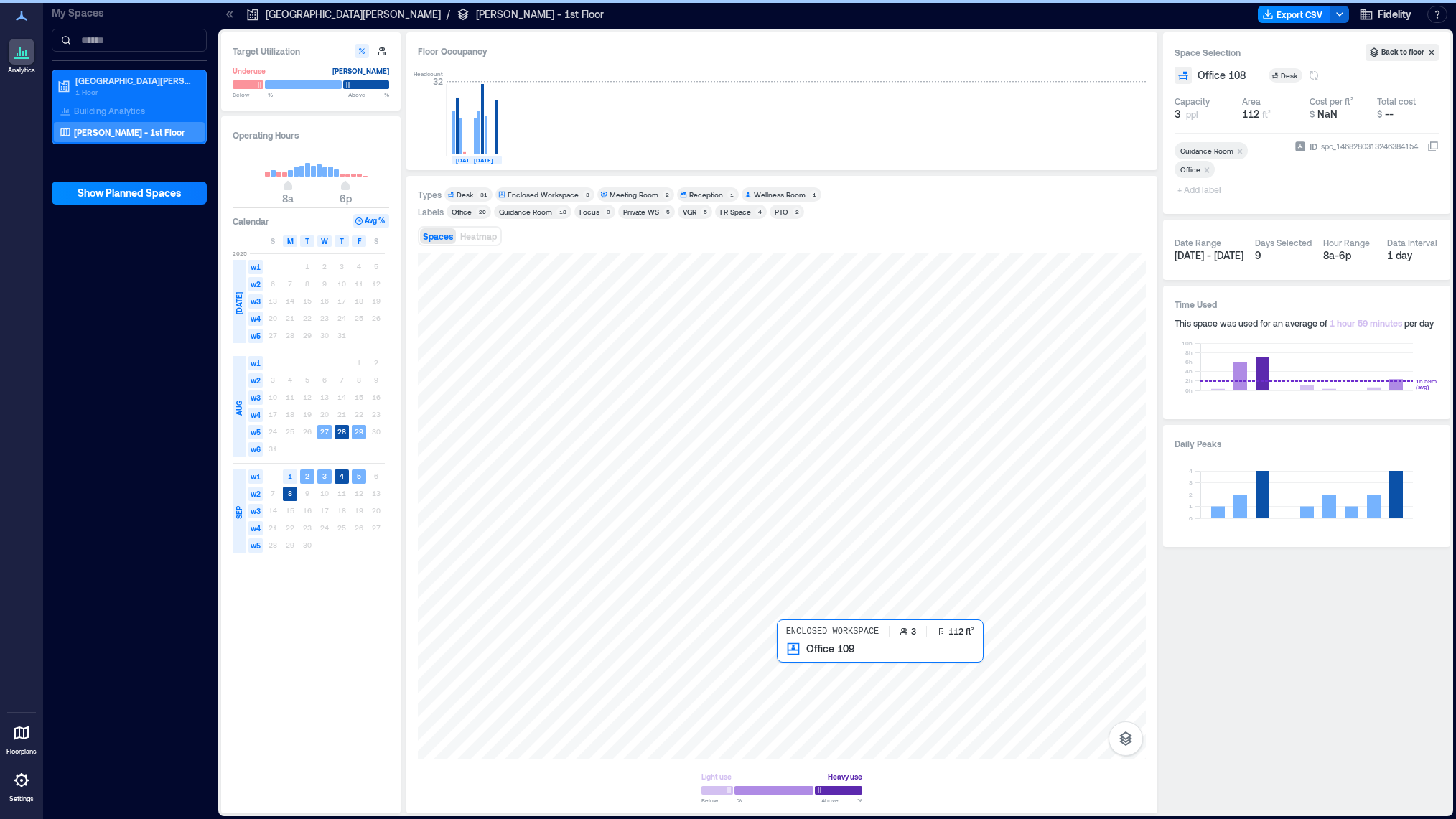
click at [802, 664] on div at bounding box center [782, 506] width 728 height 506
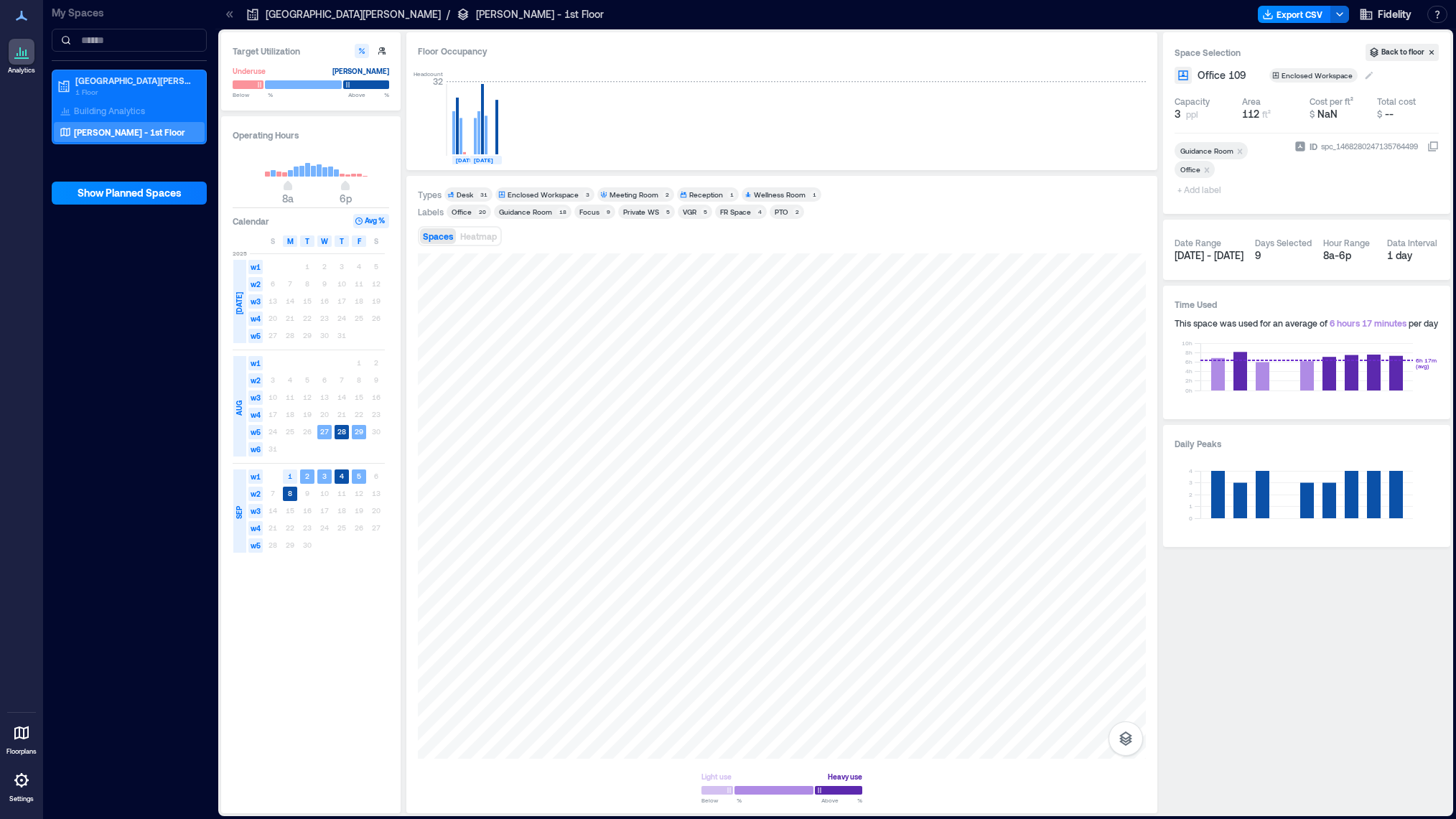
click at [1366, 77] on icon at bounding box center [1369, 75] width 8 height 8
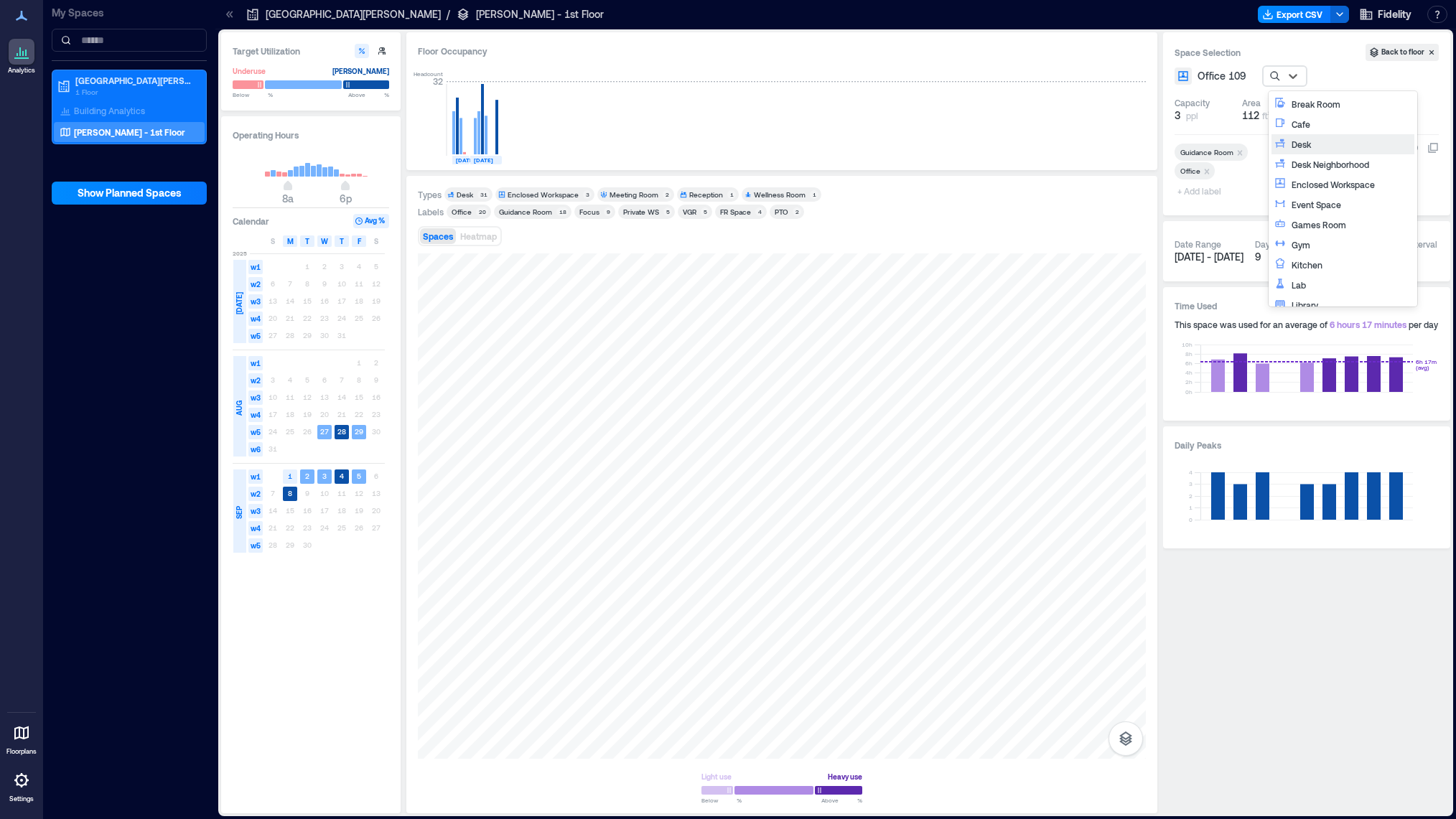
click at [1324, 144] on div "Desk" at bounding box center [1351, 144] width 120 height 14
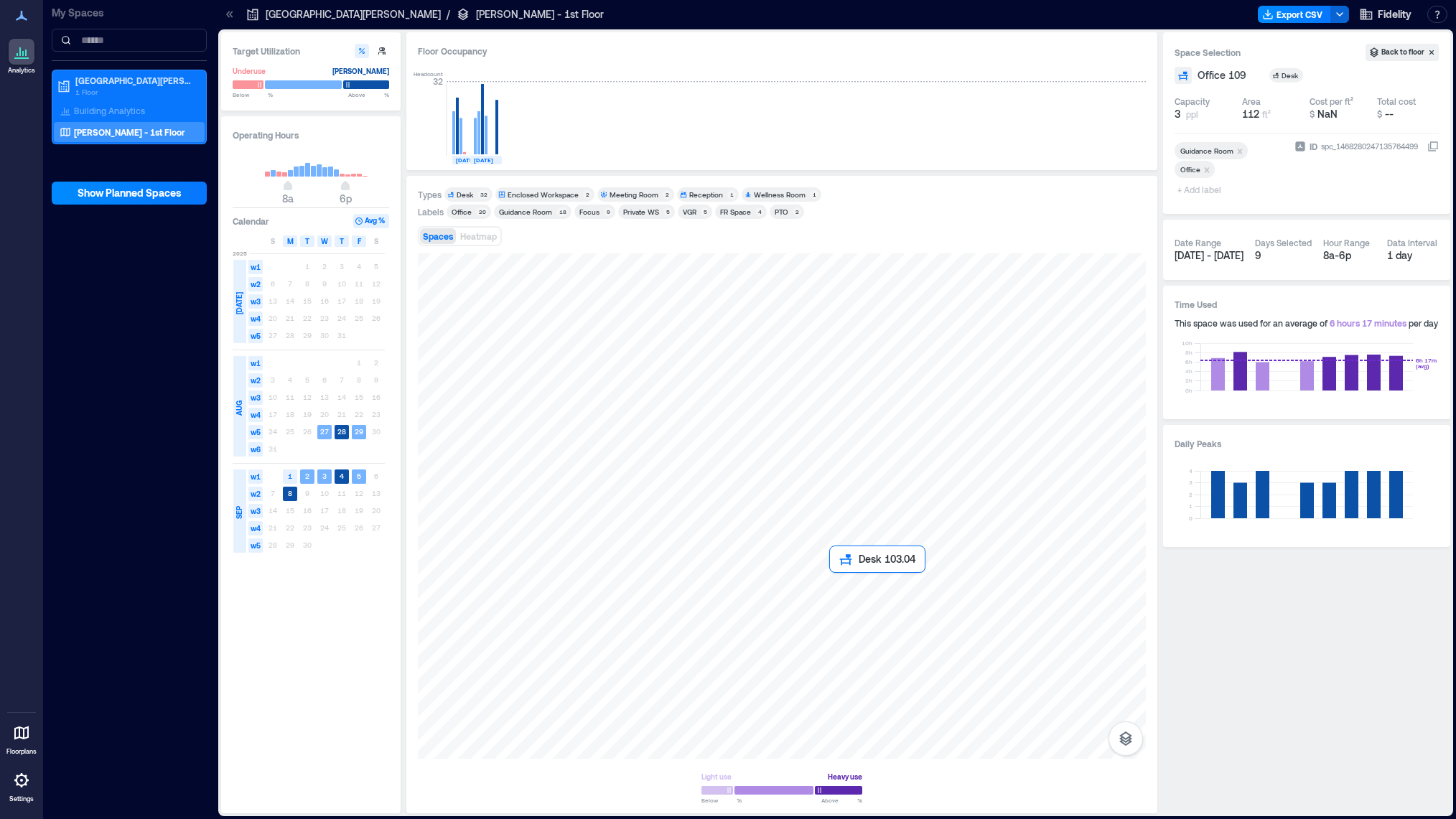
click at [833, 583] on div at bounding box center [782, 506] width 728 height 506
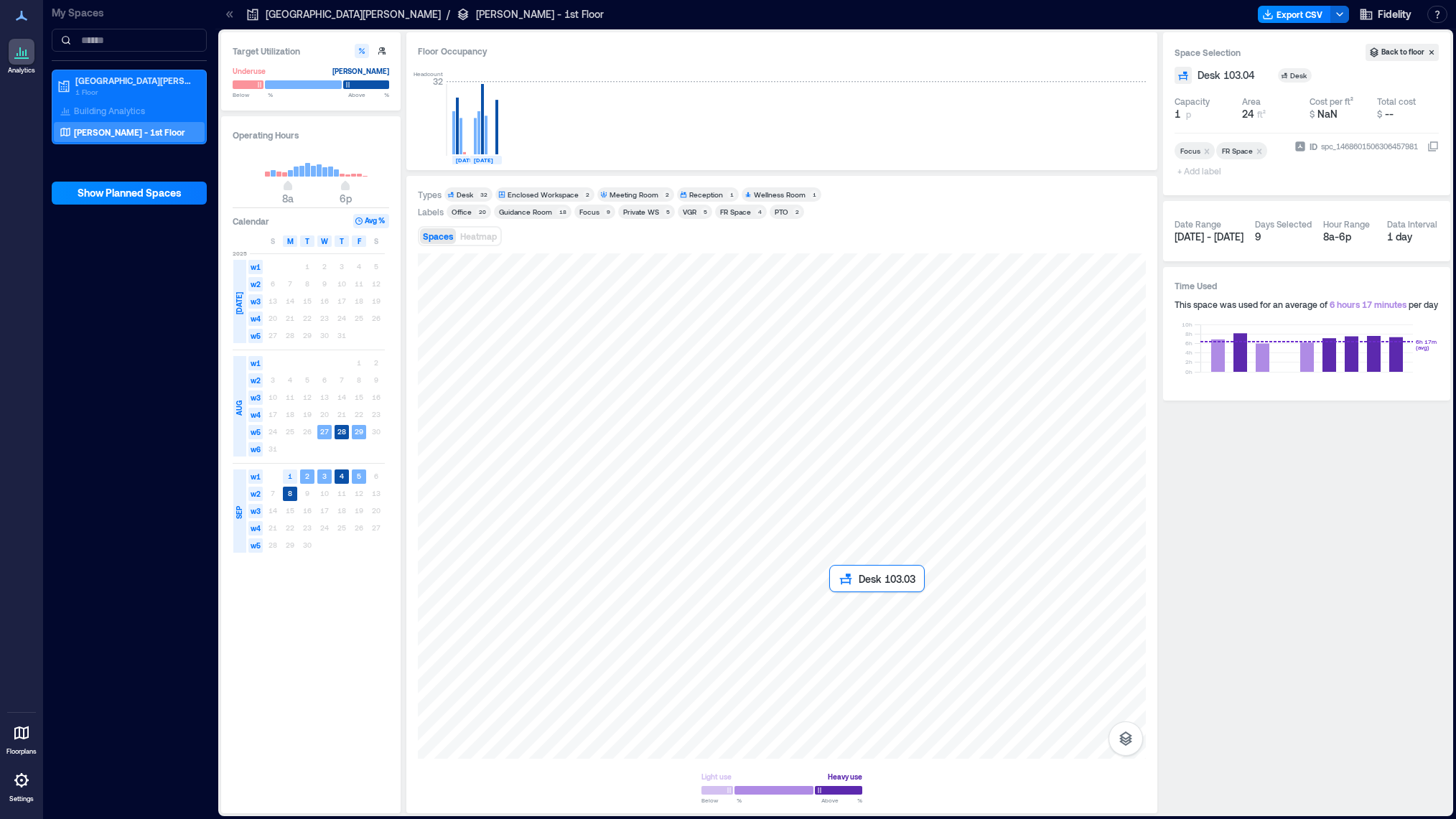
click at [831, 599] on div at bounding box center [782, 506] width 728 height 506
click at [856, 601] on div at bounding box center [782, 506] width 728 height 506
click at [541, 194] on div "Enclosed Workspace" at bounding box center [543, 194] width 71 height 10
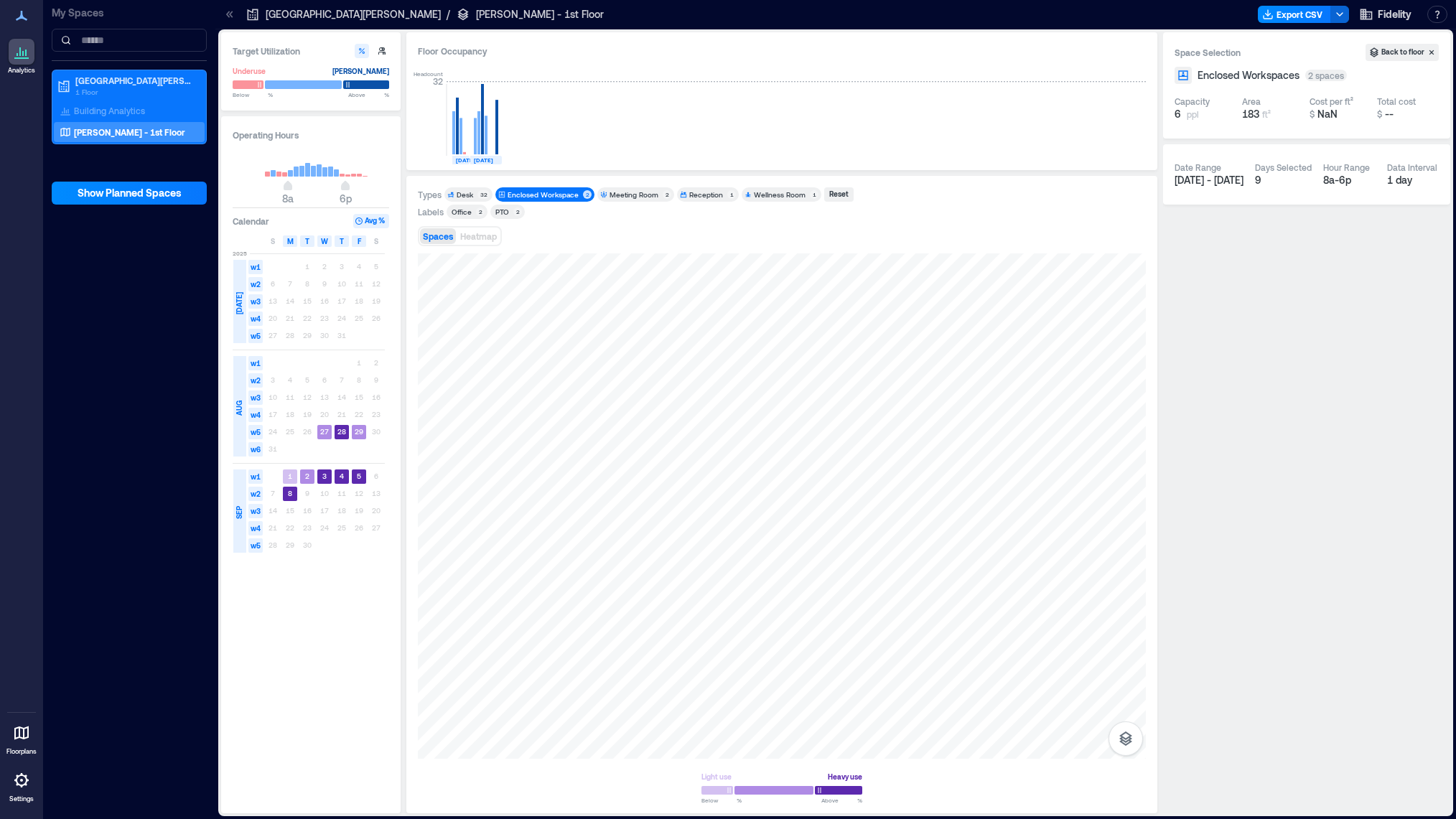
click at [692, 196] on div "Reception" at bounding box center [706, 194] width 34 height 10
click at [526, 194] on div "Enclosed Workspace" at bounding box center [543, 194] width 71 height 10
